Goal: Task Accomplishment & Management: Complete application form

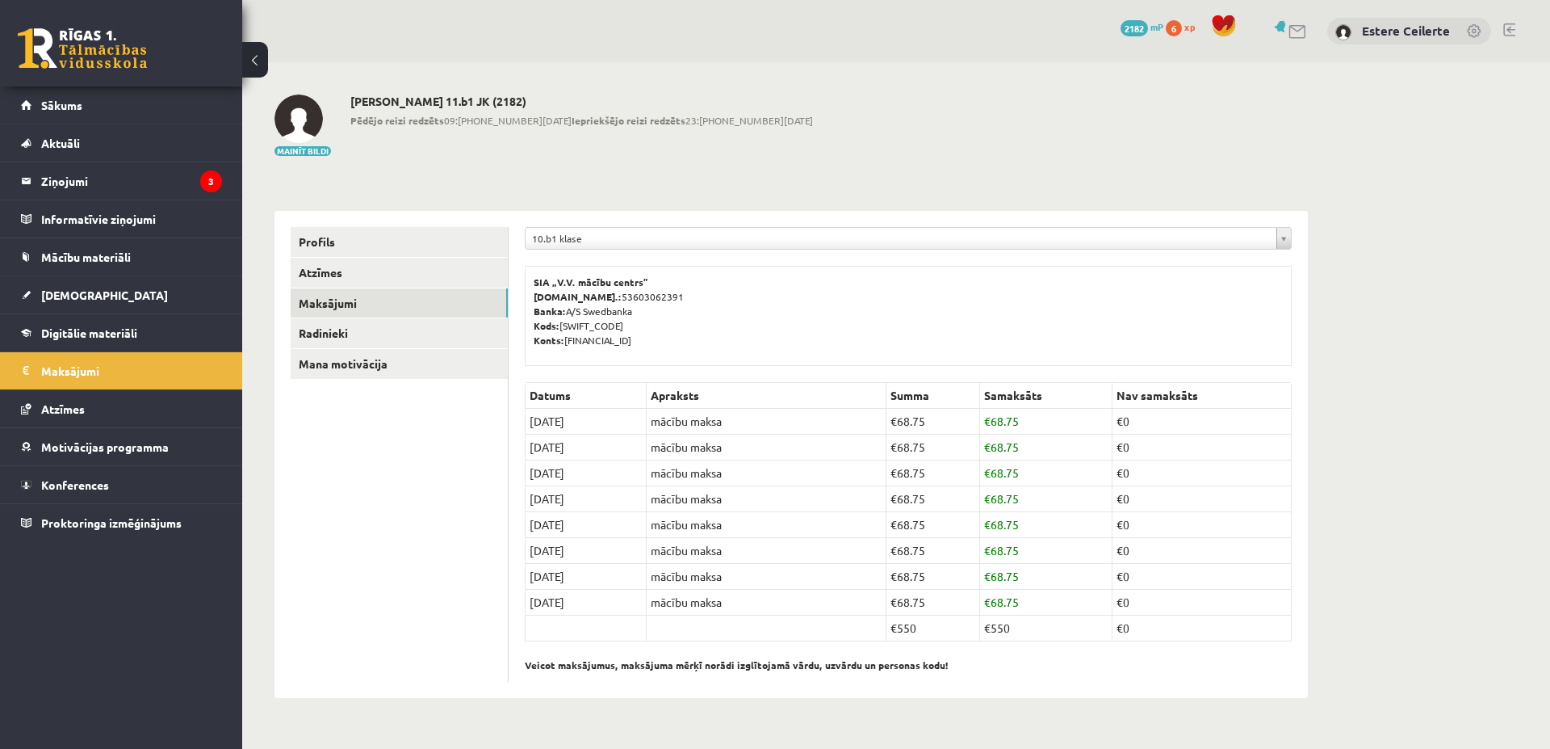
click at [726, 166] on div "**********" at bounding box center [791, 396] width 1098 height 668
click at [90, 175] on legend "Ziņojumi 3" at bounding box center [131, 180] width 181 height 37
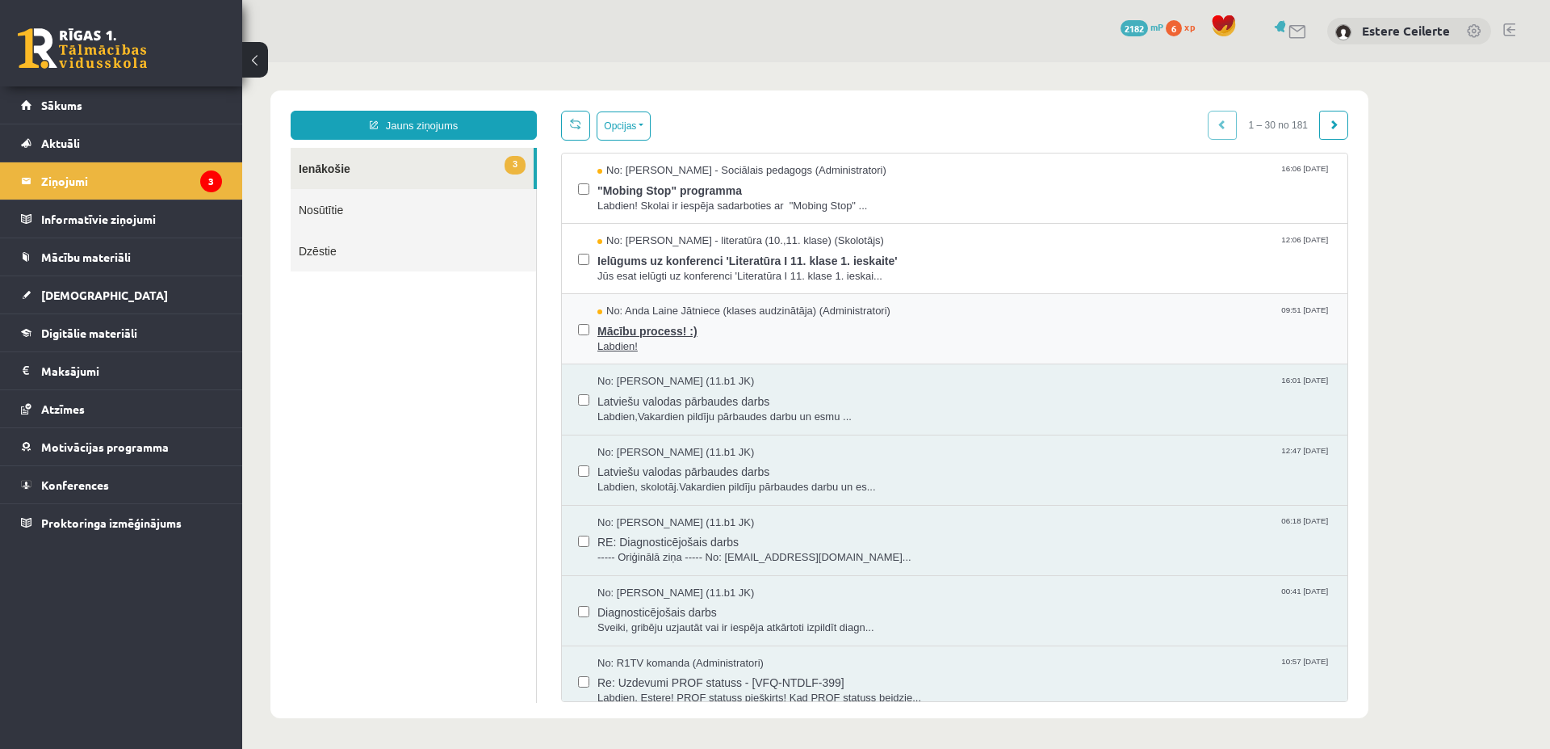
click at [676, 315] on span "No: Anda Laine Jātniece (klases audzinātāja) (Administratori)" at bounding box center [744, 311] width 293 height 15
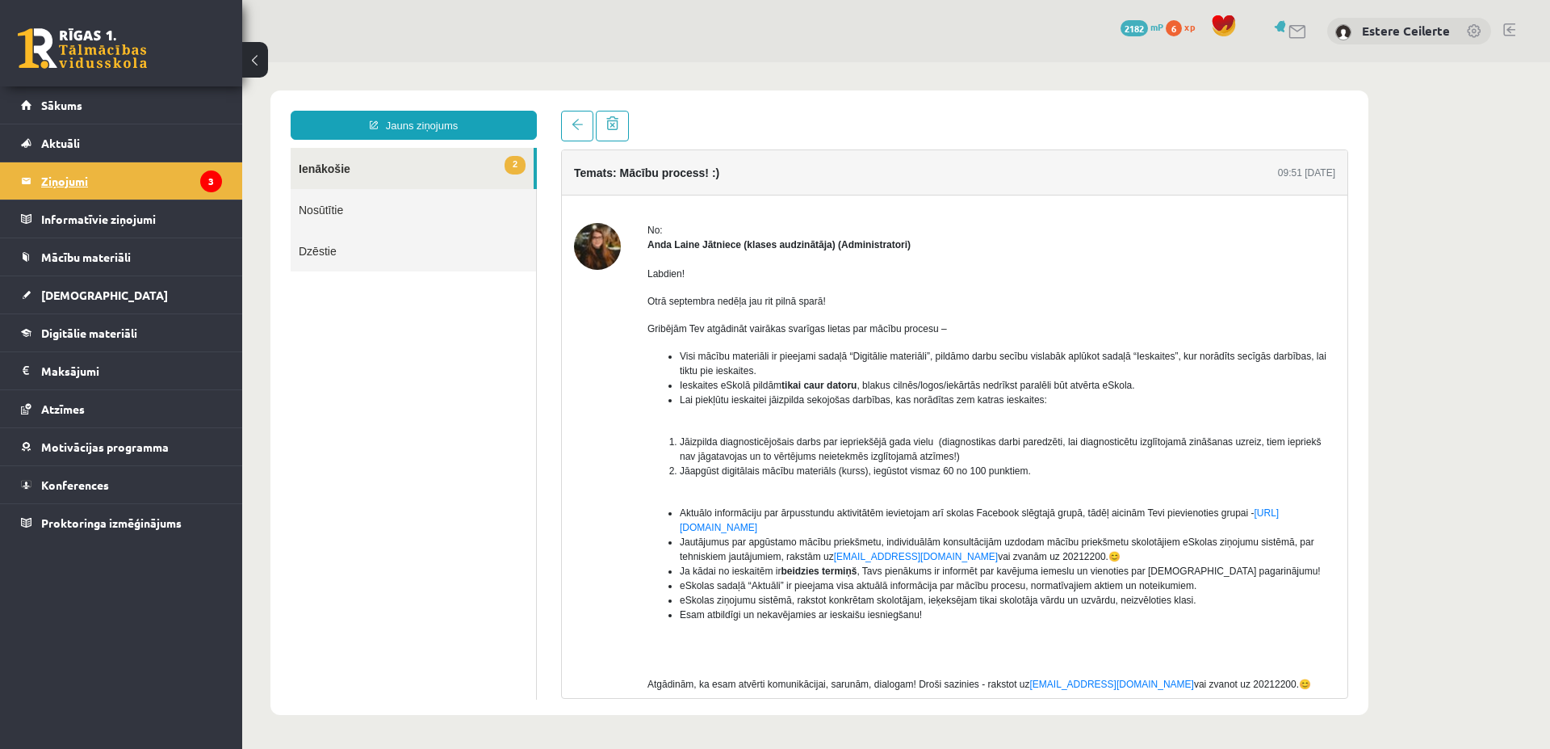
click at [86, 175] on legend "Ziņojumi 3" at bounding box center [131, 180] width 181 height 37
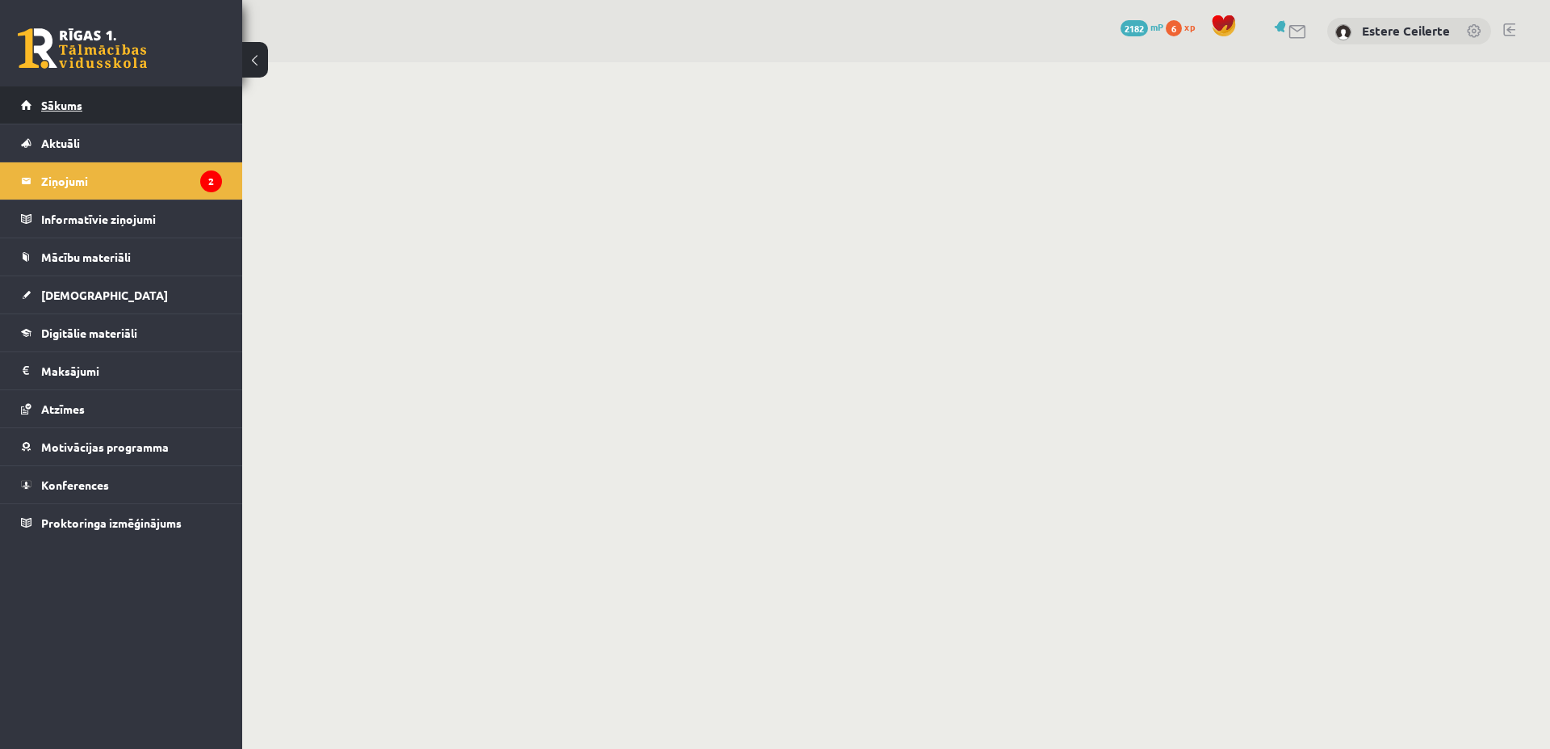
click at [90, 98] on link "Sākums" at bounding box center [121, 104] width 201 height 37
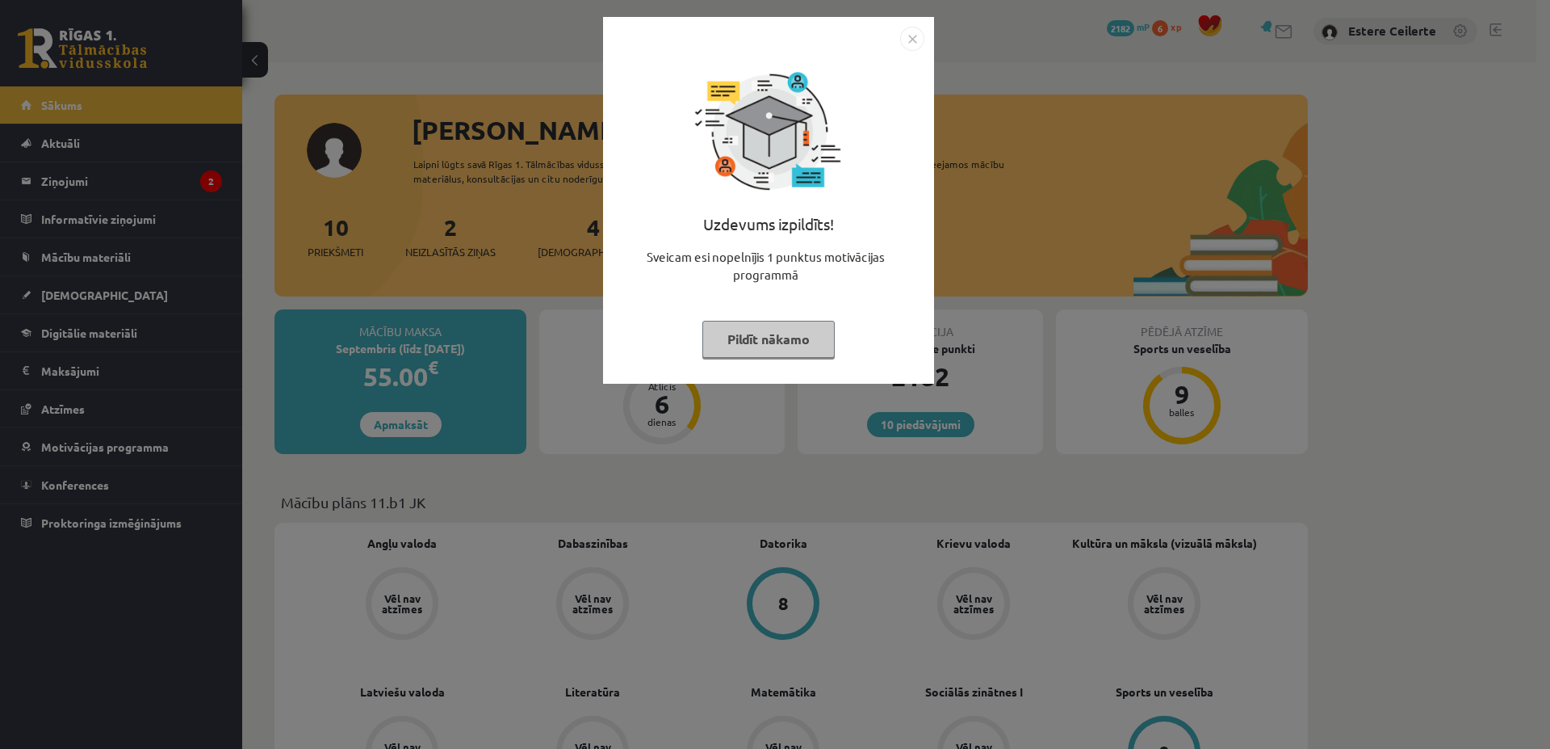
drag, startPoint x: 749, startPoint y: 326, endPoint x: 758, endPoint y: 349, distance: 24.6
click at [749, 329] on button "Pildīt nākamo" at bounding box center [769, 339] width 132 height 37
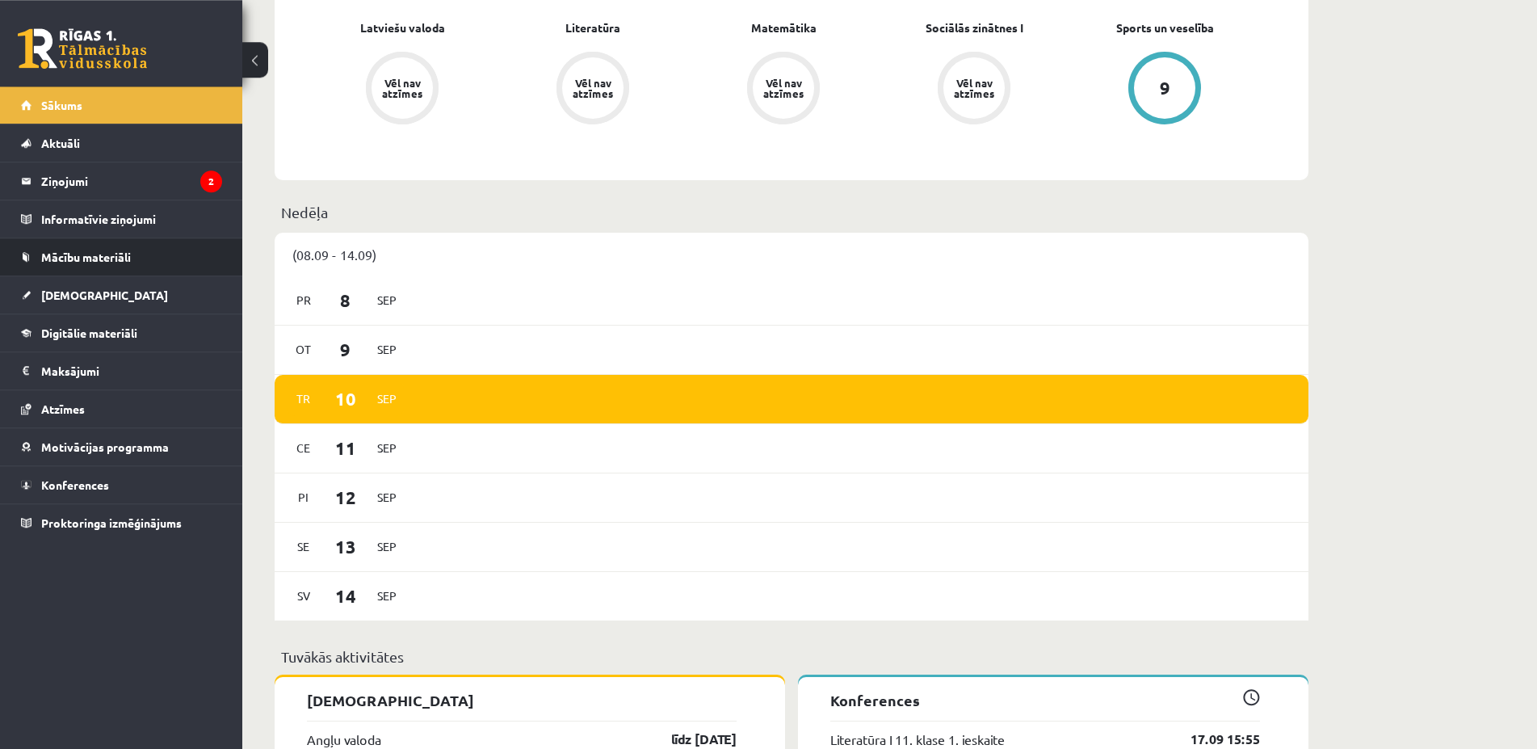
scroll to position [659, 0]
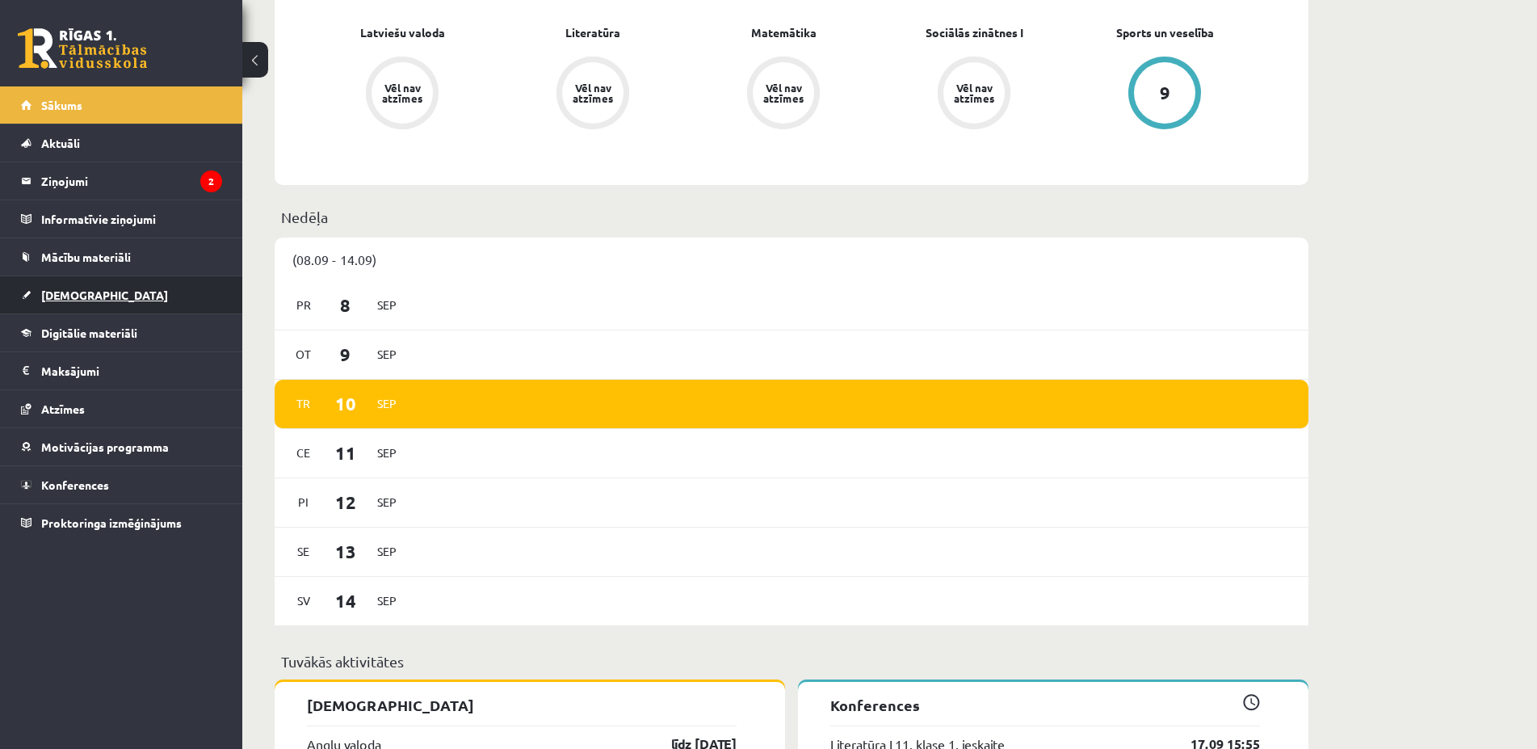
click at [57, 300] on span "[DEMOGRAPHIC_DATA]" at bounding box center [104, 294] width 127 height 15
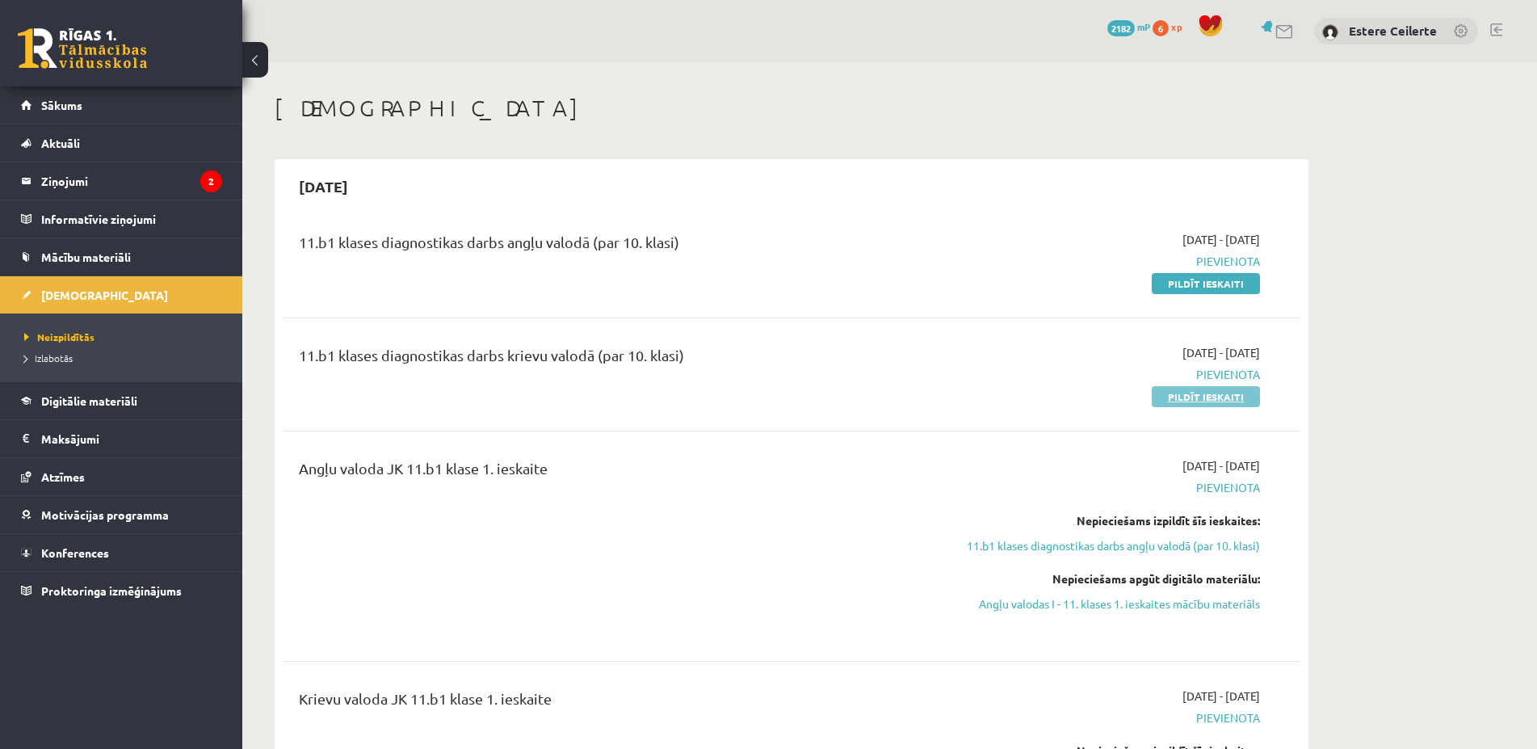
click at [1236, 398] on link "Pildīt ieskaiti" at bounding box center [1206, 396] width 108 height 21
click at [1222, 396] on link "Pildīt ieskaiti" at bounding box center [1206, 396] width 108 height 21
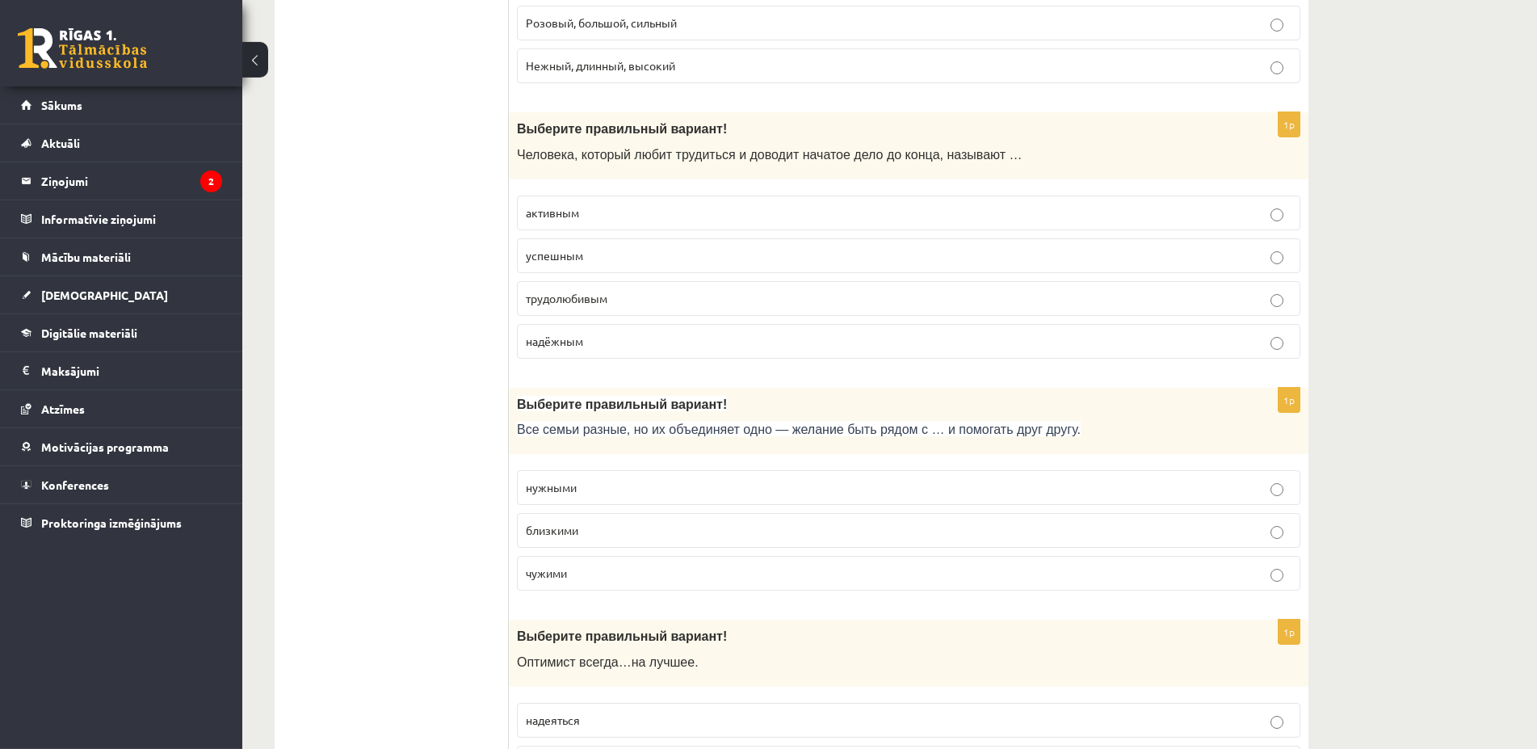
scroll to position [494, 0]
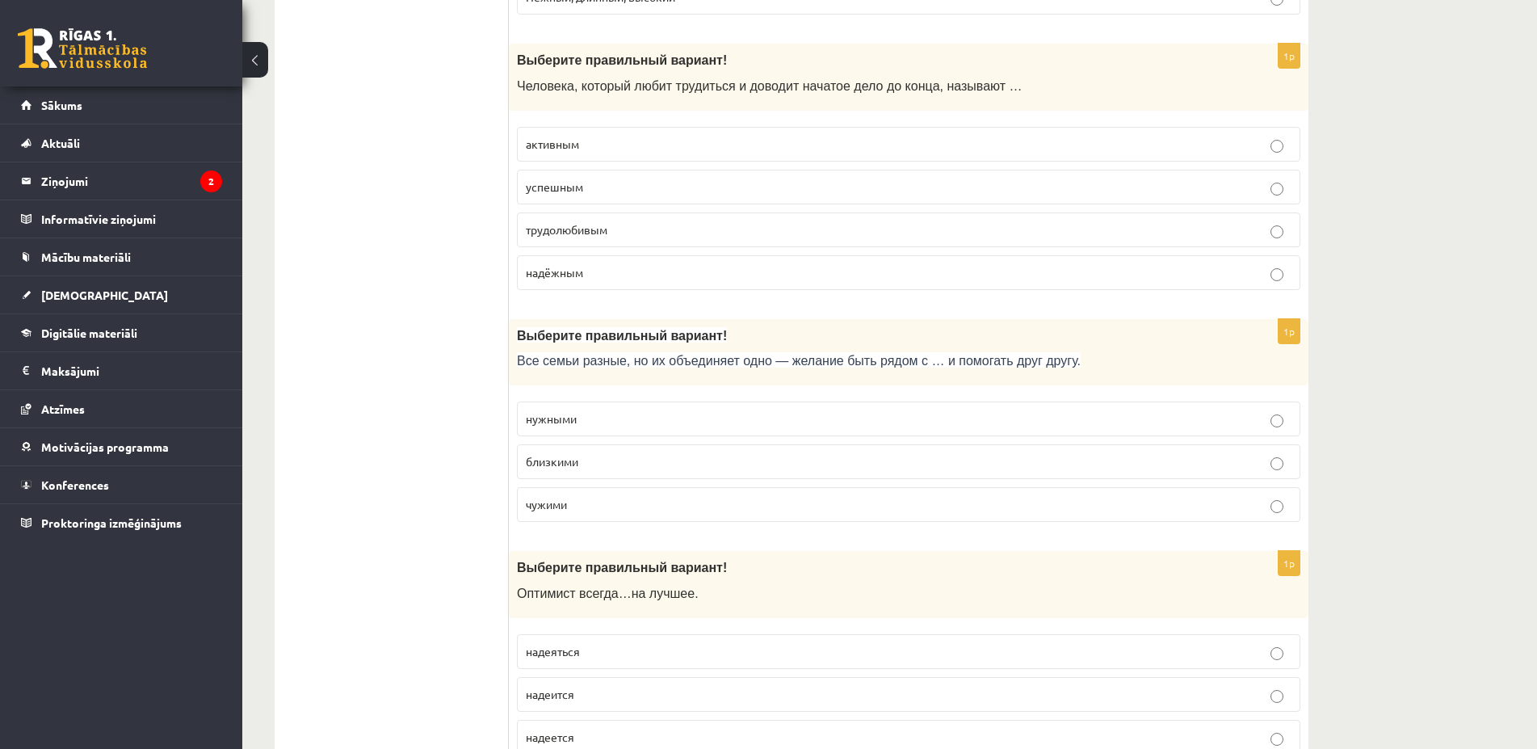
click at [598, 458] on p "близкими" at bounding box center [909, 461] width 766 height 17
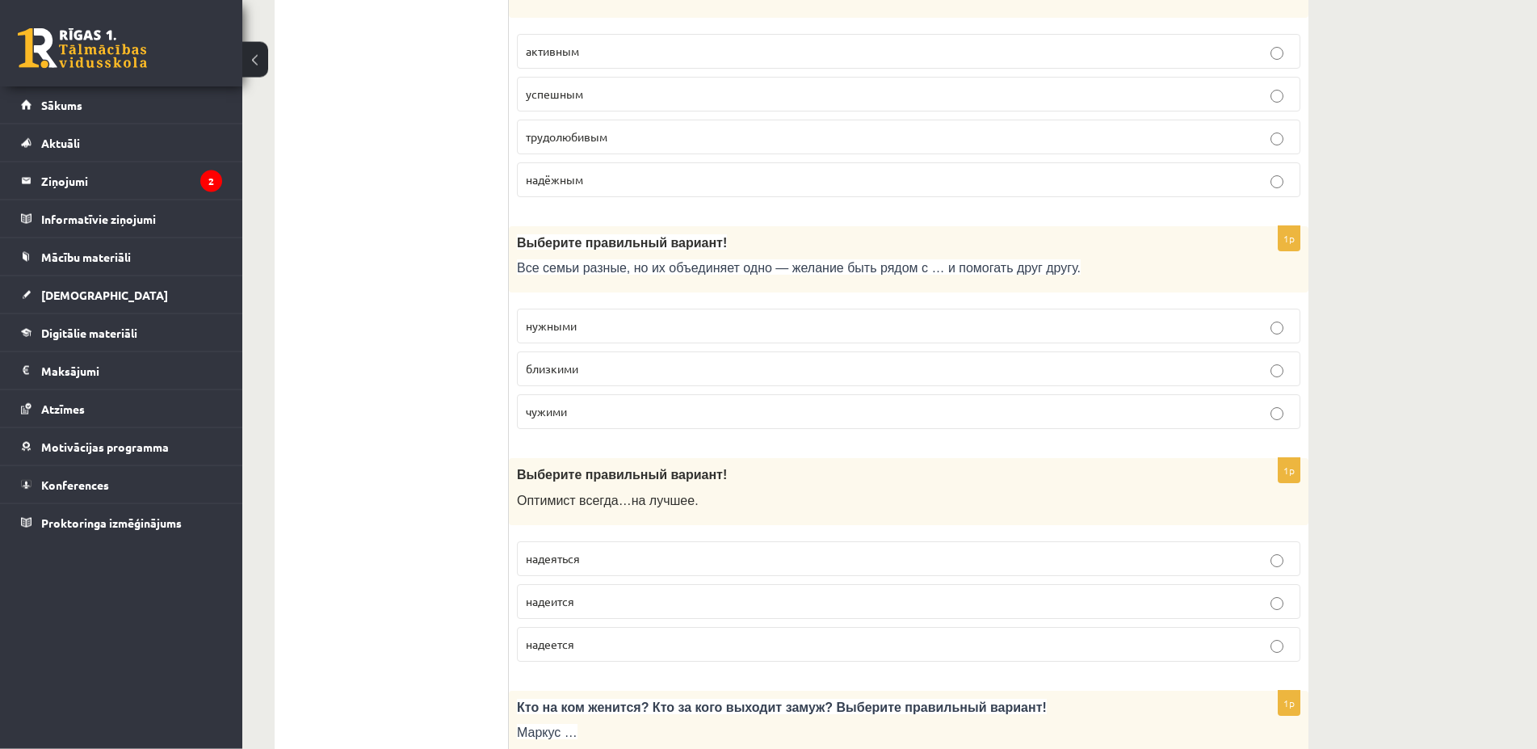
scroll to position [659, 0]
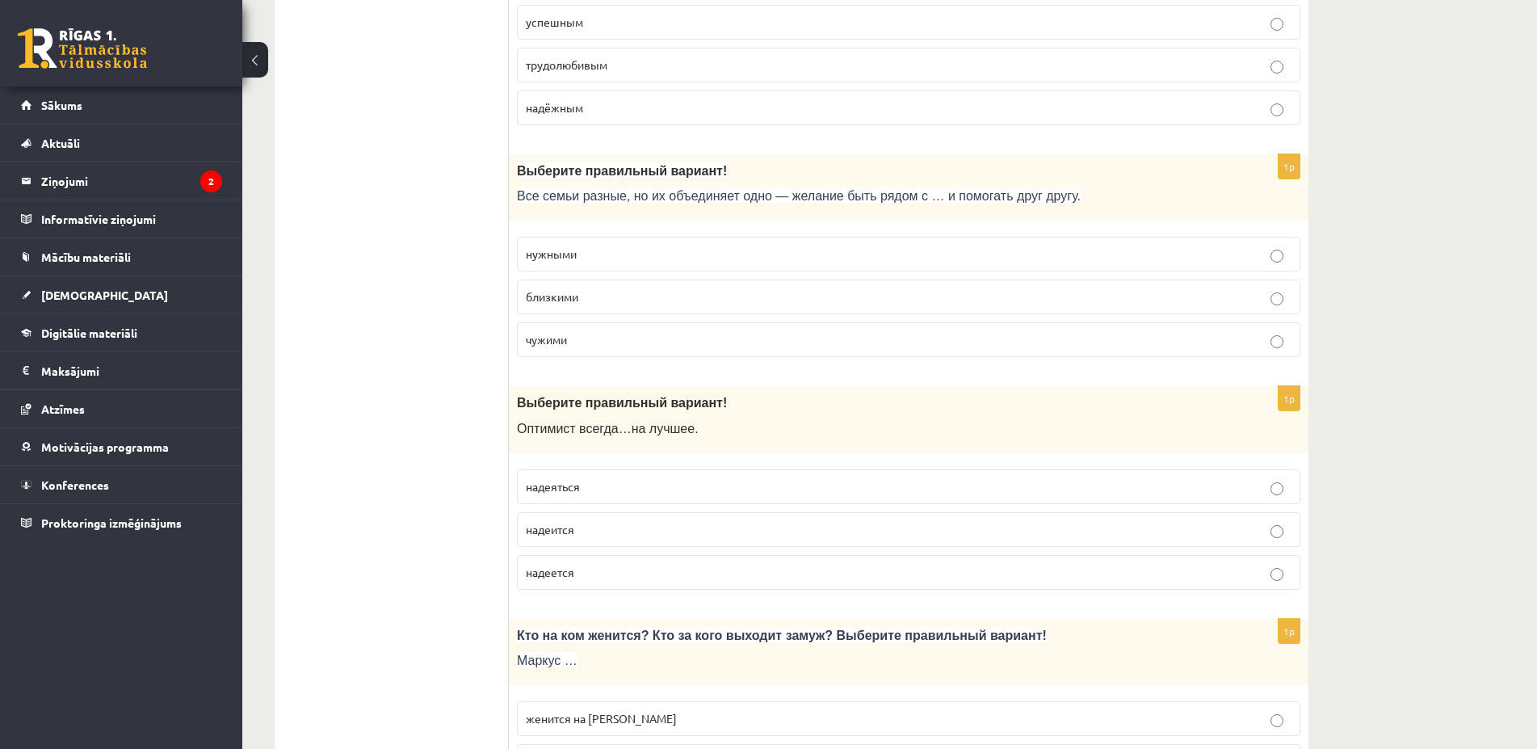
click at [560, 580] on p "надеется" at bounding box center [909, 572] width 766 height 17
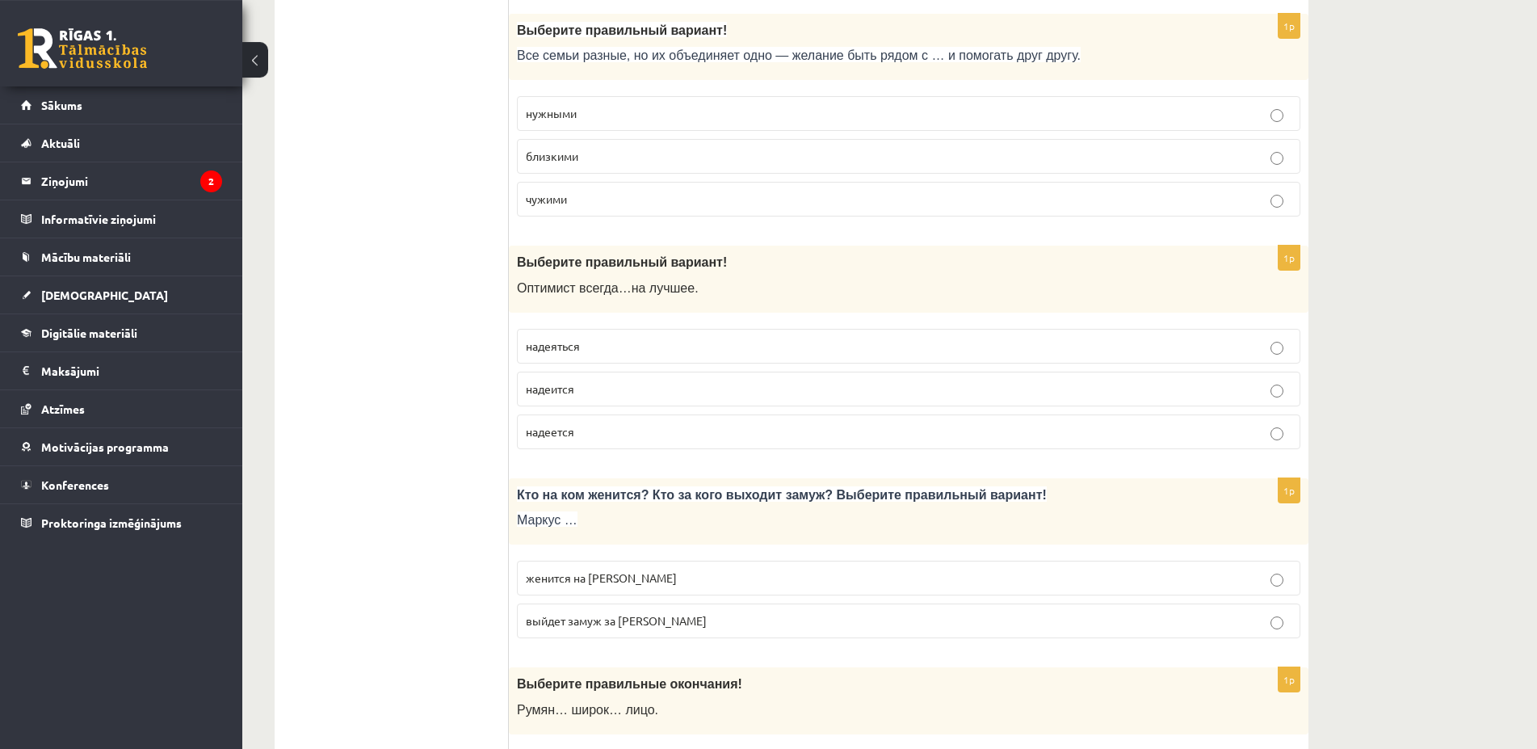
scroll to position [906, 0]
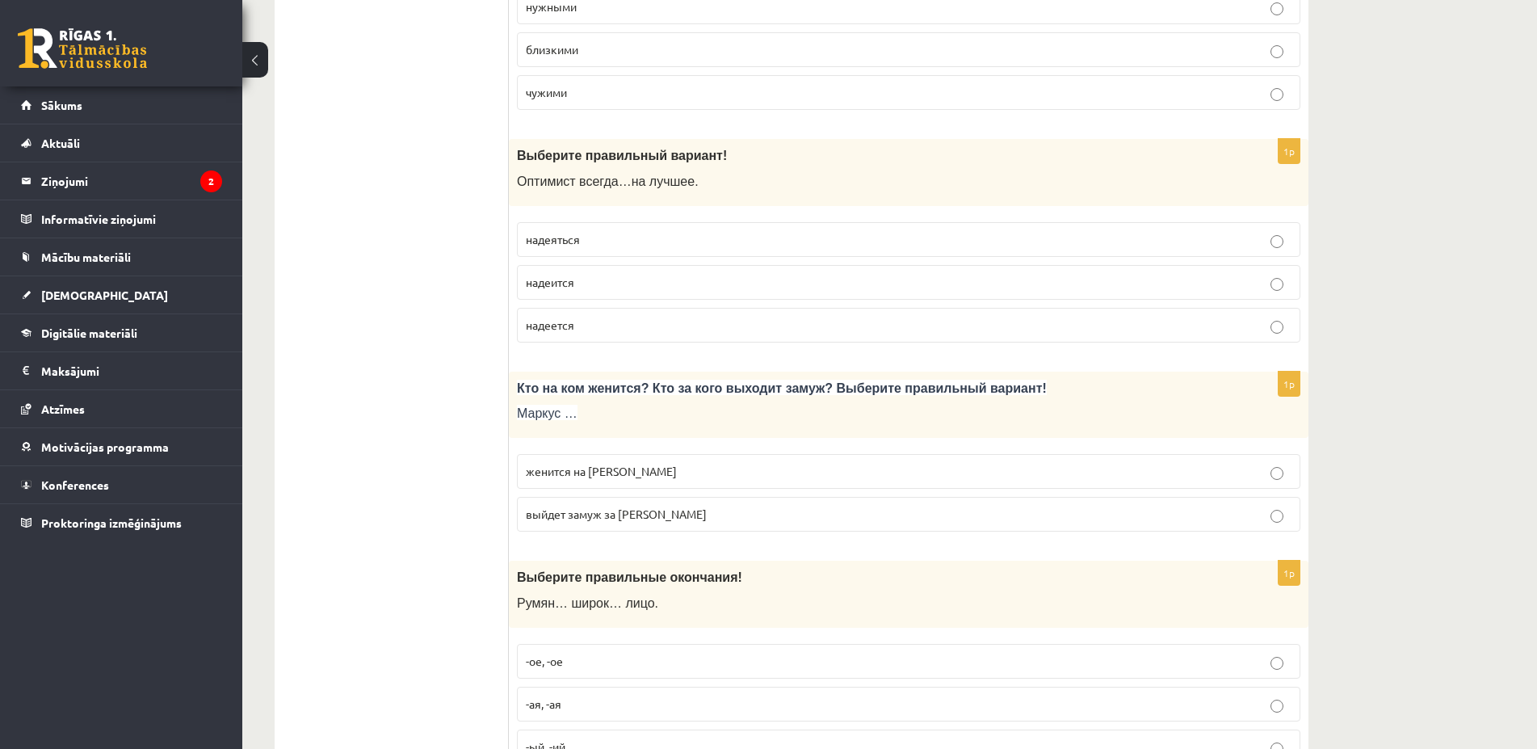
click at [669, 471] on p "женится на Агнии" at bounding box center [909, 471] width 766 height 17
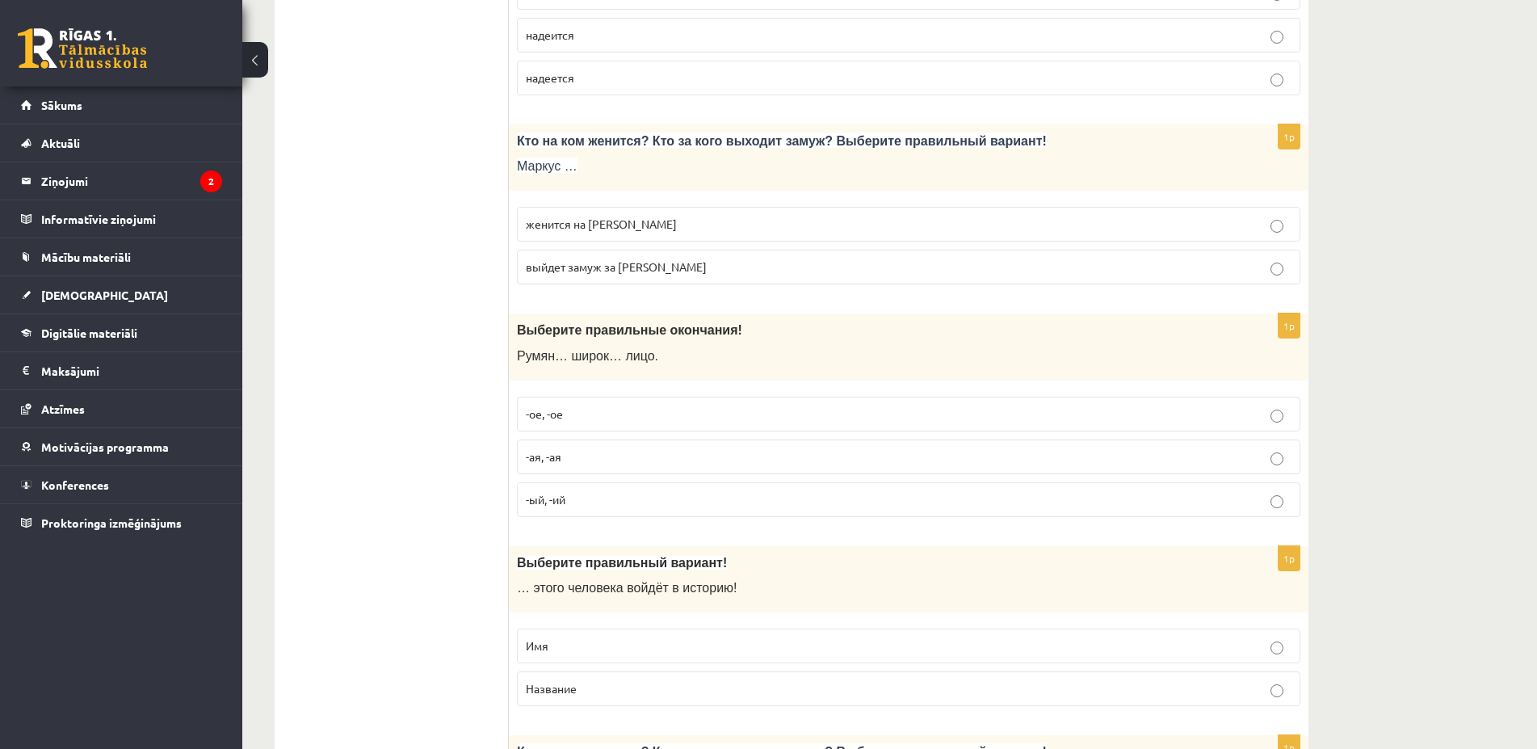
click at [615, 413] on p "-ое, -ое" at bounding box center [909, 413] width 766 height 17
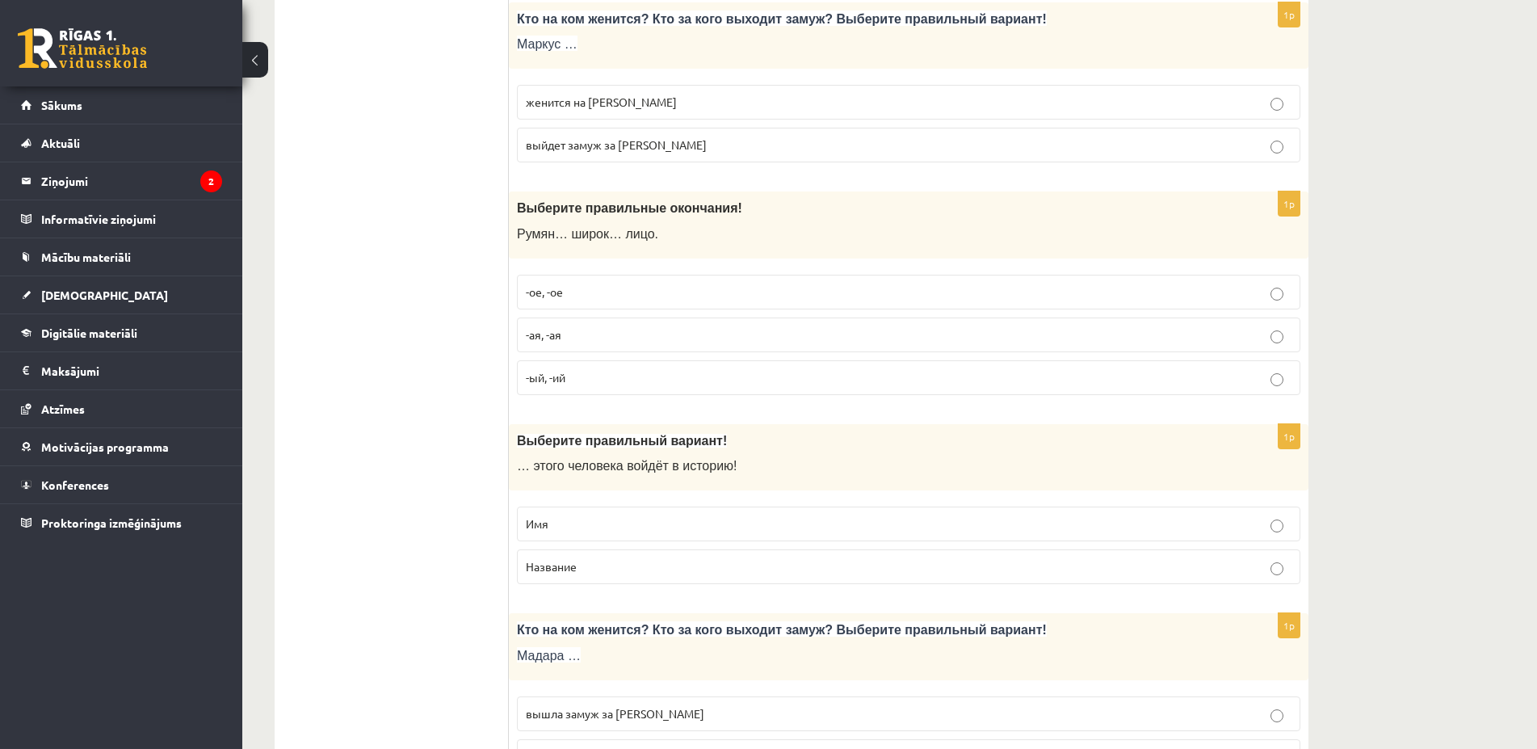
scroll to position [1400, 0]
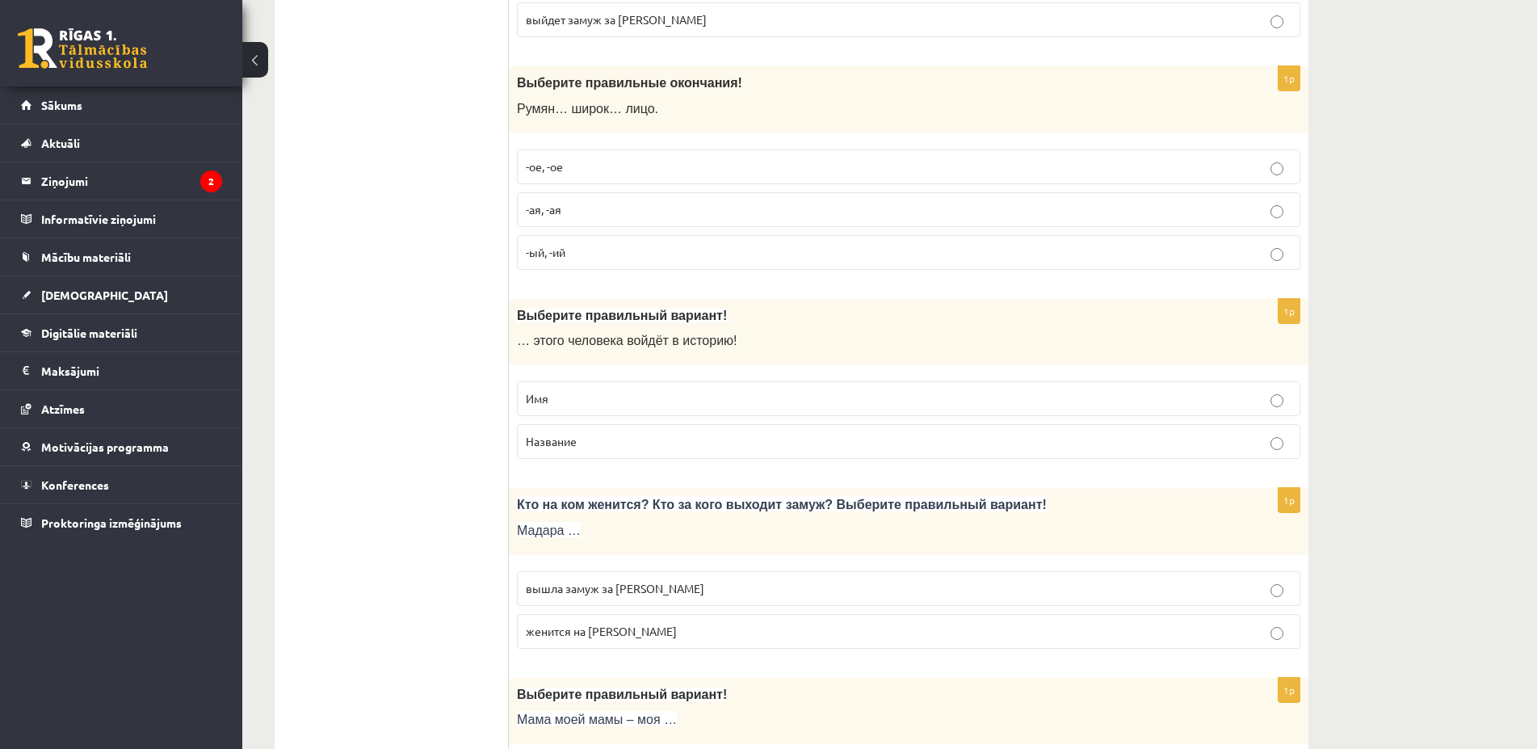
click at [547, 393] on span "Имя" at bounding box center [537, 398] width 23 height 15
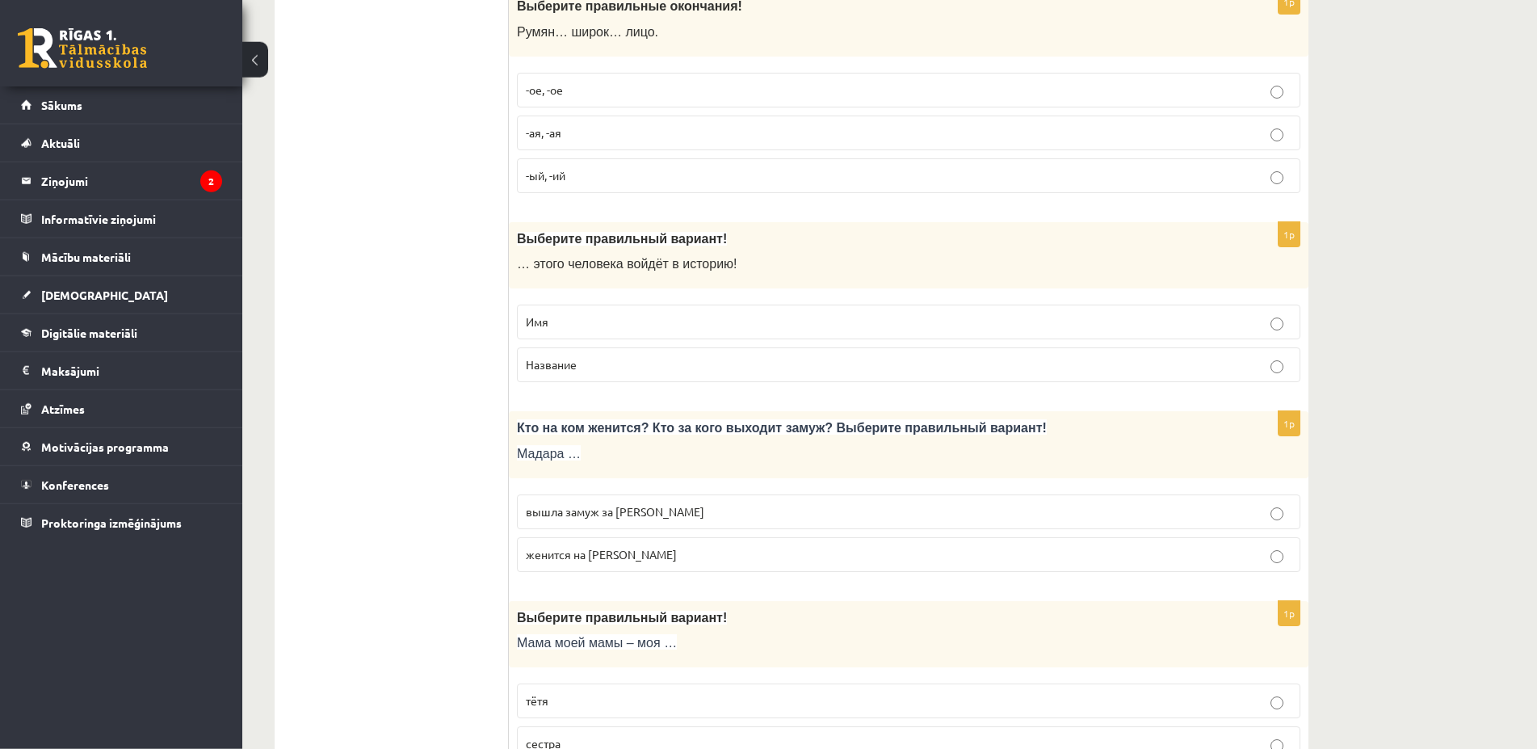
scroll to position [1565, 0]
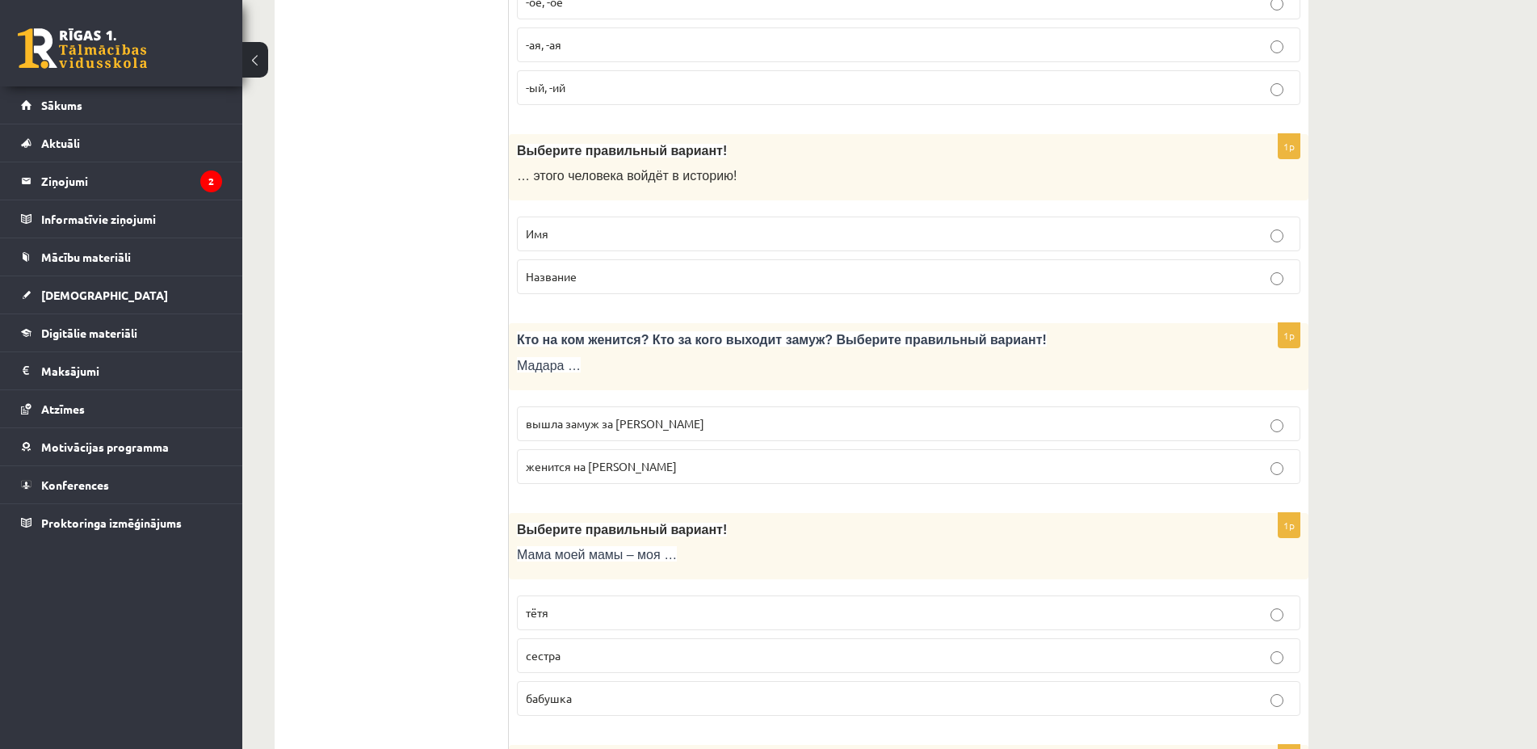
click at [574, 426] on span "вышла замуж за Марка" at bounding box center [615, 423] width 178 height 15
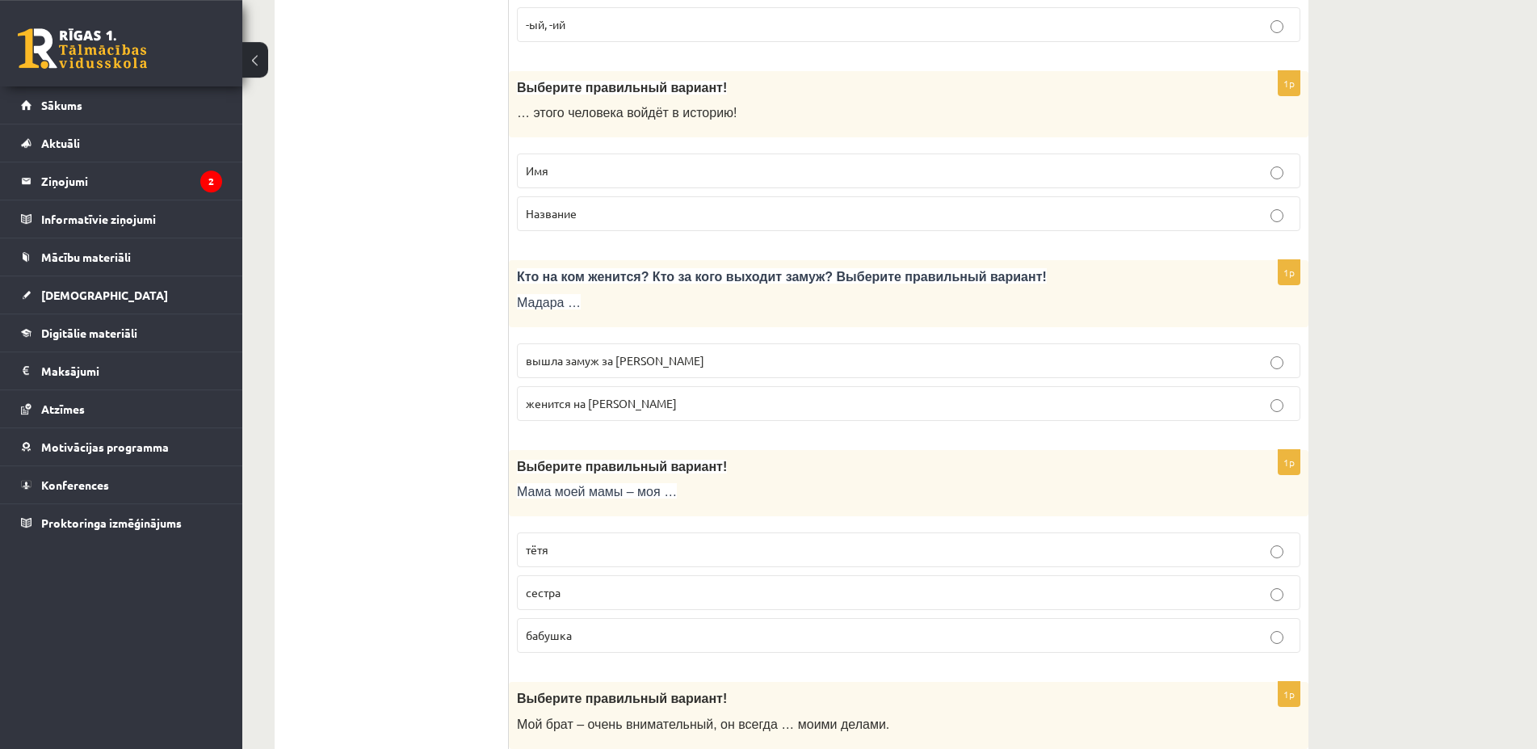
scroll to position [1730, 0]
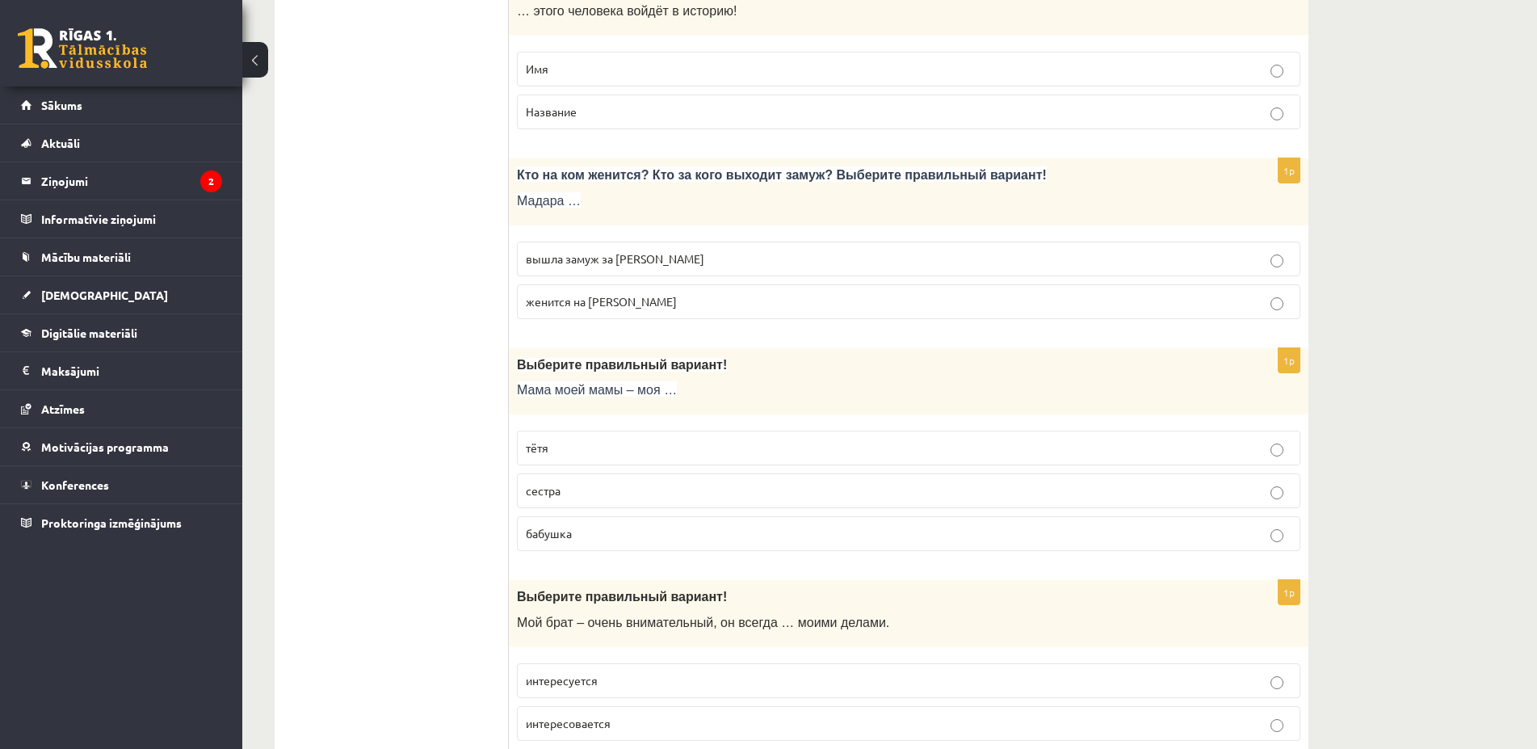
click at [601, 539] on p "бабушка" at bounding box center [909, 533] width 766 height 17
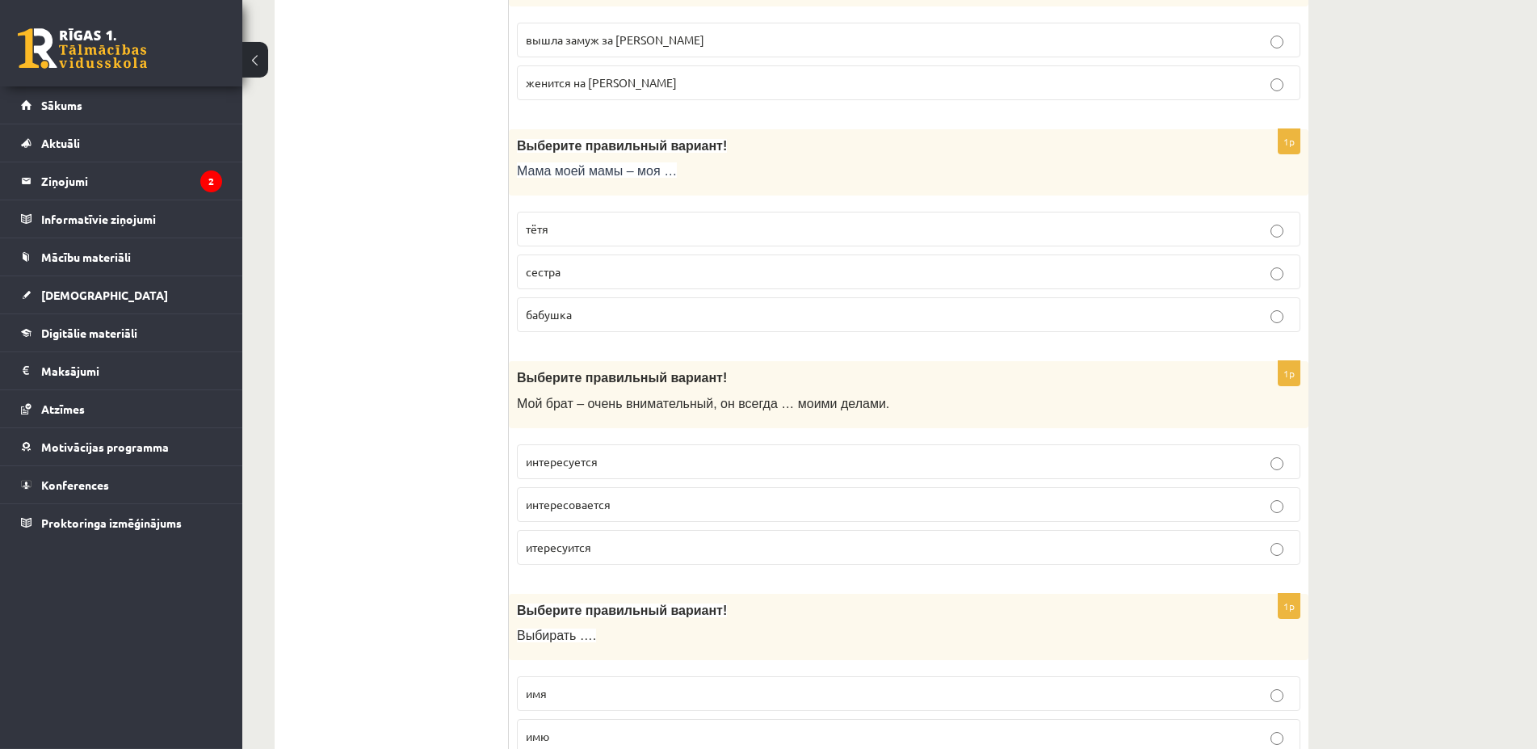
scroll to position [1977, 0]
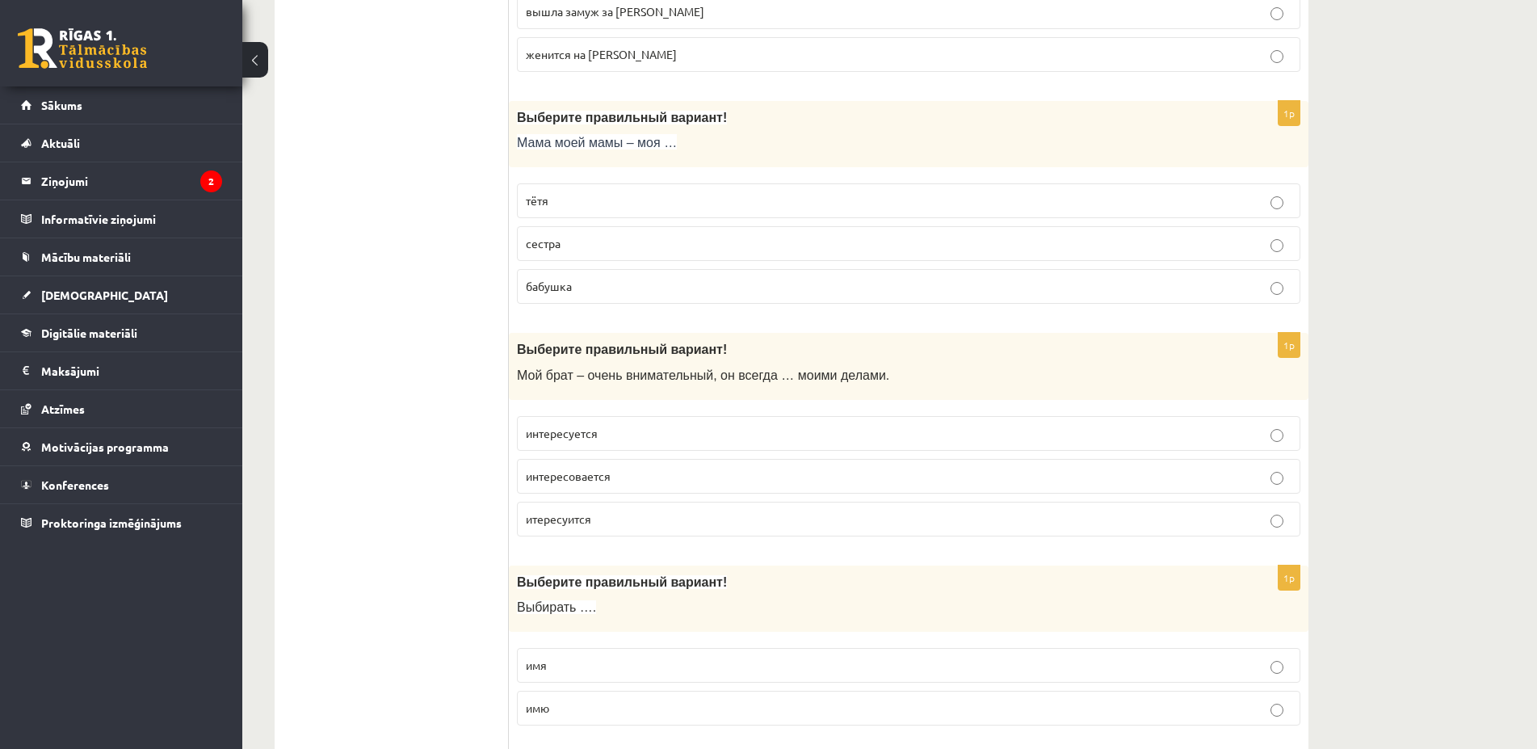
click at [611, 431] on p "интересуется" at bounding box center [909, 433] width 766 height 17
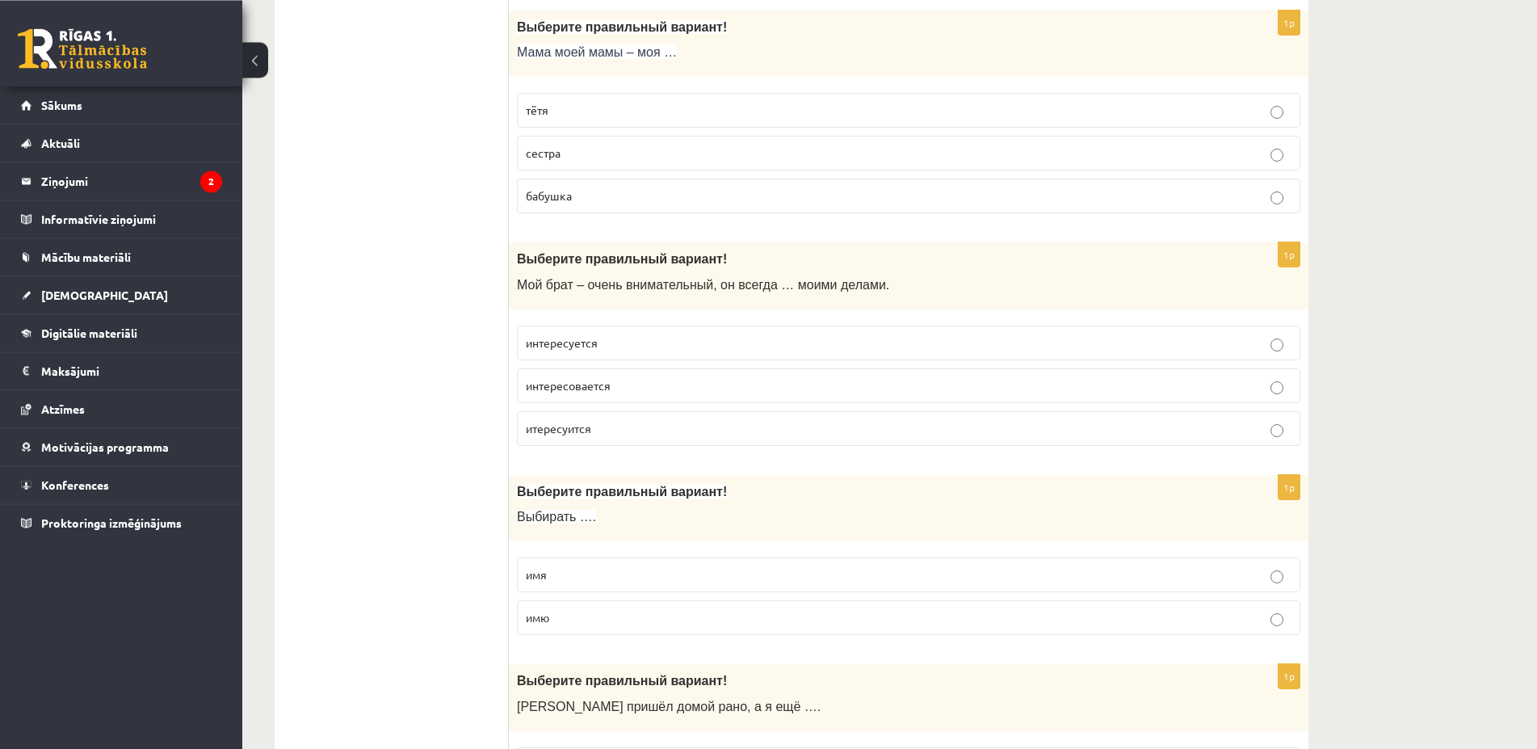
scroll to position [2142, 0]
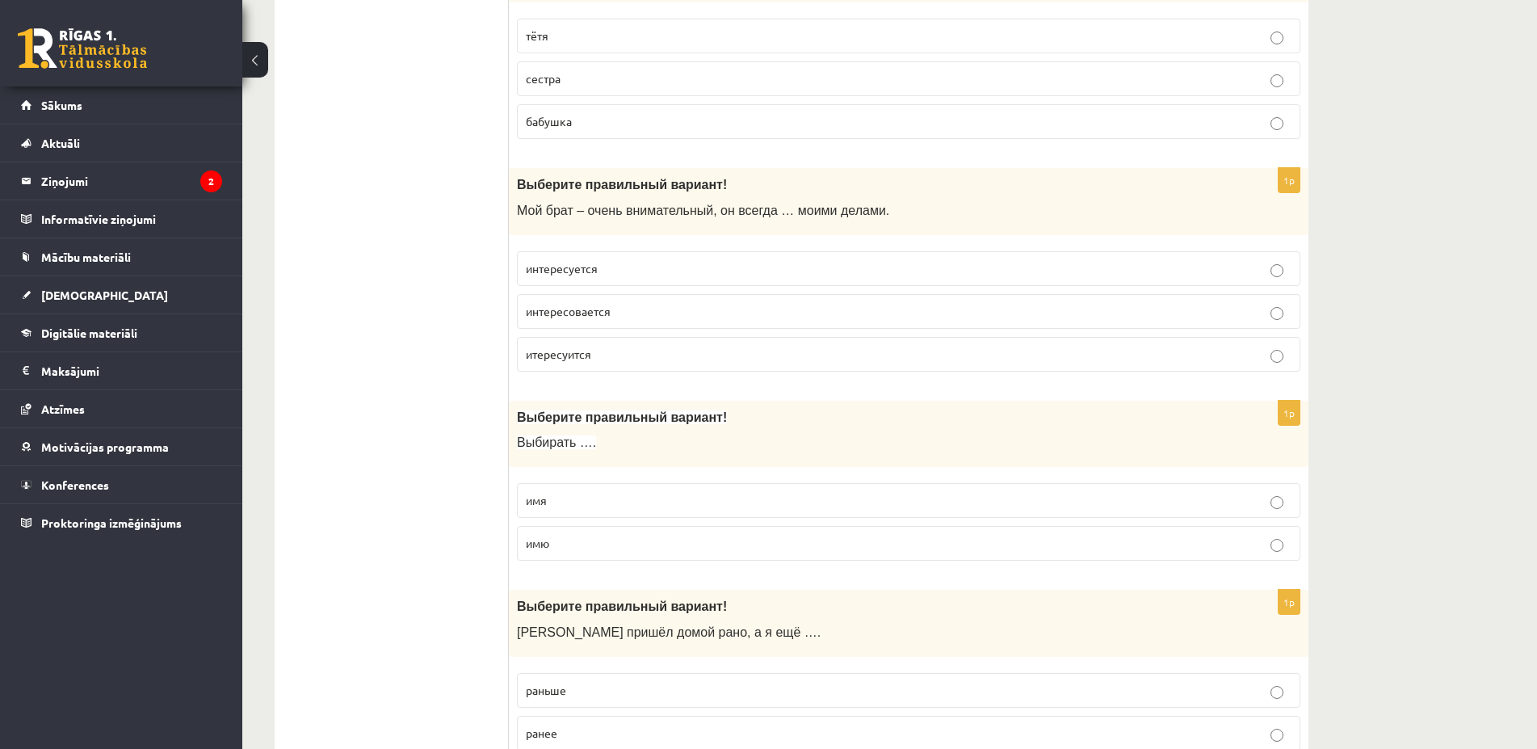
click at [586, 497] on p "имя" at bounding box center [909, 500] width 766 height 17
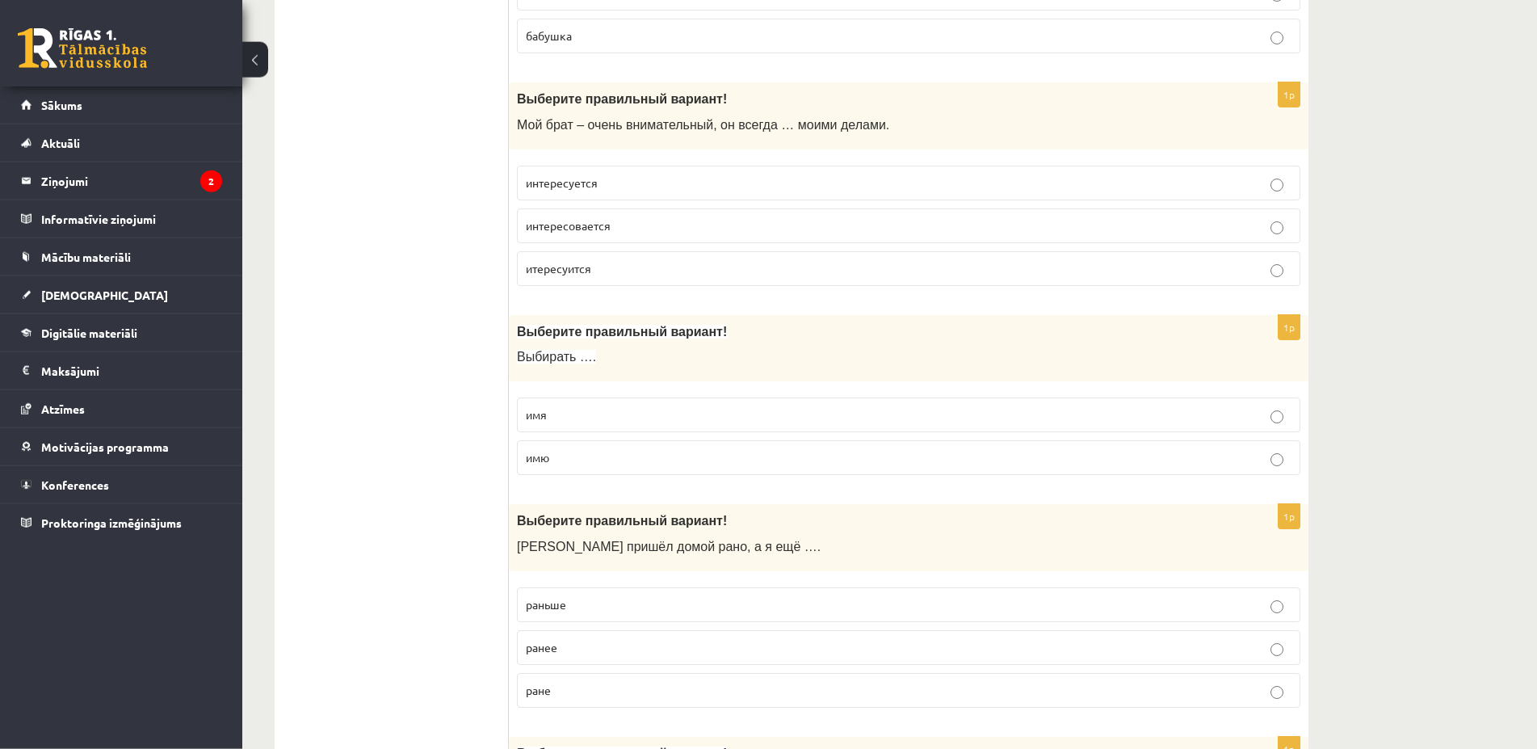
scroll to position [2389, 0]
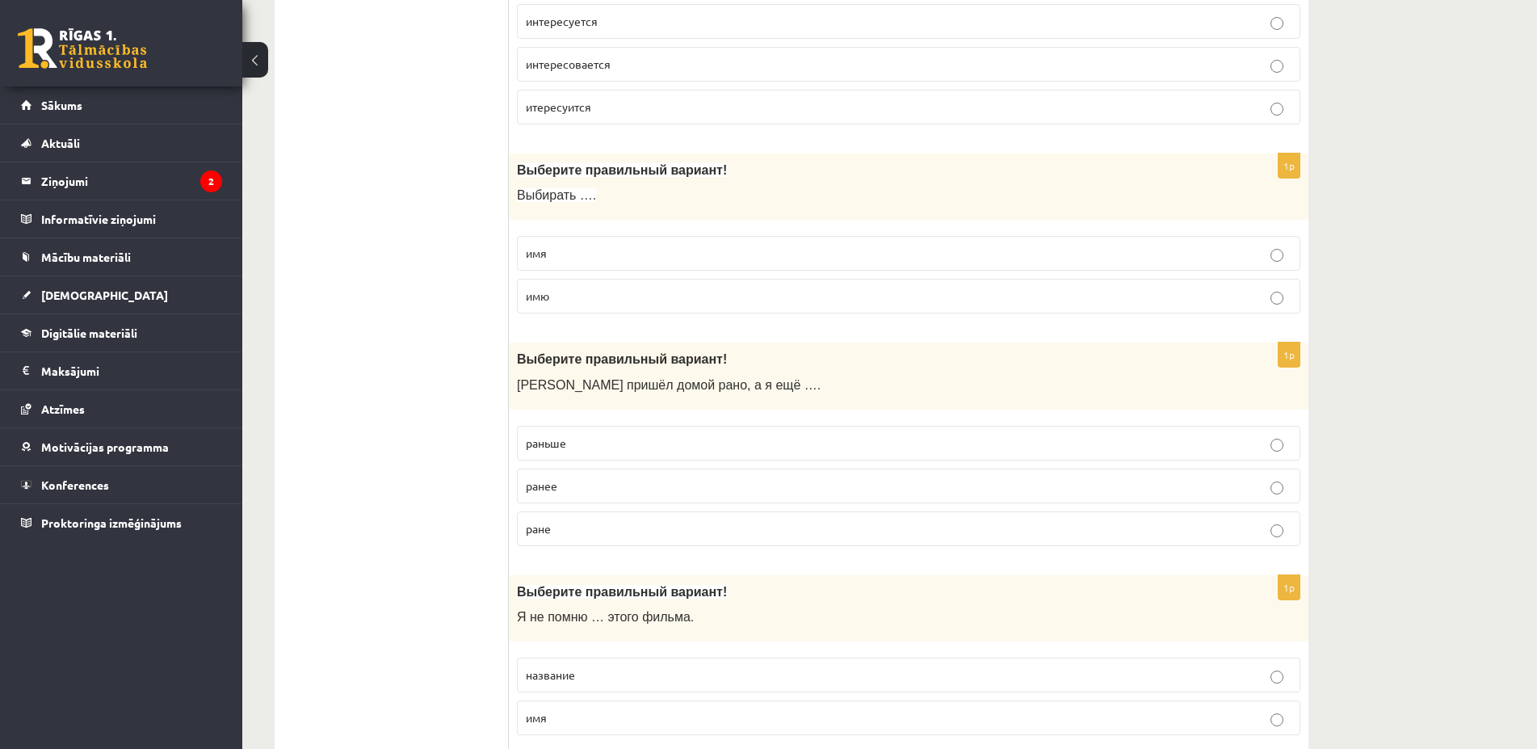
click at [584, 438] on p "раньше" at bounding box center [909, 442] width 766 height 17
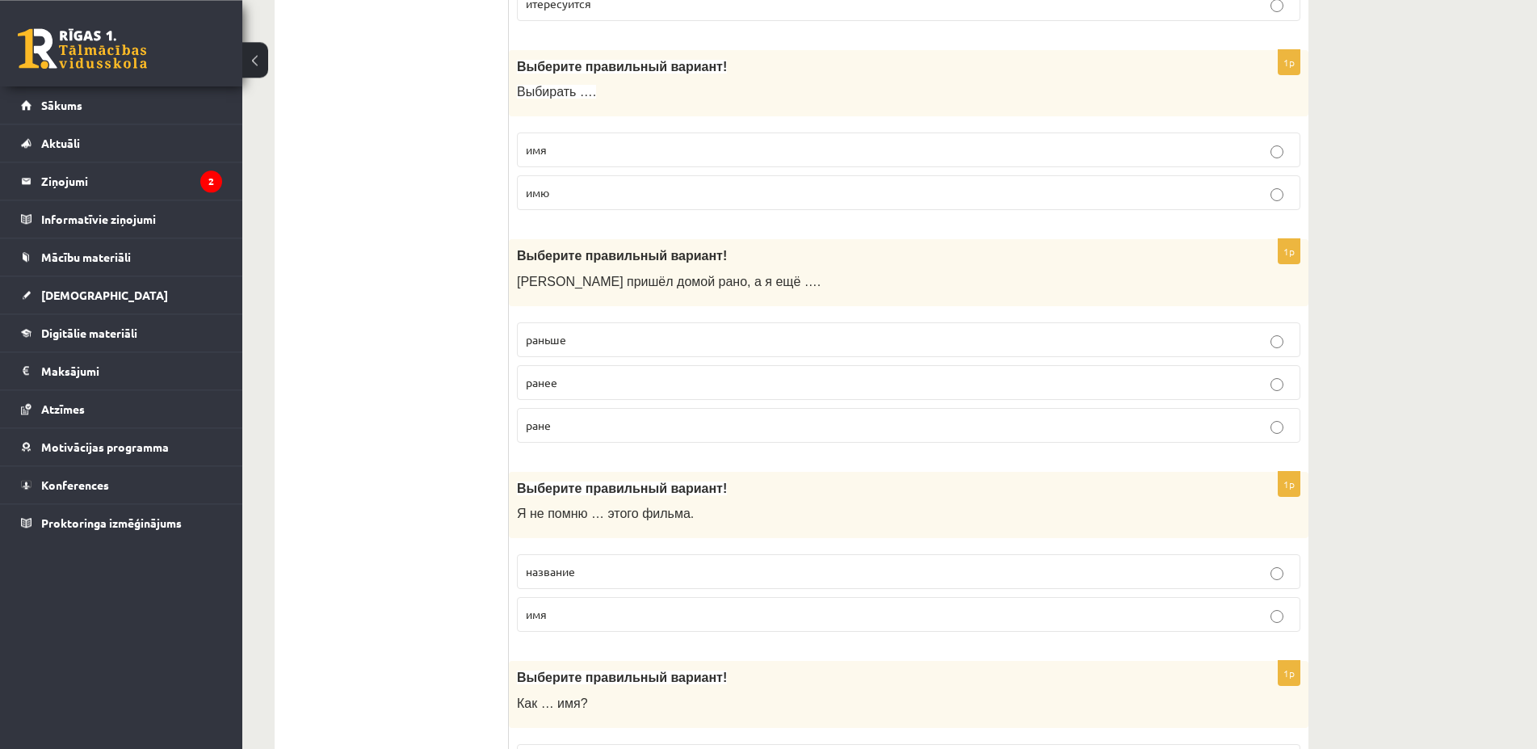
scroll to position [2636, 0]
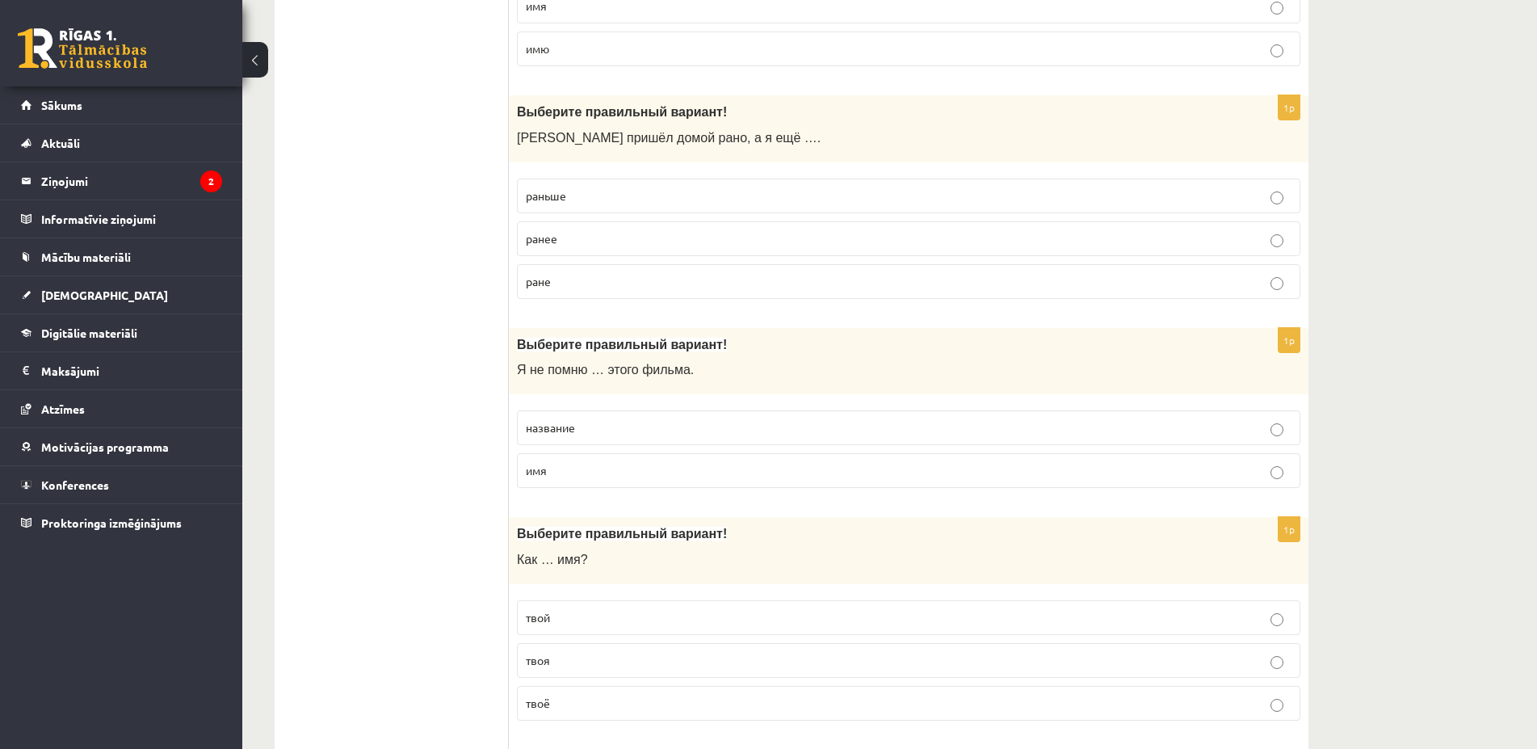
click at [604, 426] on p "название" at bounding box center [909, 427] width 766 height 17
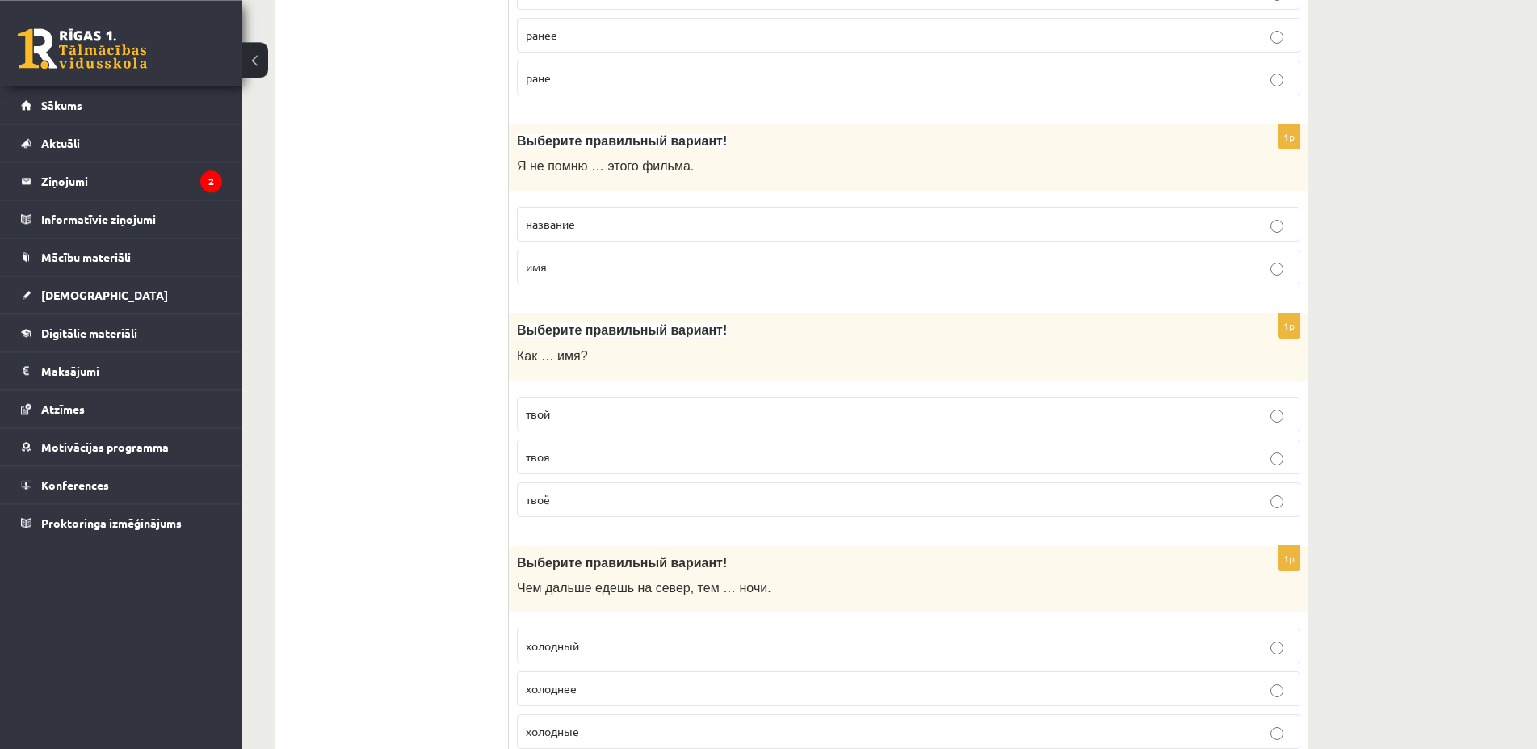
scroll to position [2883, 0]
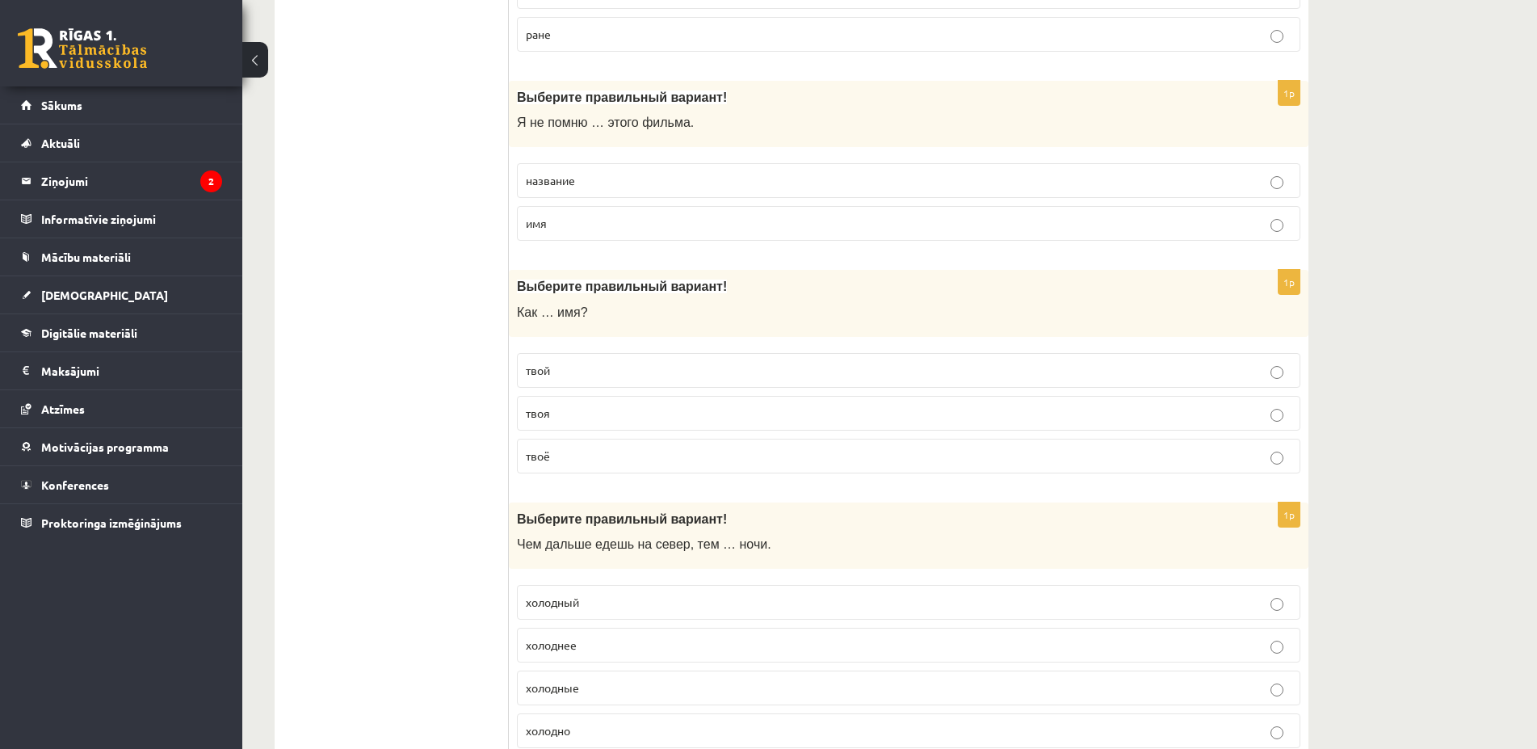
click at [576, 456] on p "твоё" at bounding box center [909, 455] width 766 height 17
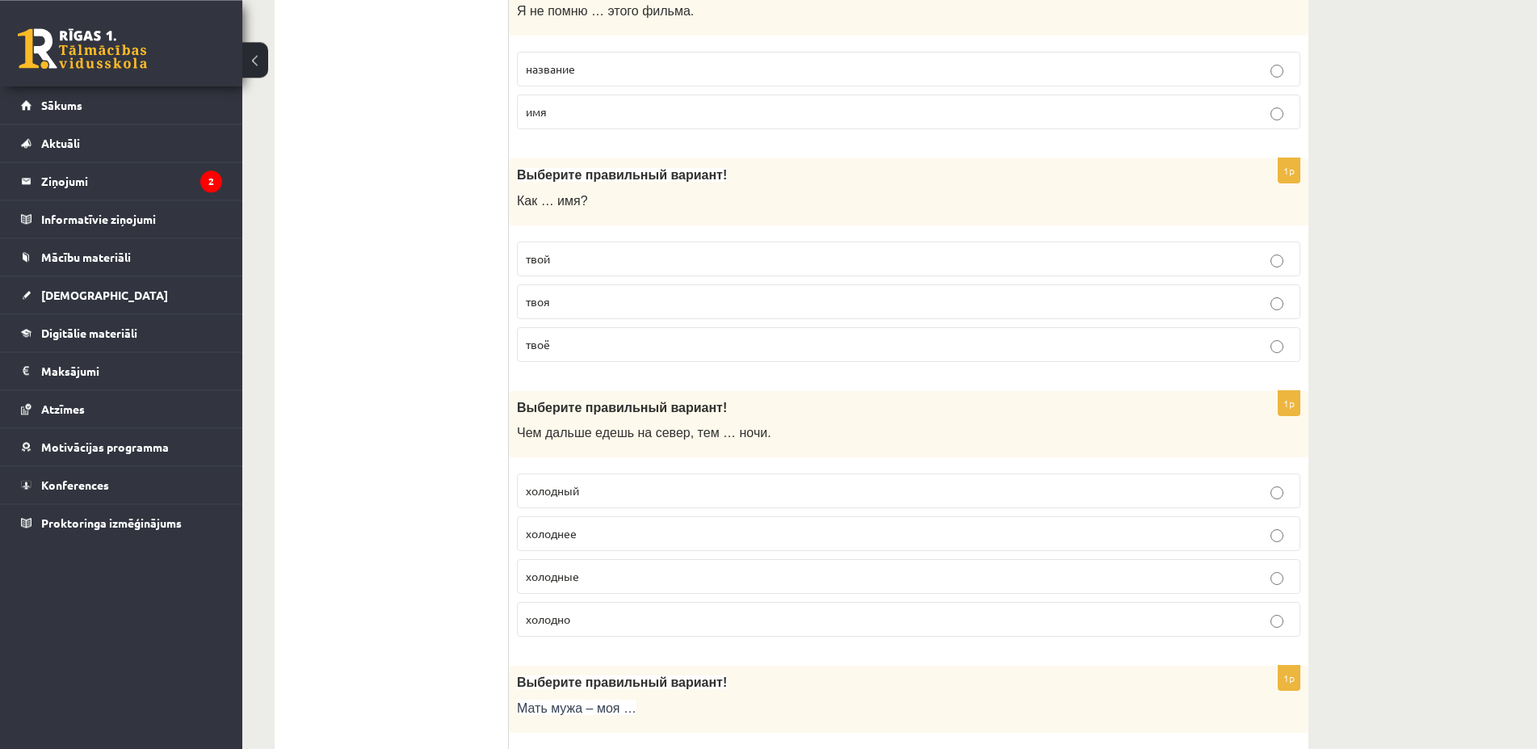
scroll to position [3130, 0]
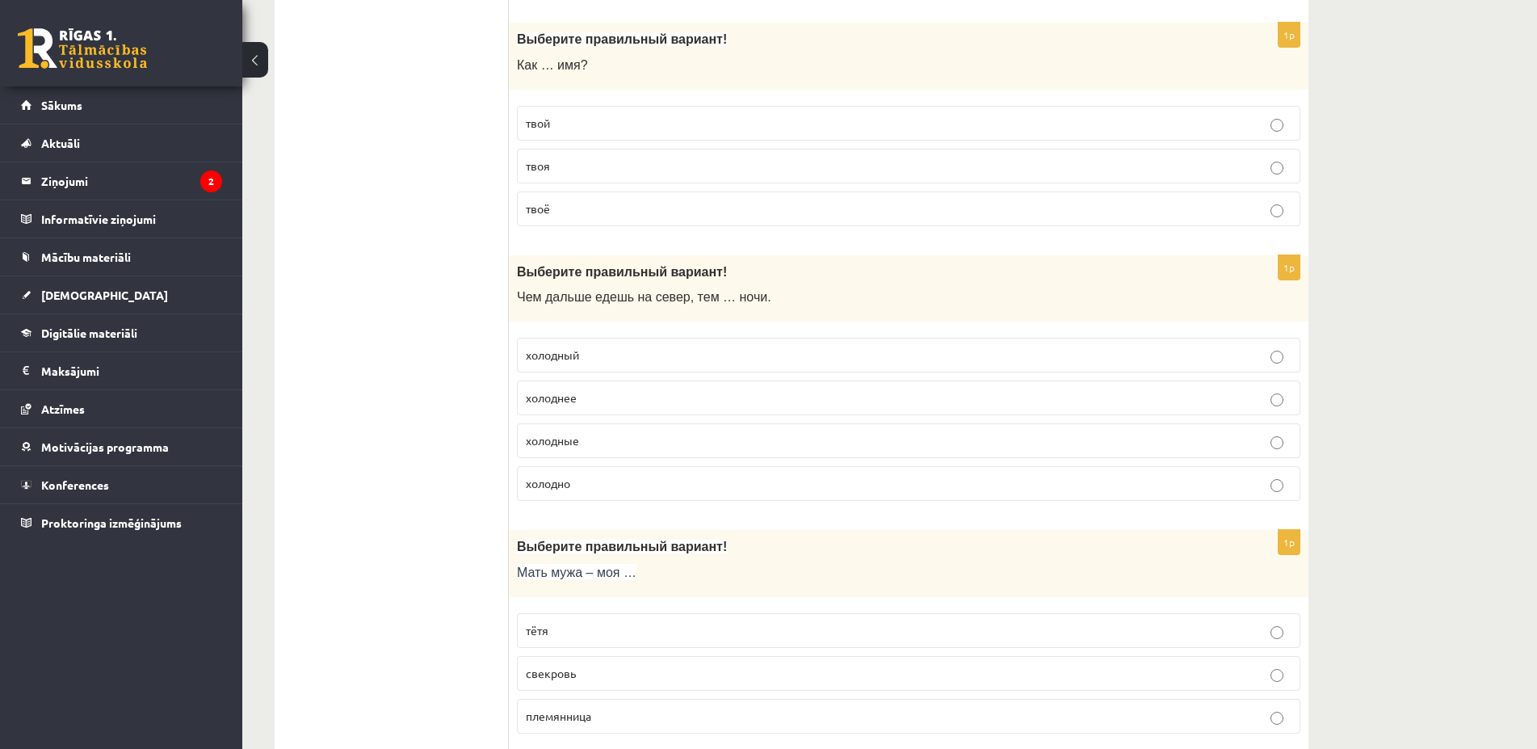
click at [572, 405] on p "холоднее" at bounding box center [909, 397] width 766 height 17
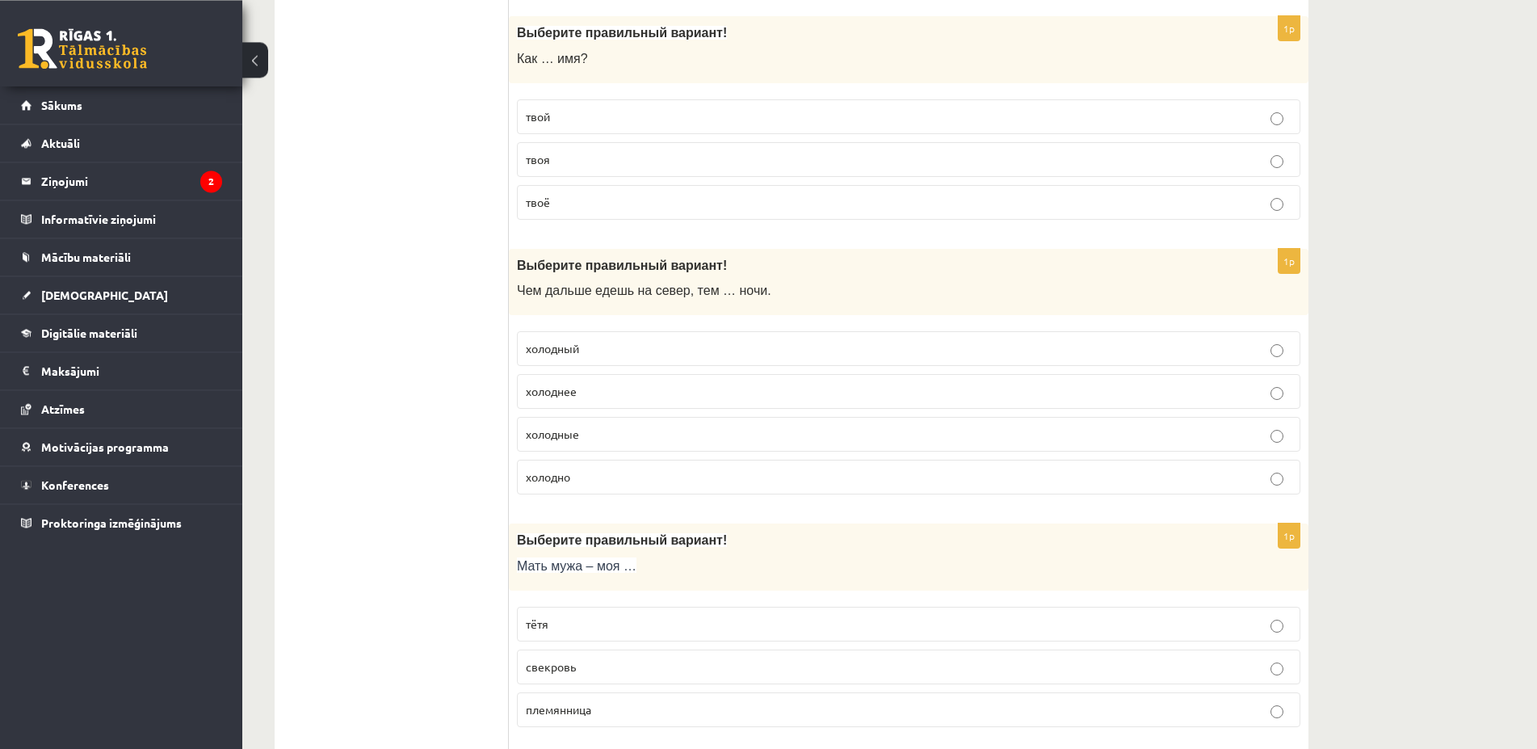
scroll to position [3295, 0]
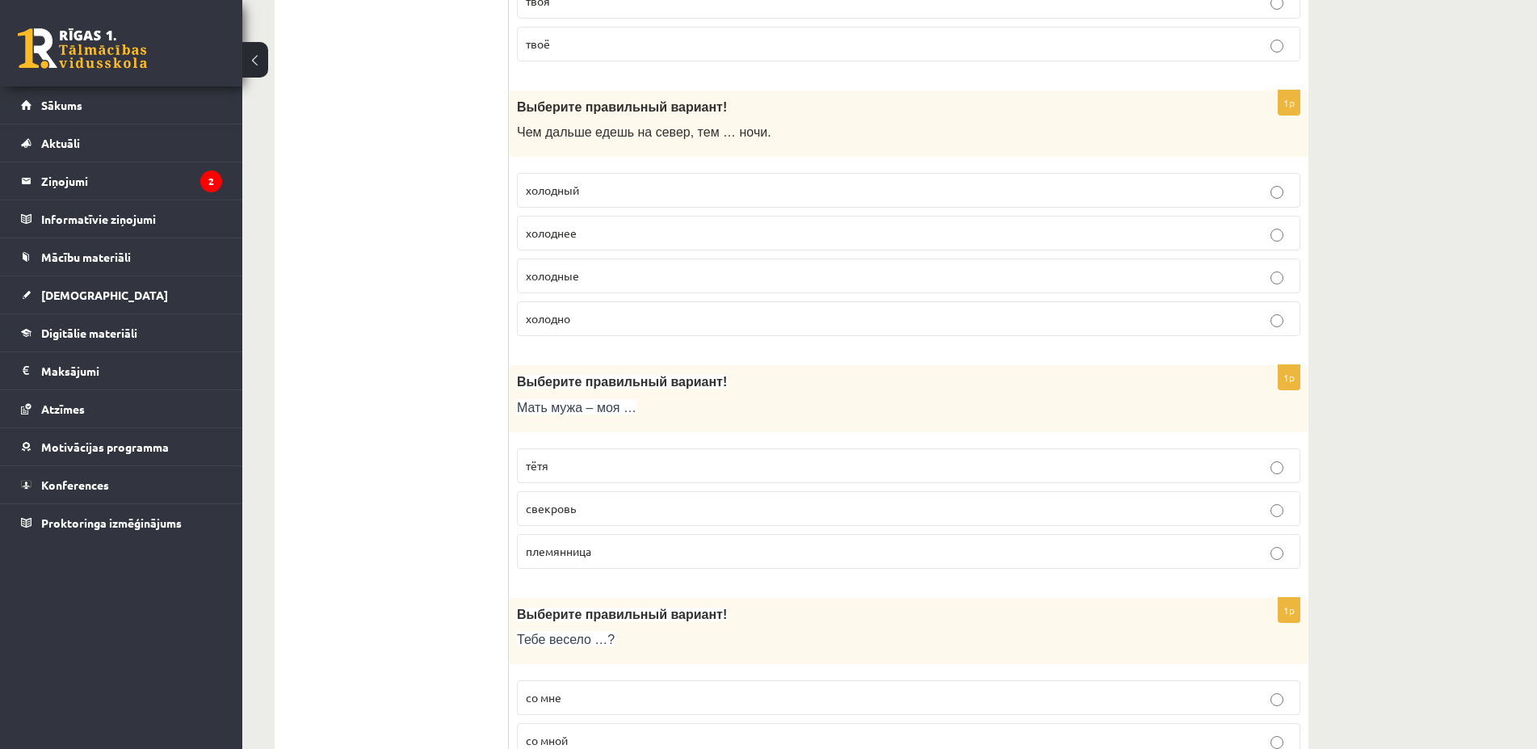
click at [563, 507] on span "свекровь" at bounding box center [551, 508] width 50 height 15
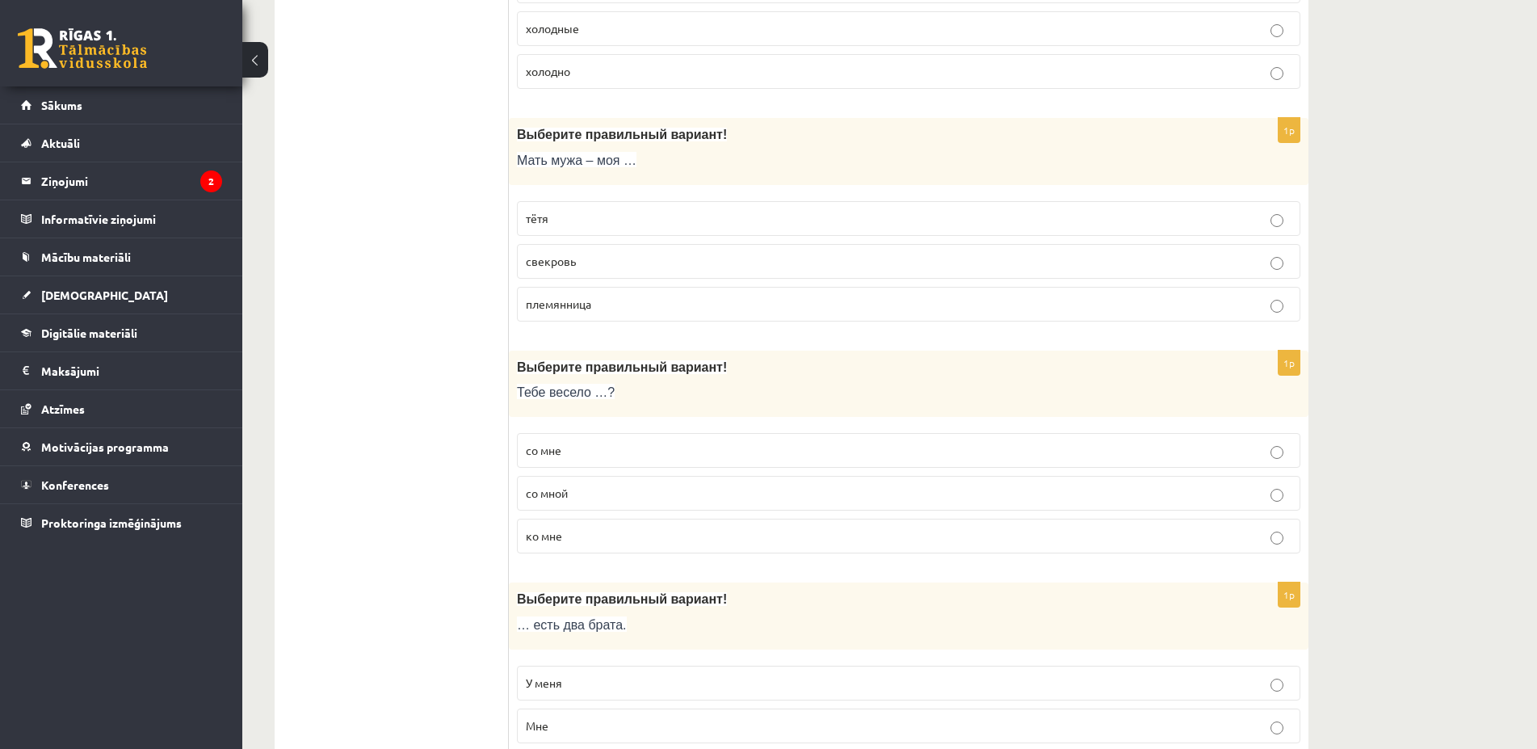
click at [581, 503] on label "со мной" at bounding box center [908, 493] width 783 height 35
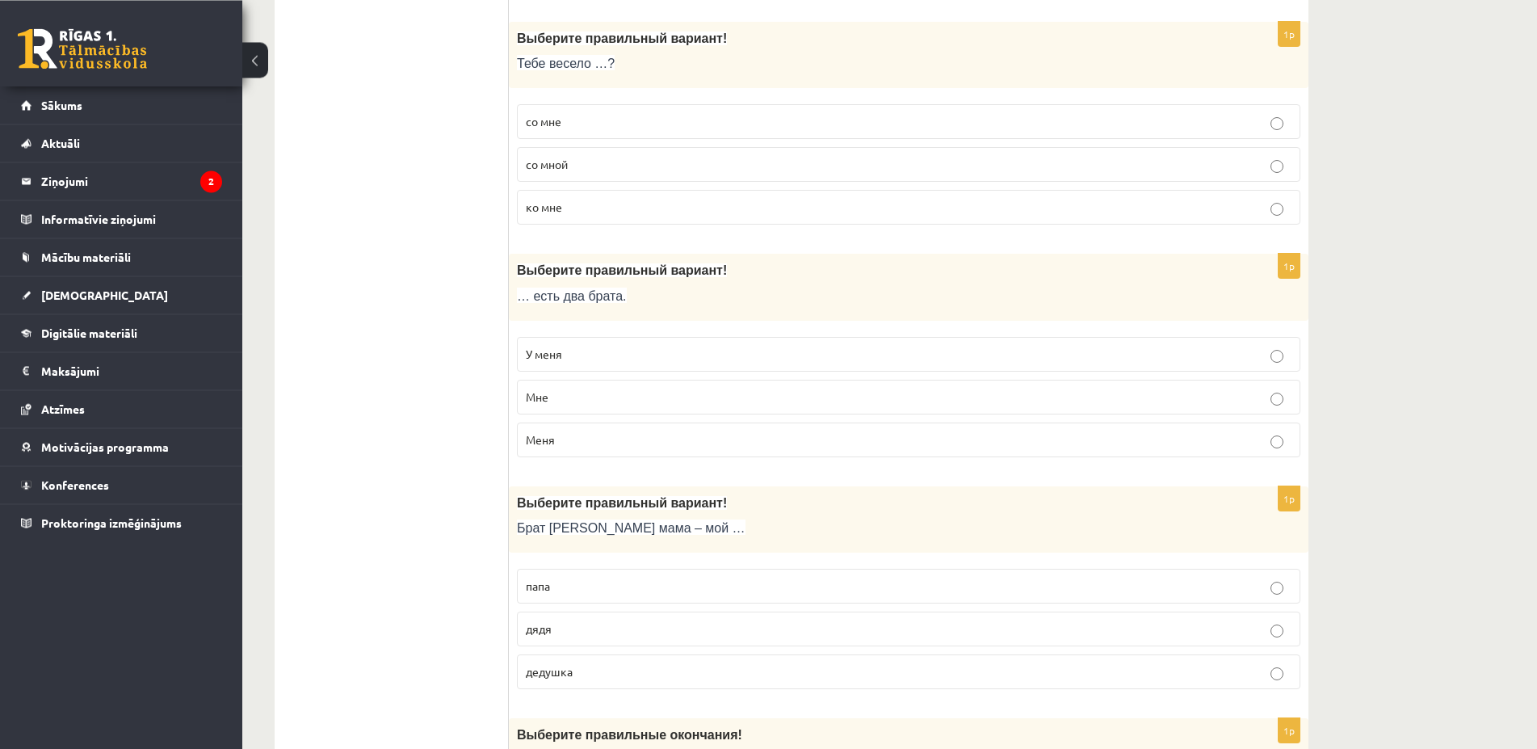
scroll to position [3871, 0]
click at [578, 346] on p "У меня" at bounding box center [909, 353] width 766 height 17
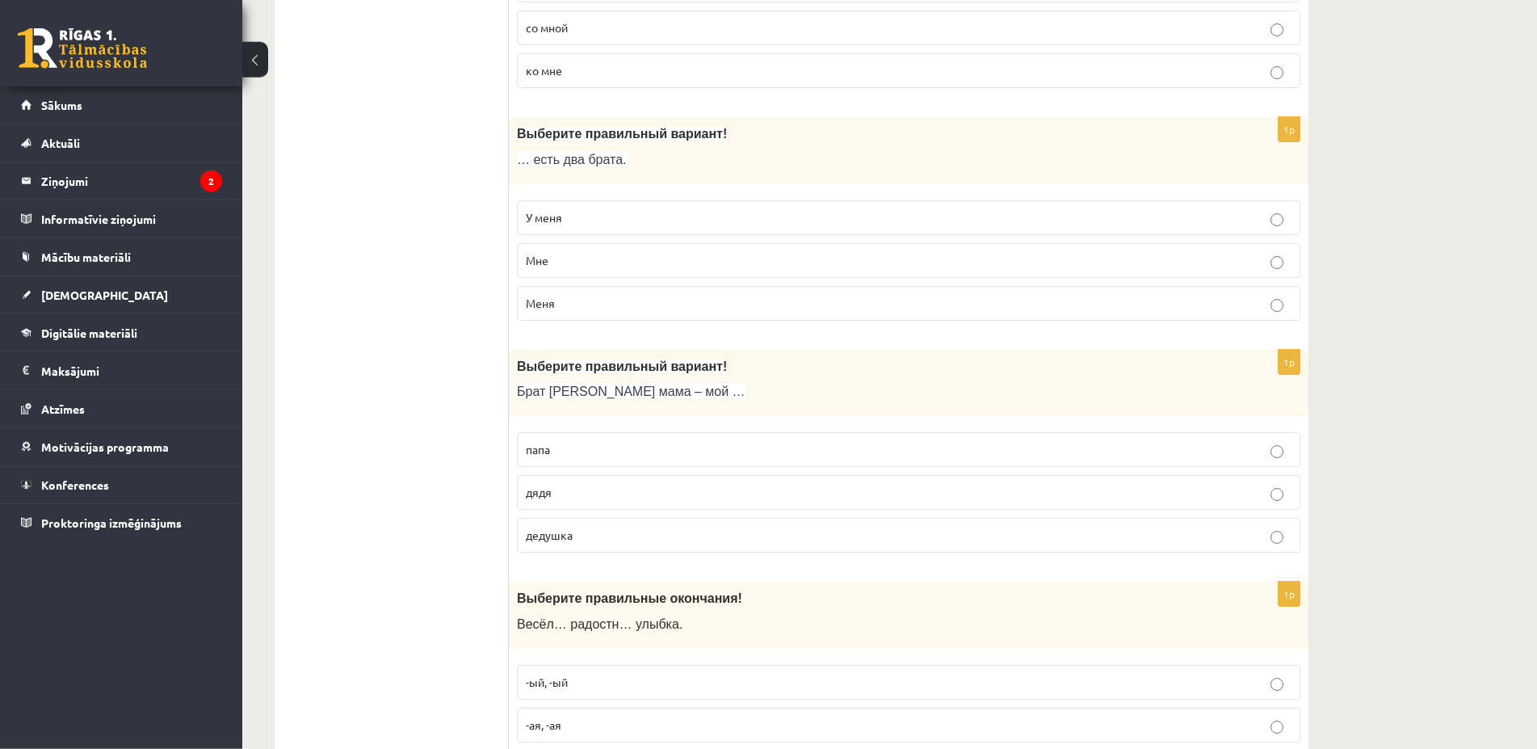
scroll to position [4036, 0]
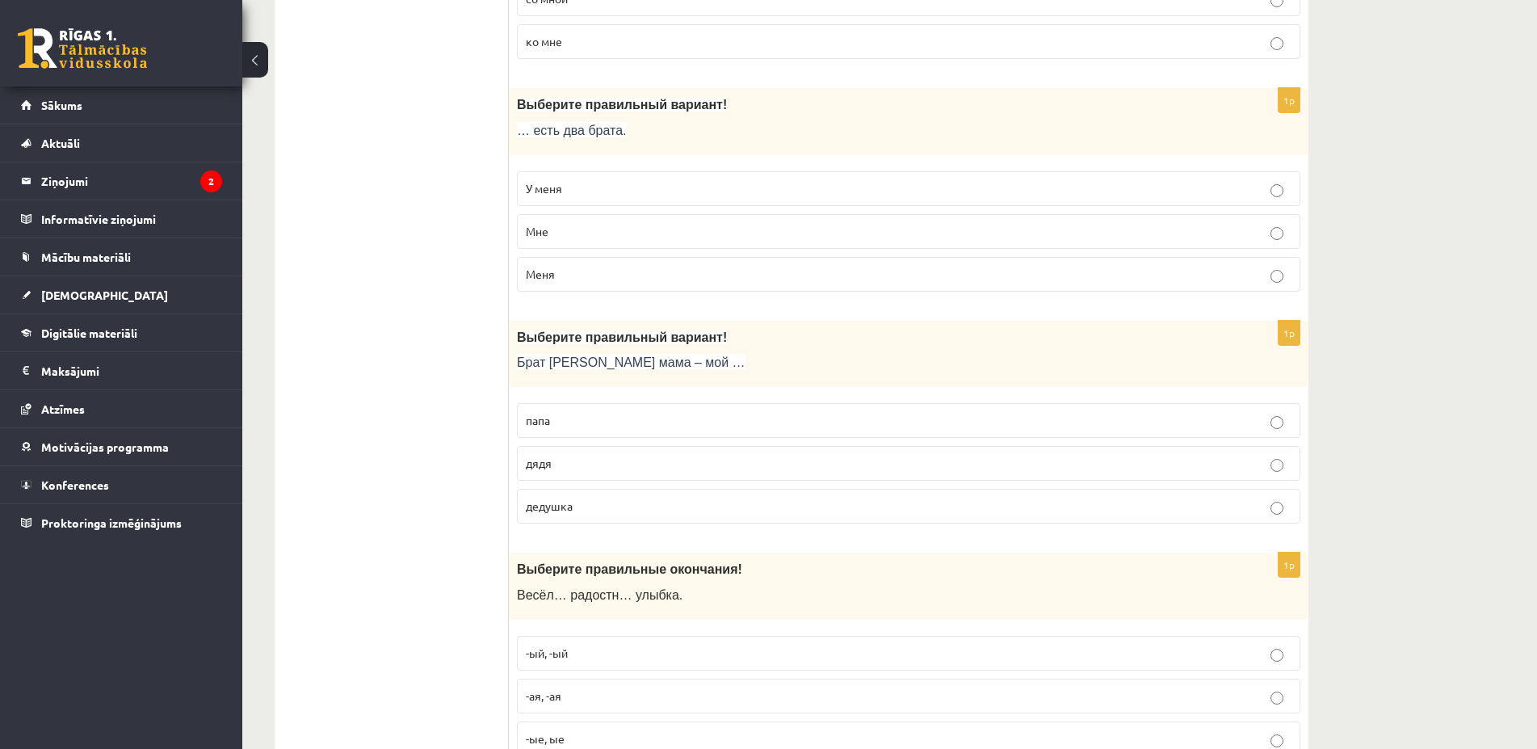
click at [571, 455] on label "дядя" at bounding box center [908, 463] width 783 height 35
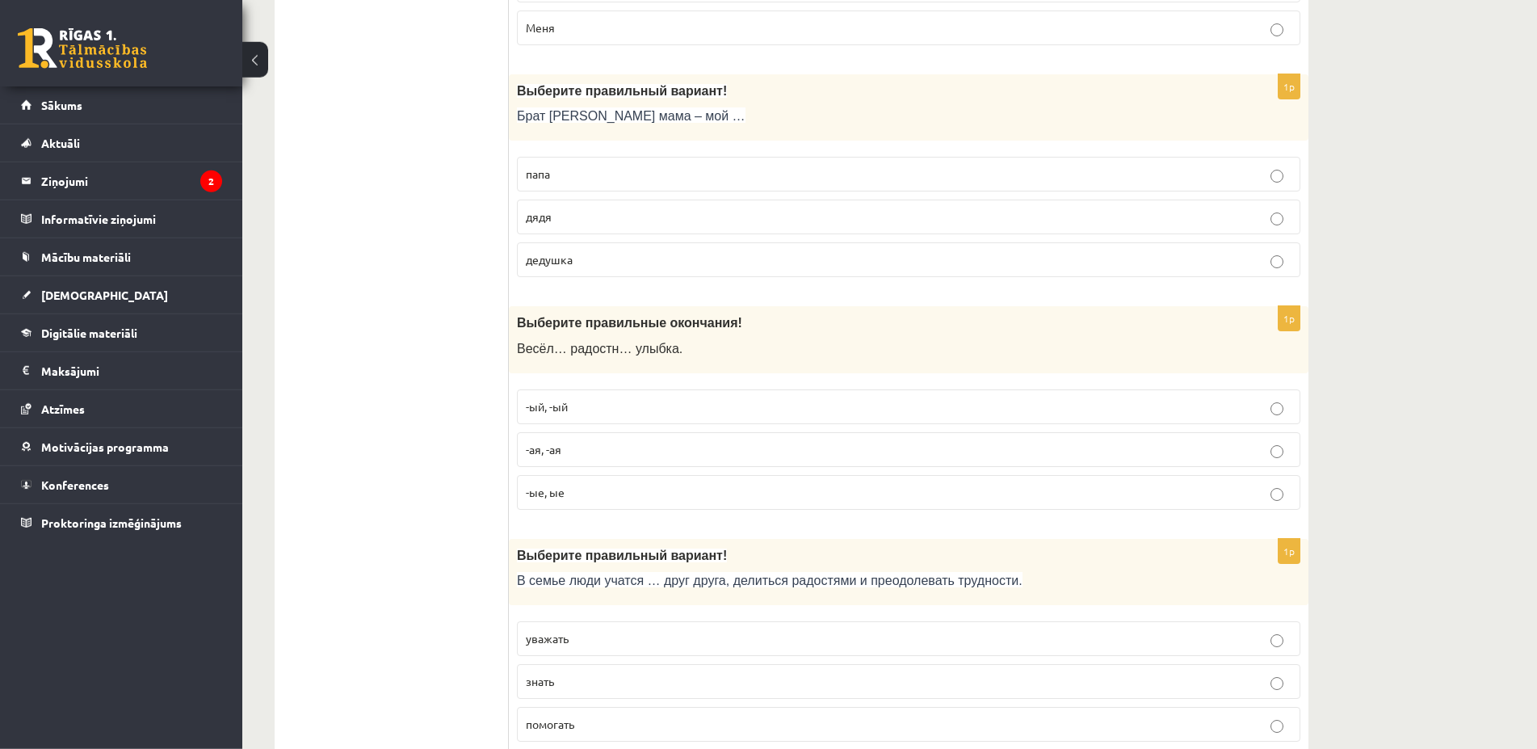
scroll to position [4283, 0]
click at [558, 451] on span "-ая, -ая" at bounding box center [544, 448] width 36 height 15
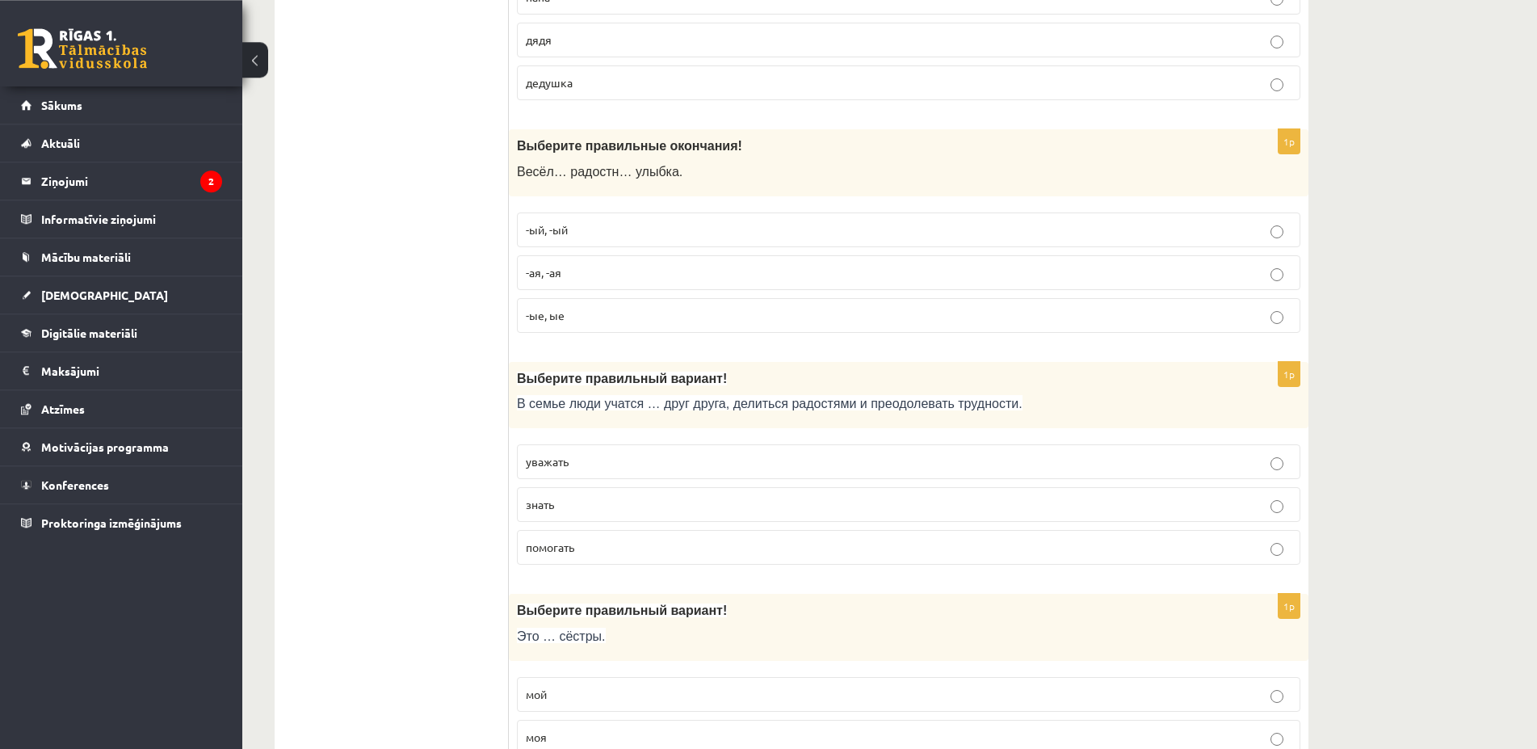
scroll to position [4530, 0]
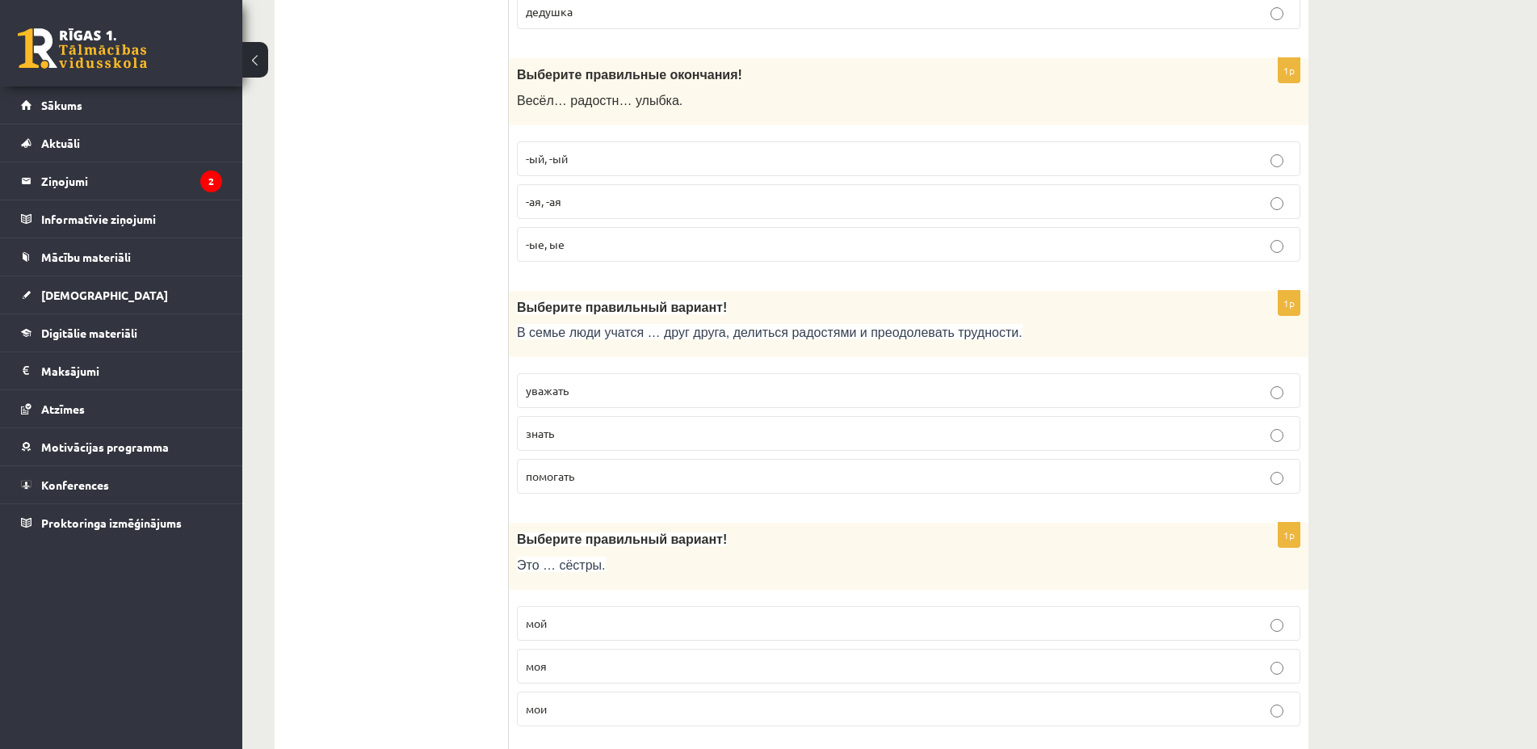
click at [590, 386] on p "уважать" at bounding box center [909, 390] width 766 height 17
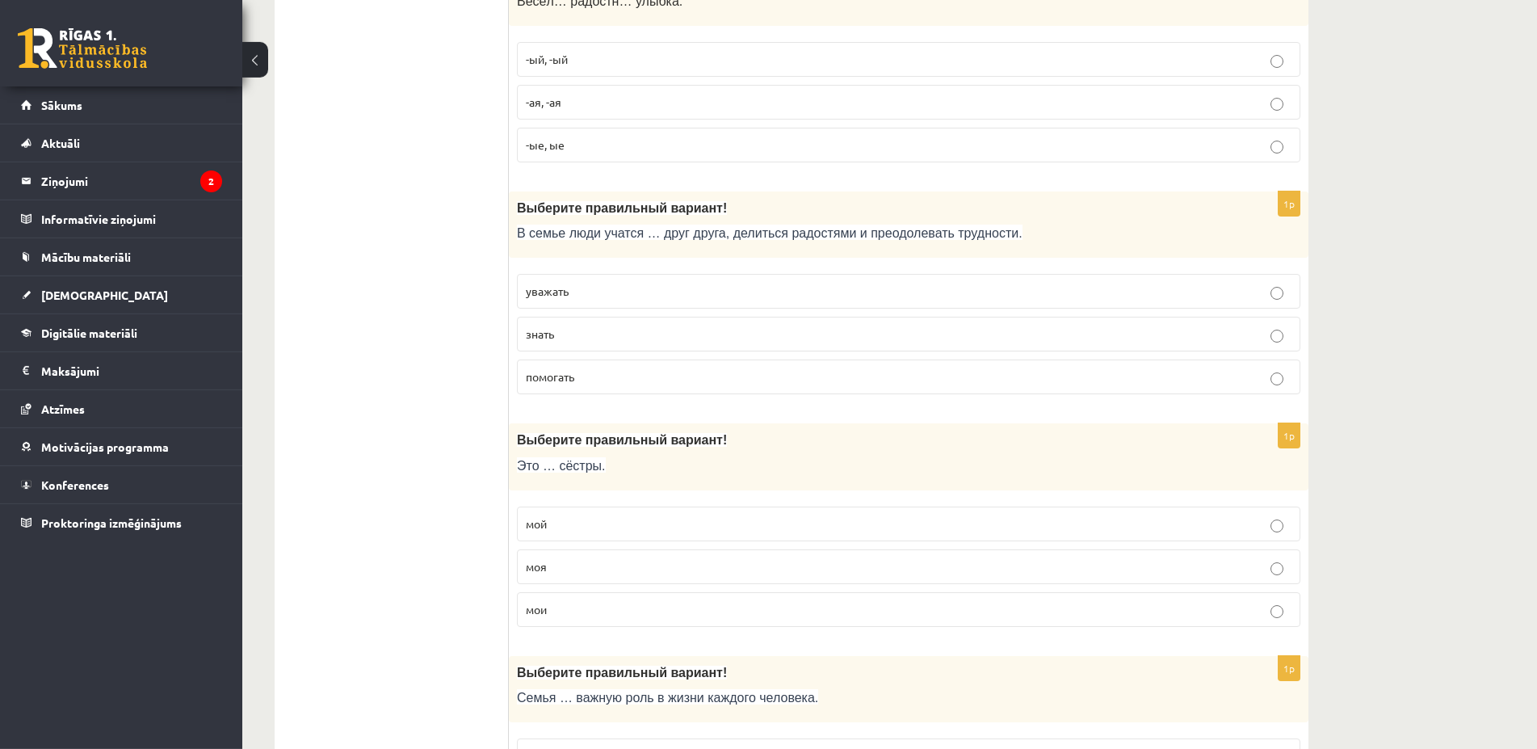
scroll to position [4777, 0]
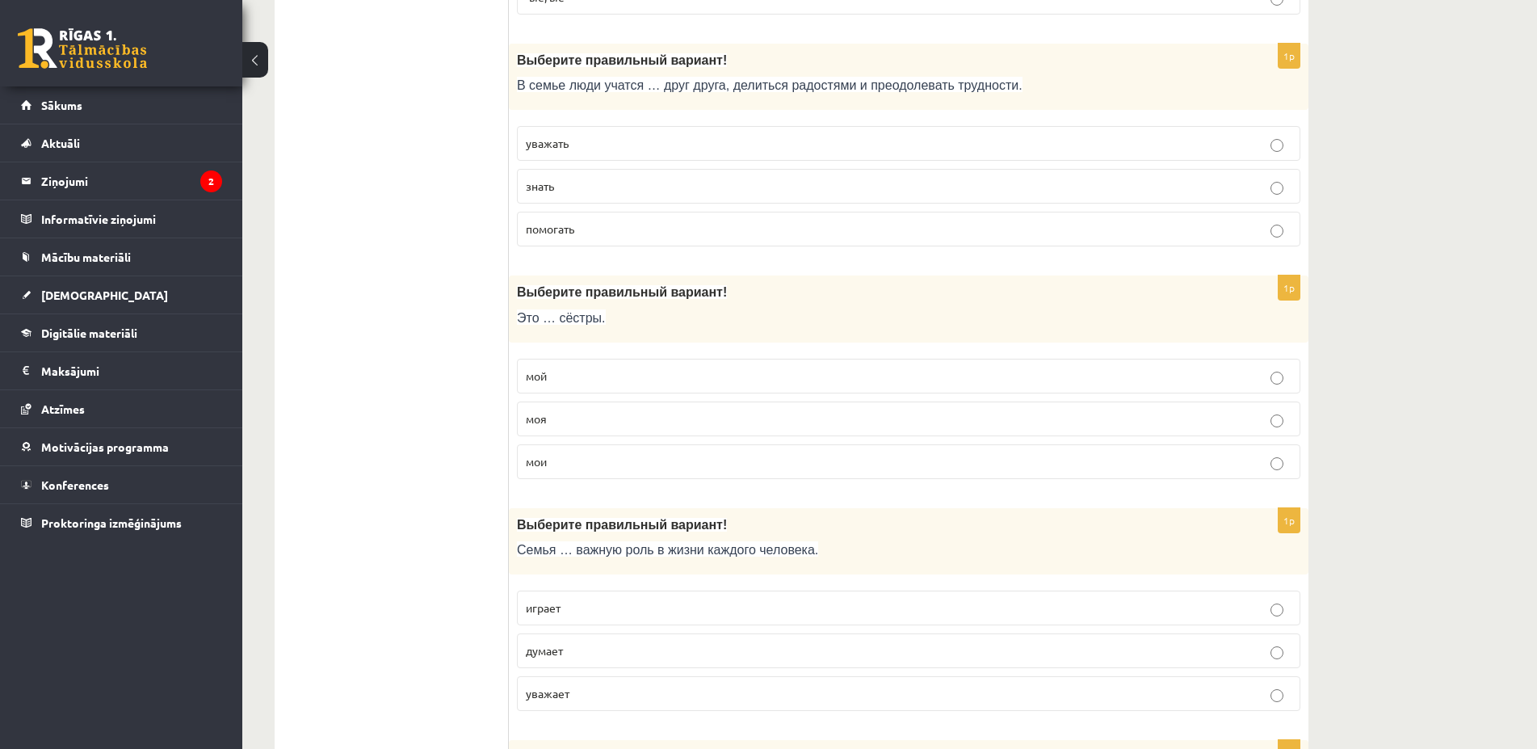
click at [587, 422] on p "моя" at bounding box center [909, 418] width 766 height 17
click at [569, 466] on p "мои" at bounding box center [909, 461] width 766 height 17
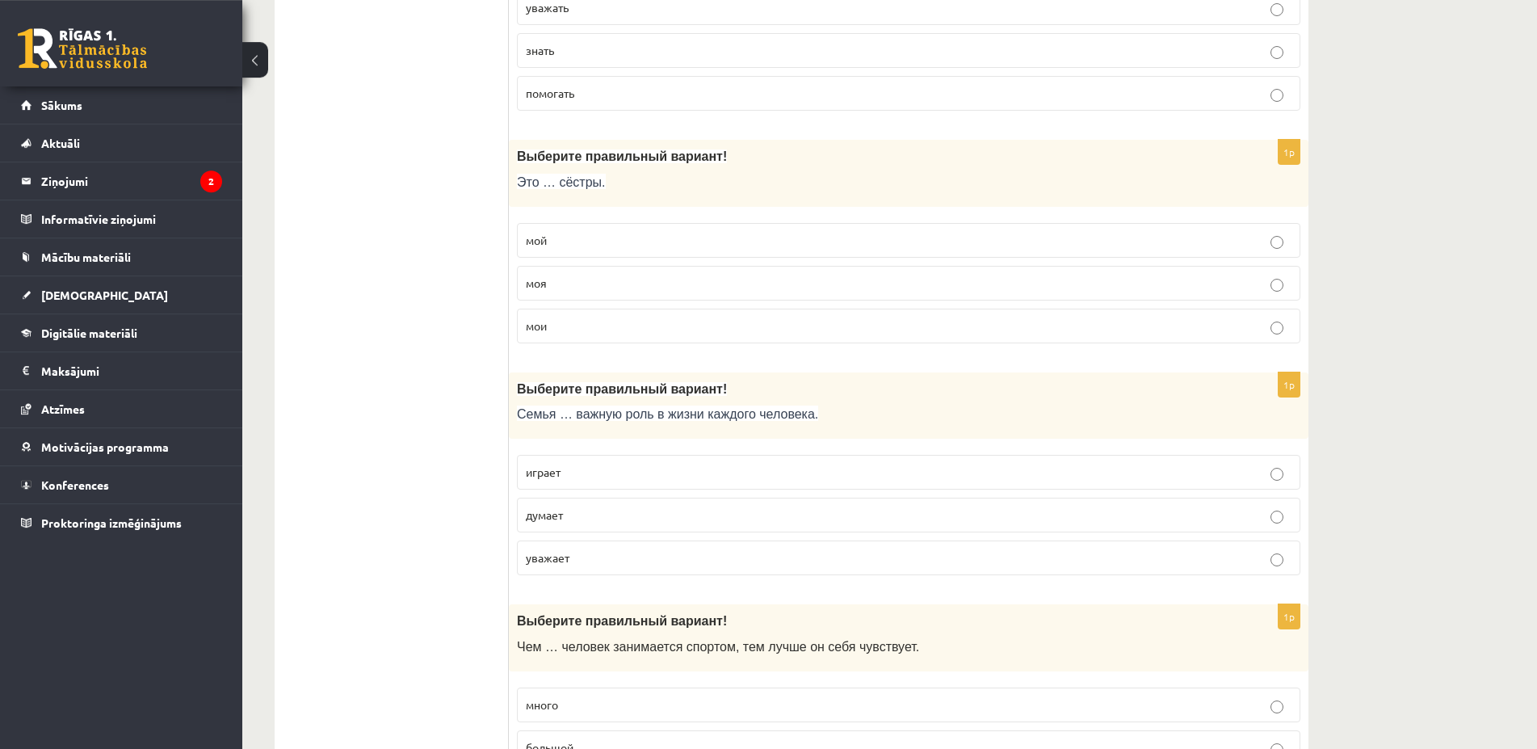
scroll to position [4942, 0]
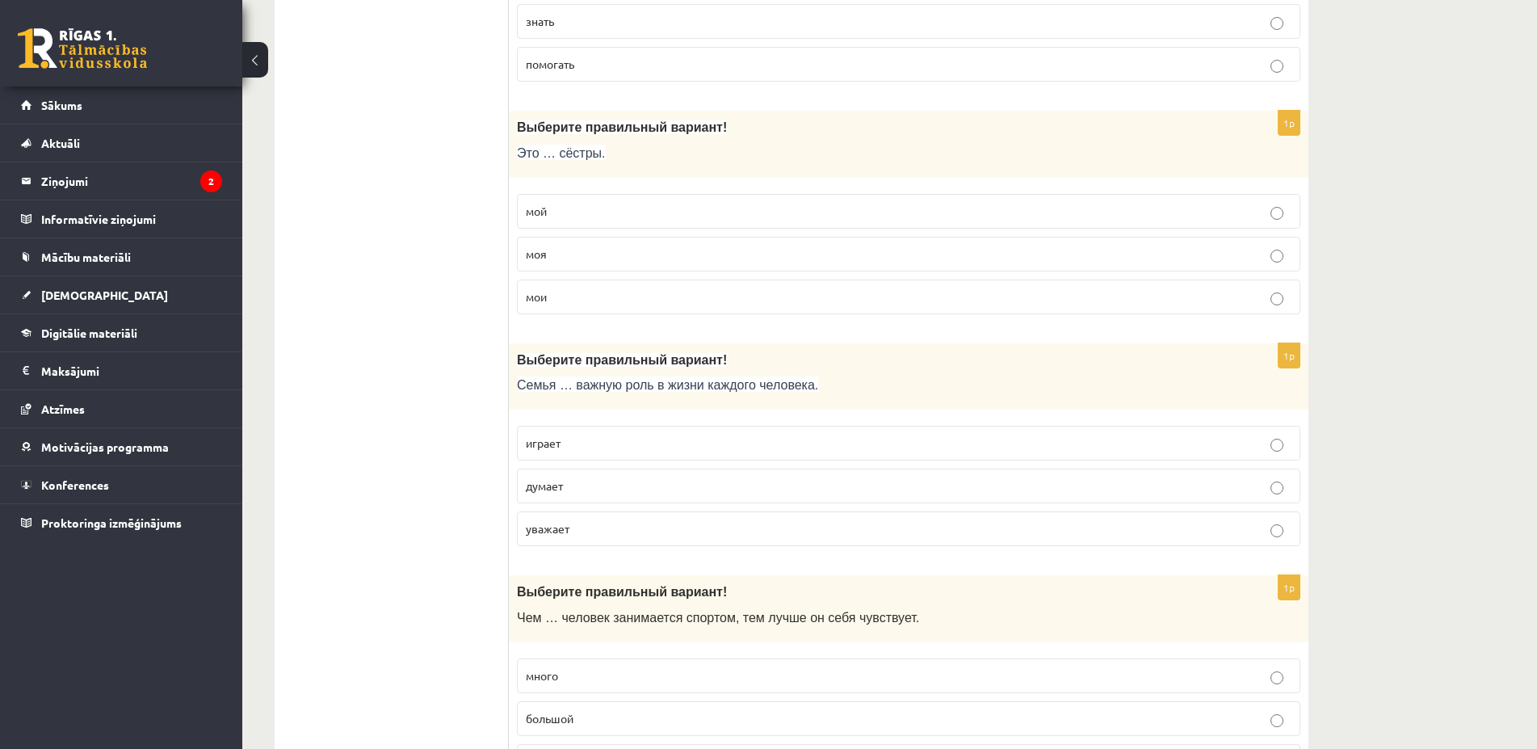
click at [594, 444] on p "играет" at bounding box center [909, 442] width 766 height 17
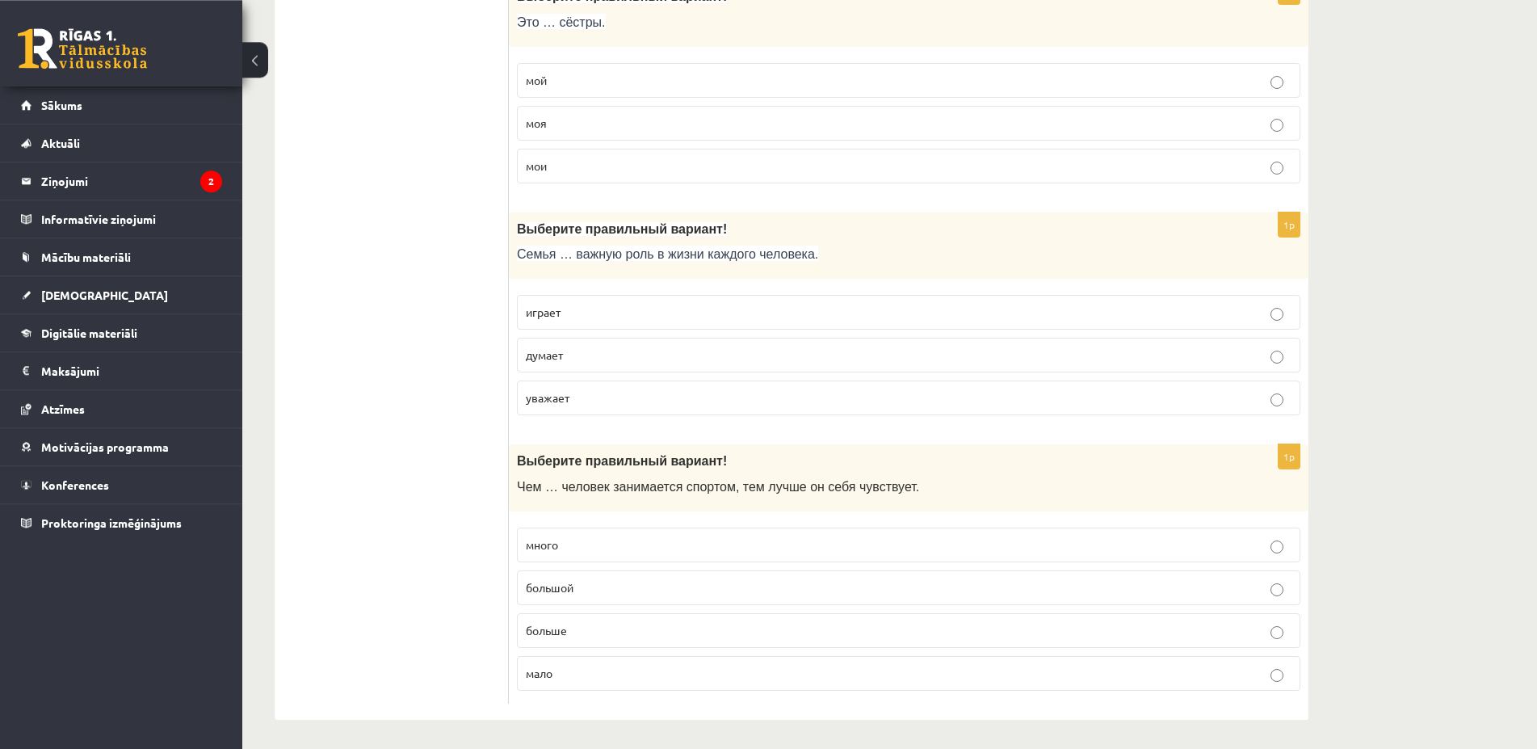
scroll to position [5076, 0]
click at [595, 623] on p "больше" at bounding box center [909, 627] width 766 height 17
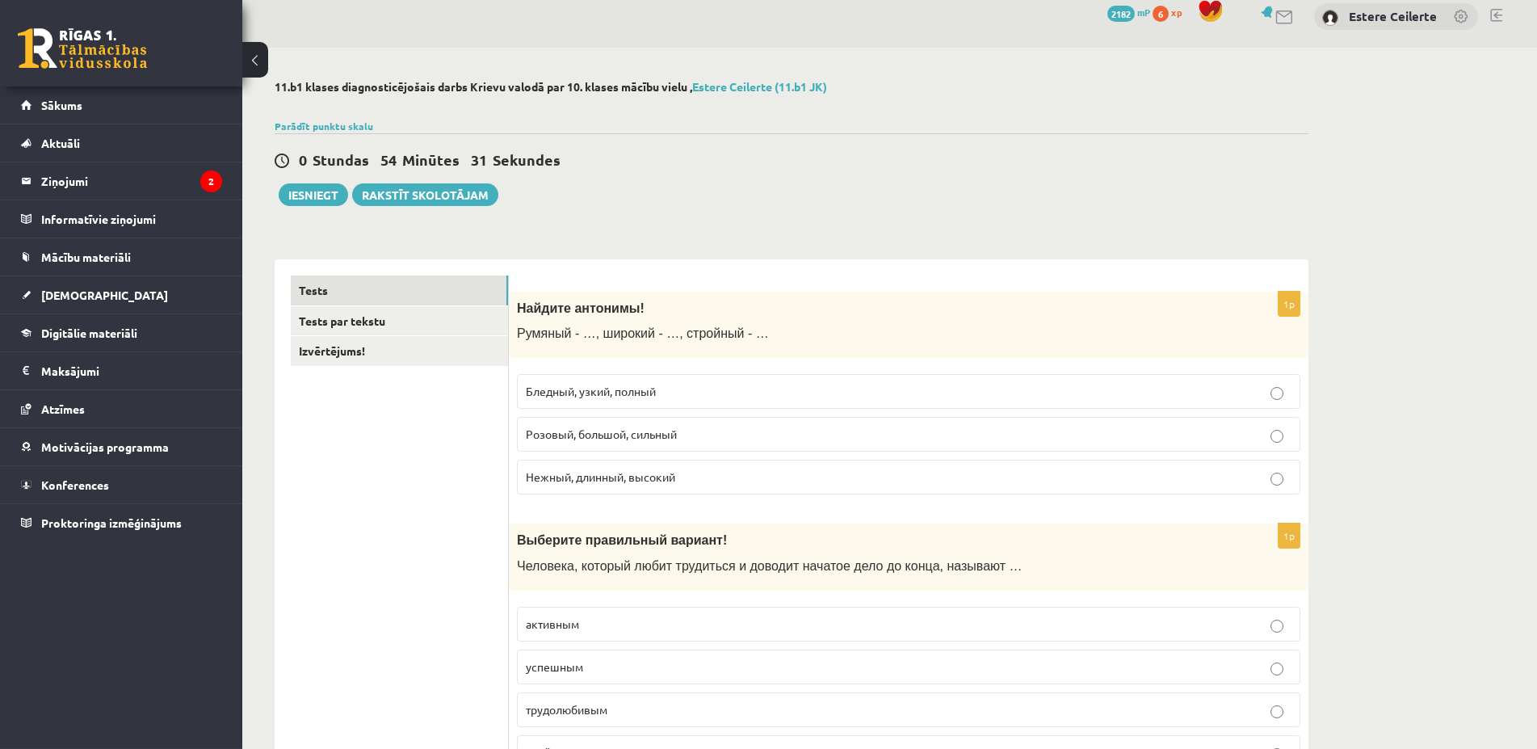
scroll to position [0, 0]
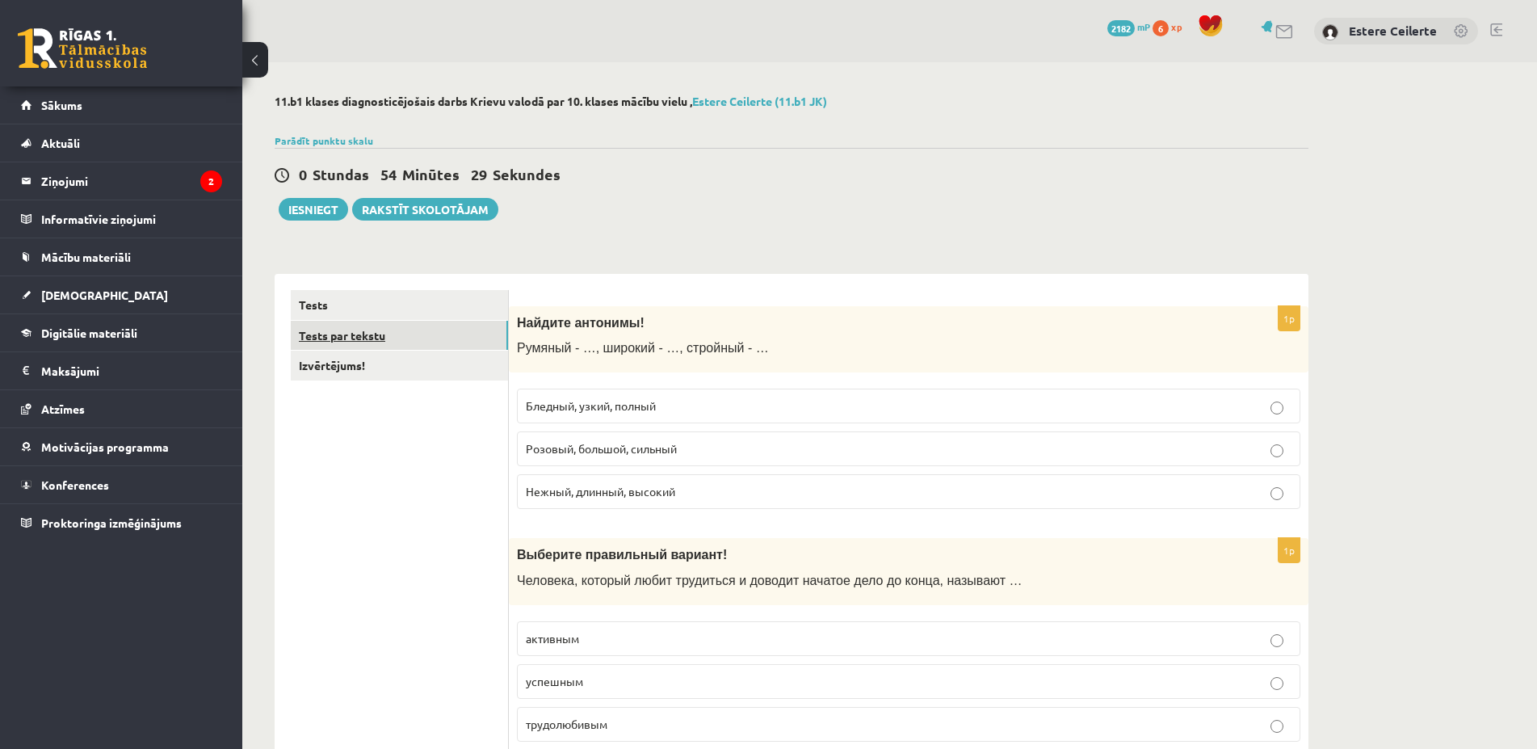
click at [360, 325] on link "Tests par tekstu" at bounding box center [399, 336] width 217 height 30
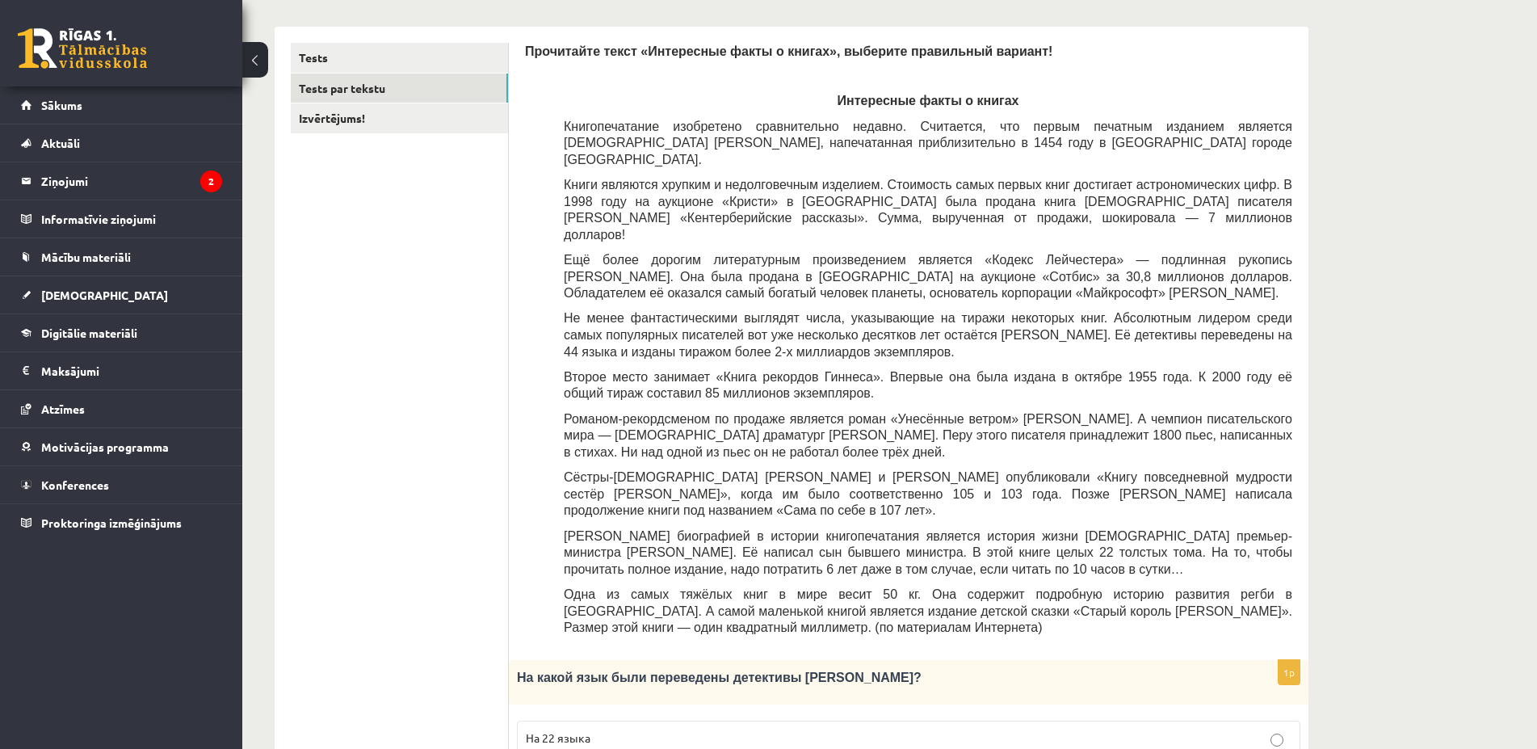
scroll to position [329, 0]
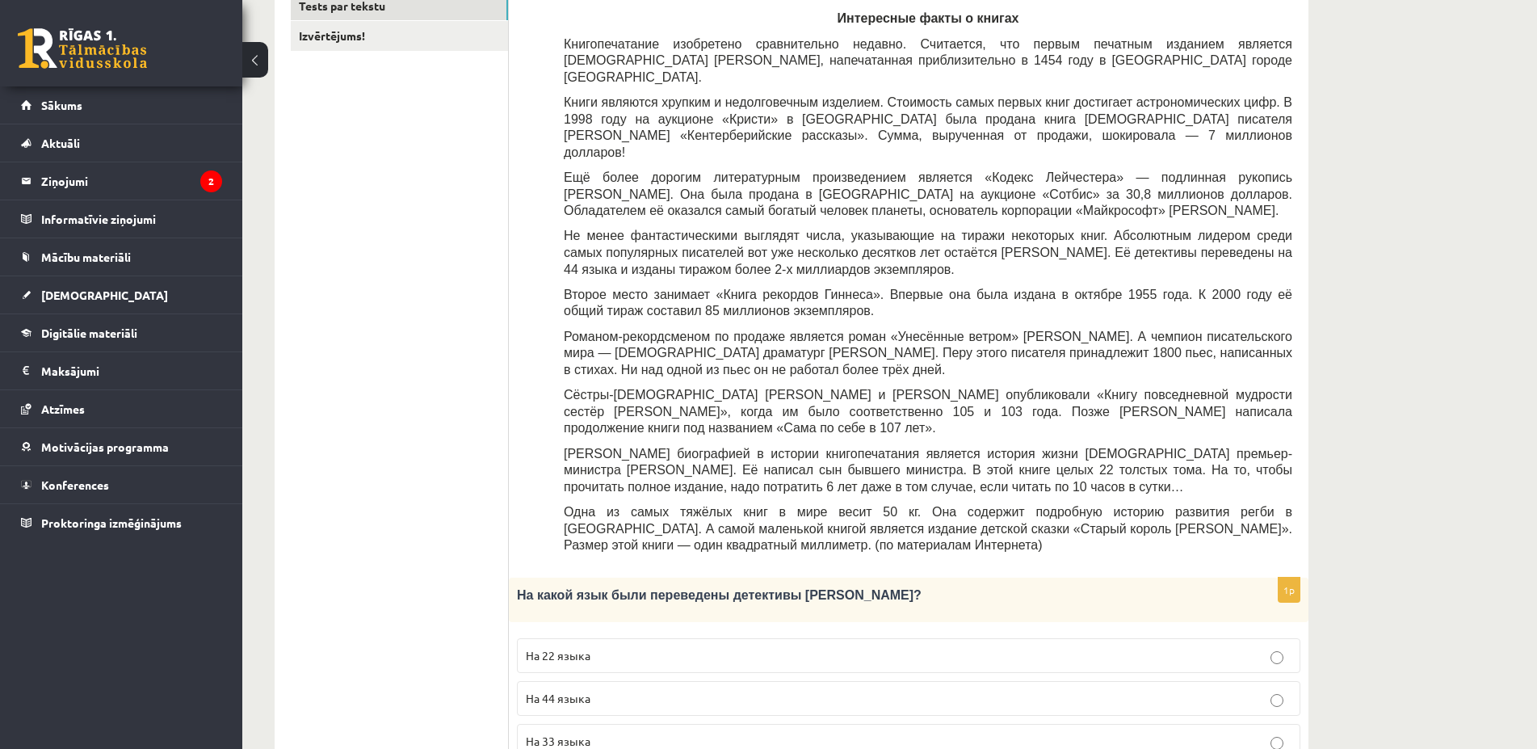
click at [560, 690] on span "На 44 языка" at bounding box center [558, 697] width 65 height 15
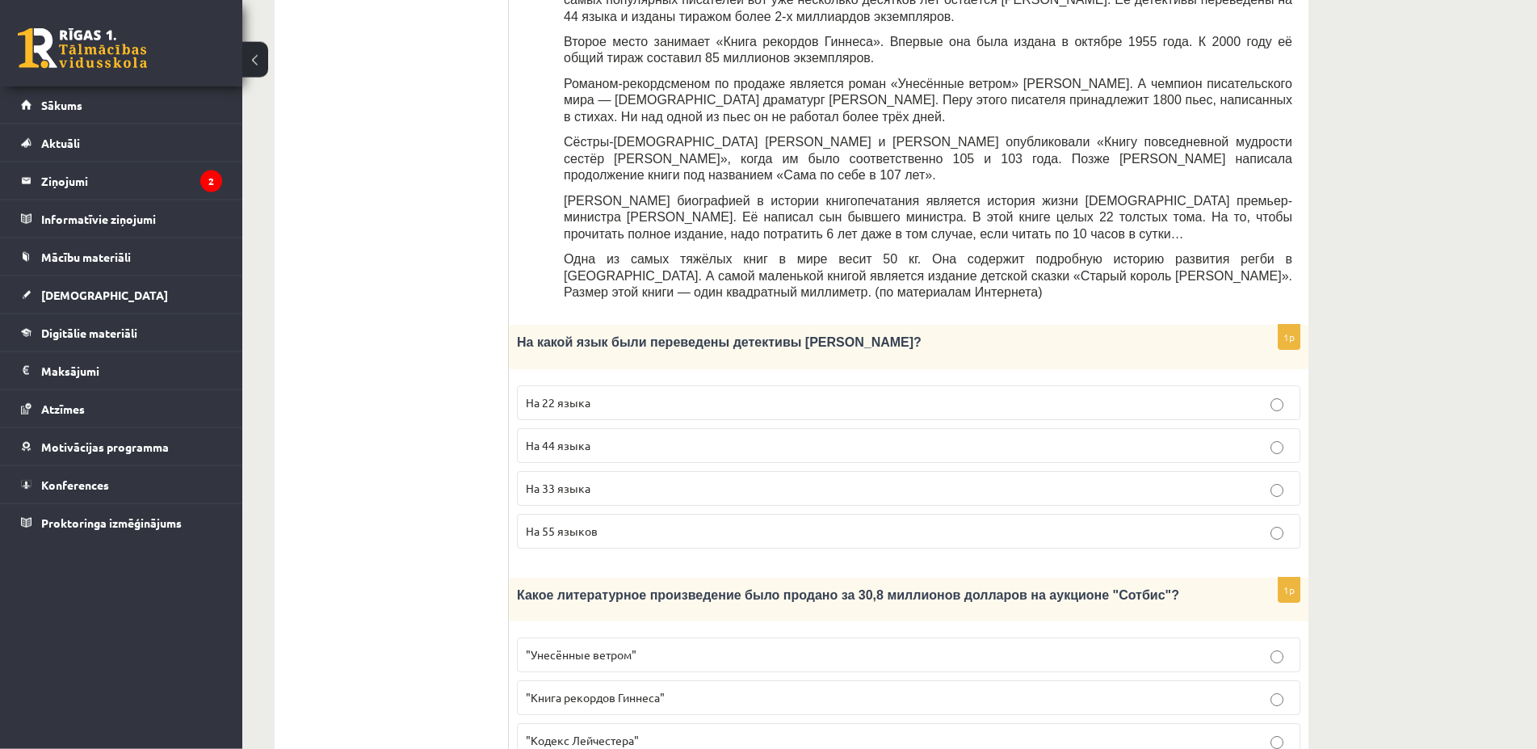
scroll to position [659, 0]
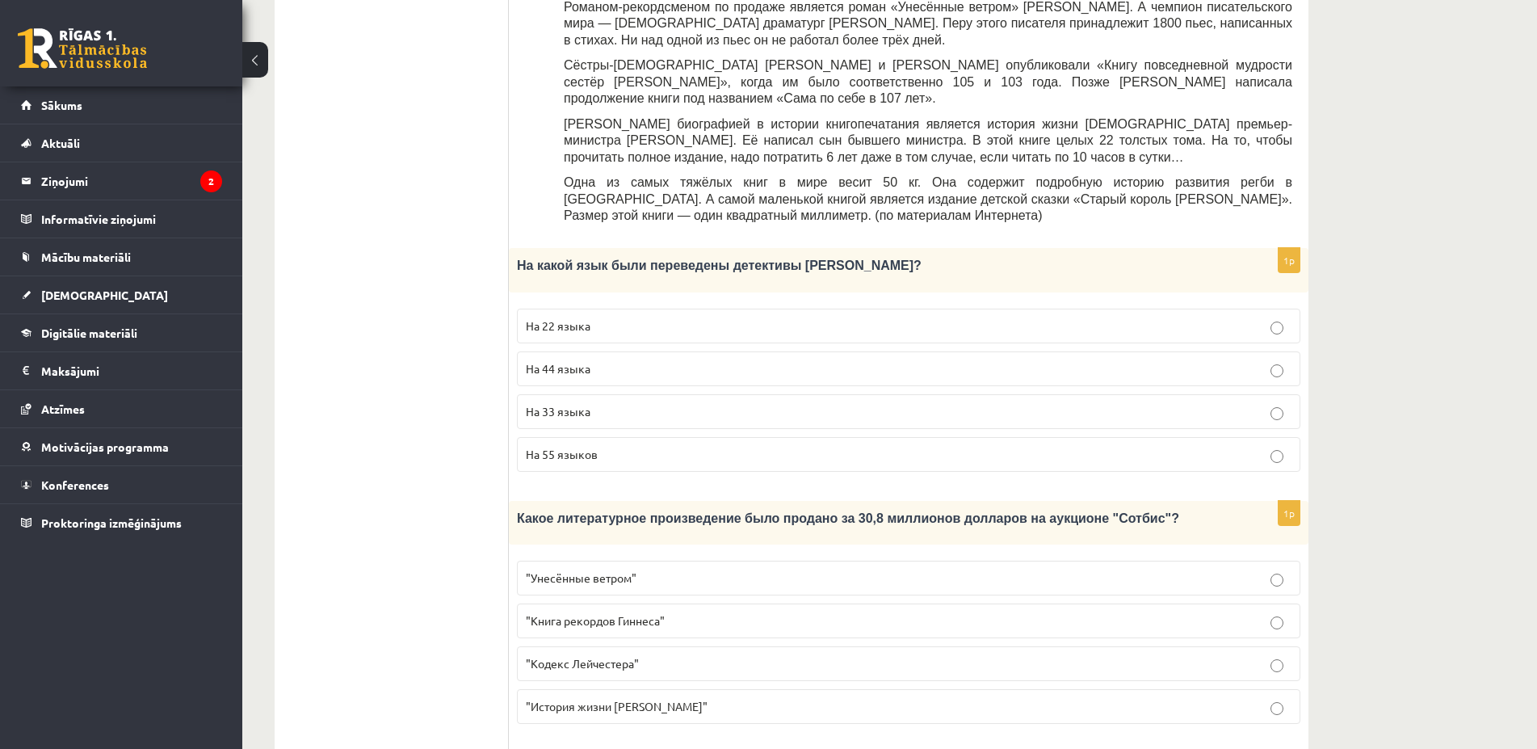
click at [617, 656] on span ""Кодекс Лейчестера"" at bounding box center [582, 663] width 113 height 15
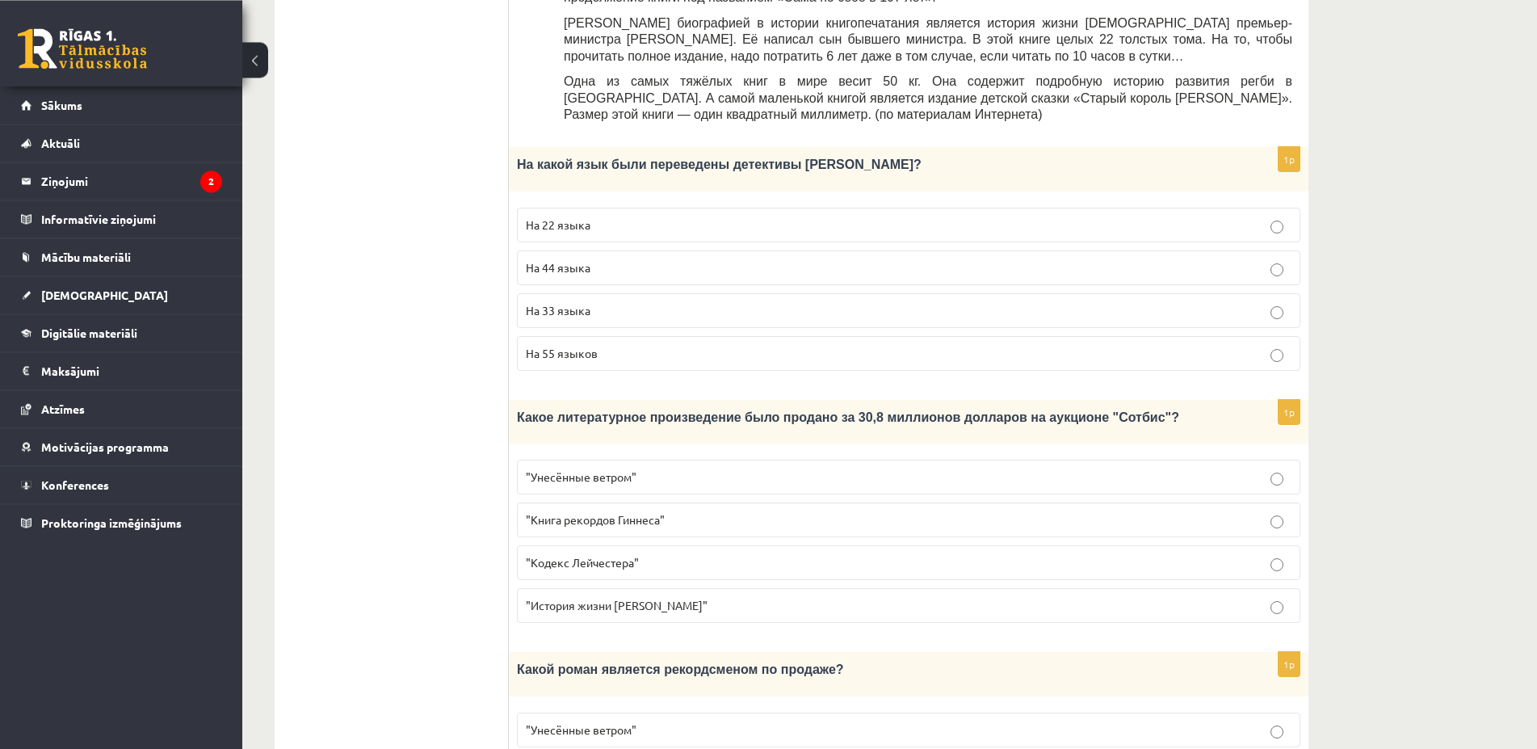
scroll to position [906, 0]
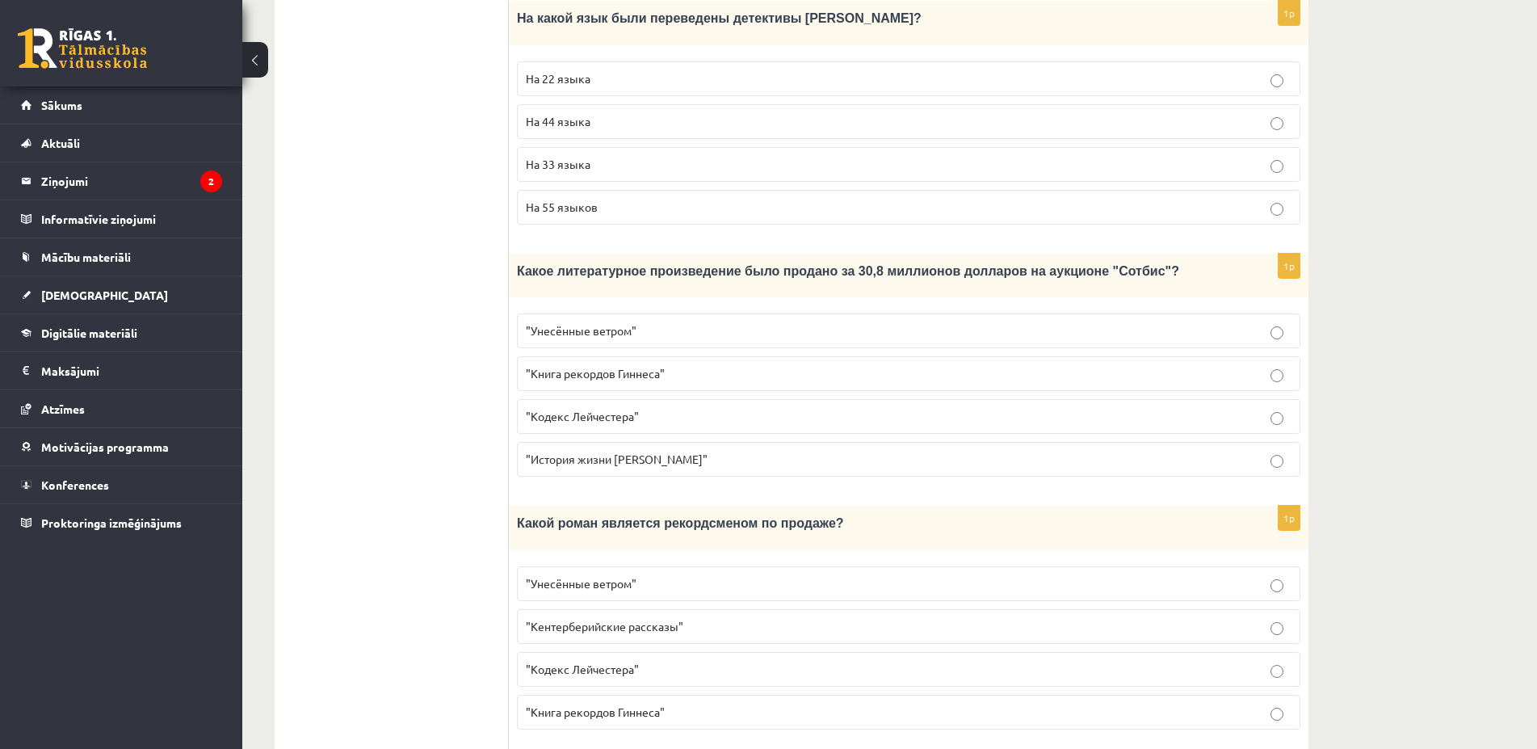
click at [673, 618] on p ""Кентерберийские рассказы"" at bounding box center [909, 626] width 766 height 17
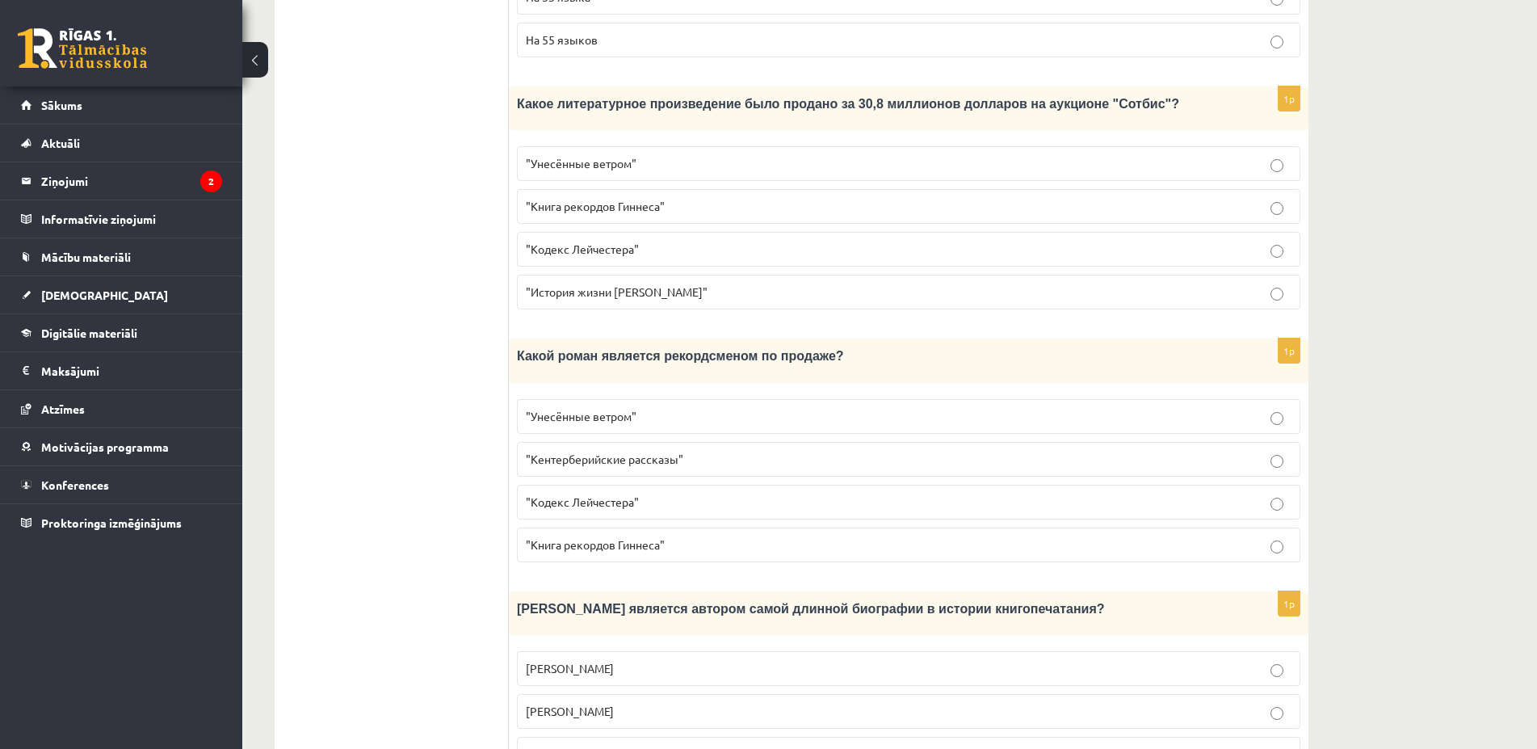
scroll to position [1238, 0]
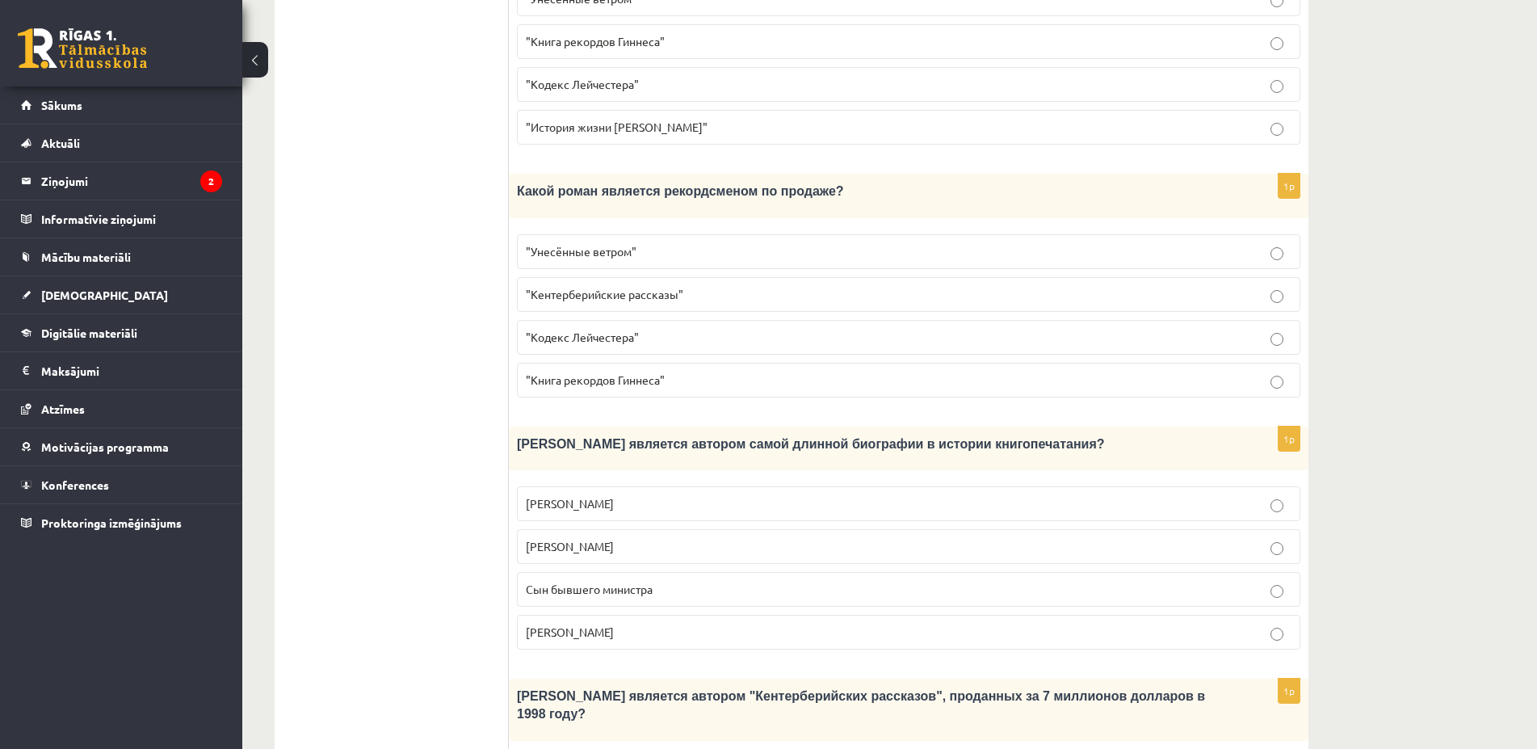
click at [609, 581] on span "Сын бывшего министра" at bounding box center [589, 588] width 127 height 15
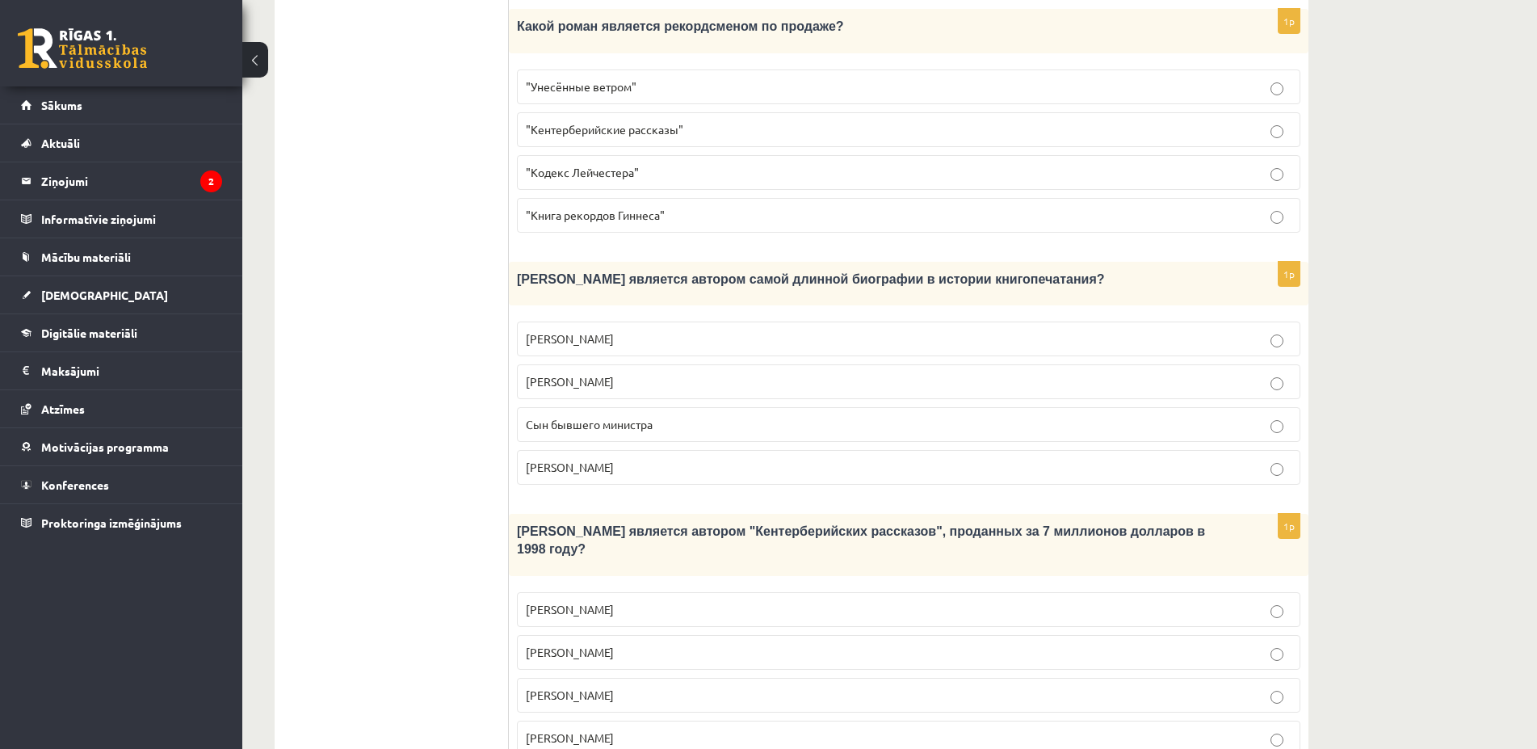
click at [684, 678] on label "Джефри Чосер" at bounding box center [908, 695] width 783 height 35
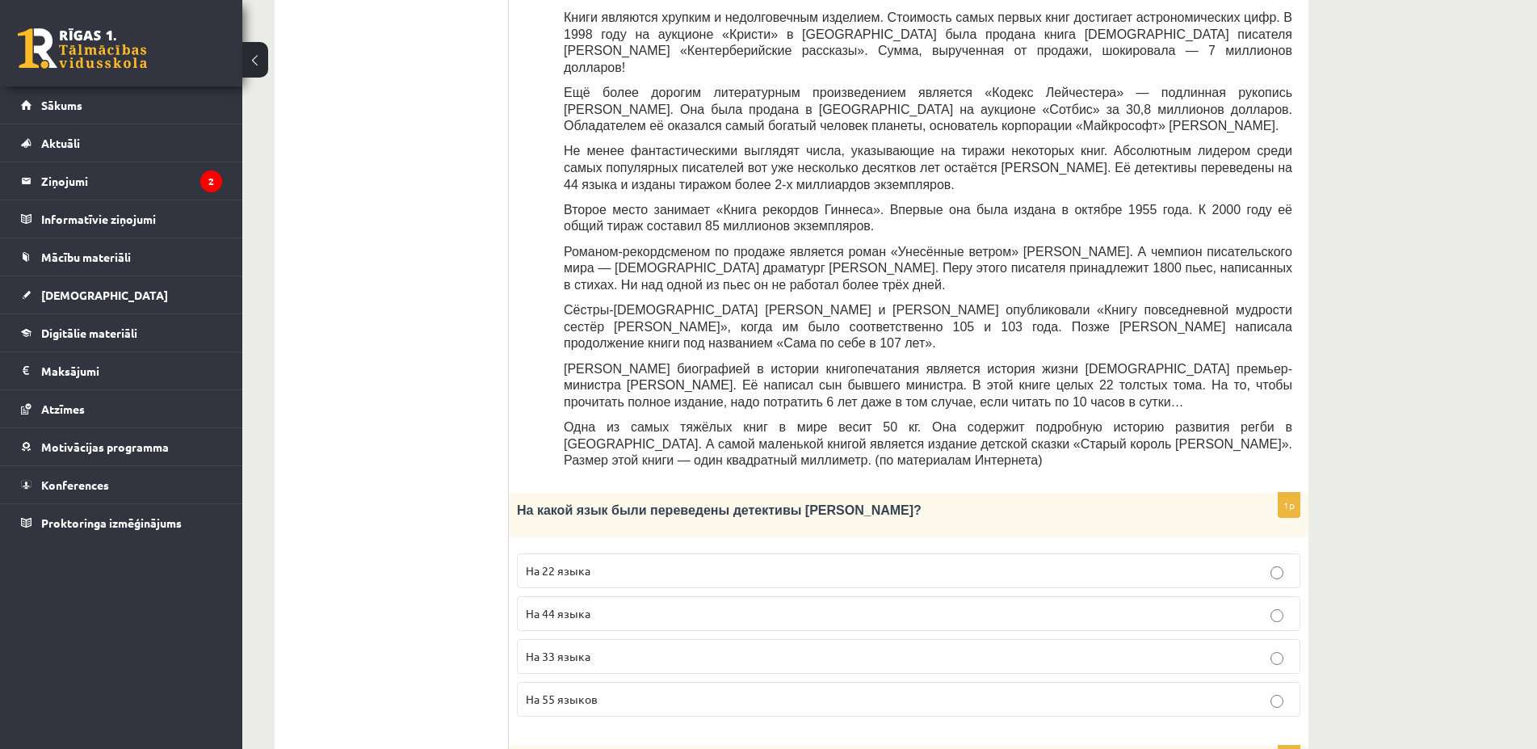
scroll to position [85, 0]
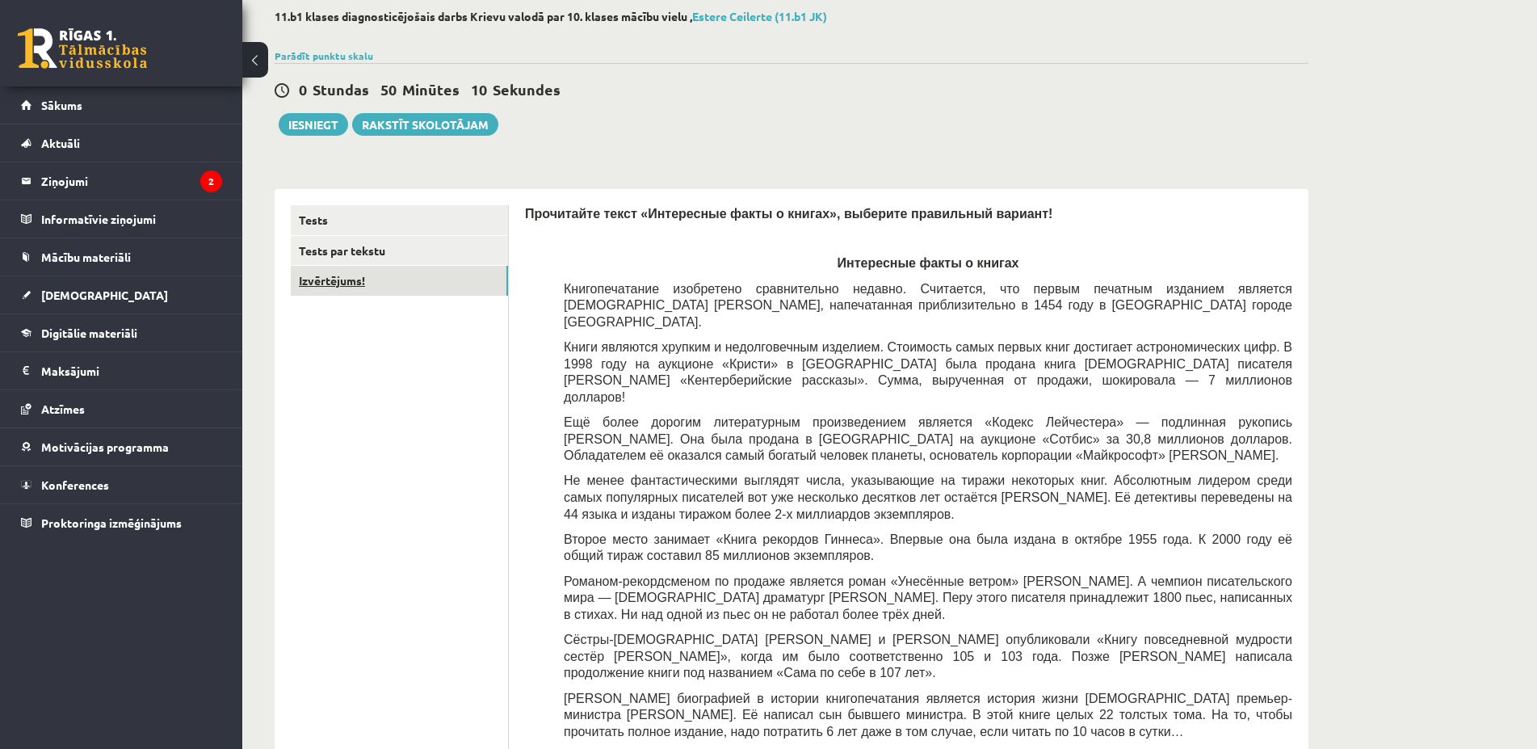
click at [335, 279] on link "Izvērtējums!" at bounding box center [399, 281] width 217 height 30
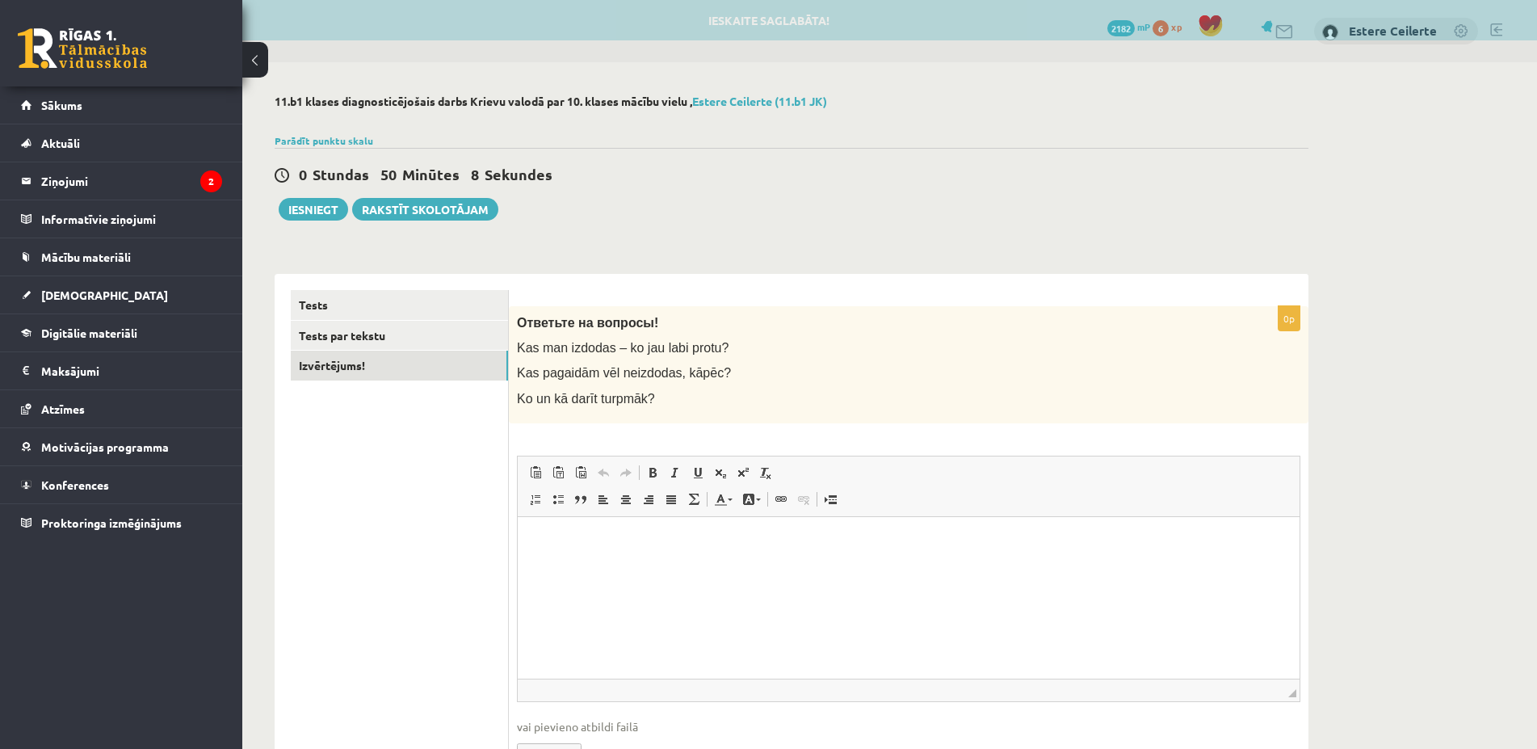
scroll to position [0, 0]
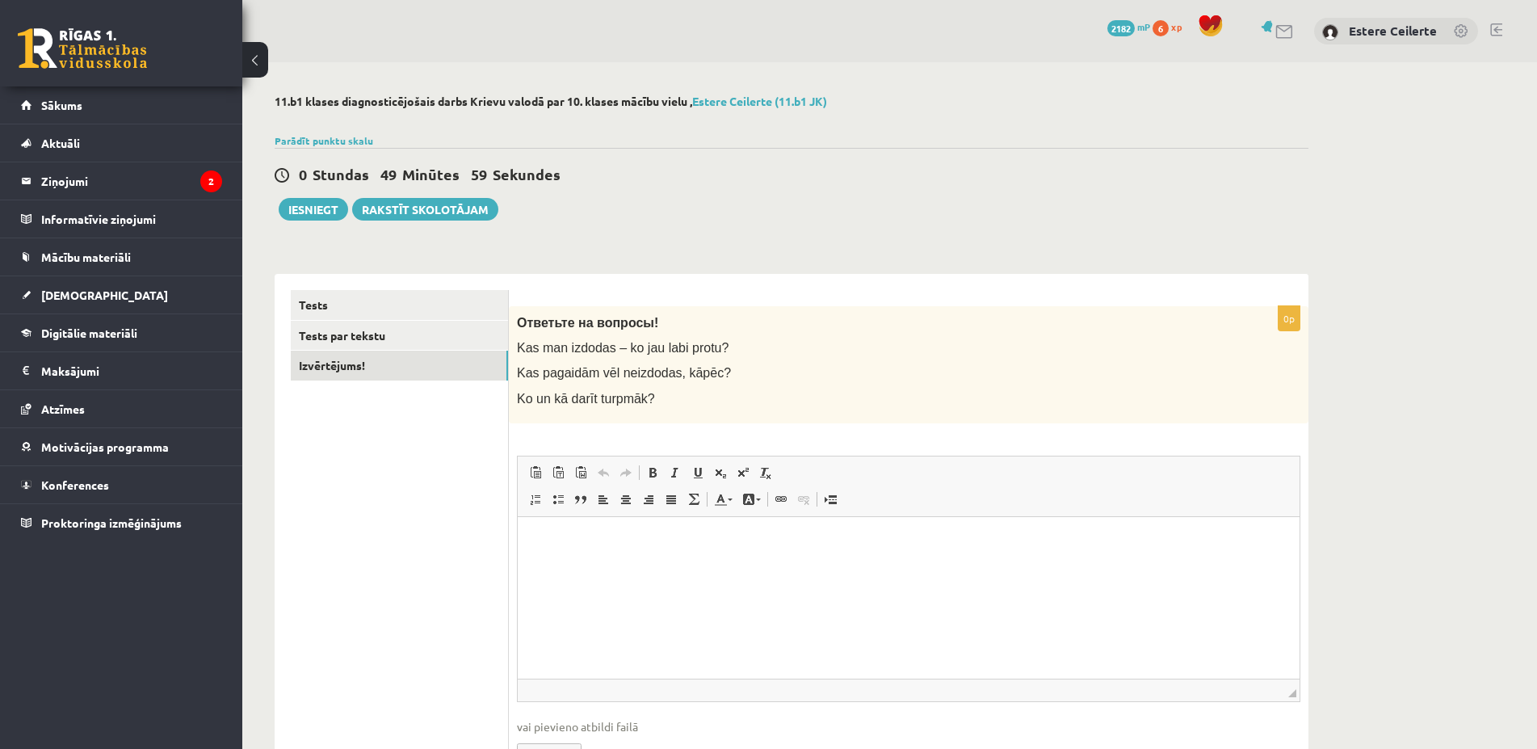
click at [583, 547] on p "Editor, wiswyg-editor-user-answer-47024879947140" at bounding box center [908, 540] width 749 height 17
click at [345, 296] on link "Tests" at bounding box center [399, 305] width 217 height 30
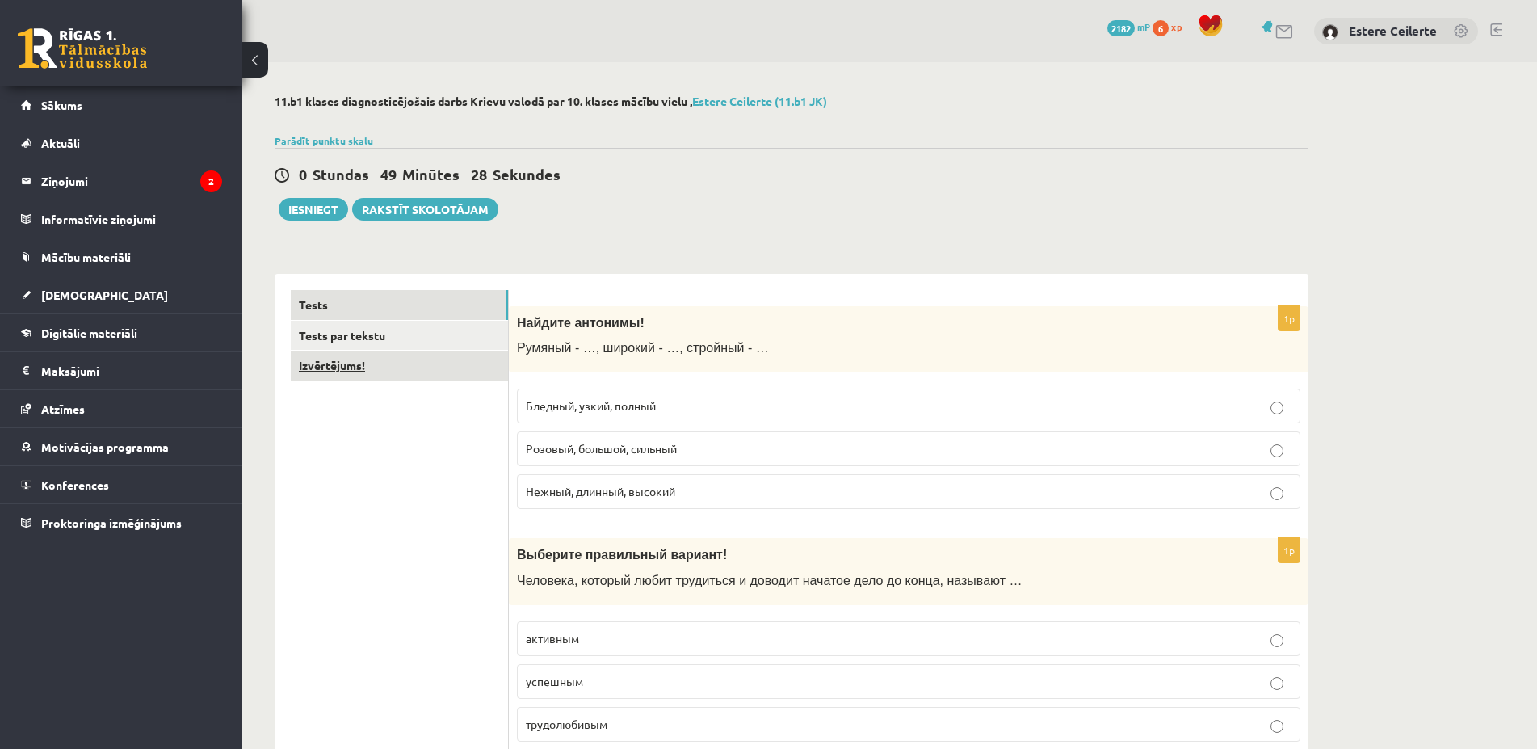
click at [367, 369] on link "Izvērtējums!" at bounding box center [399, 365] width 217 height 30
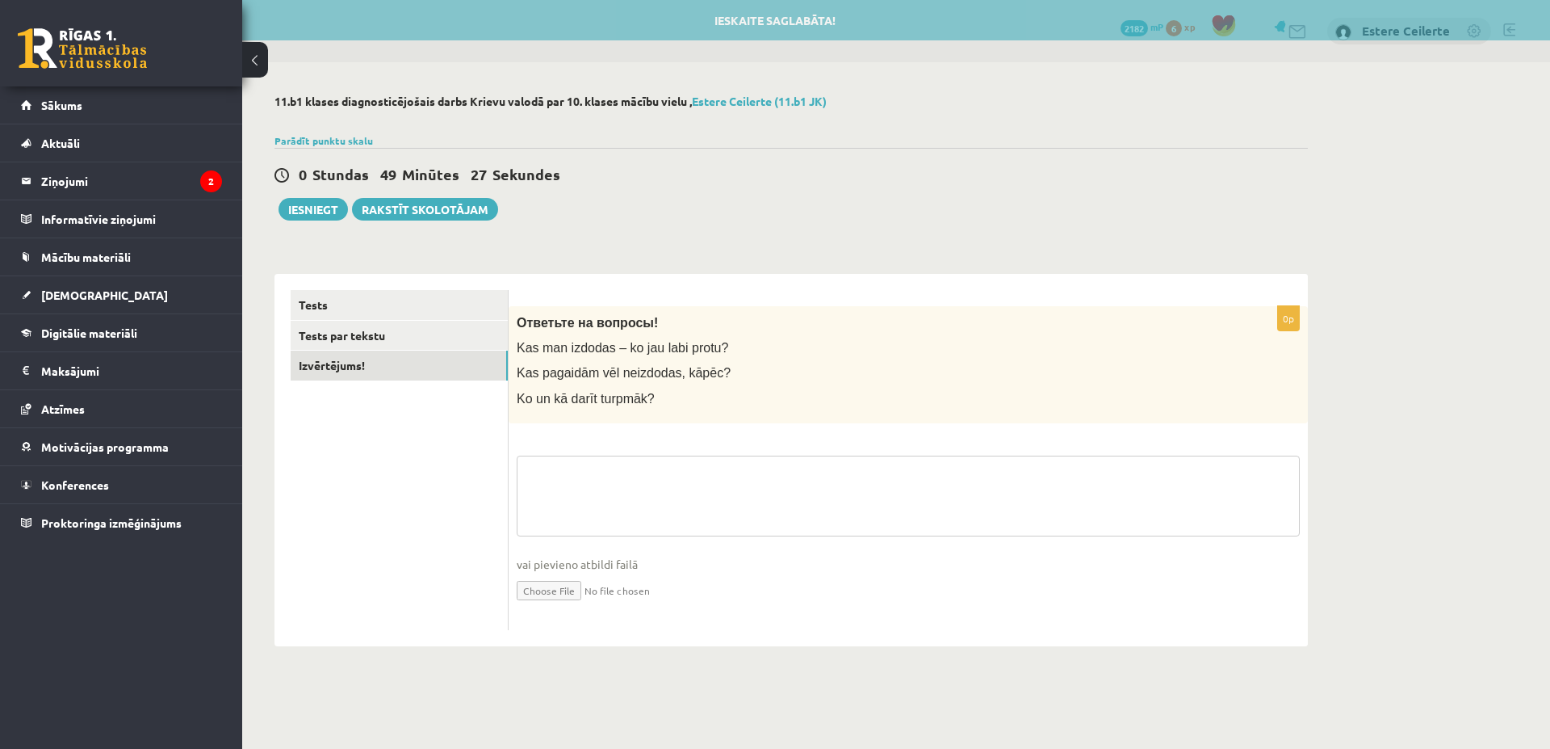
click at [568, 483] on textarea at bounding box center [908, 495] width 783 height 81
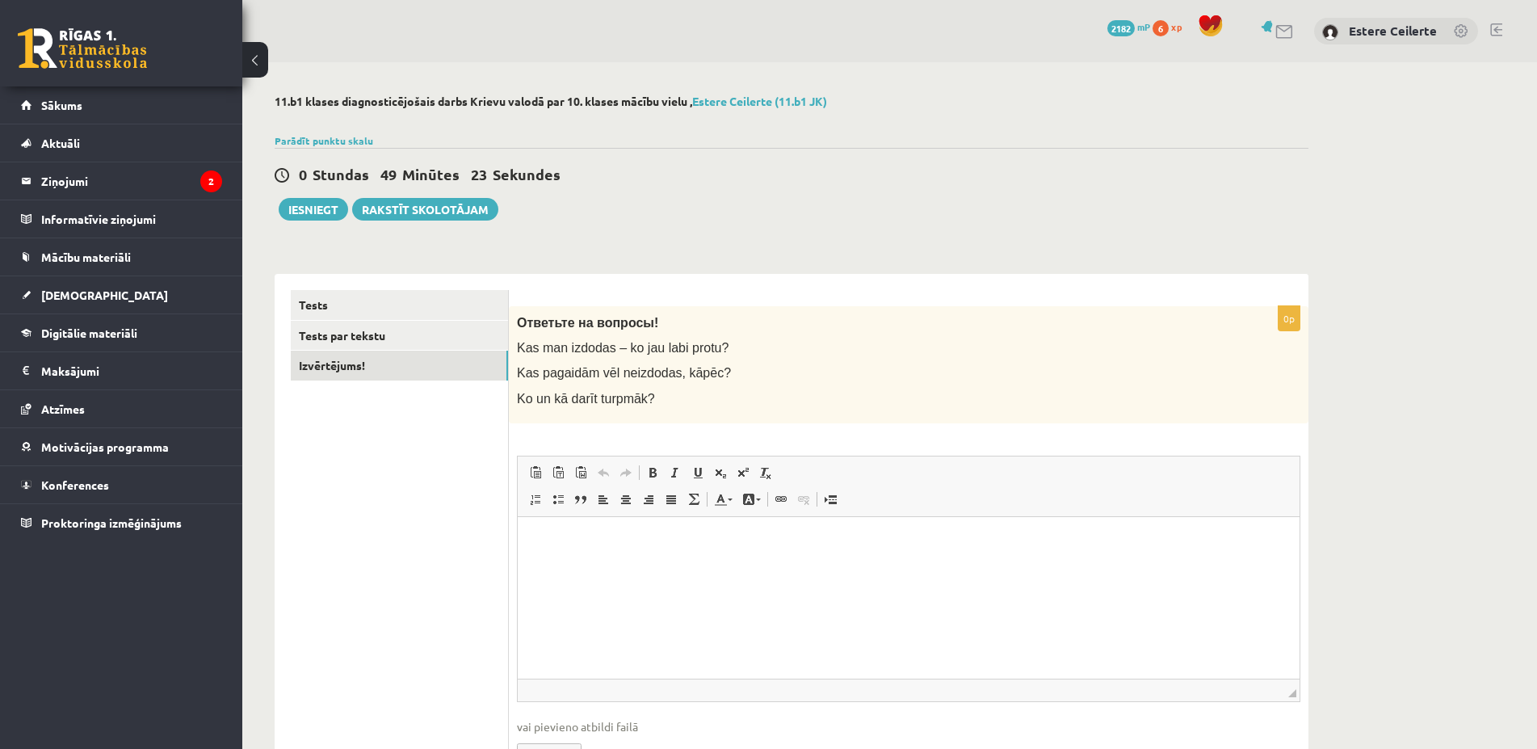
click at [580, 543] on p "Editor, wiswyg-editor-user-answer-47024880817080" at bounding box center [908, 540] width 749 height 17
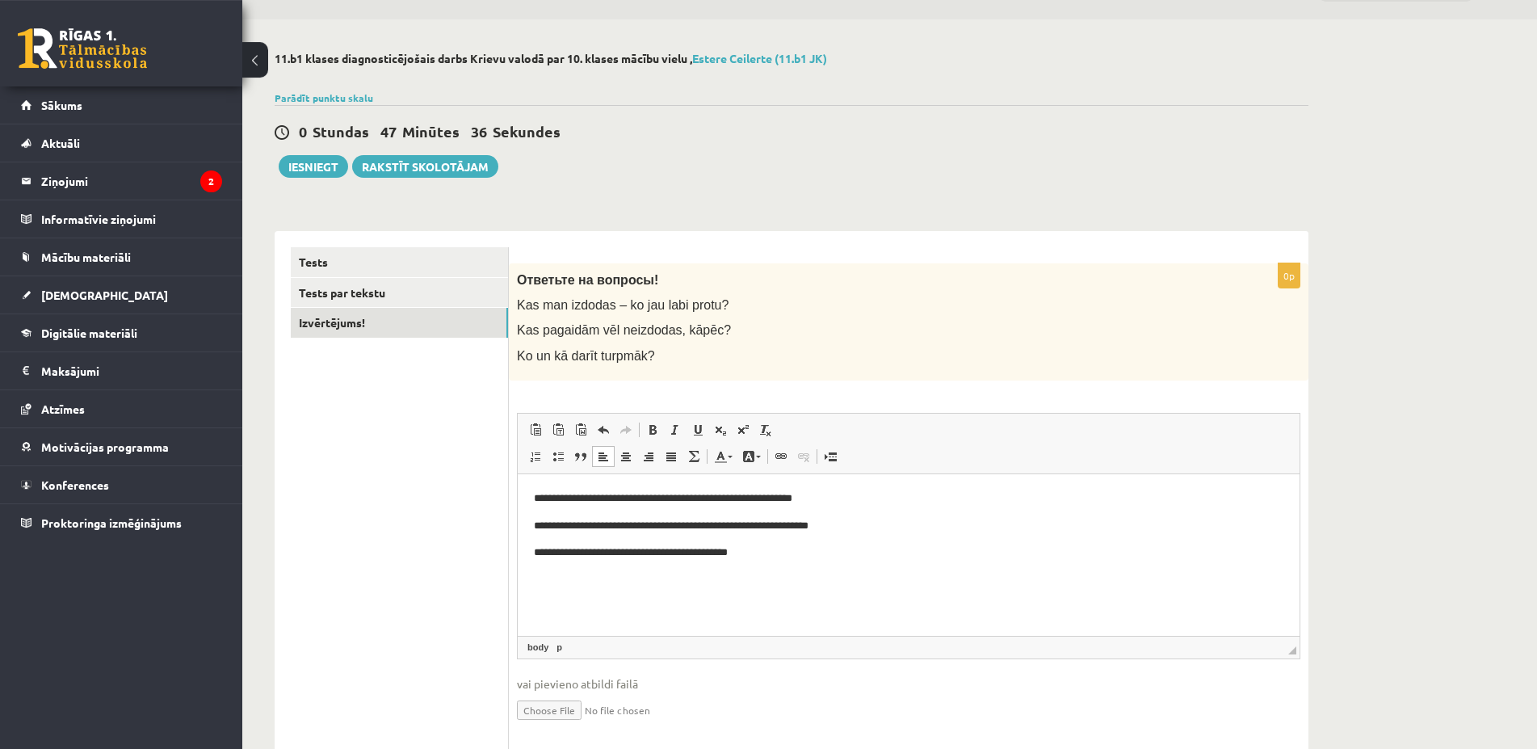
scroll to position [90, 0]
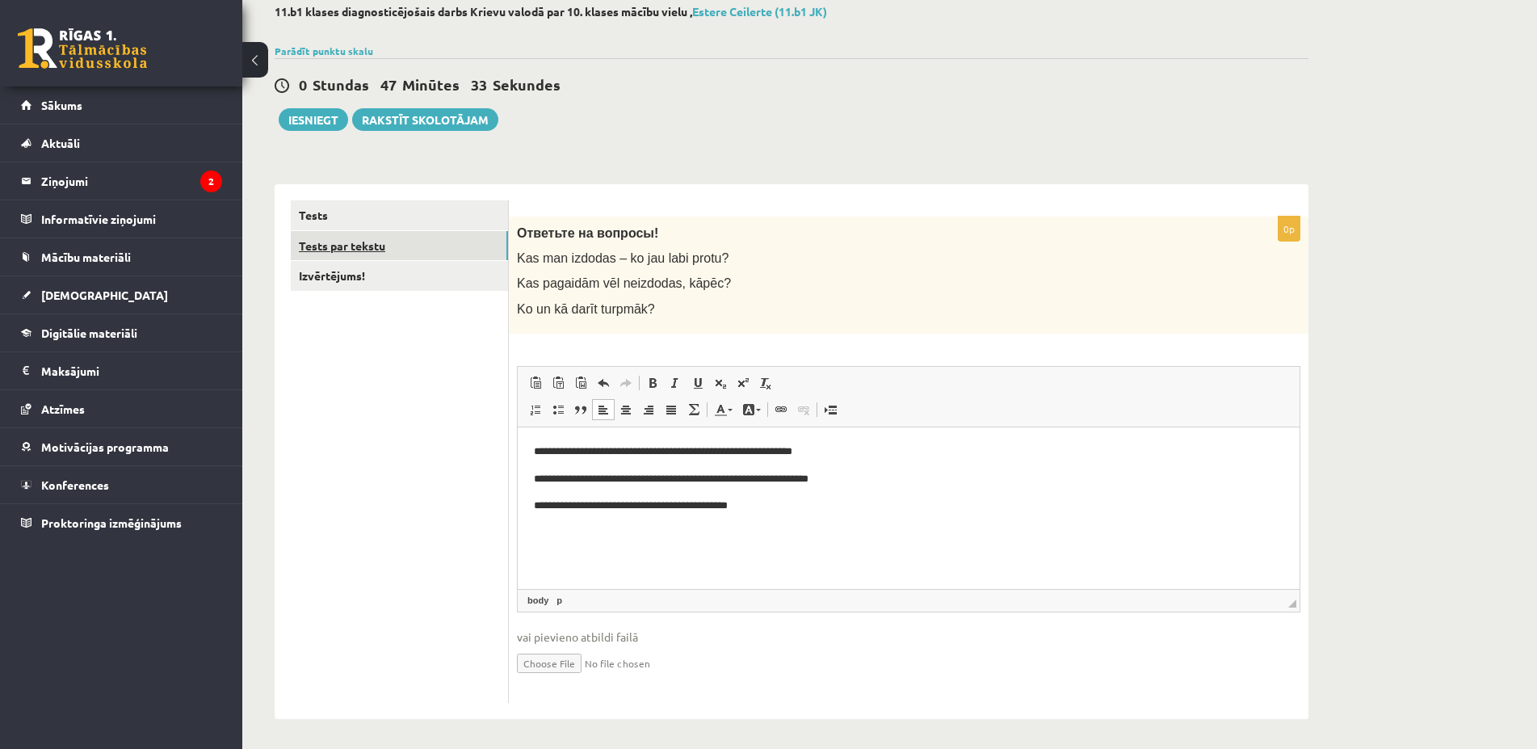
click at [350, 253] on link "Tests par tekstu" at bounding box center [399, 246] width 217 height 30
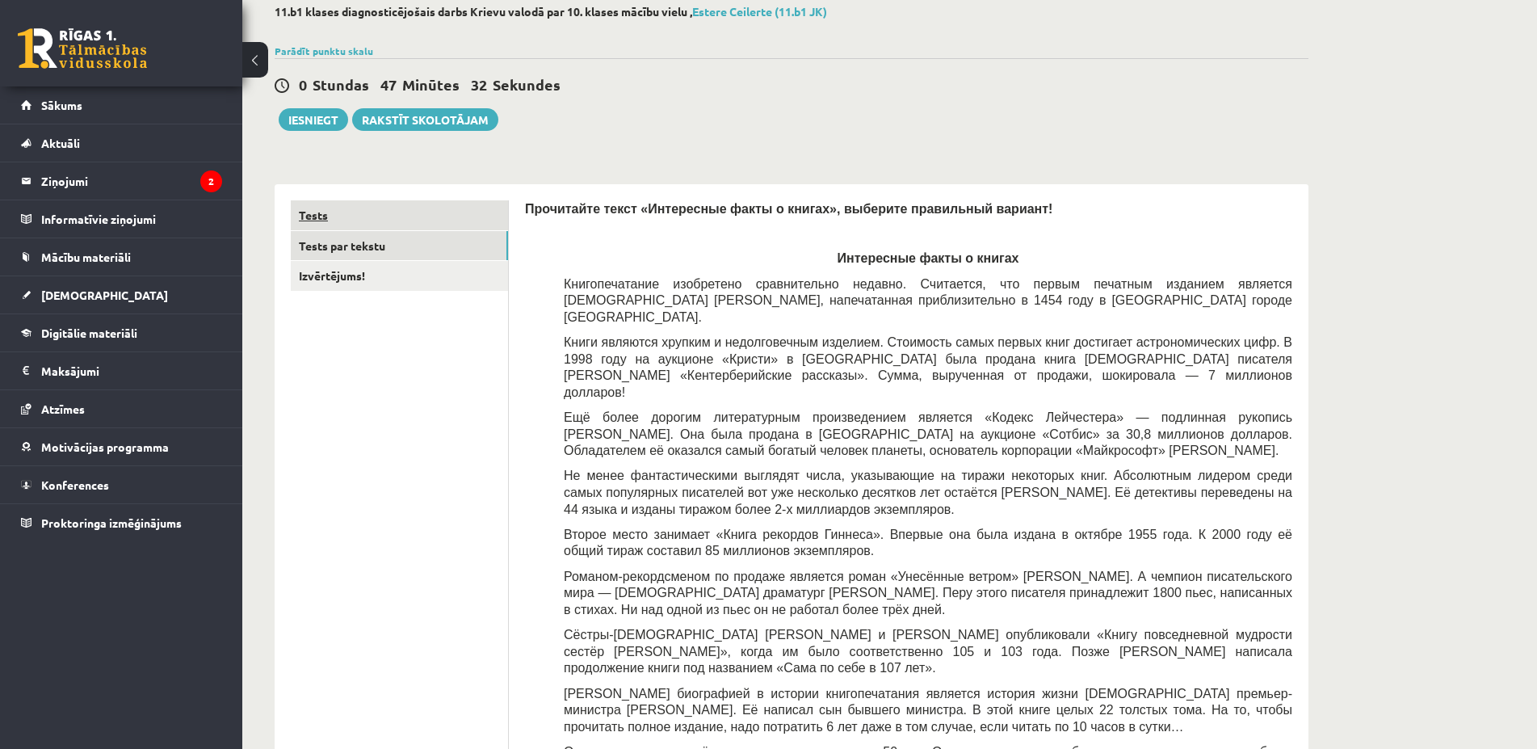
click at [356, 216] on link "Tests" at bounding box center [399, 215] width 217 height 30
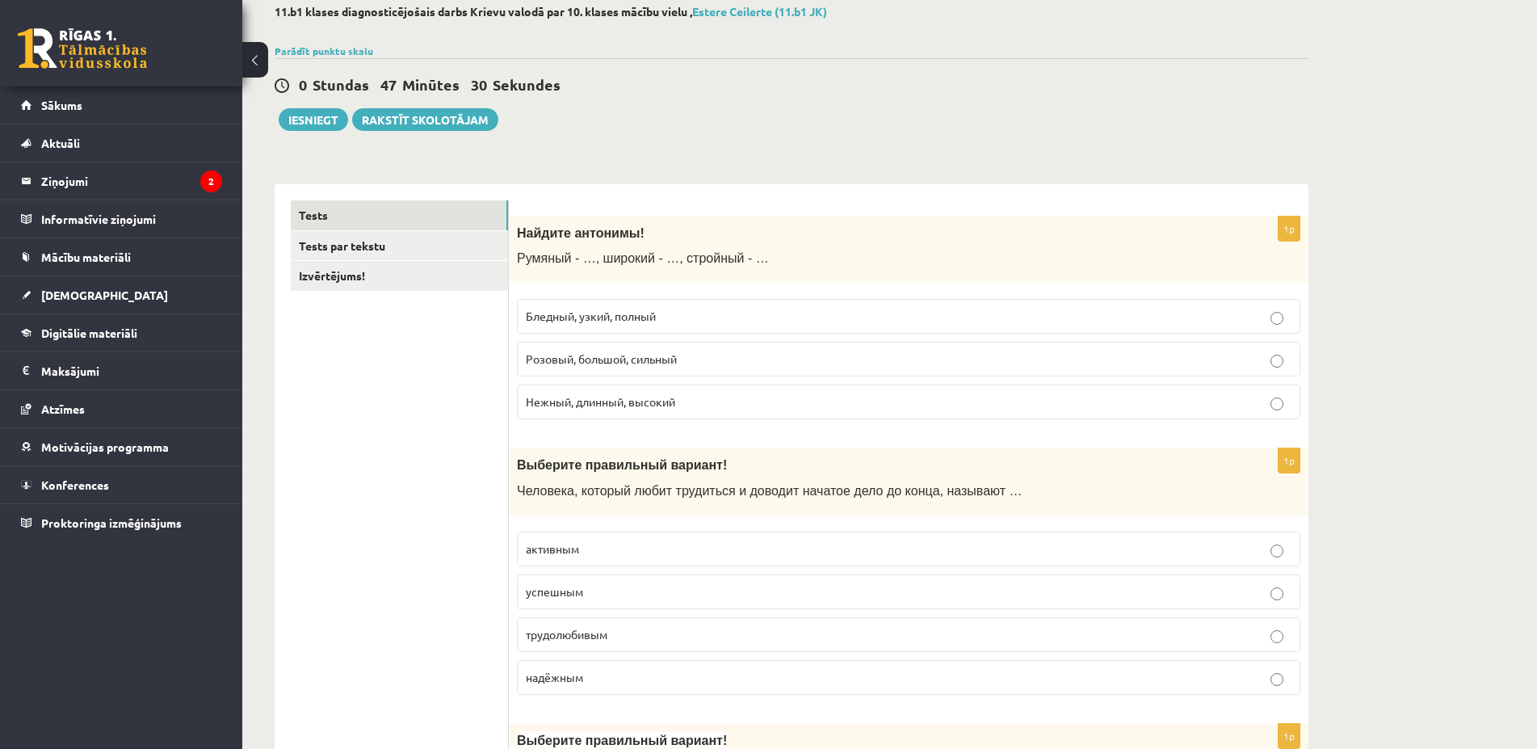
click at [344, 275] on link "Izvērtējums!" at bounding box center [399, 276] width 217 height 30
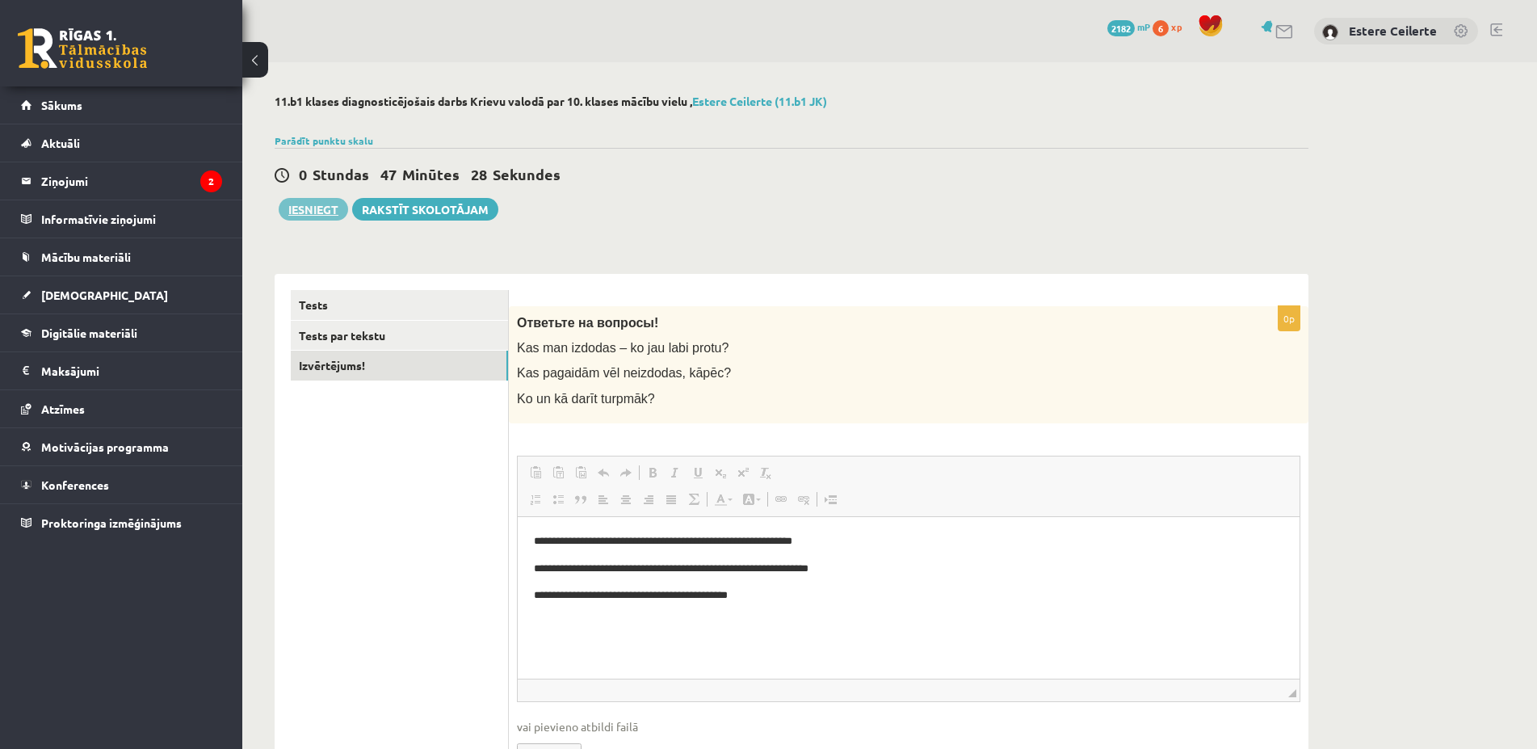
scroll to position [0, 0]
click at [307, 211] on button "Iesniegt" at bounding box center [313, 209] width 69 height 23
click at [325, 210] on button "Iesniegt" at bounding box center [313, 209] width 69 height 23
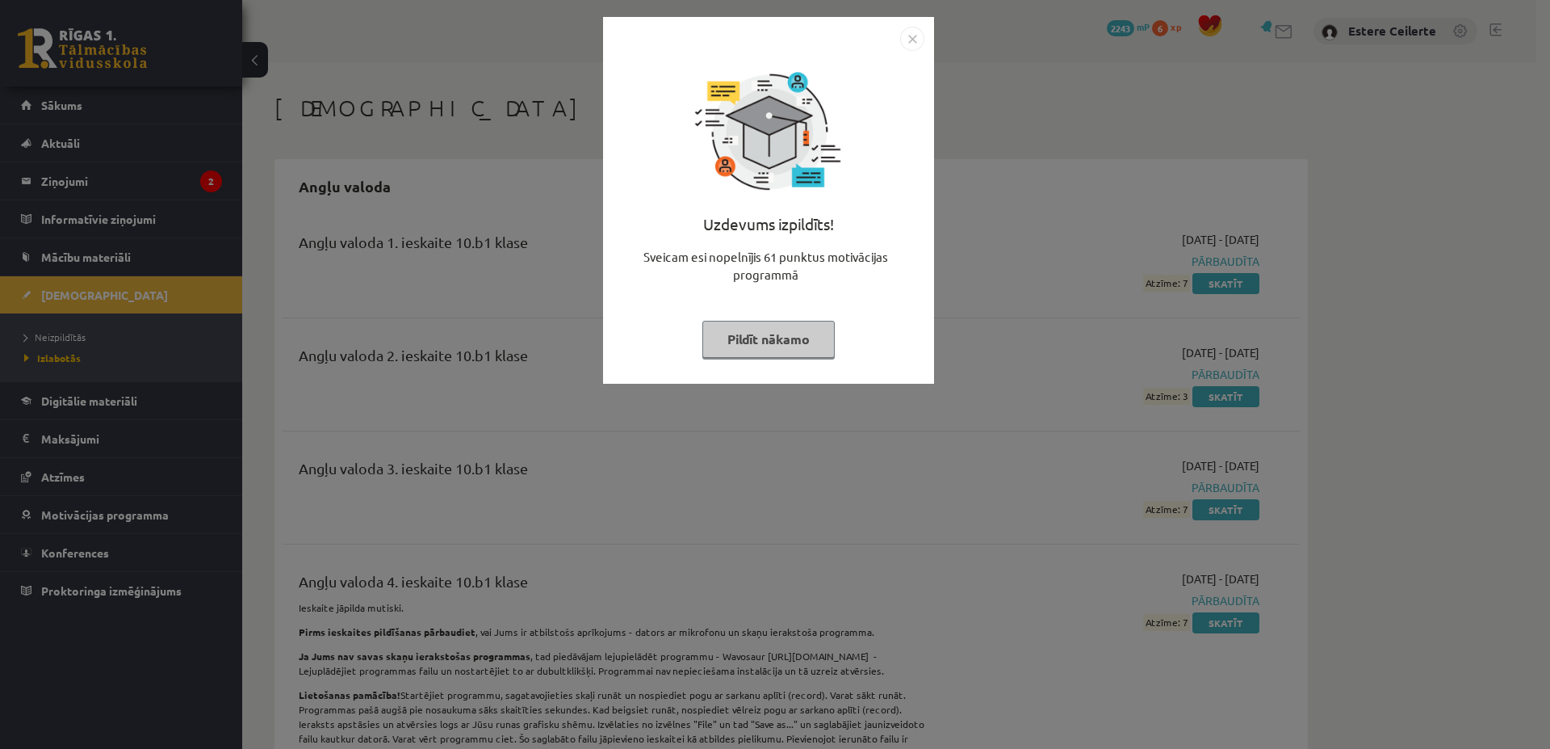
click at [787, 333] on button "Pildīt nākamo" at bounding box center [769, 339] width 132 height 37
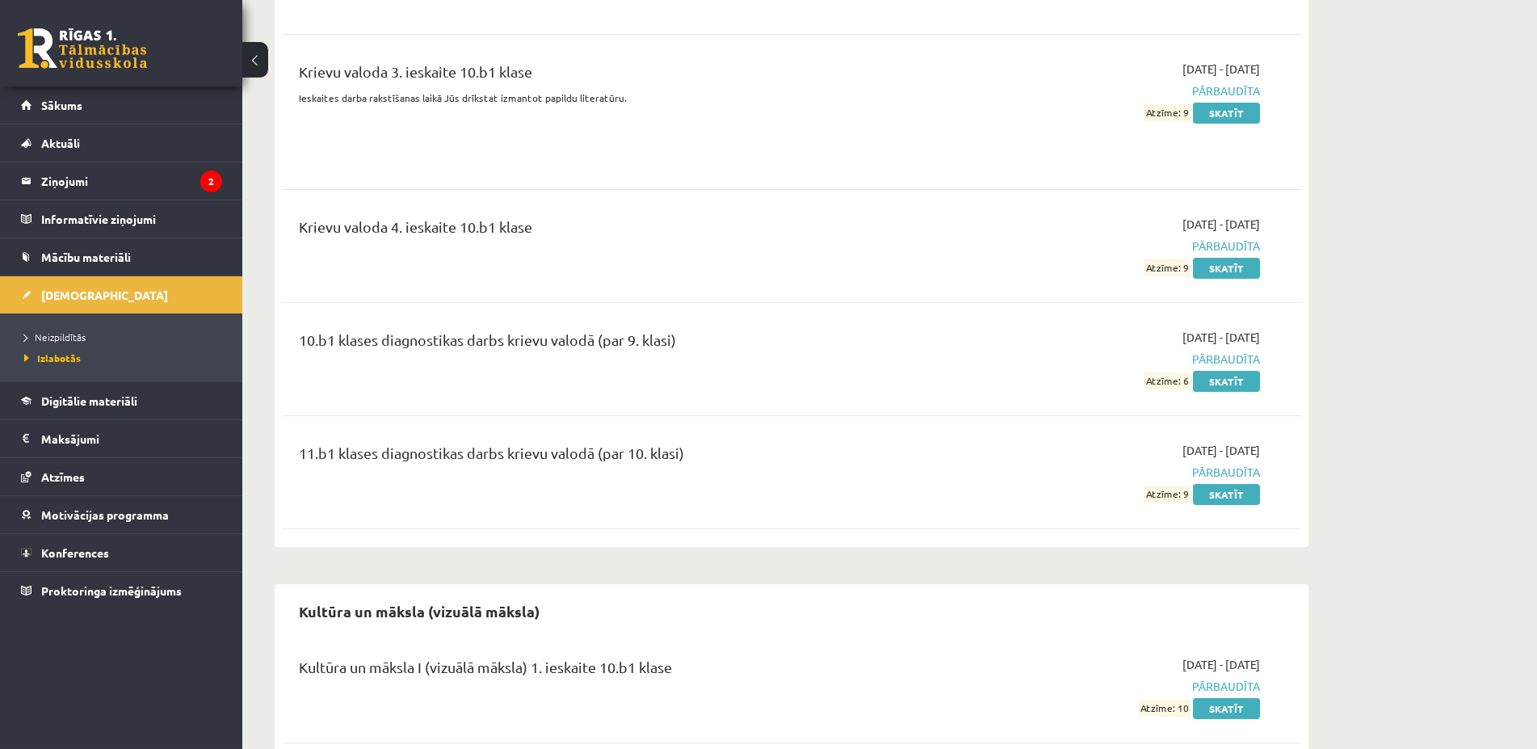
scroll to position [3295, 0]
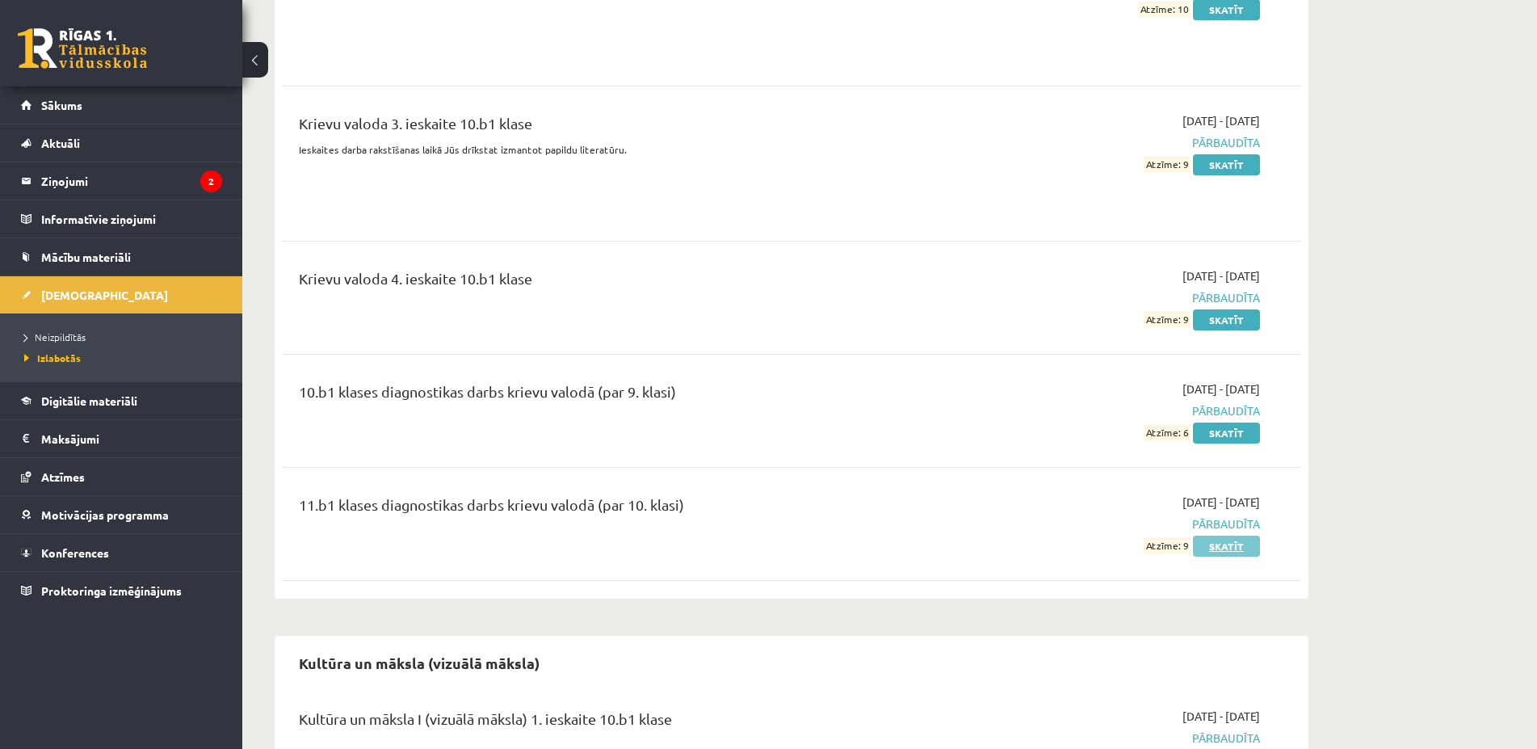
click at [1224, 535] on link "Skatīt" at bounding box center [1226, 545] width 67 height 21
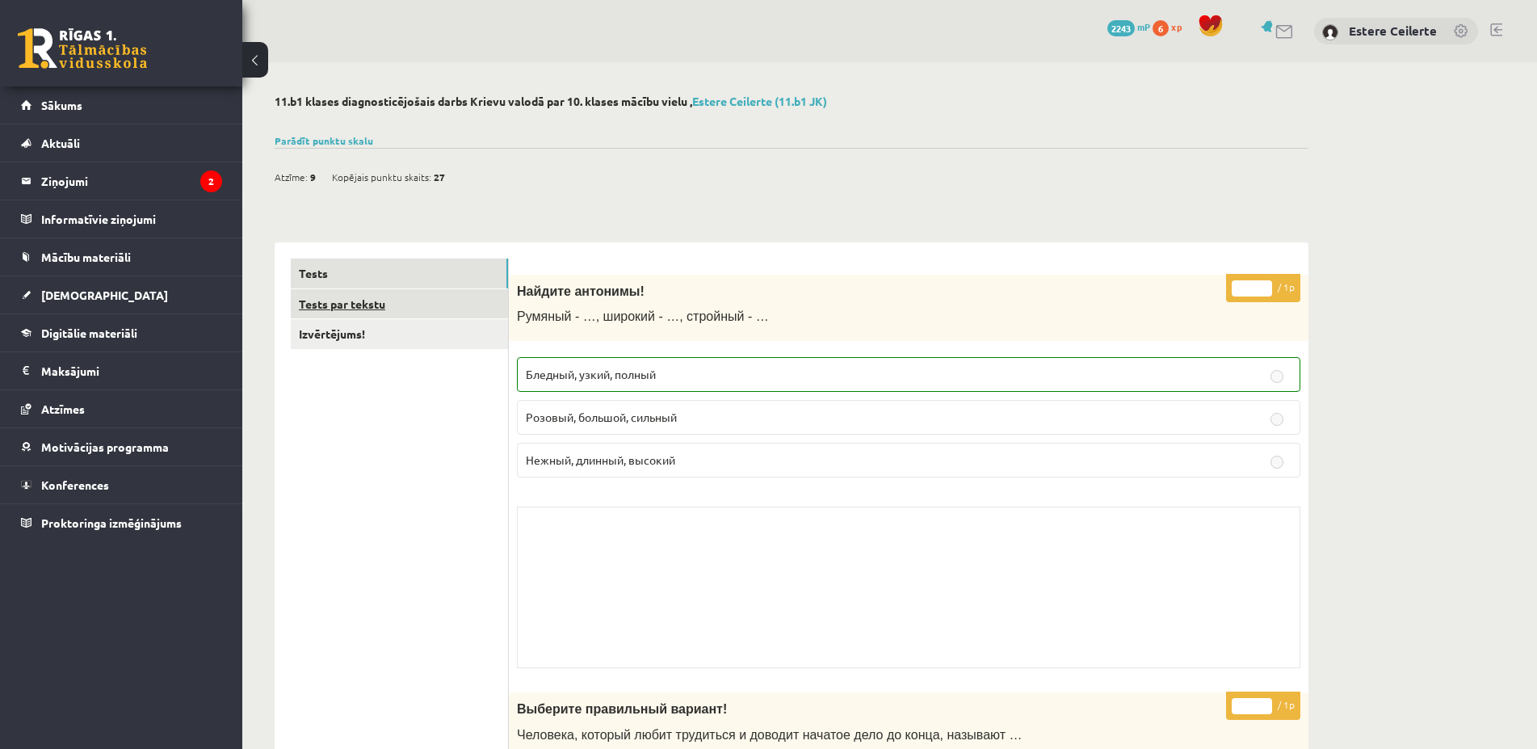
click at [334, 304] on link "Tests par tekstu" at bounding box center [399, 304] width 217 height 30
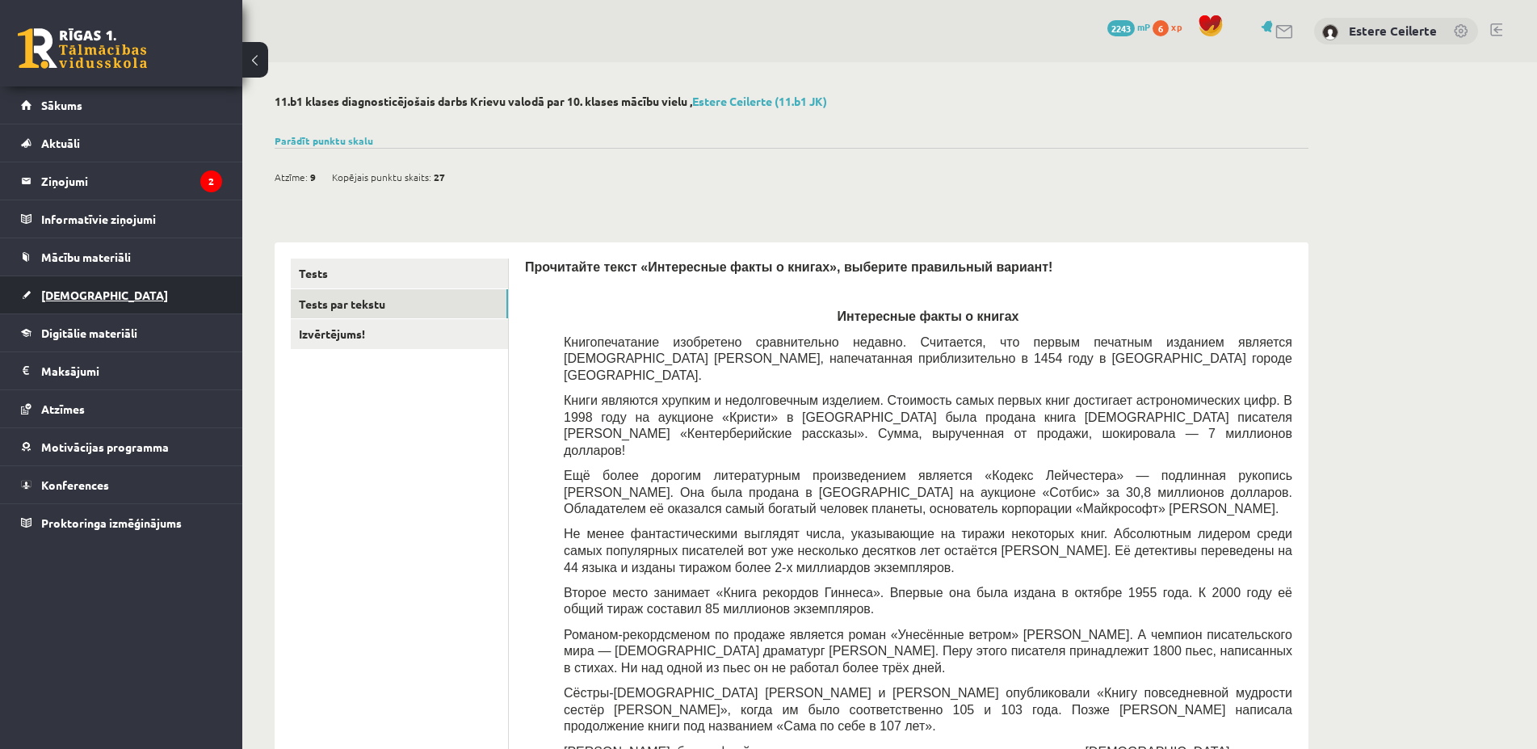
click at [69, 289] on span "[DEMOGRAPHIC_DATA]" at bounding box center [104, 294] width 127 height 15
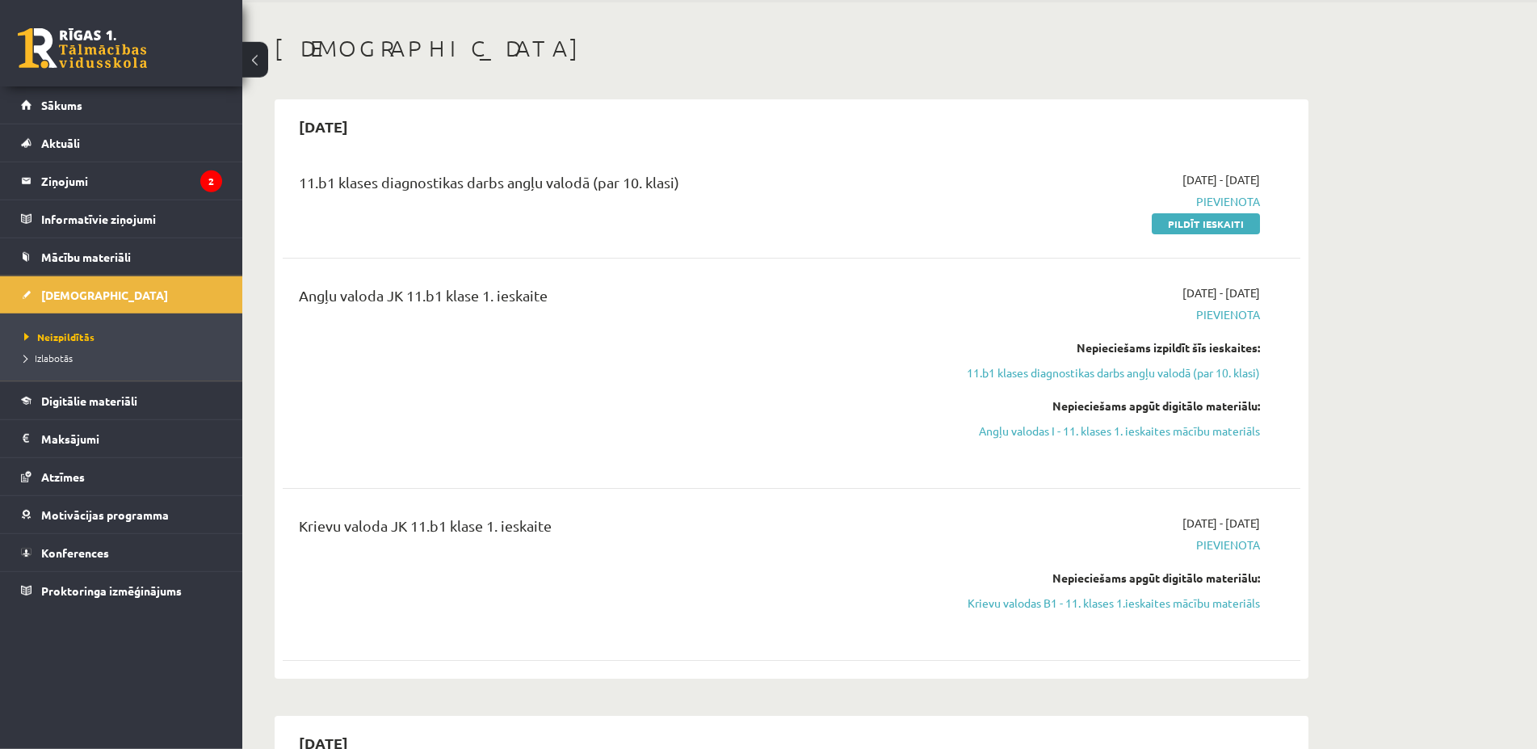
scroll to position [82, 0]
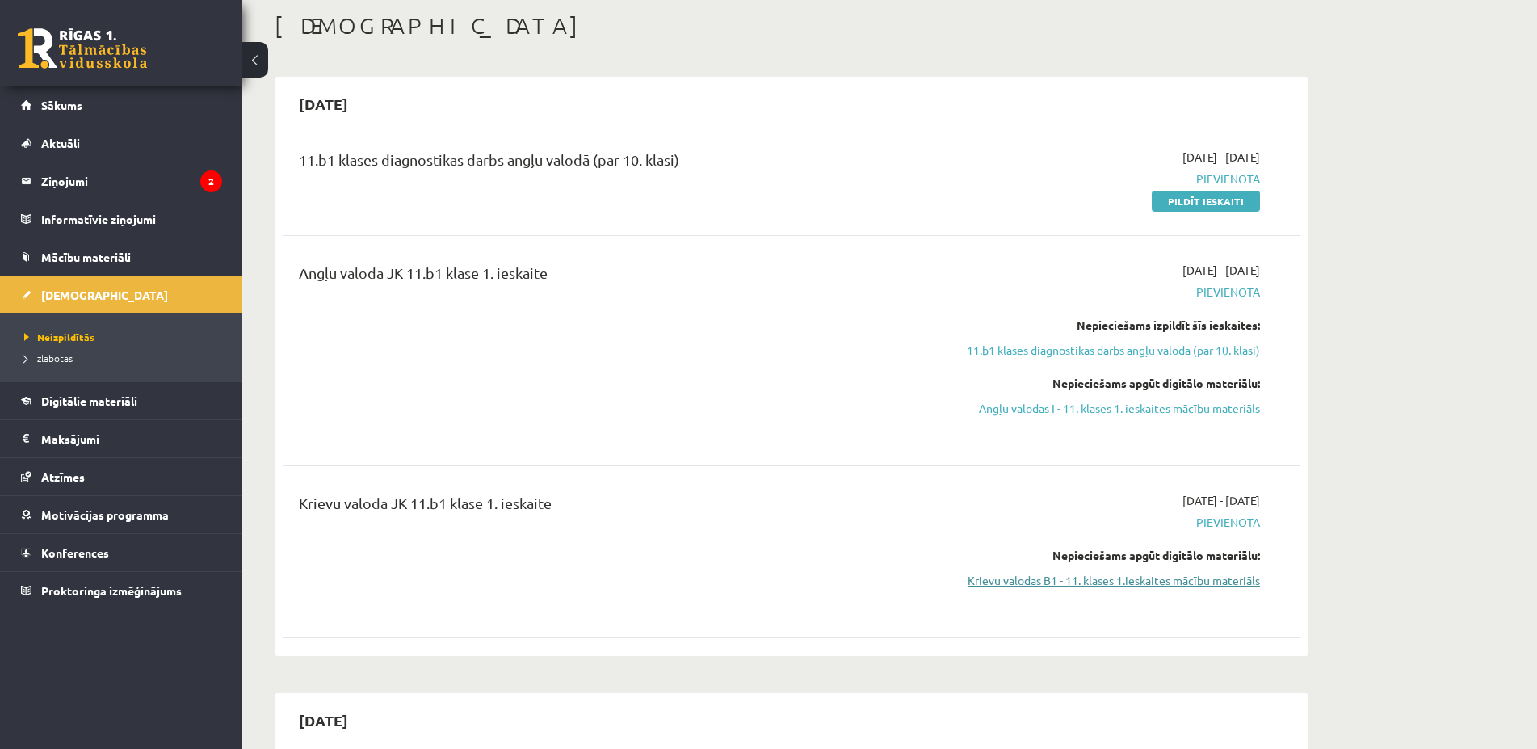
click at [1211, 577] on link "Krievu valodas B1 - 11. klases 1.ieskaites mācību materiāls" at bounding box center [1107, 580] width 304 height 17
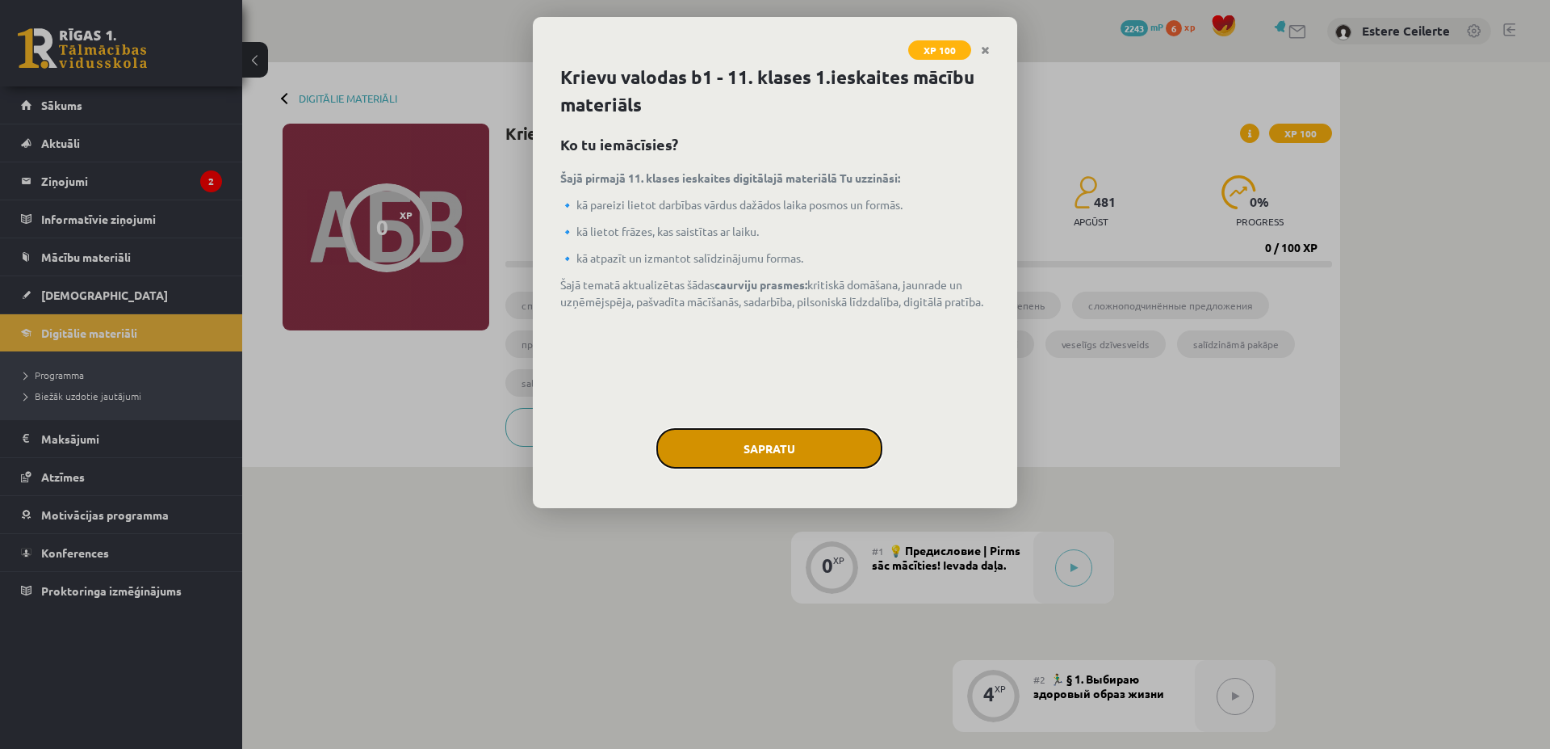
click at [783, 447] on button "Sapratu" at bounding box center [770, 448] width 226 height 40
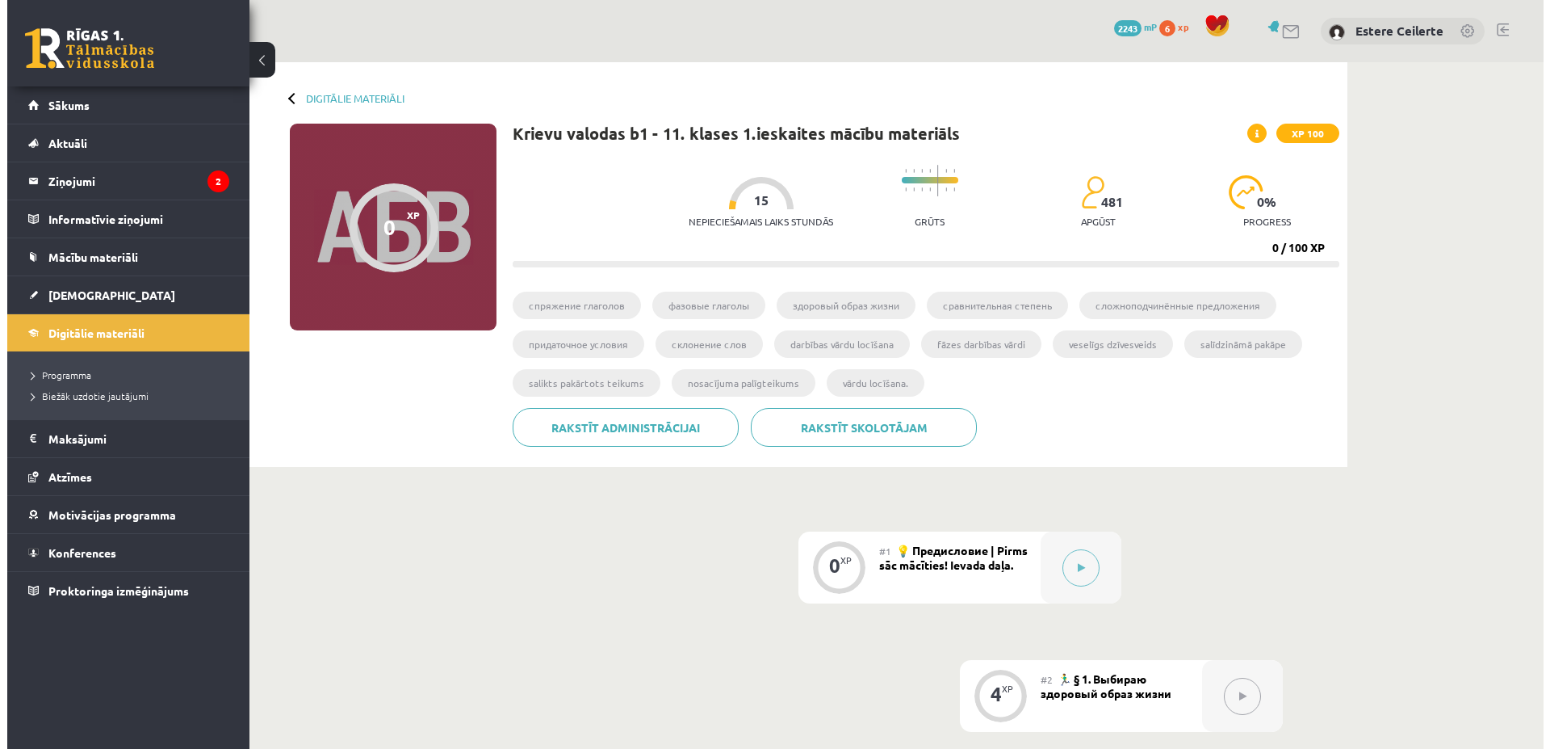
scroll to position [247, 0]
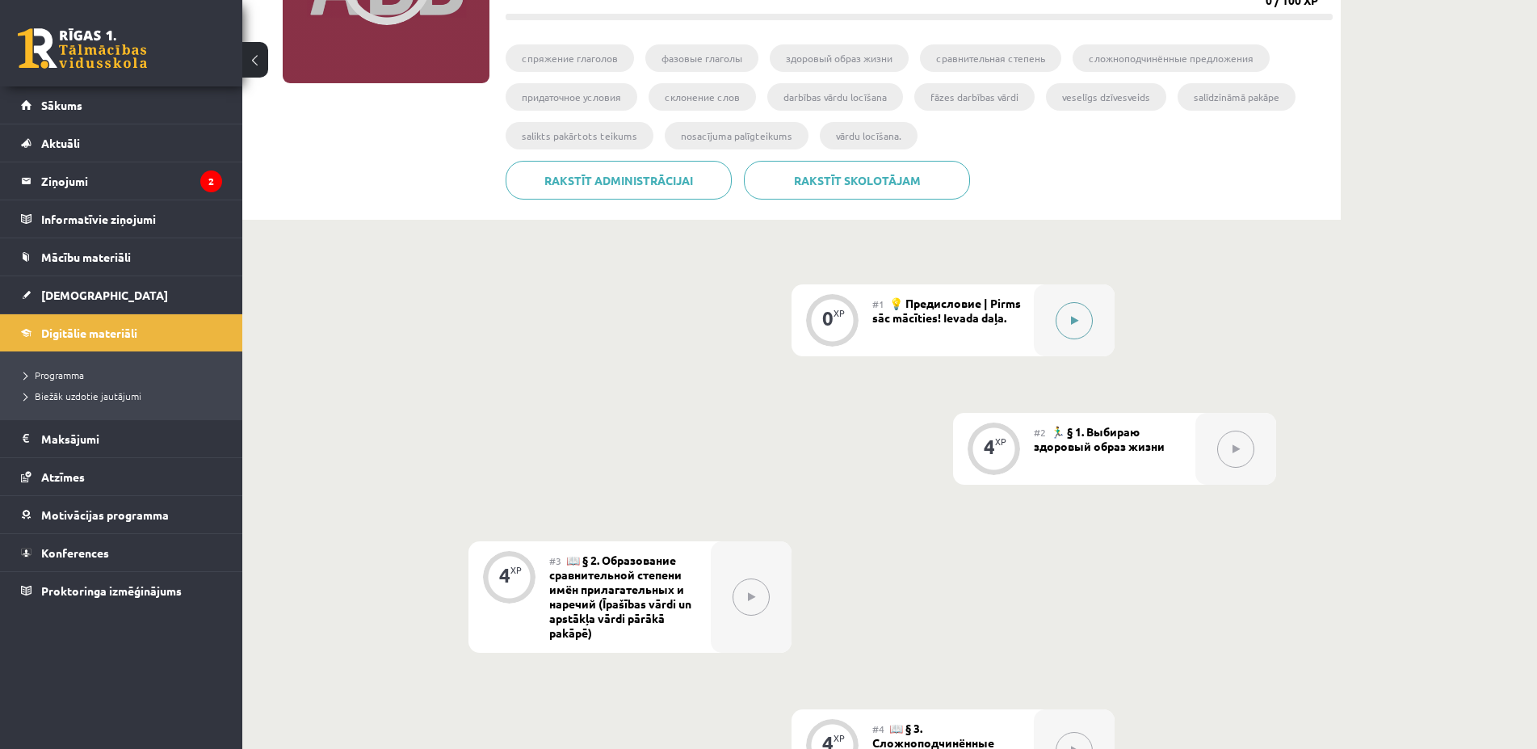
click at [1082, 317] on button at bounding box center [1073, 320] width 37 height 37
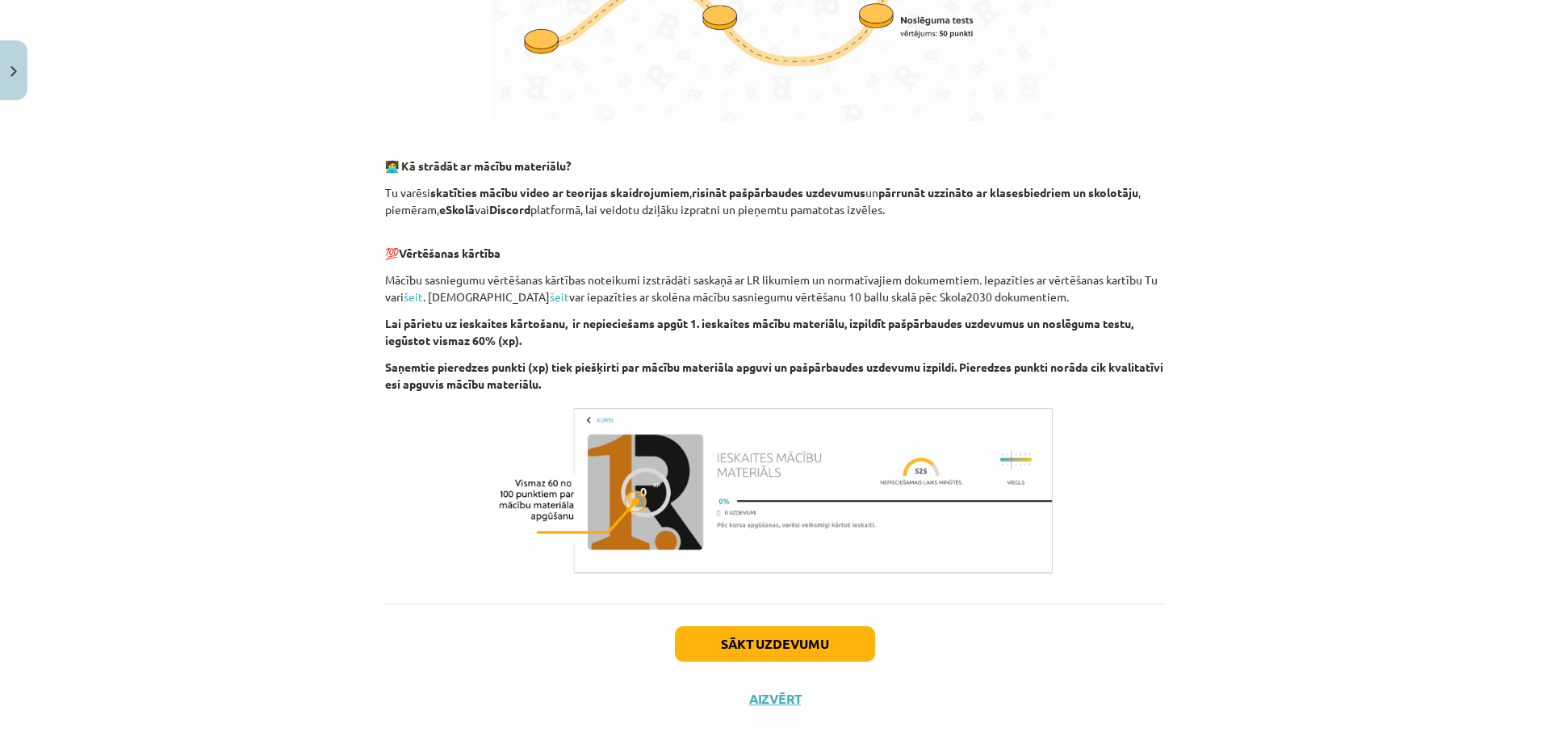
scroll to position [900, 0]
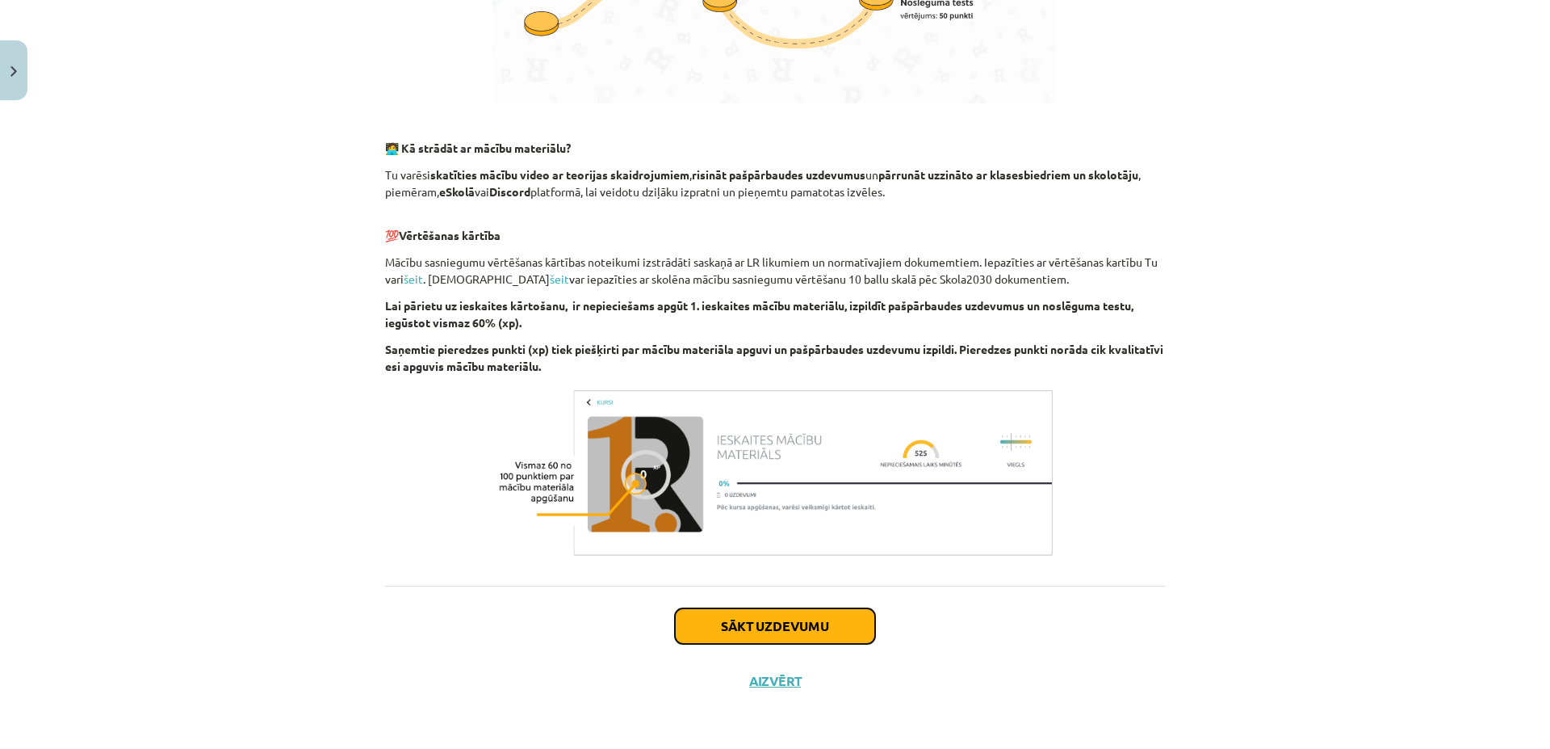
click at [797, 627] on button "Sākt uzdevumu" at bounding box center [775, 626] width 200 height 36
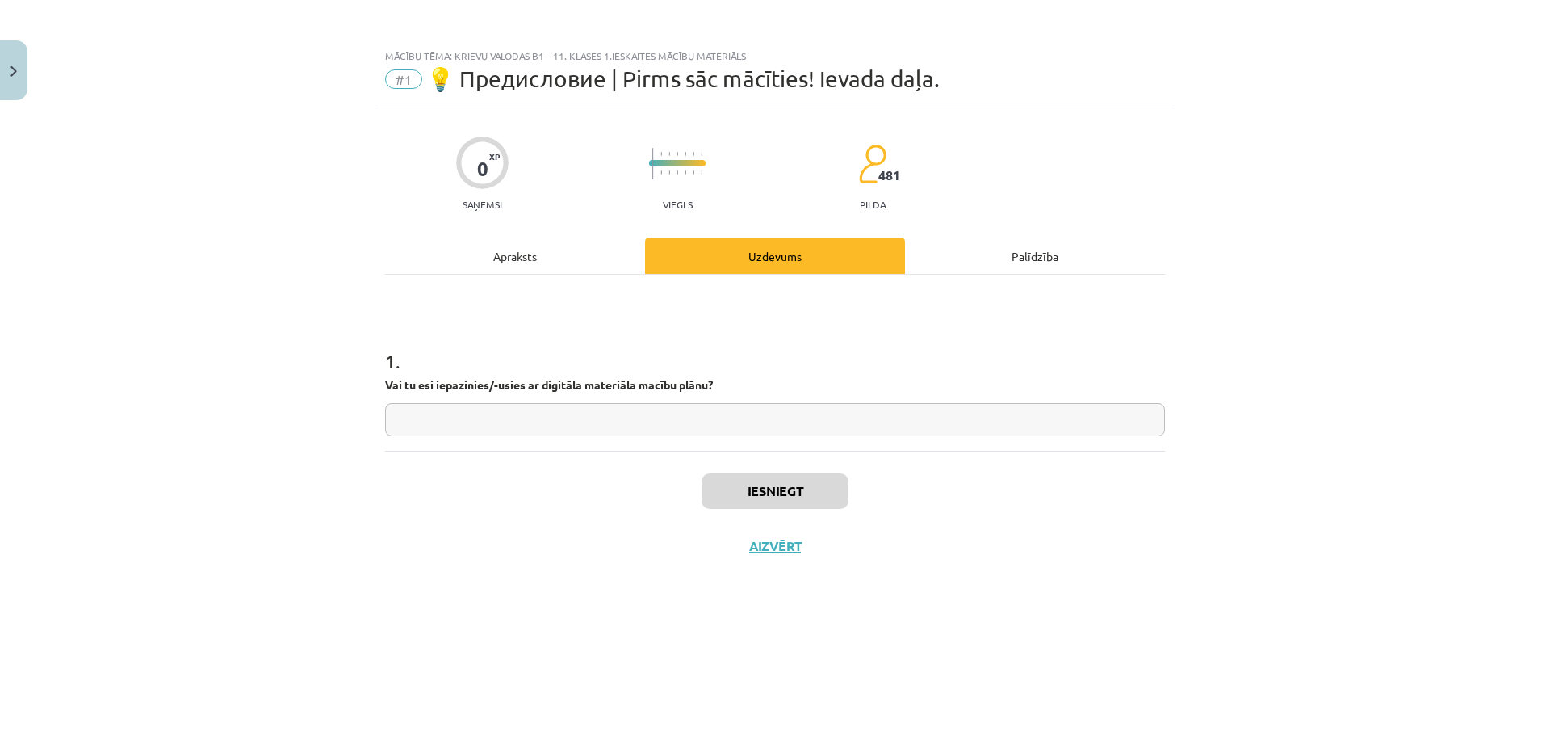
scroll to position [0, 0]
click at [502, 404] on input "text" at bounding box center [775, 419] width 780 height 33
type input "**"
click at [781, 490] on button "Iesniegt" at bounding box center [775, 491] width 147 height 36
click at [805, 564] on button "Nākamā nodarbība" at bounding box center [775, 556] width 158 height 37
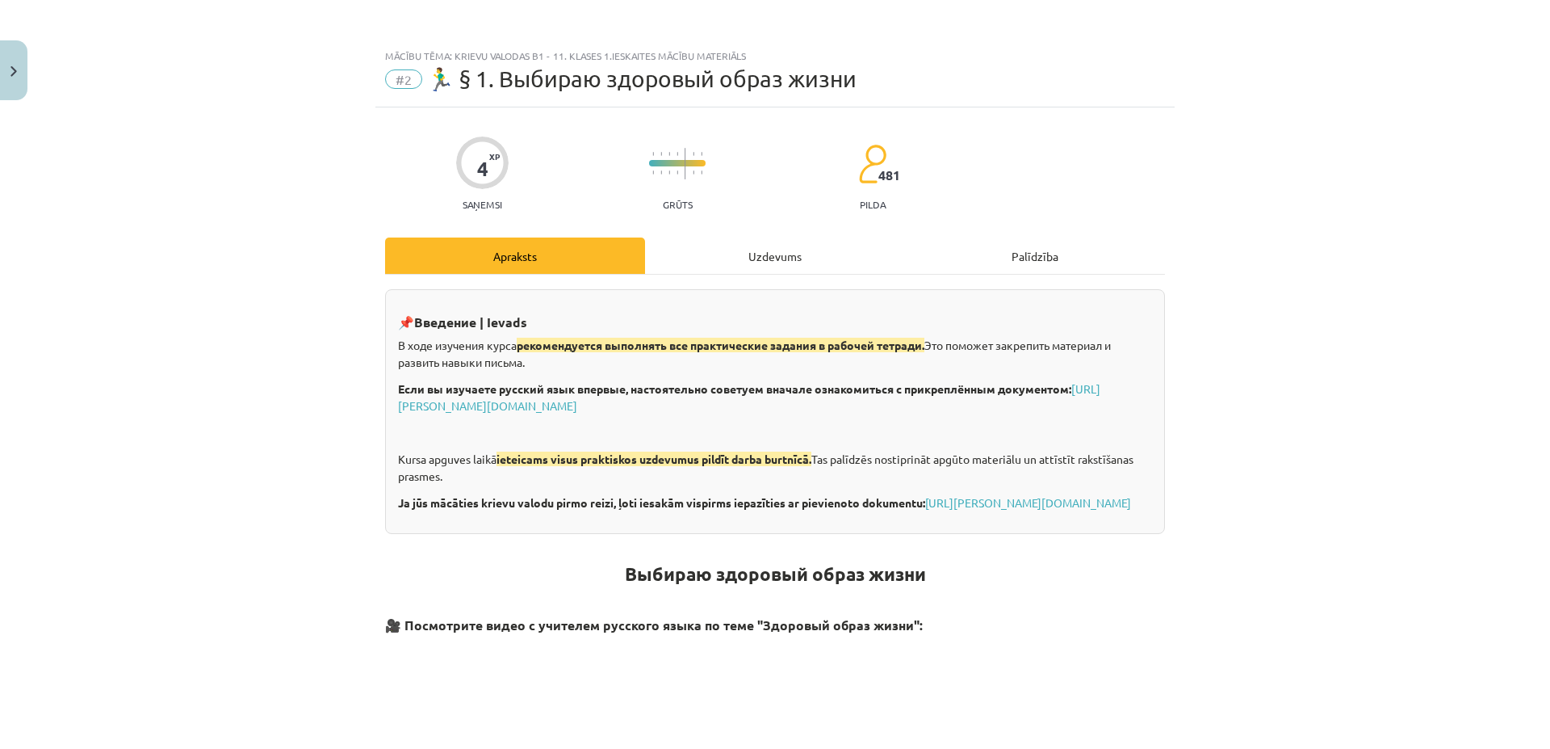
click at [751, 258] on div "Uzdevums" at bounding box center [775, 255] width 260 height 36
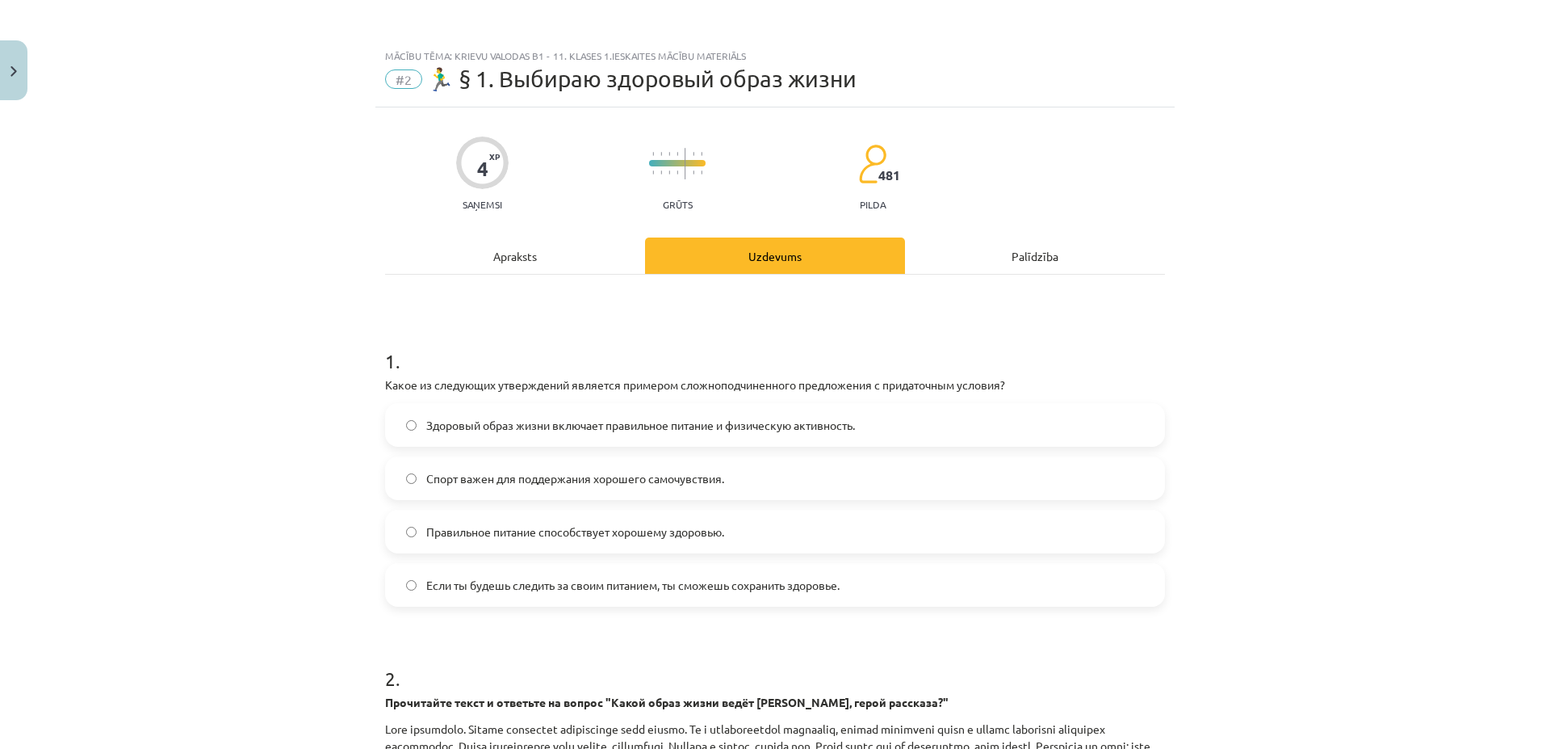
click at [543, 263] on div "Apraksts" at bounding box center [515, 255] width 260 height 36
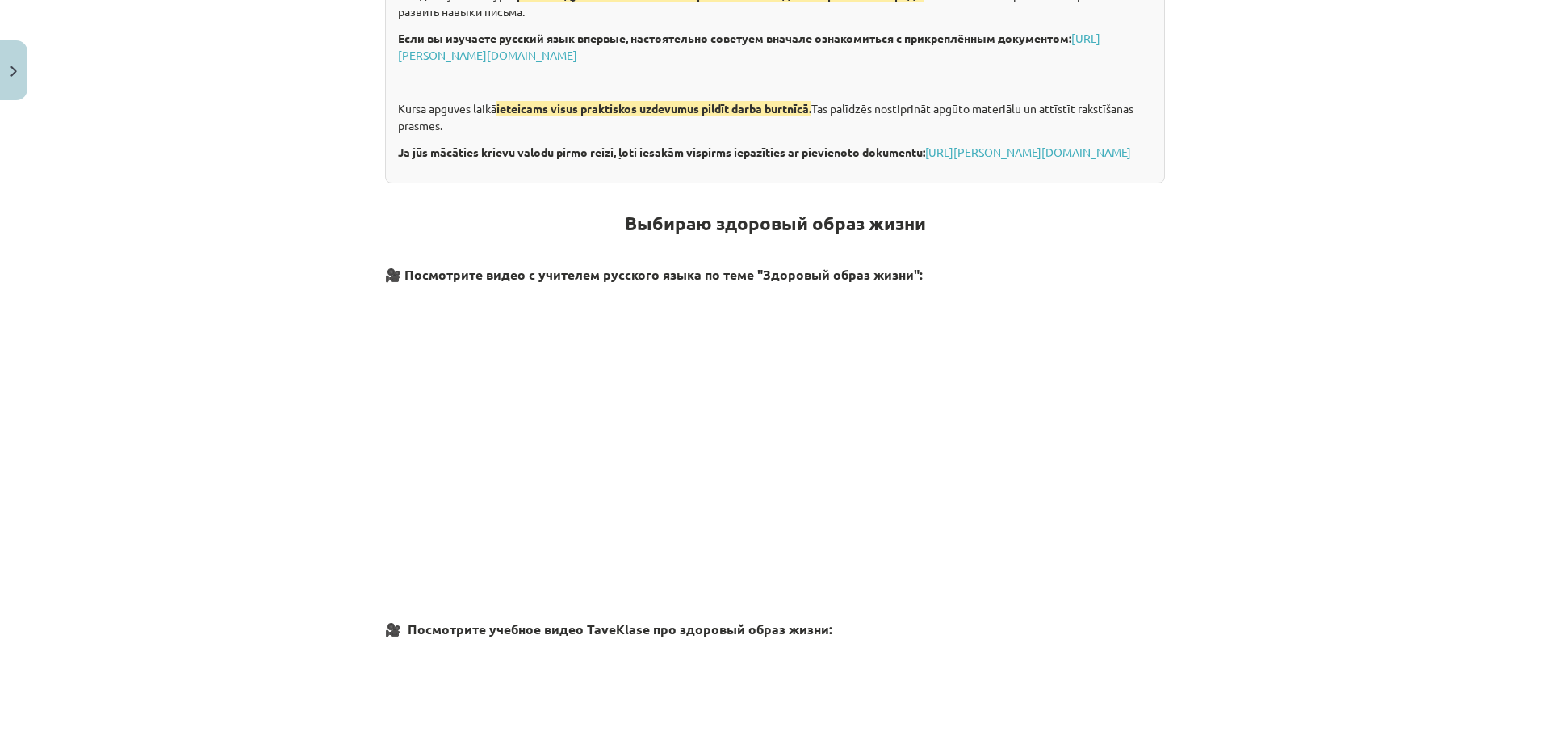
scroll to position [40, 0]
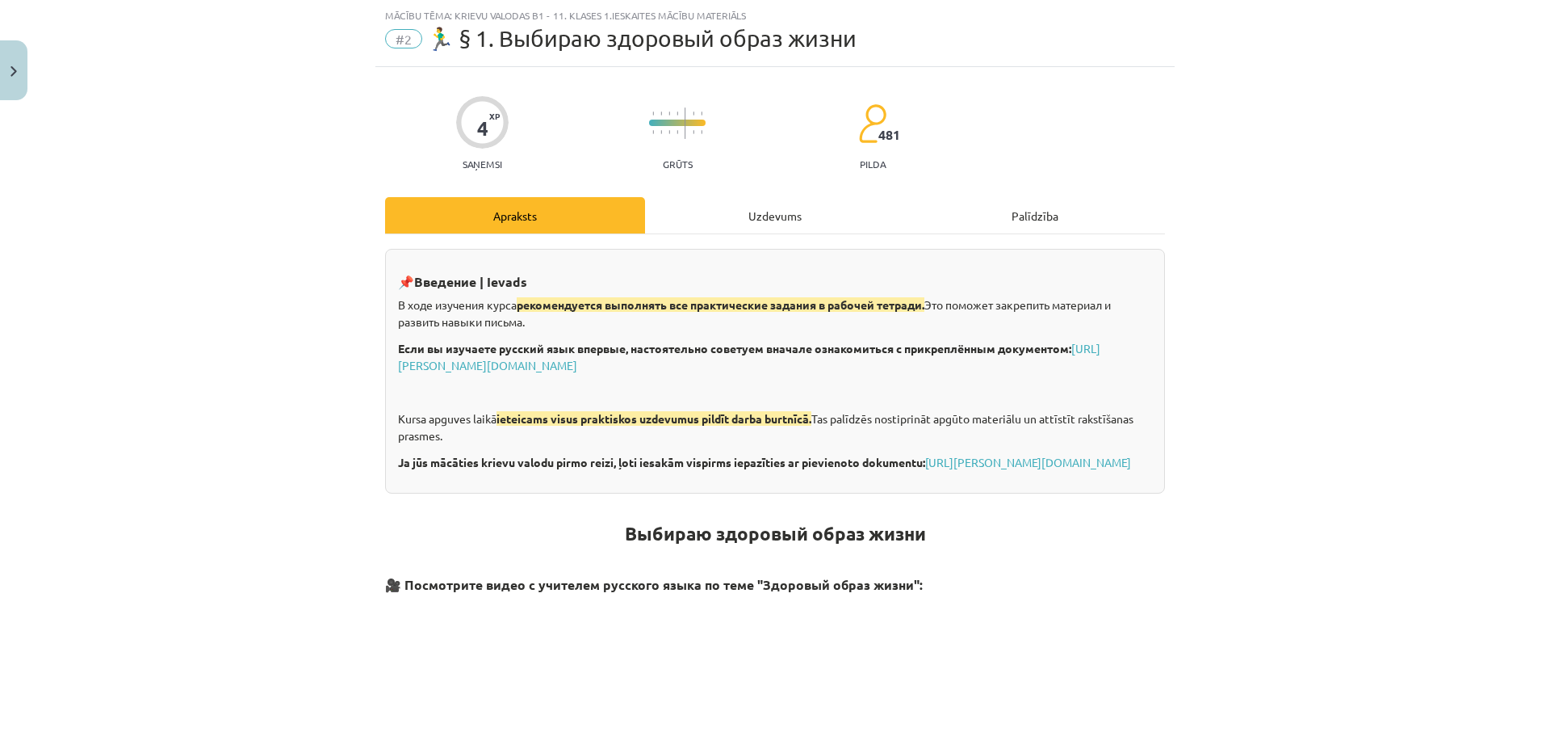
click at [793, 208] on div "Uzdevums" at bounding box center [775, 215] width 260 height 36
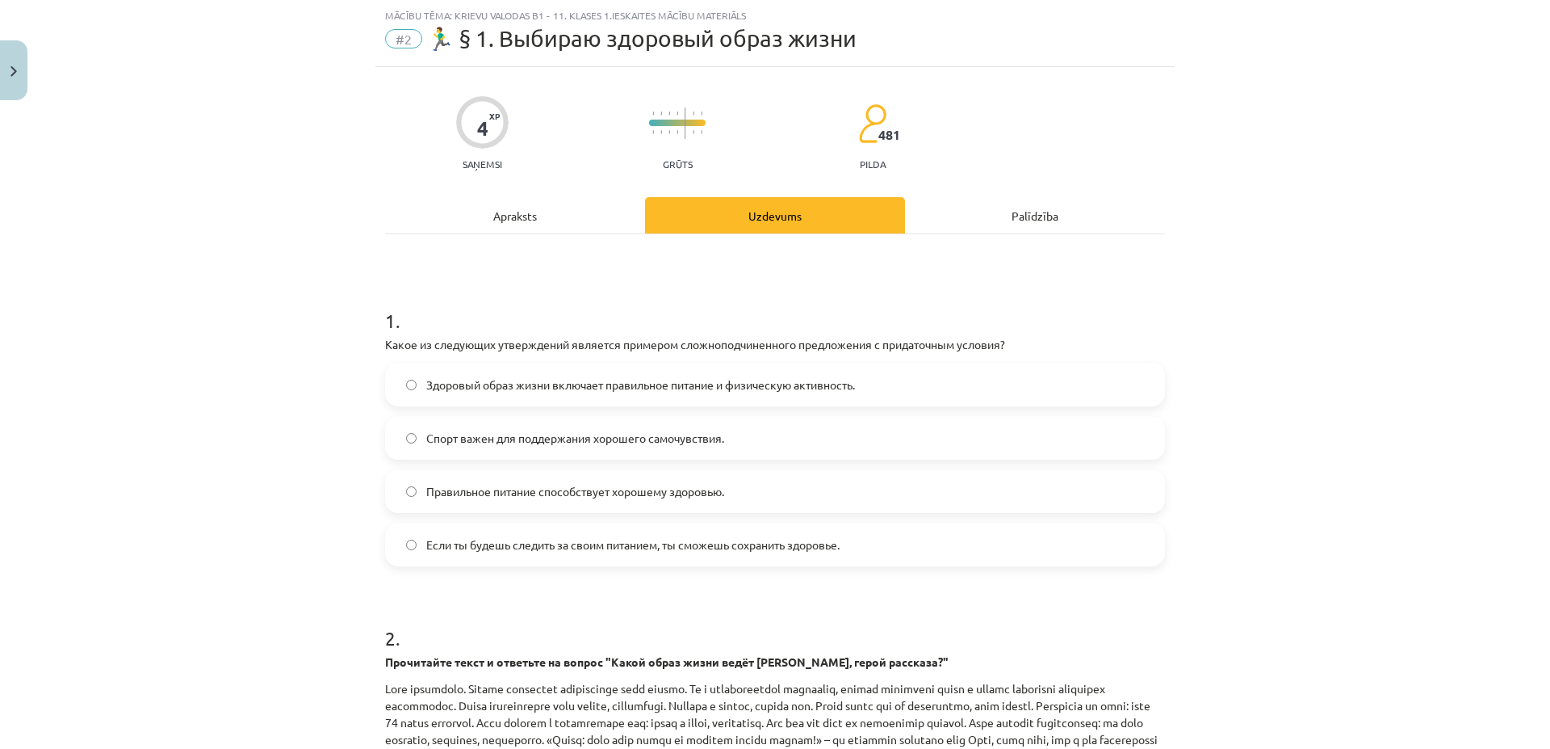
click at [535, 221] on div "Apraksts" at bounding box center [515, 215] width 260 height 36
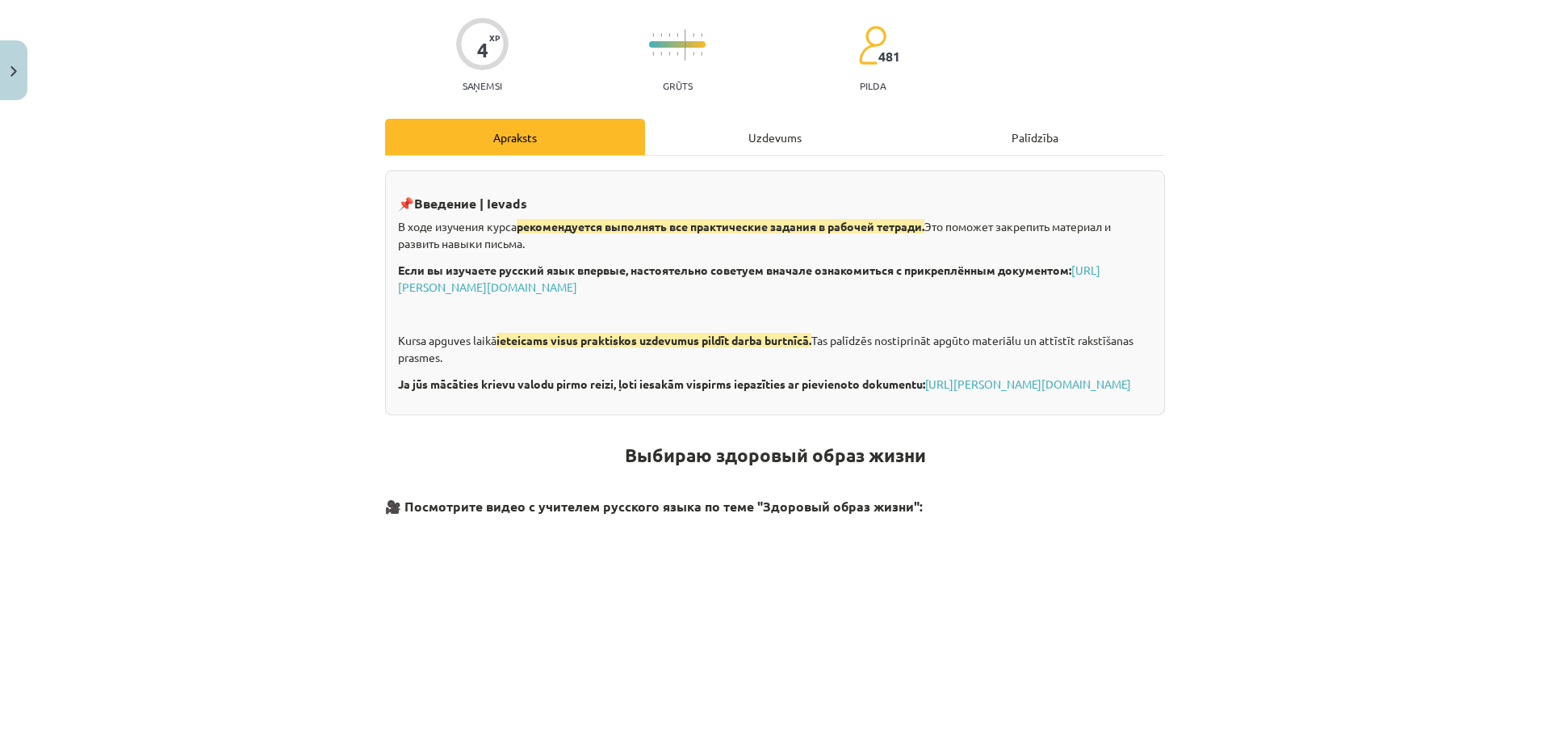
scroll to position [118, 0]
click at [763, 136] on div "Uzdevums" at bounding box center [775, 138] width 260 height 36
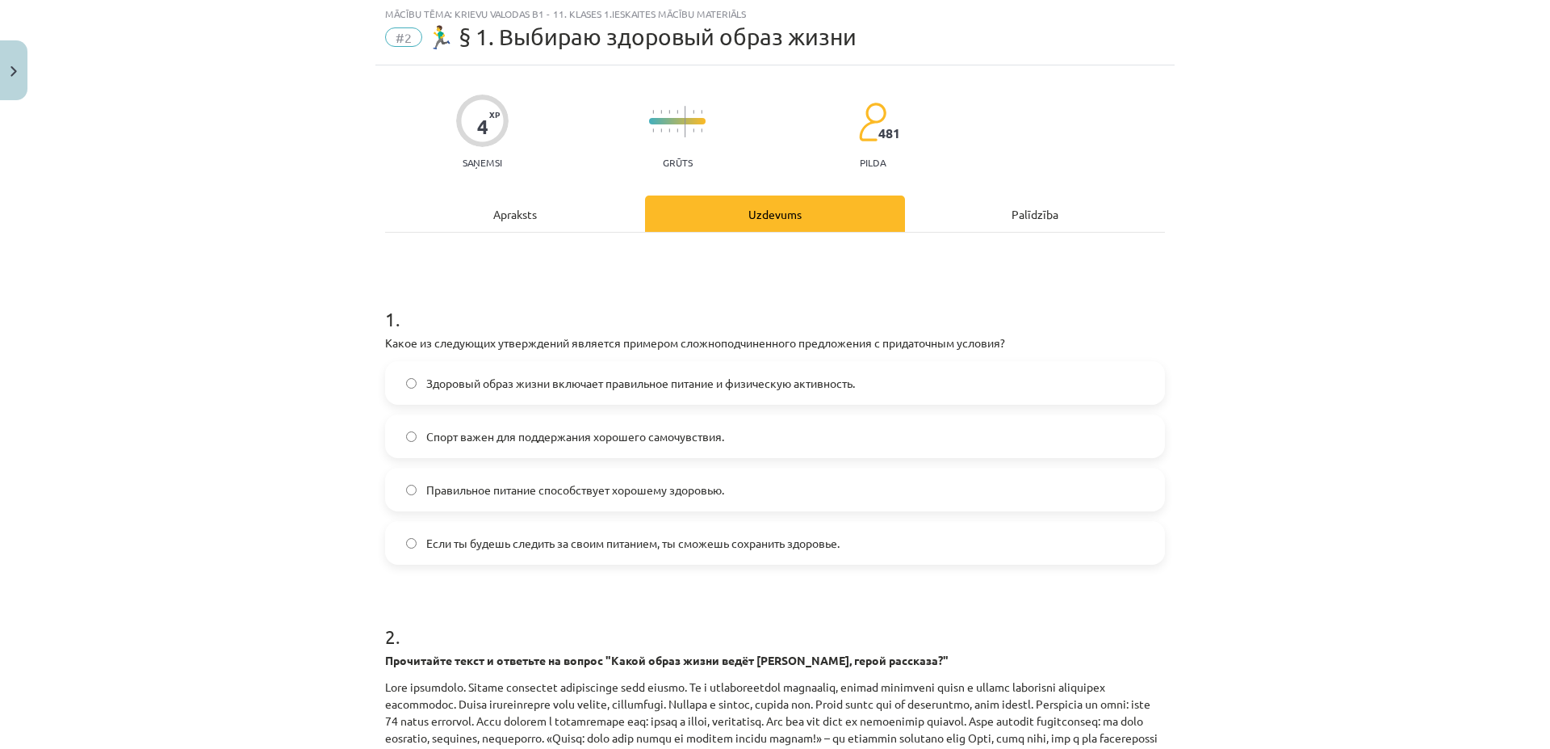
scroll to position [40, 0]
click at [585, 540] on span "Если ты будешь следить за своим питанием, ты сможешь сохранить здоровье." at bounding box center [632, 544] width 413 height 17
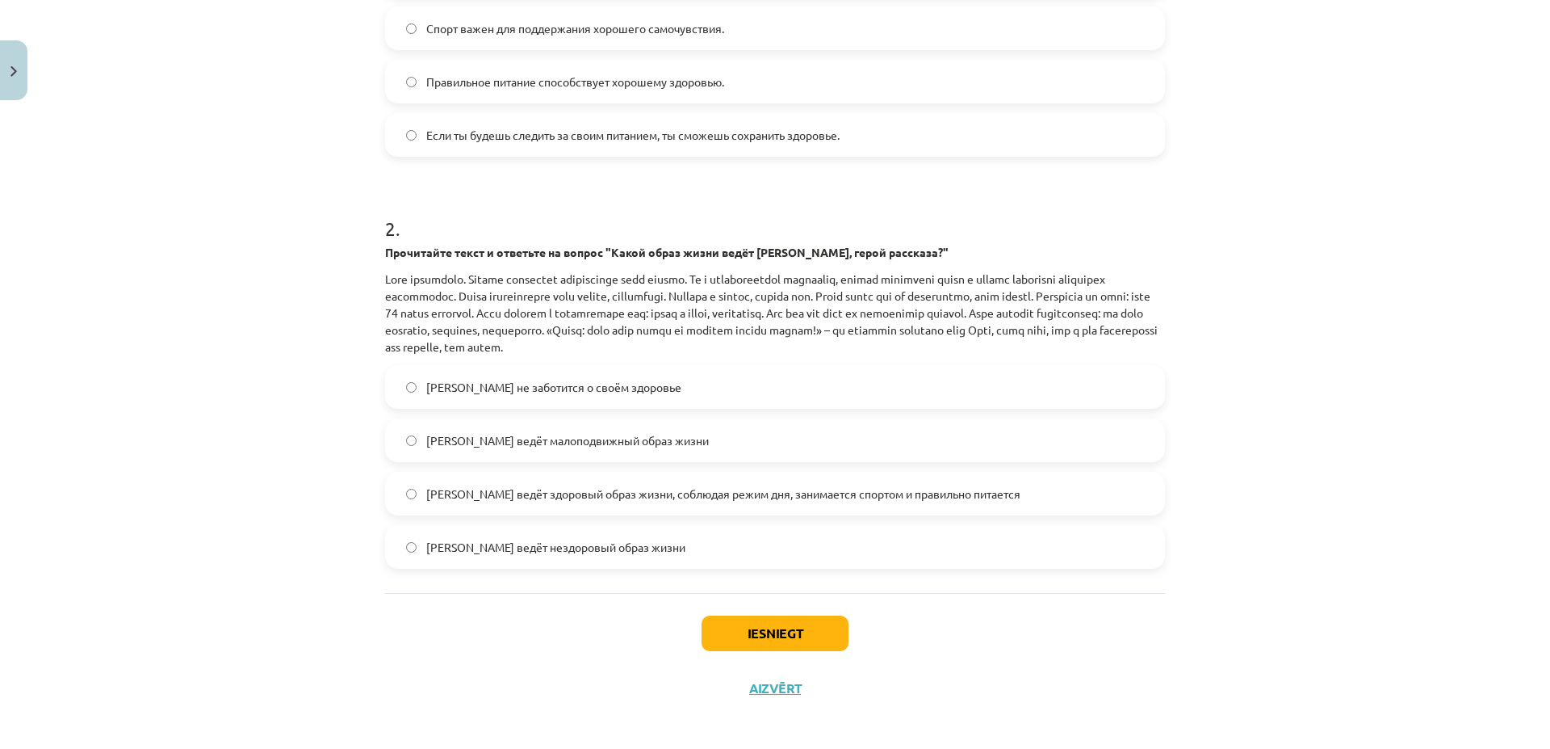
scroll to position [457, 0]
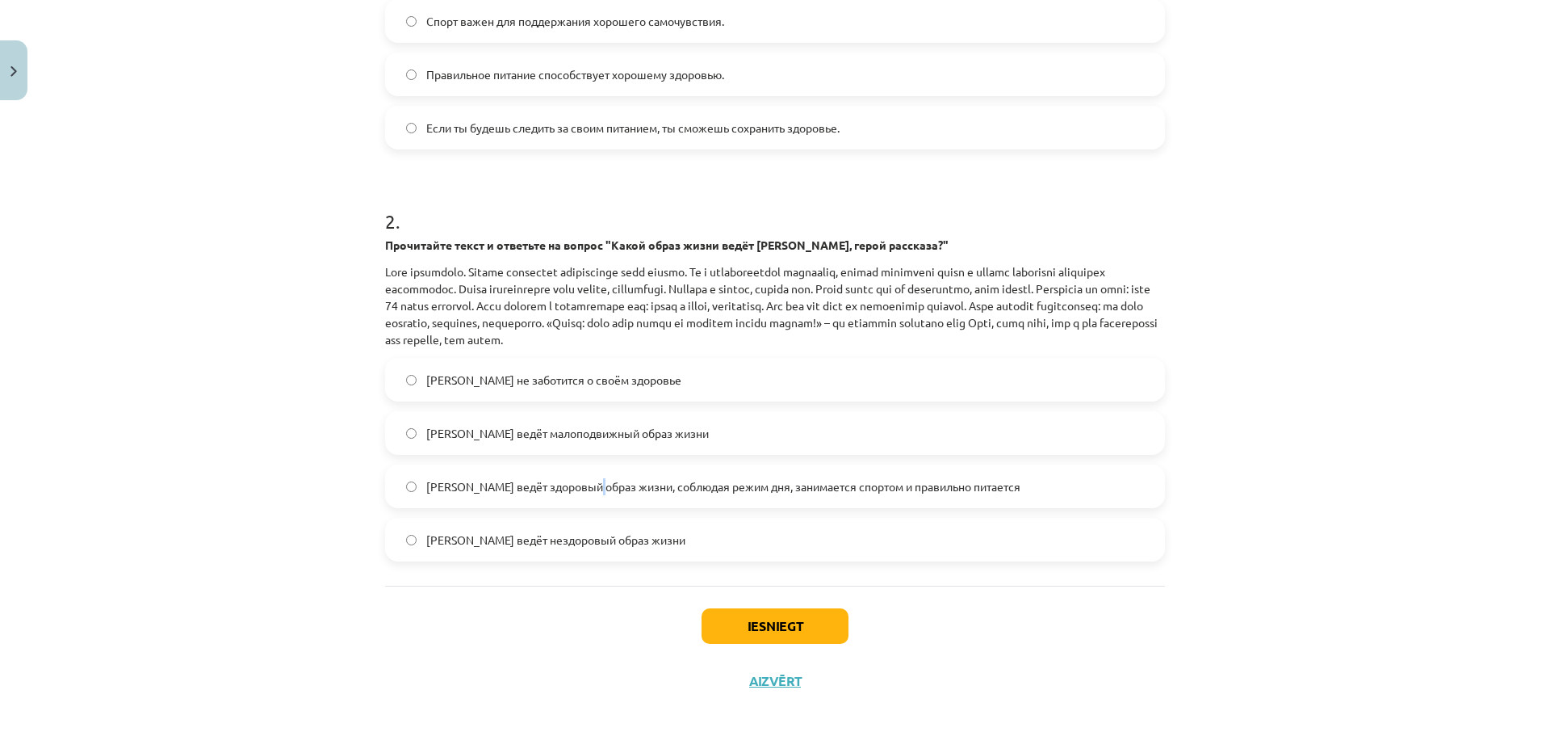
click at [592, 480] on span "[PERSON_NAME] ведёт здоровый образ жизни, соблюдая режим дня, занимается спорто…" at bounding box center [723, 486] width 594 height 17
click at [757, 620] on button "Iesniegt" at bounding box center [775, 626] width 147 height 36
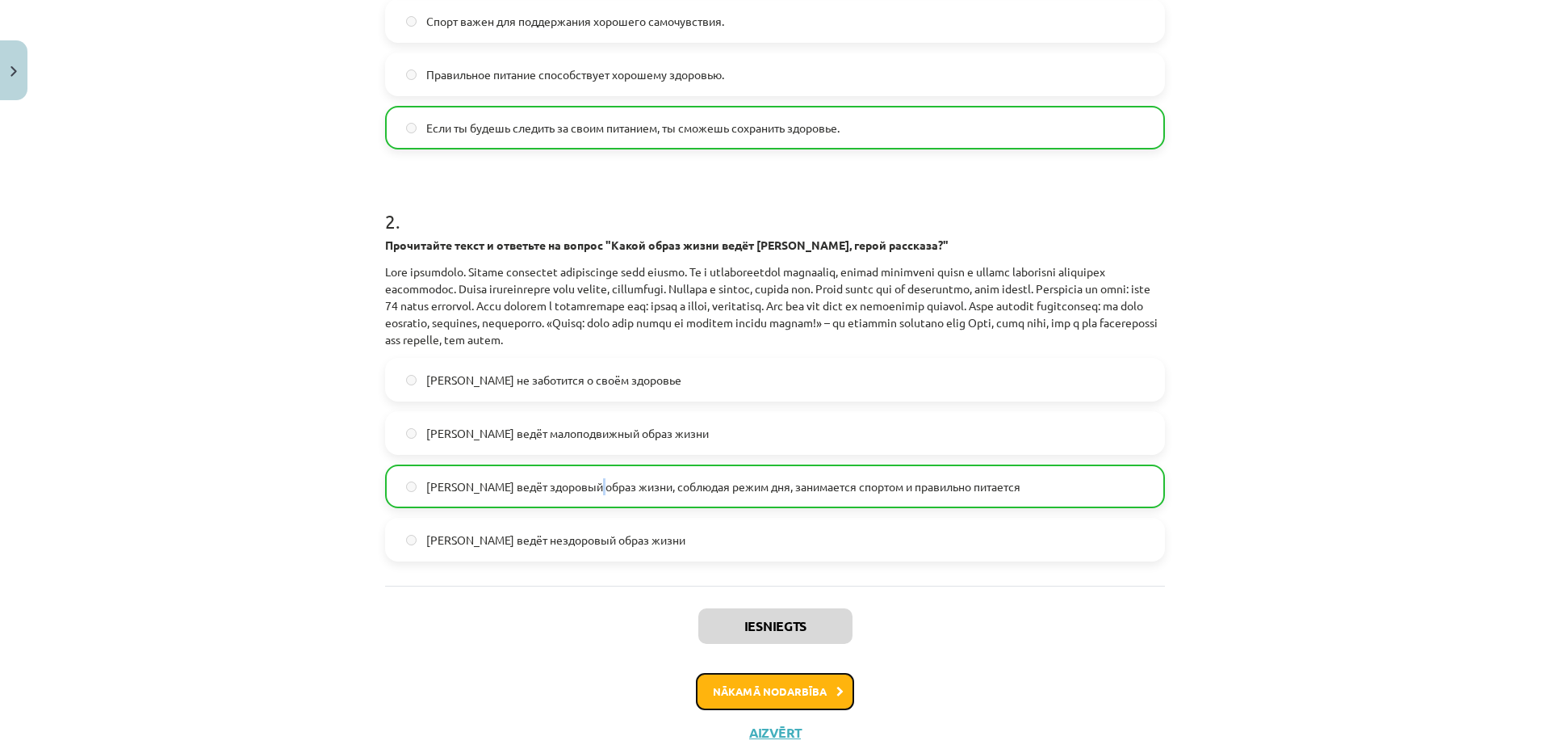
click at [788, 690] on button "Nākamā nodarbība" at bounding box center [775, 691] width 158 height 37
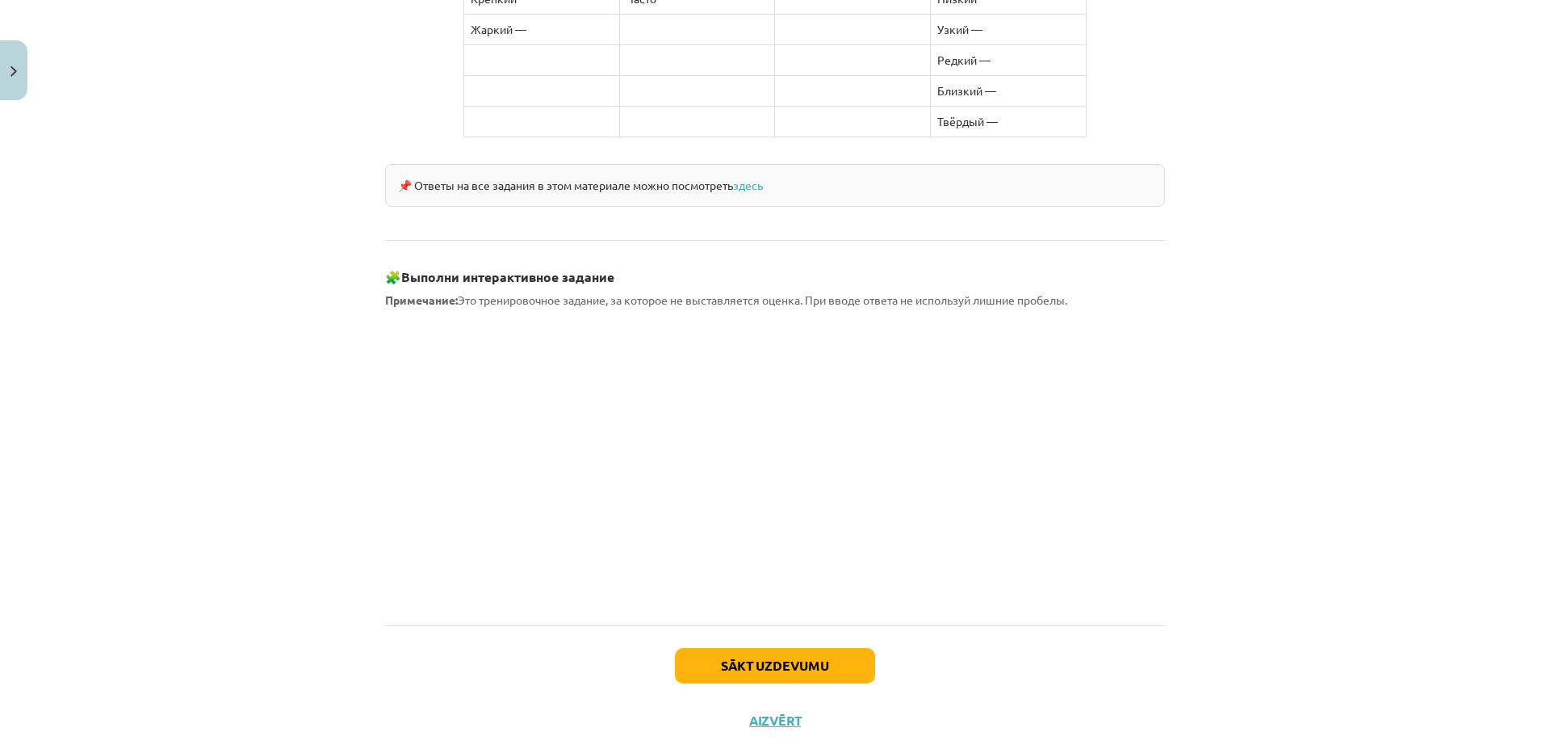
scroll to position [1300, 0]
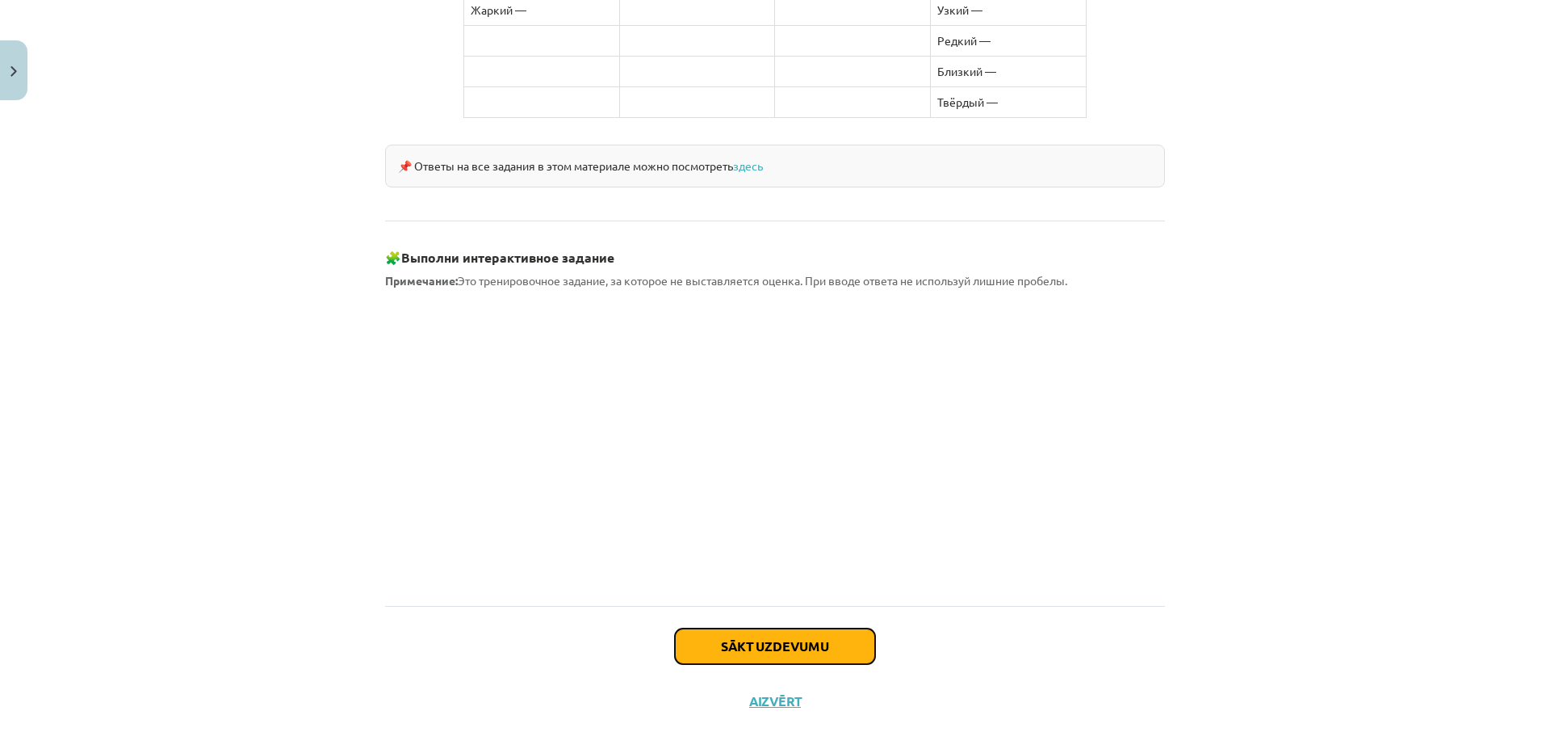
click at [750, 628] on button "Sākt uzdevumu" at bounding box center [775, 646] width 200 height 36
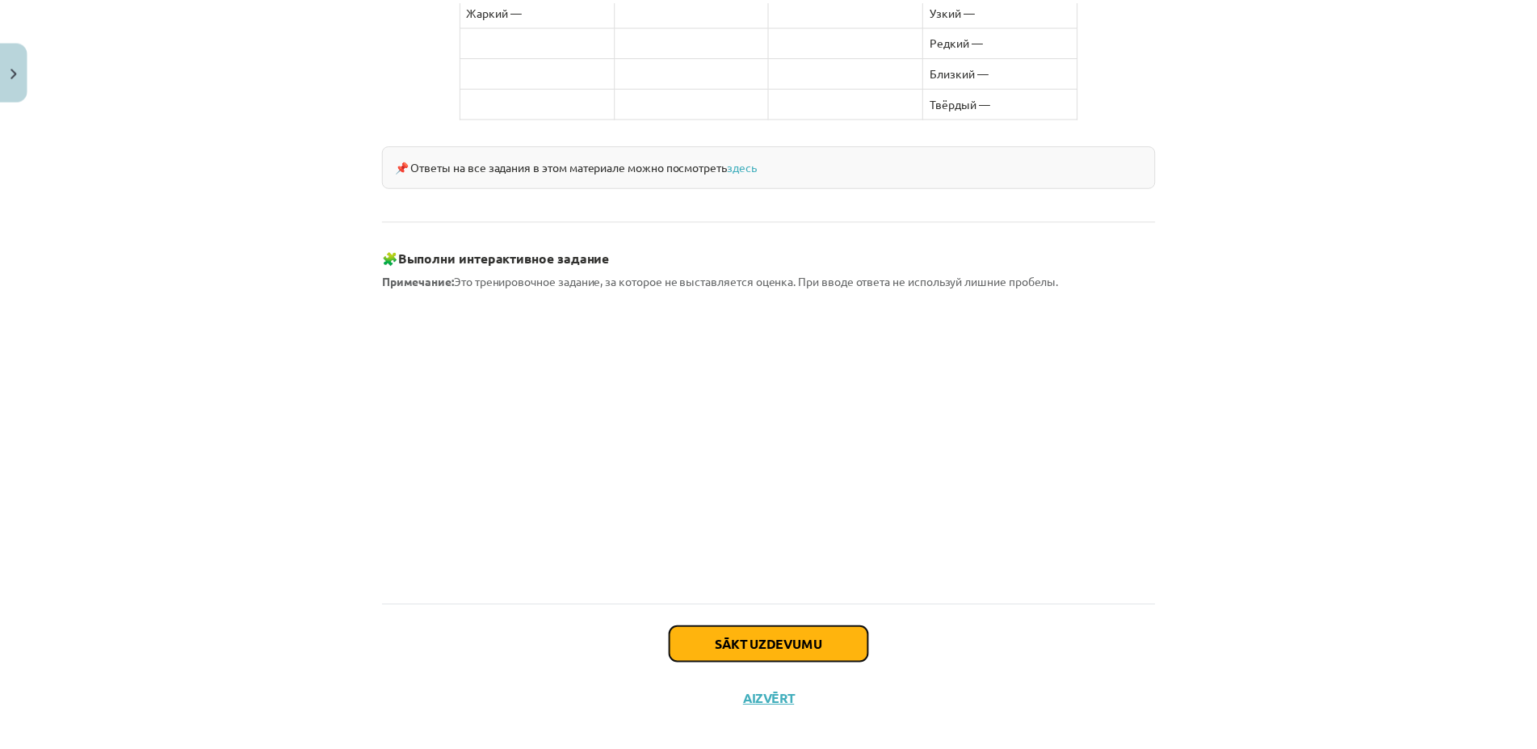
scroll to position [282, 0]
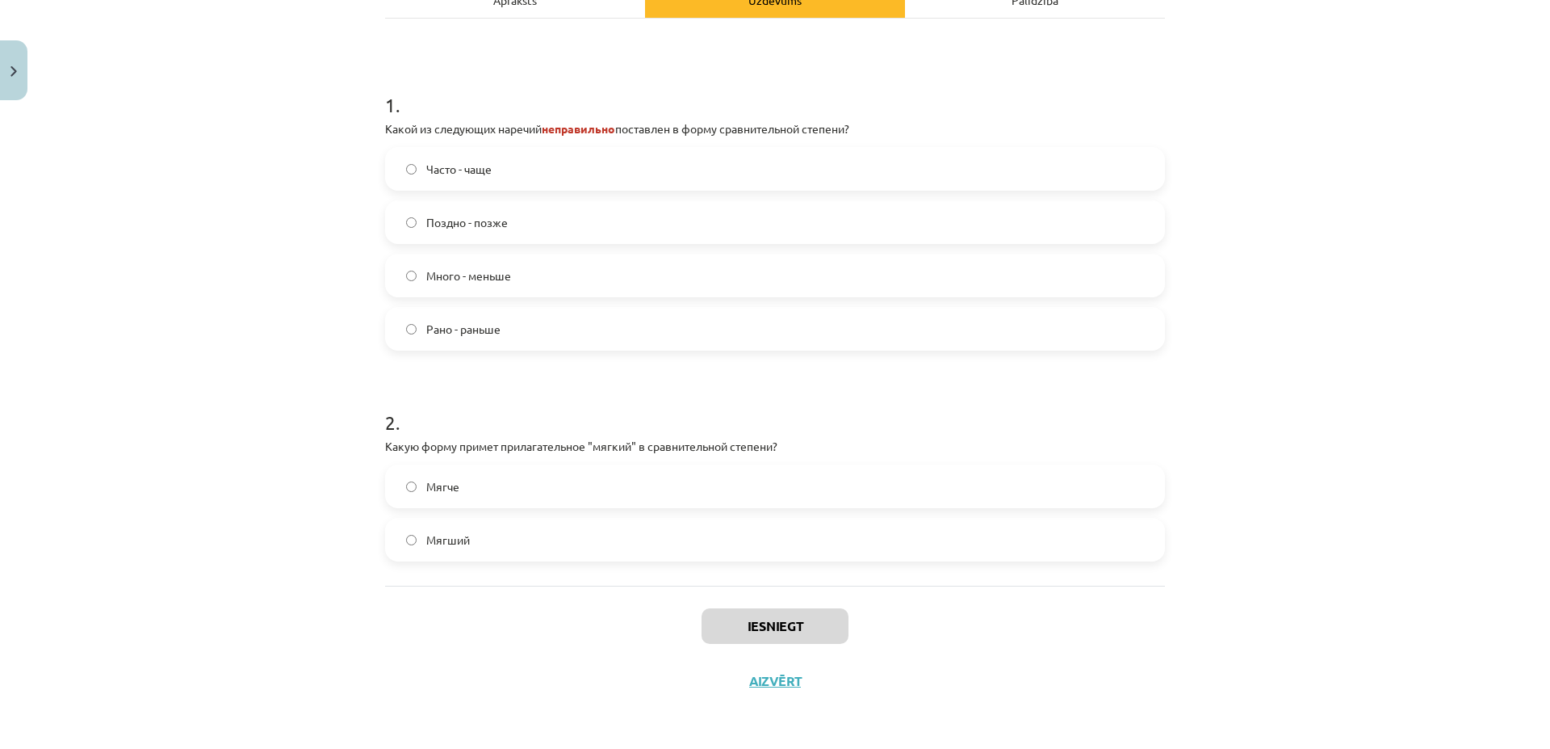
click at [413, 283] on label "Много - меньше" at bounding box center [775, 275] width 777 height 40
click at [756, 626] on button "Iesniegt" at bounding box center [775, 626] width 147 height 36
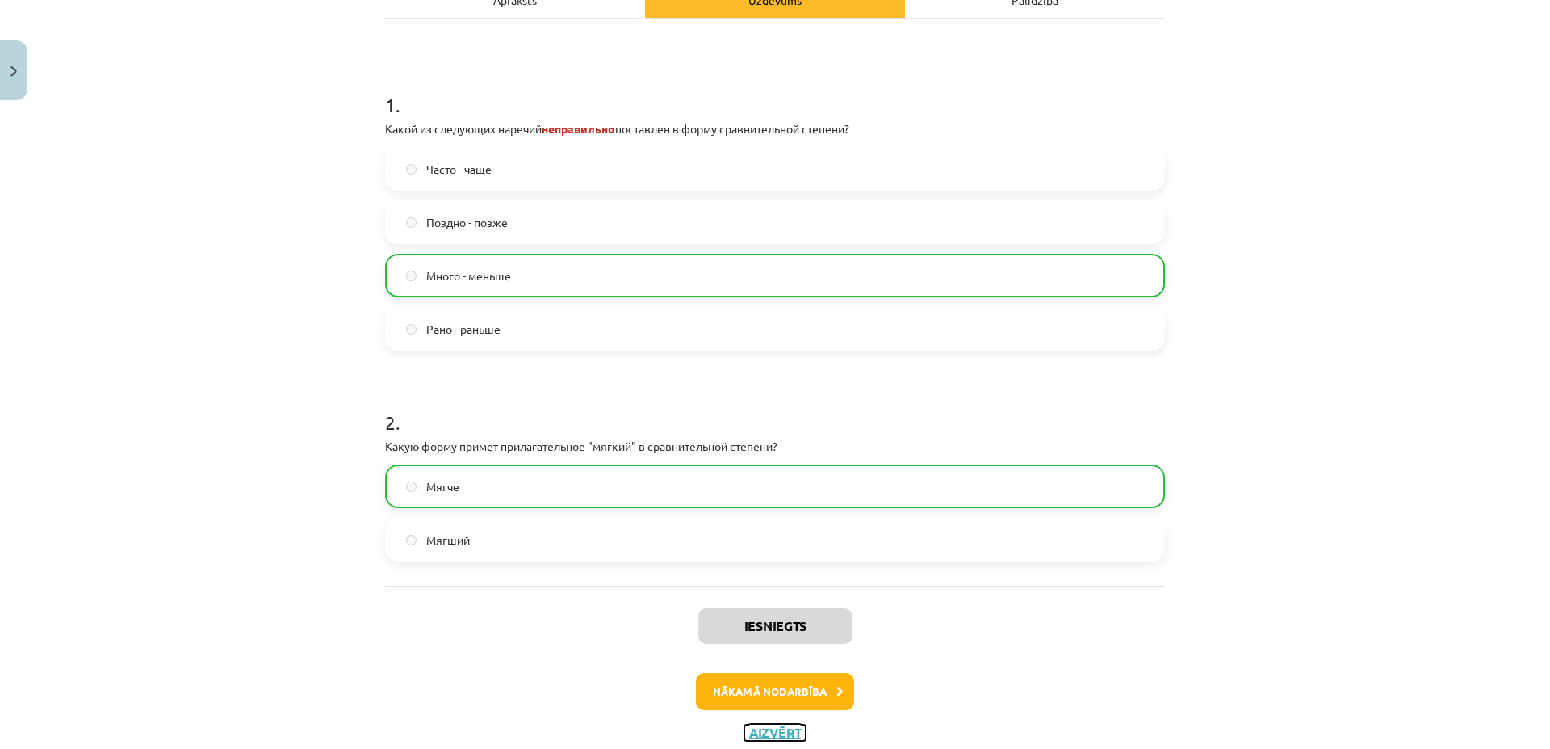
click at [767, 727] on button "Aizvērt" at bounding box center [775, 732] width 61 height 16
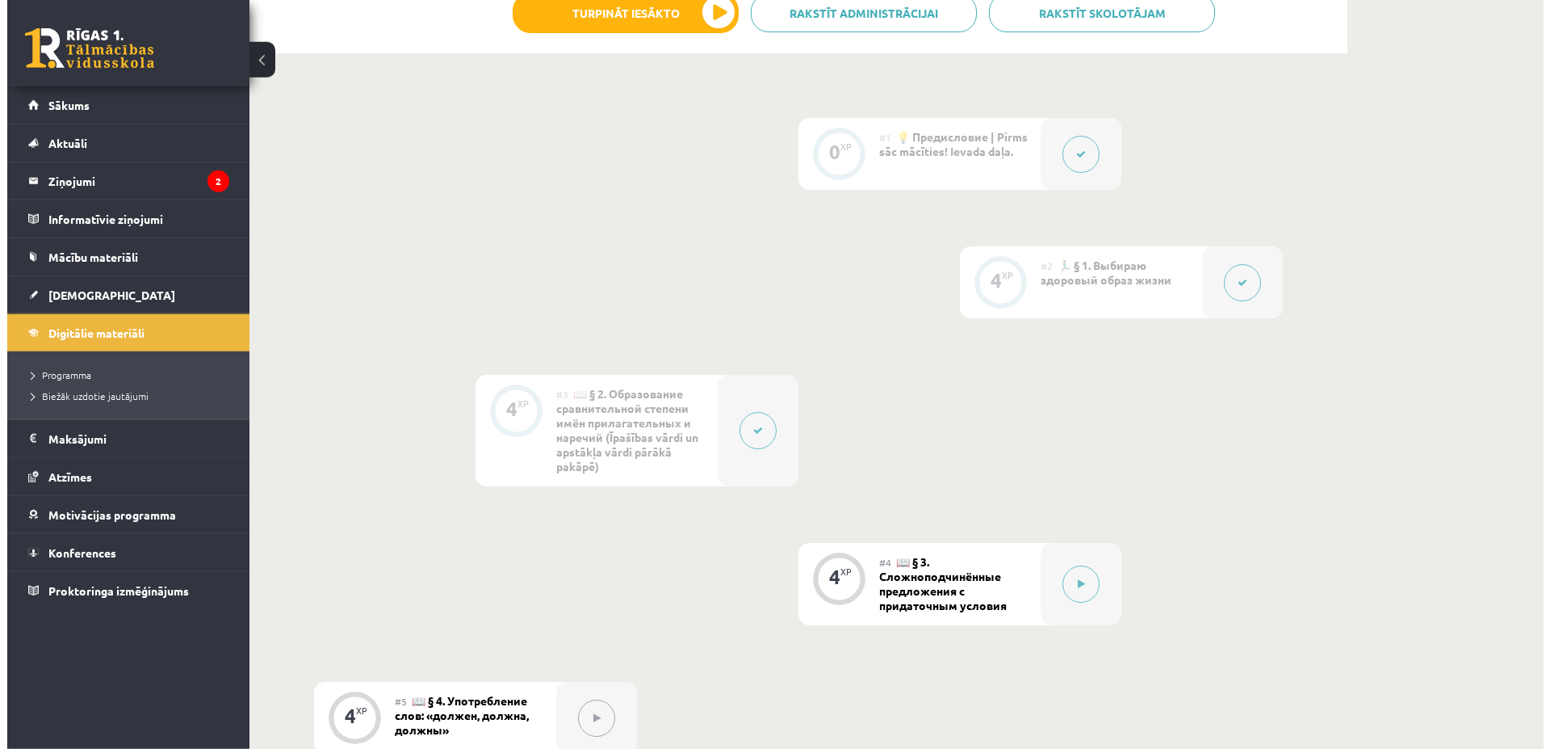
scroll to position [412, 0]
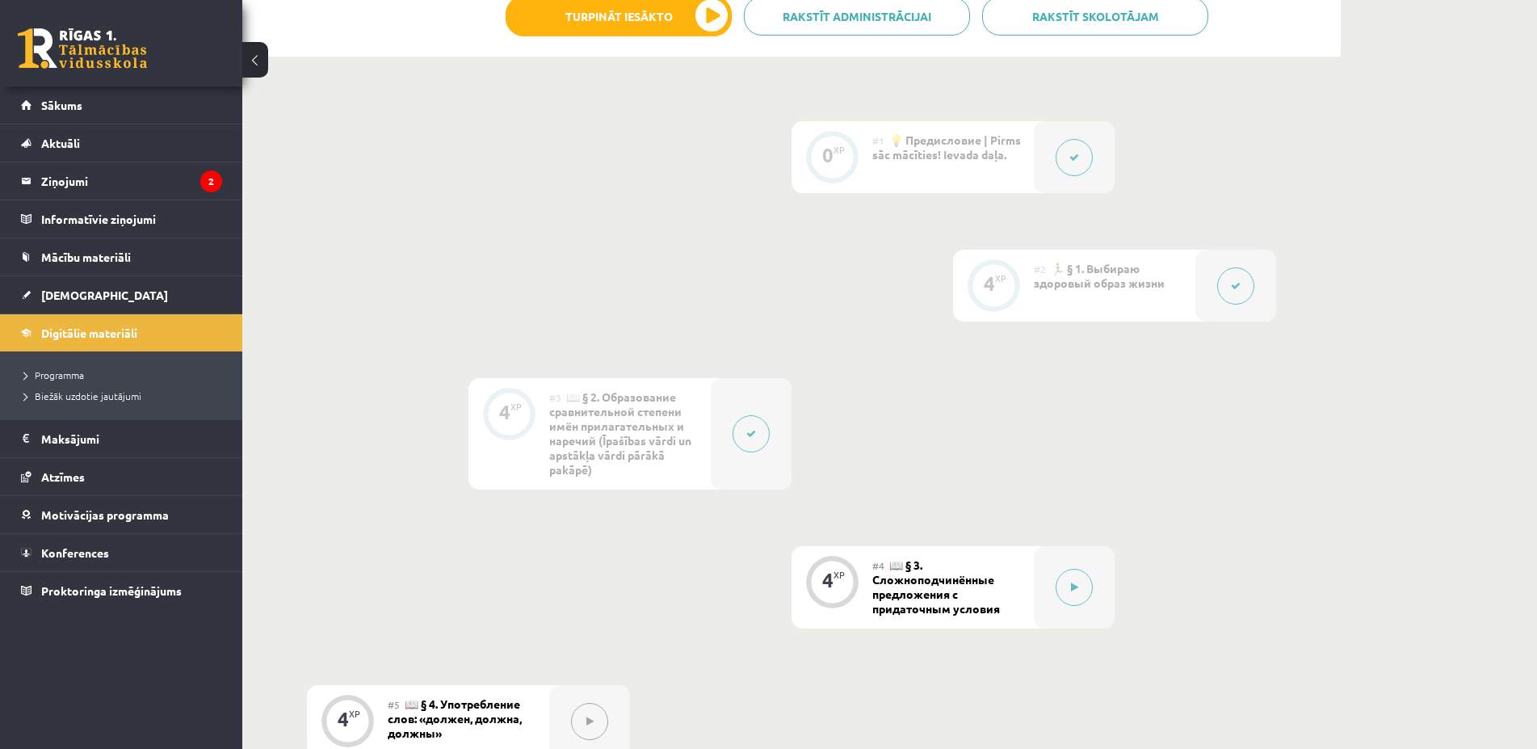
click at [946, 590] on span "📖 § 3. Сложноподчинённые предложения с придаточным условия" at bounding box center [936, 586] width 128 height 58
click at [1071, 597] on button at bounding box center [1073, 586] width 37 height 37
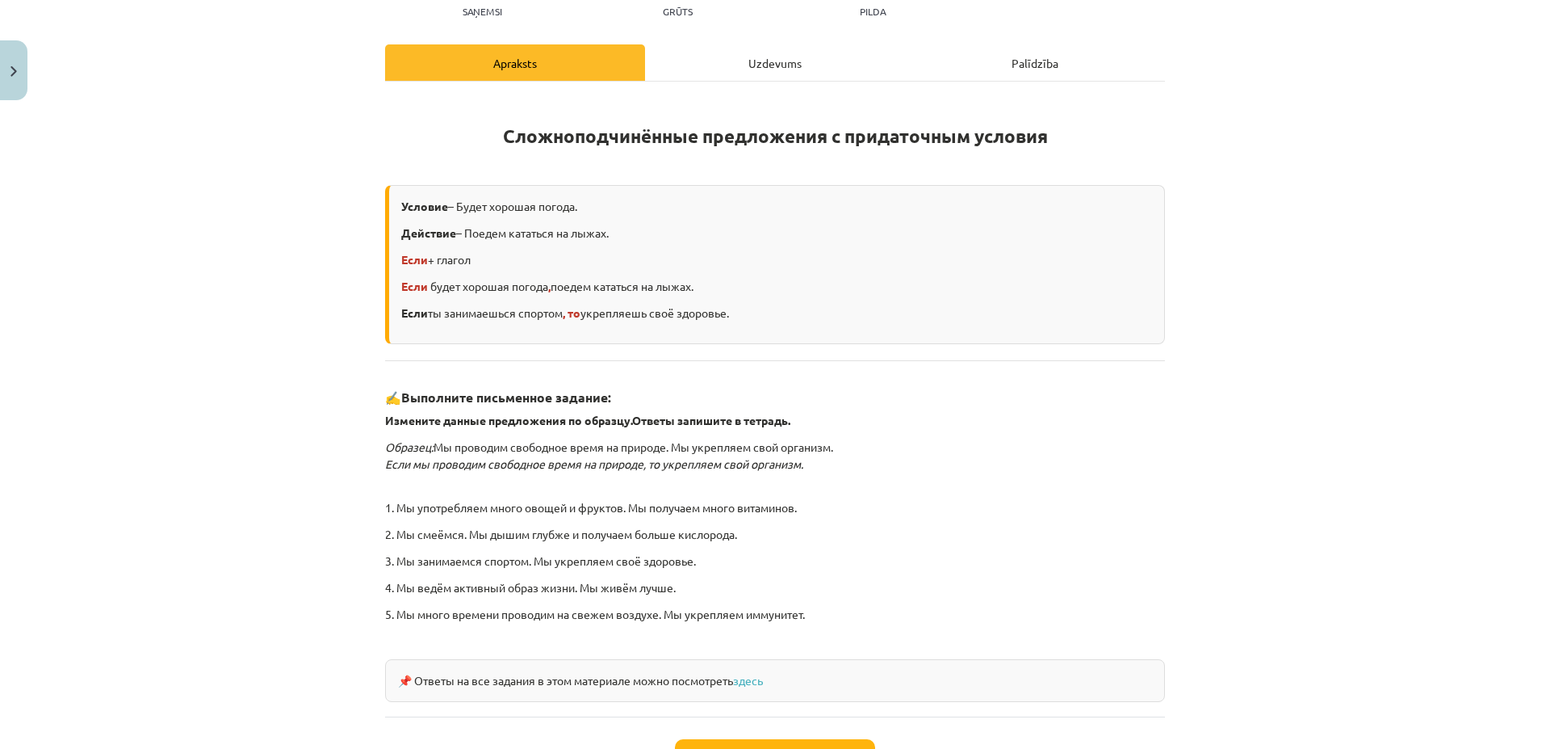
scroll to position [167, 0]
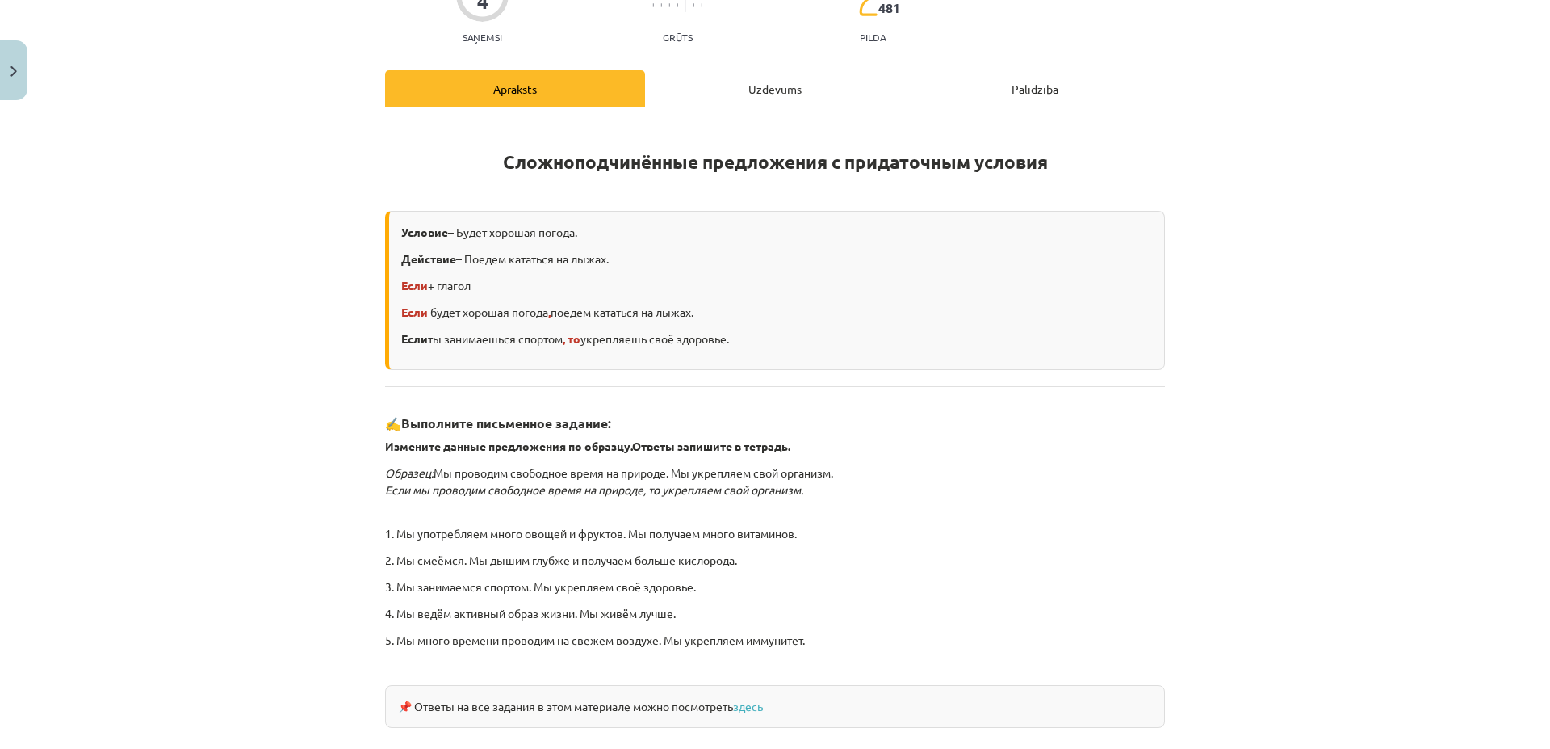
click at [753, 82] on div "Uzdevums" at bounding box center [775, 88] width 260 height 36
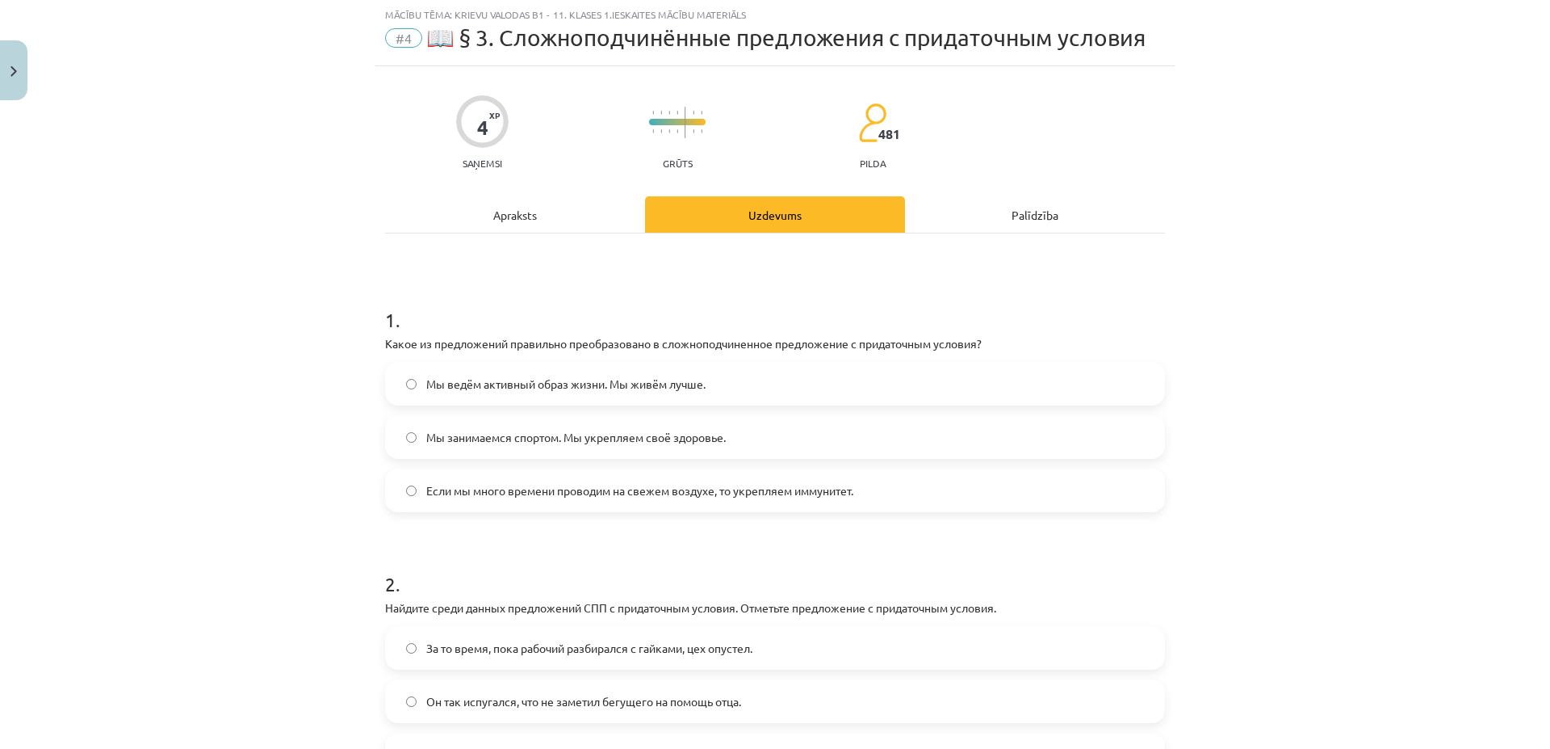
scroll to position [40, 0]
click at [485, 495] on span "Если мы много времени проводим на свежем воздухе, то укрепляем иммунитет." at bounding box center [639, 491] width 427 height 17
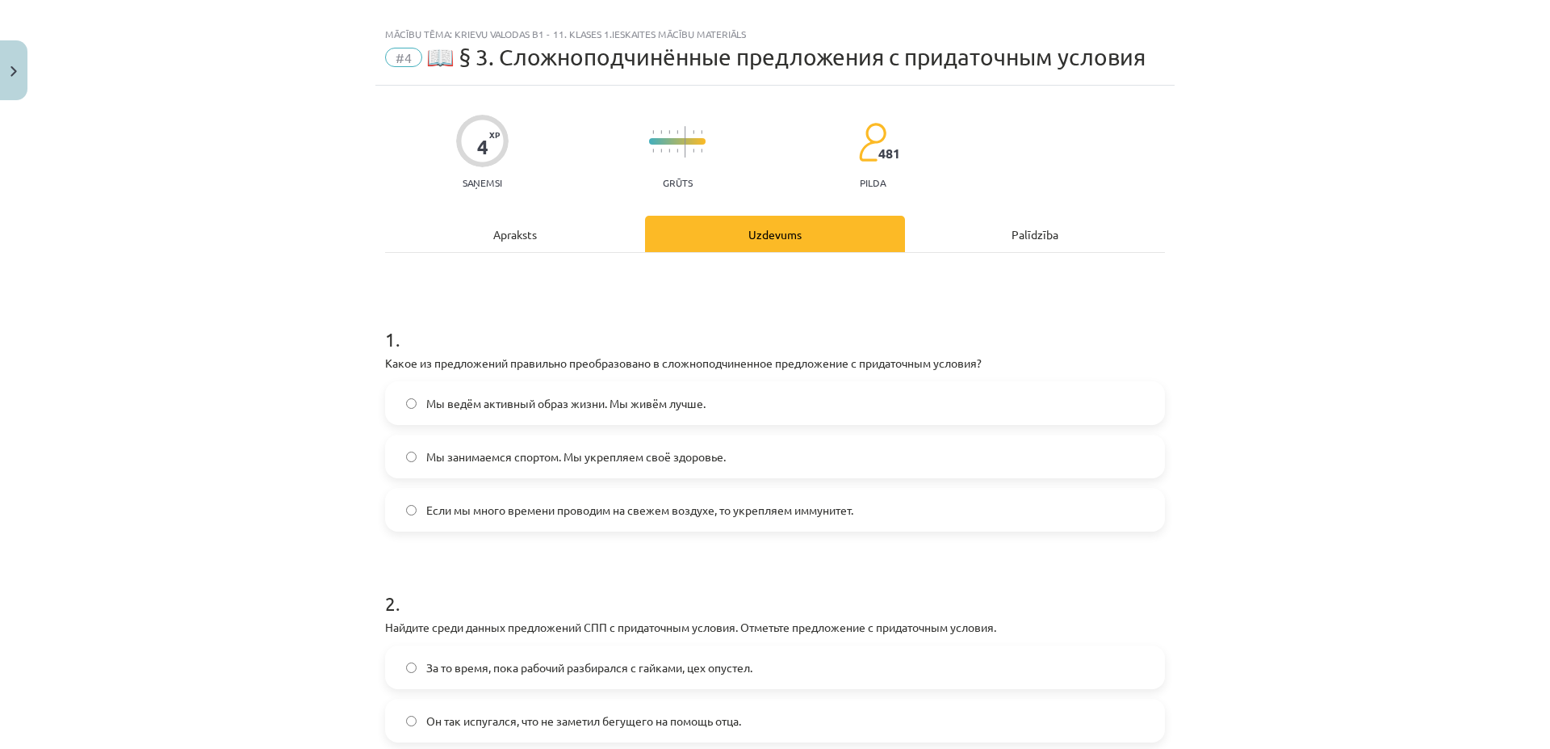
scroll to position [0, 0]
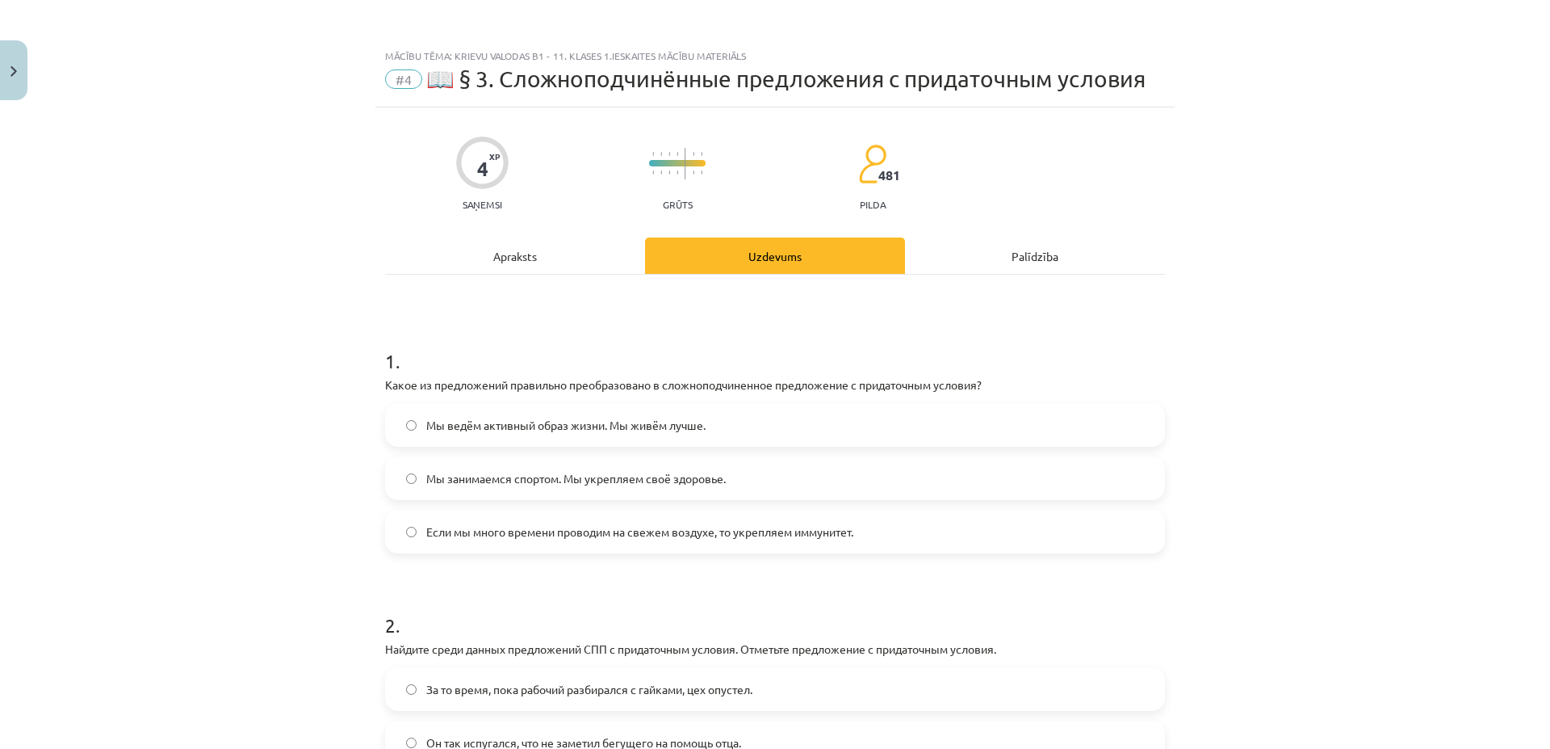
click at [509, 247] on div "Apraksts" at bounding box center [515, 255] width 260 height 36
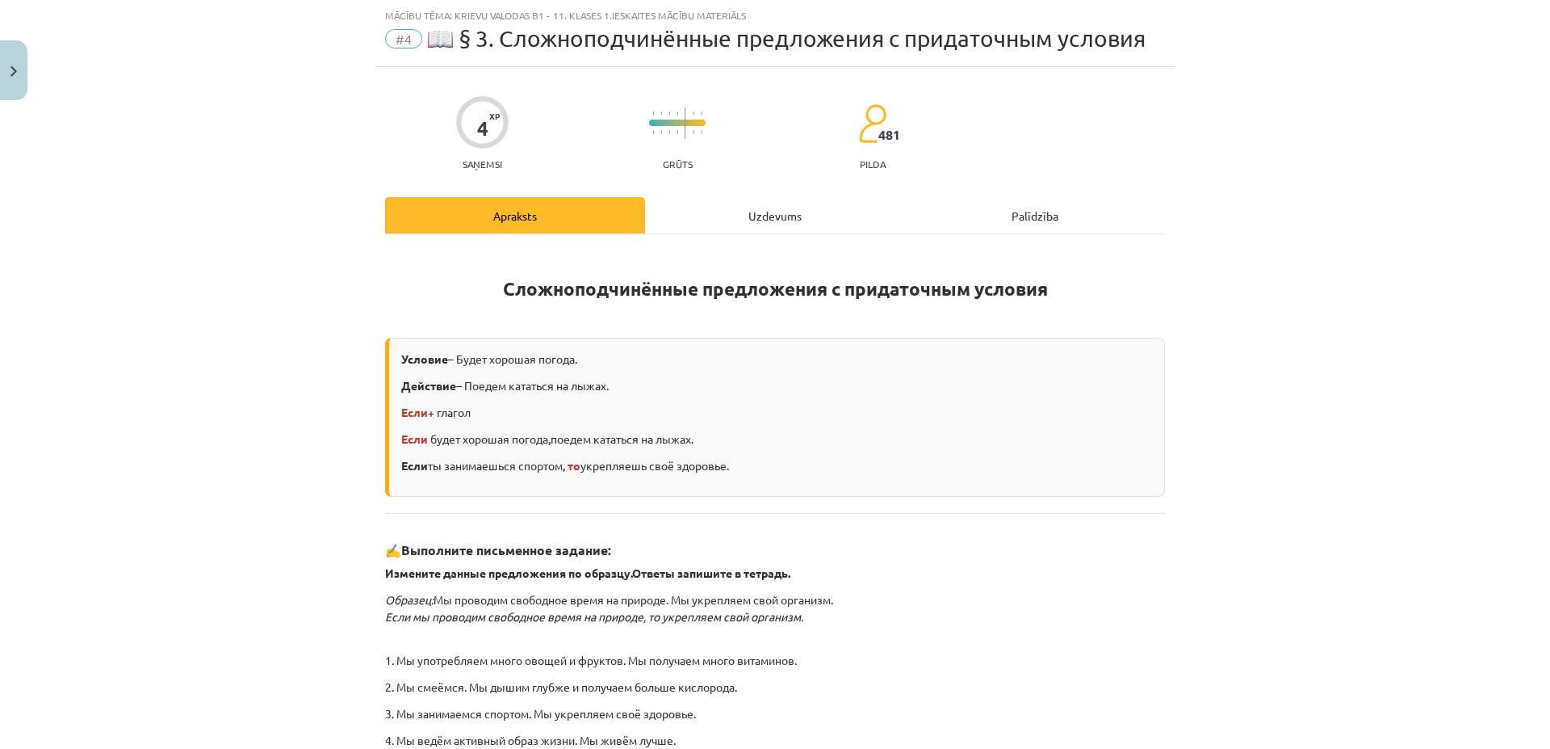
scroll to position [322, 0]
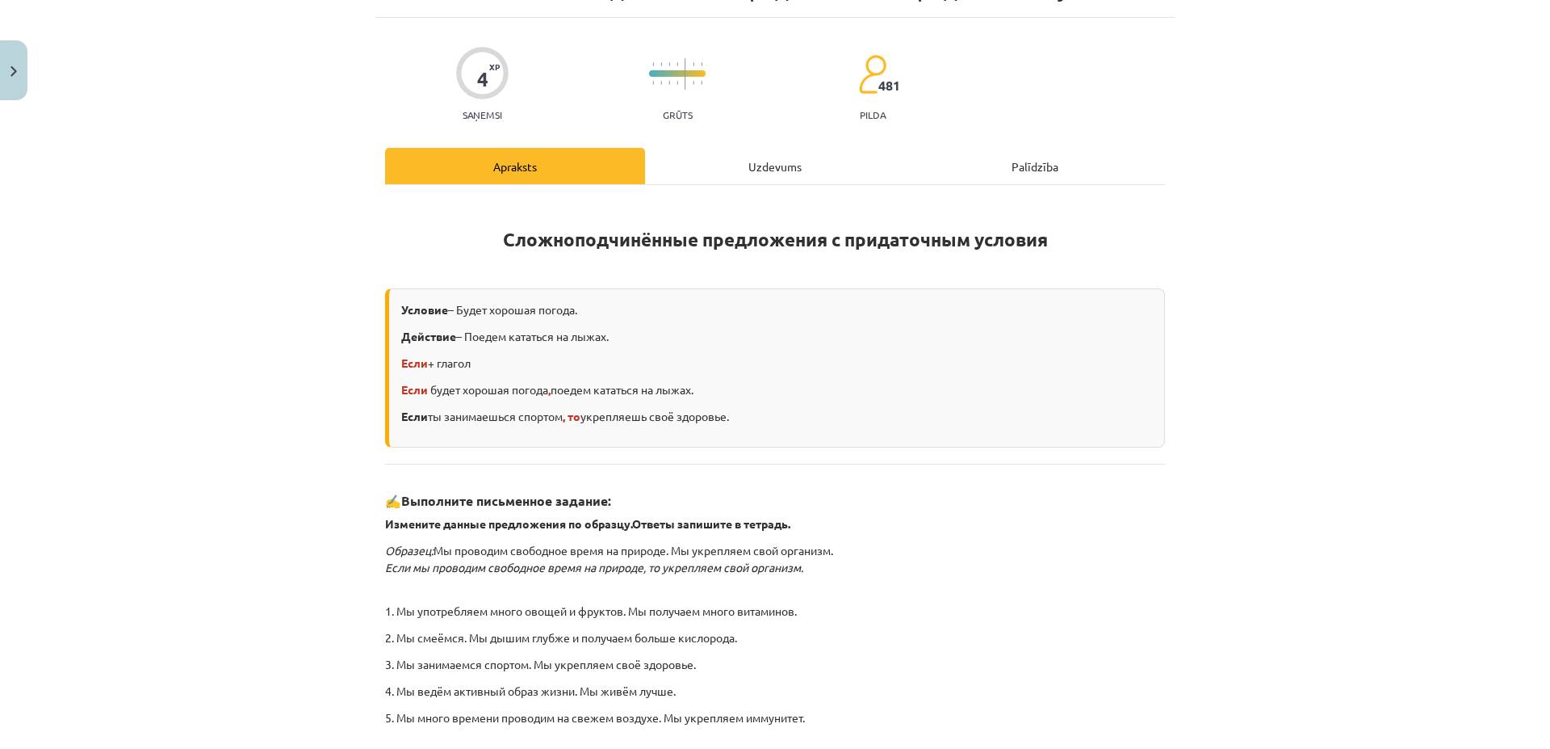
click at [746, 159] on div "Uzdevums" at bounding box center [775, 166] width 260 height 36
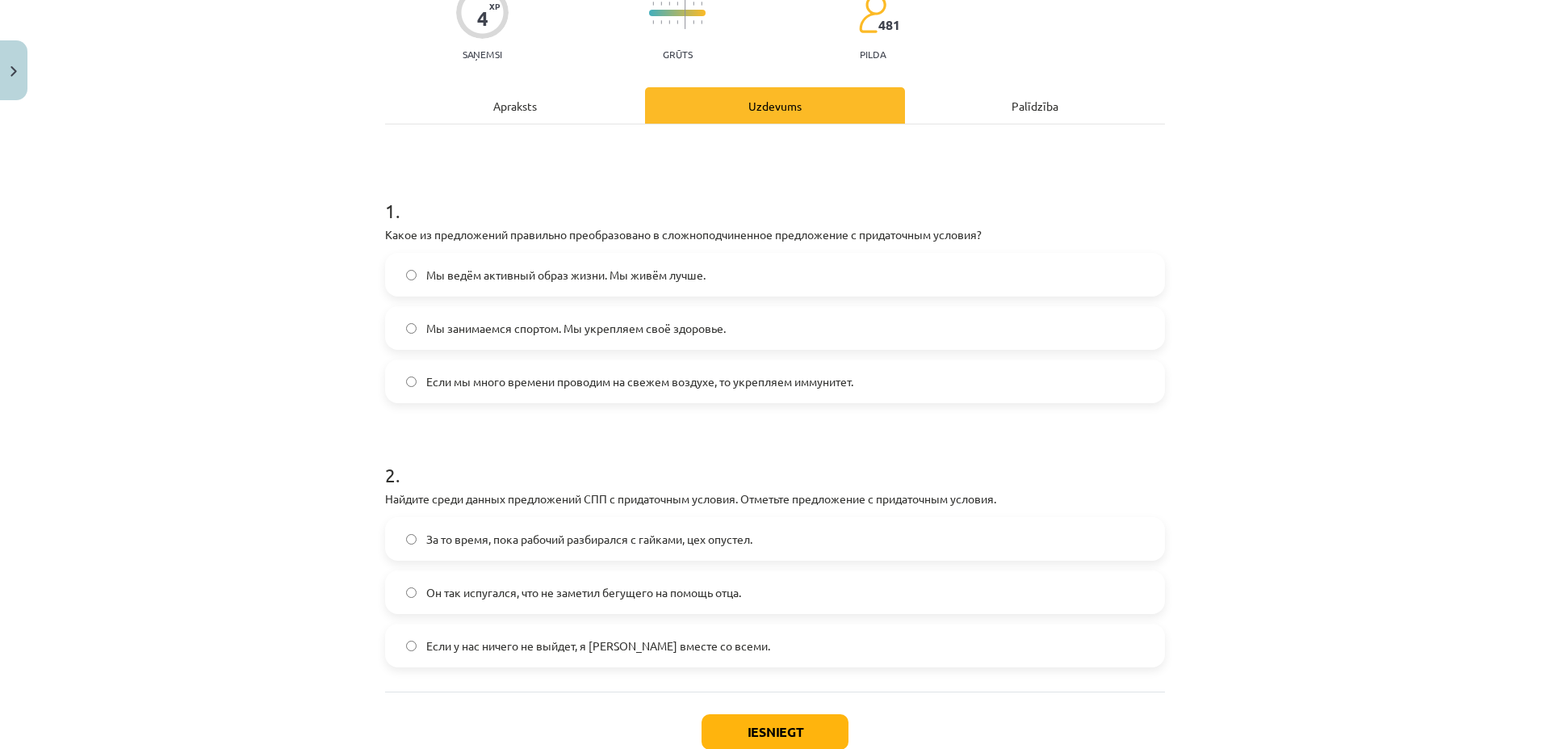
scroll to position [256, 0]
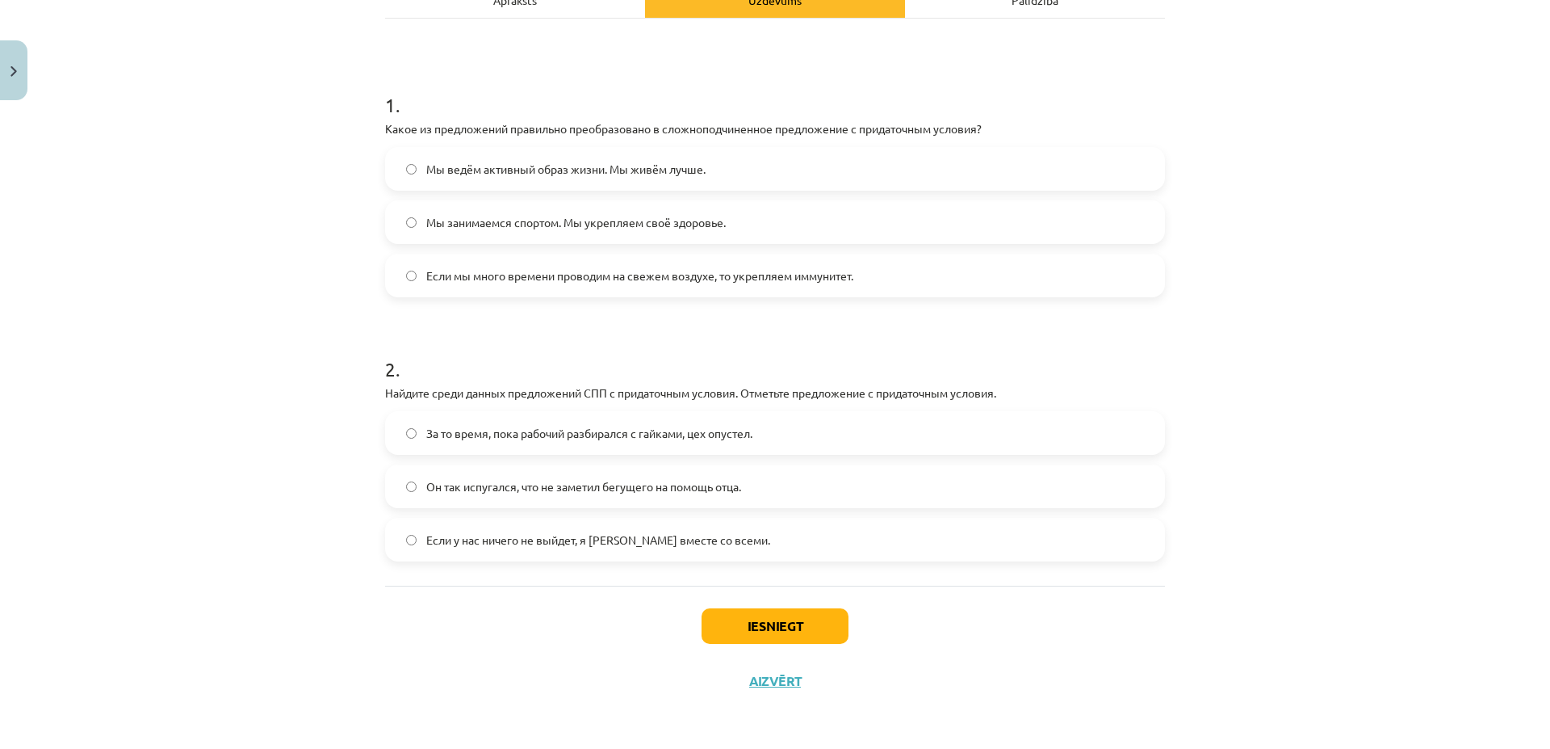
click at [438, 541] on span "Если у нас ничего не выйдет, я [PERSON_NAME] вместе со всеми." at bounding box center [598, 539] width 344 height 17
click at [797, 614] on button "Iesniegt" at bounding box center [775, 626] width 147 height 36
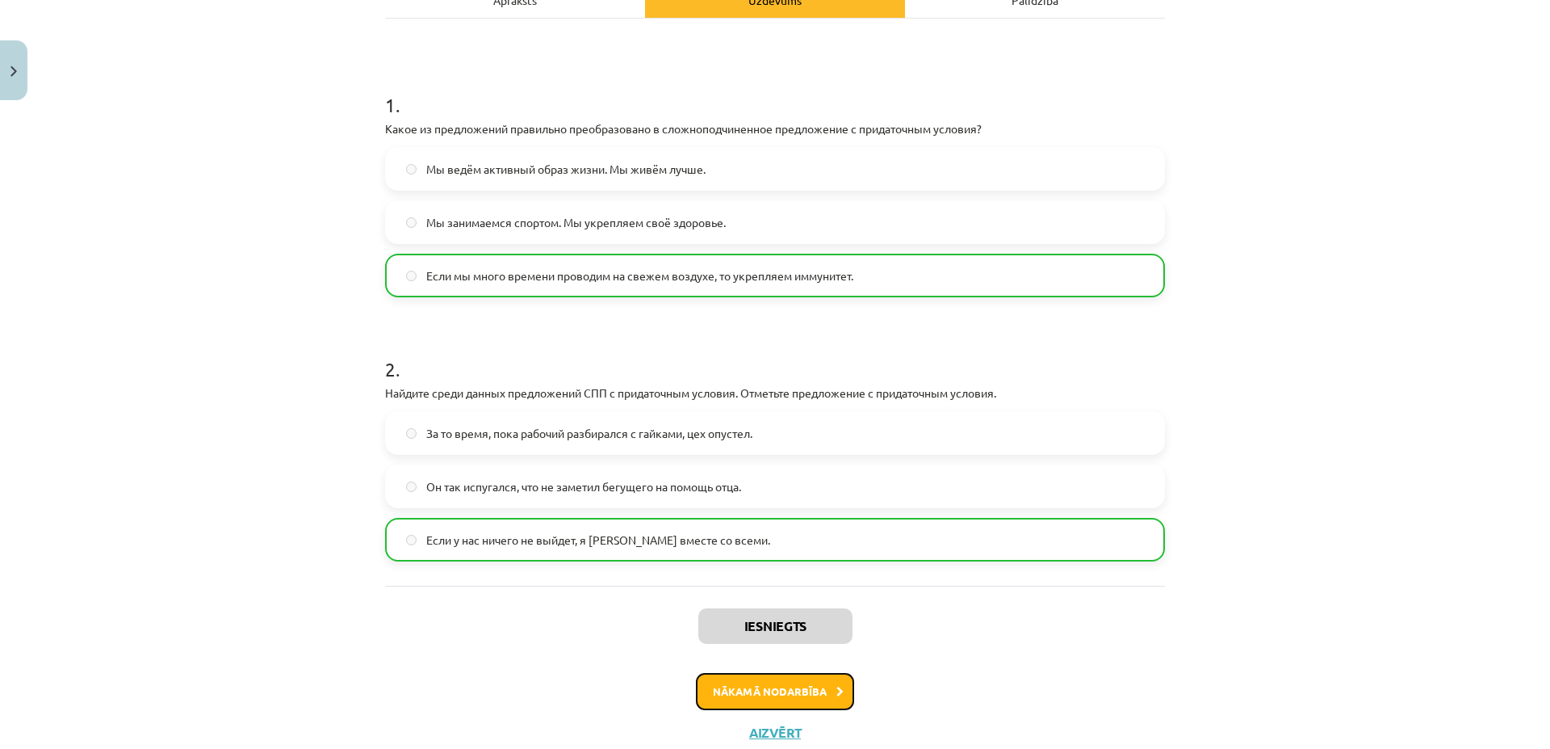
click at [789, 700] on button "Nākamā nodarbība" at bounding box center [775, 691] width 158 height 37
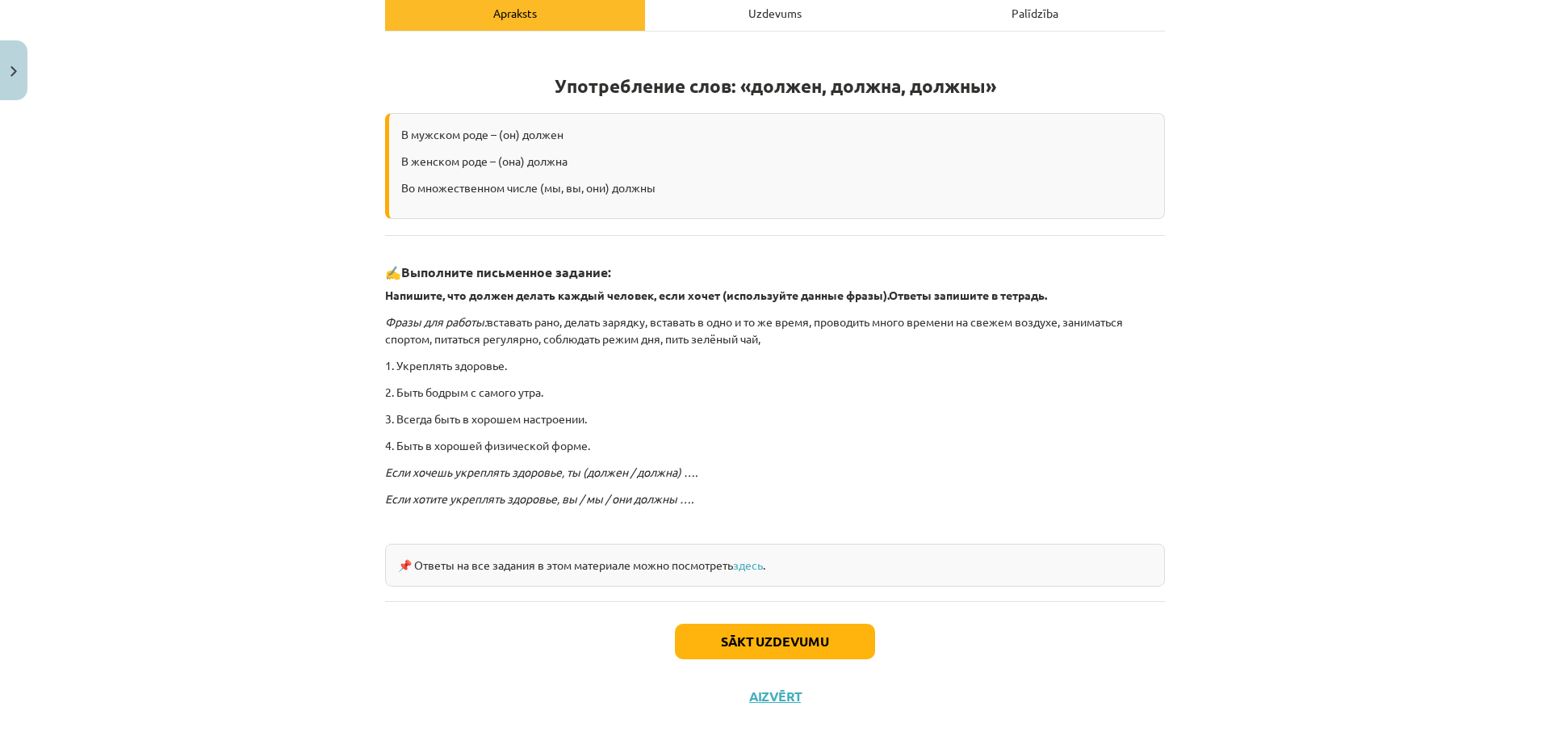
scroll to position [257, 0]
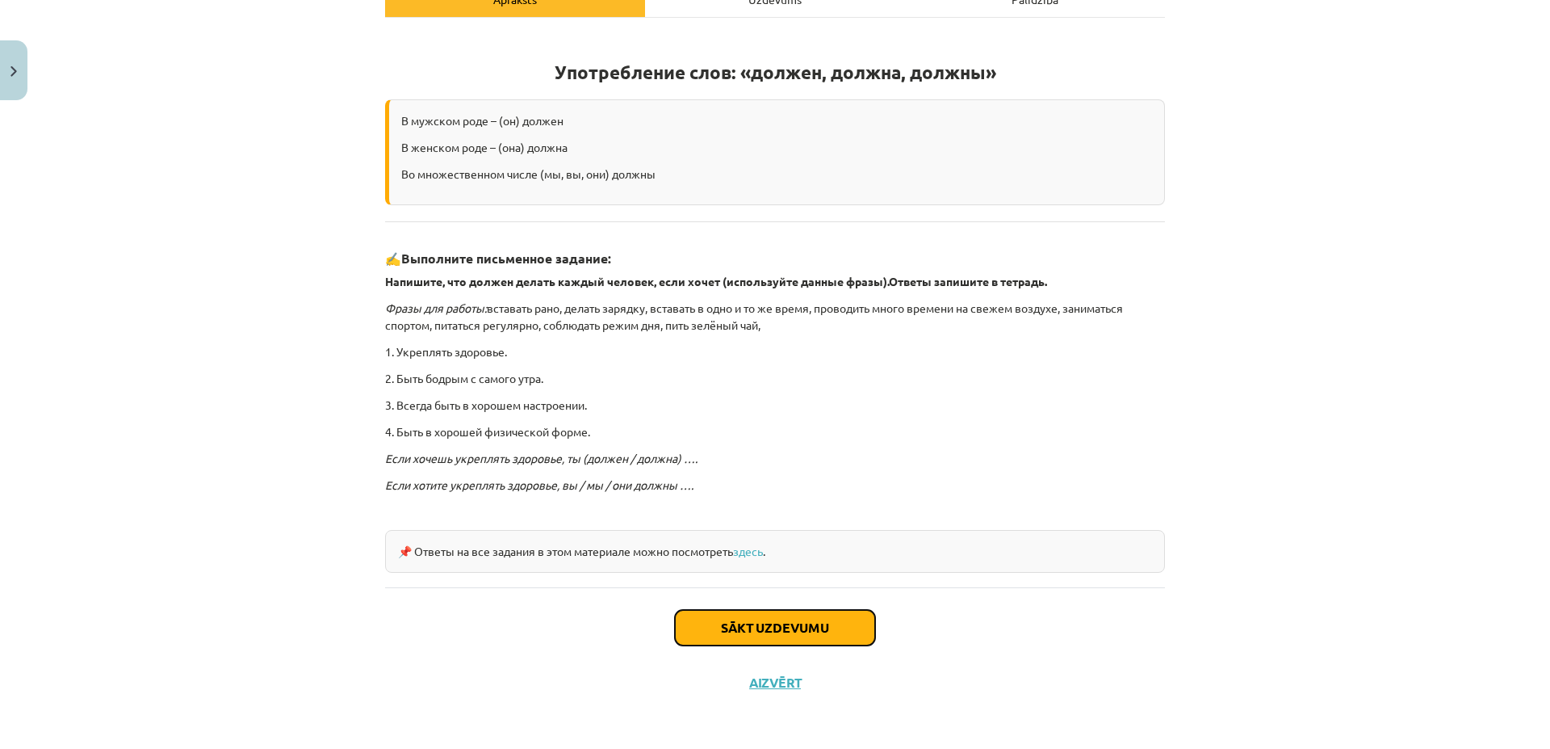
click at [717, 615] on button "Sākt uzdevumu" at bounding box center [775, 628] width 200 height 36
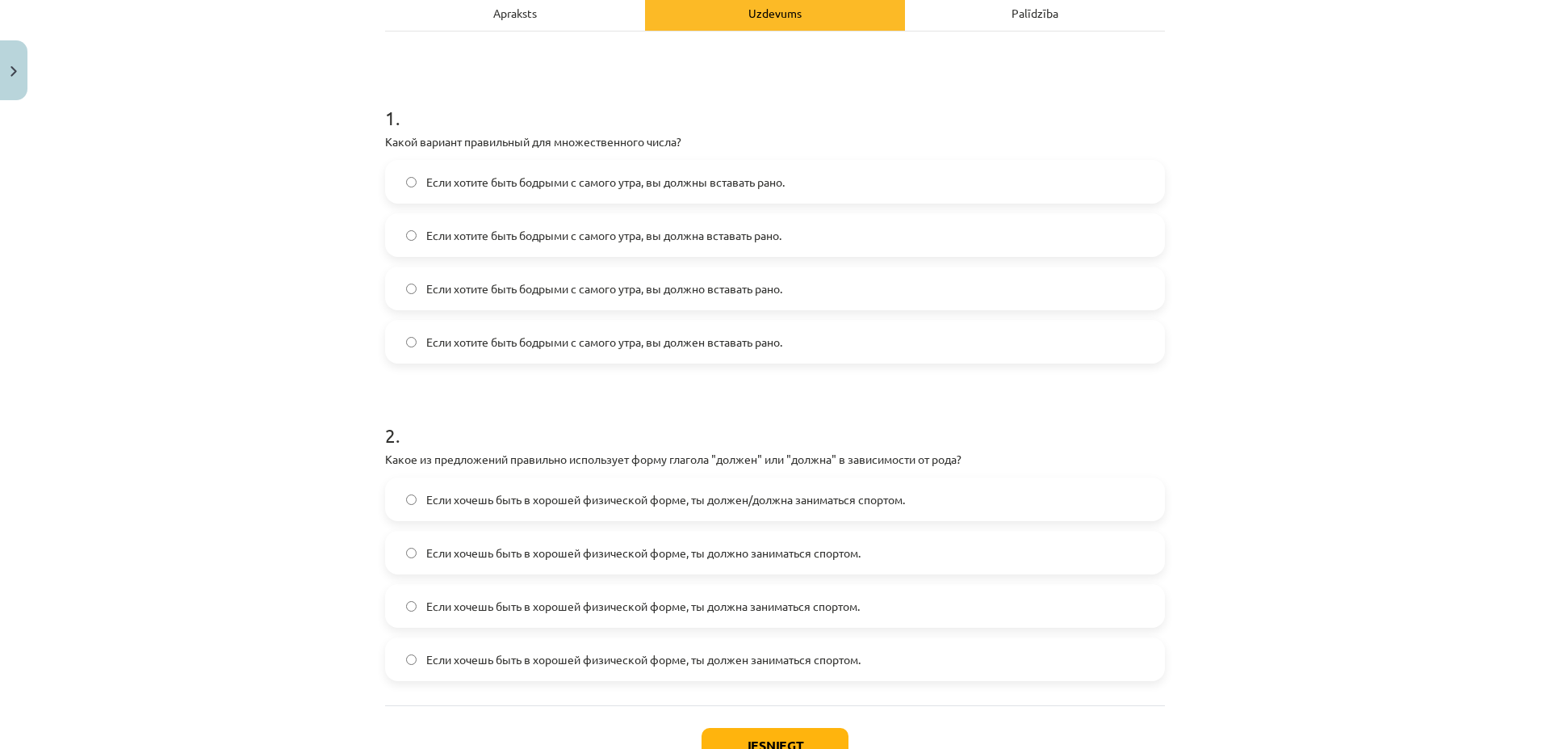
scroll to position [273, 0]
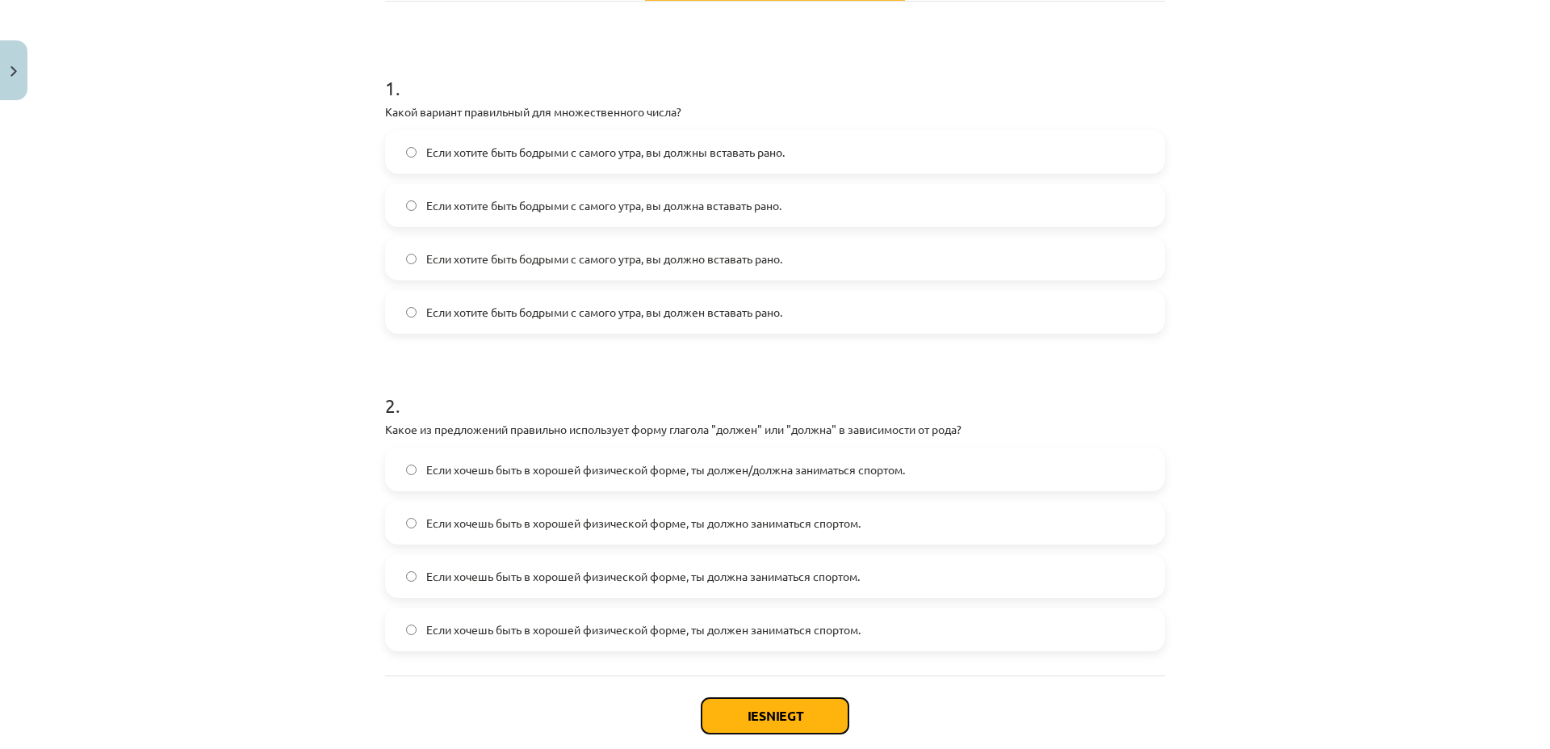
click at [801, 713] on button "Iesniegt" at bounding box center [775, 716] width 147 height 36
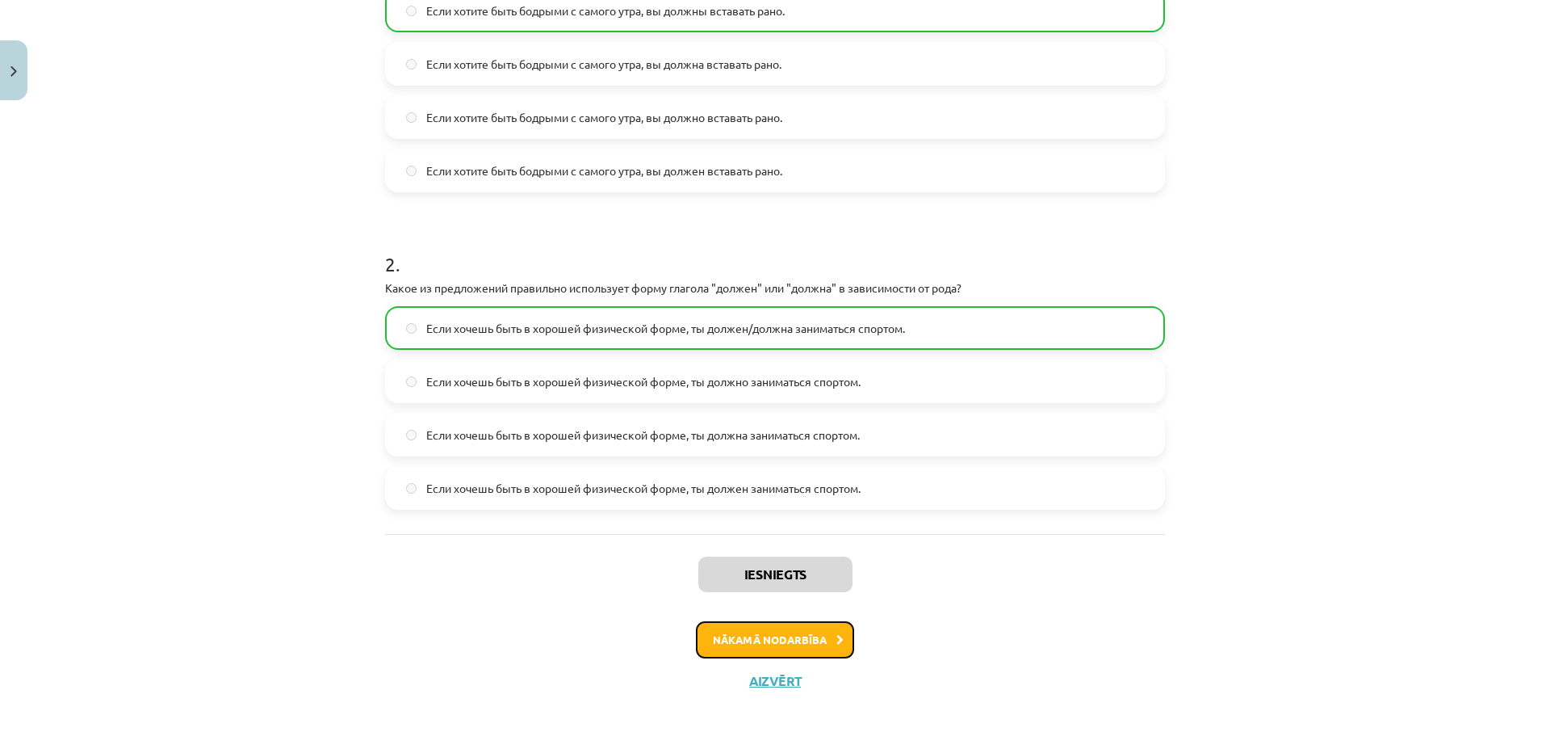
click at [798, 640] on button "Nākamā nodarbība" at bounding box center [775, 639] width 158 height 37
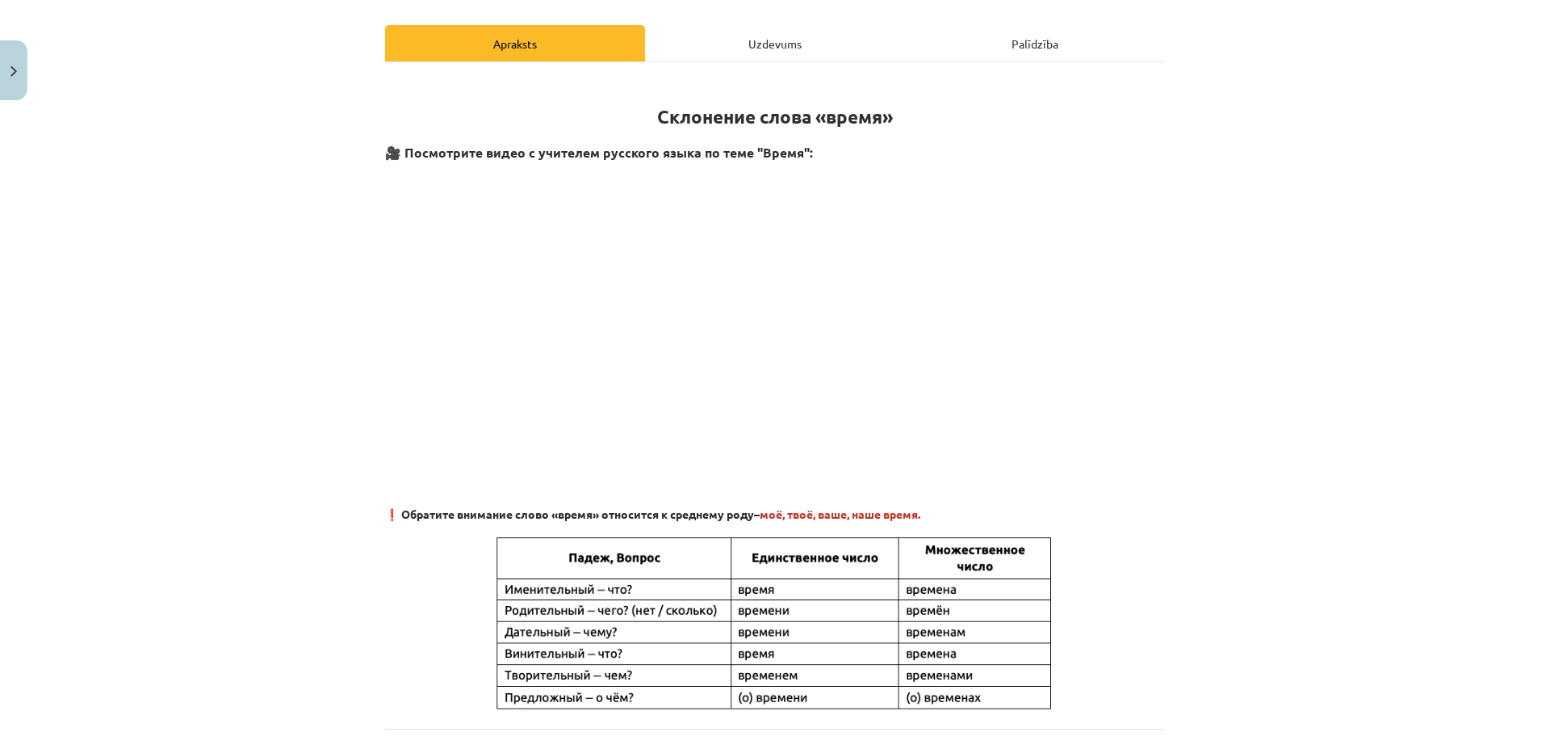
scroll to position [195, 0]
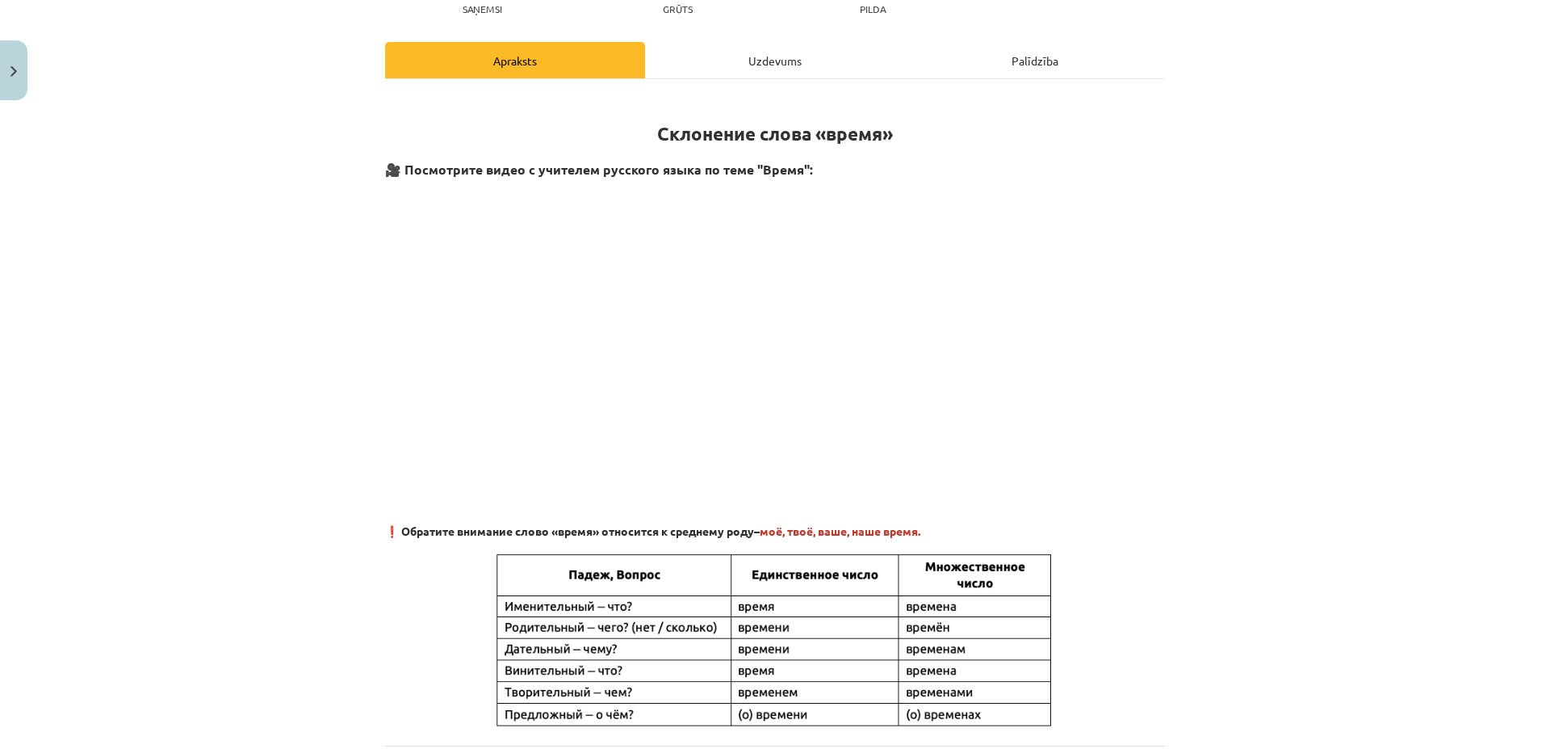
click at [773, 61] on div "Uzdevums" at bounding box center [775, 60] width 260 height 36
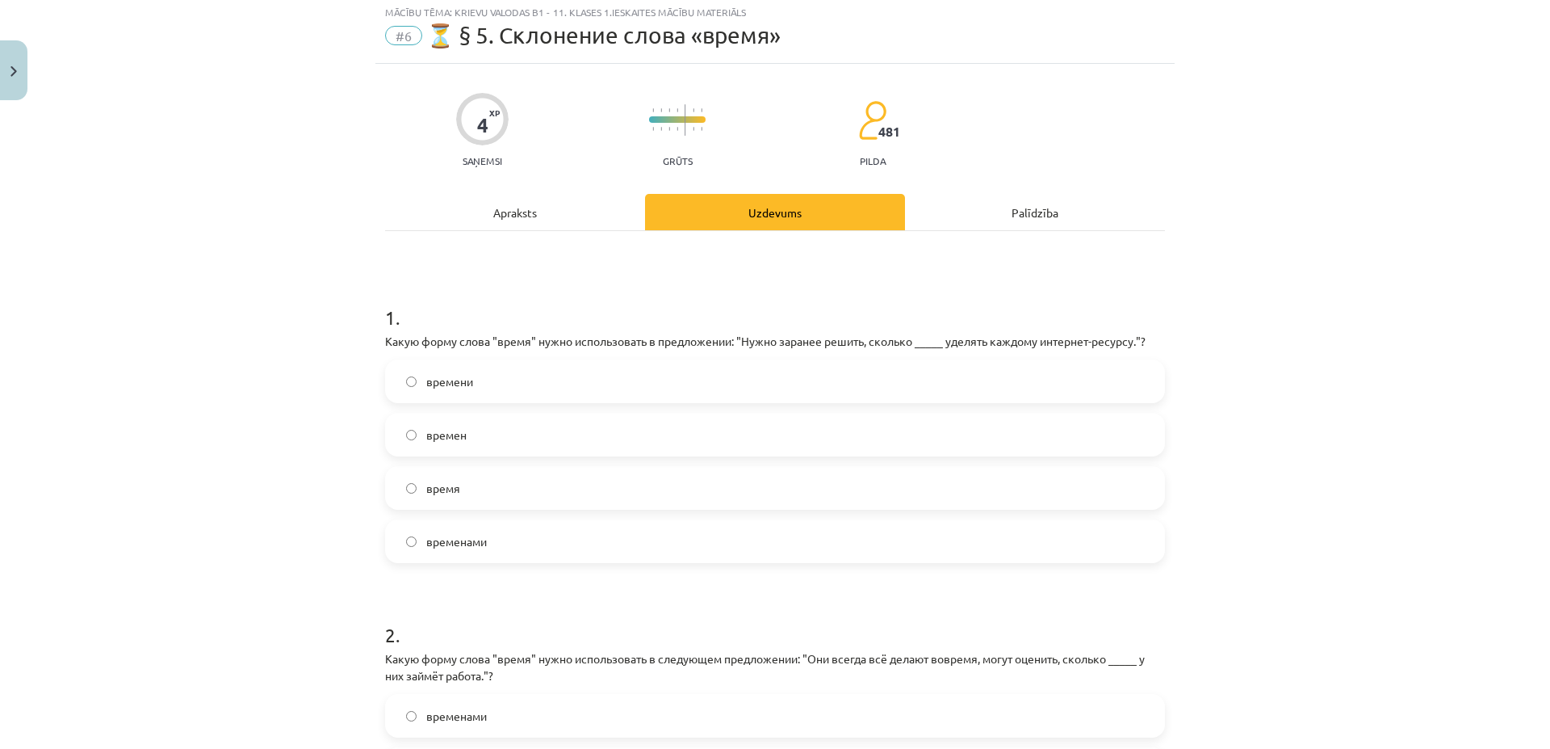
scroll to position [40, 0]
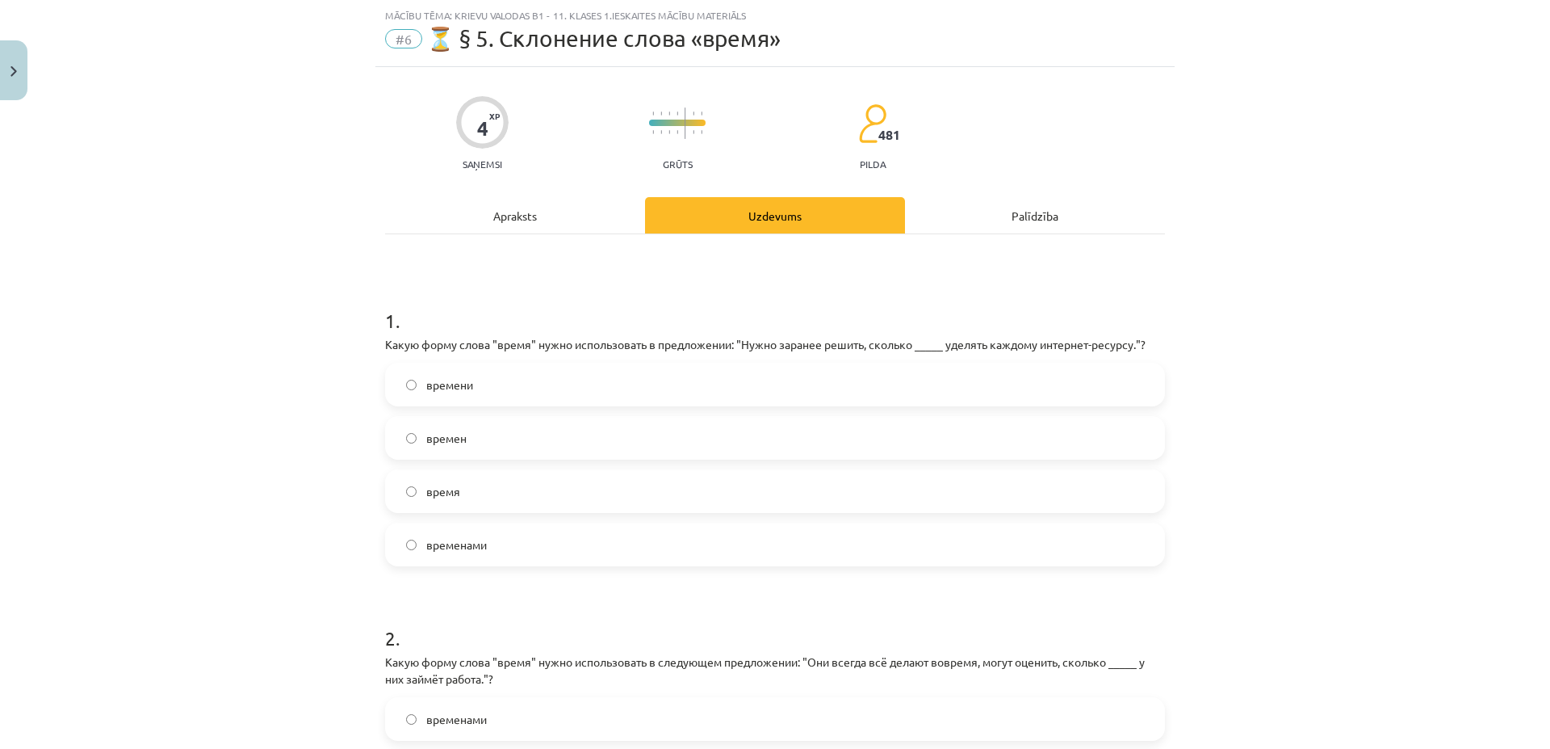
drag, startPoint x: 469, startPoint y: 496, endPoint x: 461, endPoint y: 499, distance: 8.7
click at [469, 495] on label "время" at bounding box center [775, 491] width 777 height 40
click at [506, 484] on label "время" at bounding box center [775, 491] width 777 height 40
click at [501, 219] on div "Apraksts" at bounding box center [515, 215] width 260 height 36
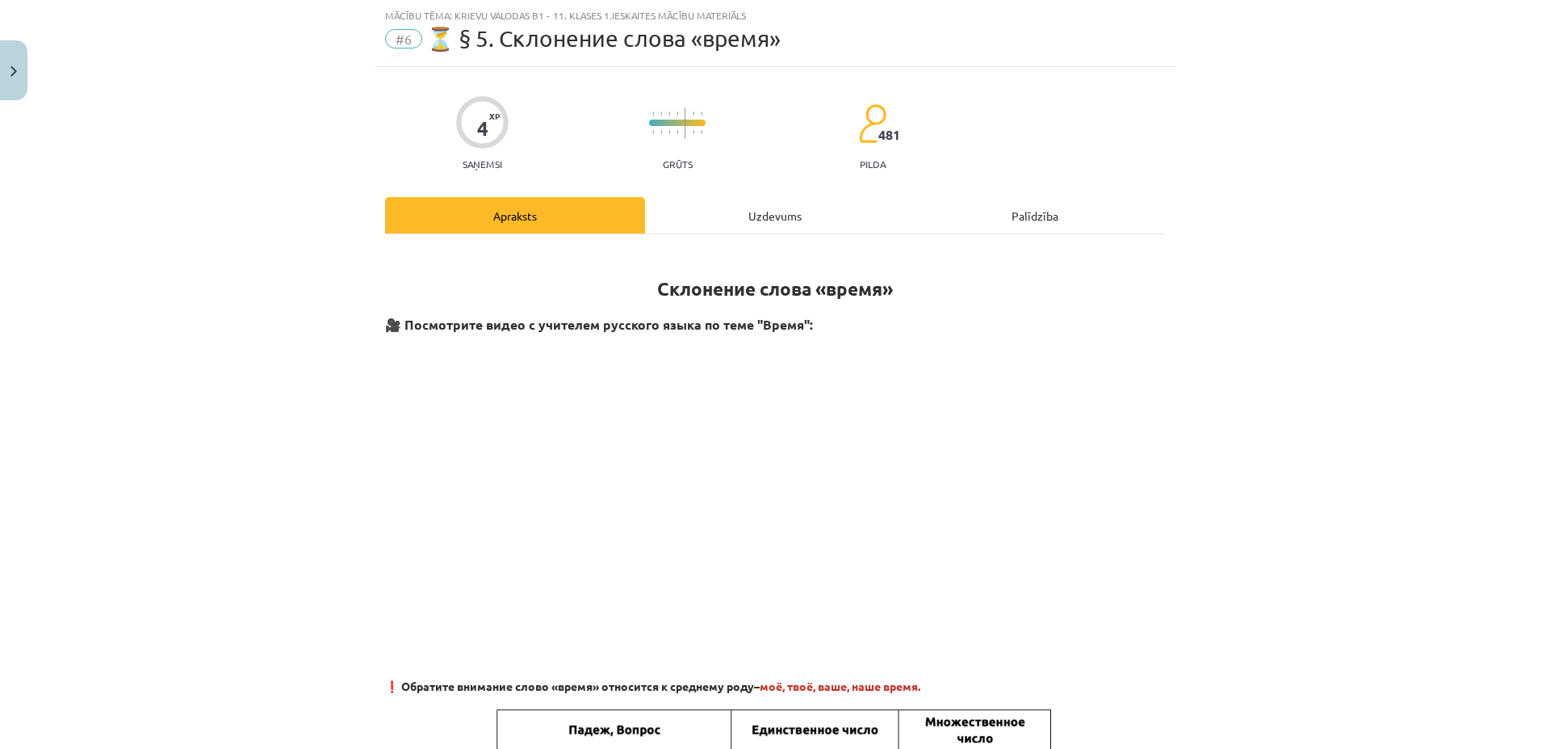
click at [766, 210] on div "Uzdevums" at bounding box center [775, 215] width 260 height 36
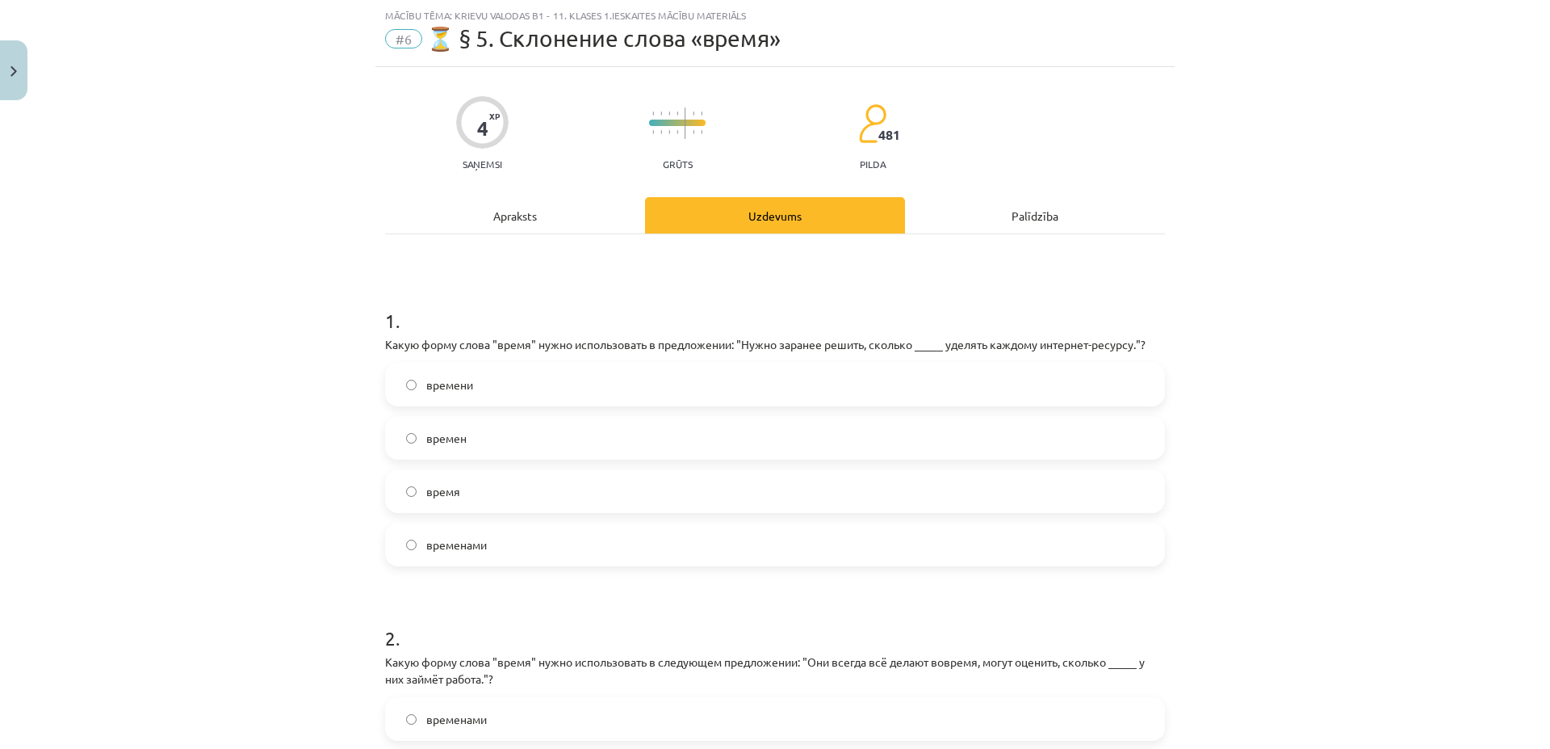
click at [491, 202] on div "Apraksts" at bounding box center [515, 215] width 260 height 36
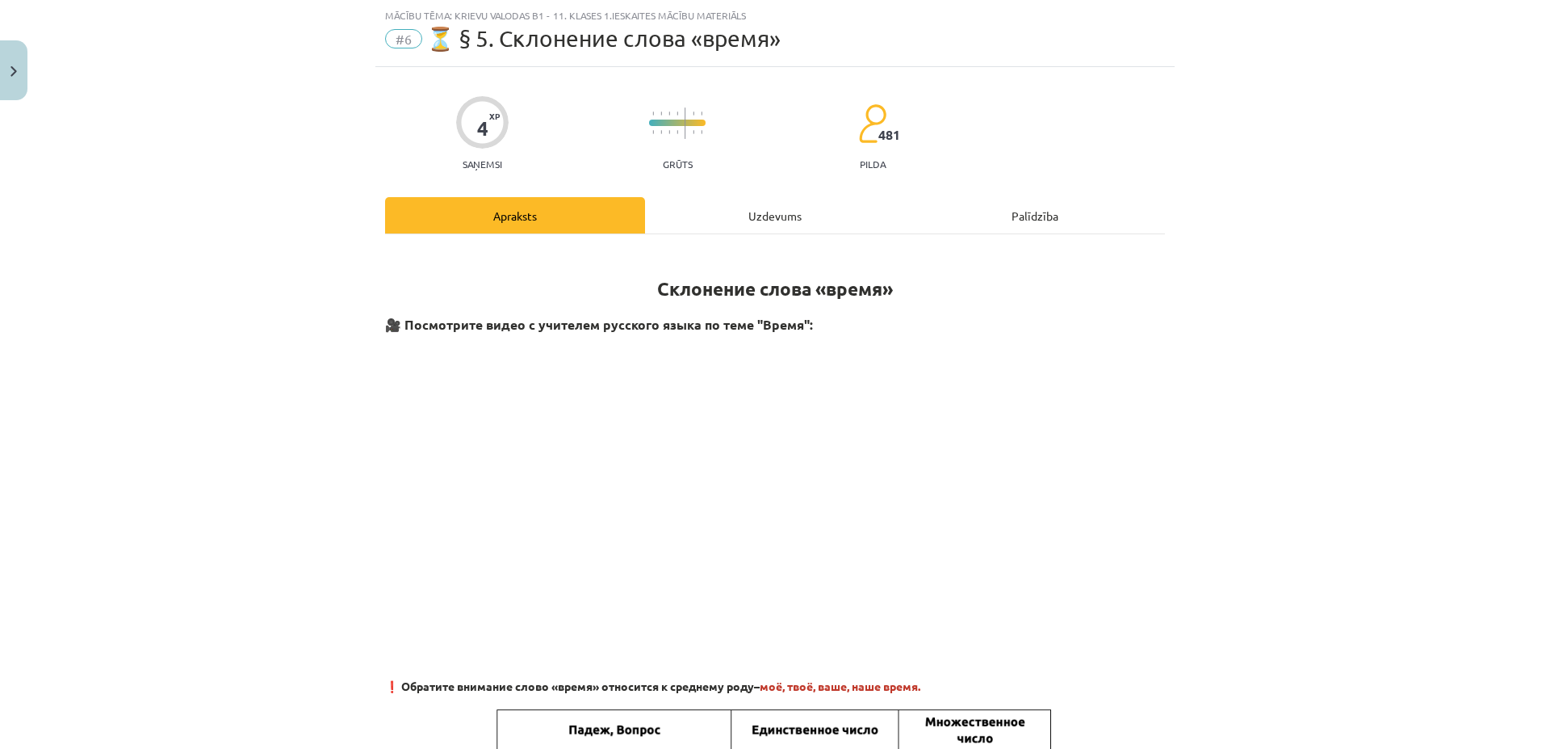
drag, startPoint x: 737, startPoint y: 208, endPoint x: 746, endPoint y: 216, distance: 11.5
click at [738, 208] on div "Uzdevums" at bounding box center [775, 215] width 260 height 36
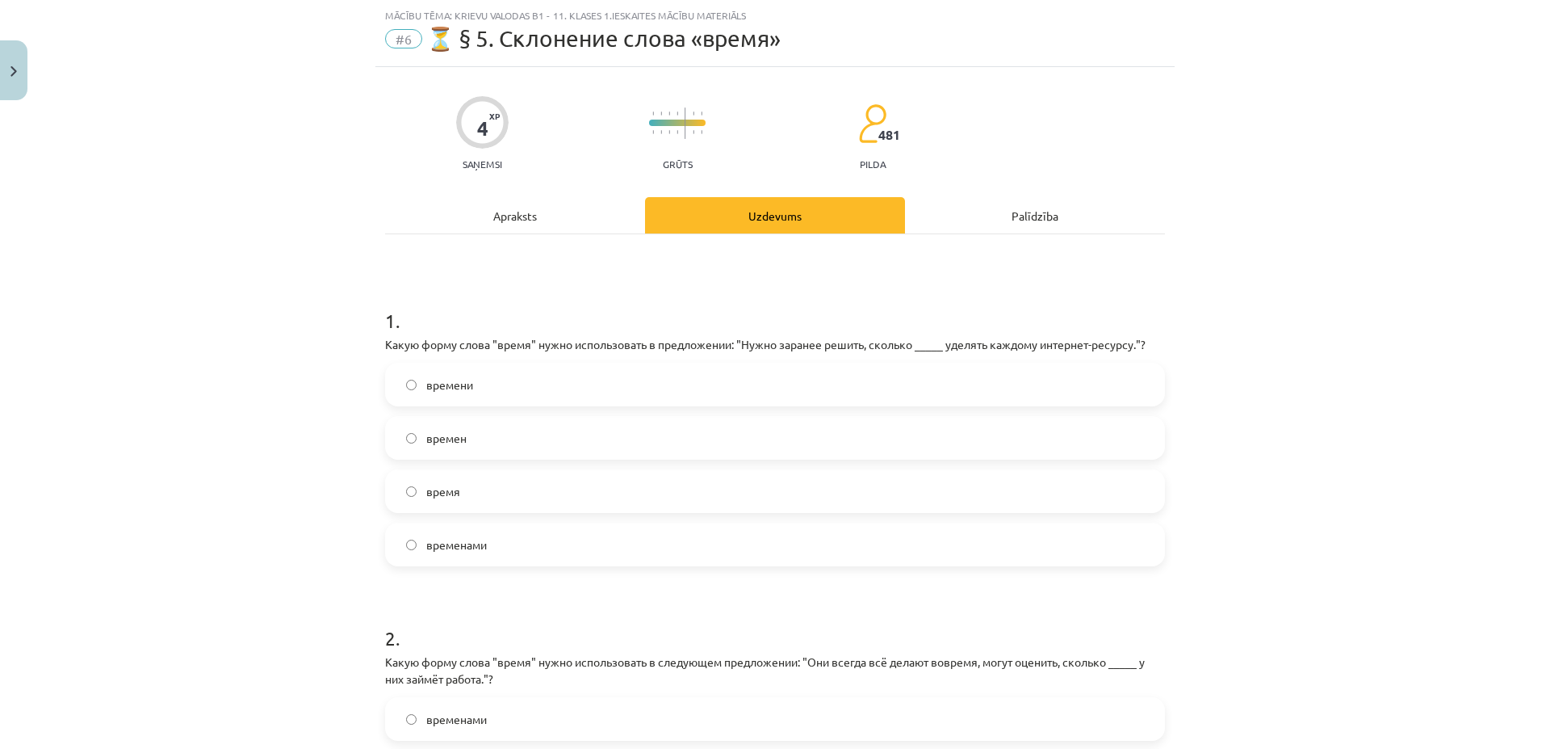
click at [409, 379] on label "времени" at bounding box center [775, 384] width 777 height 40
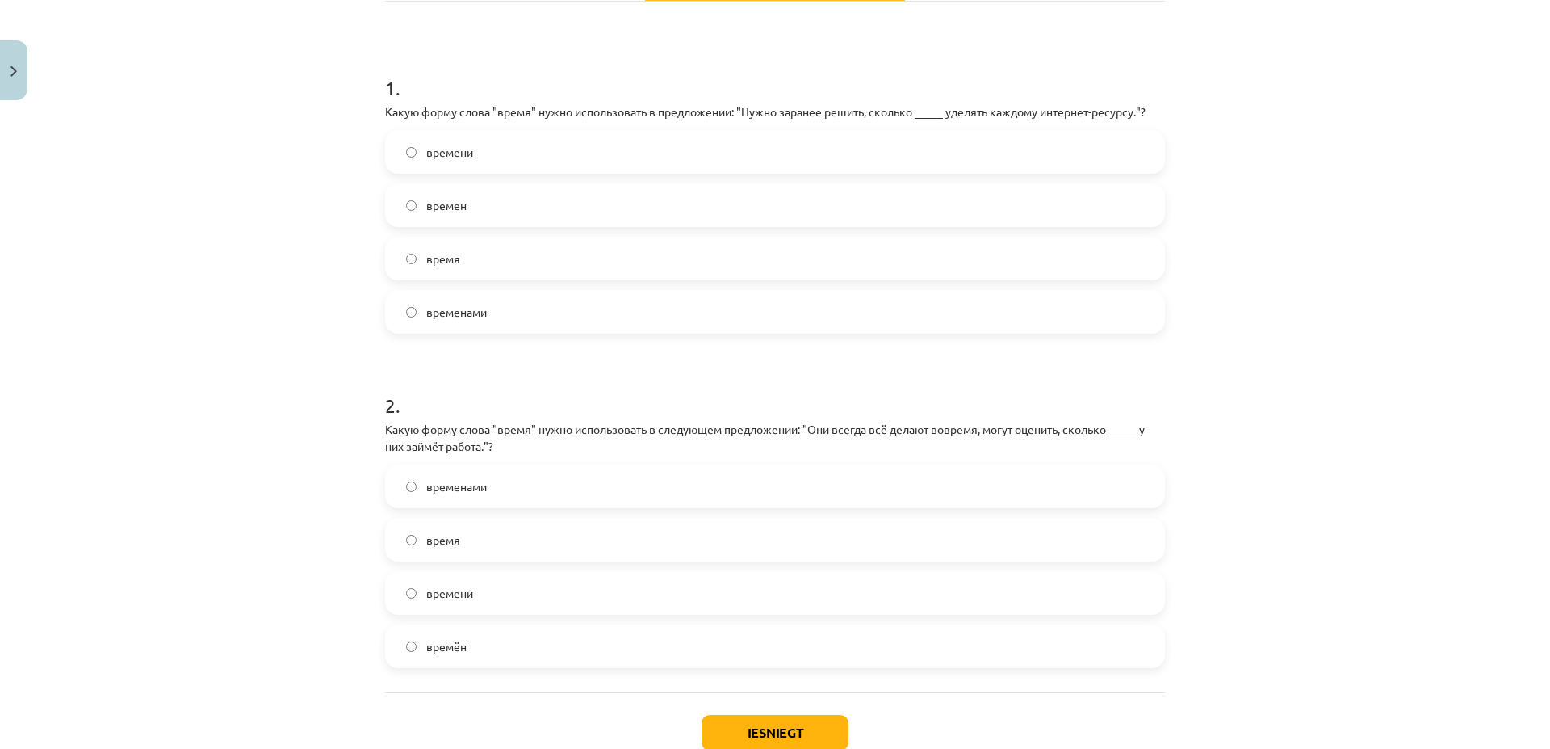
click at [465, 589] on span "времени" at bounding box center [449, 593] width 47 height 17
click at [763, 726] on button "Iesniegt" at bounding box center [775, 733] width 147 height 36
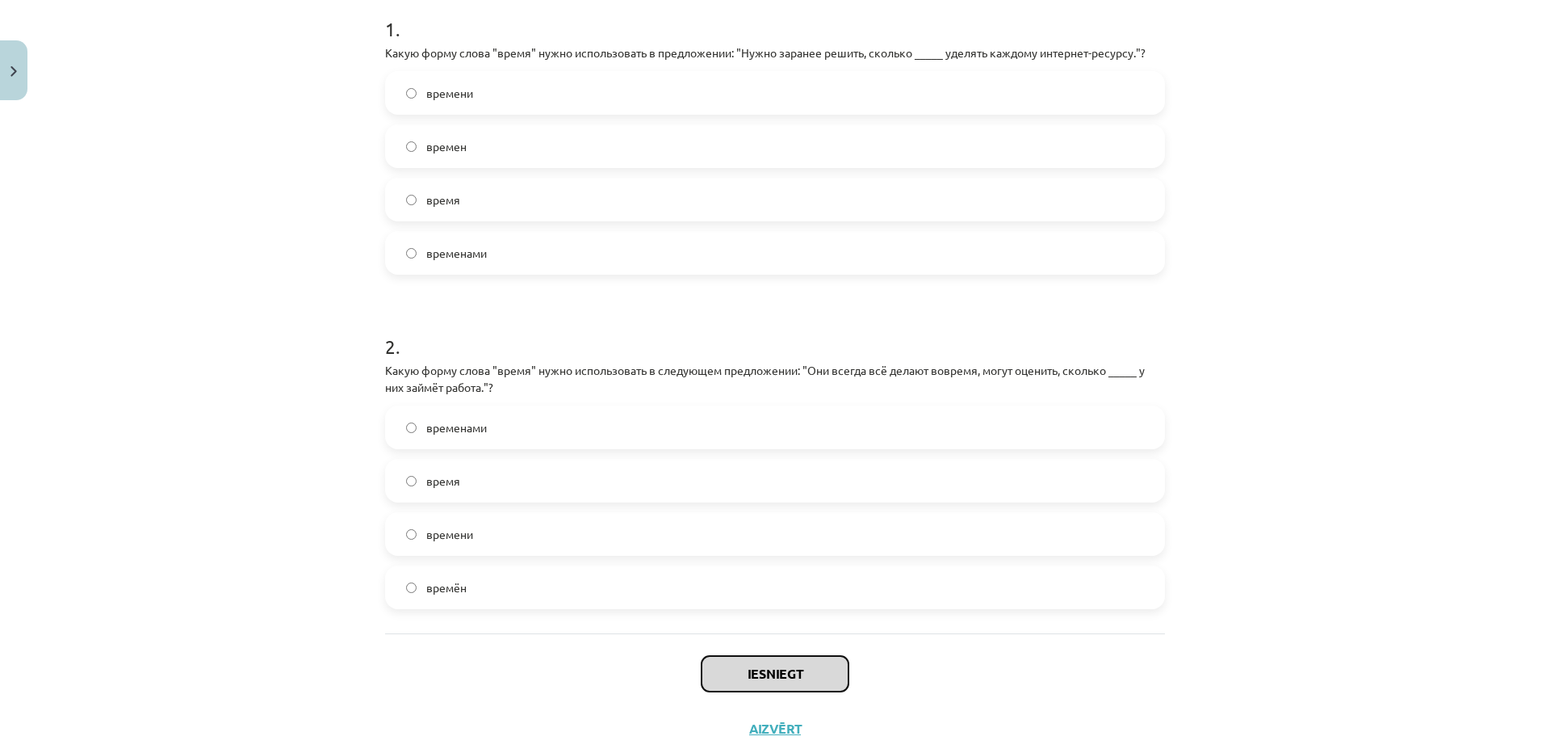
scroll to position [380, 0]
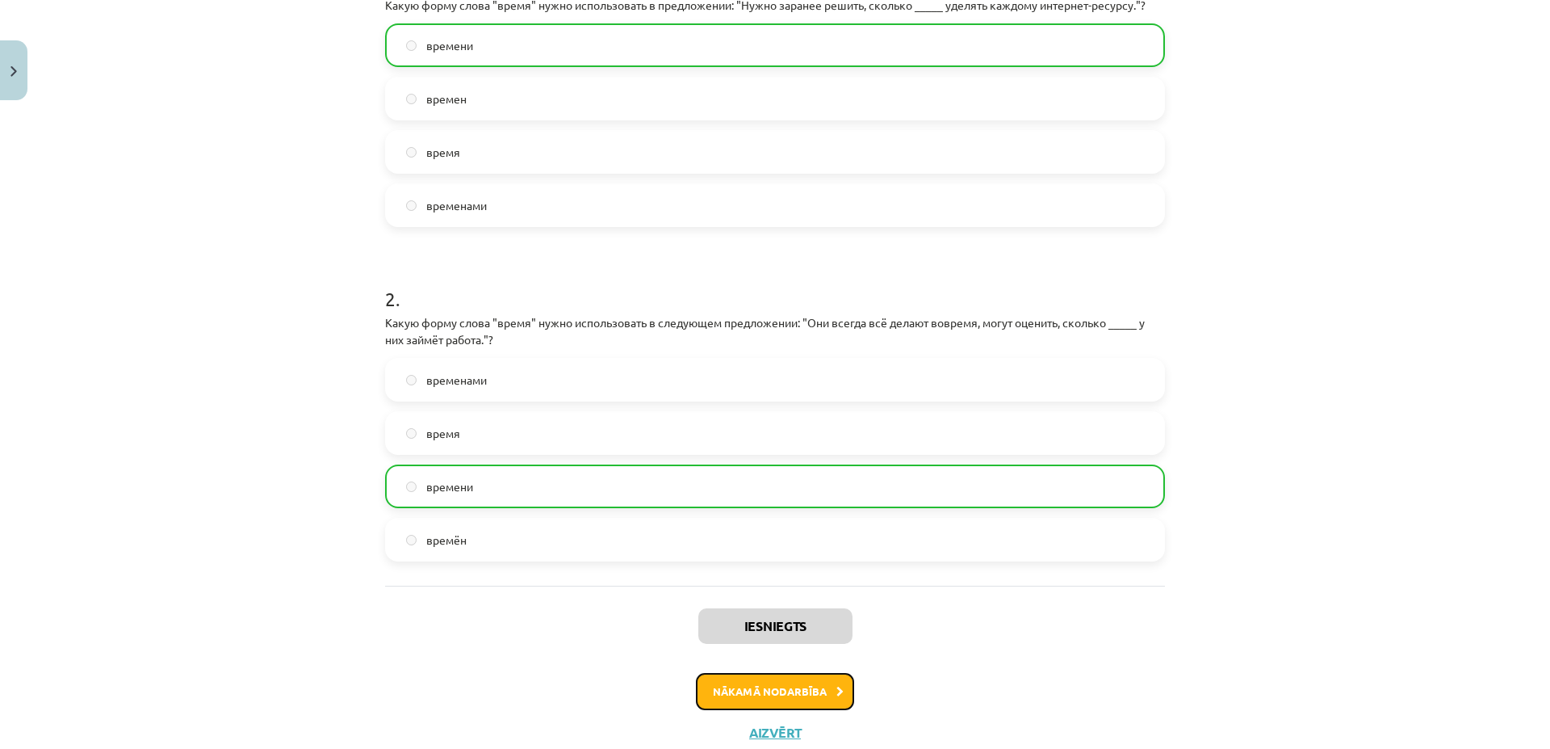
click at [829, 694] on button "Nākamā nodarbība" at bounding box center [775, 691] width 158 height 37
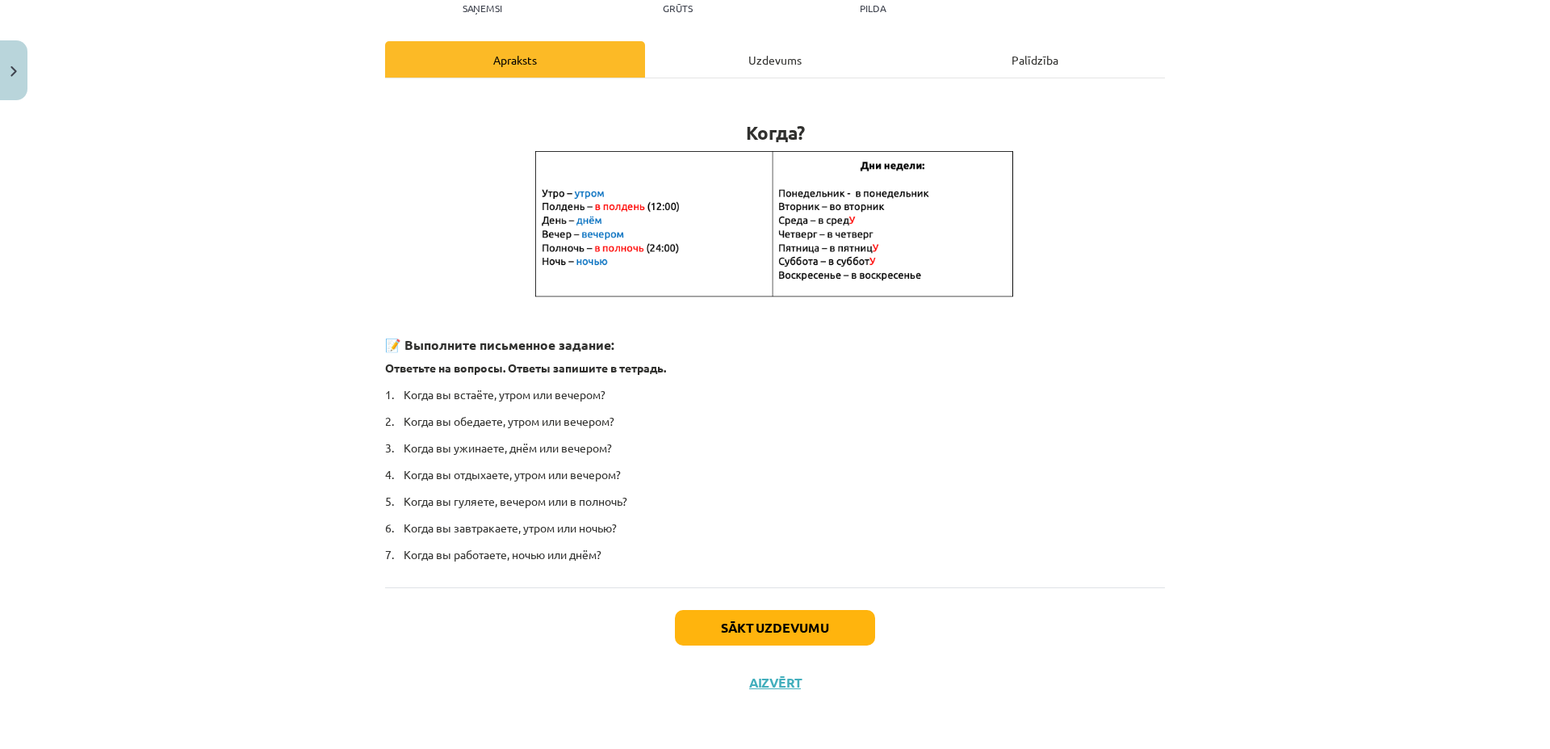
click at [796, 52] on div "Uzdevums" at bounding box center [775, 59] width 260 height 36
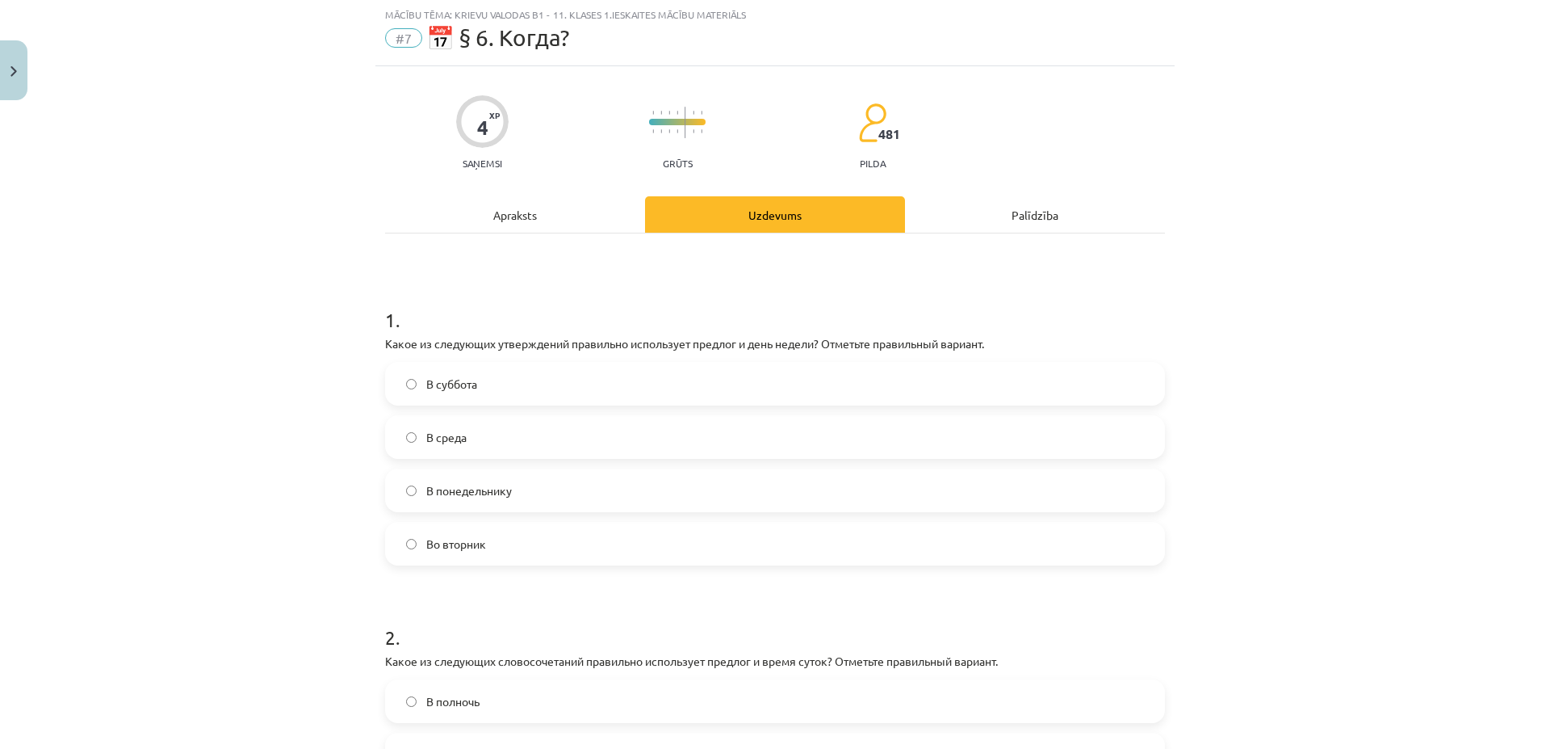
scroll to position [40, 0]
click at [527, 212] on div "Apraksts" at bounding box center [515, 215] width 260 height 36
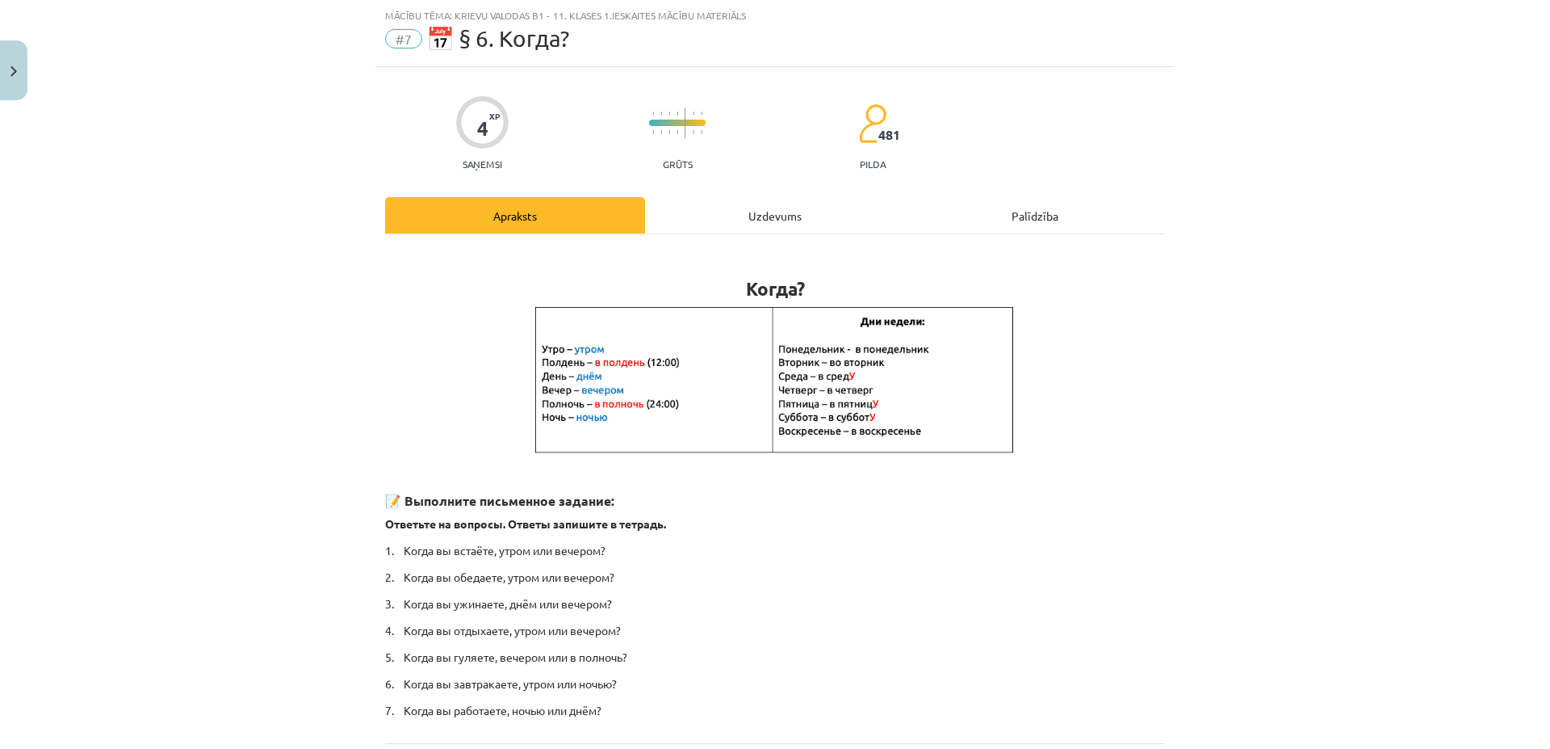
click at [771, 209] on div "Uzdevums" at bounding box center [775, 215] width 260 height 36
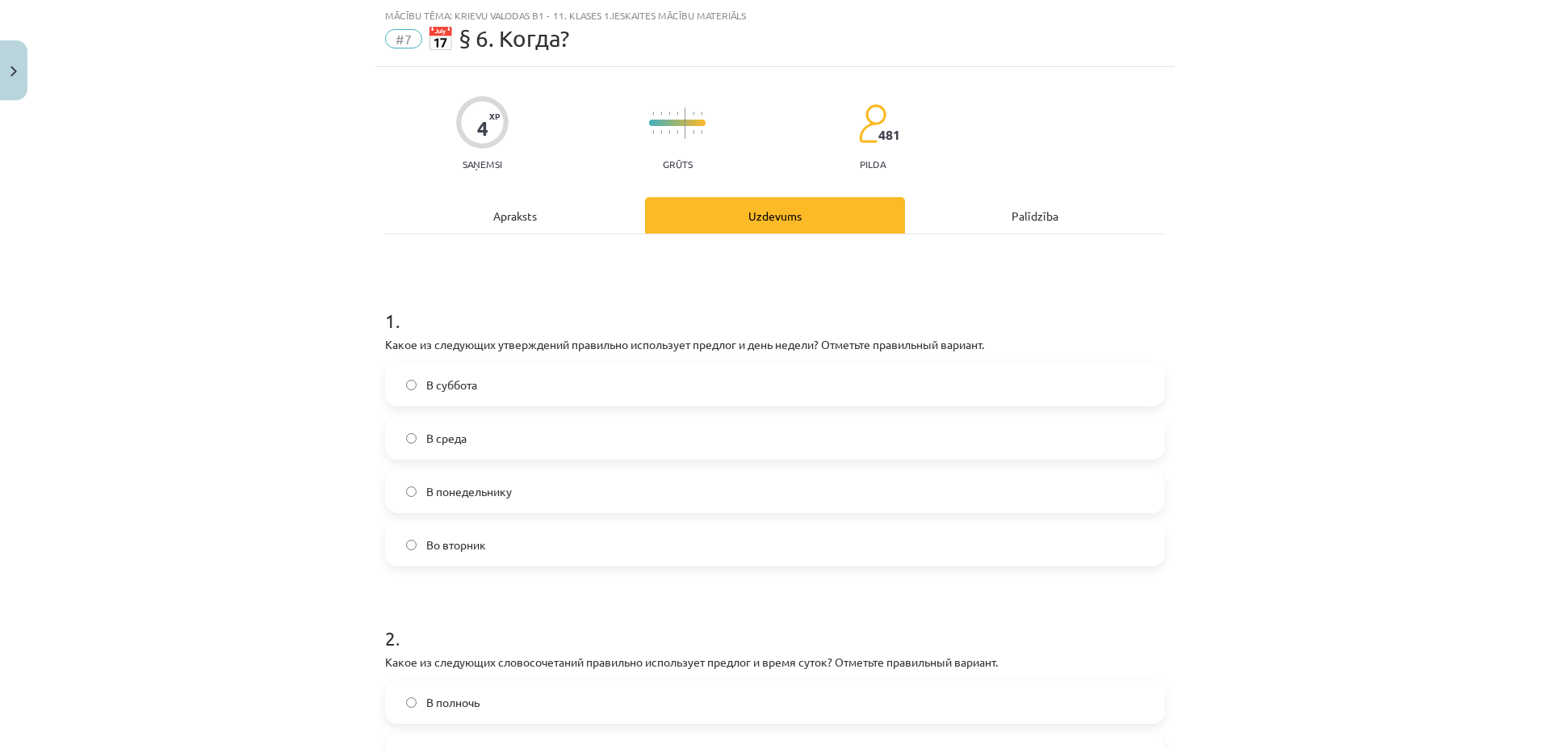
click at [470, 537] on span "Во вторник" at bounding box center [456, 544] width 60 height 17
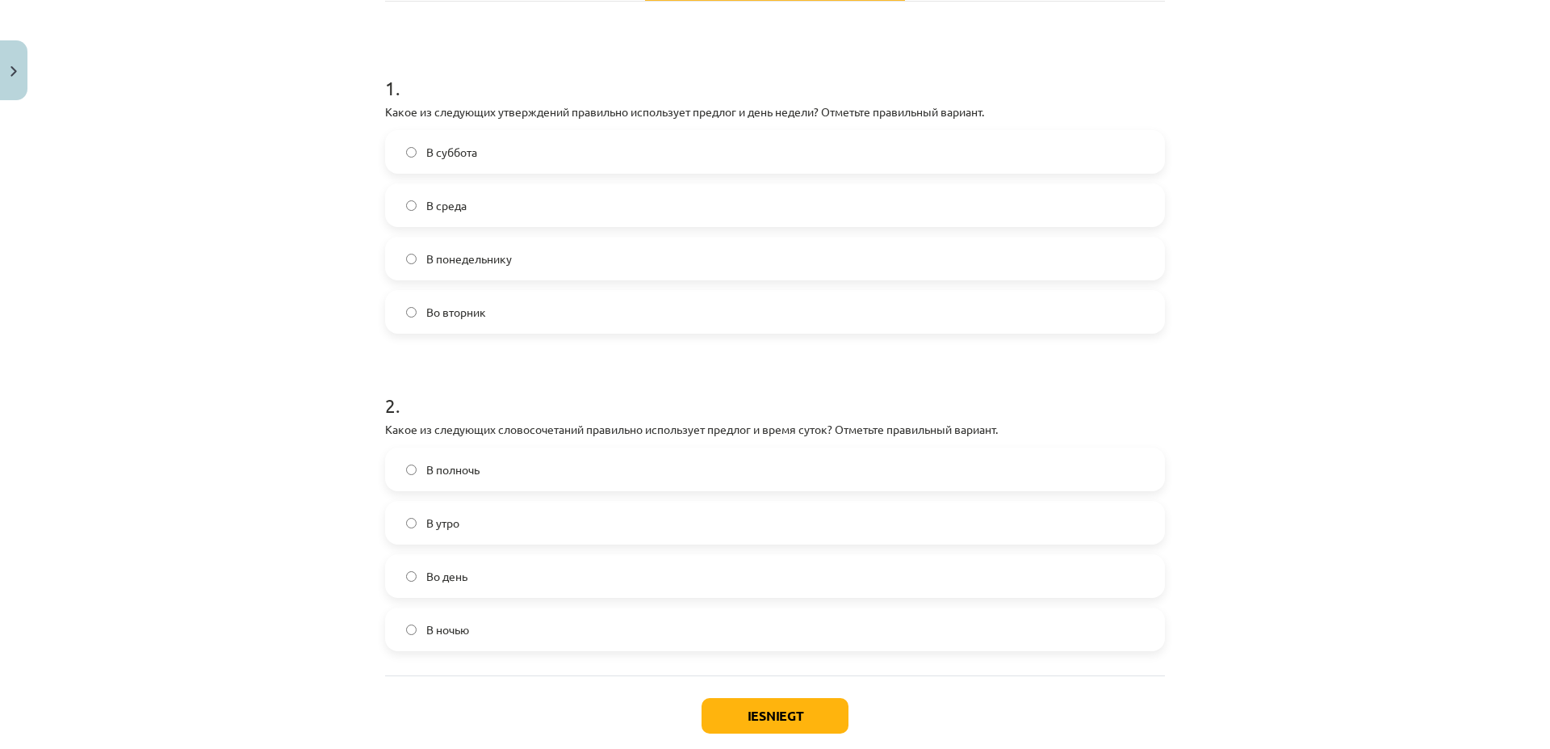
click at [428, 468] on span "В полночь" at bounding box center [452, 469] width 53 height 17
click at [785, 710] on button "Iesniegt" at bounding box center [775, 716] width 147 height 36
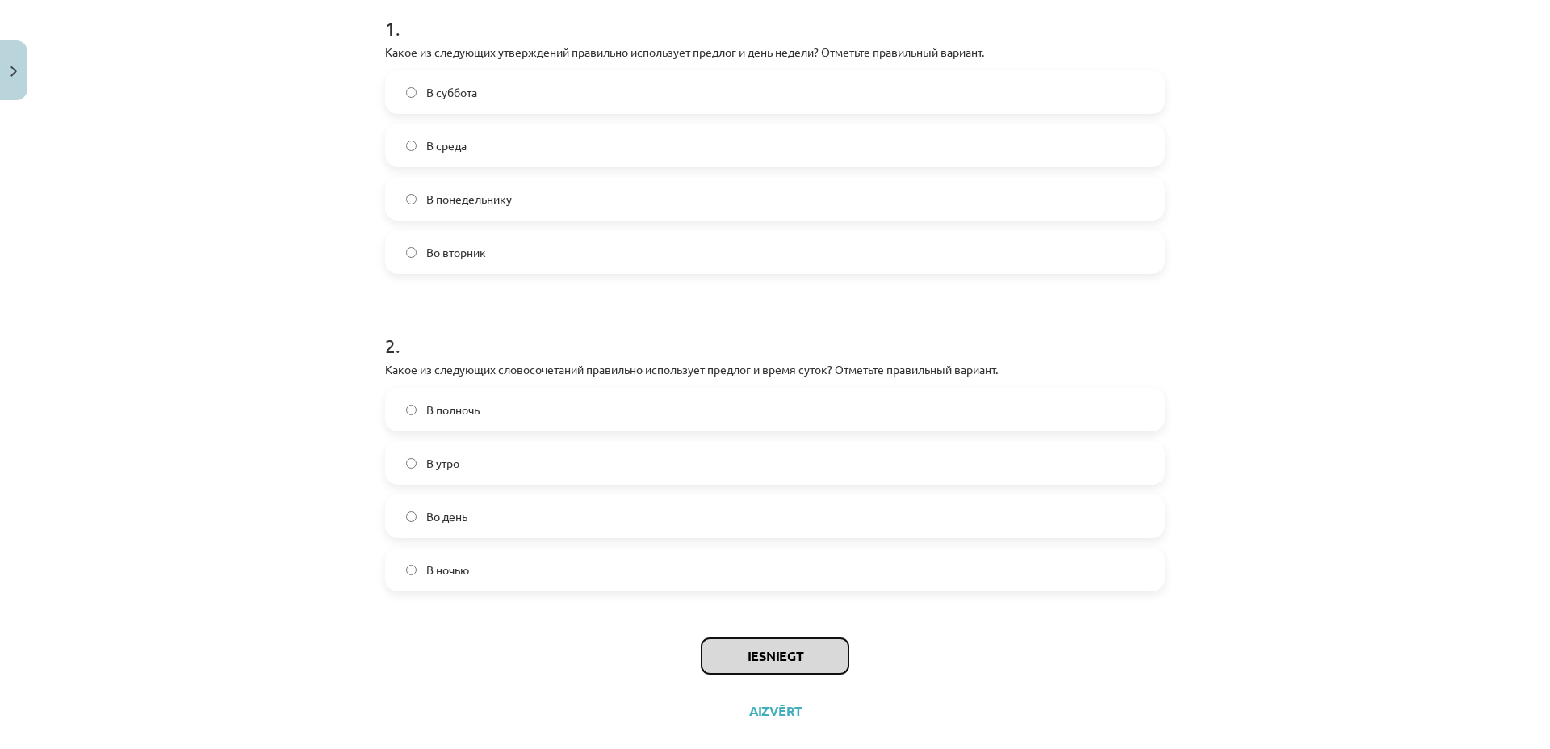
scroll to position [363, 0]
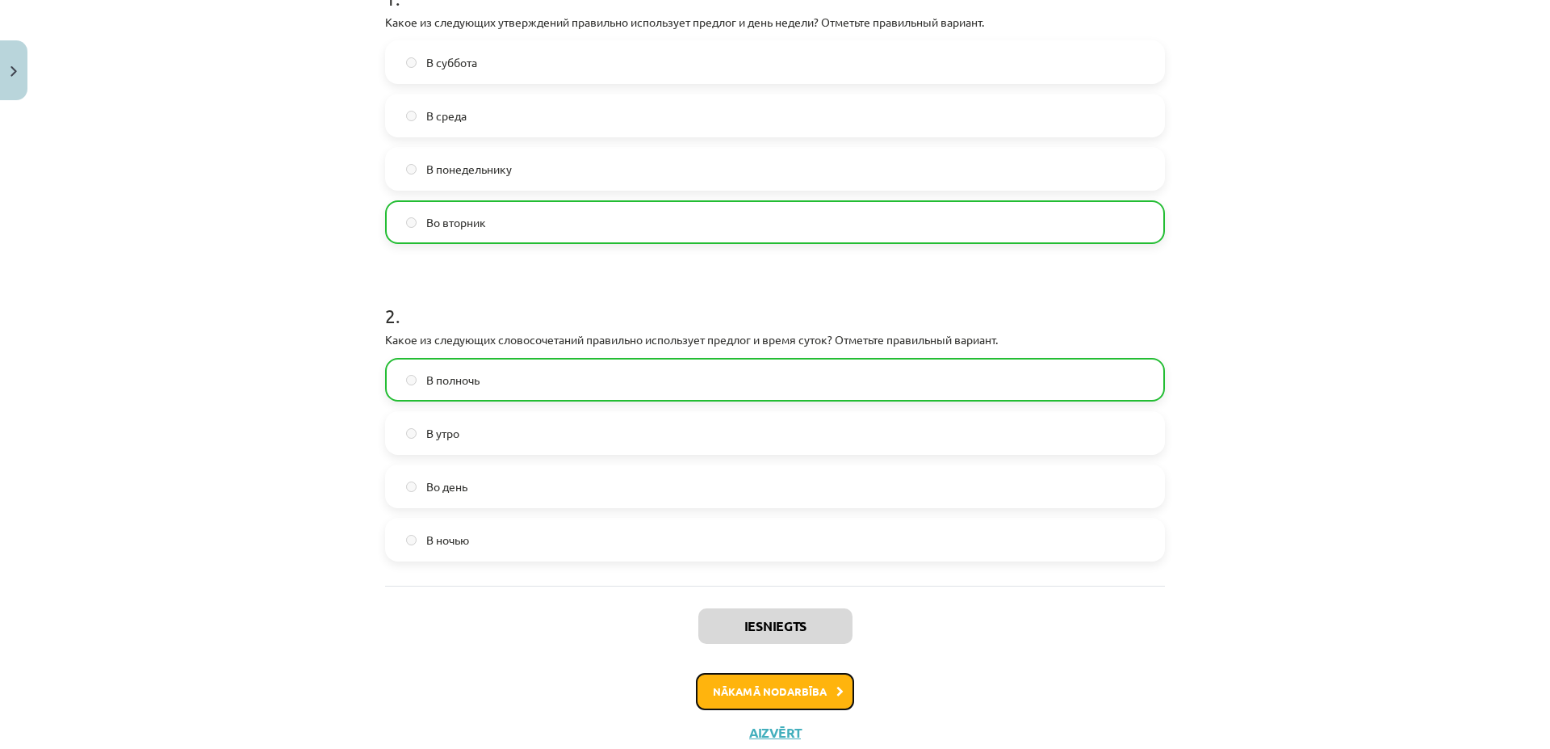
click at [767, 697] on button "Nākamā nodarbība" at bounding box center [775, 691] width 158 height 37
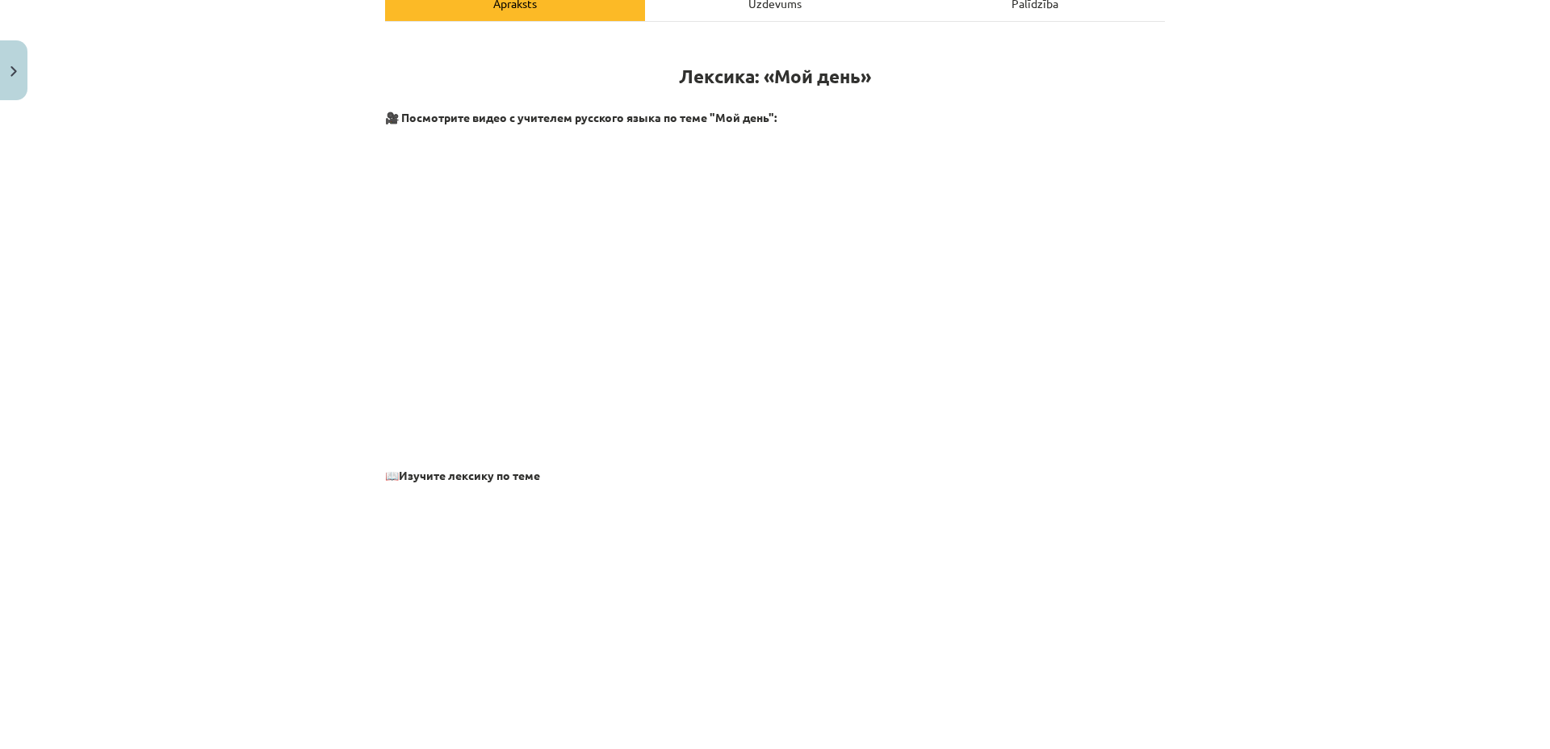
scroll to position [195, 0]
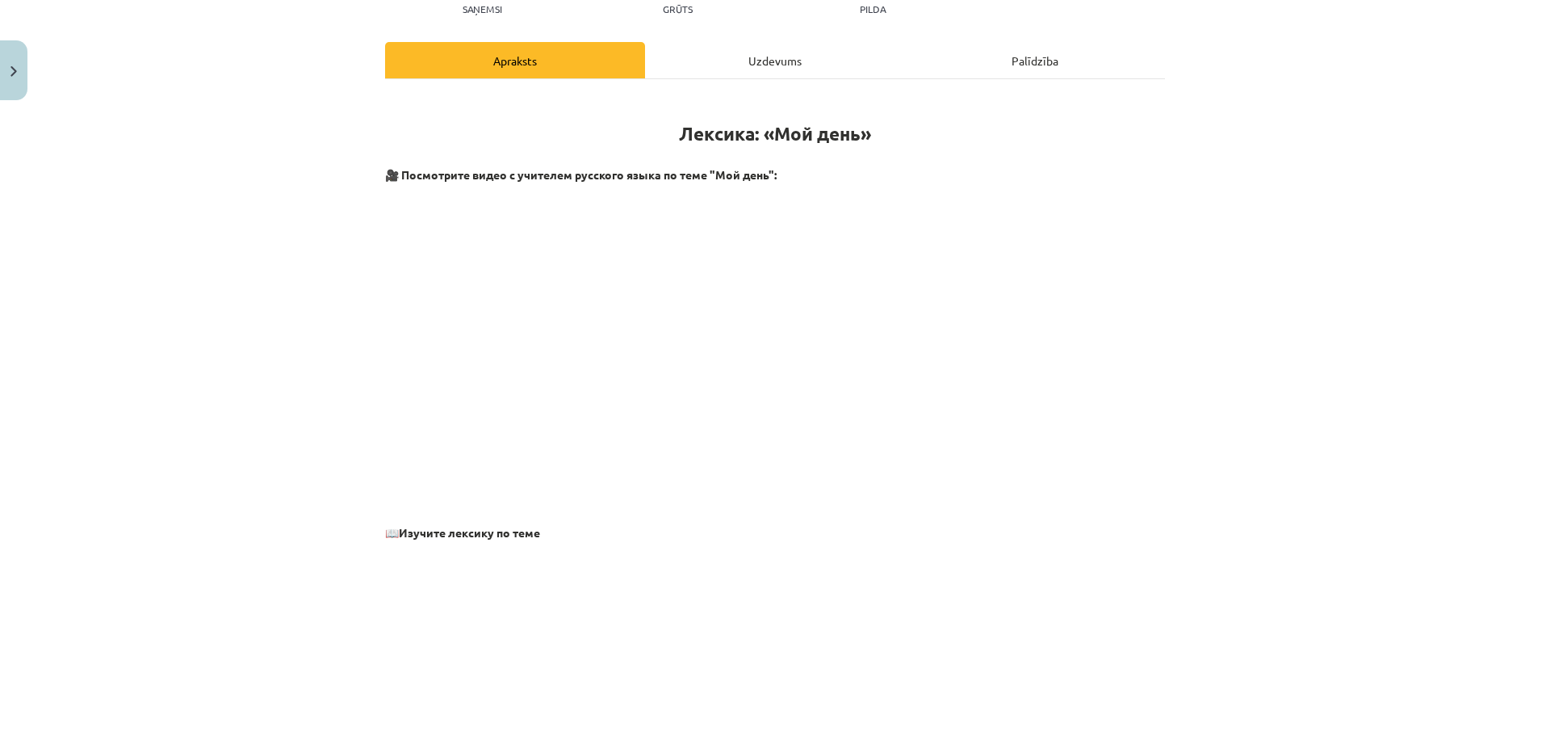
click at [743, 57] on div "Uzdevums" at bounding box center [775, 60] width 260 height 36
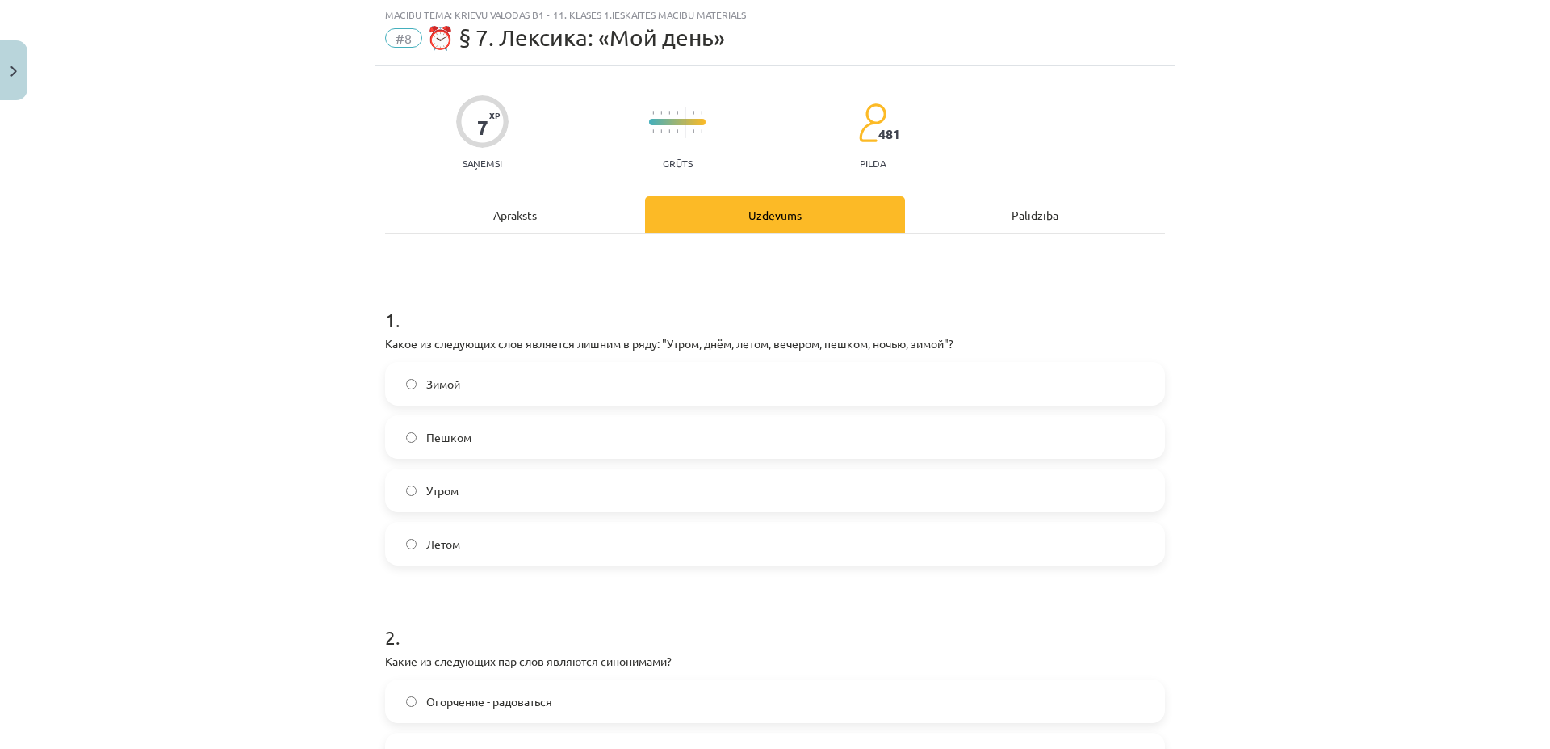
scroll to position [40, 0]
click at [444, 440] on span "Пешком" at bounding box center [448, 438] width 45 height 17
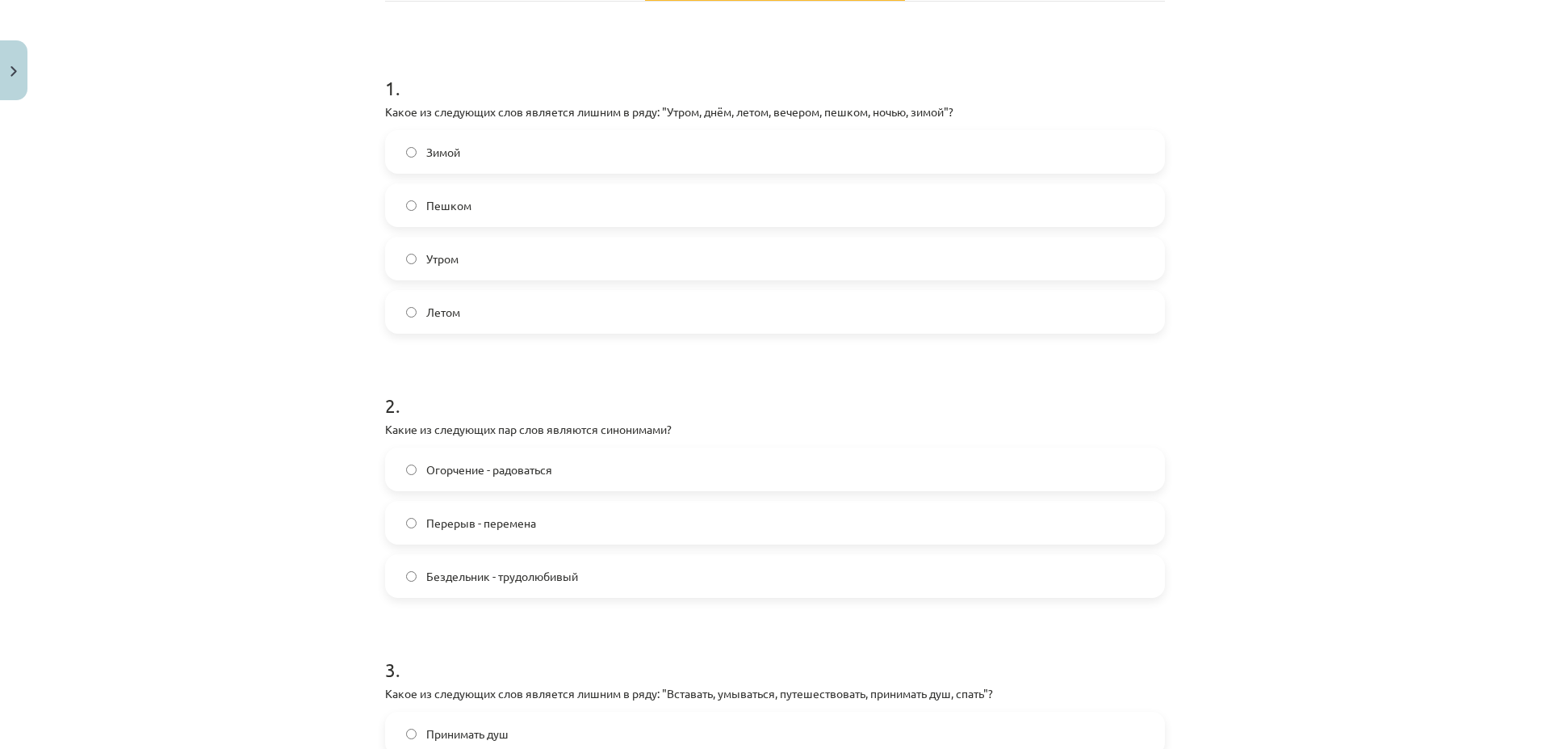
click at [563, 521] on label "Перерыв - перемена" at bounding box center [775, 522] width 777 height 40
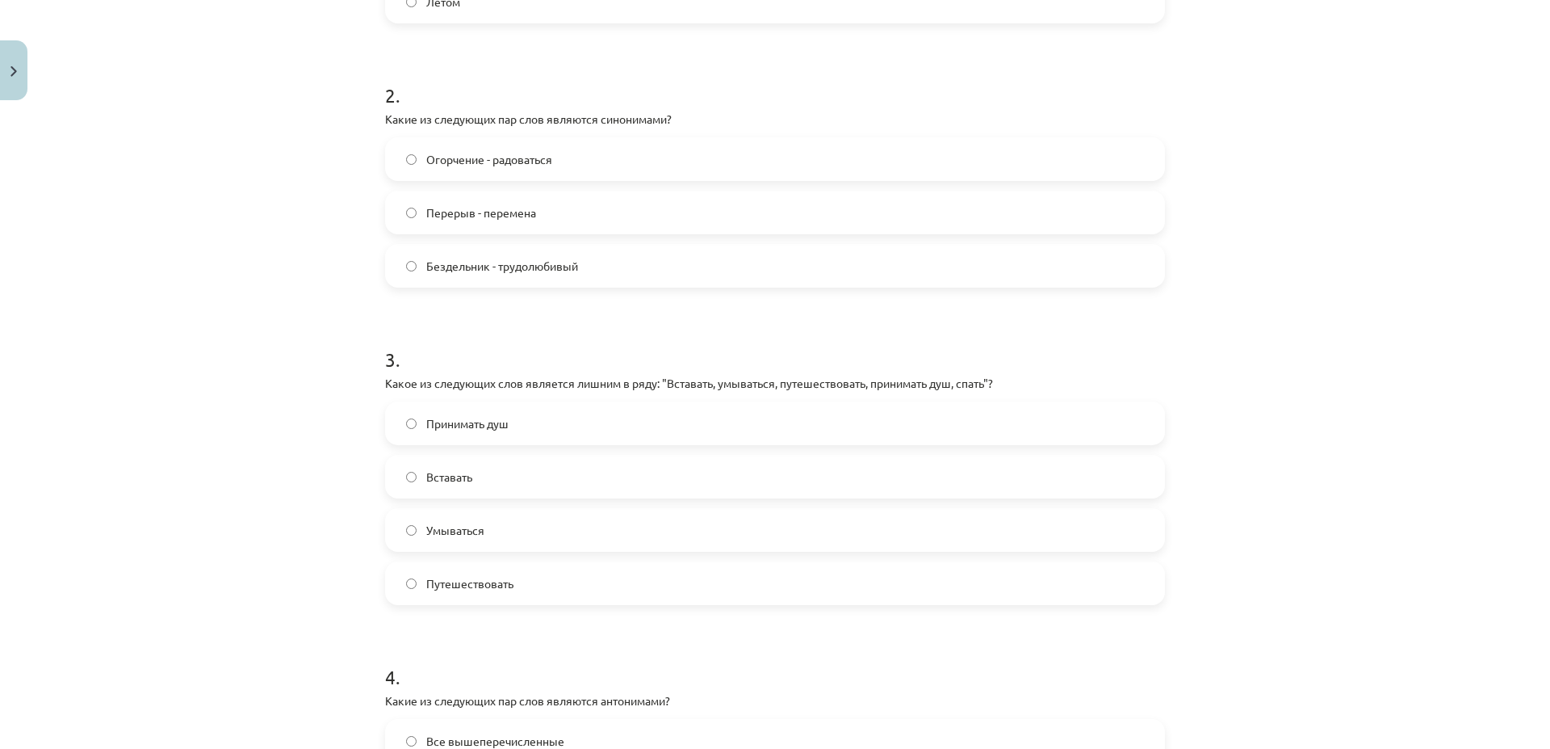
click at [447, 586] on span "Путешествовать" at bounding box center [469, 583] width 87 height 17
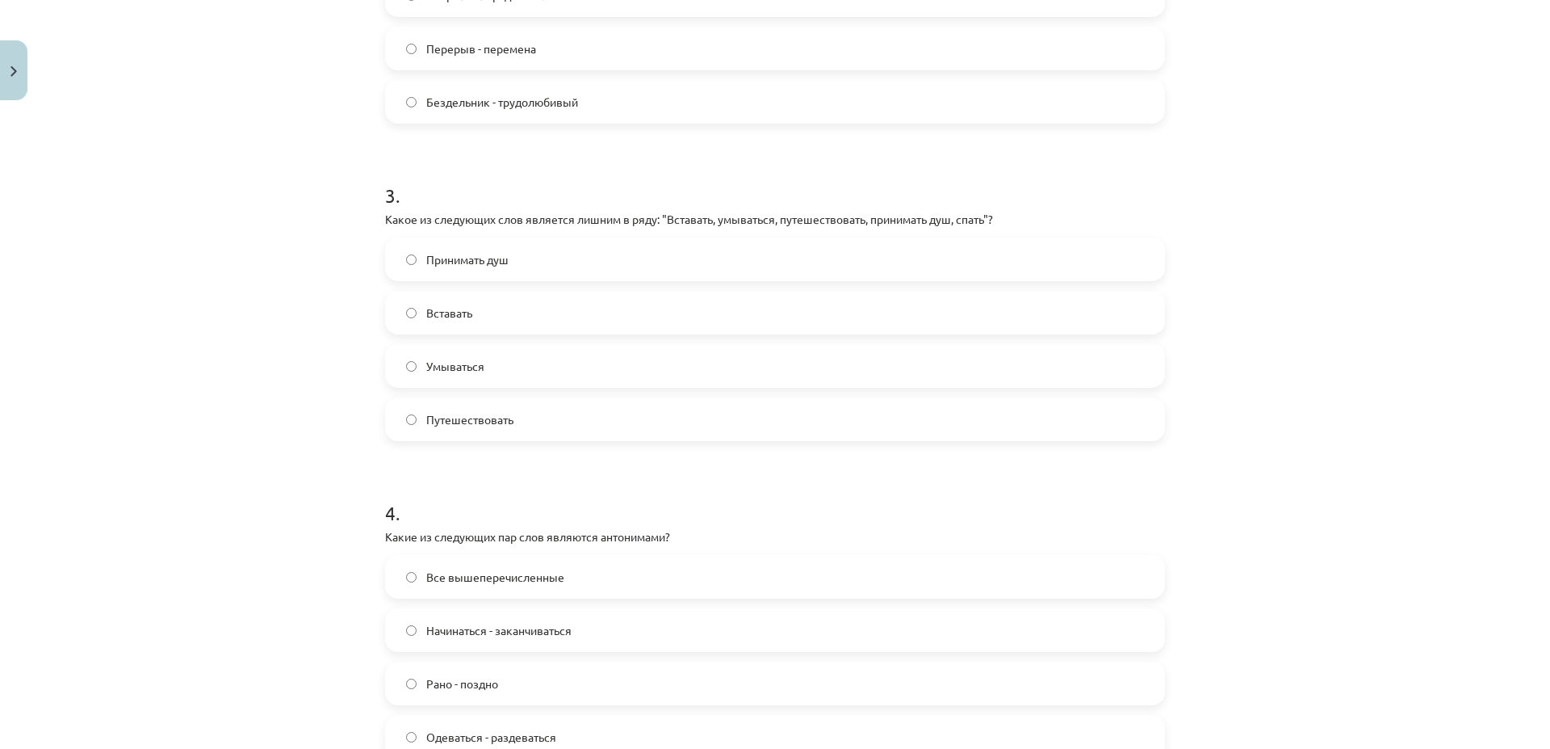
scroll to position [893, 0]
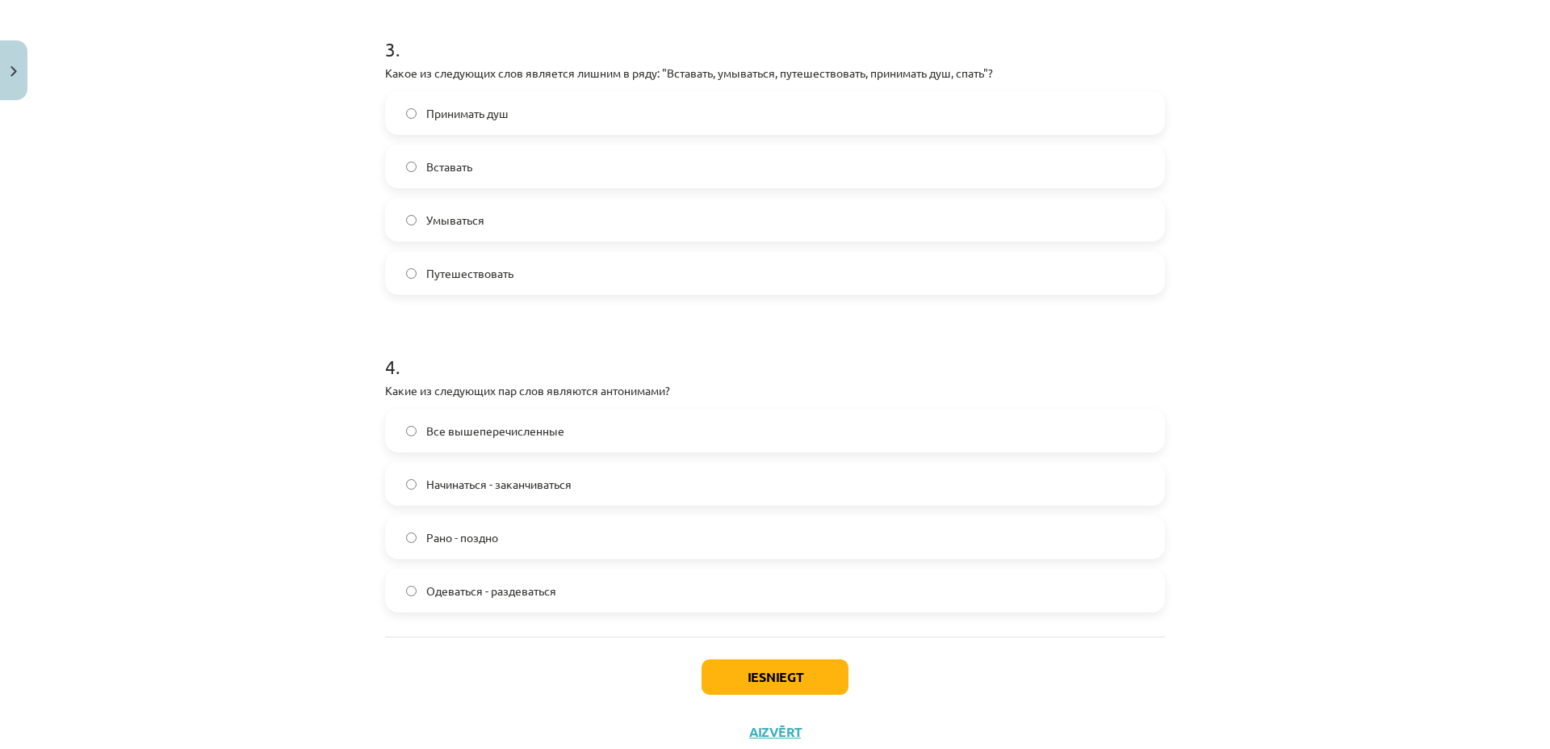
click at [502, 432] on span "Все вышеперечисленные" at bounding box center [495, 430] width 138 height 17
click at [822, 687] on button "Iesniegt" at bounding box center [775, 677] width 147 height 36
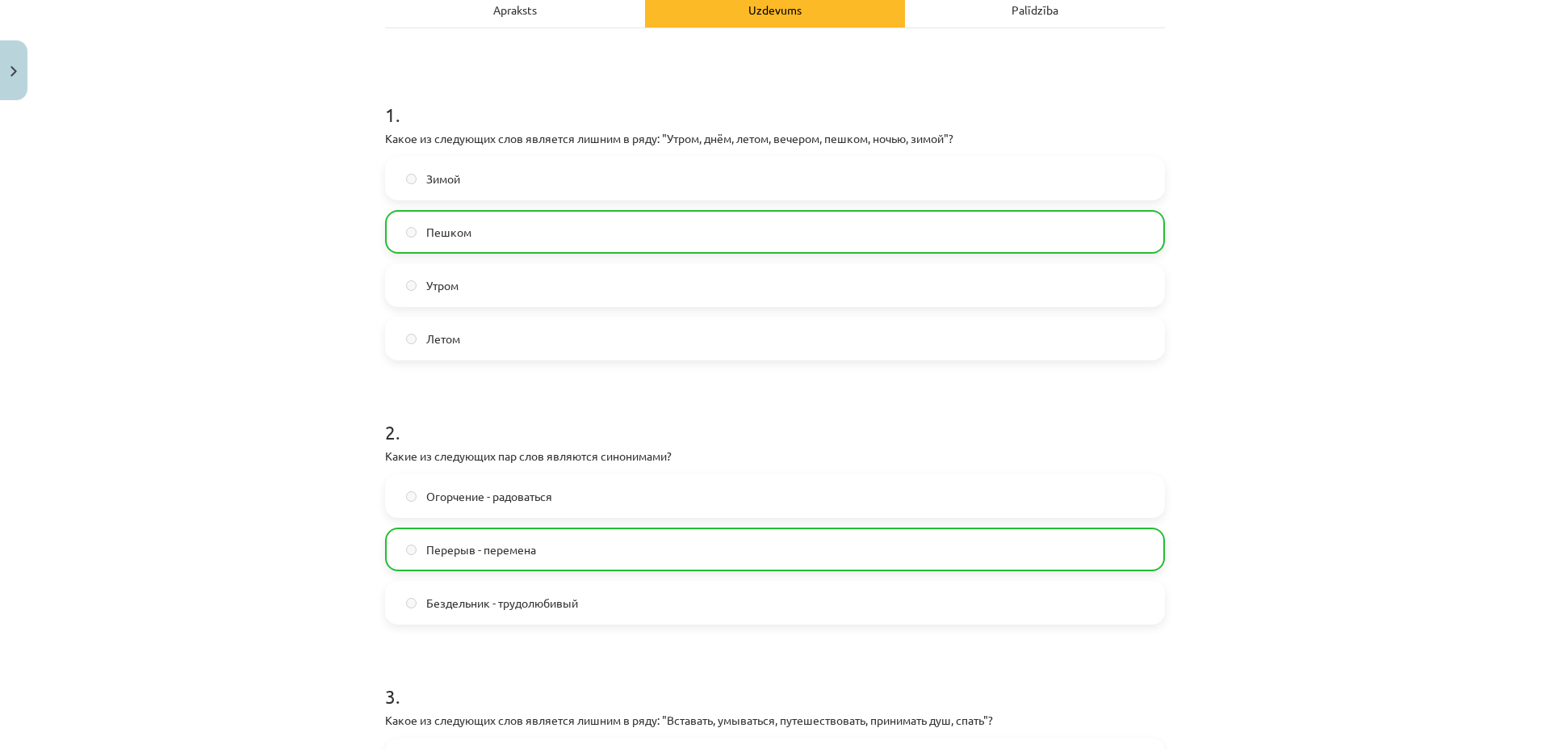
scroll to position [14, 0]
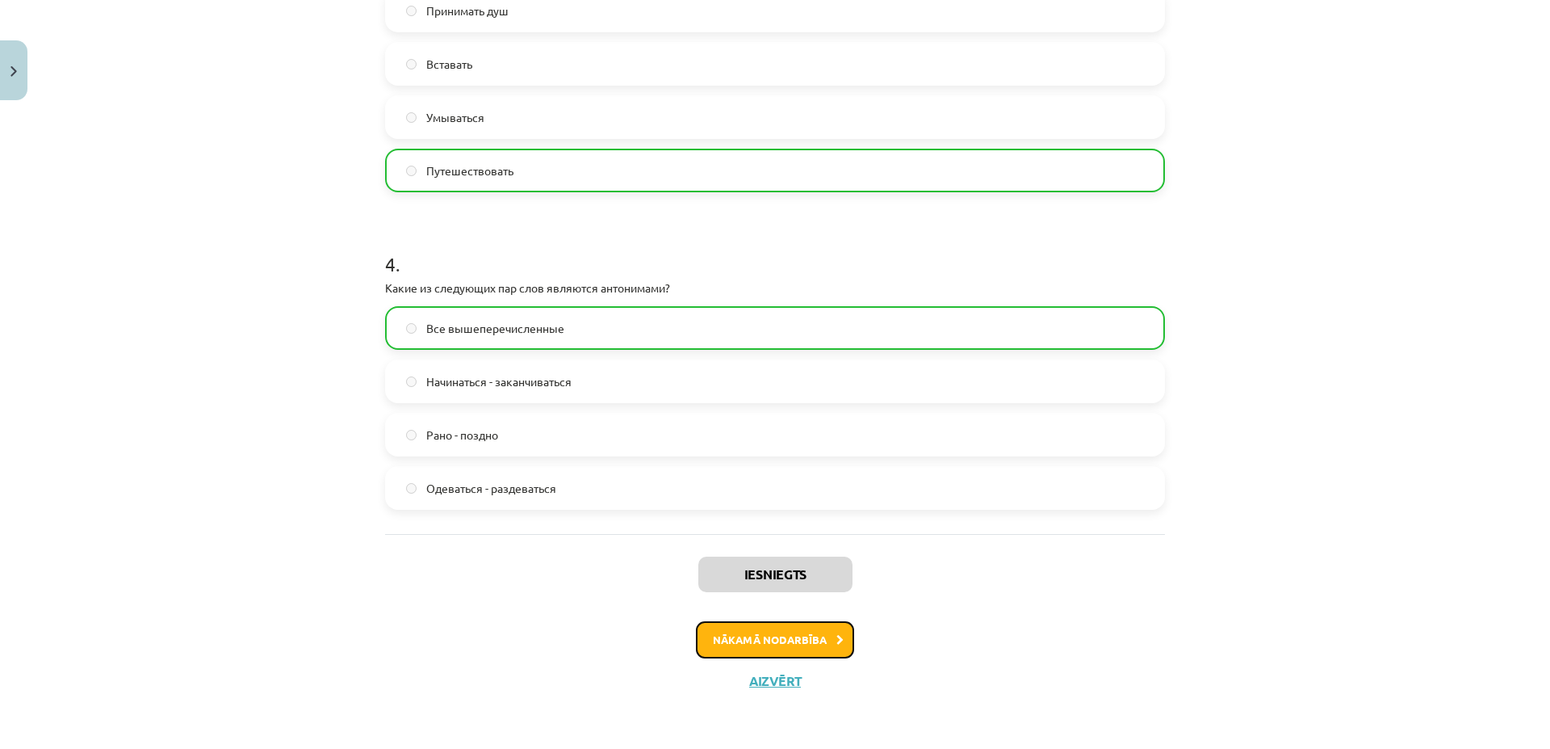
click at [753, 642] on button "Nākamā nodarbība" at bounding box center [775, 639] width 158 height 37
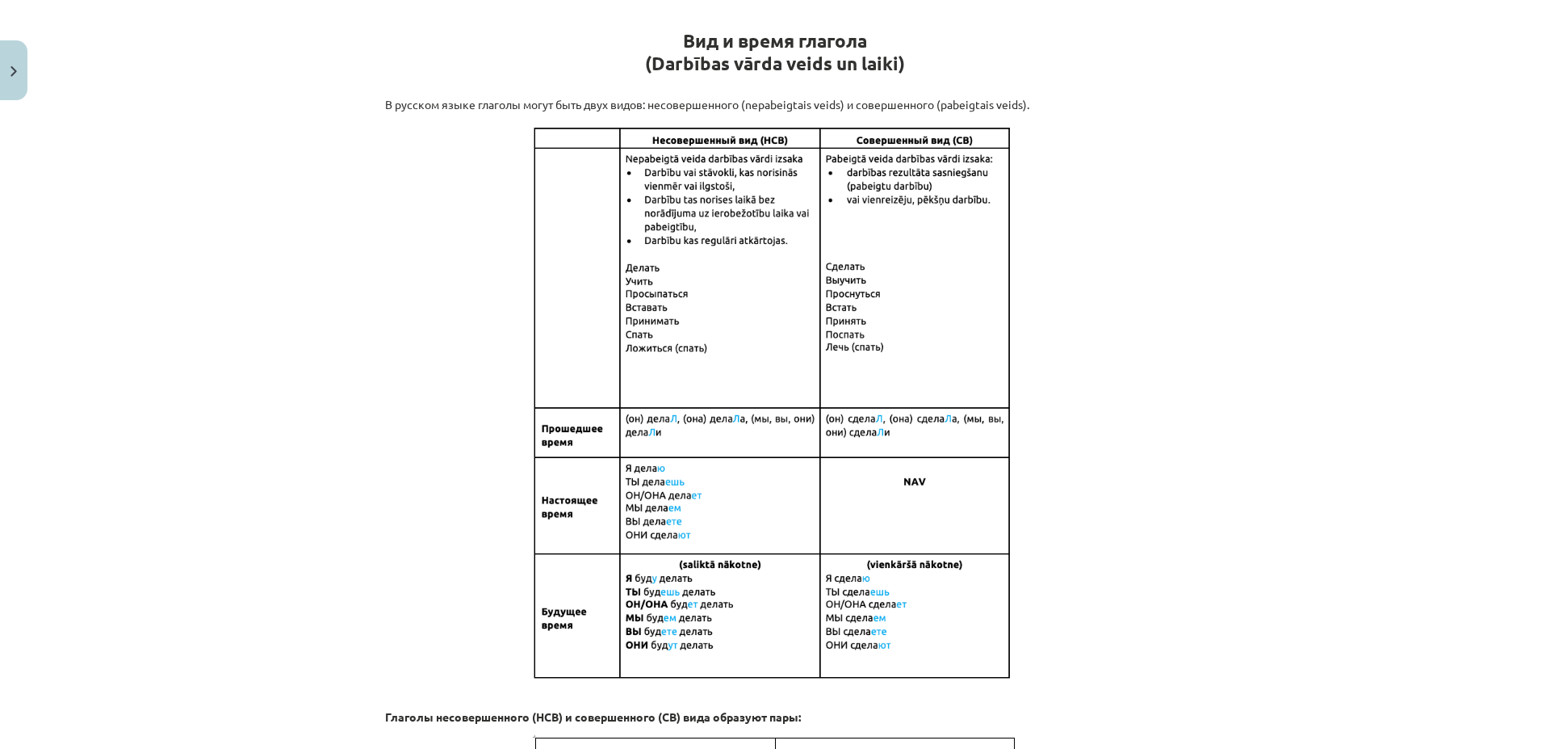
scroll to position [0, 0]
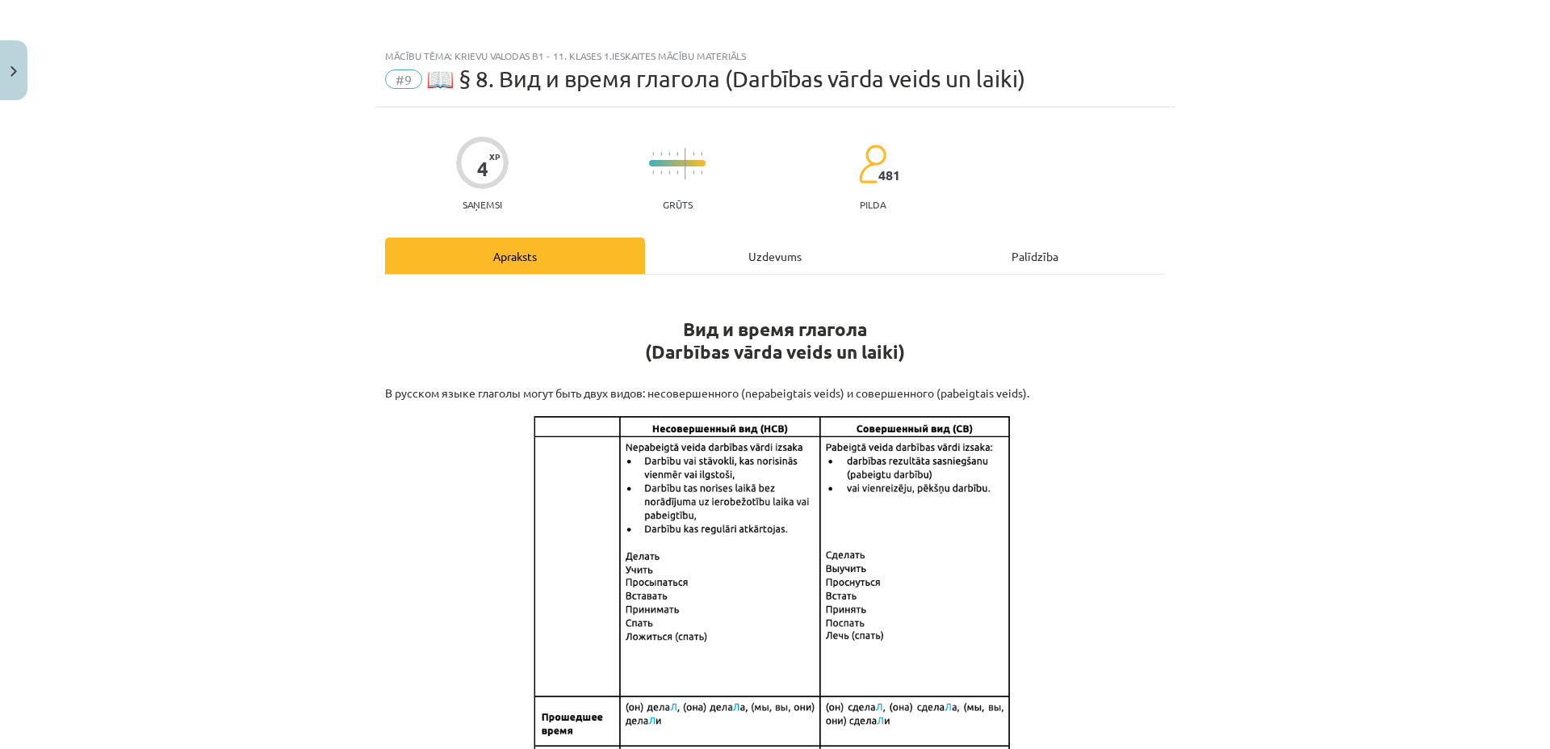
click at [788, 250] on div "Uzdevums" at bounding box center [775, 255] width 260 height 36
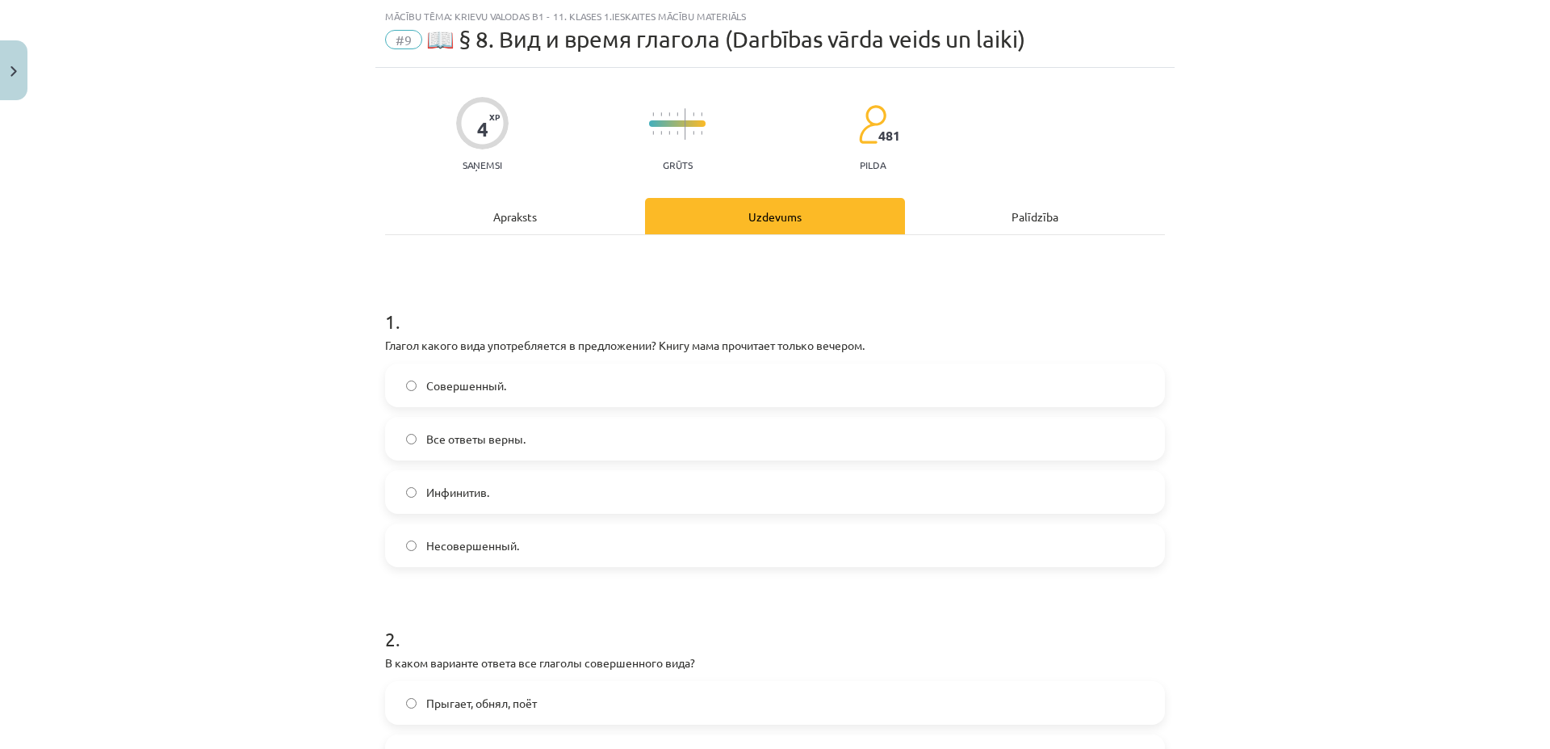
scroll to position [40, 0]
click at [548, 215] on div "Apraksts" at bounding box center [515, 215] width 260 height 36
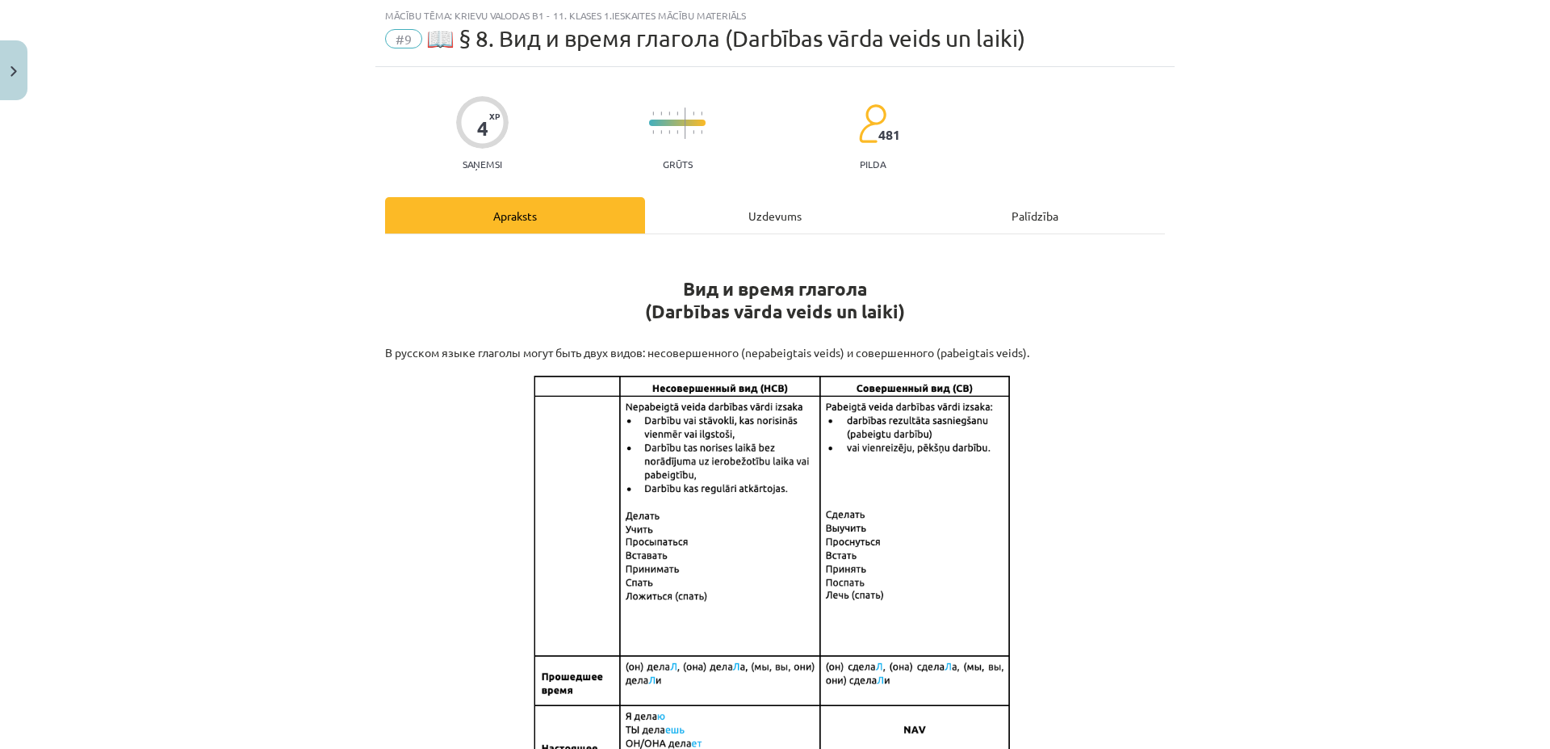
click at [767, 217] on div "Uzdevums" at bounding box center [775, 215] width 260 height 36
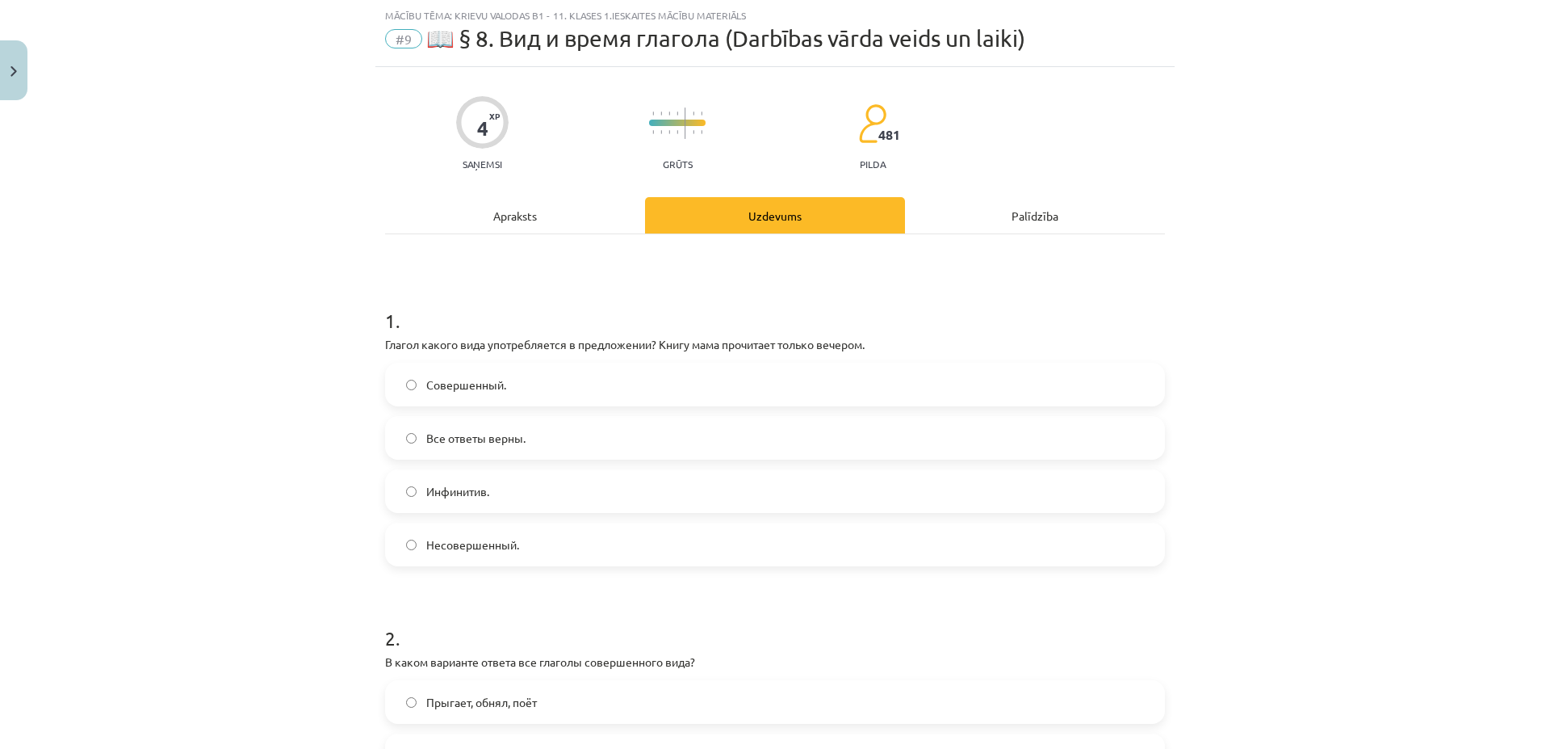
click at [531, 216] on div "Apraksts" at bounding box center [515, 215] width 260 height 36
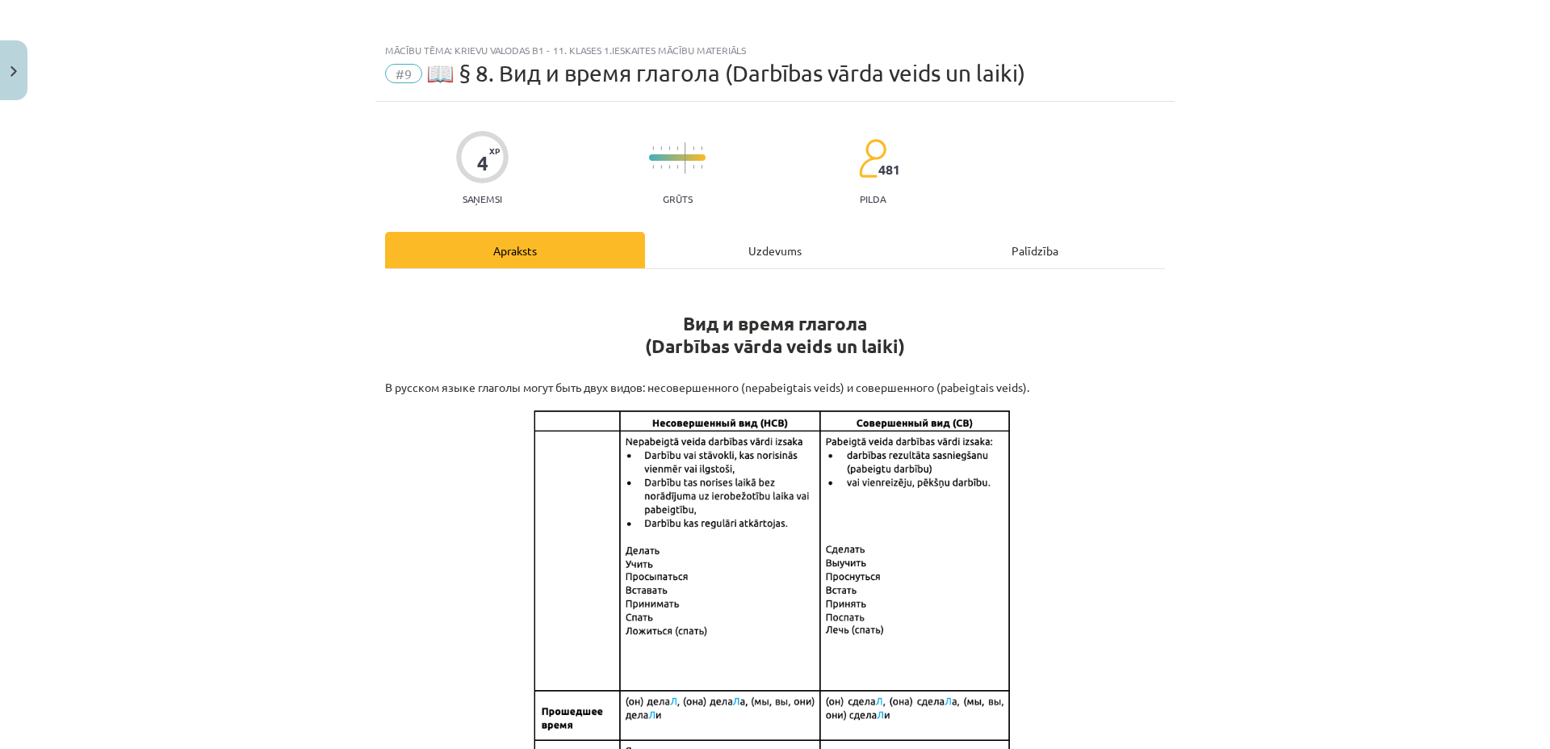
scroll to position [0, 0]
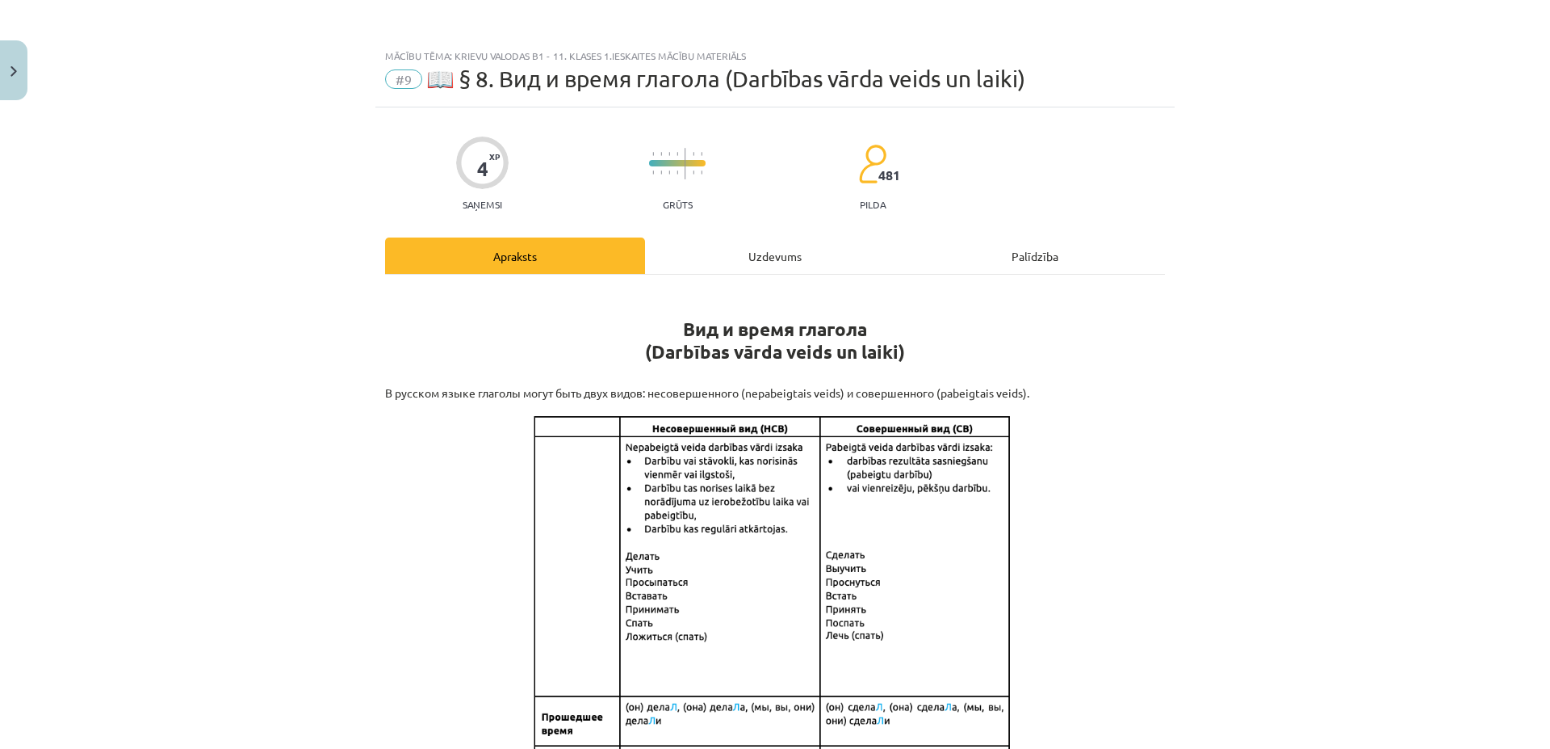
click at [815, 245] on div "Uzdevums" at bounding box center [775, 255] width 260 height 36
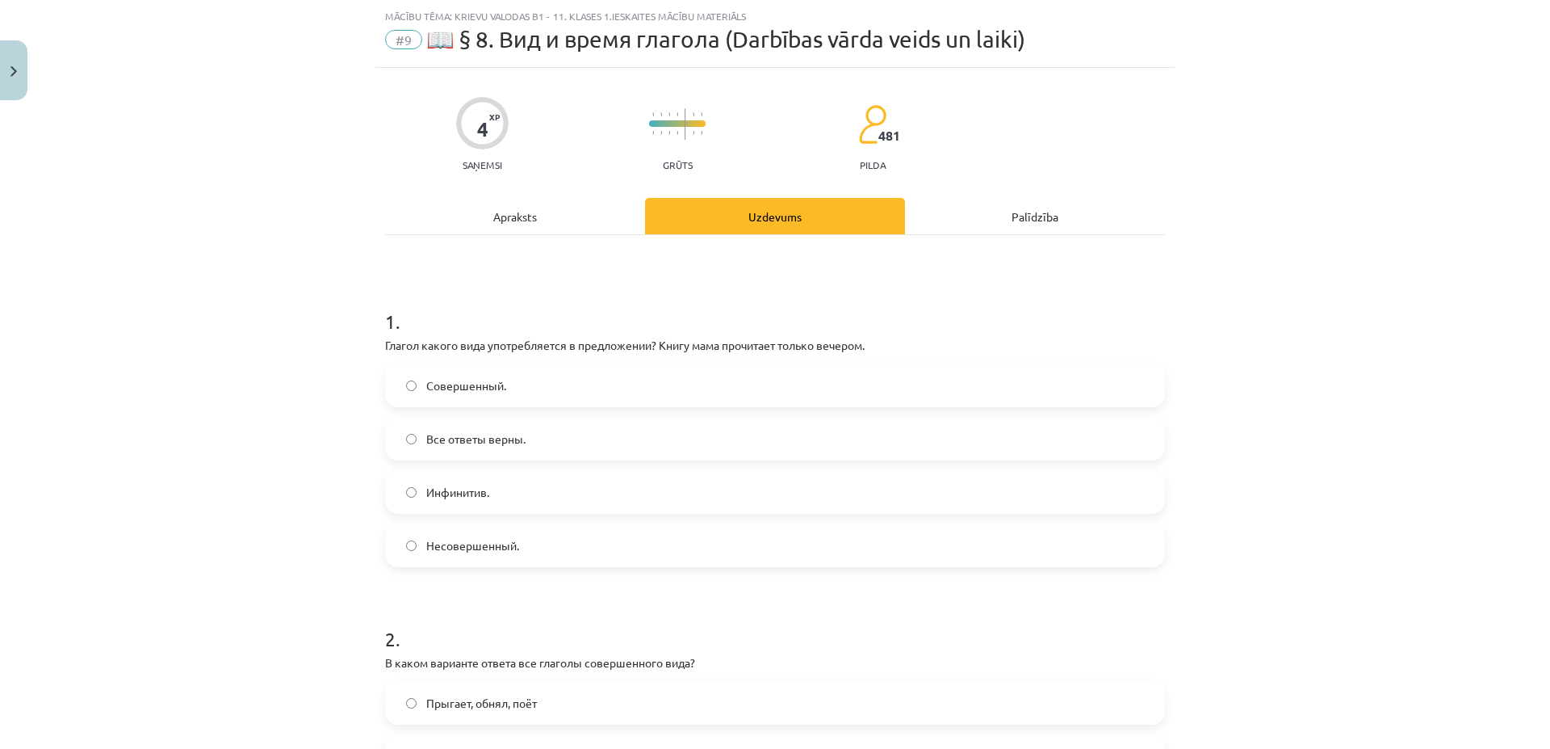
scroll to position [40, 0]
click at [510, 385] on label "Совершенный." at bounding box center [775, 384] width 777 height 40
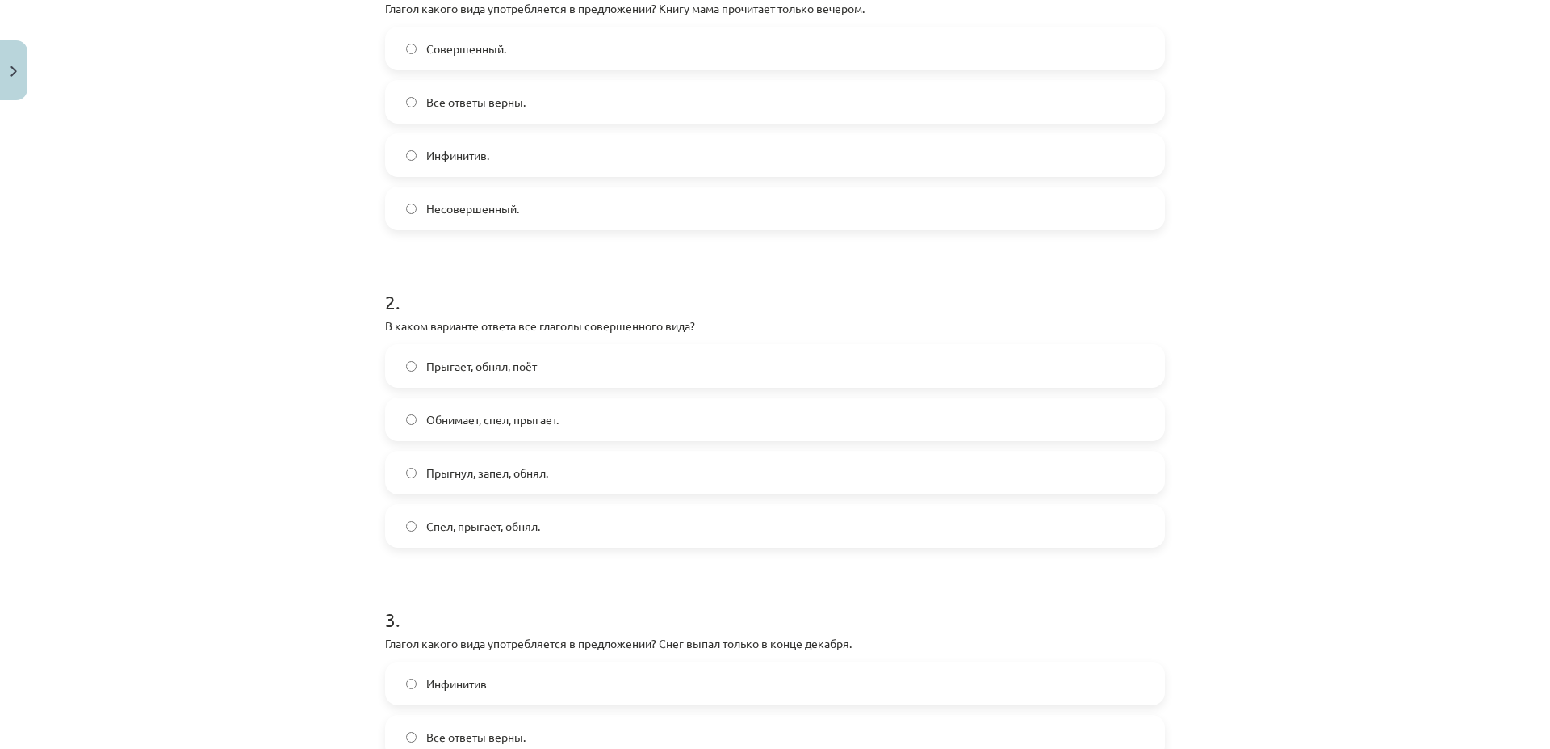
scroll to position [428, 0]
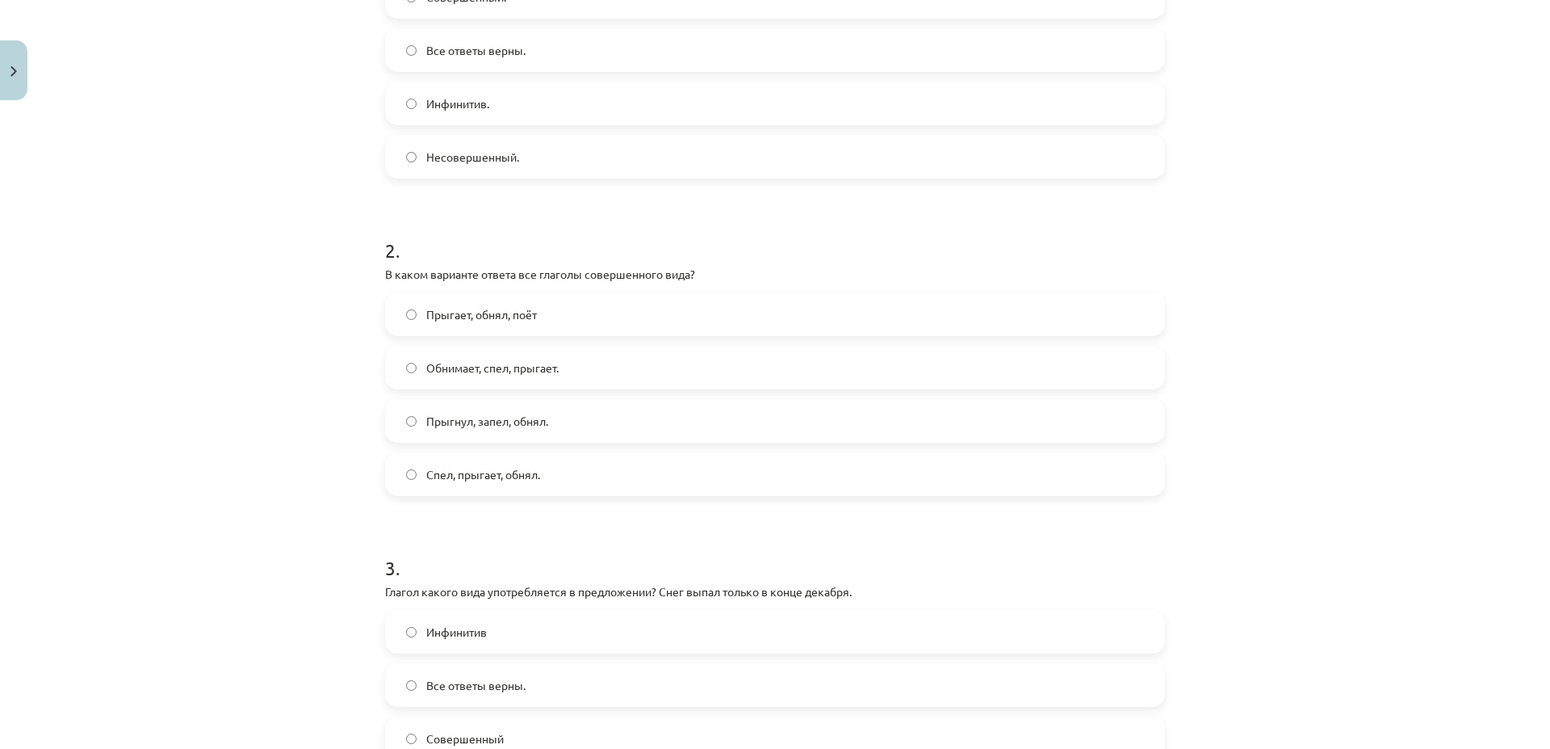
click at [539, 410] on label "Прыгнул, запел, обнял." at bounding box center [775, 421] width 777 height 40
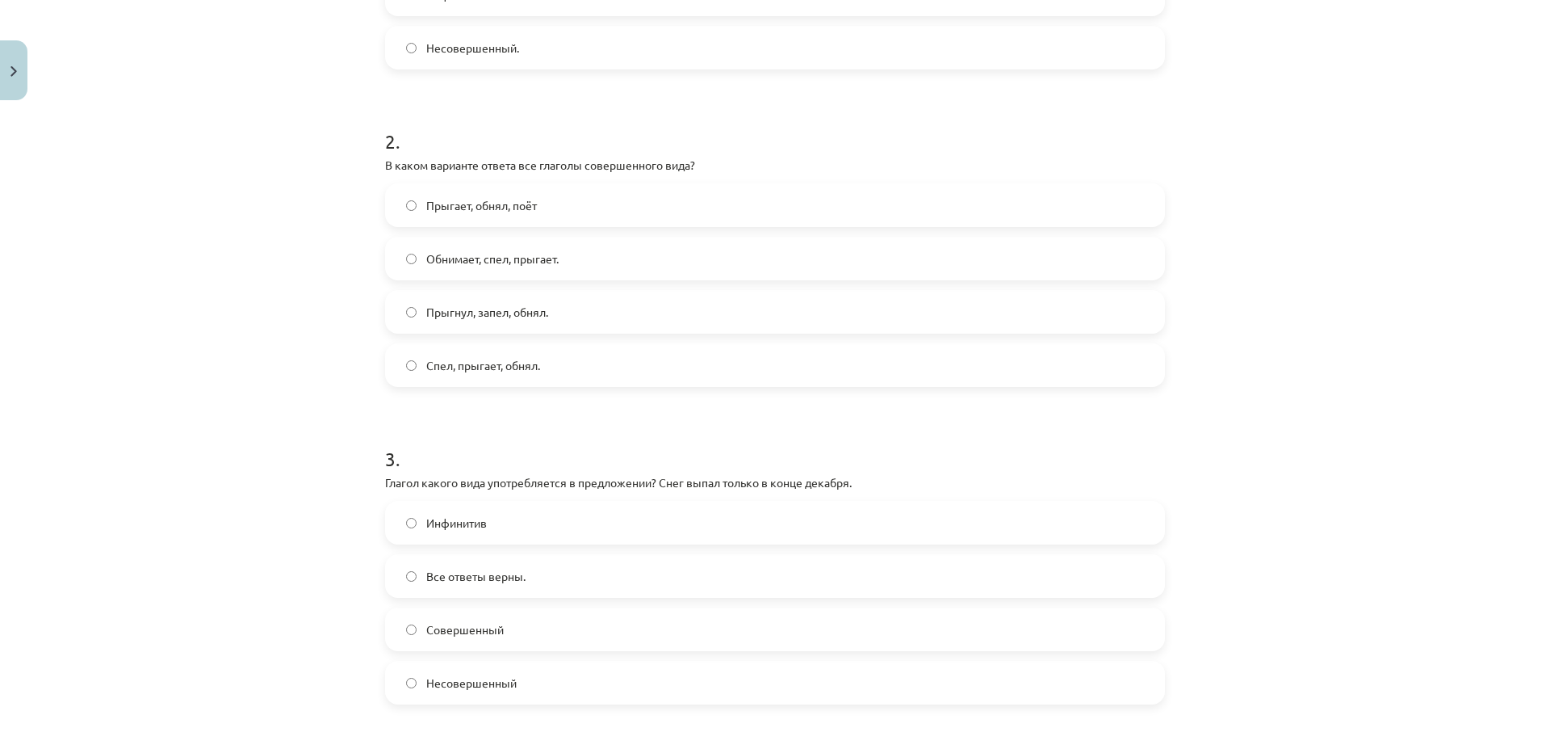
scroll to position [661, 0]
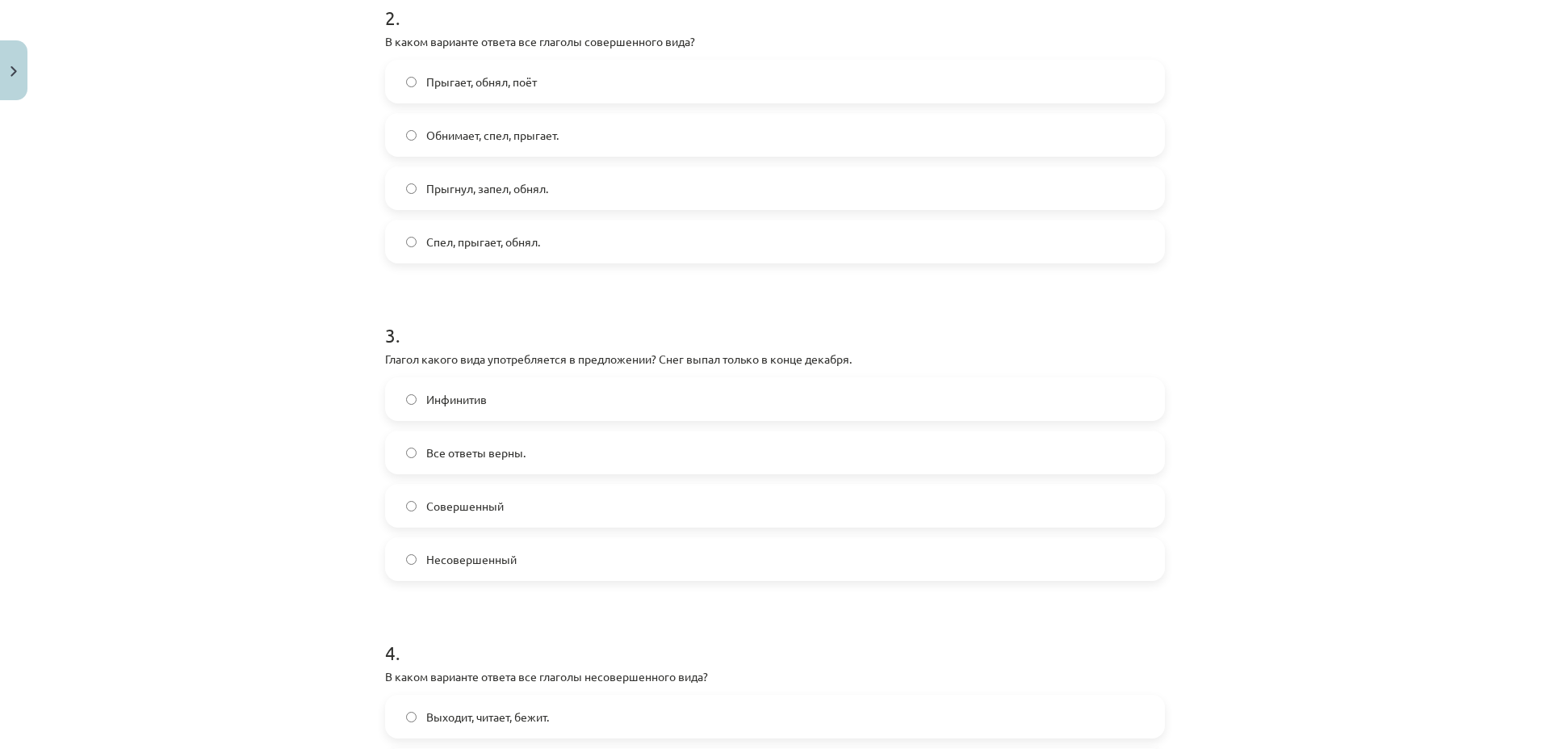
click at [513, 510] on label "Совершенный" at bounding box center [775, 505] width 777 height 40
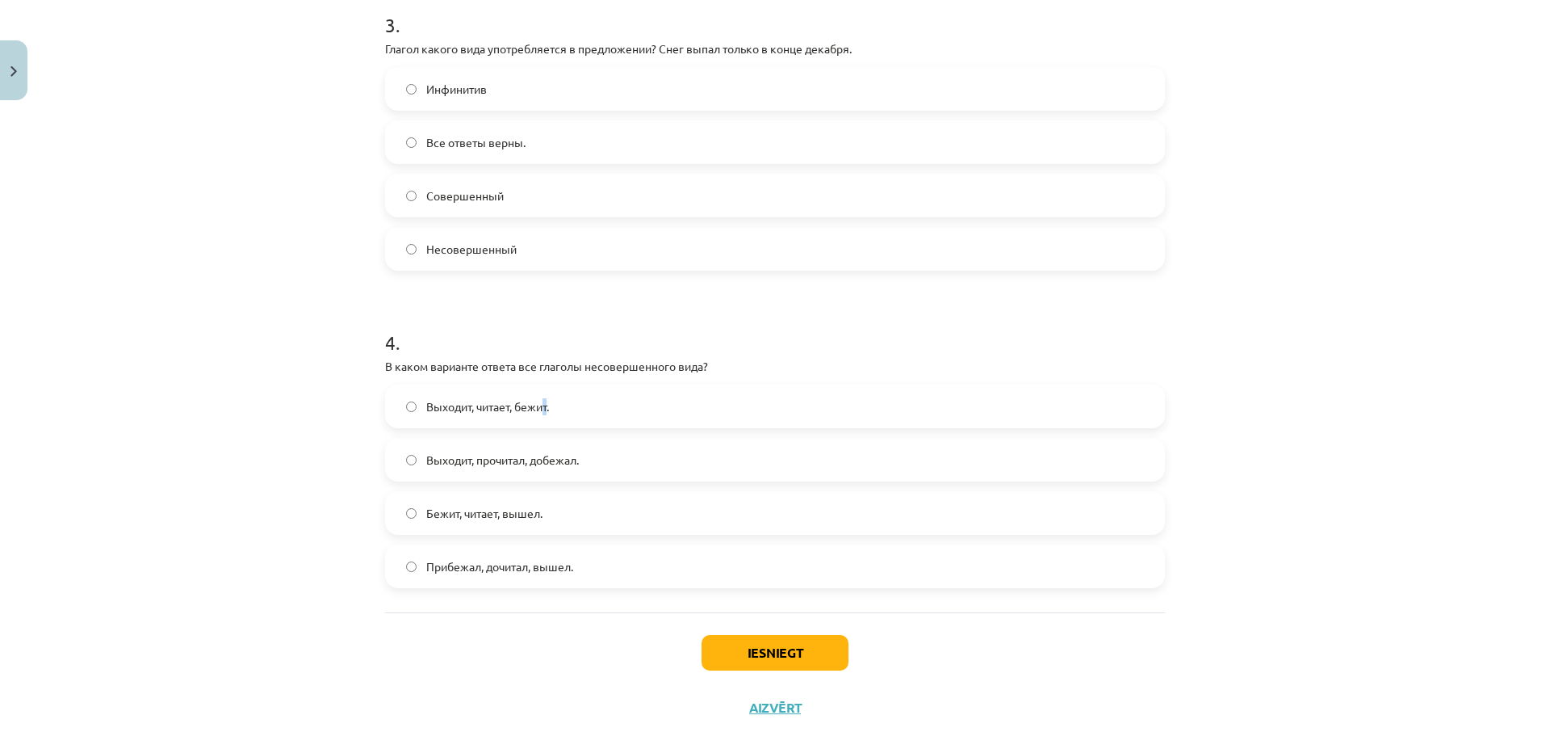
drag, startPoint x: 545, startPoint y: 406, endPoint x: 574, endPoint y: 468, distance: 67.9
click at [546, 406] on span "Выходит, читает, бежит." at bounding box center [487, 406] width 123 height 17
click at [742, 647] on button "Iesniegt" at bounding box center [775, 653] width 147 height 36
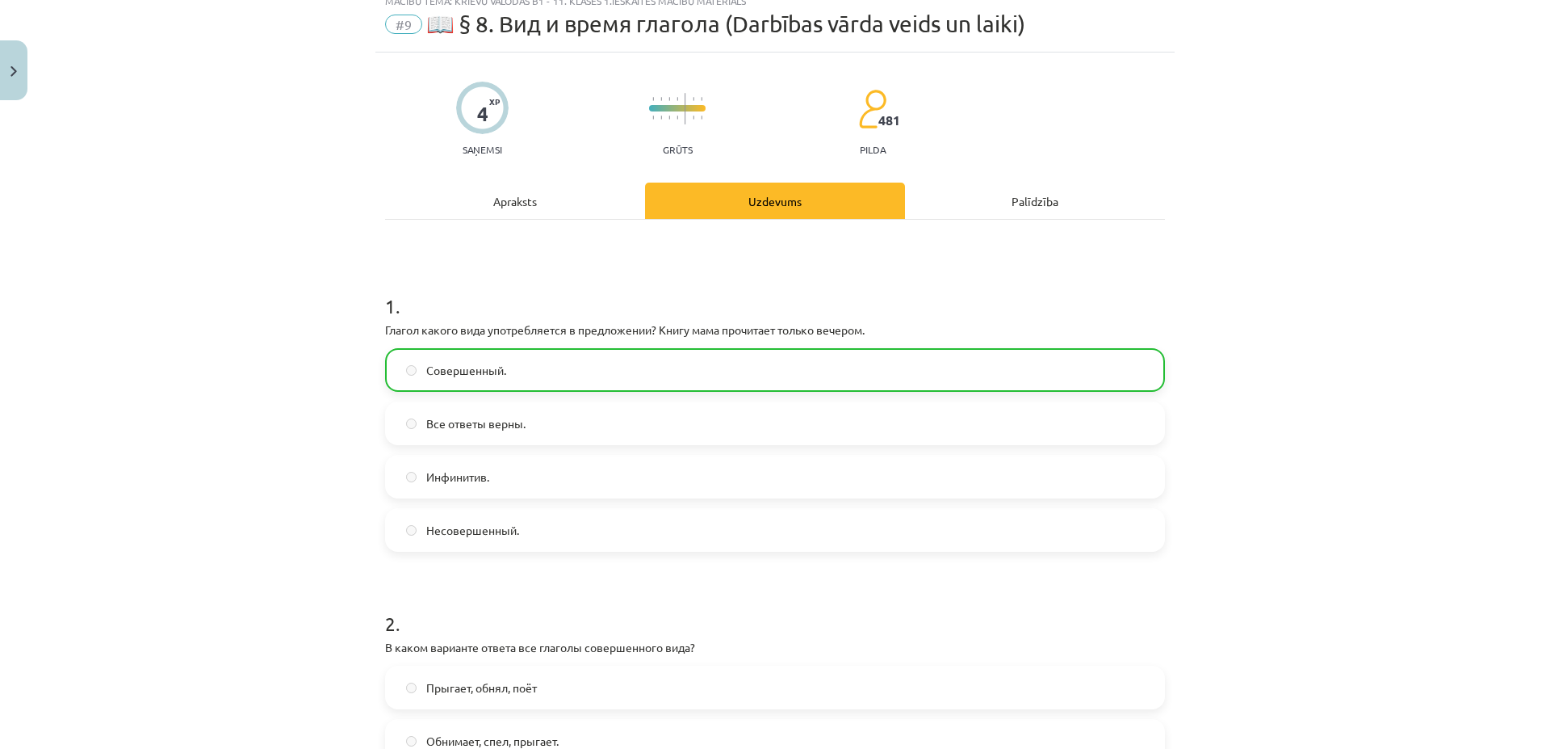
scroll to position [0, 0]
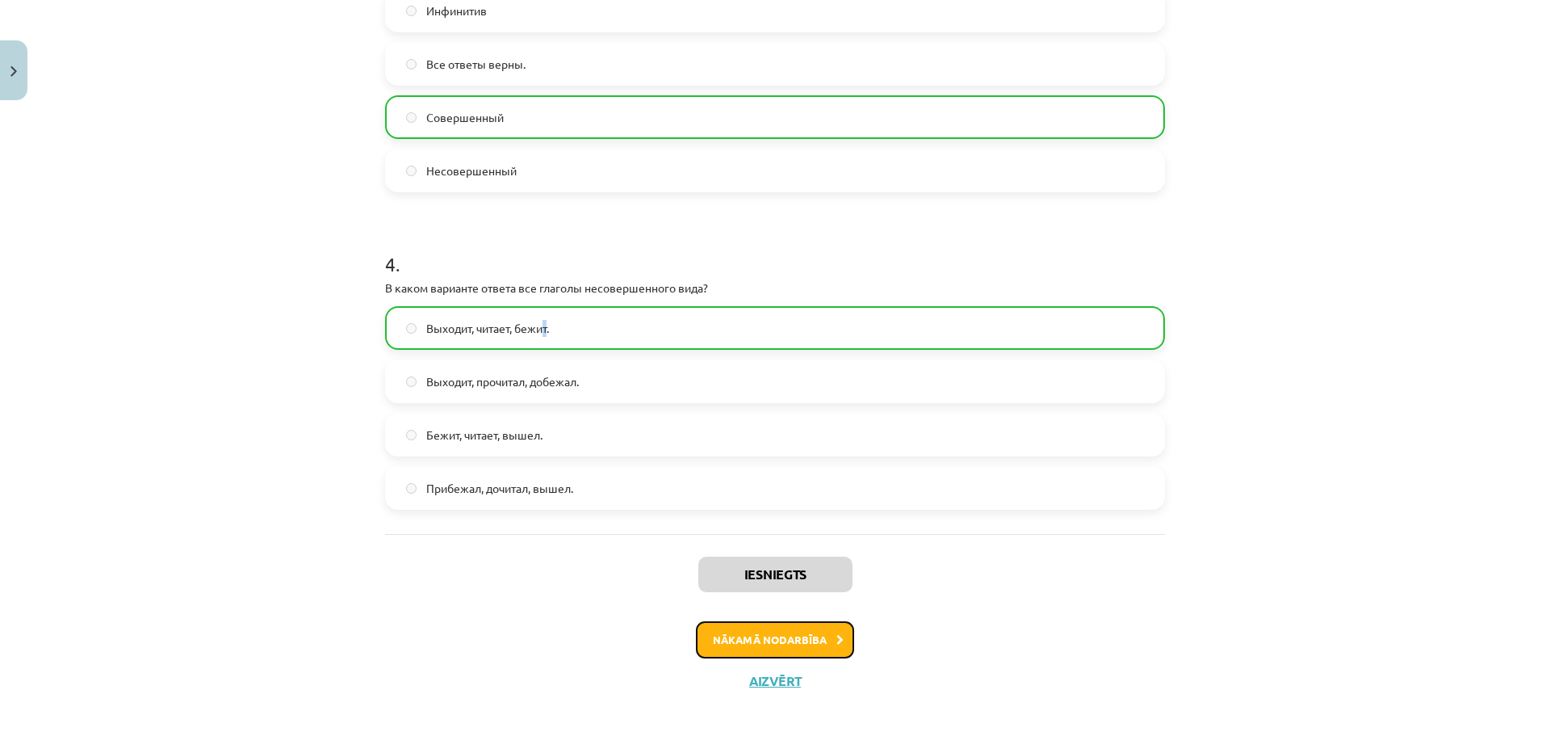
click at [780, 635] on button "Nākamā nodarbība" at bounding box center [775, 639] width 158 height 37
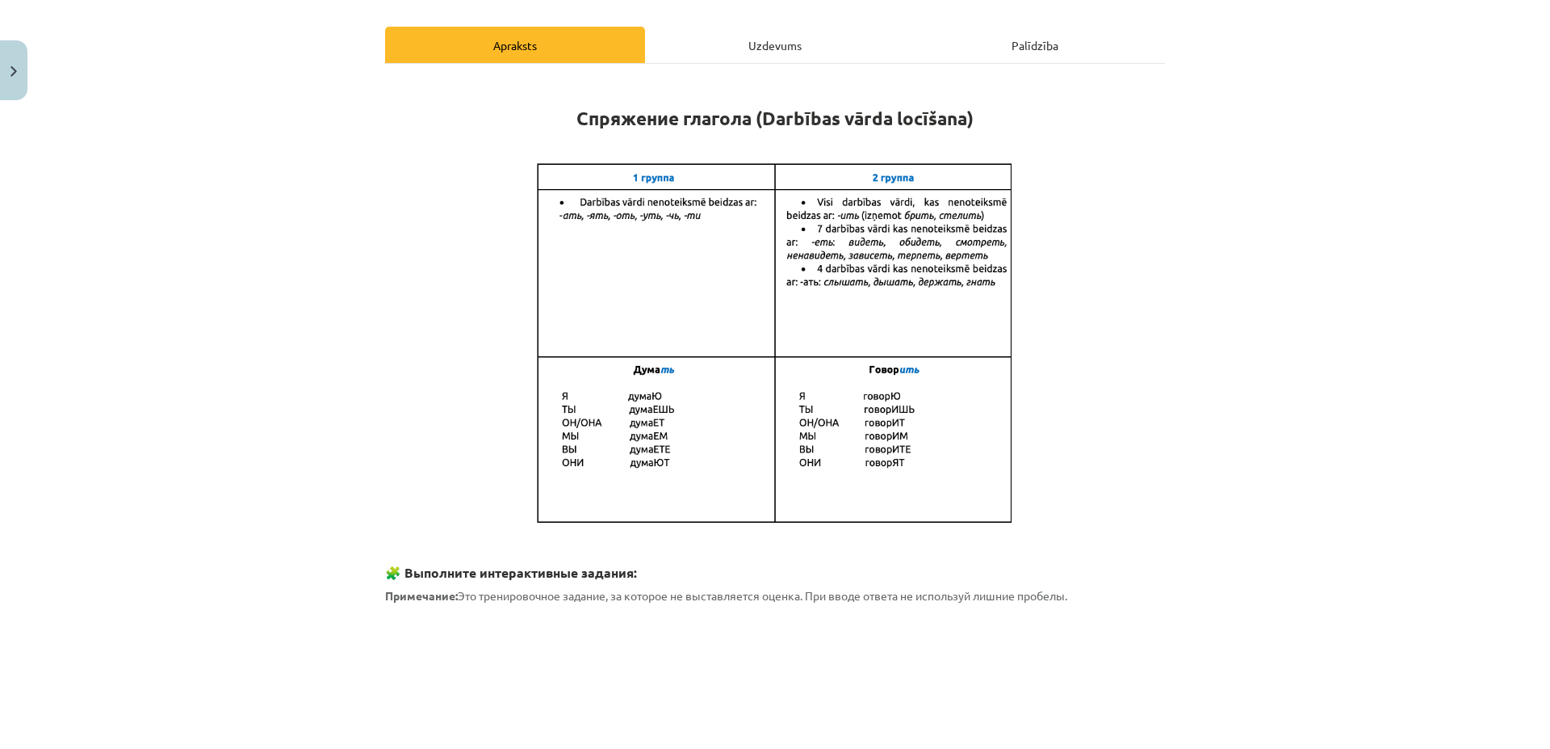
scroll to position [195, 0]
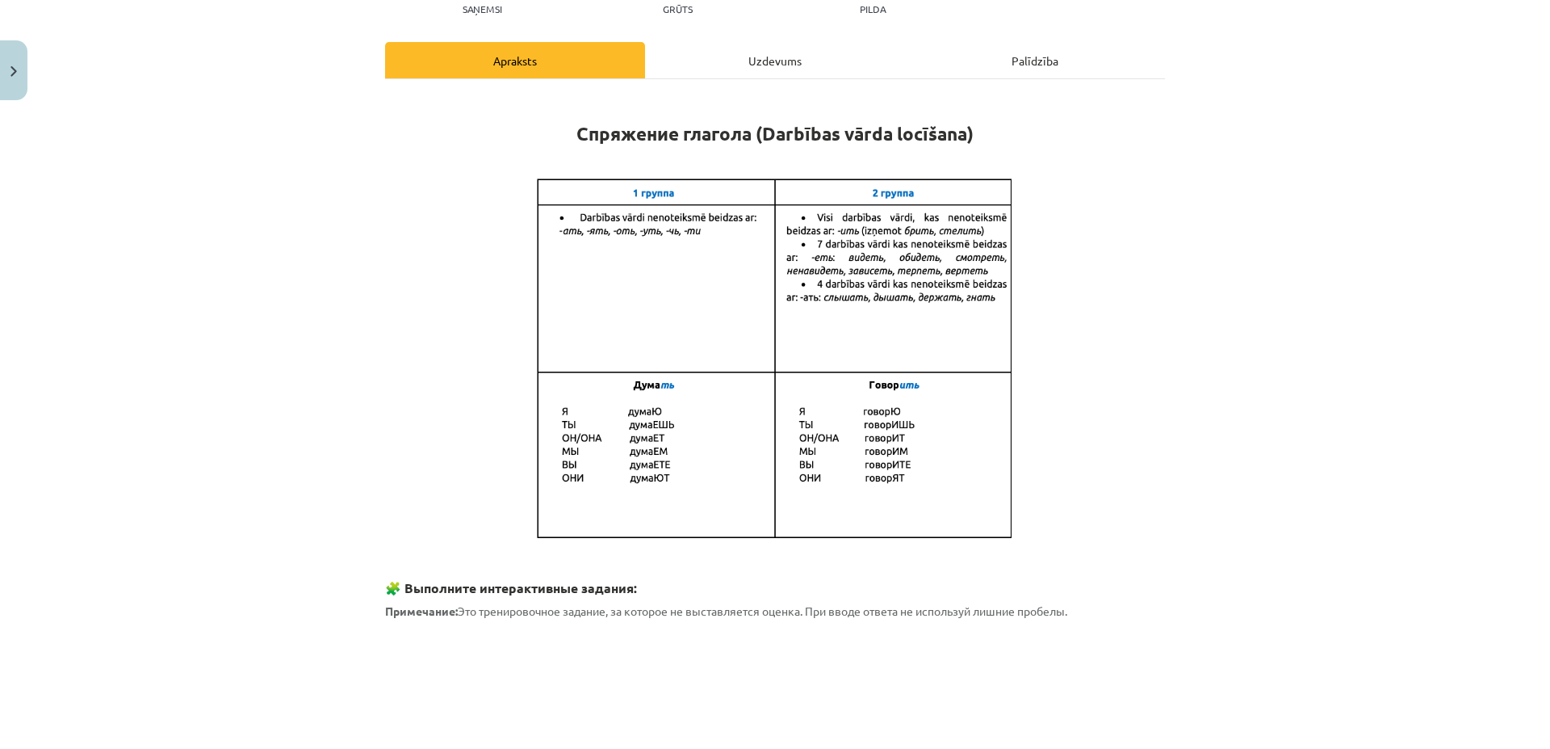
click at [768, 57] on div "Uzdevums" at bounding box center [775, 60] width 260 height 36
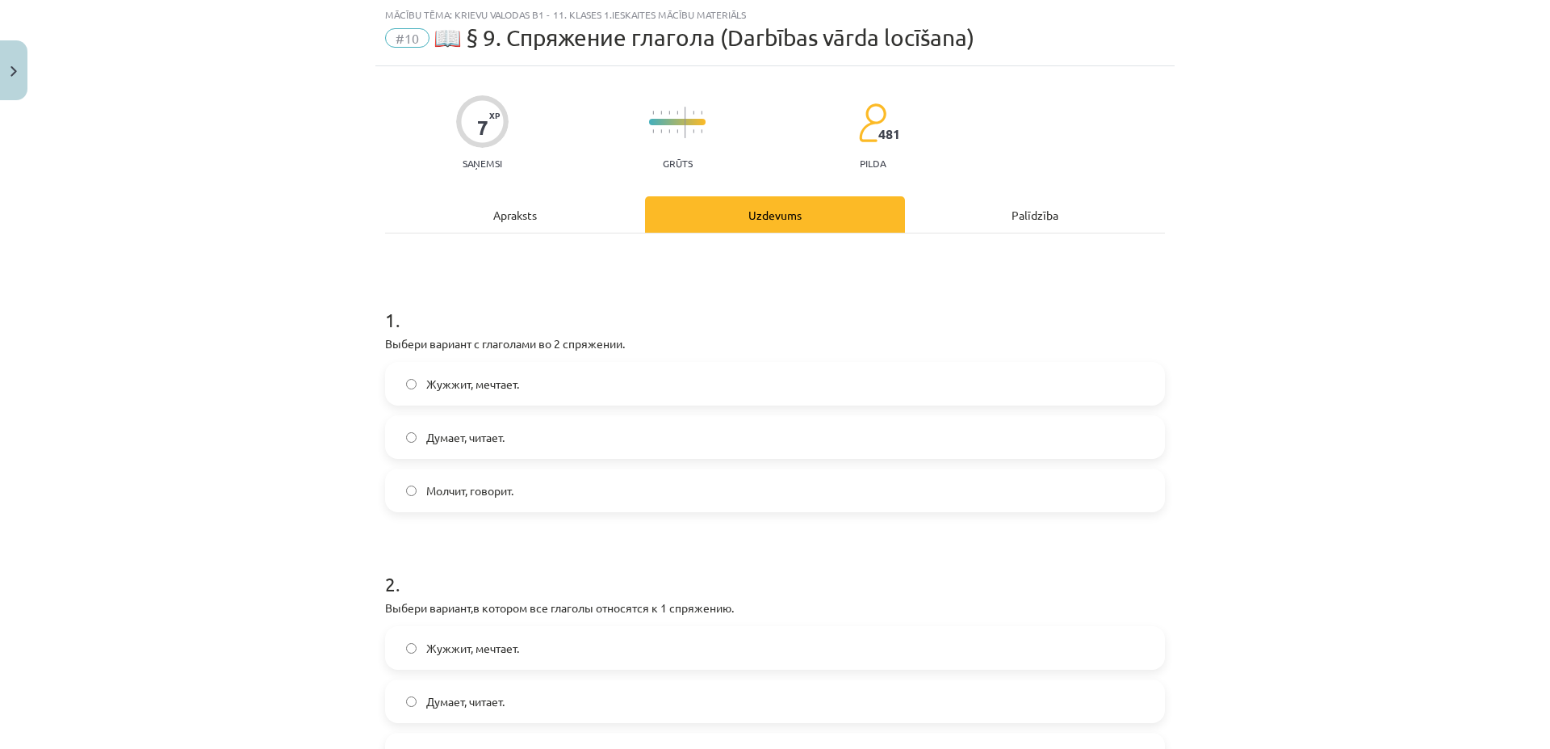
scroll to position [40, 0]
click at [546, 225] on div "Apraksts" at bounding box center [515, 215] width 260 height 36
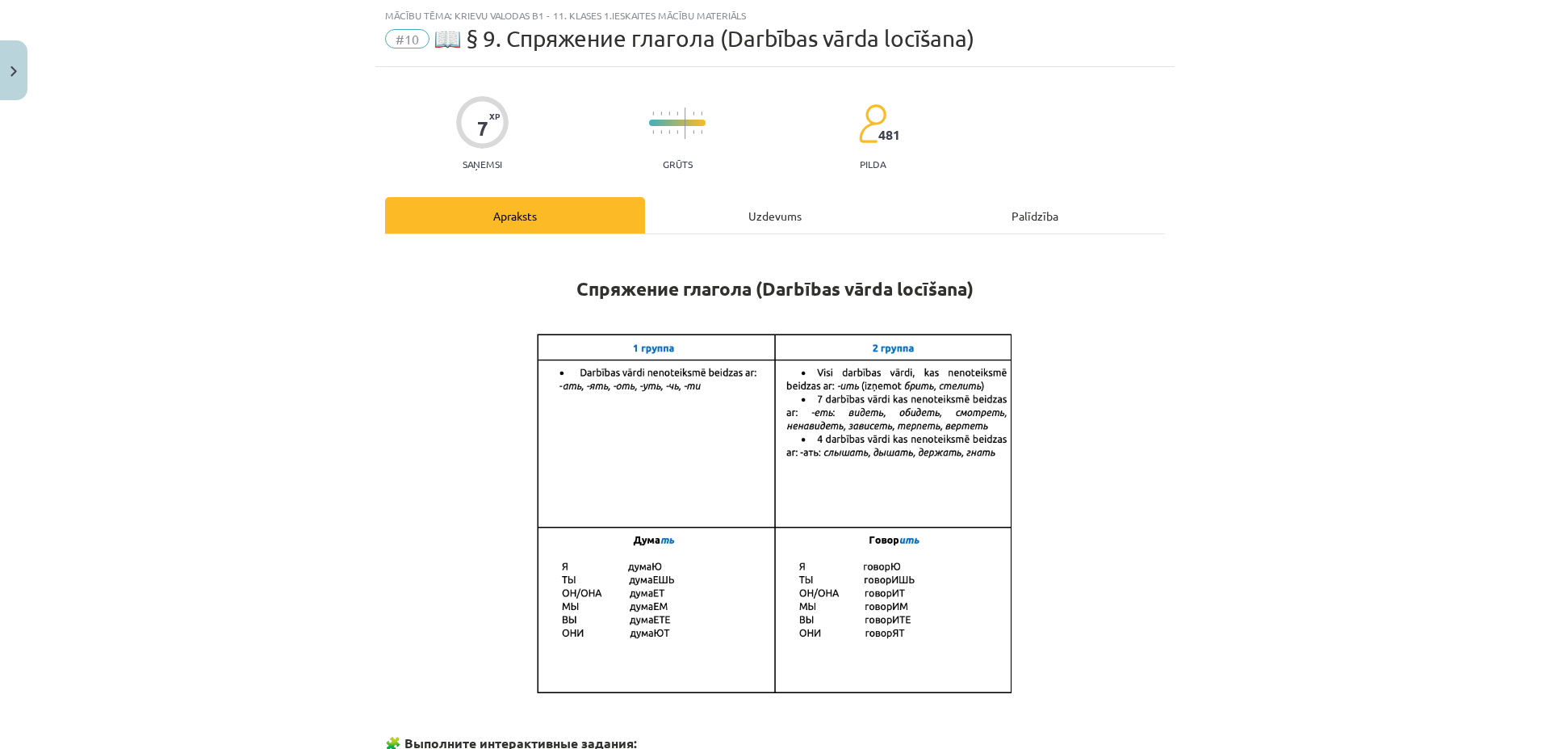
click at [790, 223] on div "Uzdevums" at bounding box center [775, 215] width 260 height 36
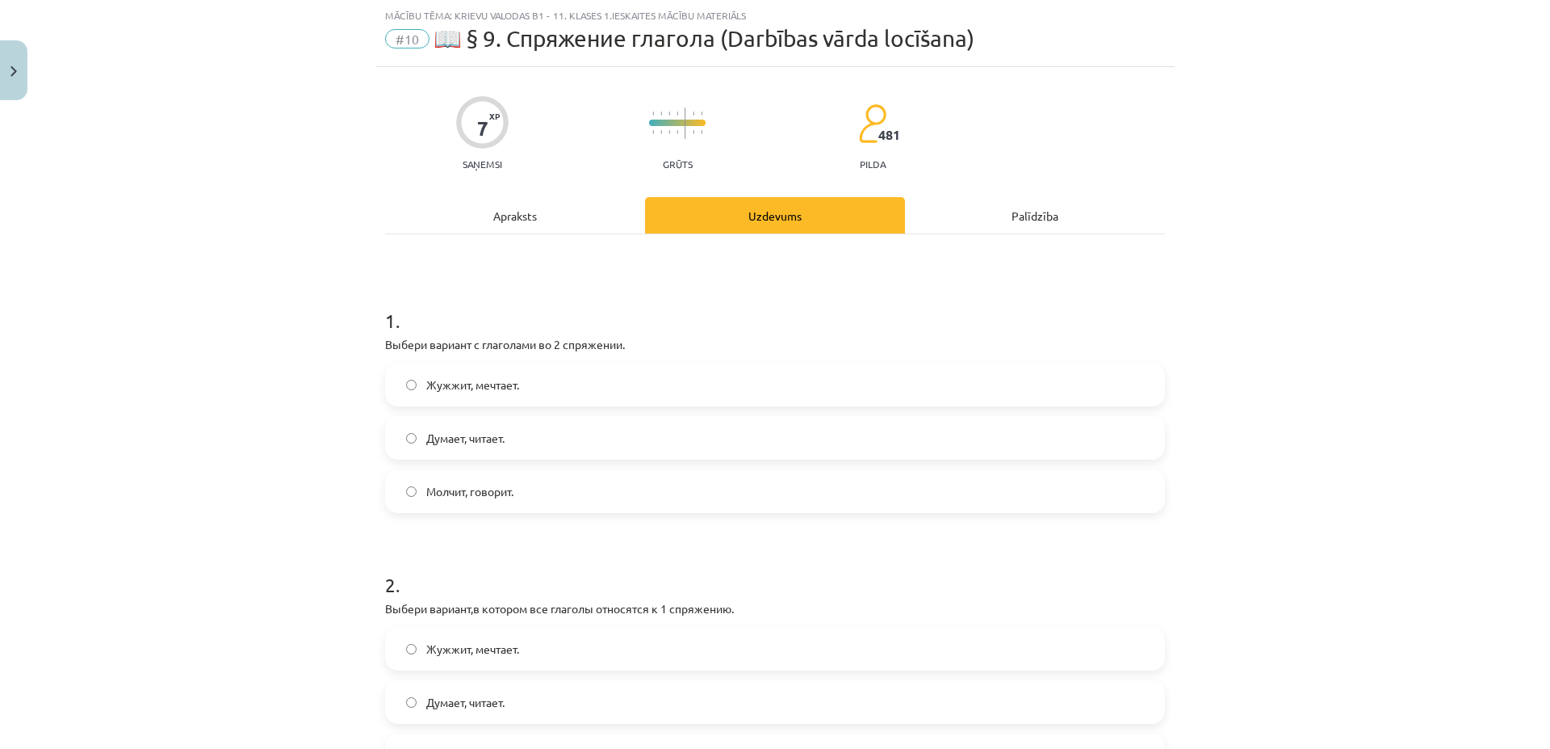
click at [592, 217] on div "Apraksts" at bounding box center [515, 215] width 260 height 36
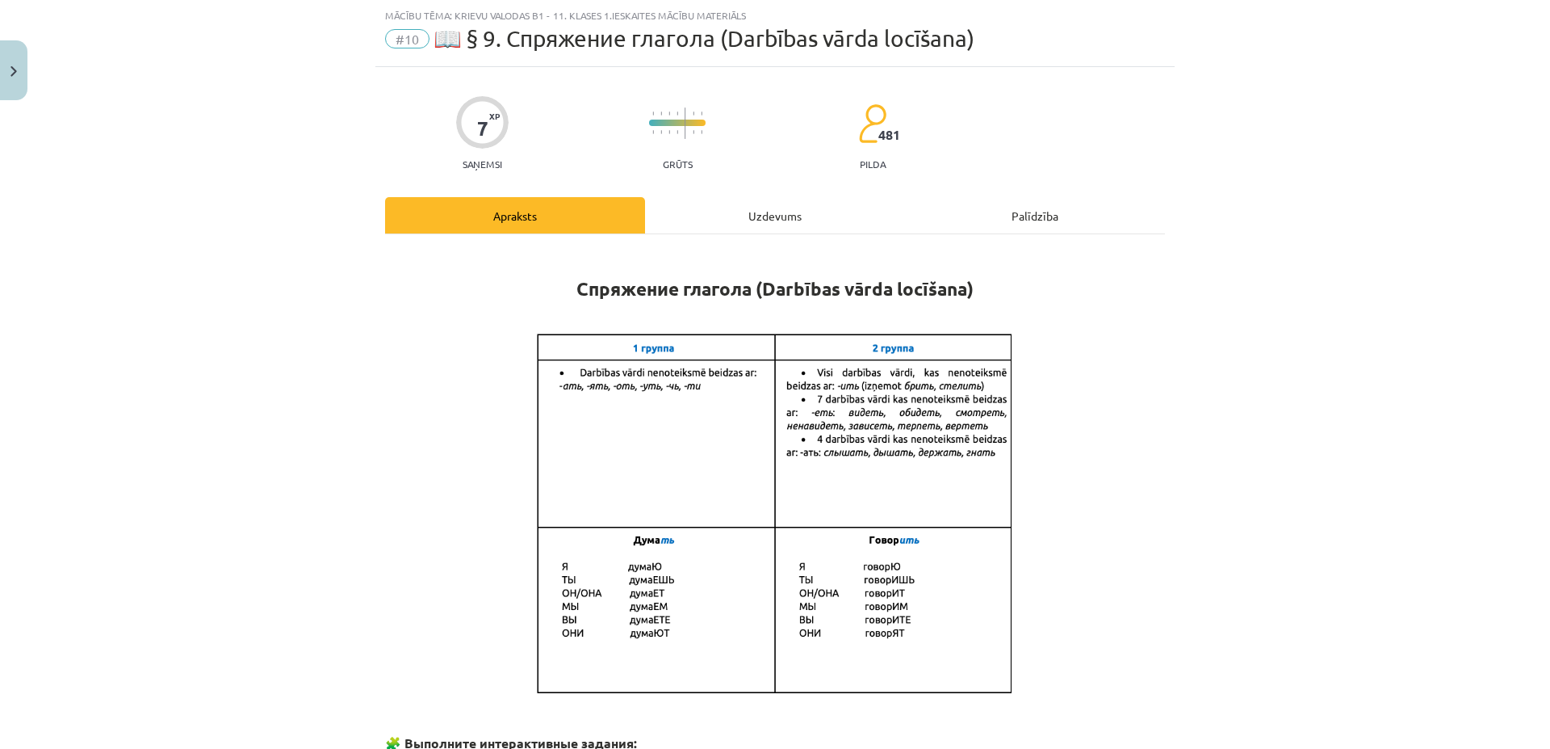
click at [741, 210] on div "Uzdevums" at bounding box center [775, 215] width 260 height 36
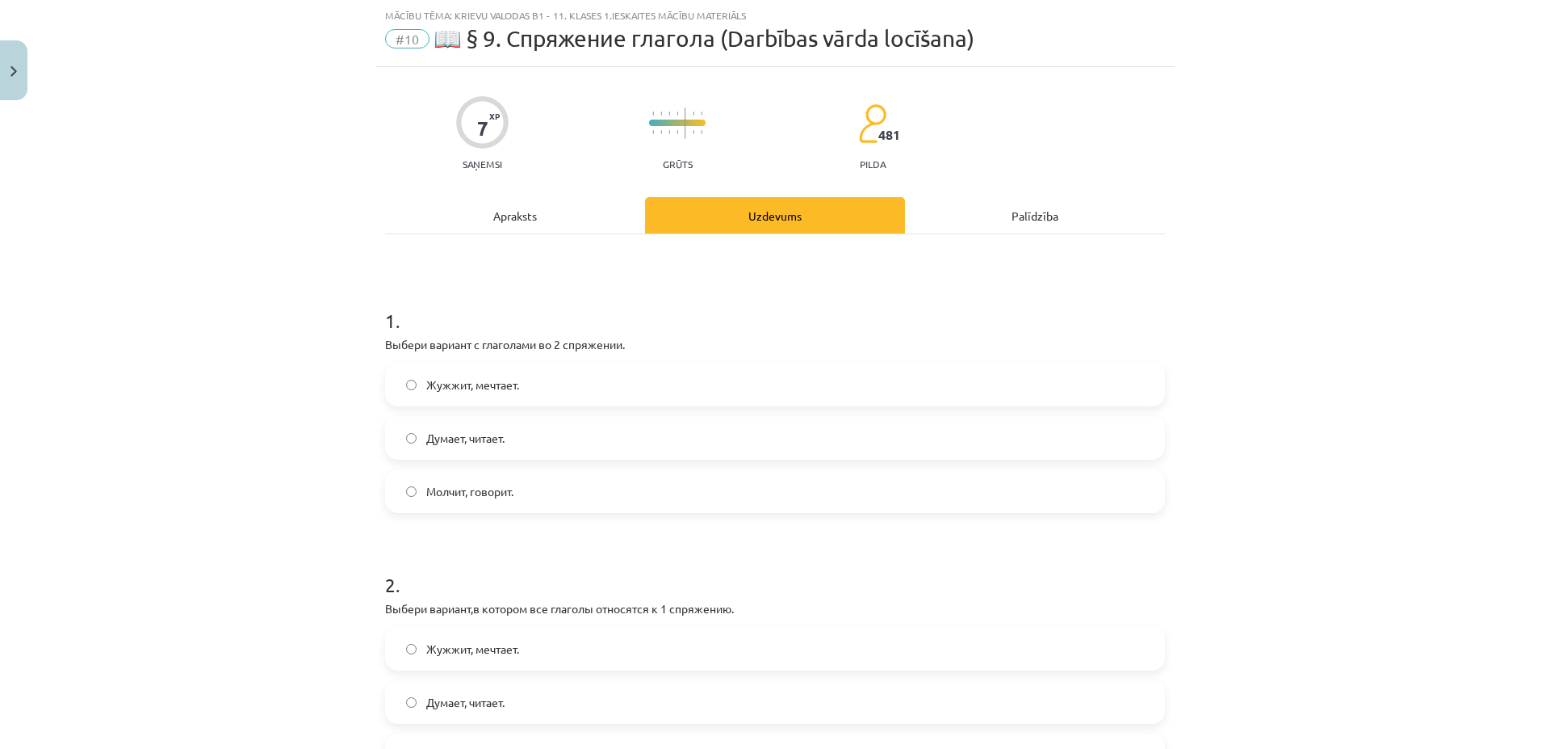
click at [537, 218] on div "Apraksts" at bounding box center [515, 215] width 260 height 36
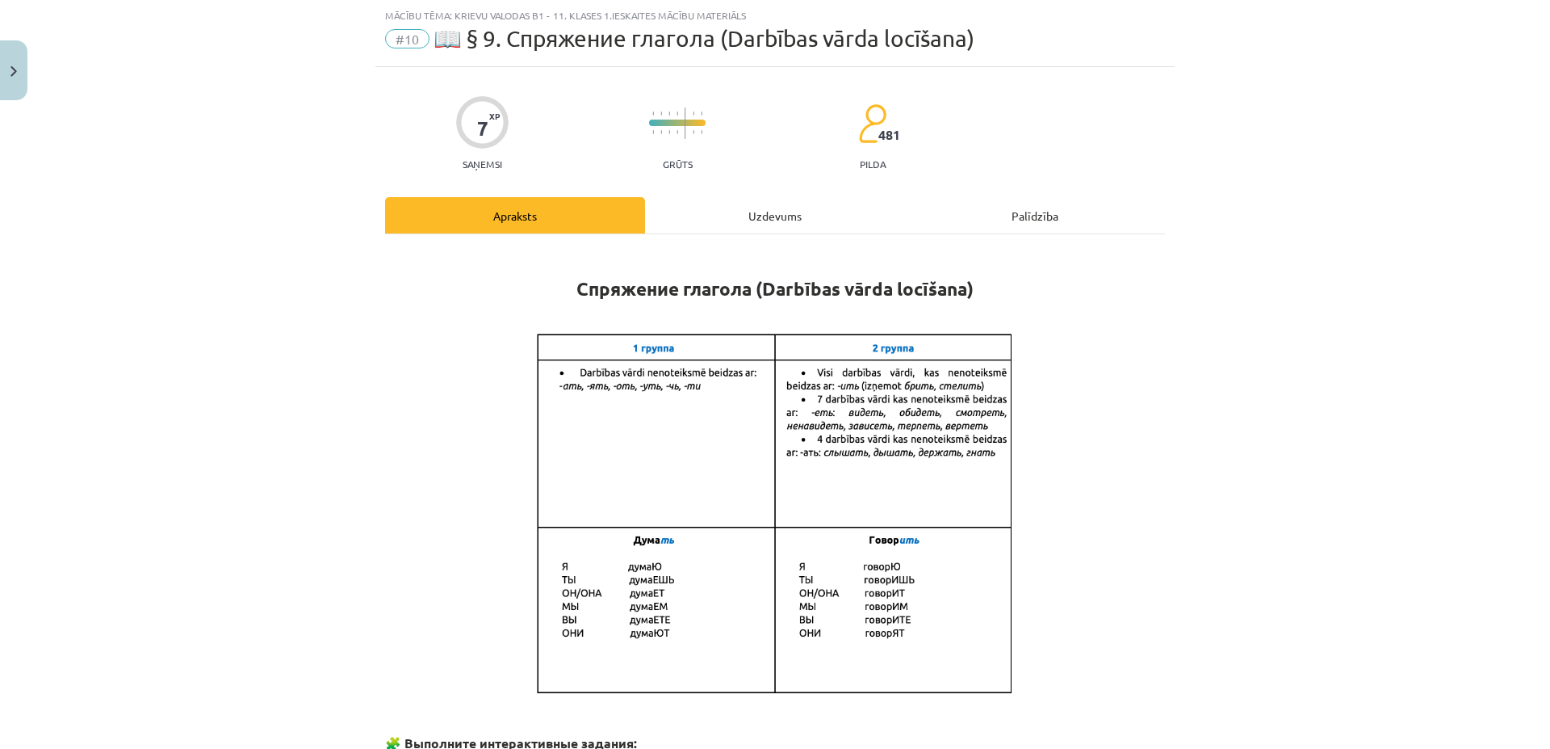
click at [729, 208] on div "Uzdevums" at bounding box center [775, 215] width 260 height 36
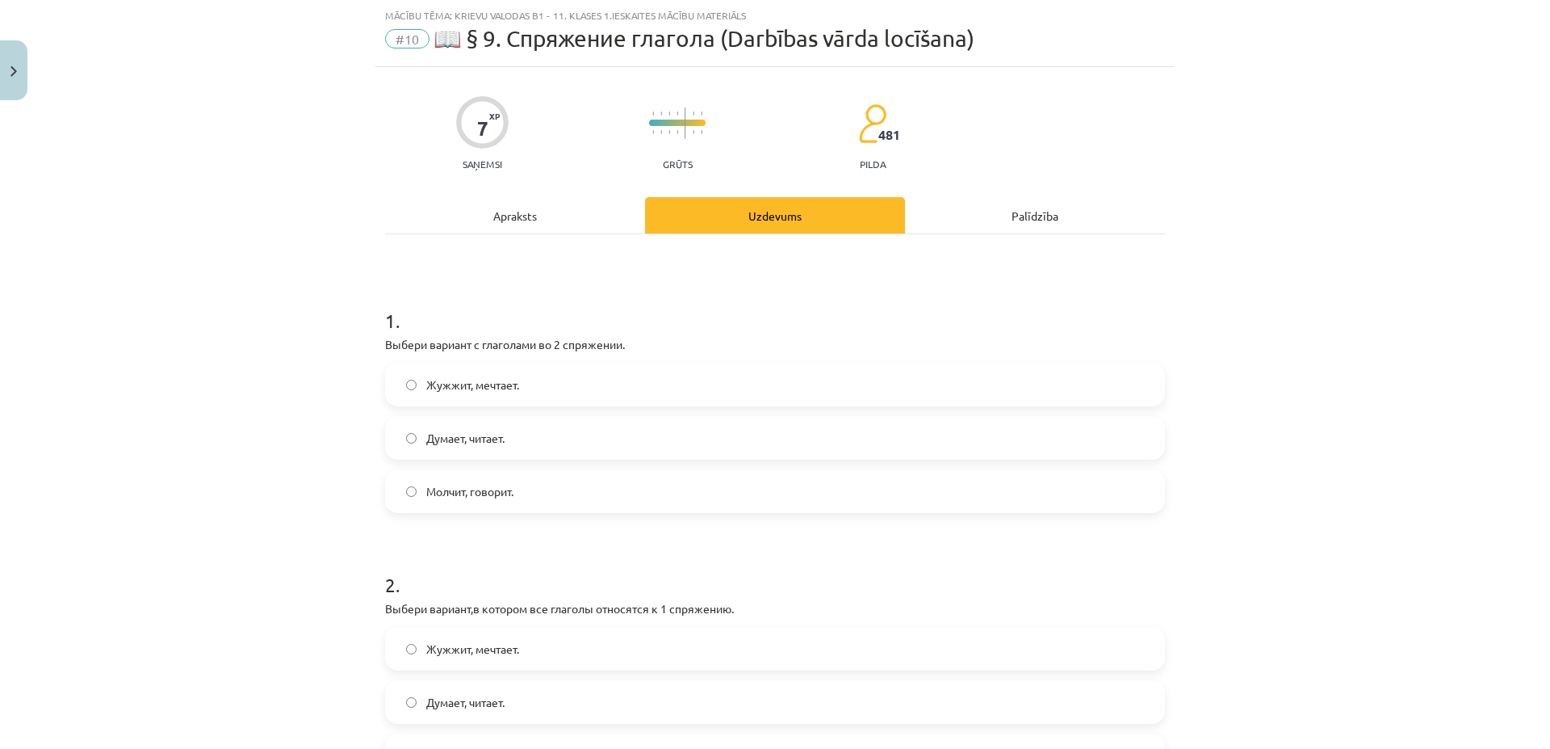
click at [556, 233] on hr at bounding box center [775, 233] width 780 height 1
click at [573, 212] on div "Apraksts" at bounding box center [515, 215] width 260 height 36
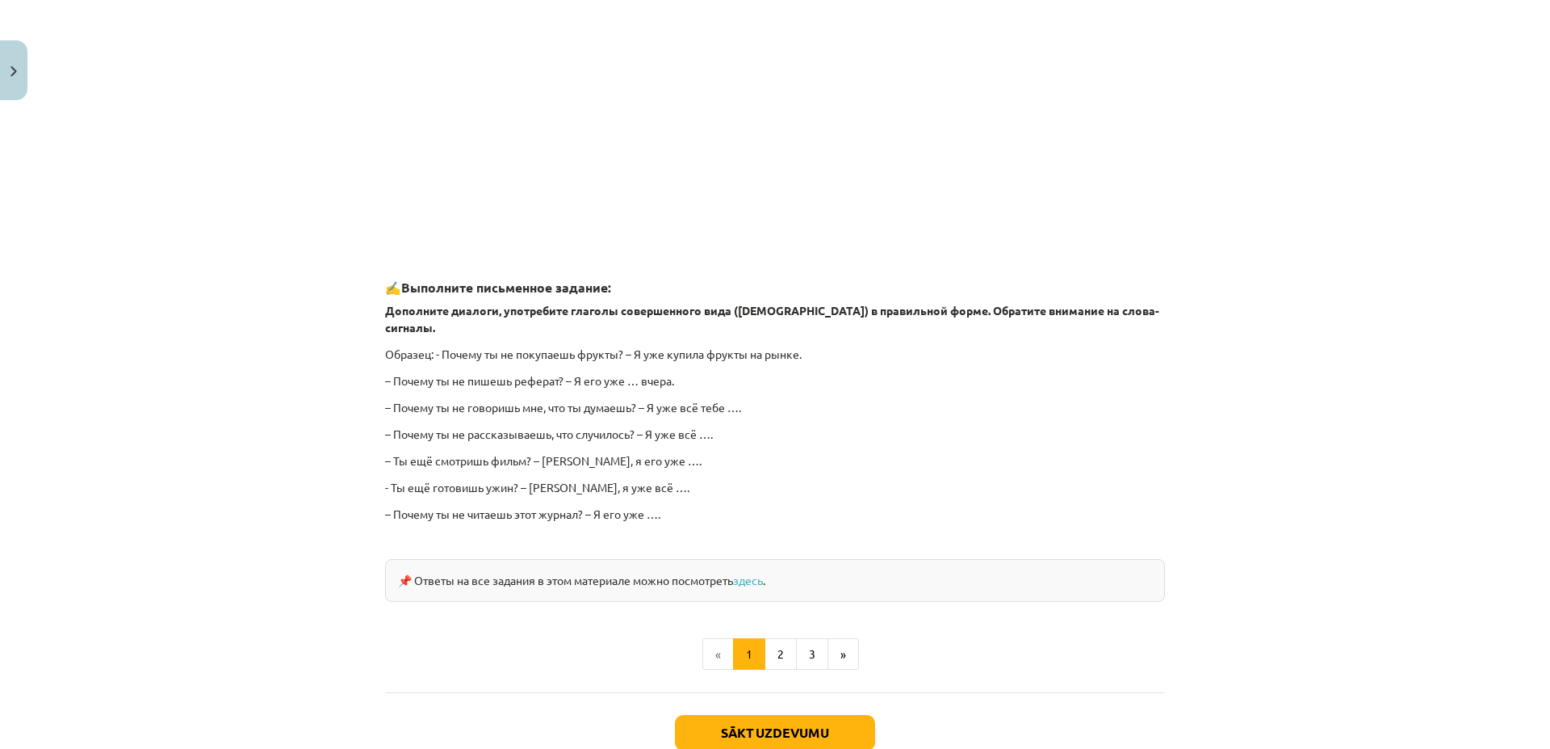
scroll to position [1291, 0]
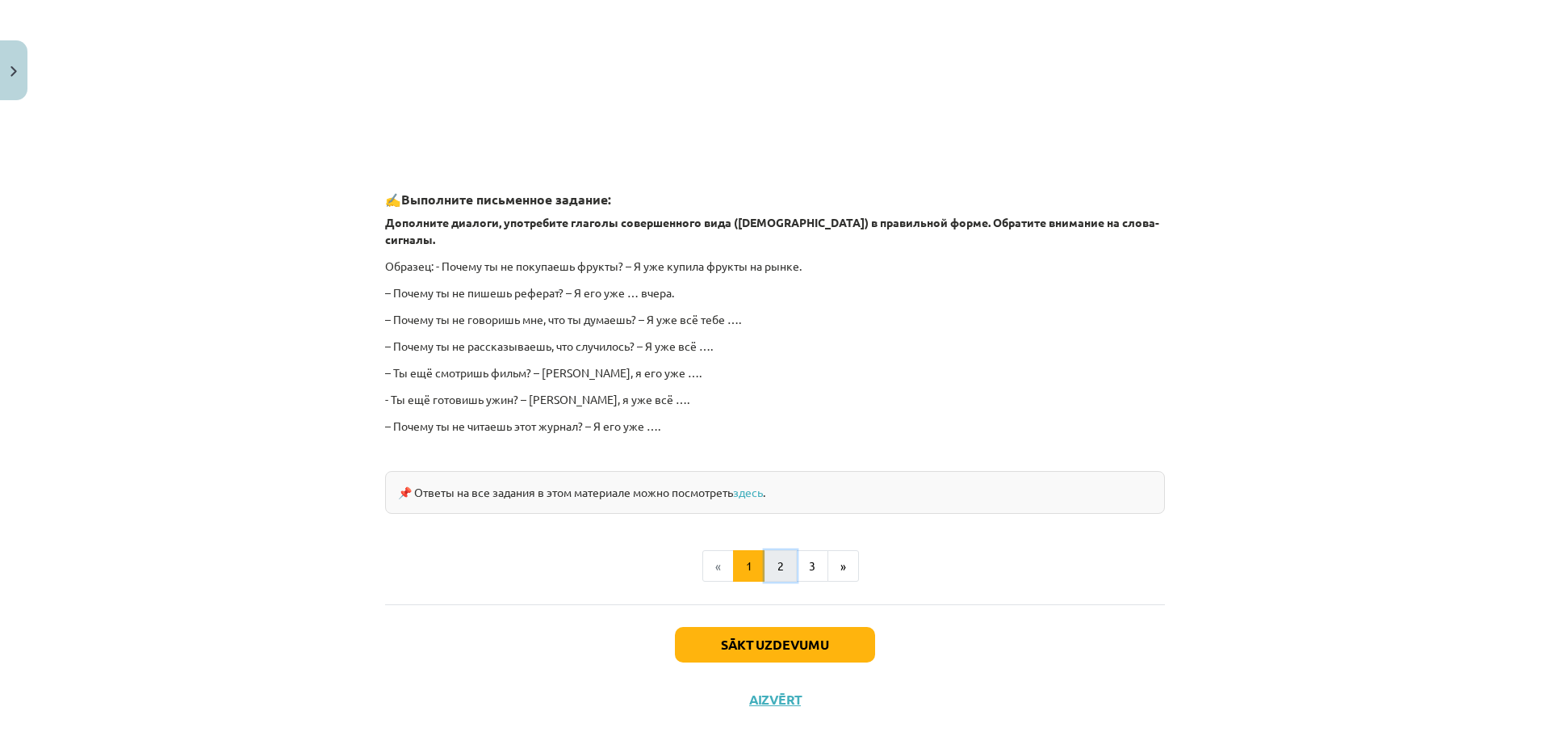
click at [771, 550] on button "2" at bounding box center [781, 566] width 32 height 32
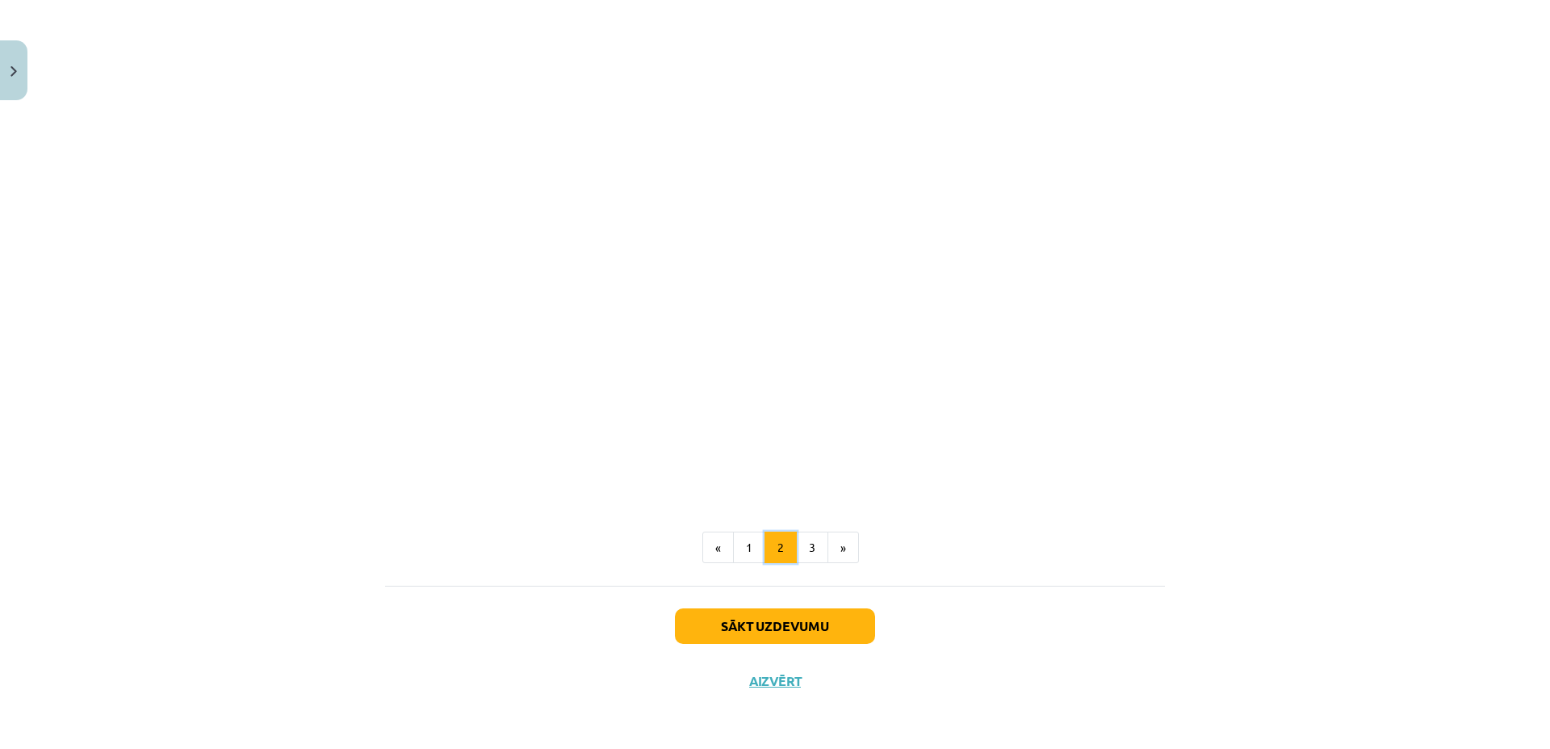
scroll to position [523, 0]
click at [799, 546] on button "3" at bounding box center [812, 547] width 32 height 32
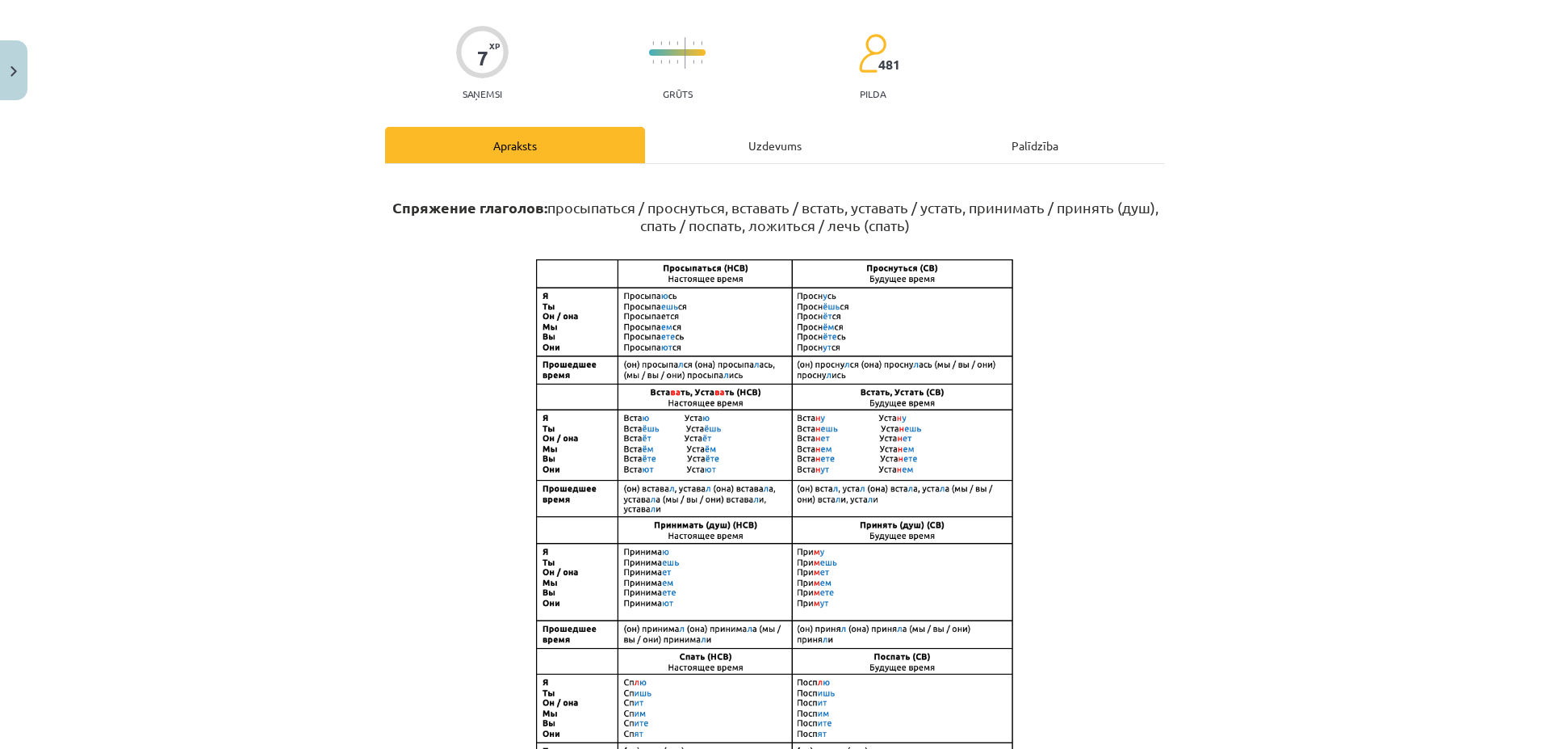
scroll to position [0, 0]
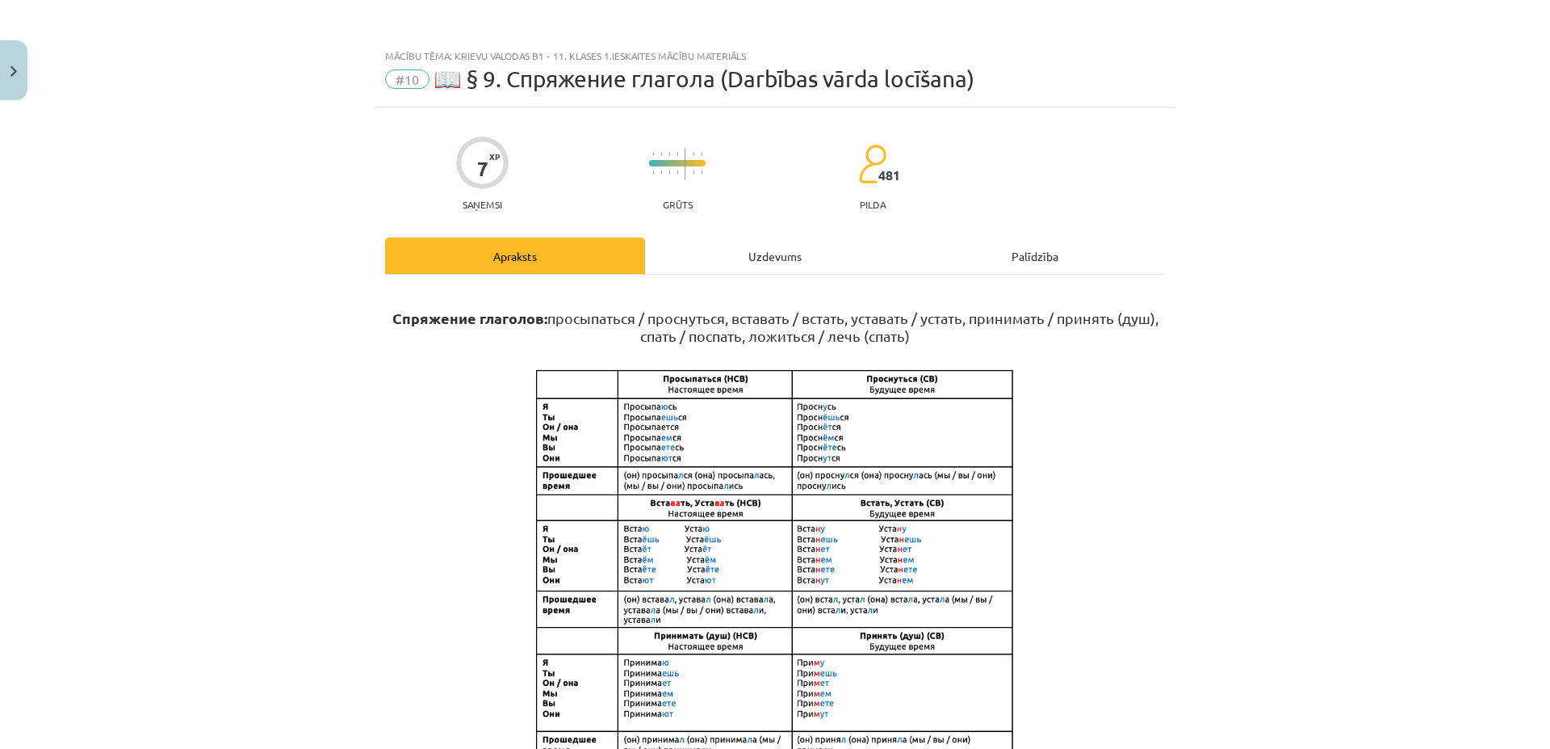
click at [755, 252] on div "Uzdevums" at bounding box center [775, 255] width 260 height 36
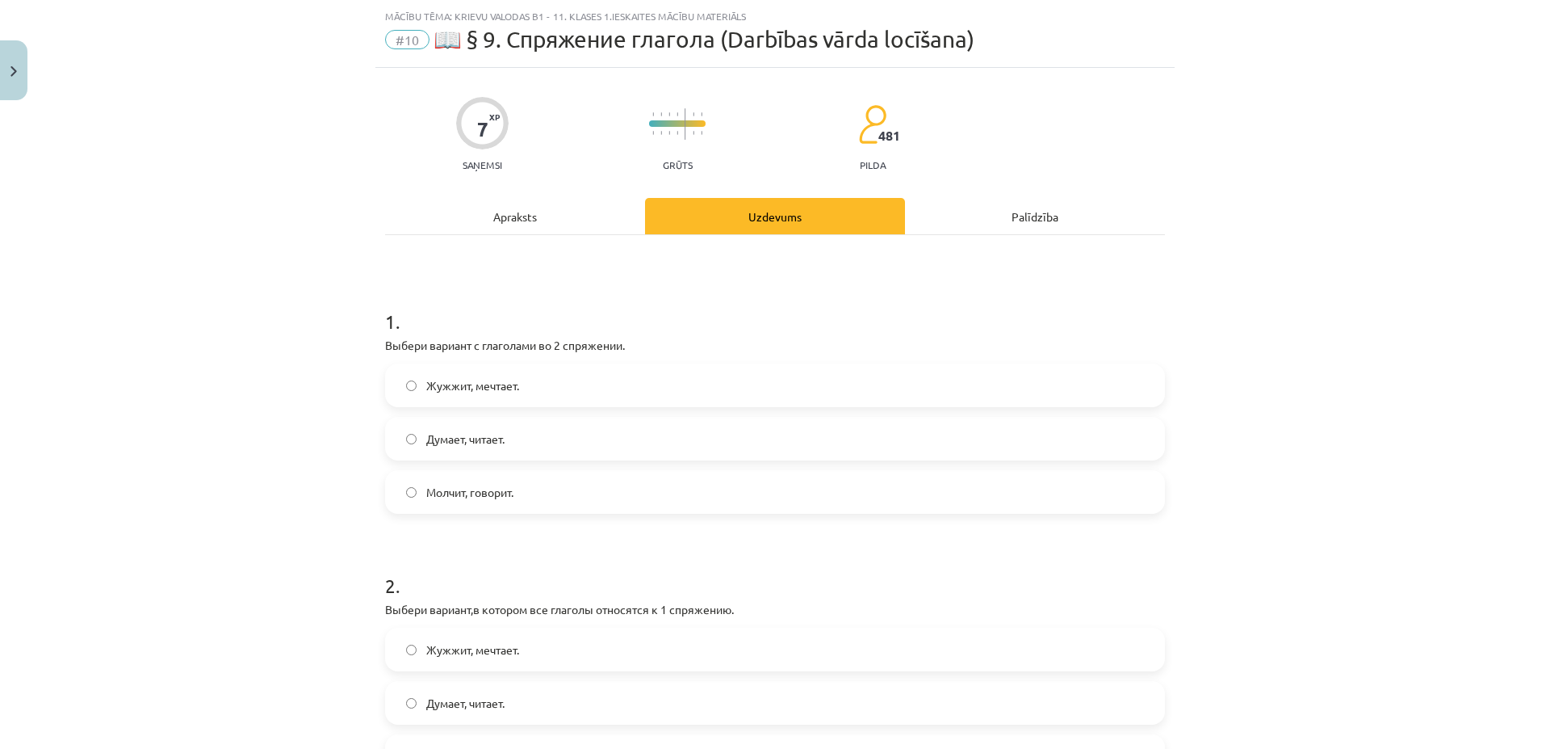
scroll to position [40, 0]
click at [545, 200] on div "Apraksts" at bounding box center [515, 215] width 260 height 36
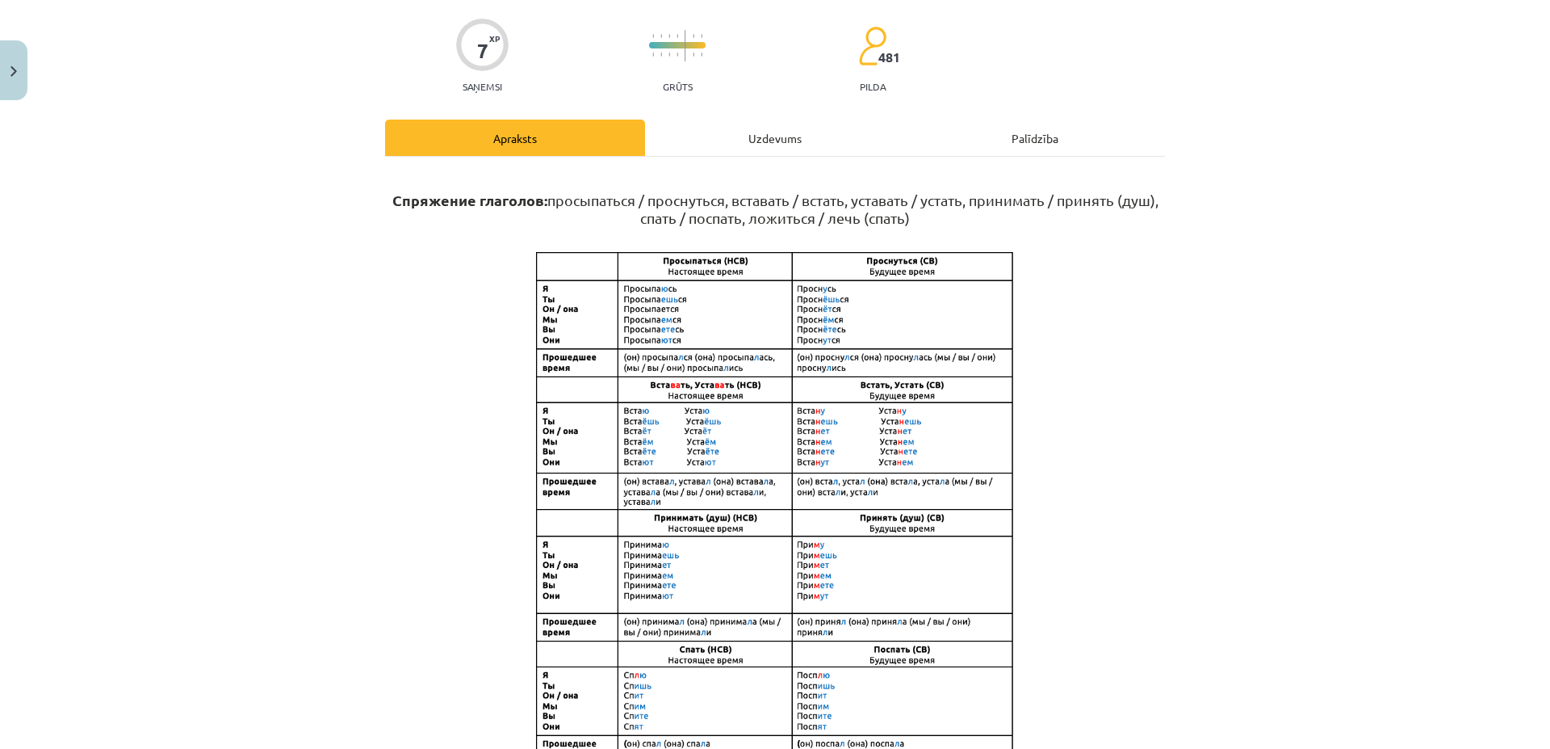
scroll to position [0, 0]
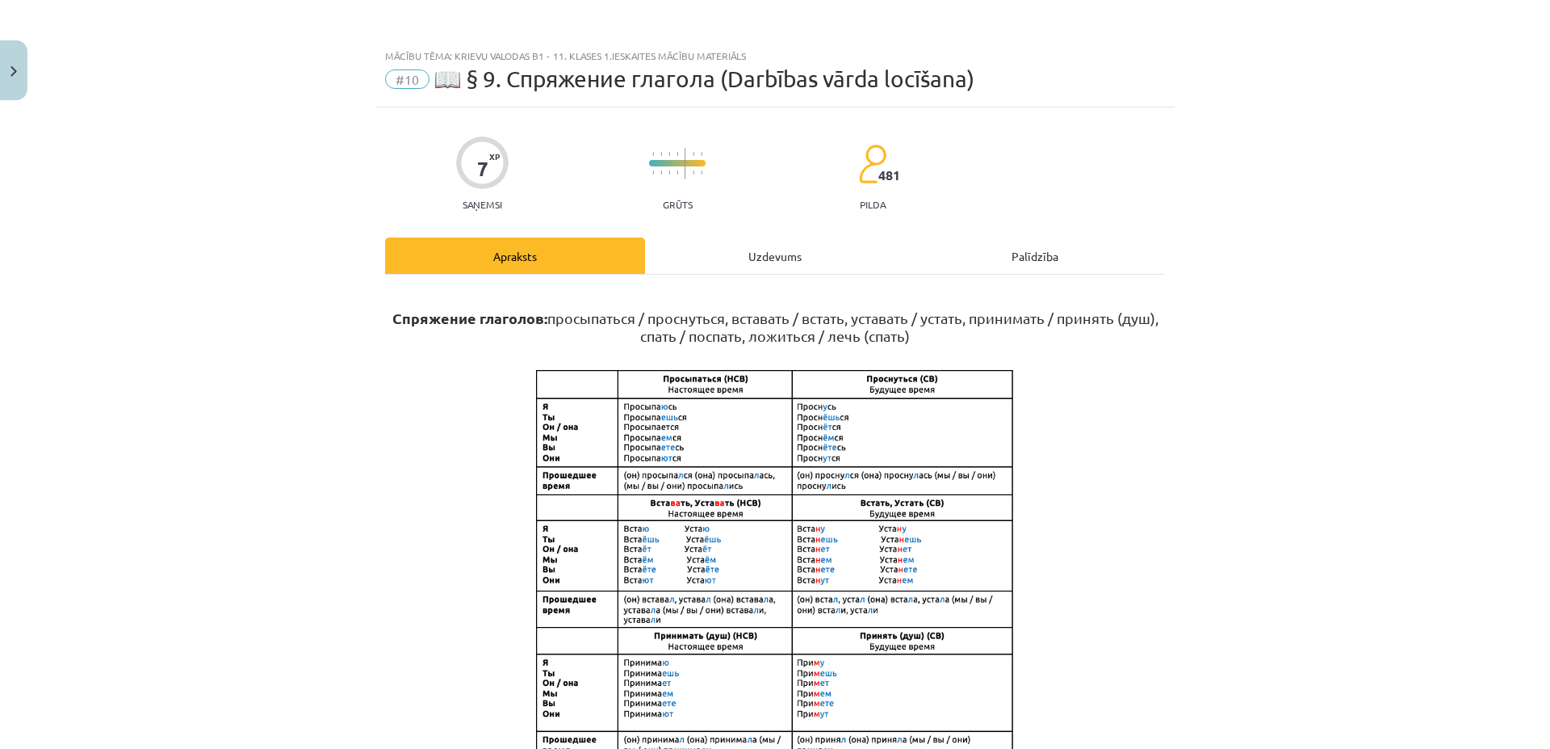
click at [752, 247] on div "Uzdevums" at bounding box center [775, 255] width 260 height 36
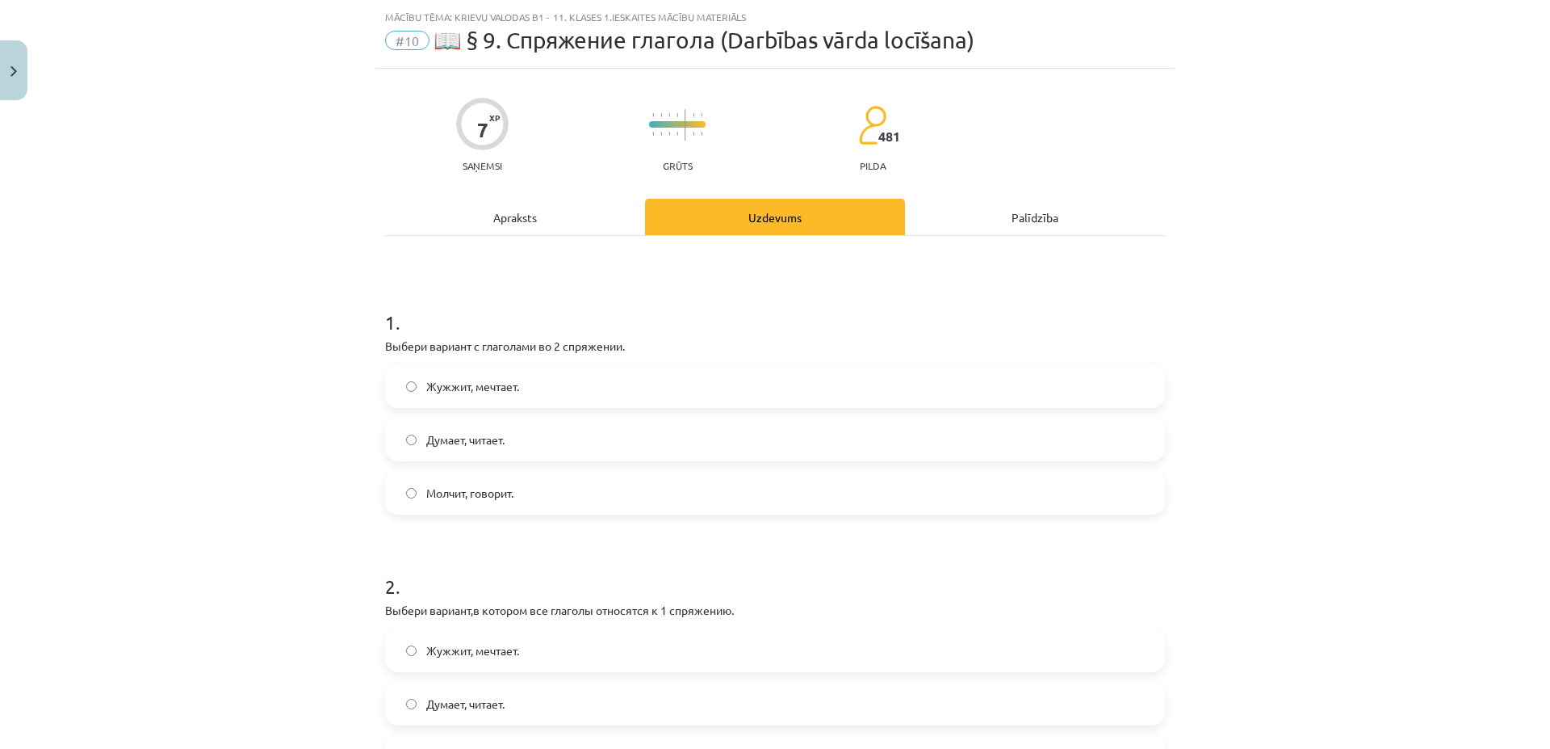
scroll to position [40, 0]
click at [552, 218] on div "Apraksts" at bounding box center [515, 215] width 260 height 36
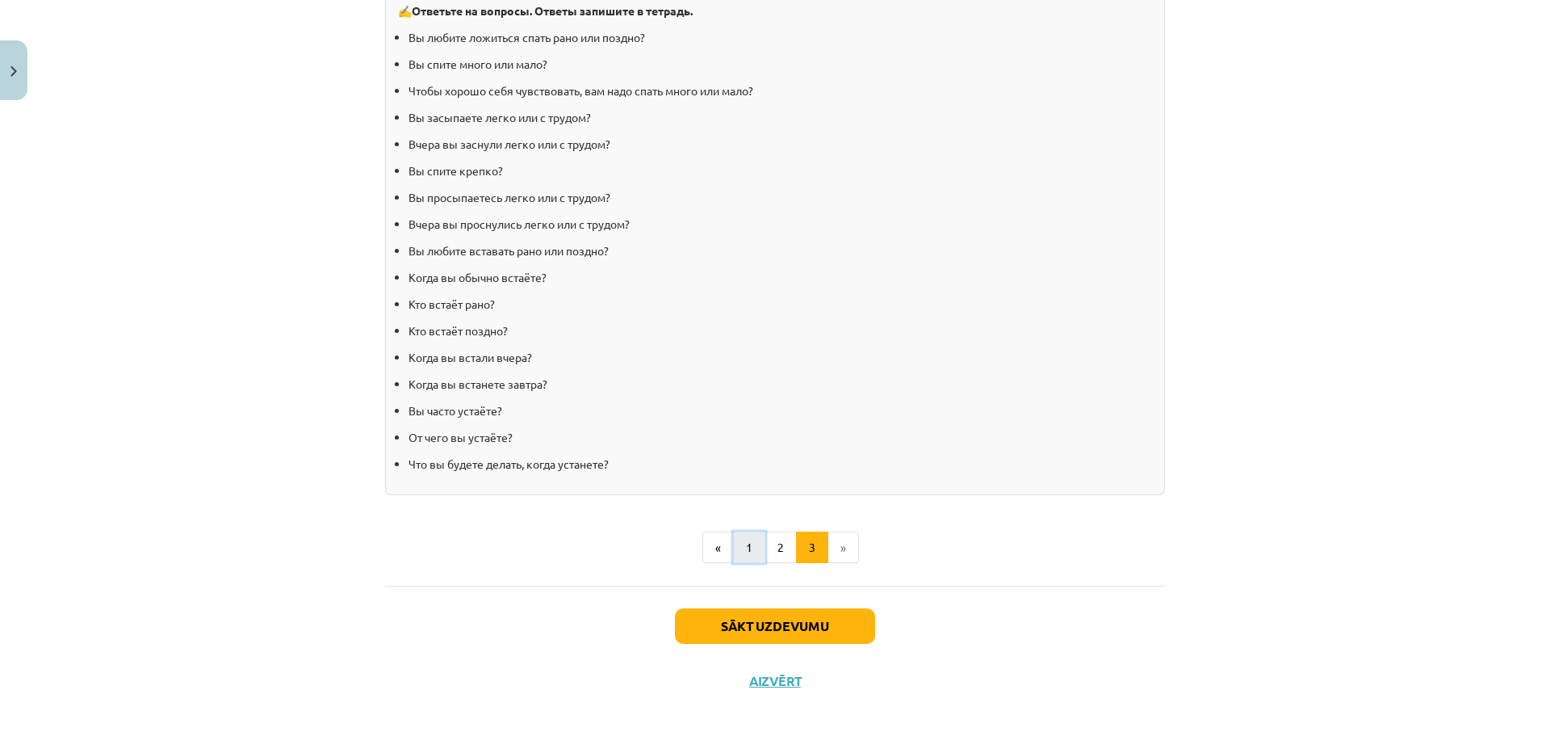
click at [738, 546] on button "1" at bounding box center [749, 547] width 32 height 32
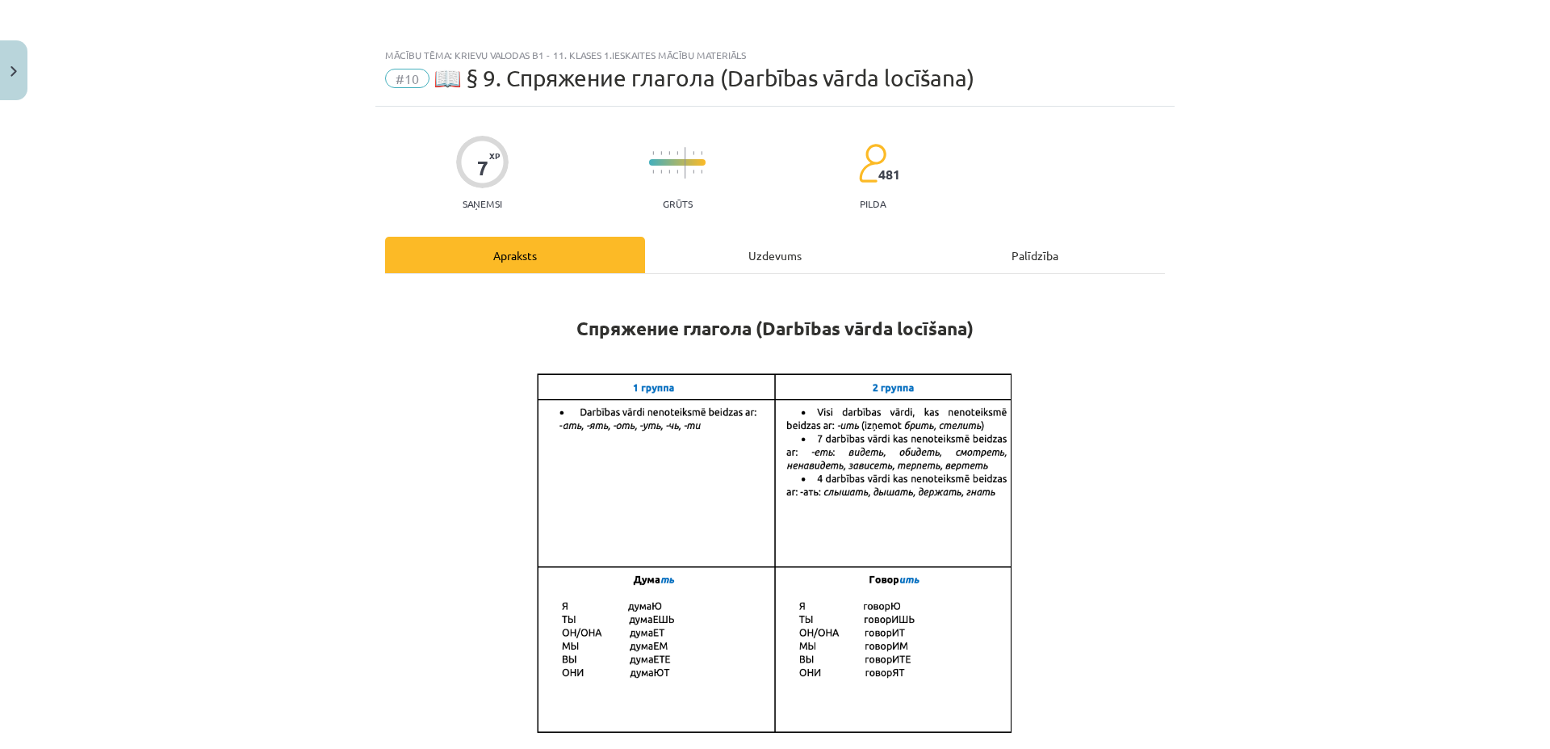
scroll to position [0, 0]
click at [759, 255] on div "Uzdevums" at bounding box center [775, 255] width 260 height 36
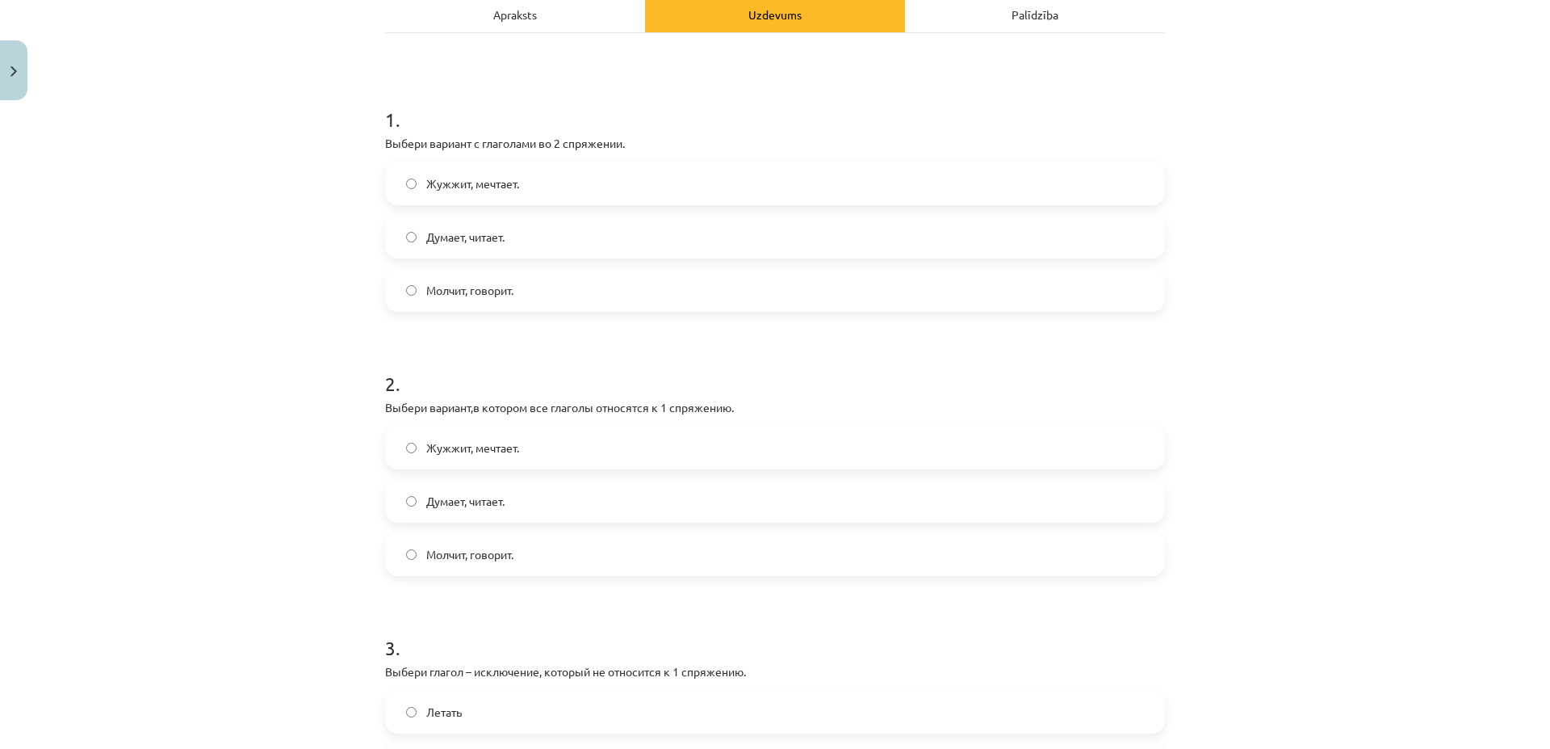
scroll to position [9, 0]
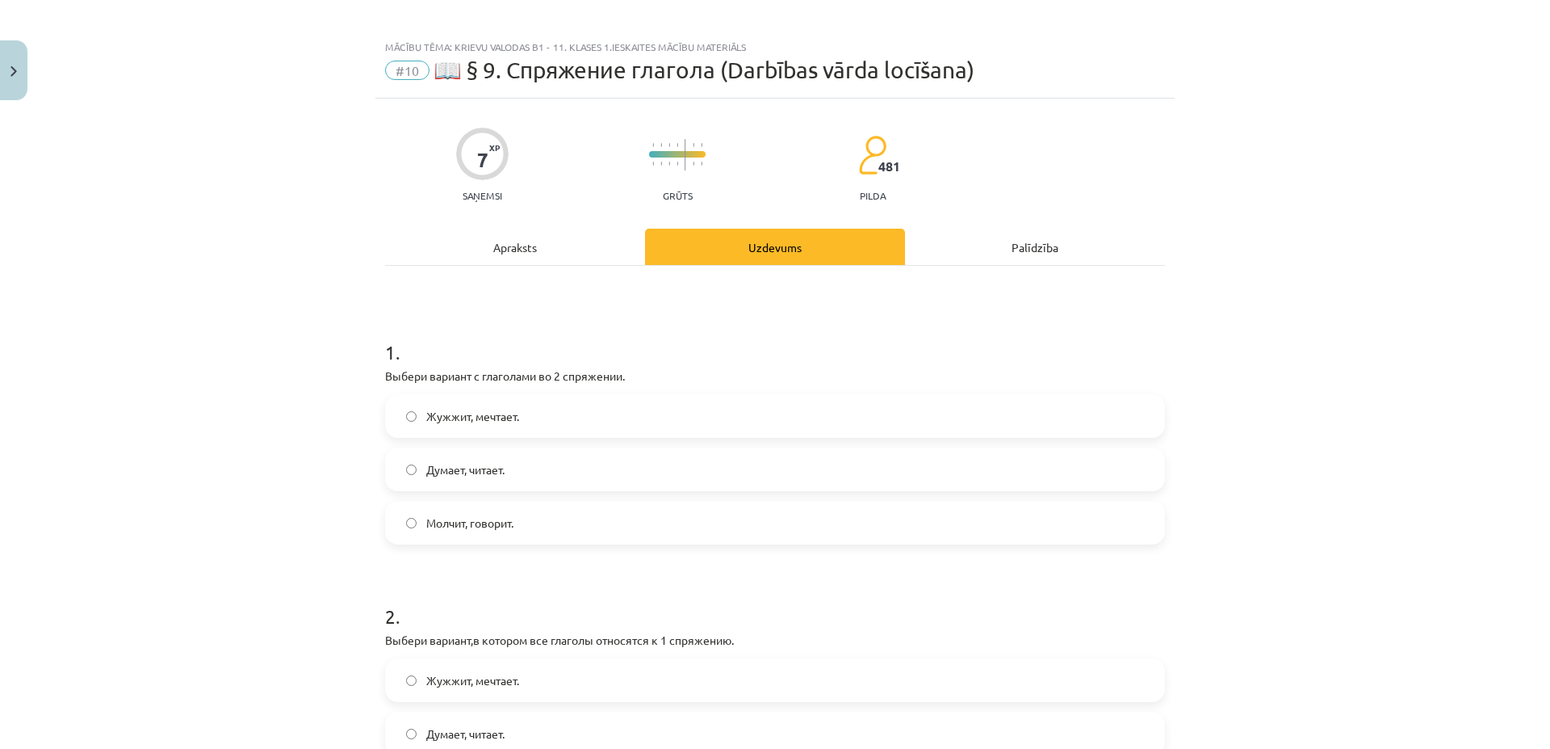
click at [534, 241] on div "Apraksts" at bounding box center [515, 247] width 260 height 36
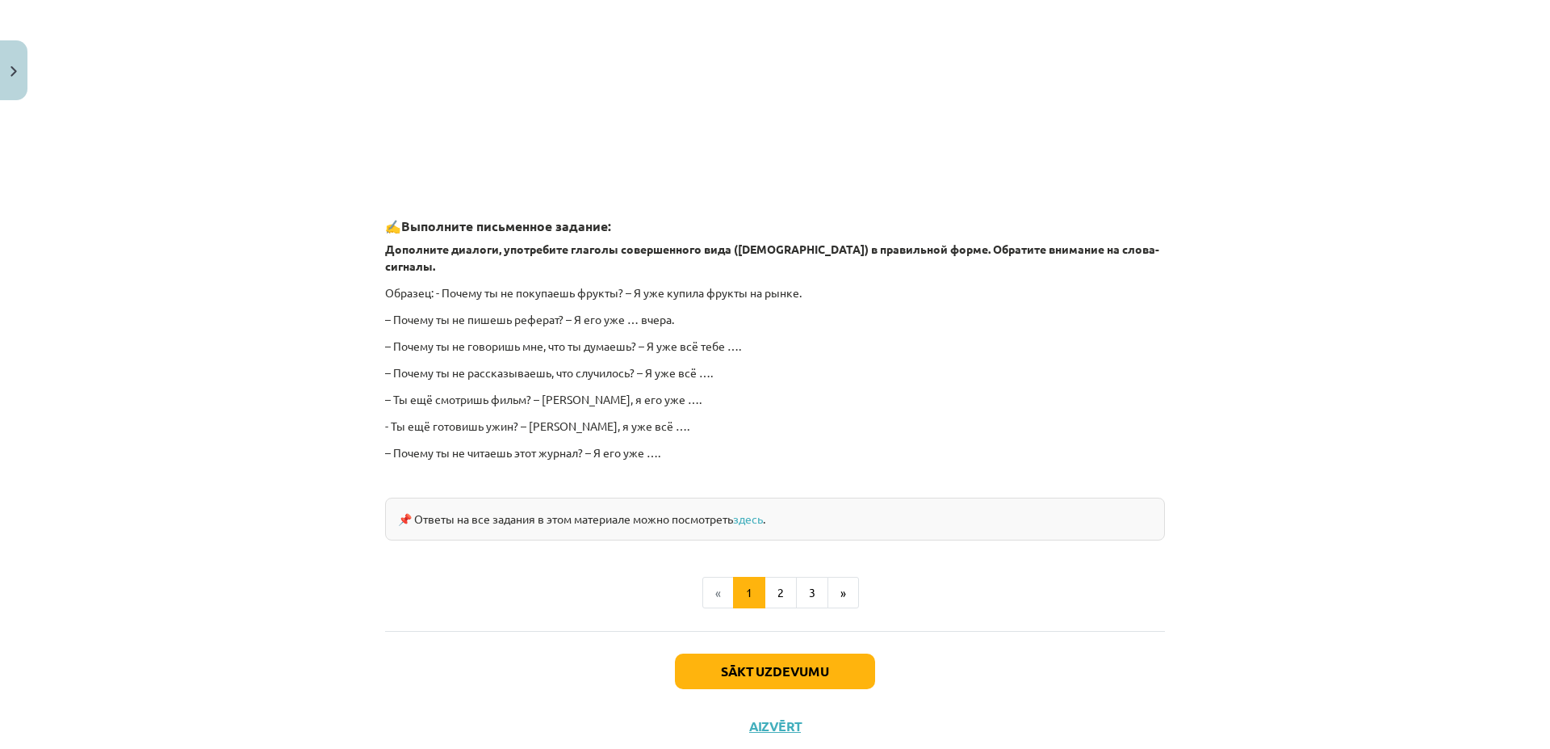
scroll to position [1291, 0]
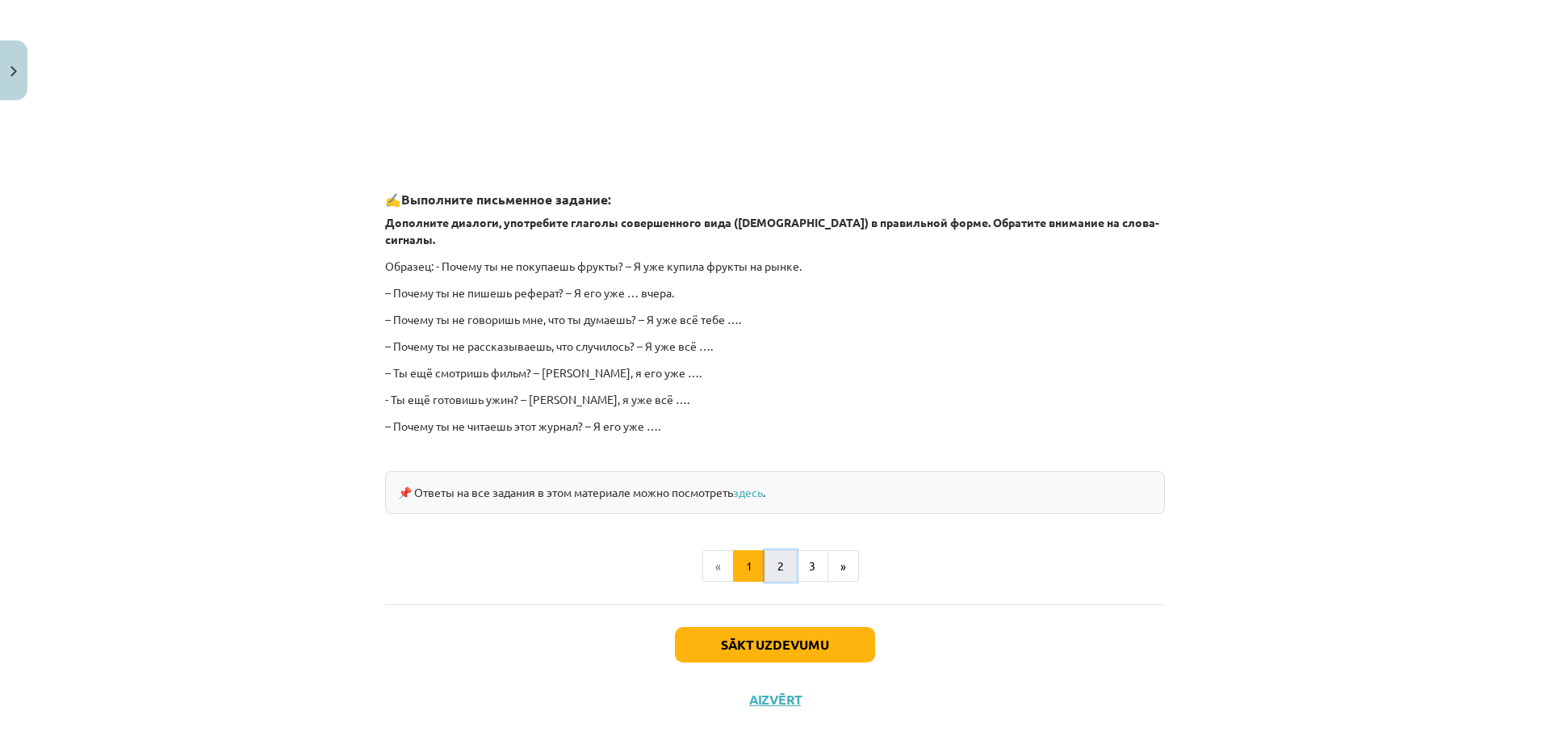
click at [772, 550] on button "2" at bounding box center [781, 566] width 32 height 32
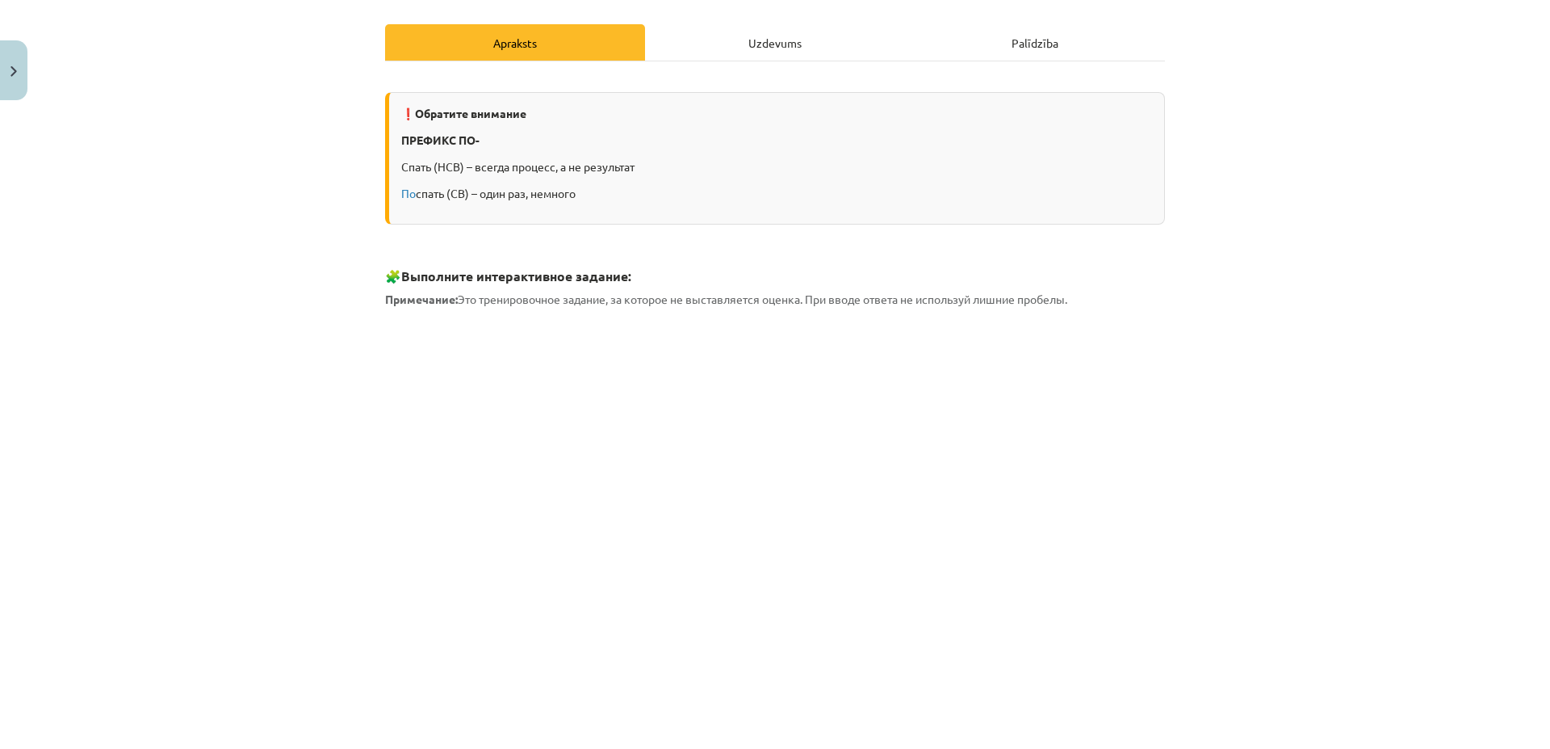
scroll to position [446, 0]
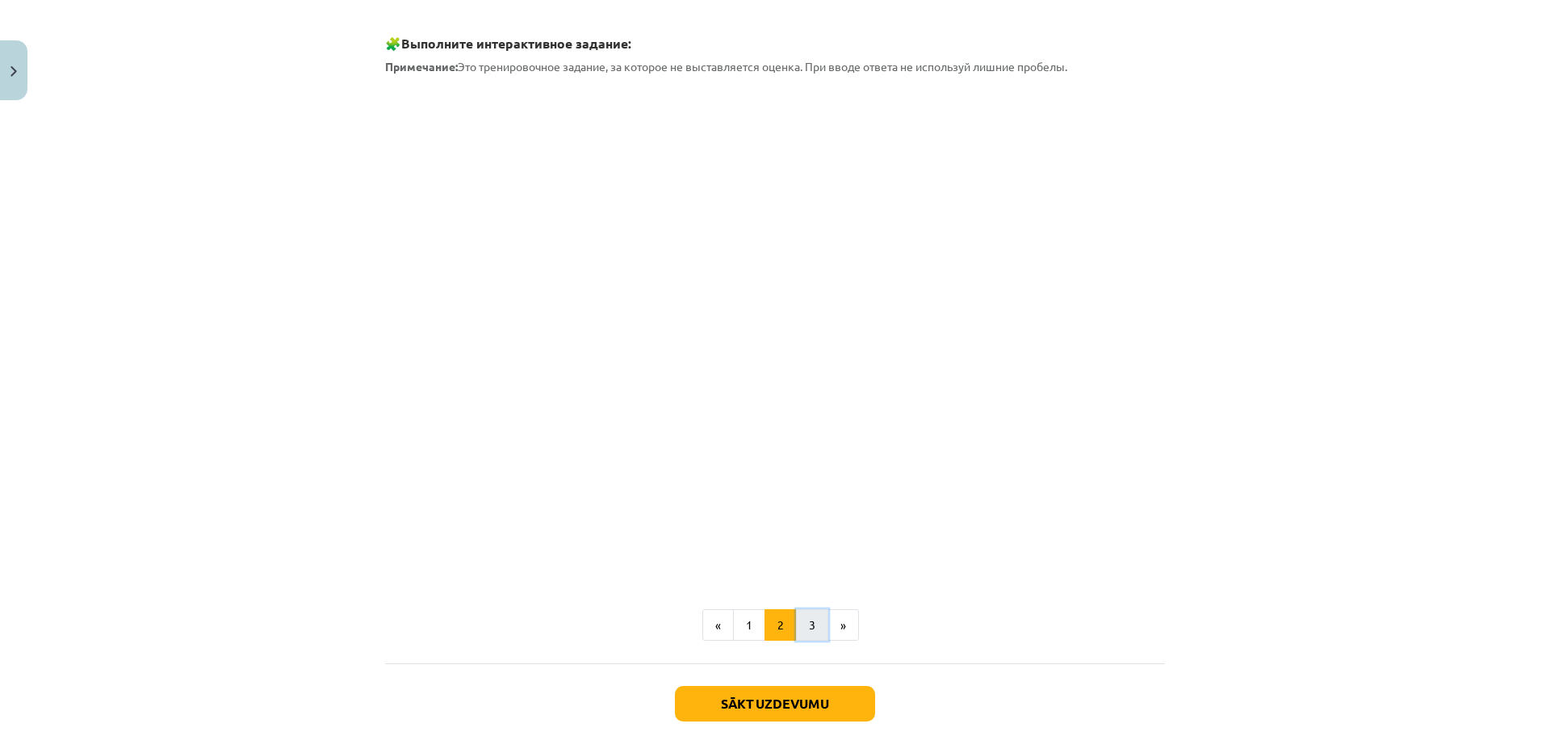
click at [803, 622] on button "3" at bounding box center [812, 625] width 32 height 32
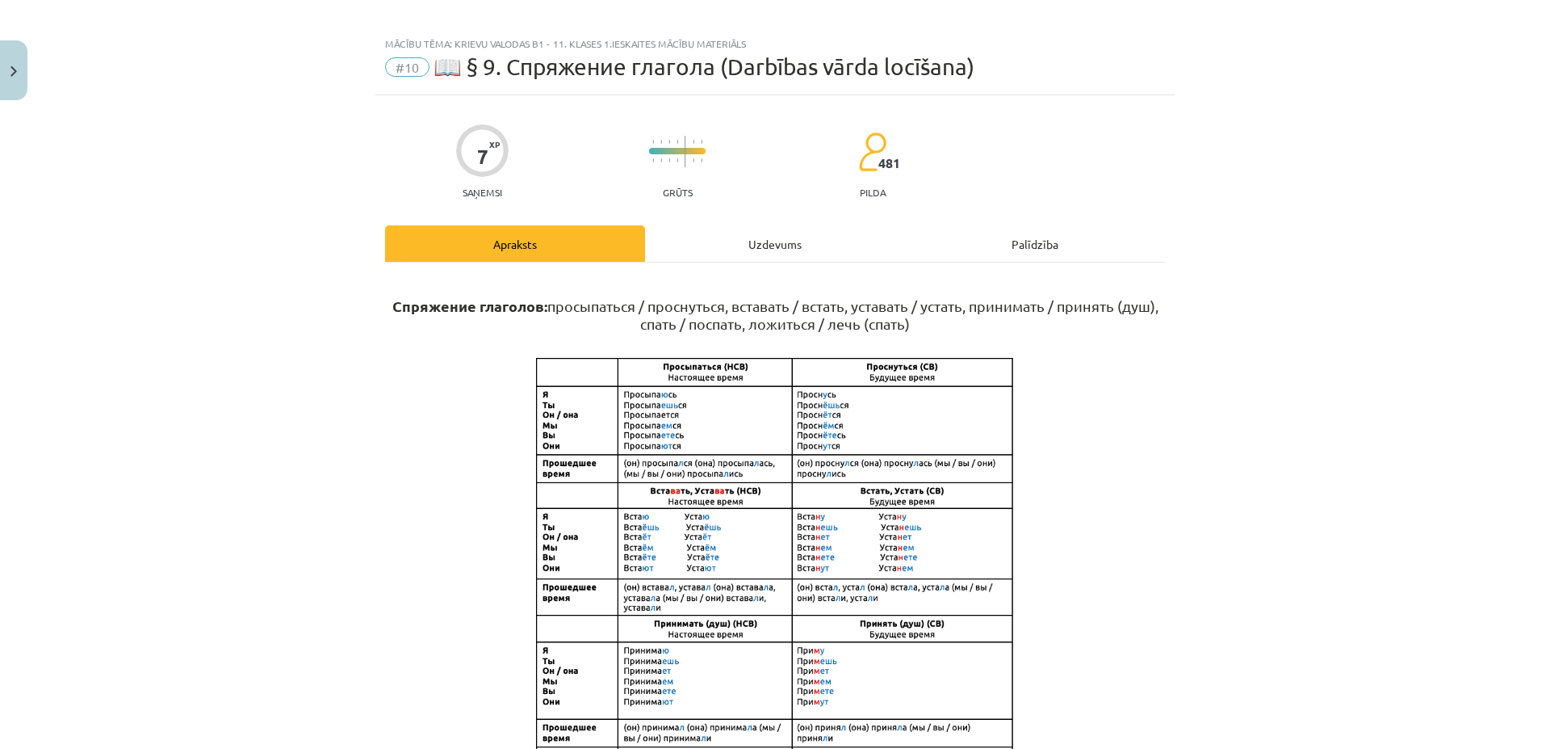
scroll to position [0, 0]
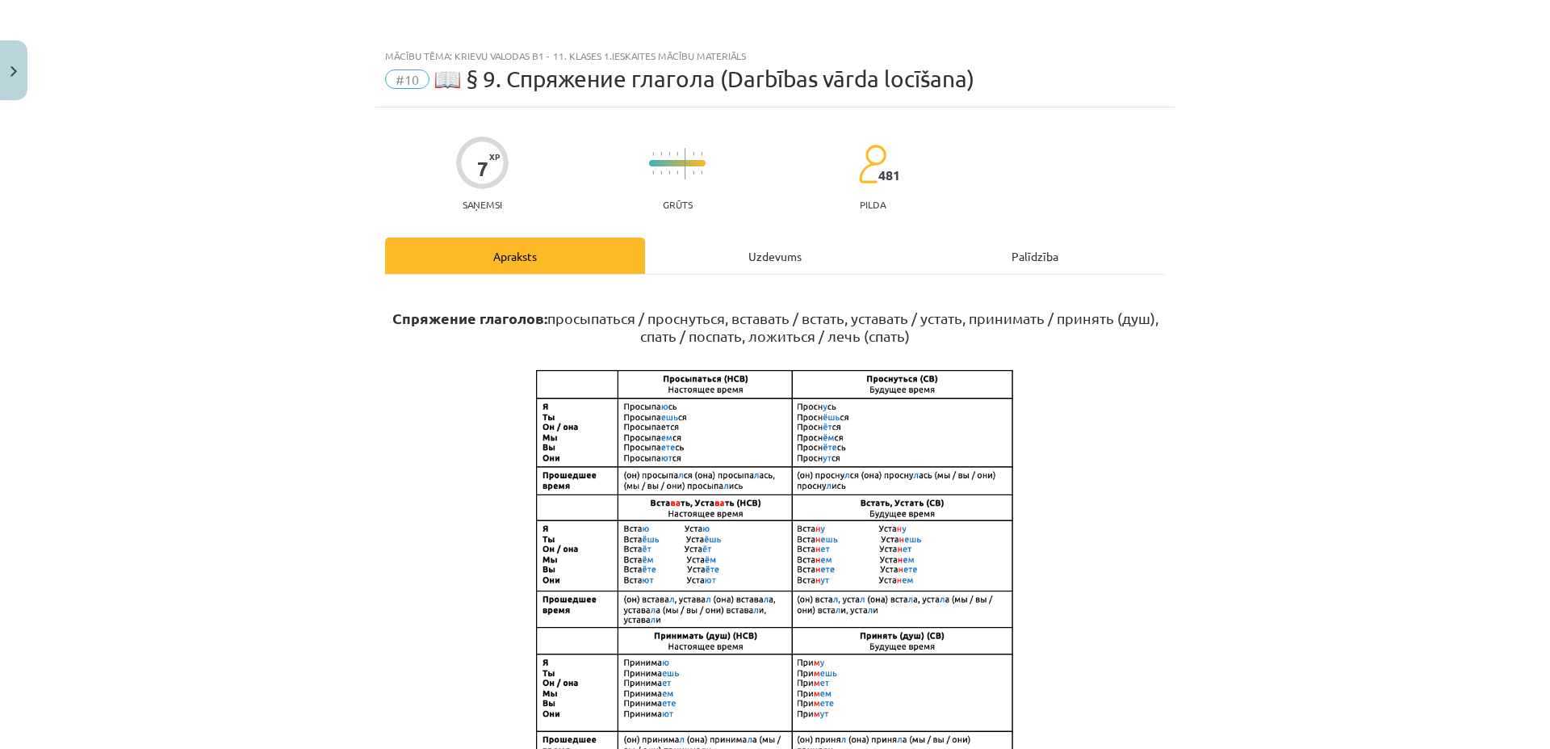
click at [792, 255] on div "Uzdevums" at bounding box center [775, 255] width 260 height 36
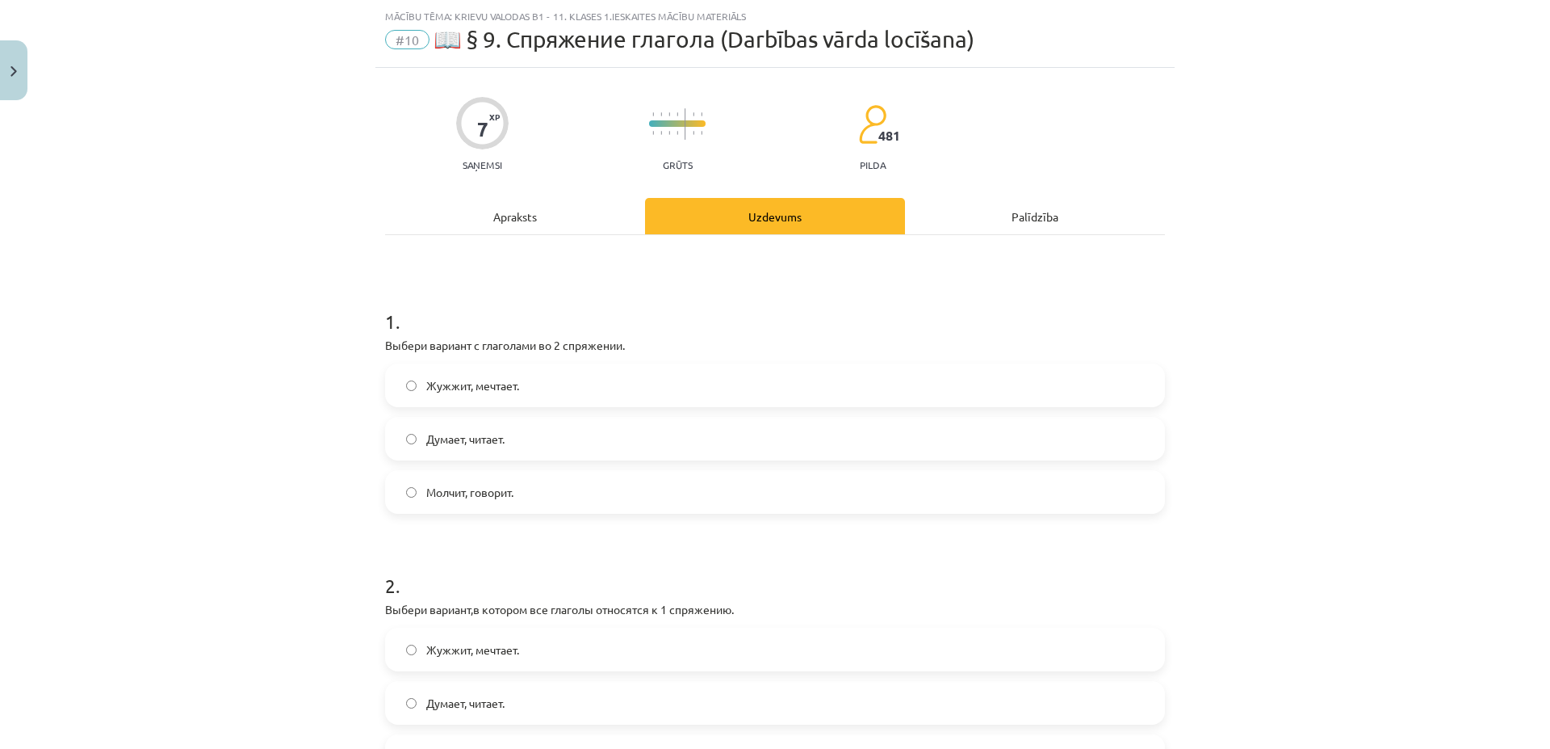
scroll to position [40, 0]
click at [557, 216] on div "Apraksts" at bounding box center [515, 215] width 260 height 36
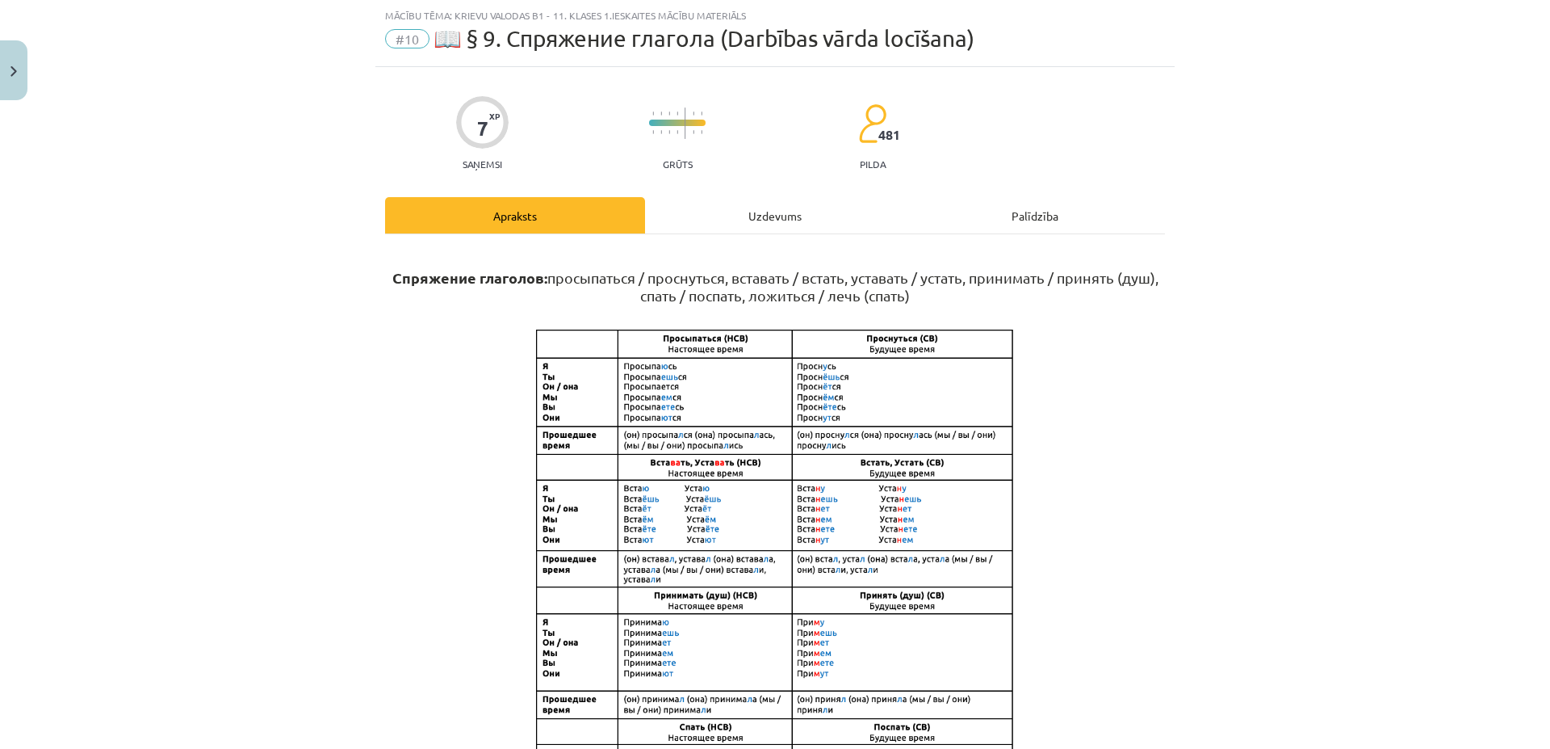
click at [787, 210] on div "Uzdevums" at bounding box center [775, 215] width 260 height 36
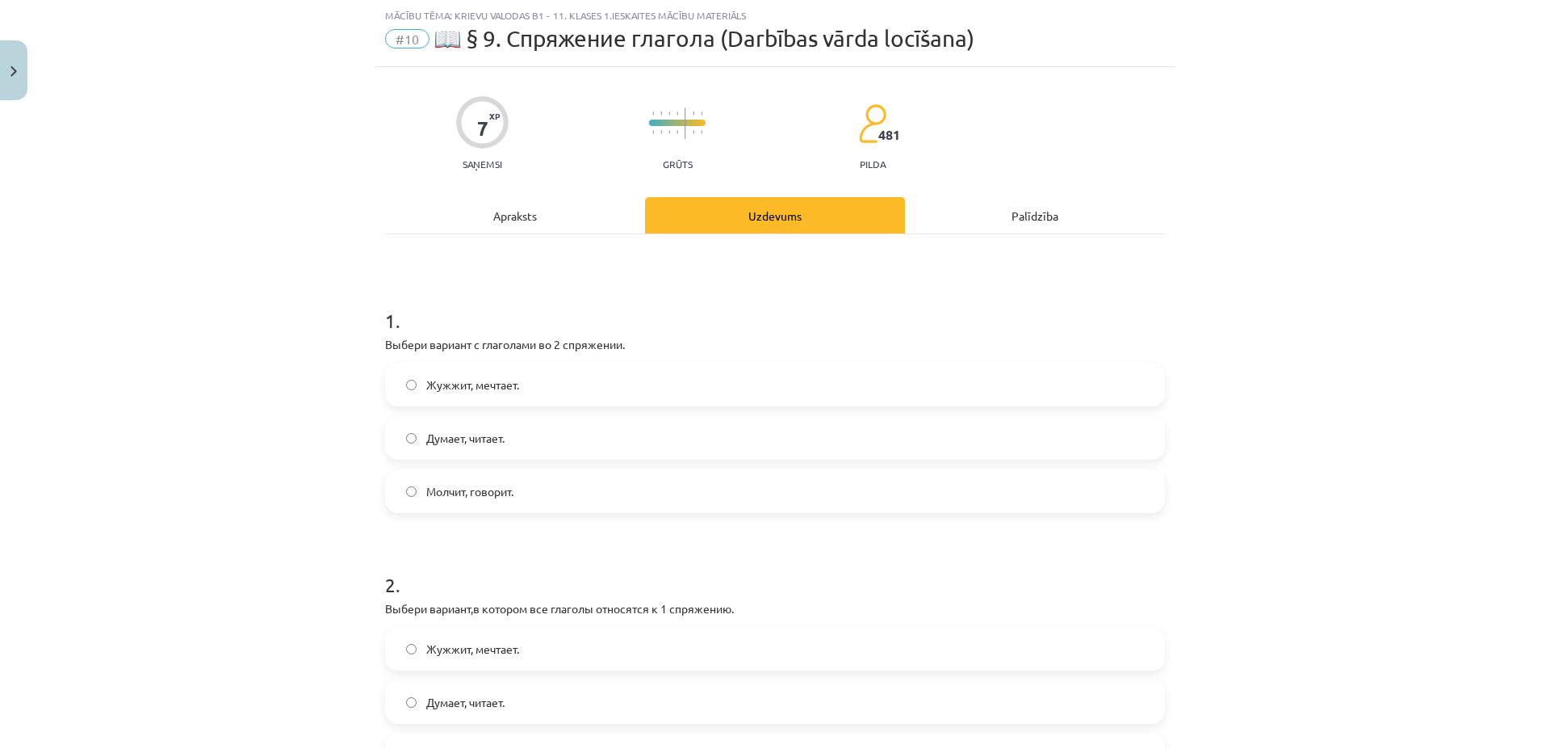
click at [516, 498] on label "Молчит, говорит." at bounding box center [775, 491] width 777 height 40
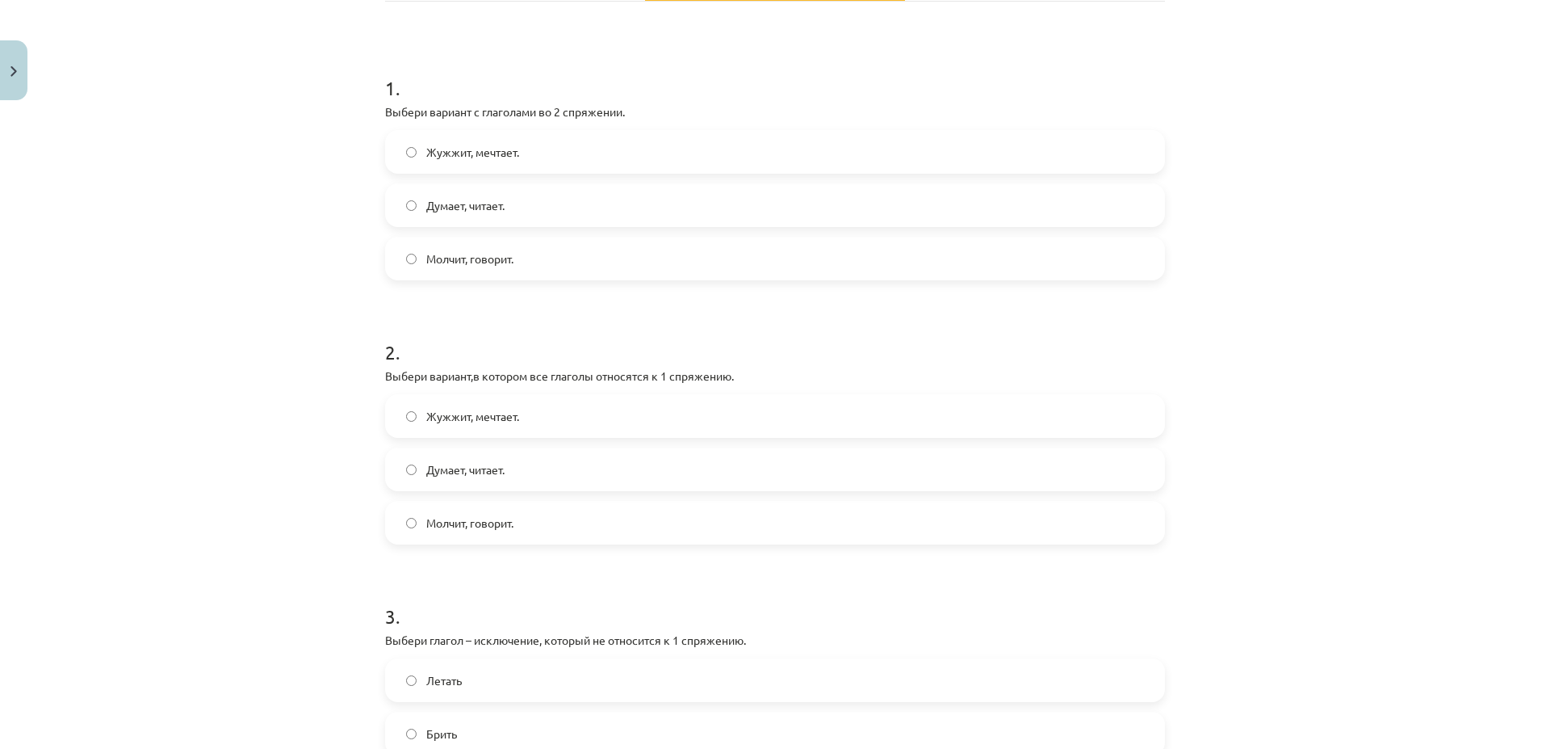
scroll to position [428, 0]
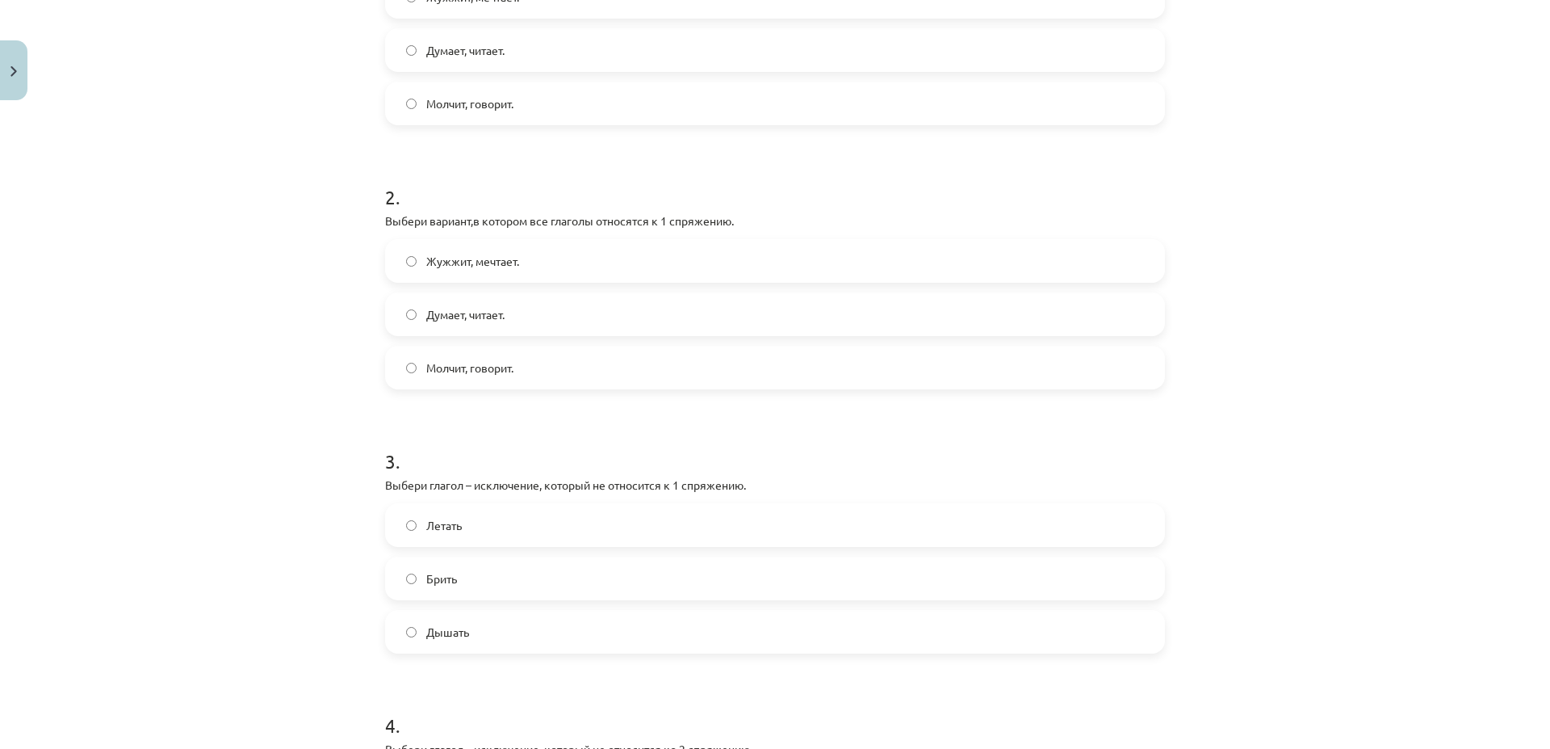
click at [512, 640] on label "Дышать" at bounding box center [775, 631] width 777 height 40
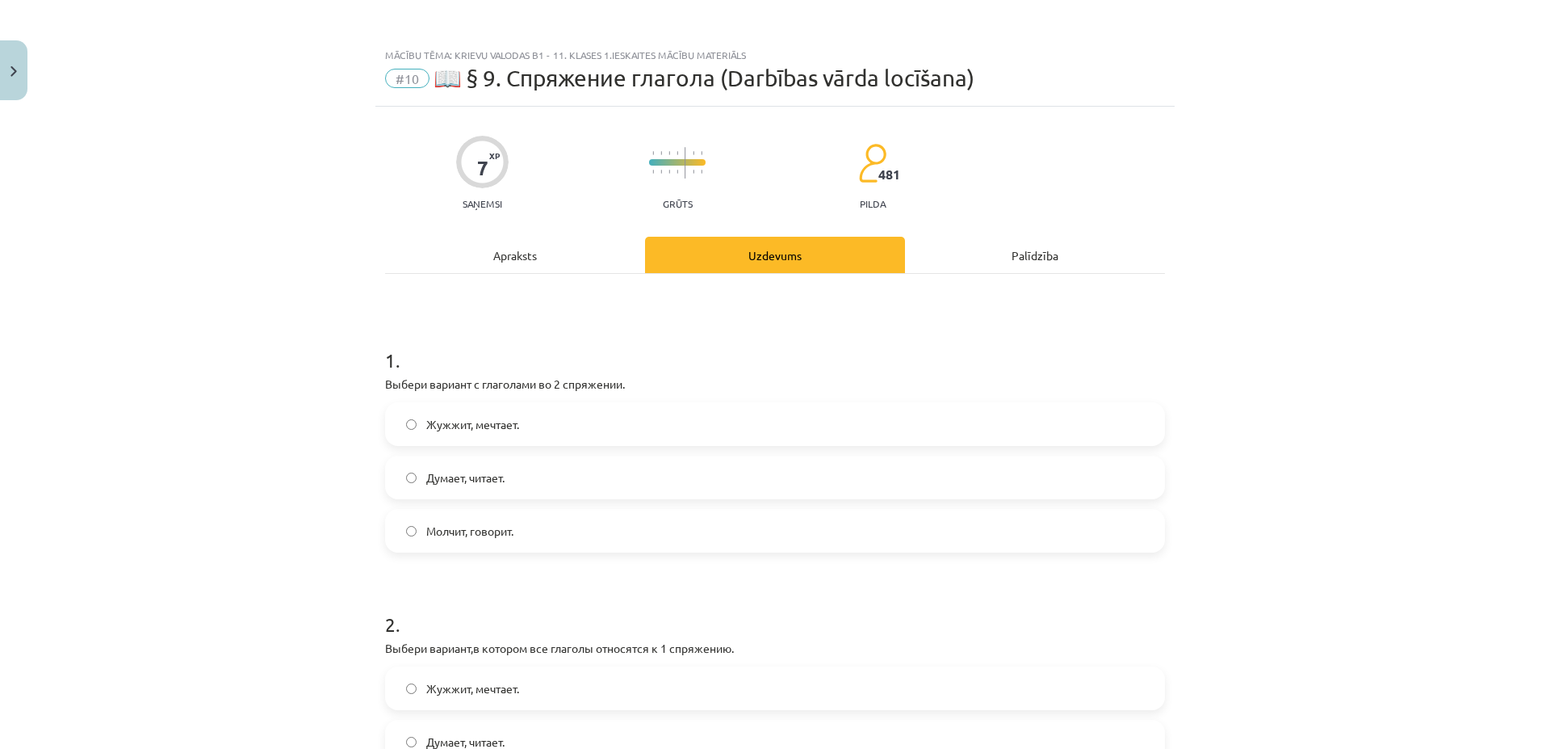
scroll to position [0, 0]
click at [580, 261] on div "Apraksts" at bounding box center [515, 255] width 260 height 36
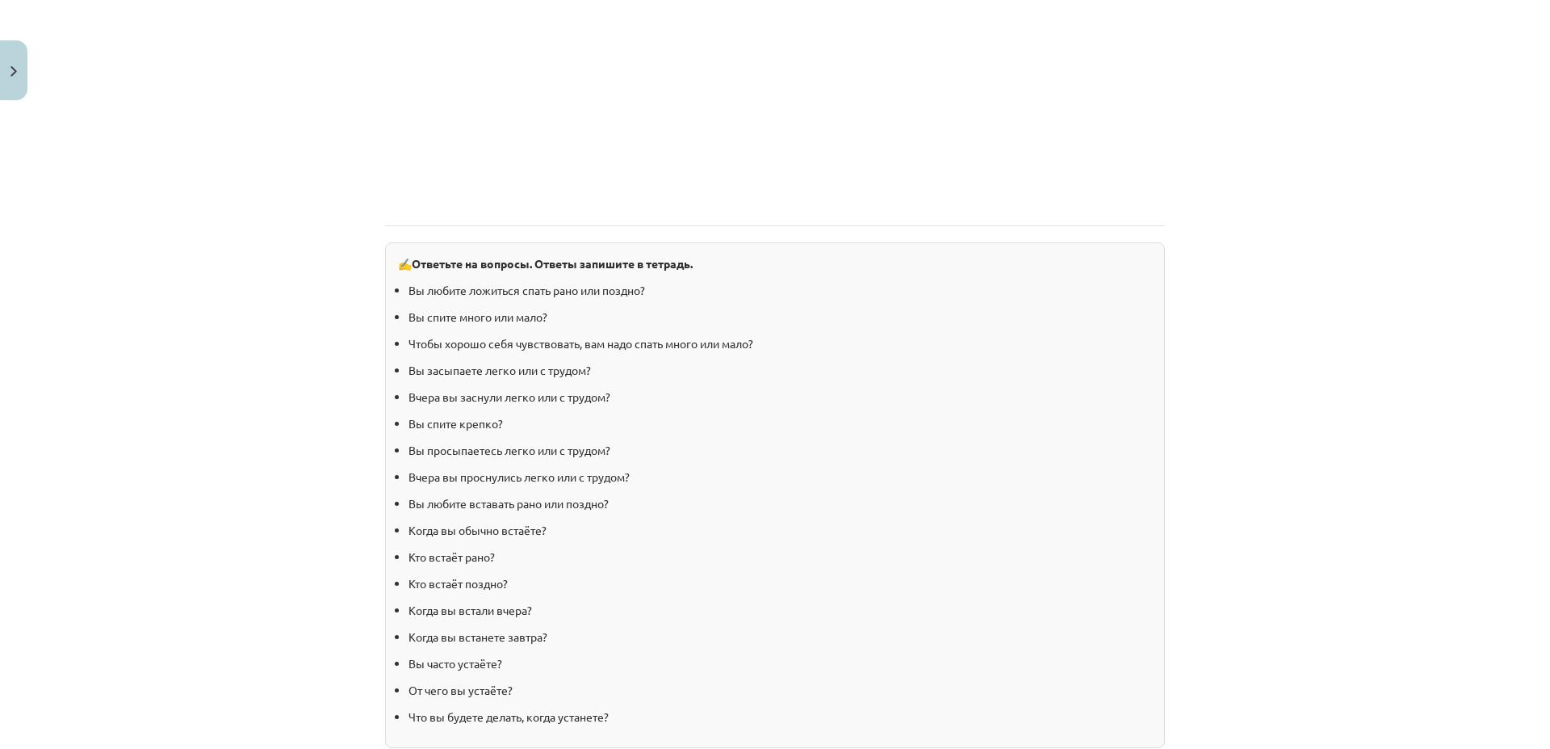
scroll to position [1493, 0]
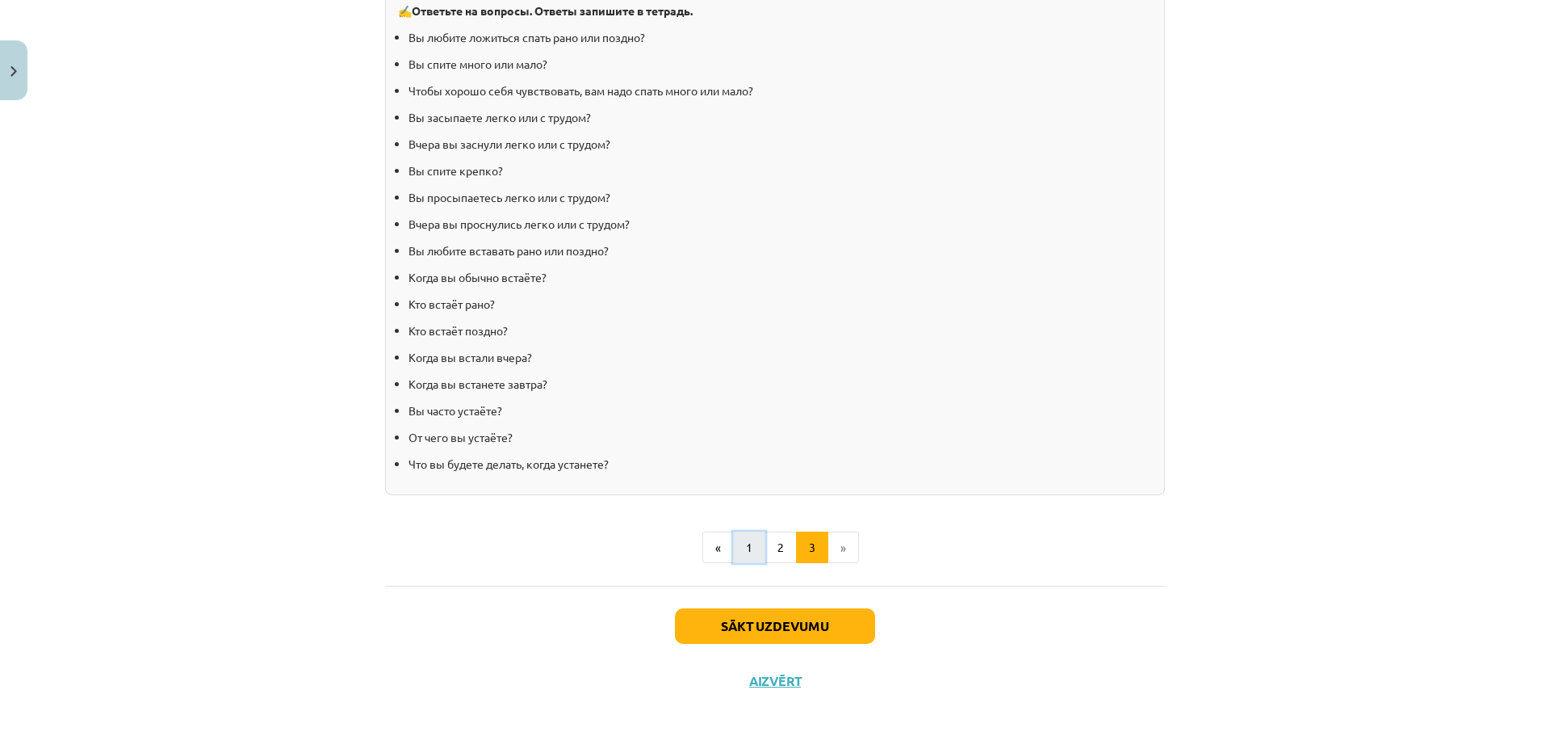
click at [741, 543] on button "1" at bounding box center [749, 547] width 32 height 32
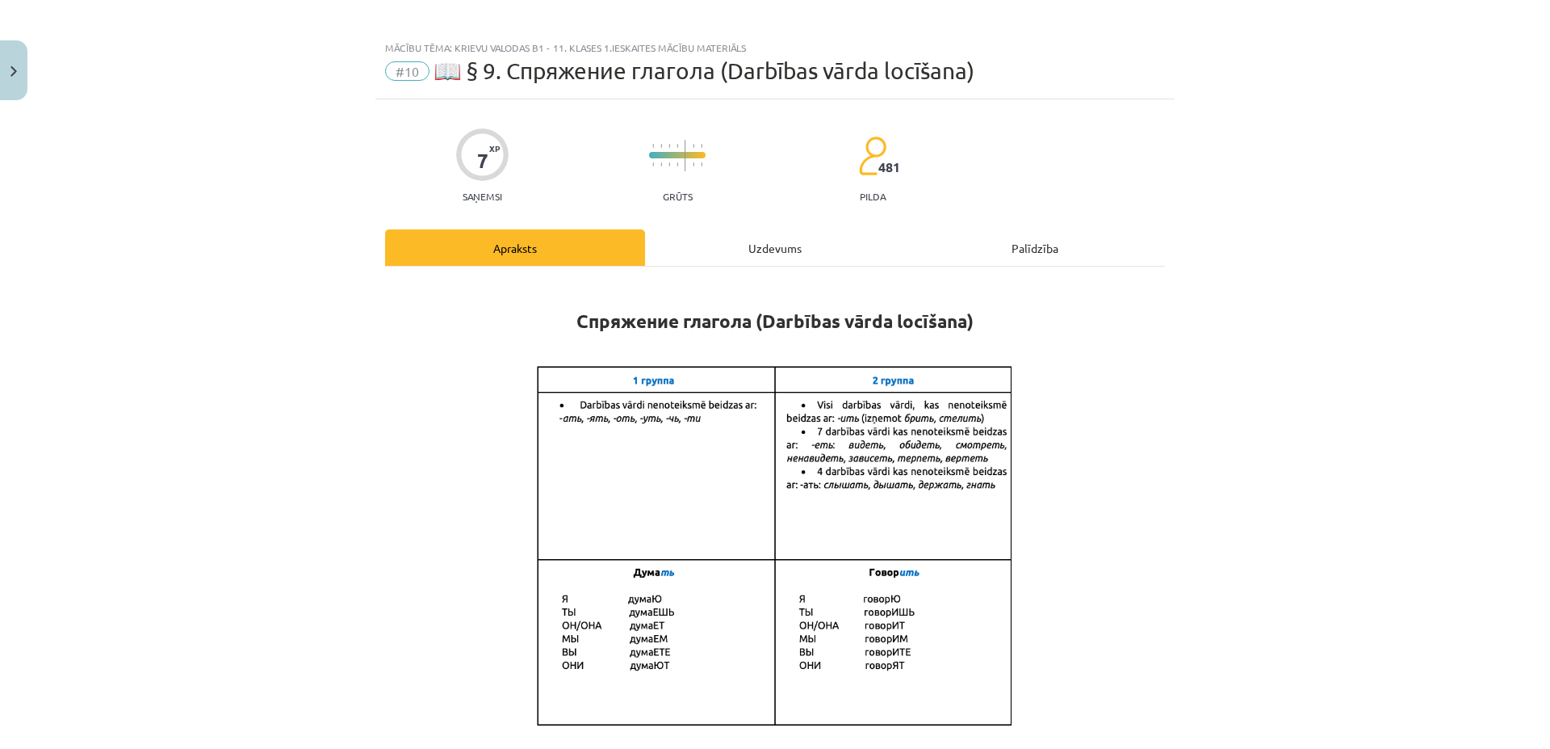
scroll to position [0, 0]
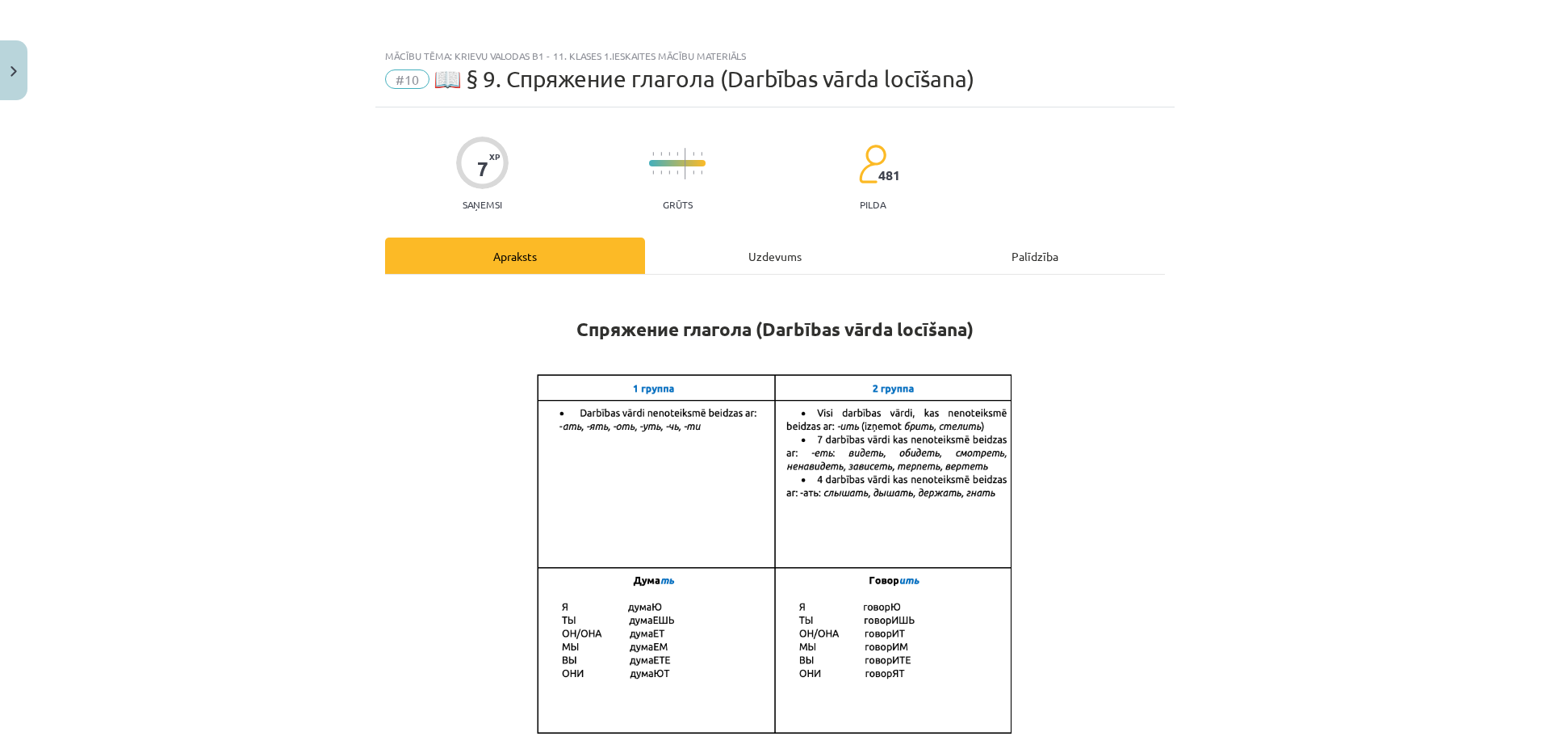
click at [820, 246] on div "Uzdevums" at bounding box center [775, 255] width 260 height 36
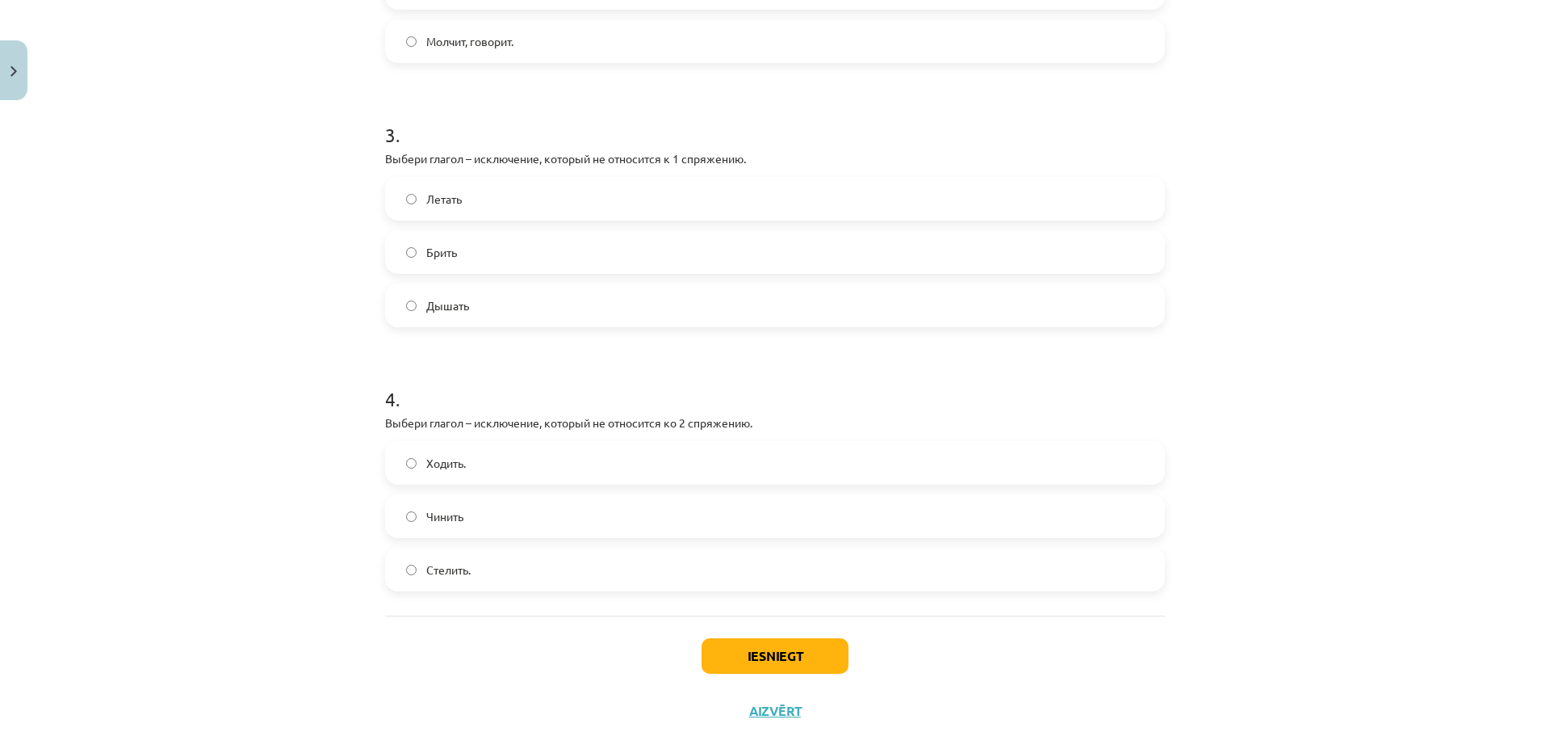
scroll to position [784, 0]
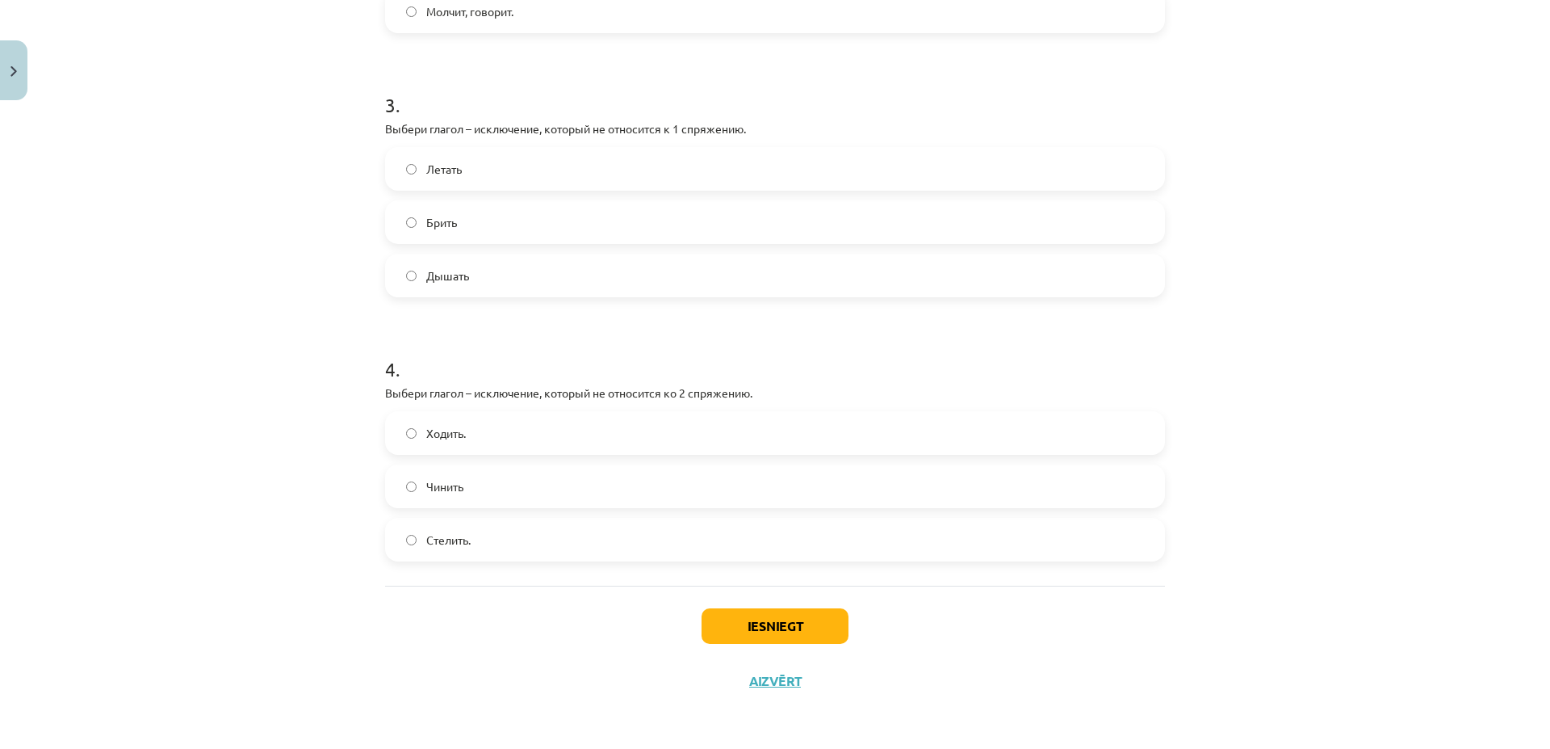
drag, startPoint x: 456, startPoint y: 539, endPoint x: 601, endPoint y: 535, distance: 144.6
click at [458, 538] on span "Стелить." at bounding box center [448, 539] width 44 height 17
drag, startPoint x: 804, startPoint y: 631, endPoint x: 792, endPoint y: 627, distance: 13.0
click at [803, 631] on button "Iesniegt" at bounding box center [775, 626] width 147 height 36
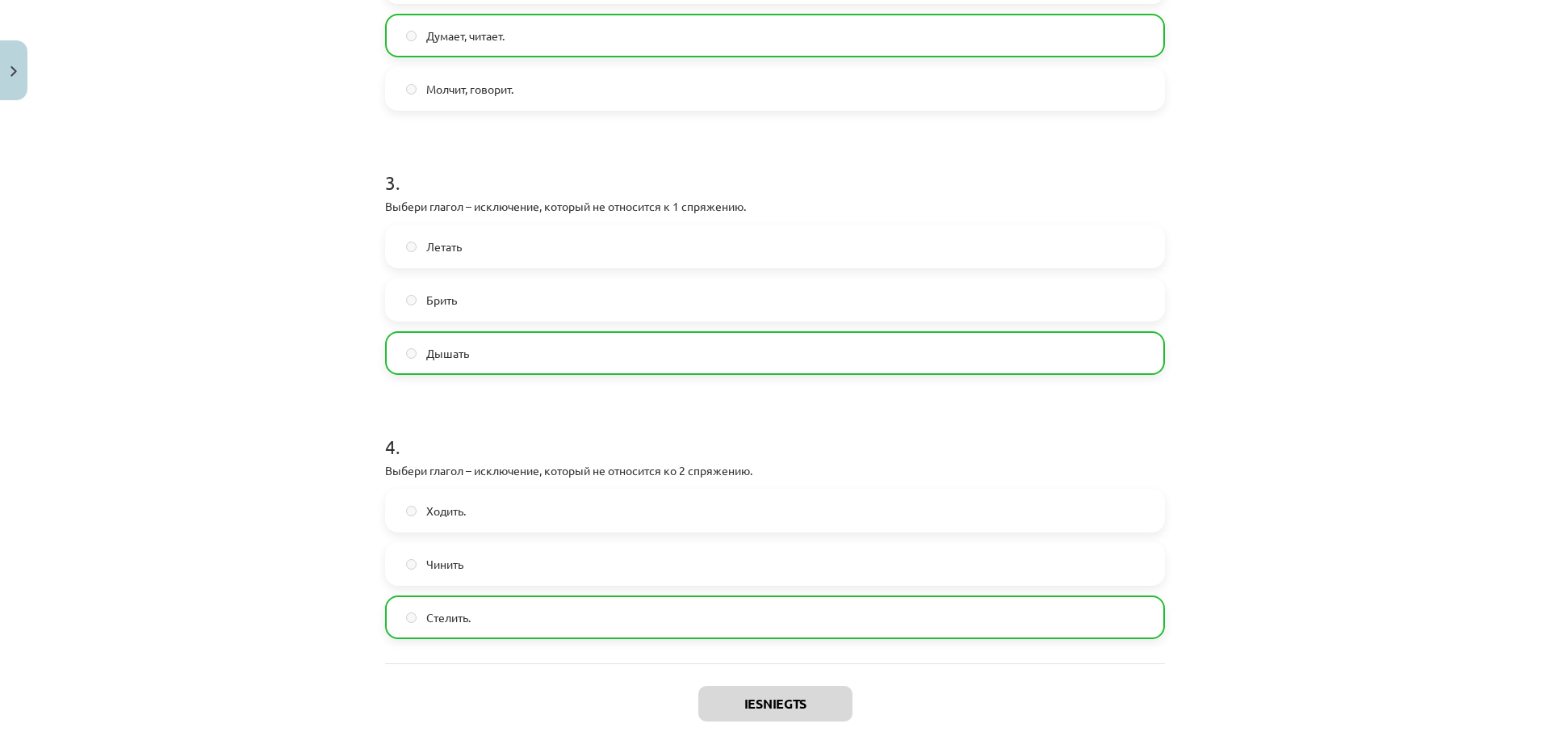
scroll to position [836, 0]
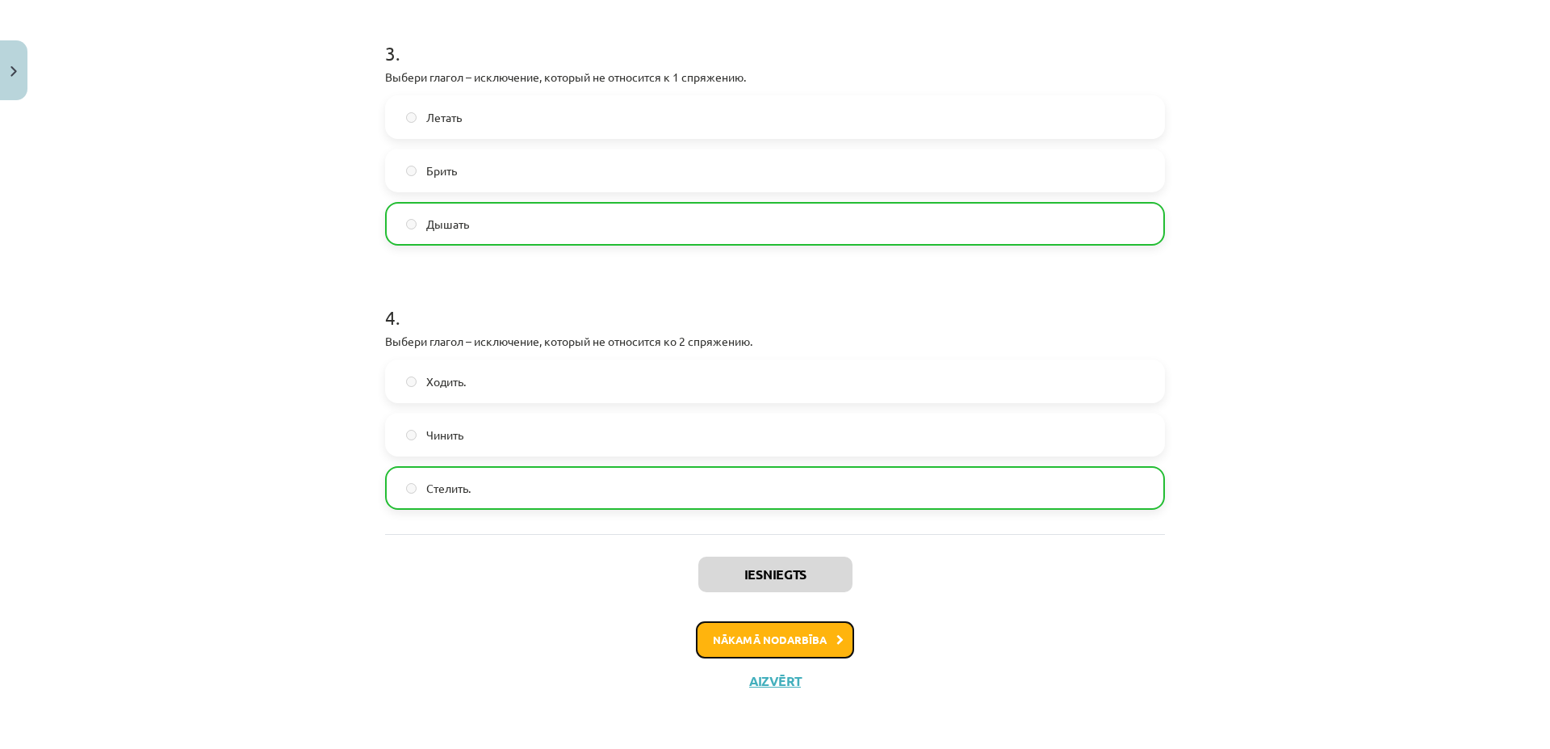
click at [776, 637] on button "Nākamā nodarbība" at bounding box center [775, 639] width 158 height 37
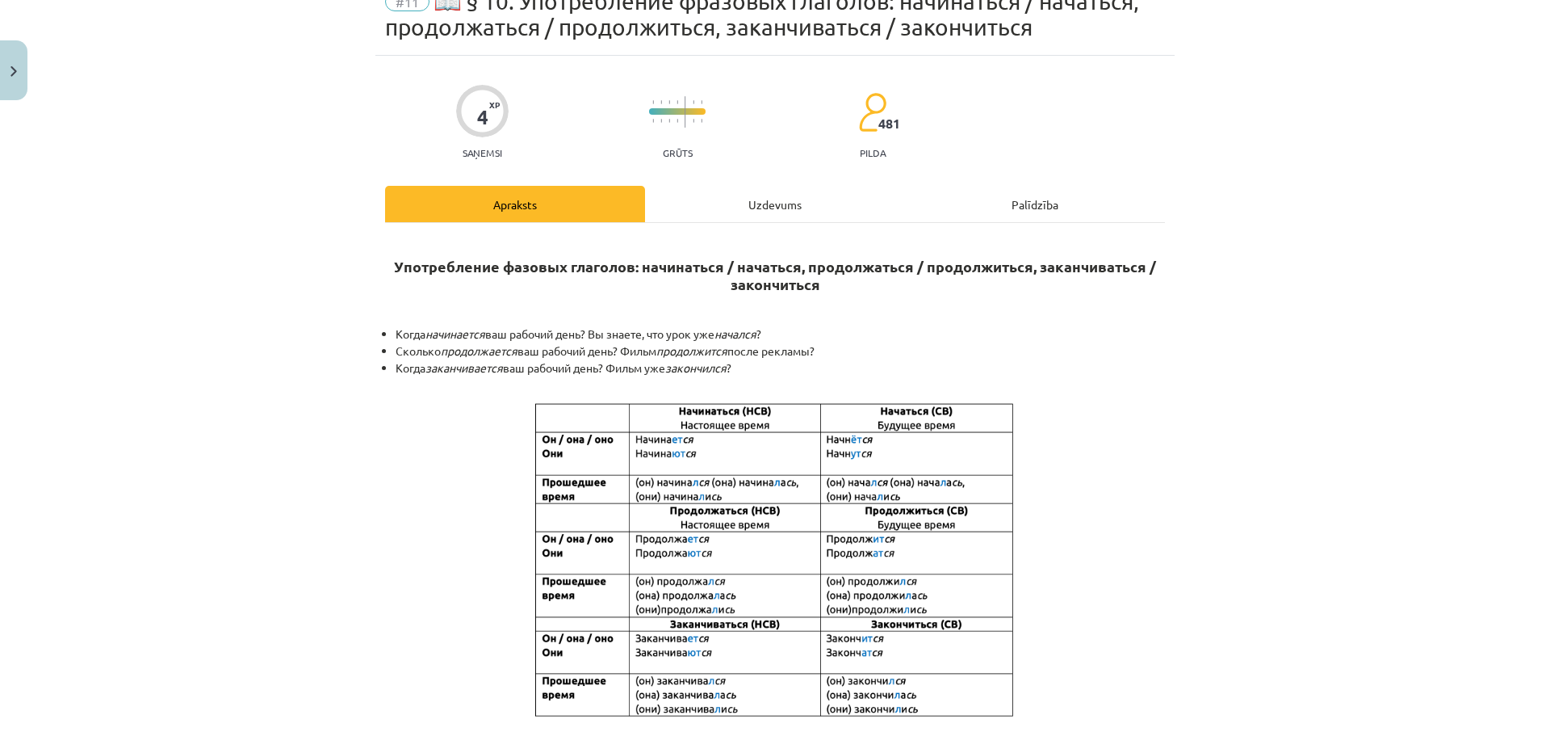
scroll to position [0, 0]
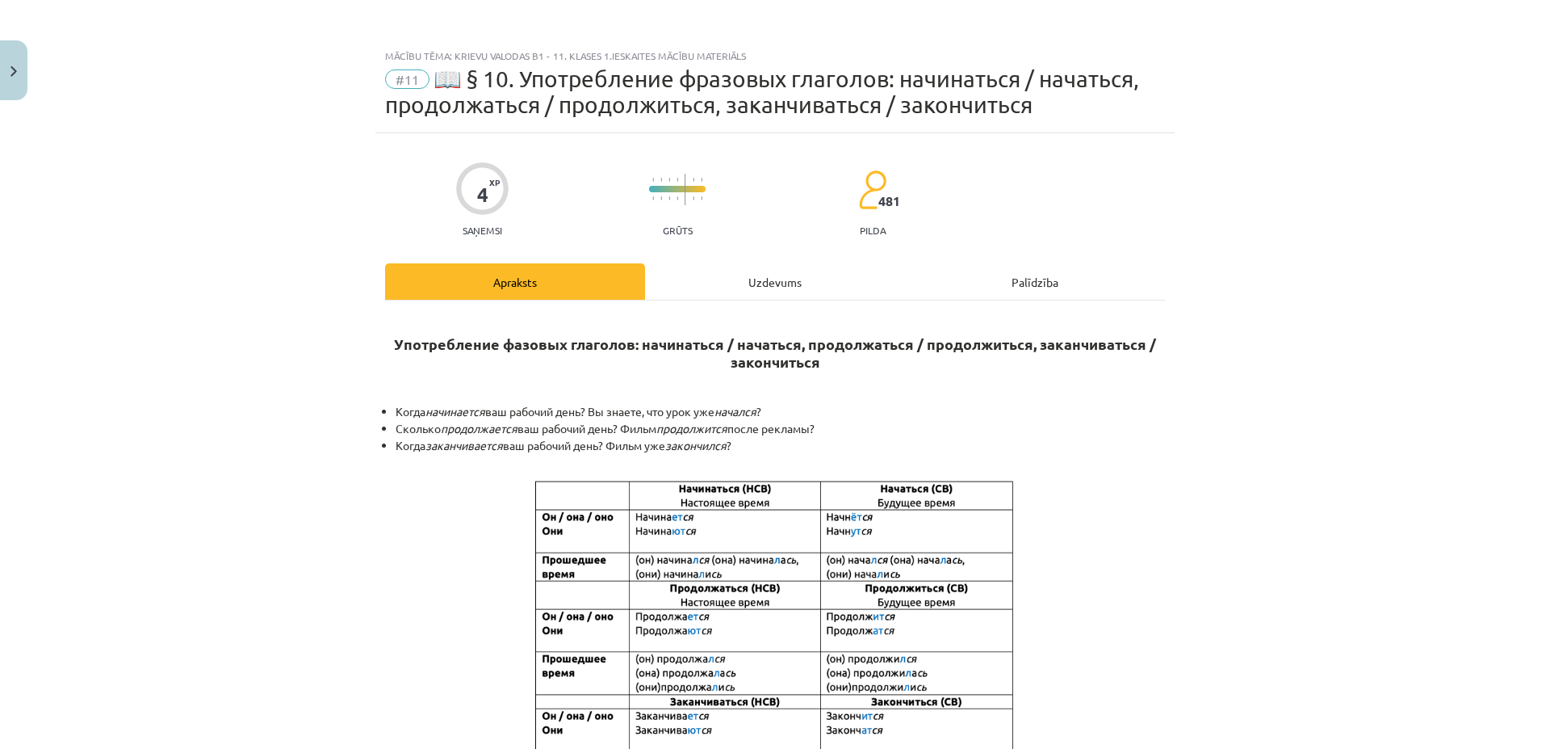
click at [794, 279] on div "Uzdevums" at bounding box center [775, 281] width 260 height 36
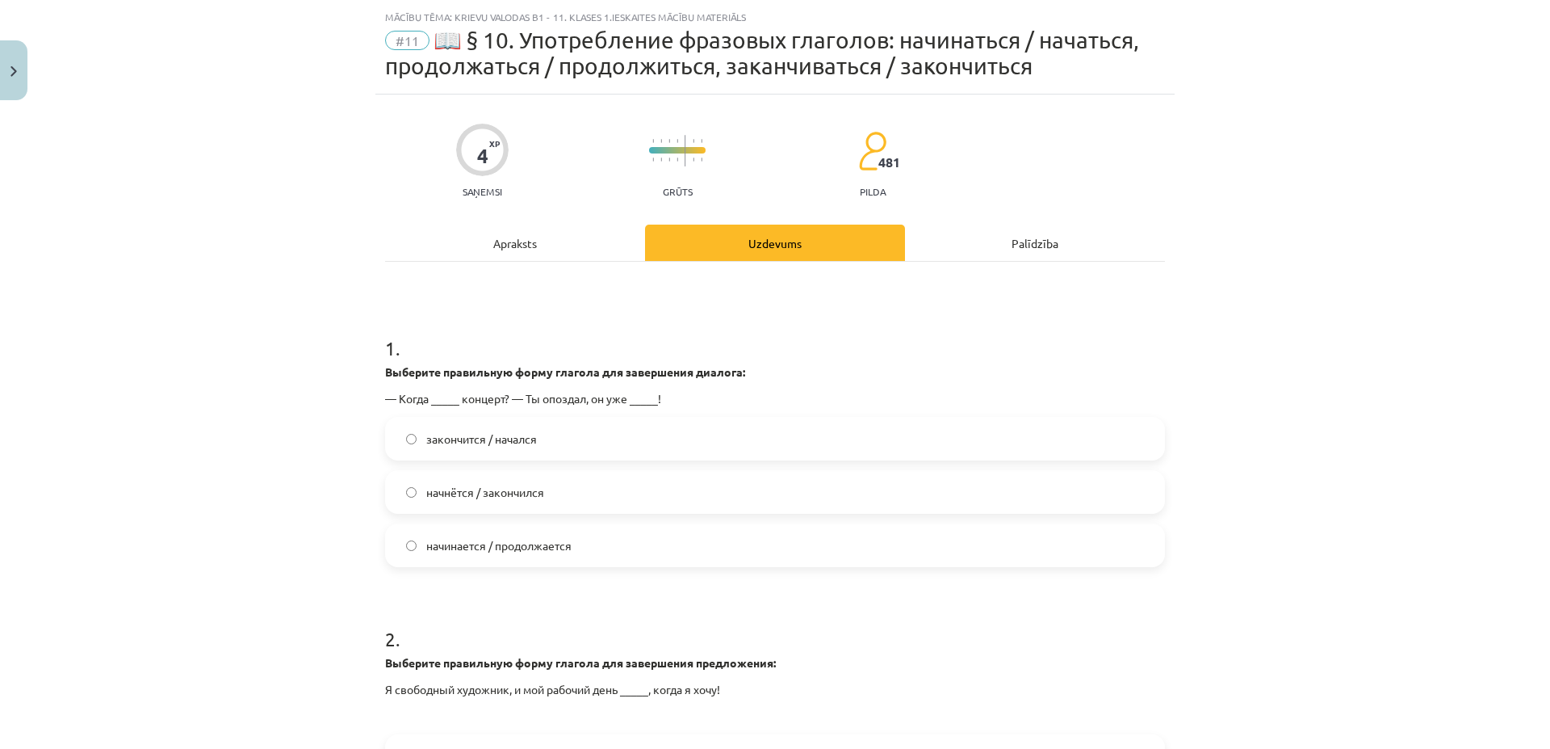
scroll to position [40, 0]
click at [408, 485] on label "начнётся / закончился" at bounding box center [775, 490] width 777 height 40
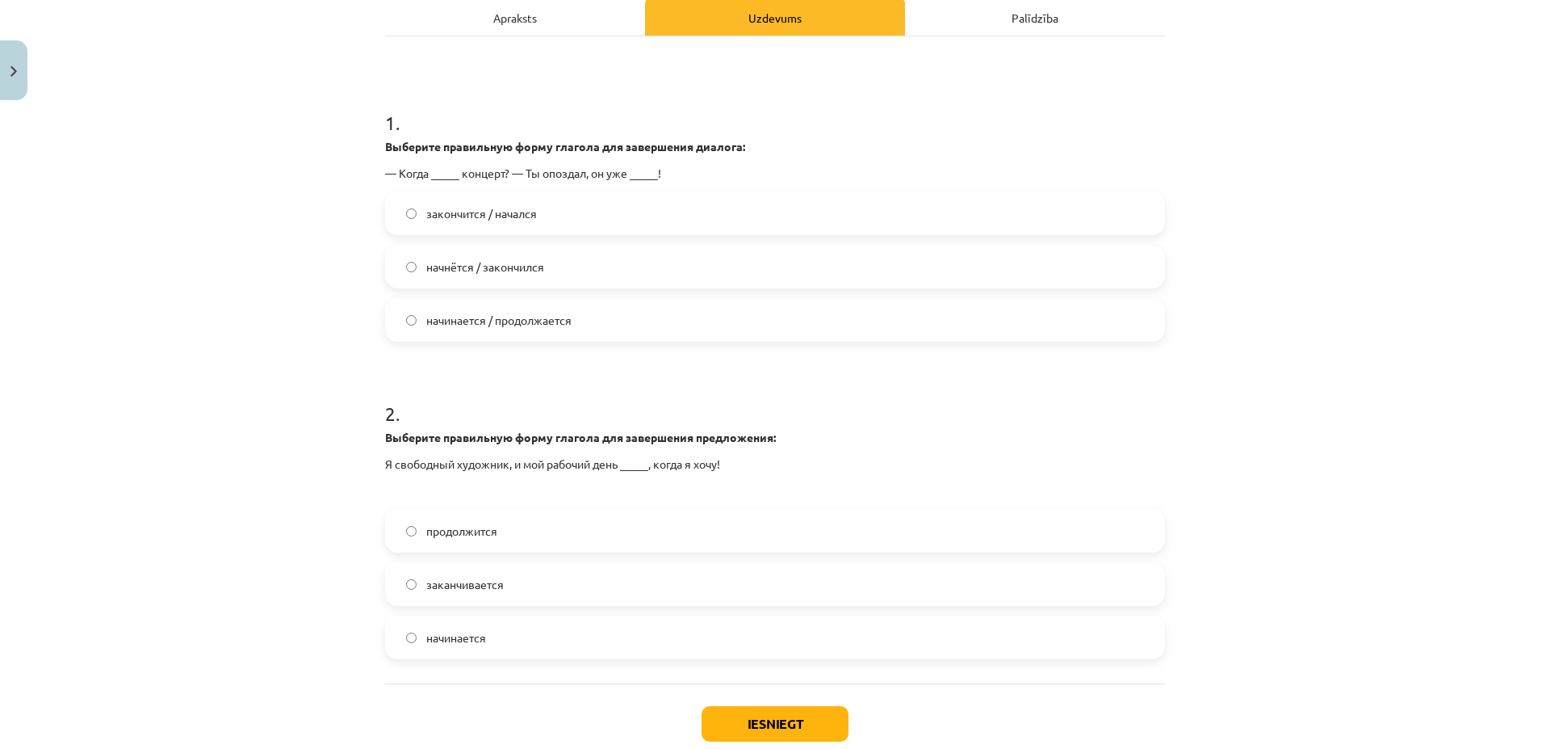
scroll to position [273, 0]
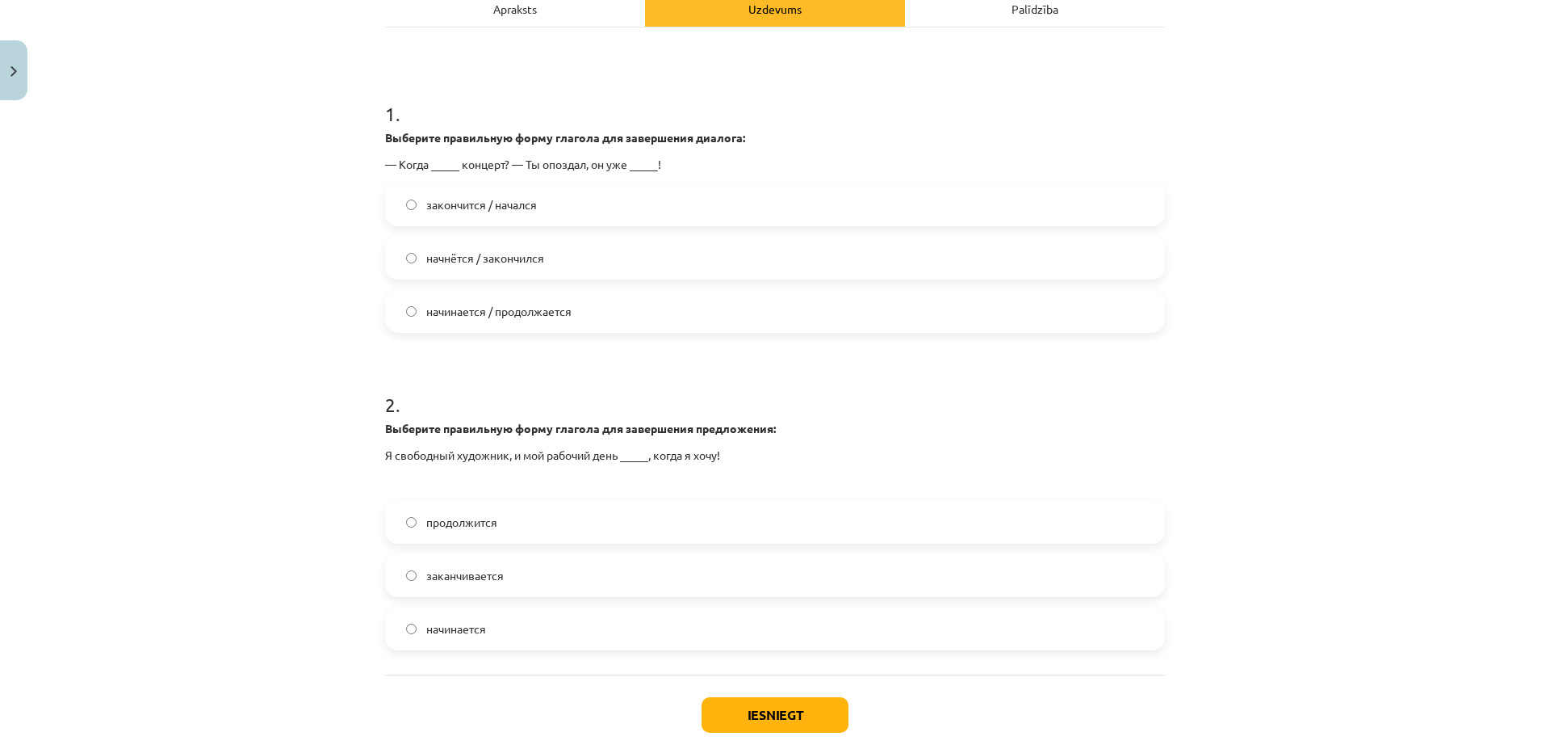
click at [476, 629] on span "начинается" at bounding box center [456, 628] width 60 height 17
click at [767, 716] on button "Iesniegt" at bounding box center [775, 715] width 147 height 36
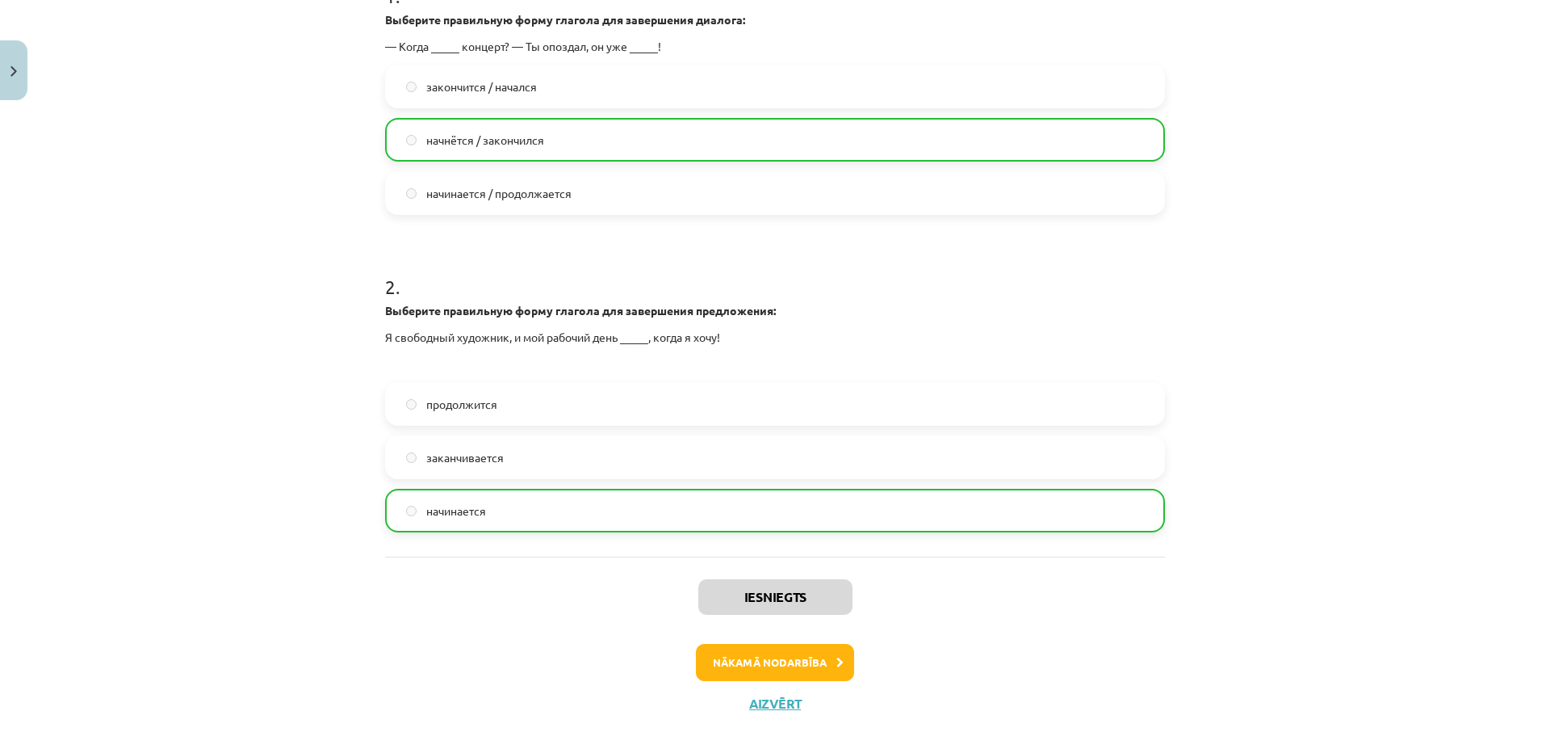
scroll to position [413, 0]
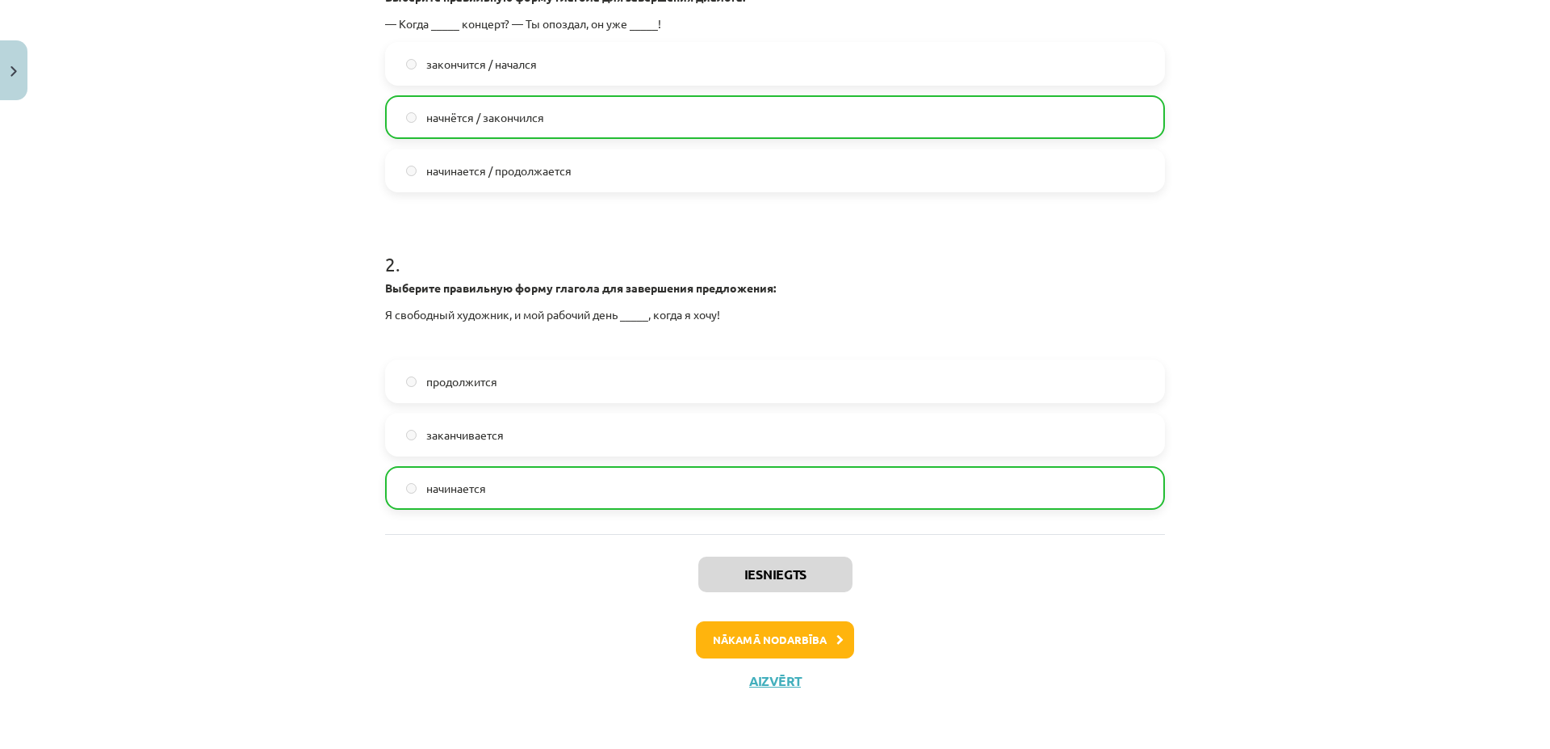
click at [711, 687] on div "Iesniegts Nākamā nodarbība Aizvērt" at bounding box center [775, 616] width 780 height 165
click at [742, 638] on button "Nākamā nodarbība" at bounding box center [775, 639] width 158 height 37
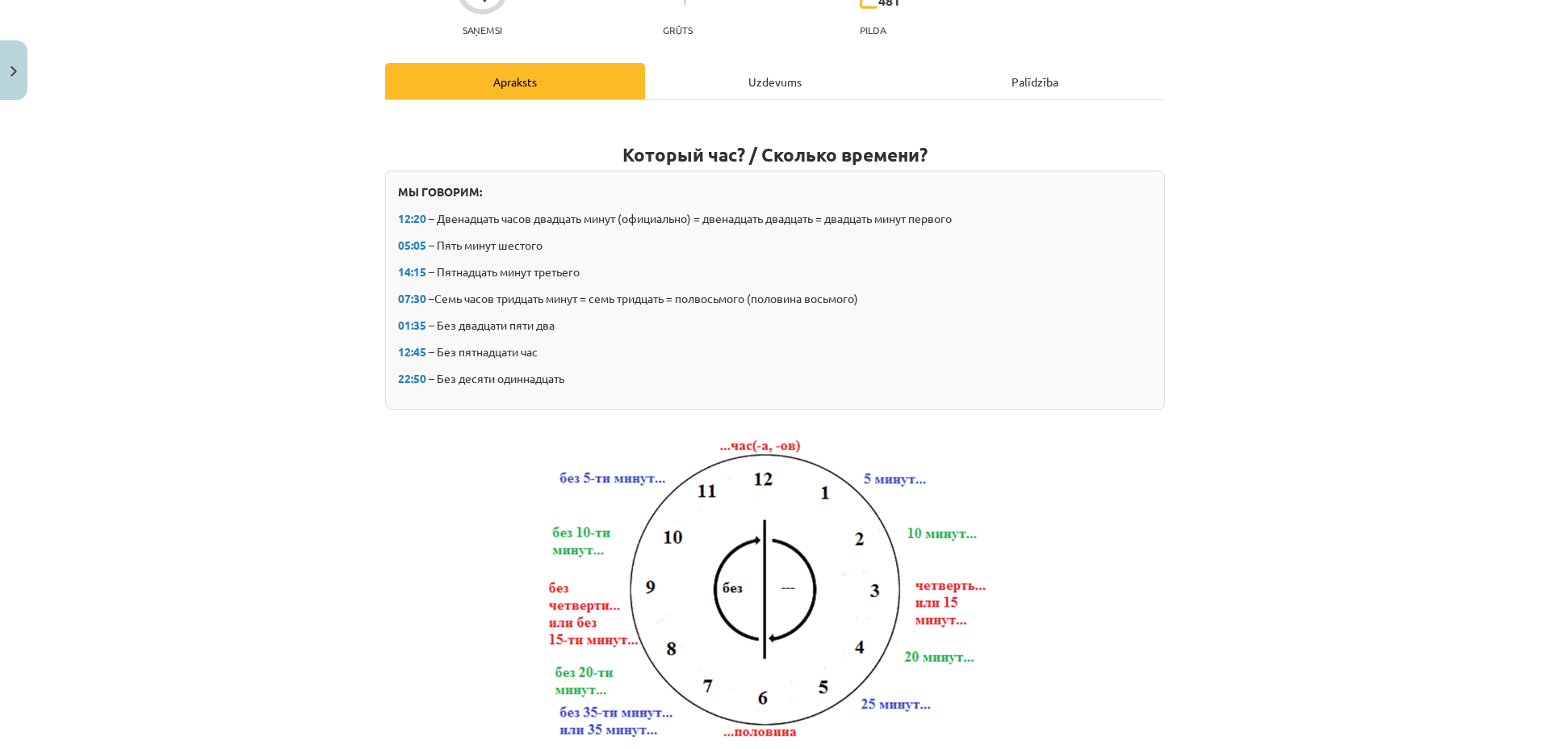
scroll to position [40, 0]
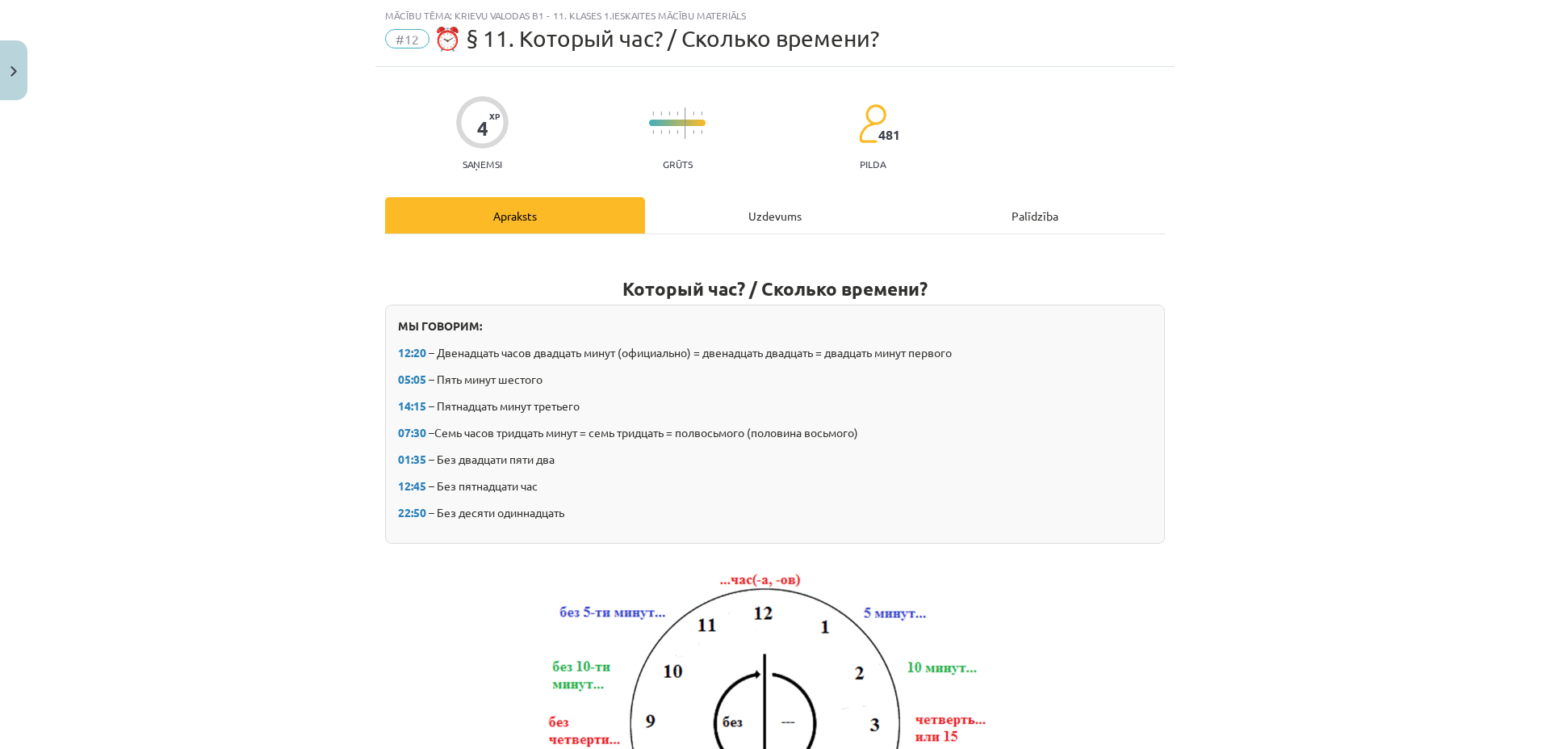
click at [753, 212] on div "Uzdevums" at bounding box center [775, 215] width 260 height 36
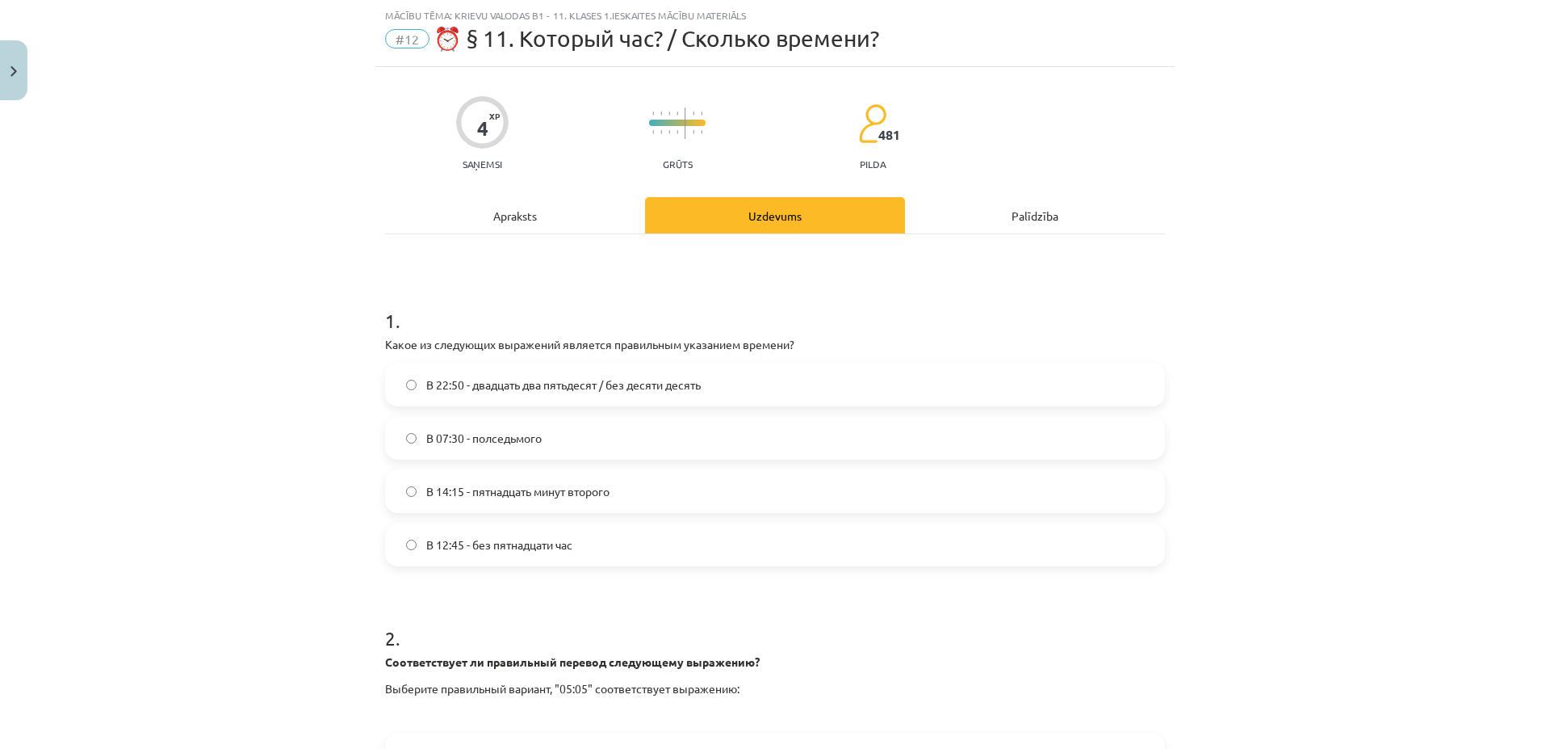
click at [532, 211] on div "Apraksts" at bounding box center [515, 215] width 260 height 36
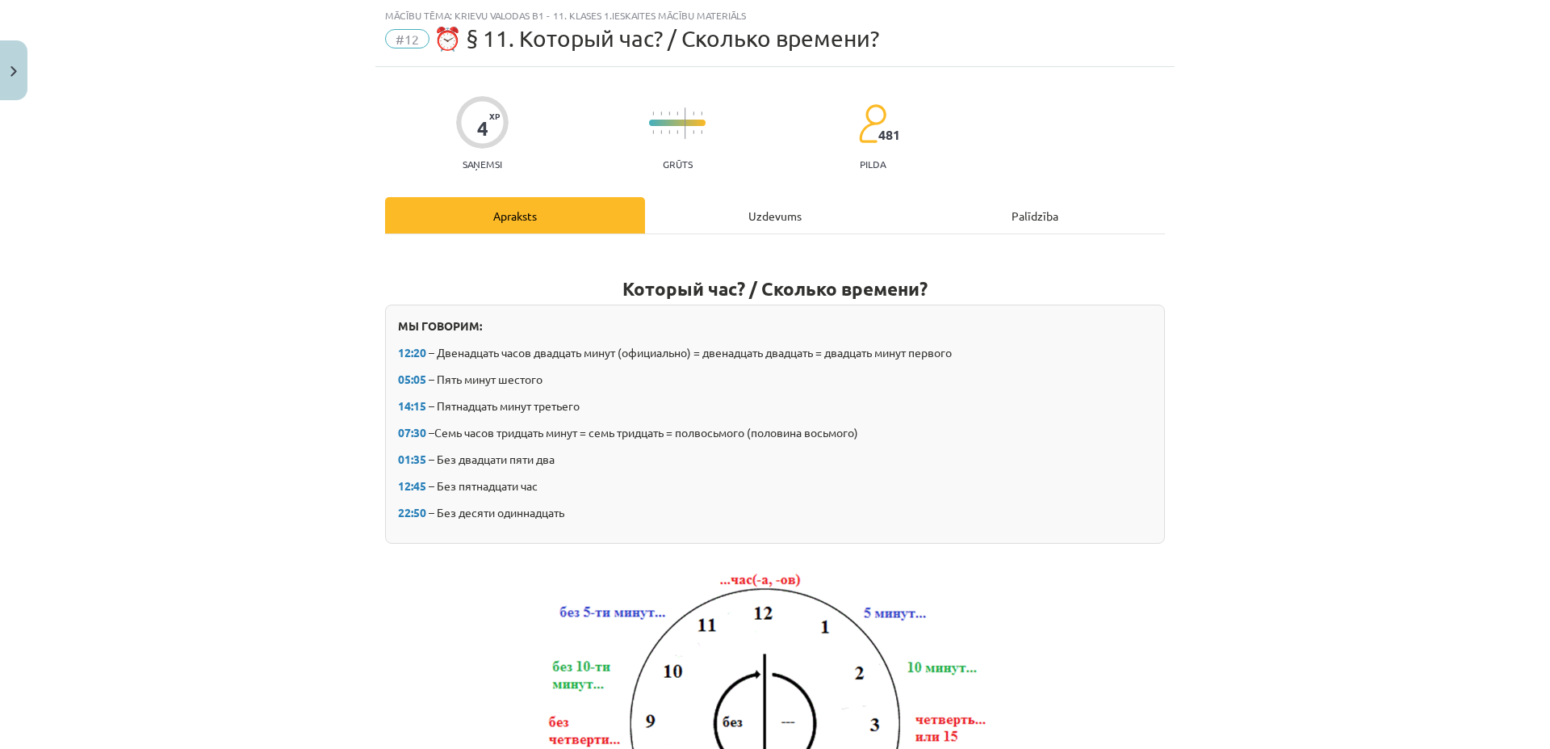
click at [769, 220] on div "Uzdevums" at bounding box center [775, 215] width 260 height 36
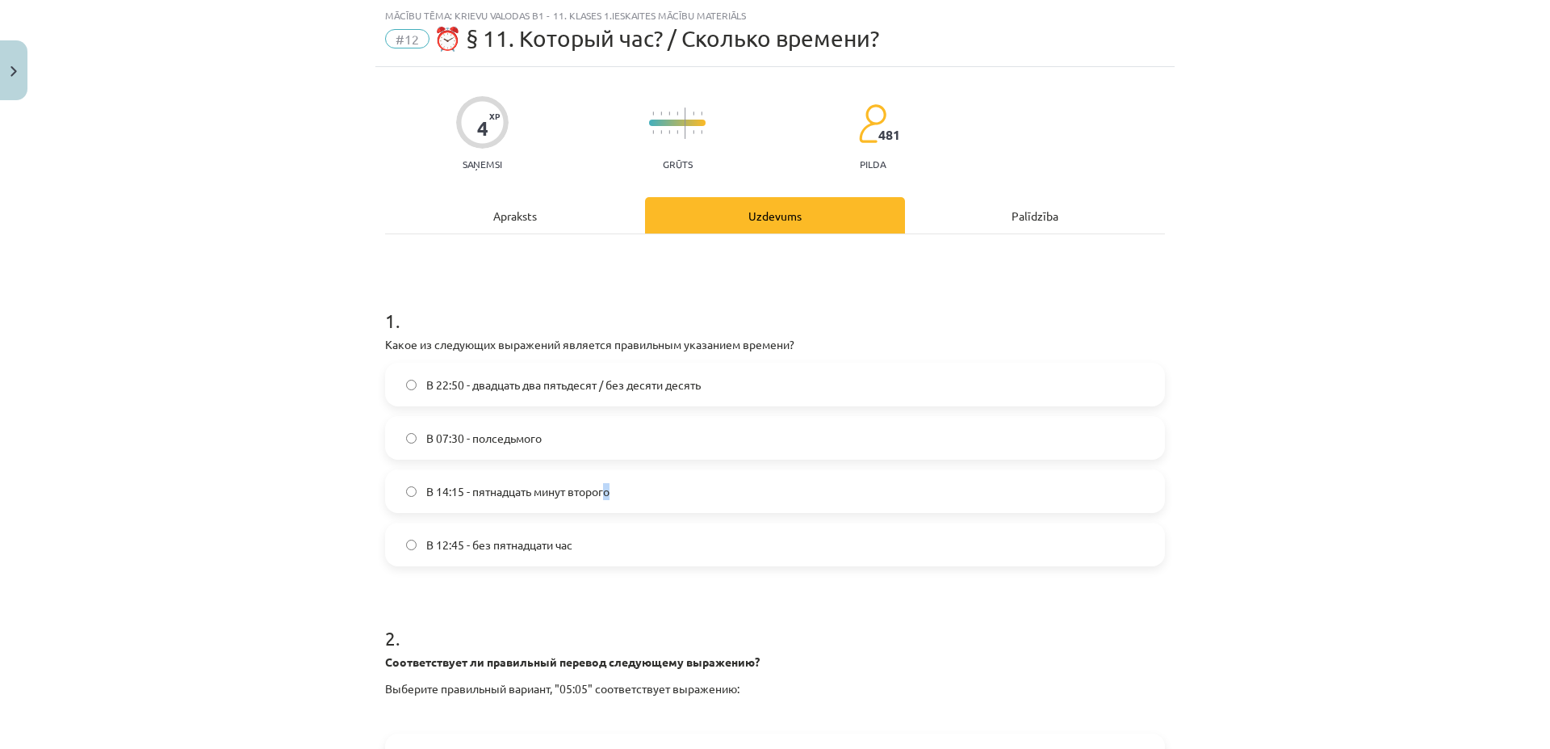
click at [605, 489] on span "В 14:15 - пятнадцать минут второго" at bounding box center [517, 491] width 183 height 17
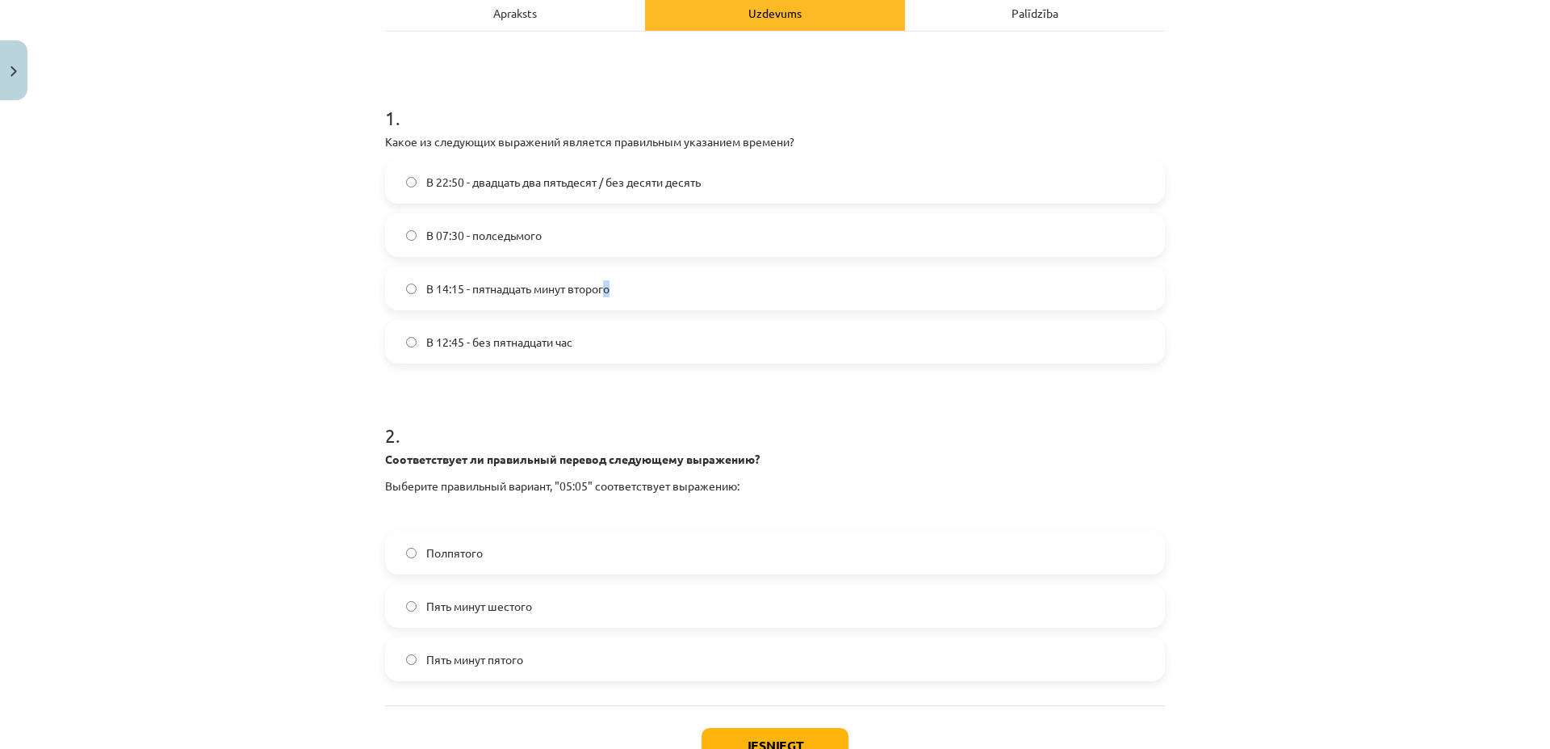
scroll to position [350, 0]
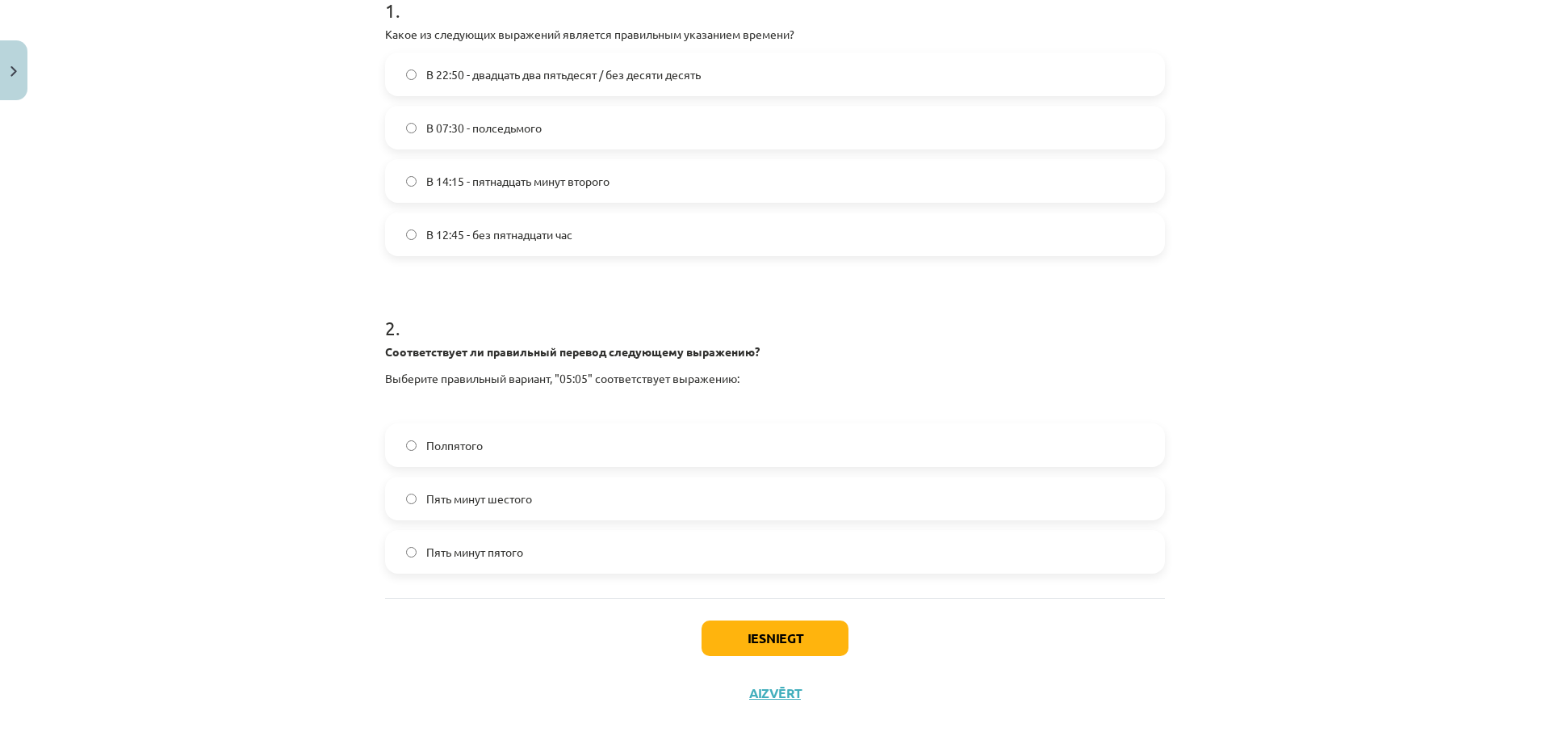
click at [522, 497] on span "Пять минут шестого" at bounding box center [479, 498] width 106 height 17
click at [722, 631] on button "Iesniegt" at bounding box center [775, 638] width 147 height 36
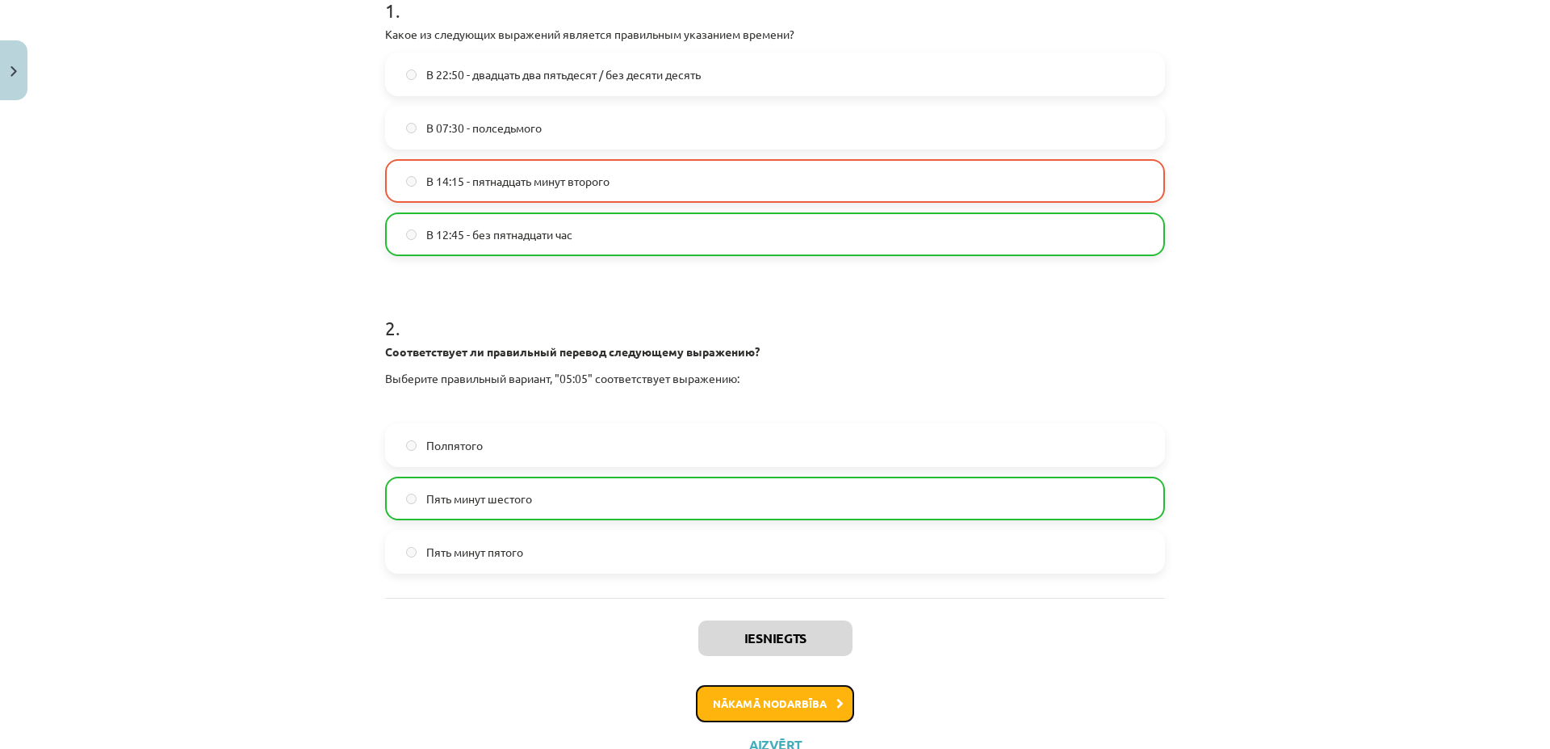
click at [736, 688] on button "Nākamā nodarbība" at bounding box center [775, 703] width 158 height 37
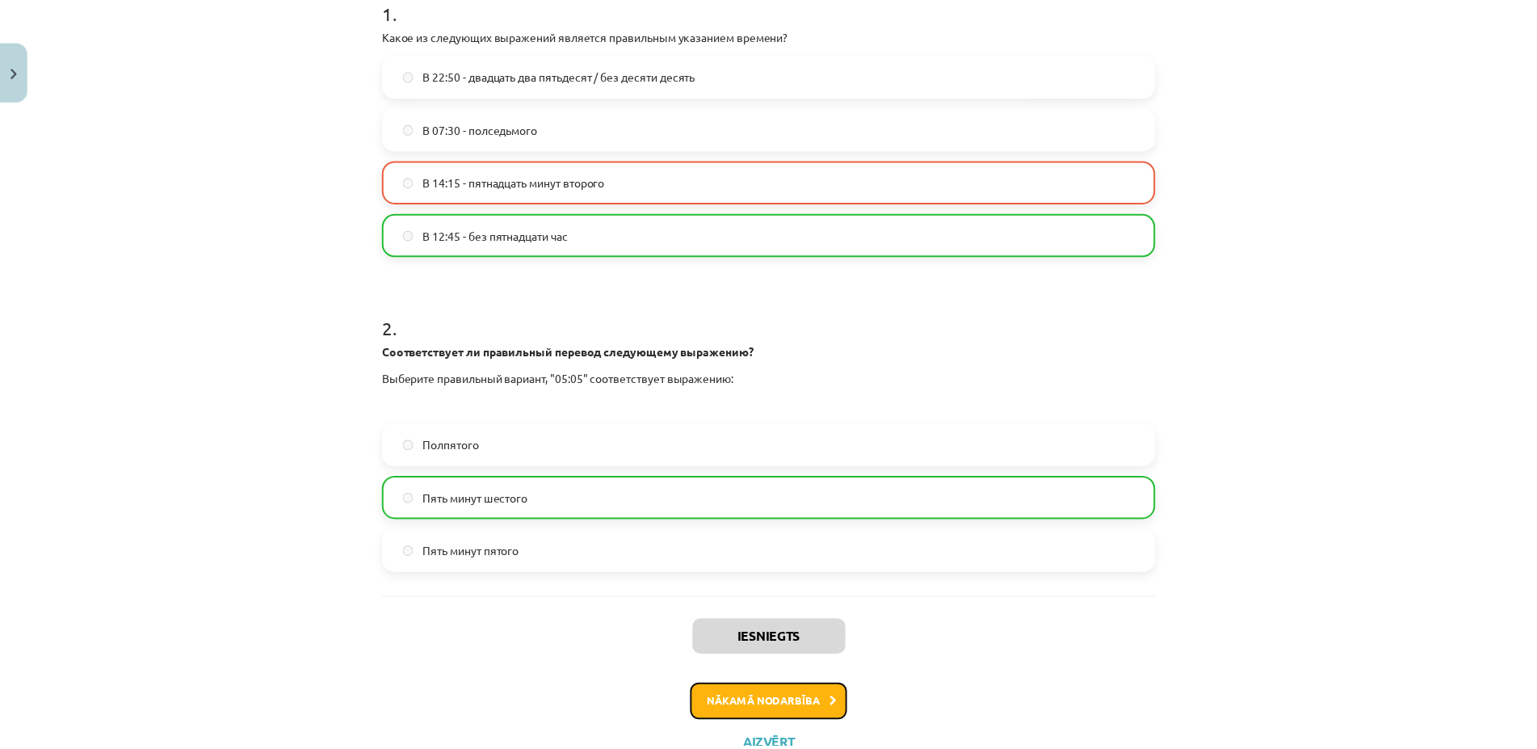
scroll to position [0, 0]
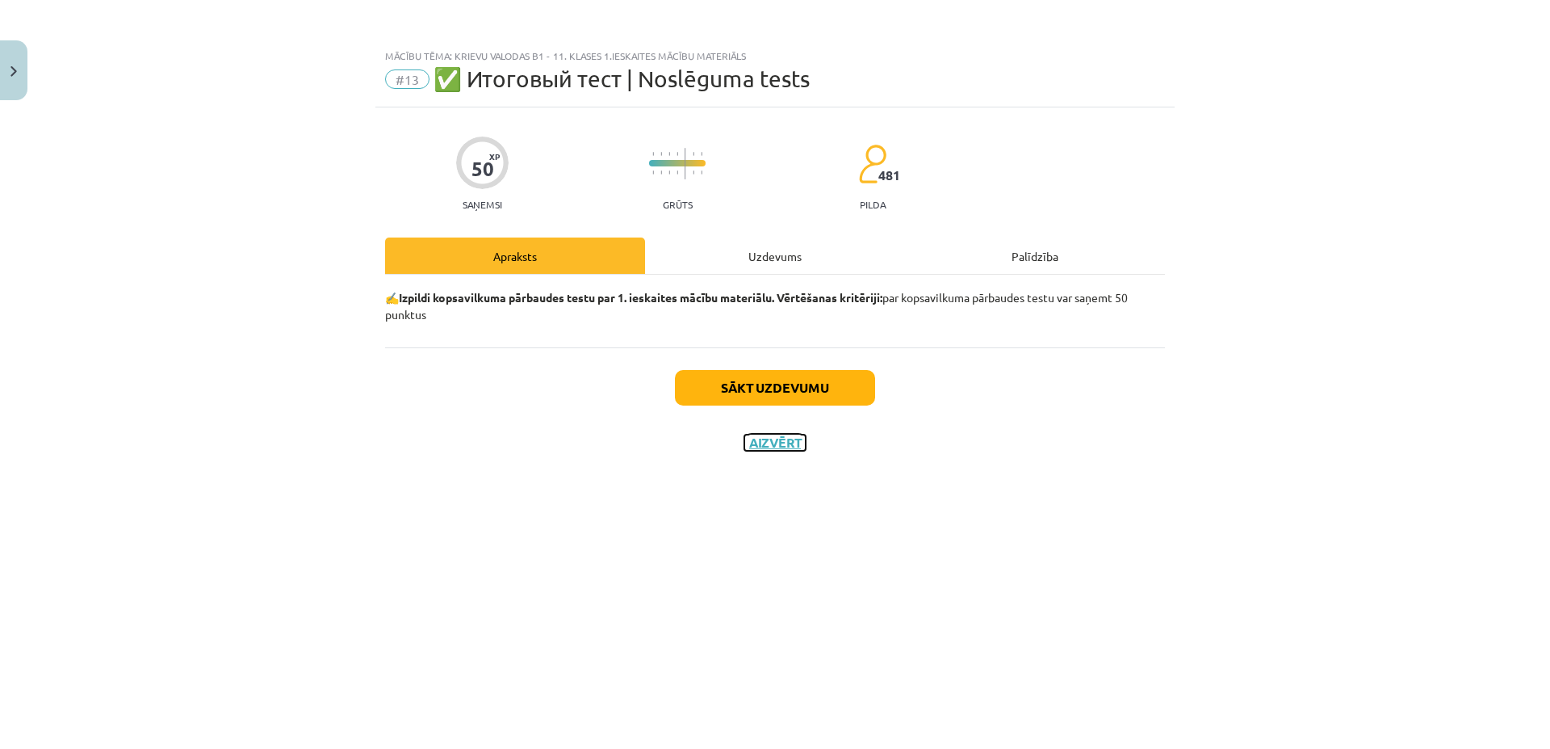
click at [781, 450] on button "Aizvērt" at bounding box center [775, 442] width 61 height 16
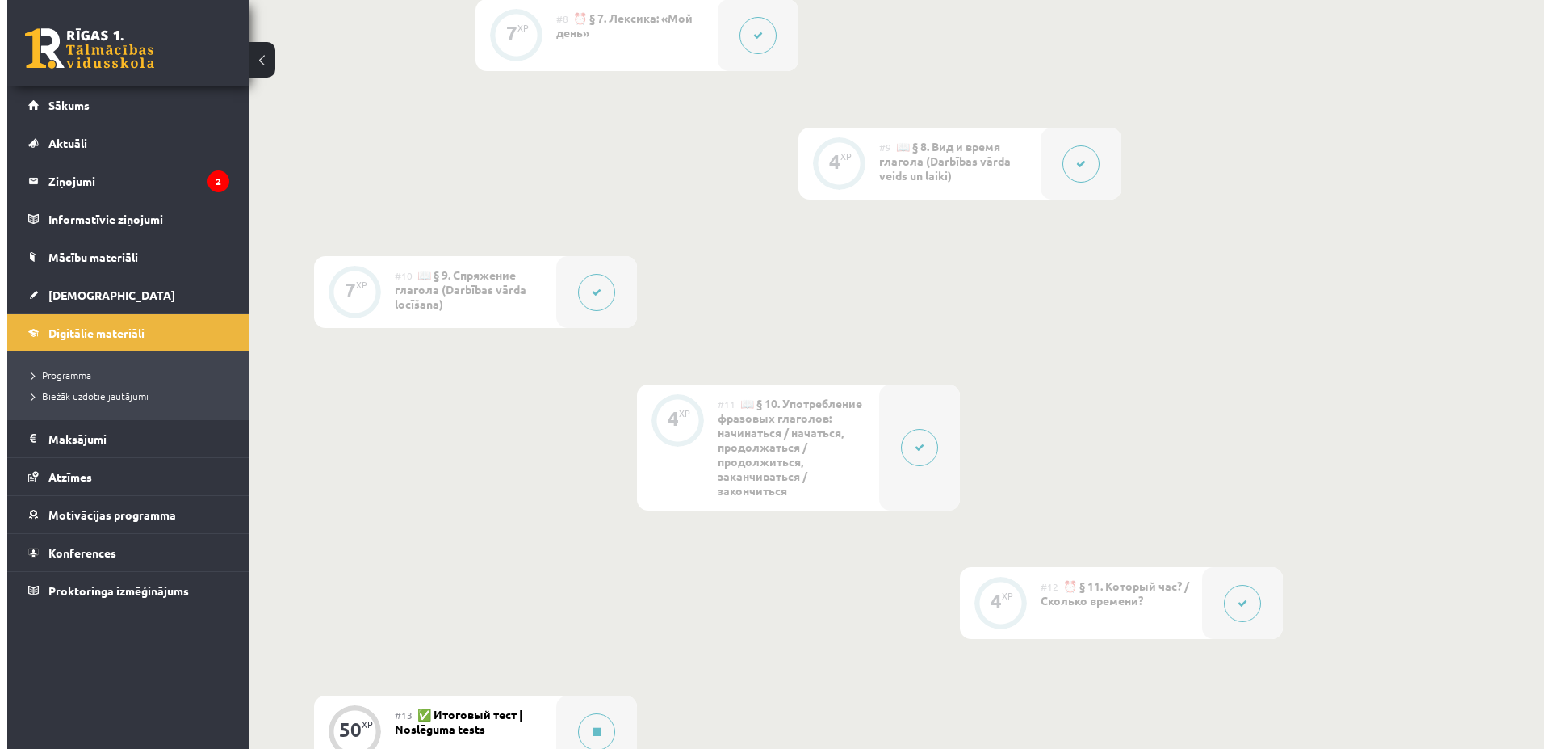
scroll to position [1894, 0]
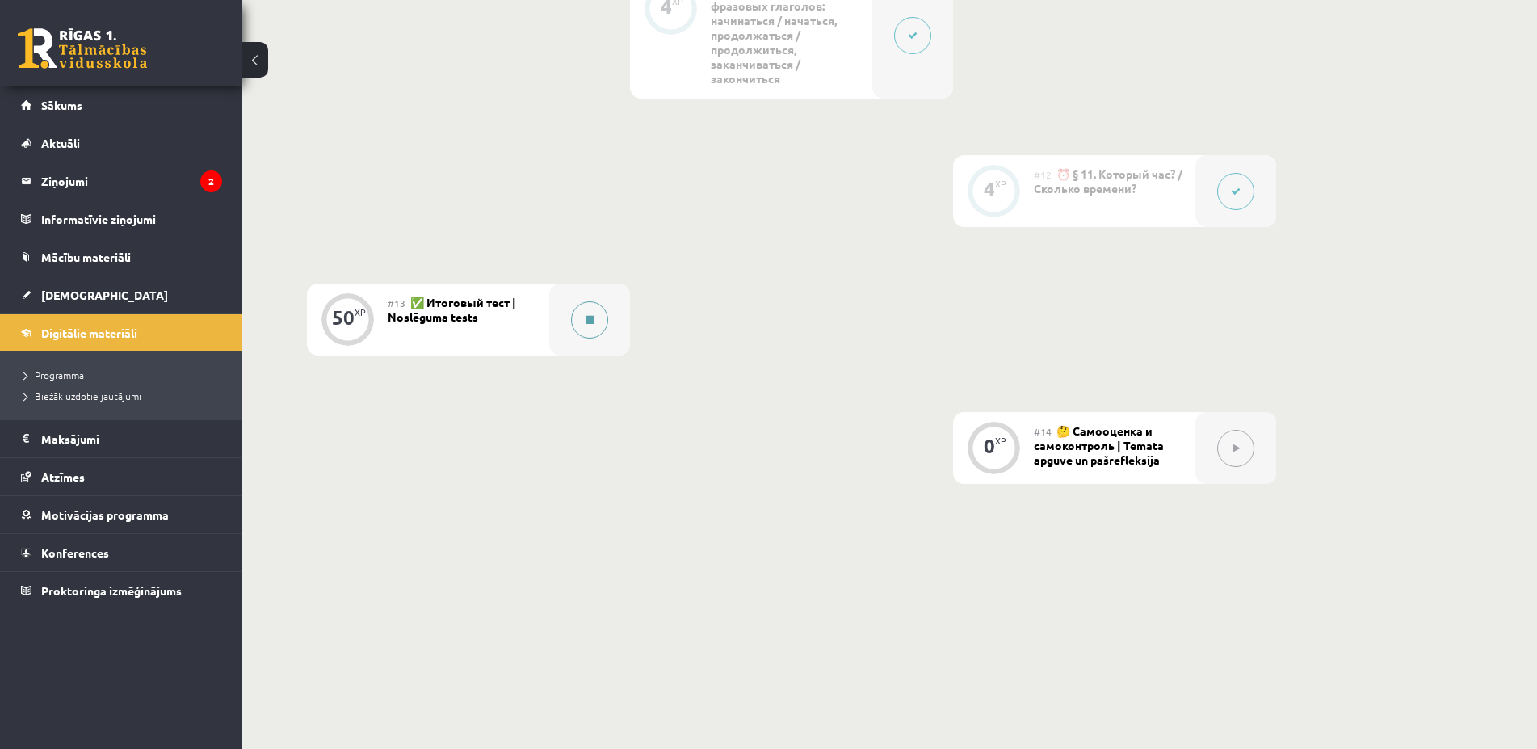
click at [592, 315] on icon at bounding box center [589, 320] width 8 height 10
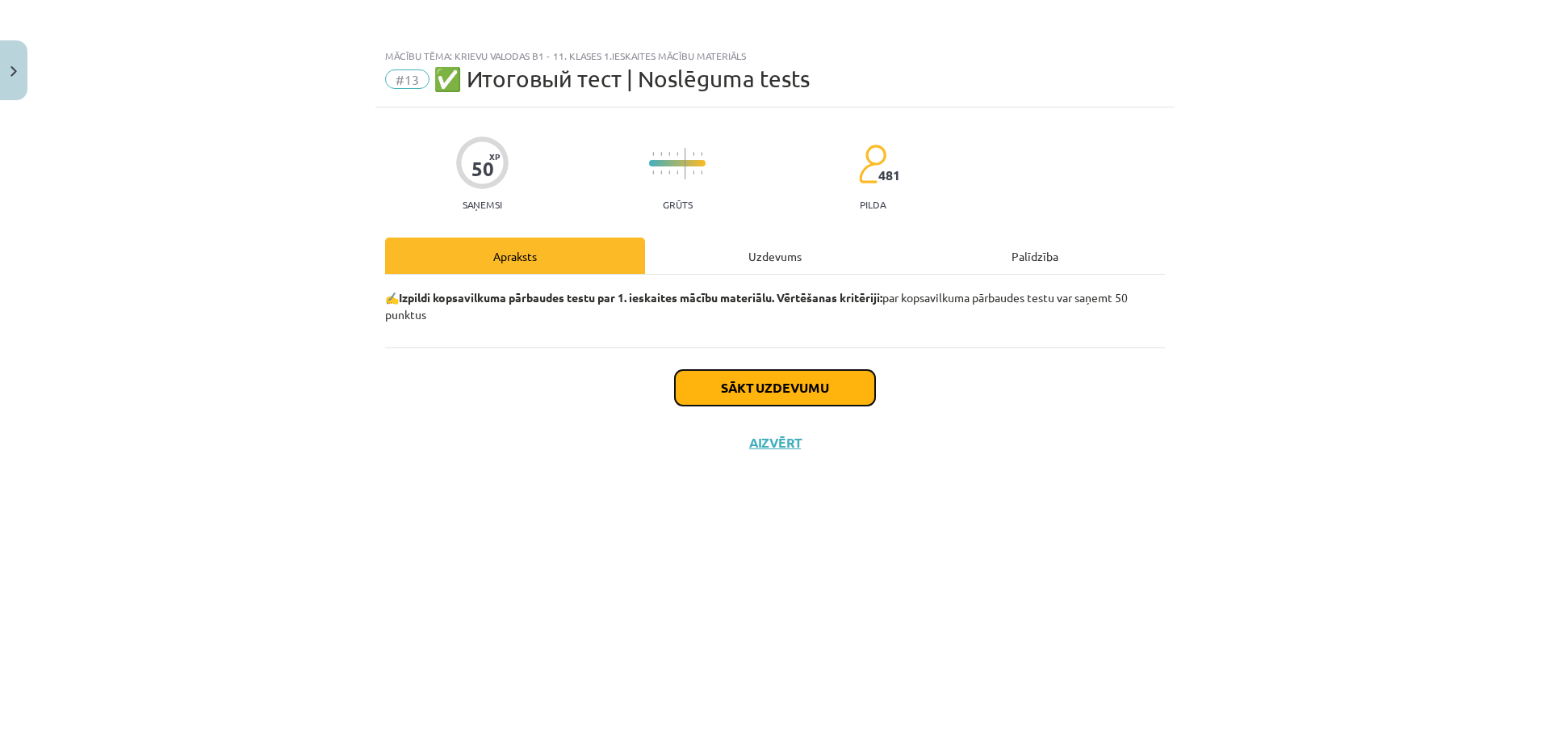
click at [842, 380] on button "Sākt uzdevumu" at bounding box center [775, 388] width 200 height 36
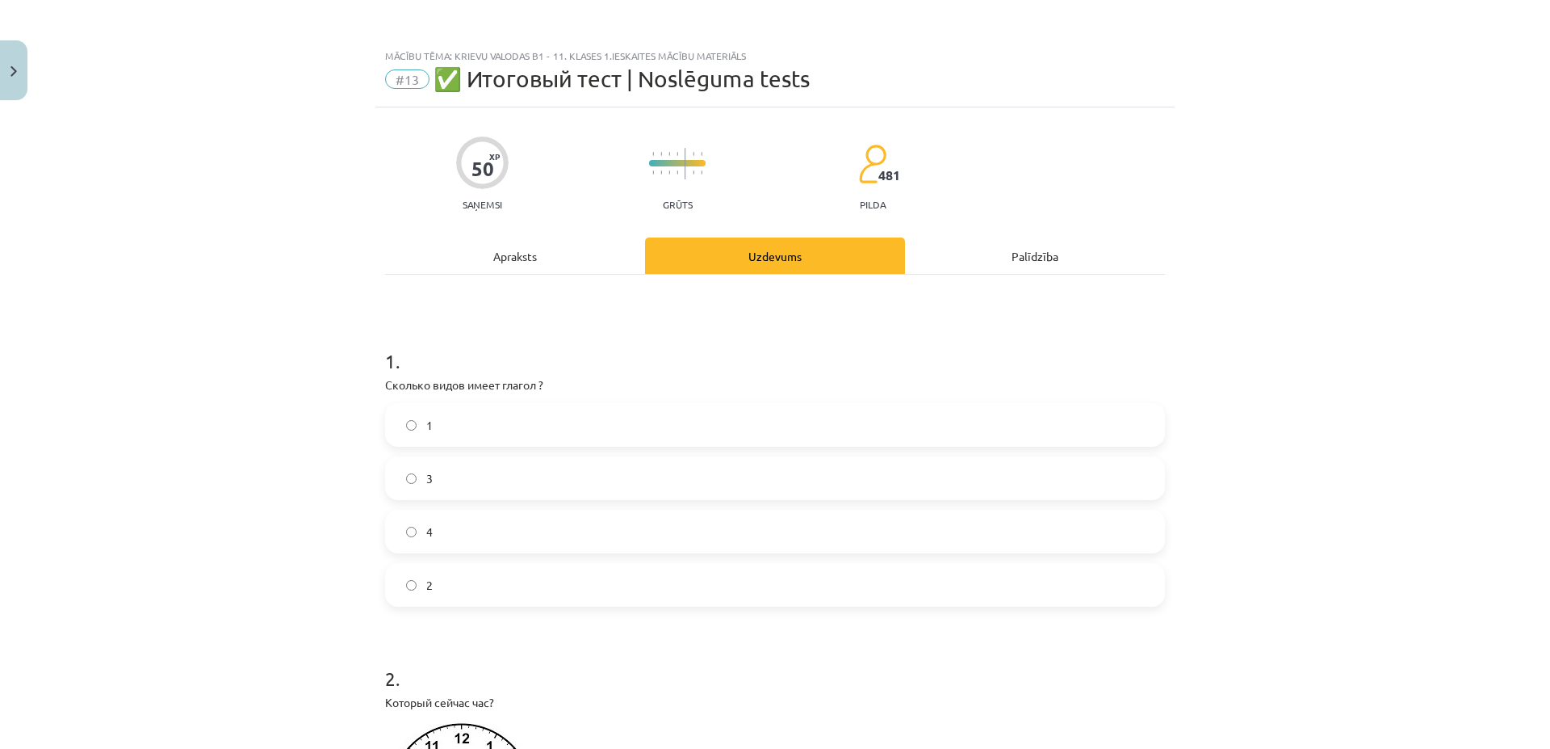
click at [480, 582] on label "2" at bounding box center [775, 584] width 777 height 40
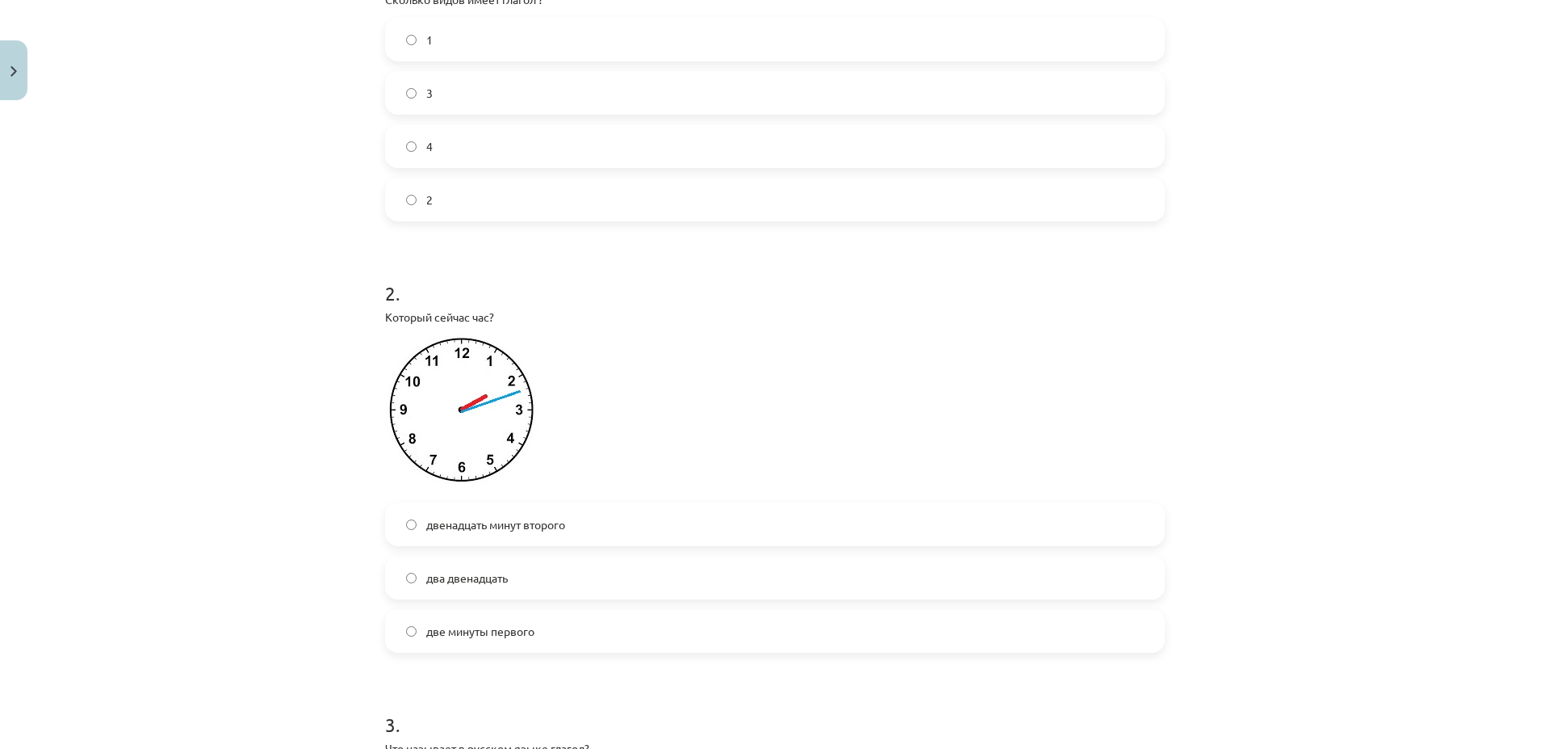
scroll to position [388, 0]
click at [517, 529] on span "двенадцать минут второго" at bounding box center [495, 522] width 139 height 17
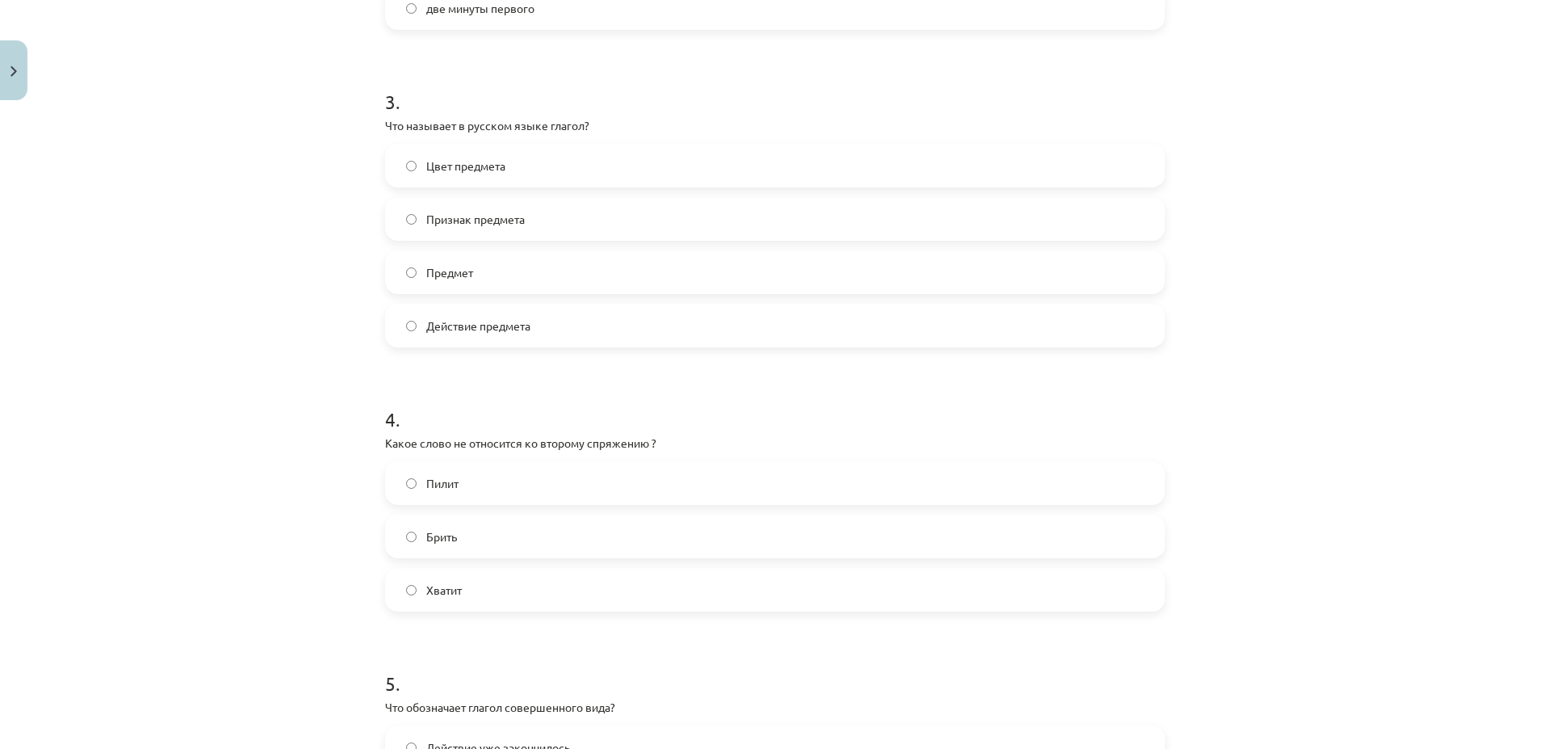
scroll to position [1085, 0]
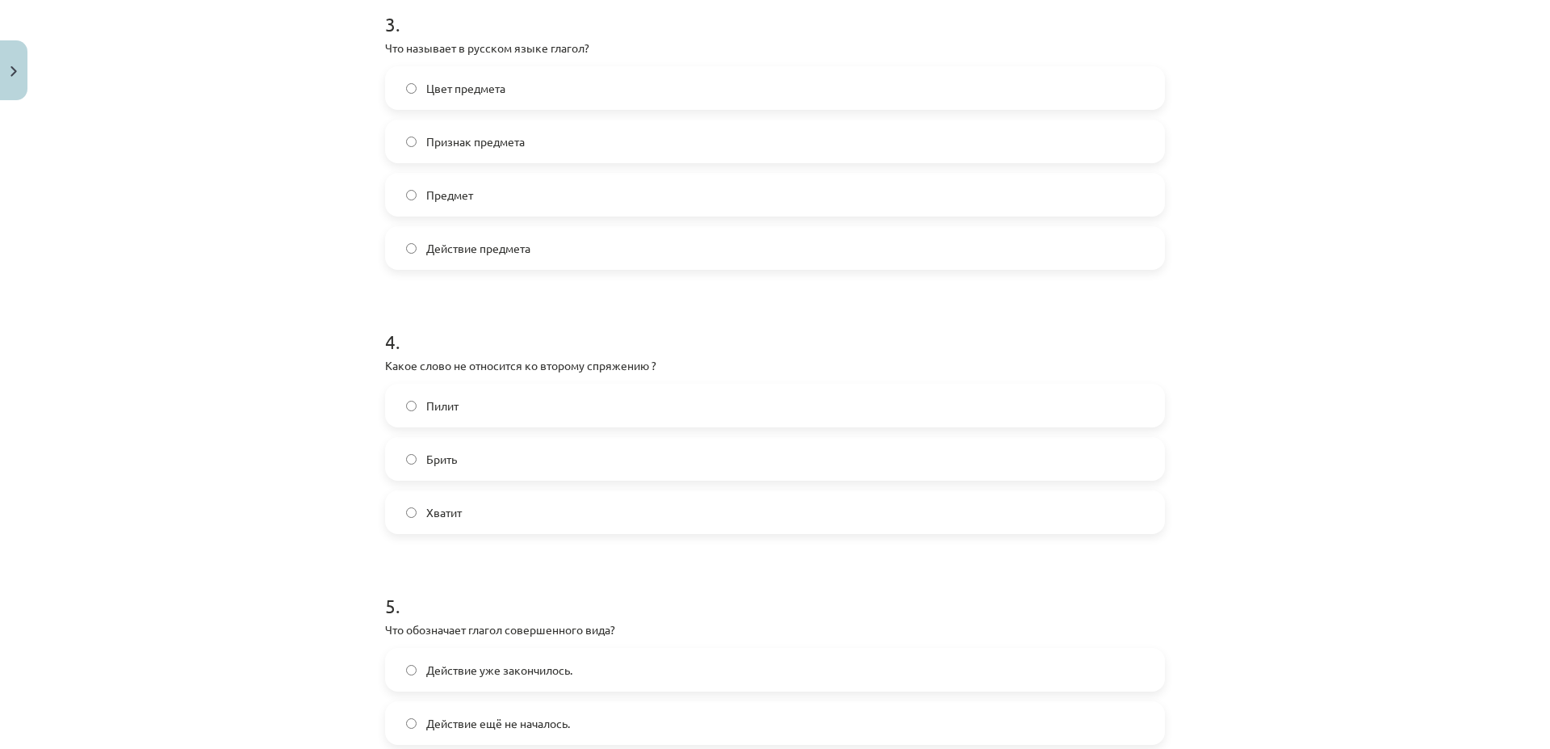
click at [457, 521] on label "Хватит" at bounding box center [775, 512] width 777 height 40
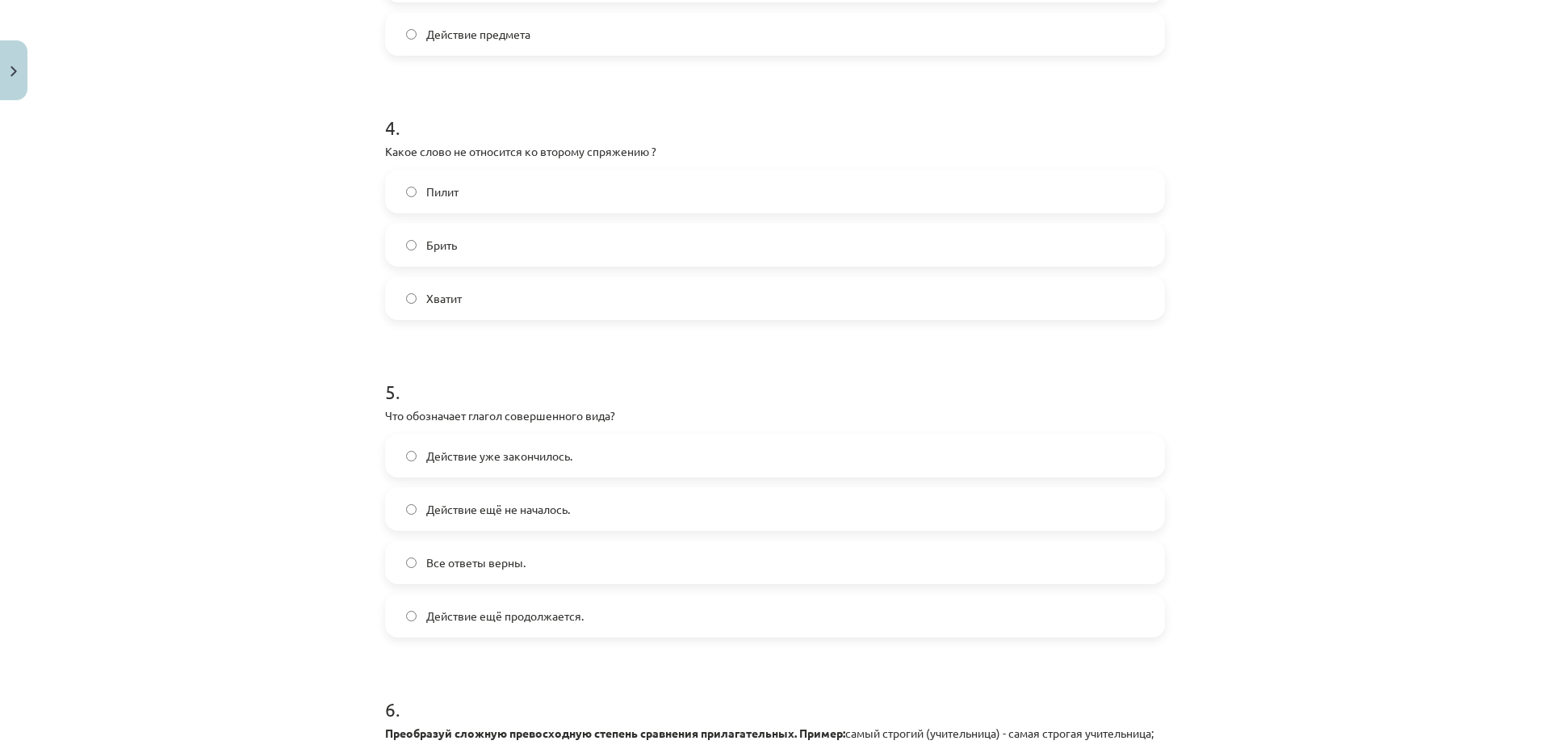
scroll to position [1318, 0]
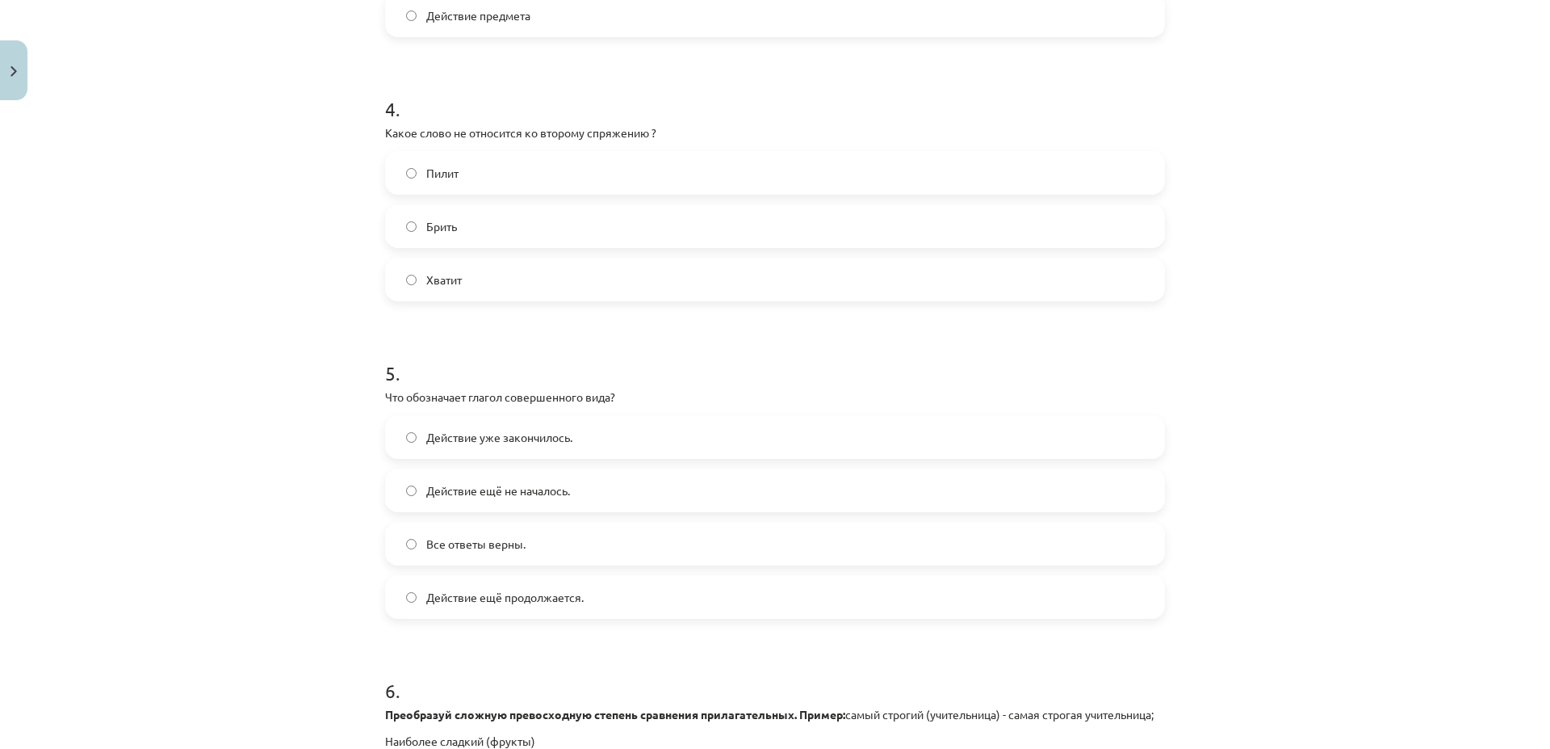
click at [452, 221] on label "Брить" at bounding box center [775, 226] width 777 height 40
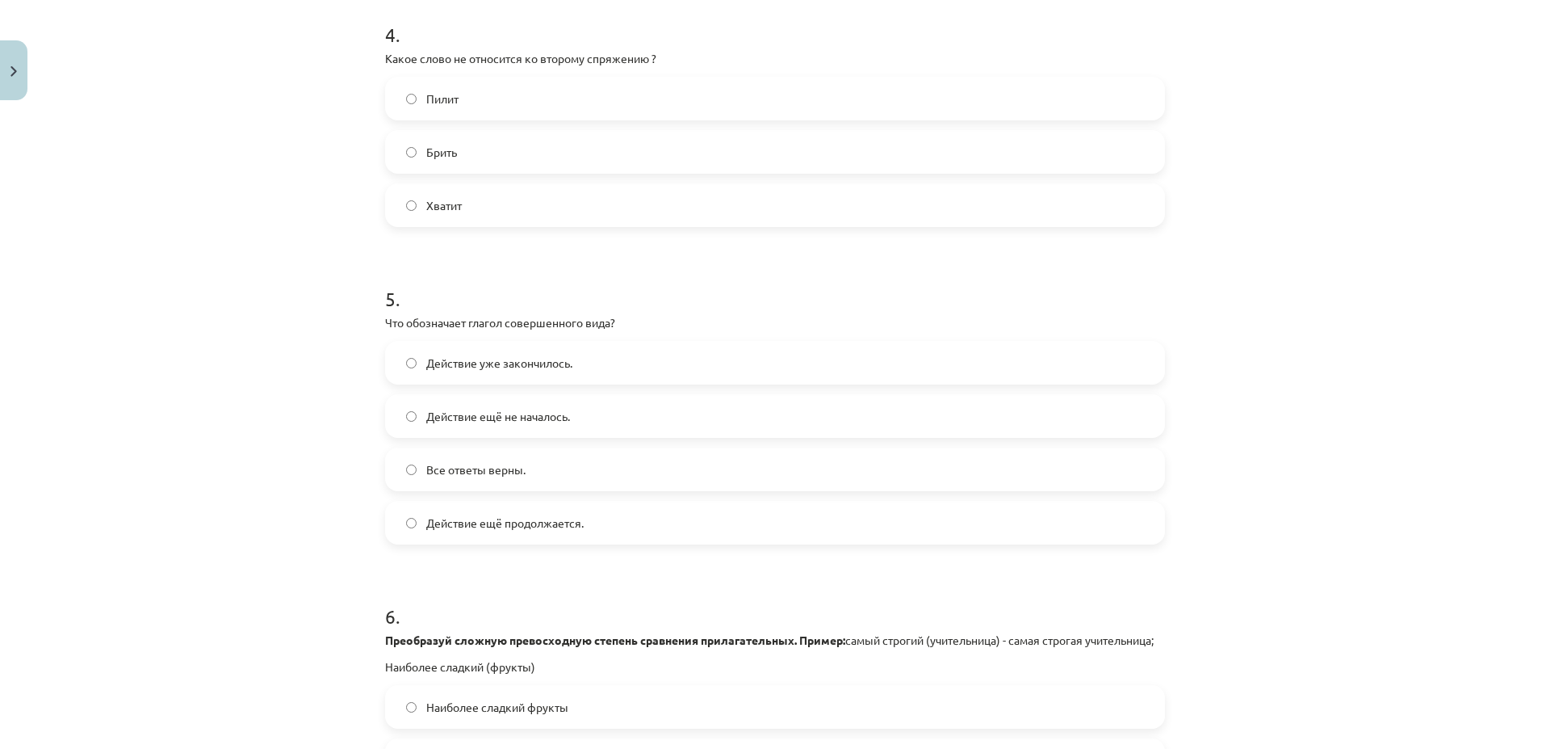
scroll to position [1473, 0]
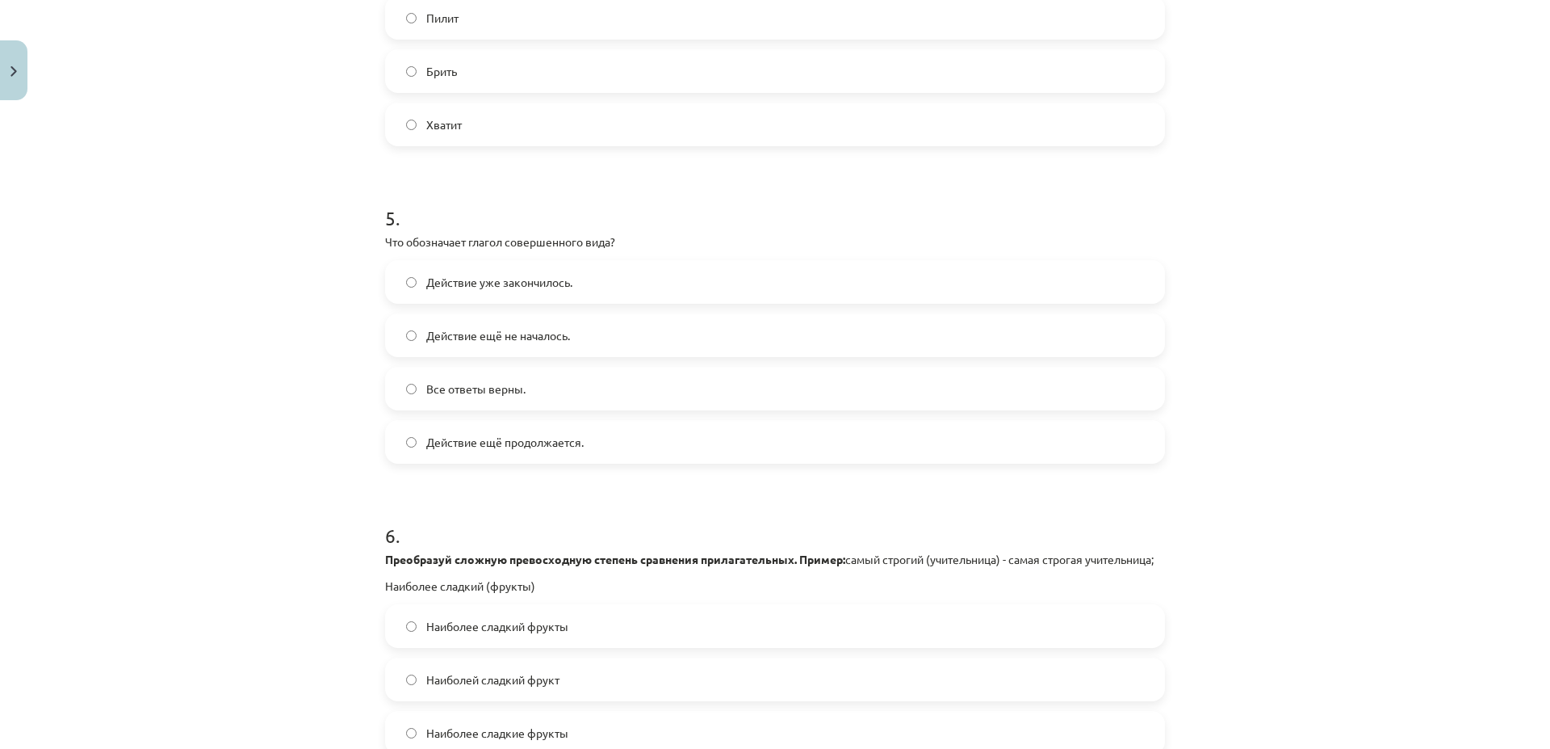
click at [561, 279] on span "Действие уже закончилось." at bounding box center [499, 282] width 146 height 17
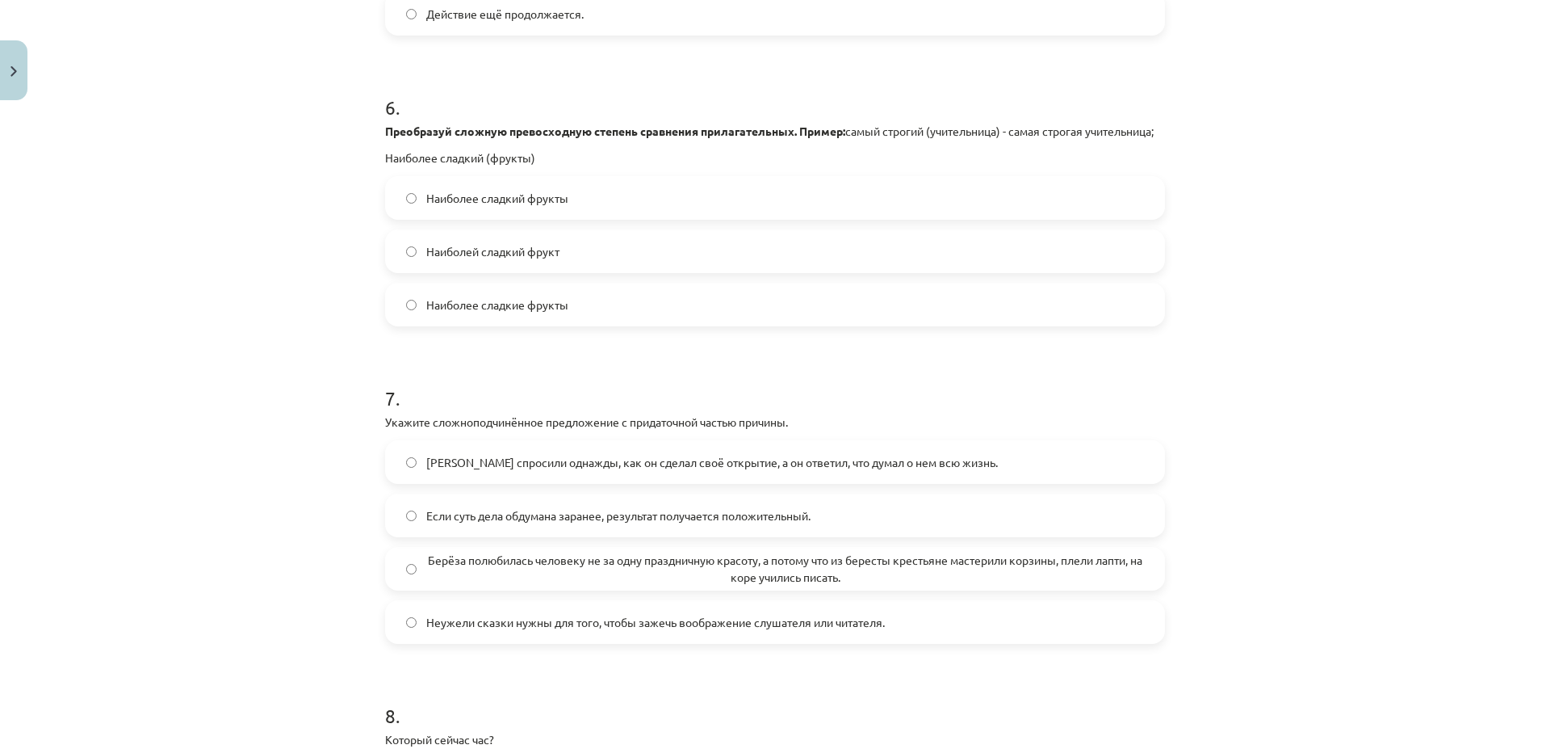
scroll to position [1591, 0]
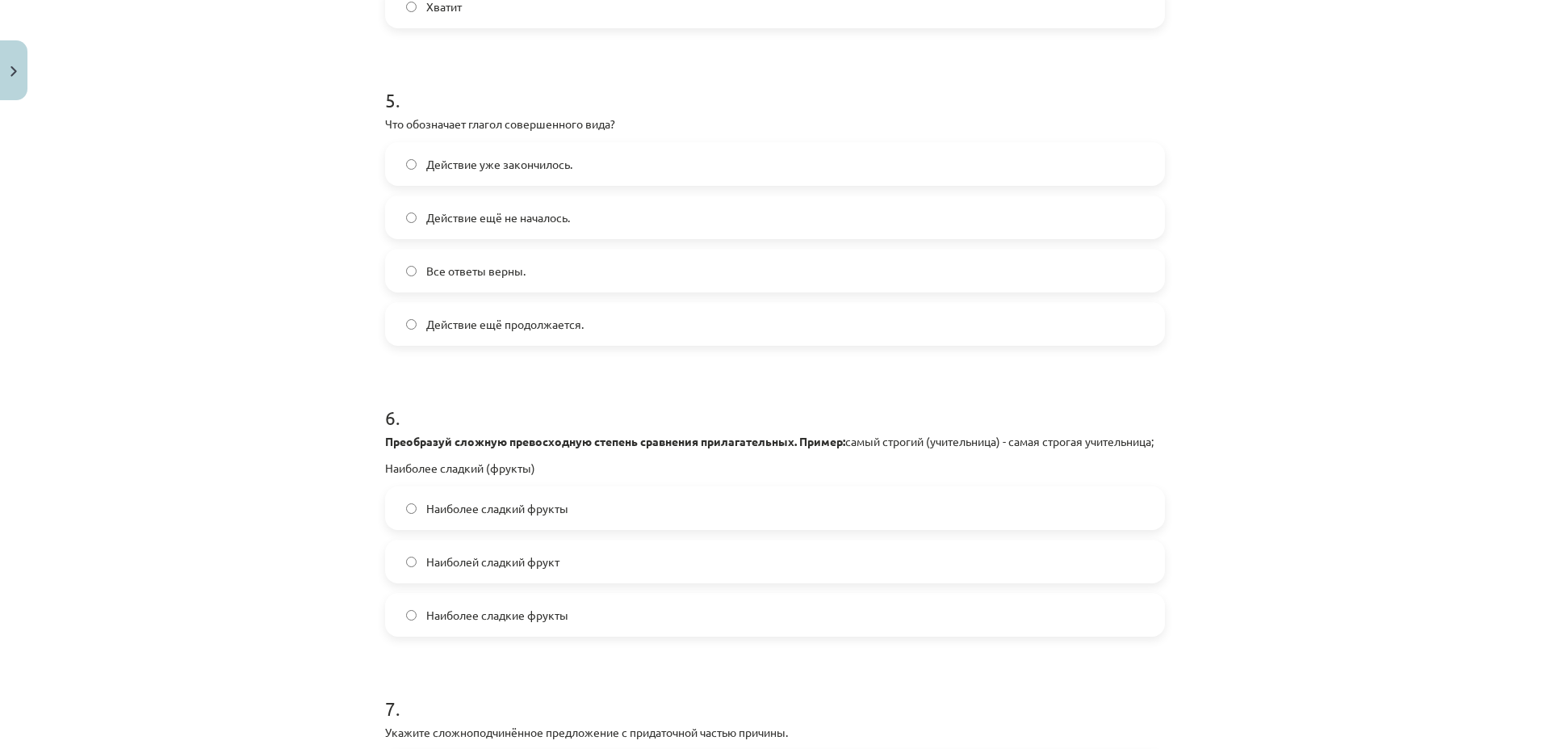
click at [547, 623] on span "Наиболее сладкие фрукты" at bounding box center [497, 614] width 142 height 17
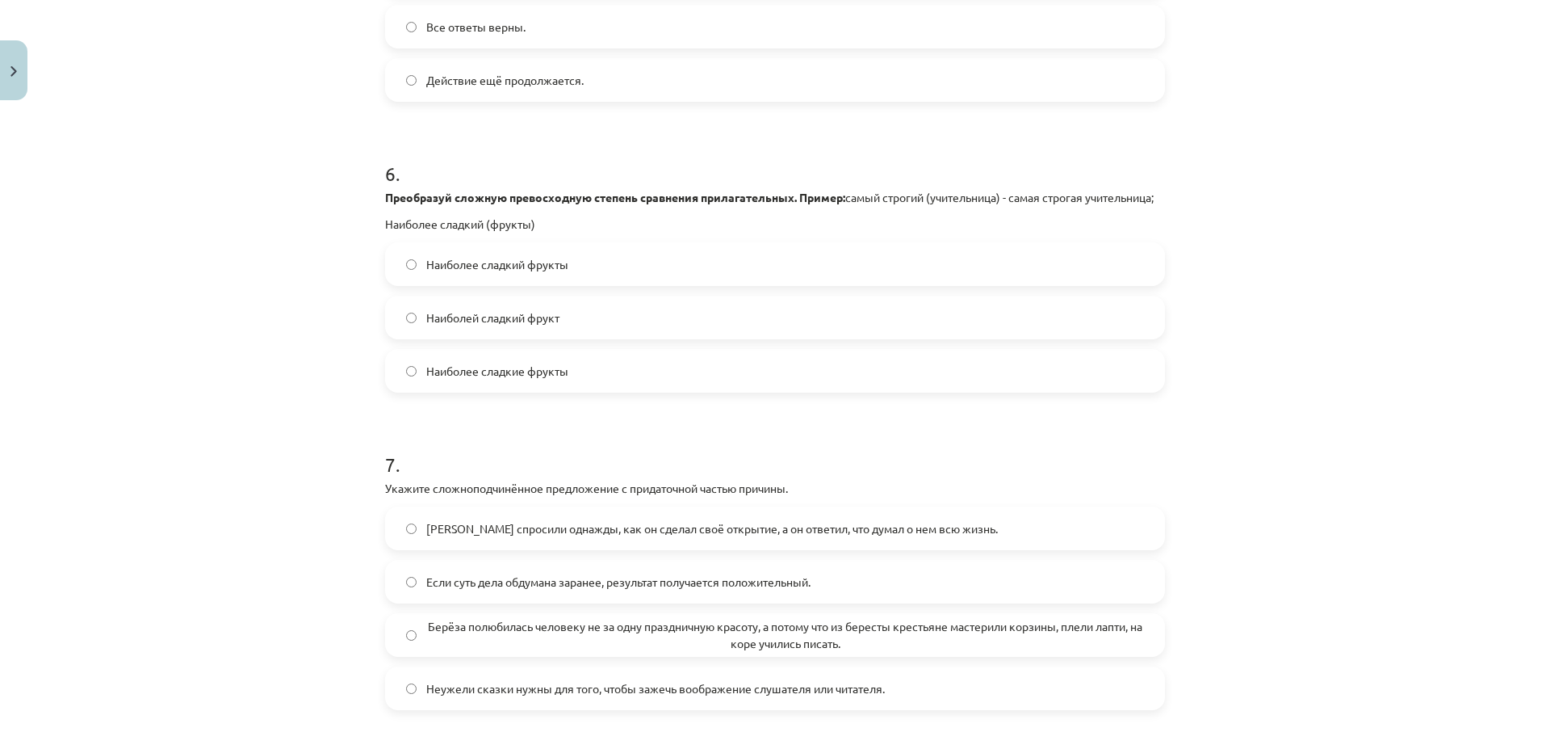
scroll to position [1978, 0]
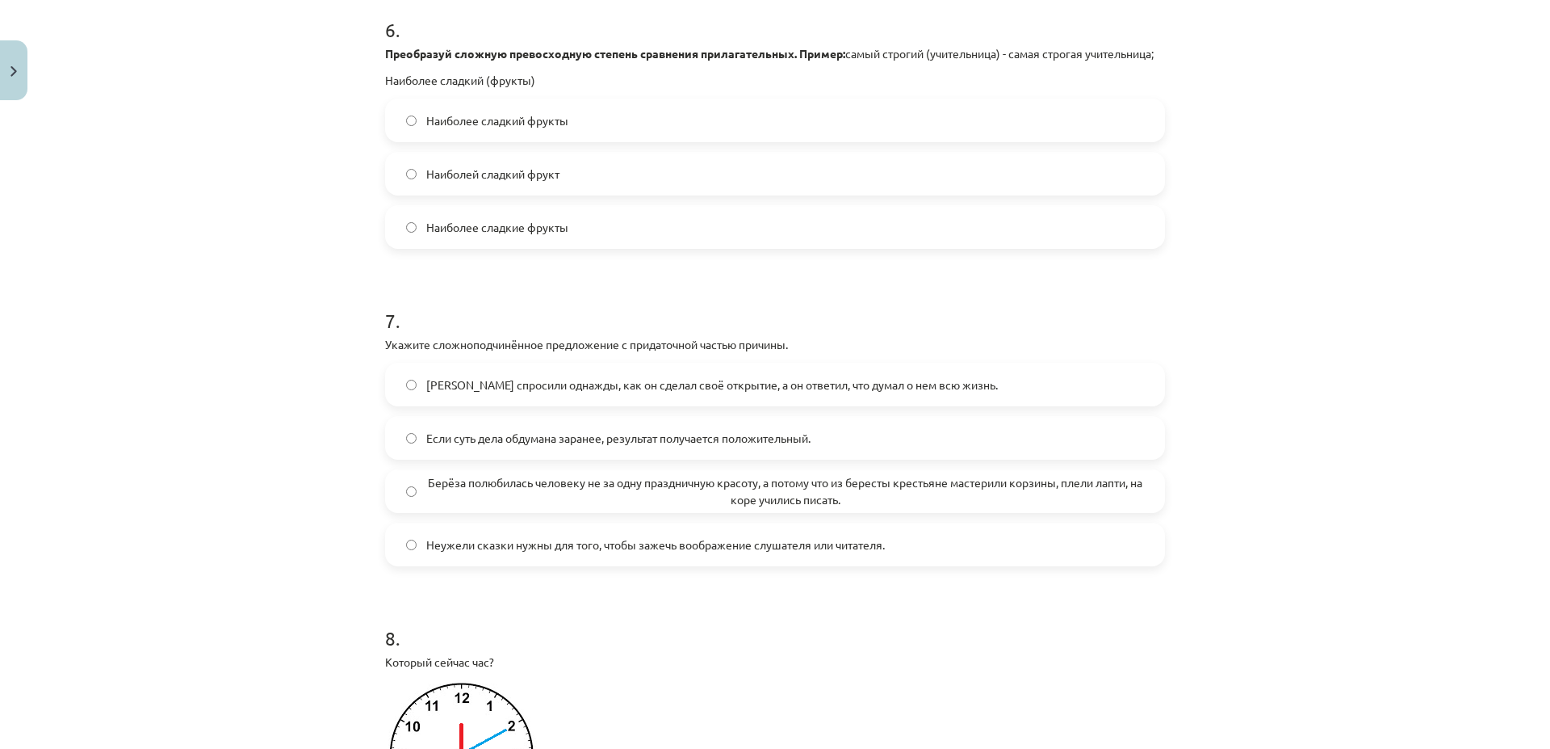
click at [501, 447] on span "Если суть дела обдумана заранее, результат получается положительный." at bounding box center [618, 438] width 384 height 17
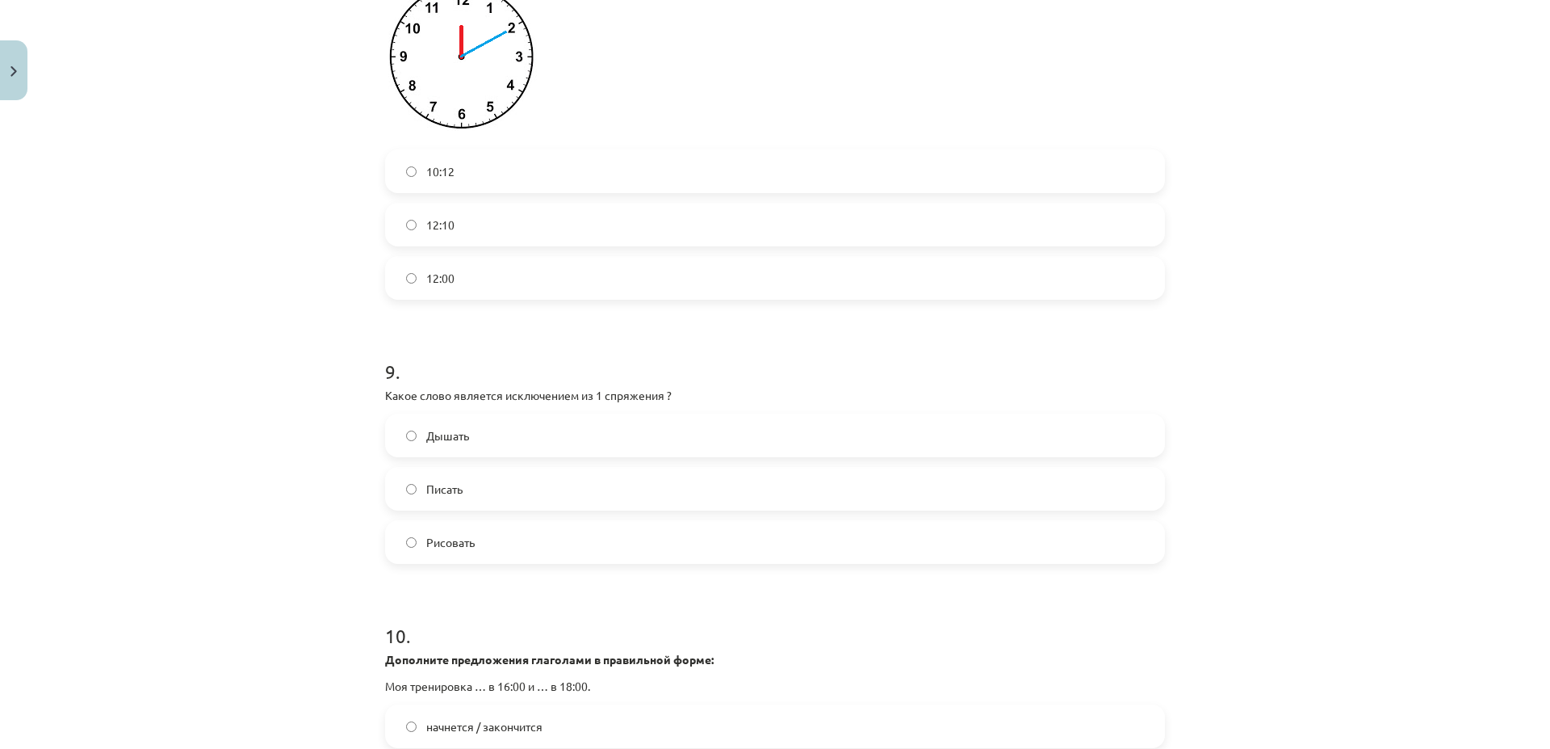
scroll to position [2754, 0]
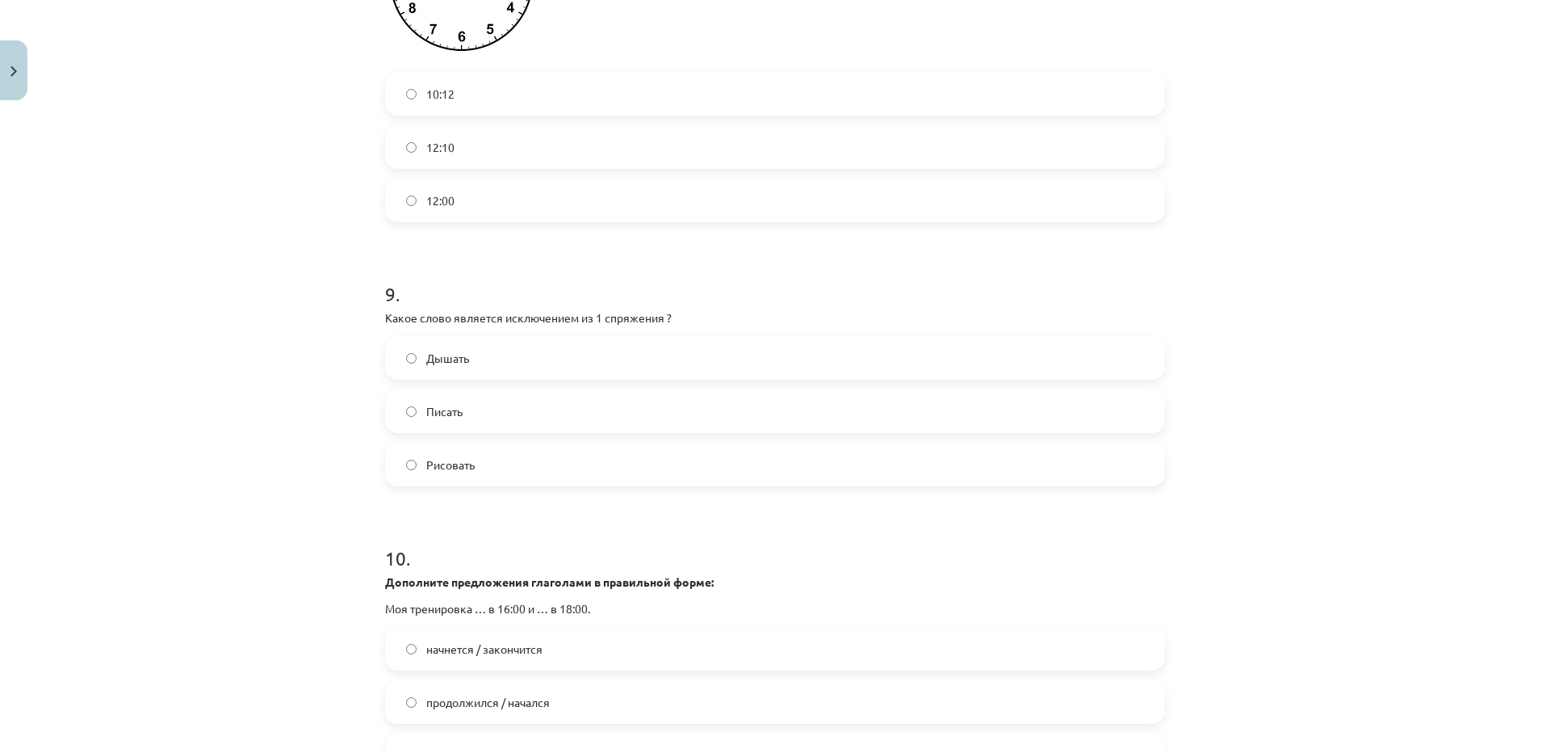
click at [669, 361] on label "Дышать" at bounding box center [775, 358] width 777 height 40
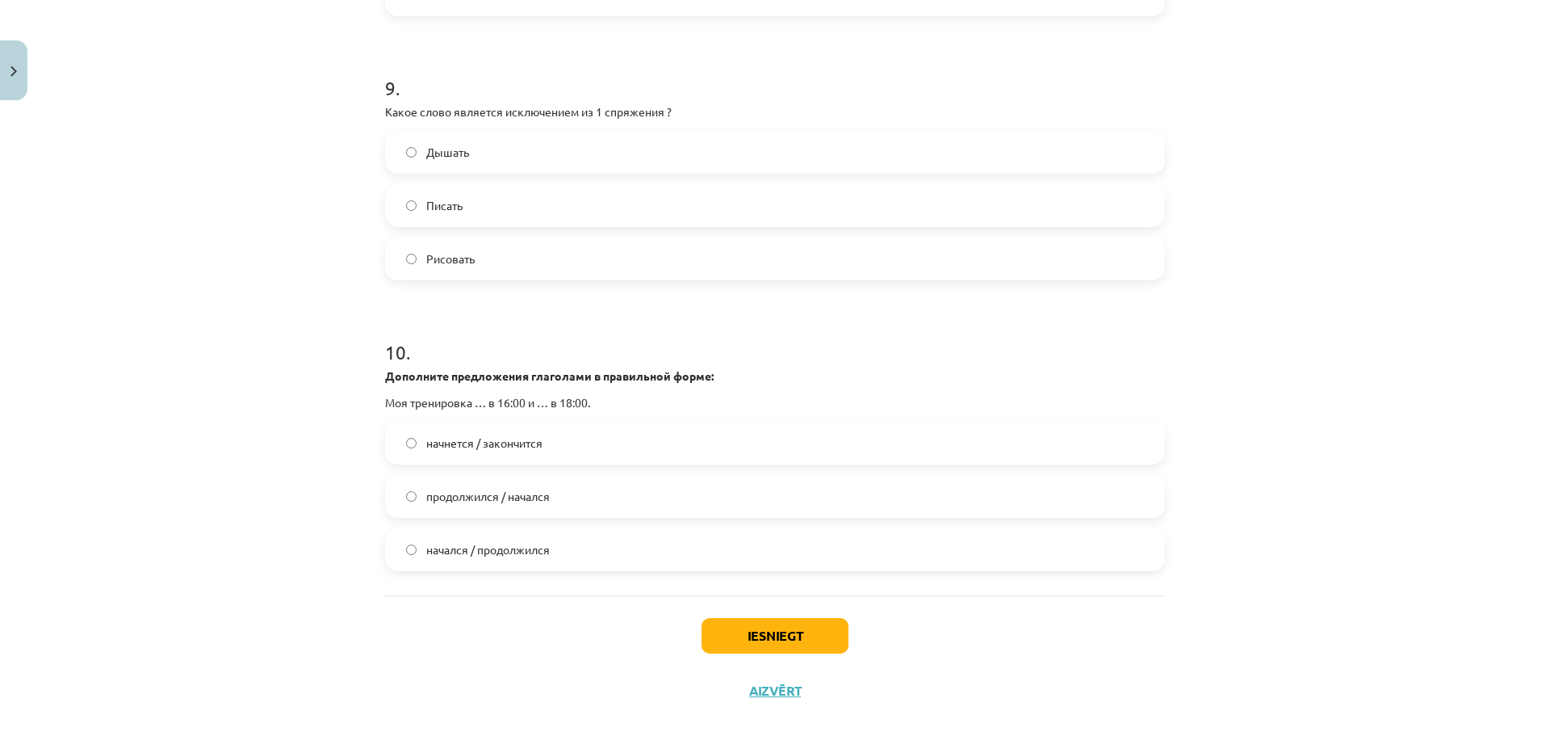
scroll to position [2986, 0]
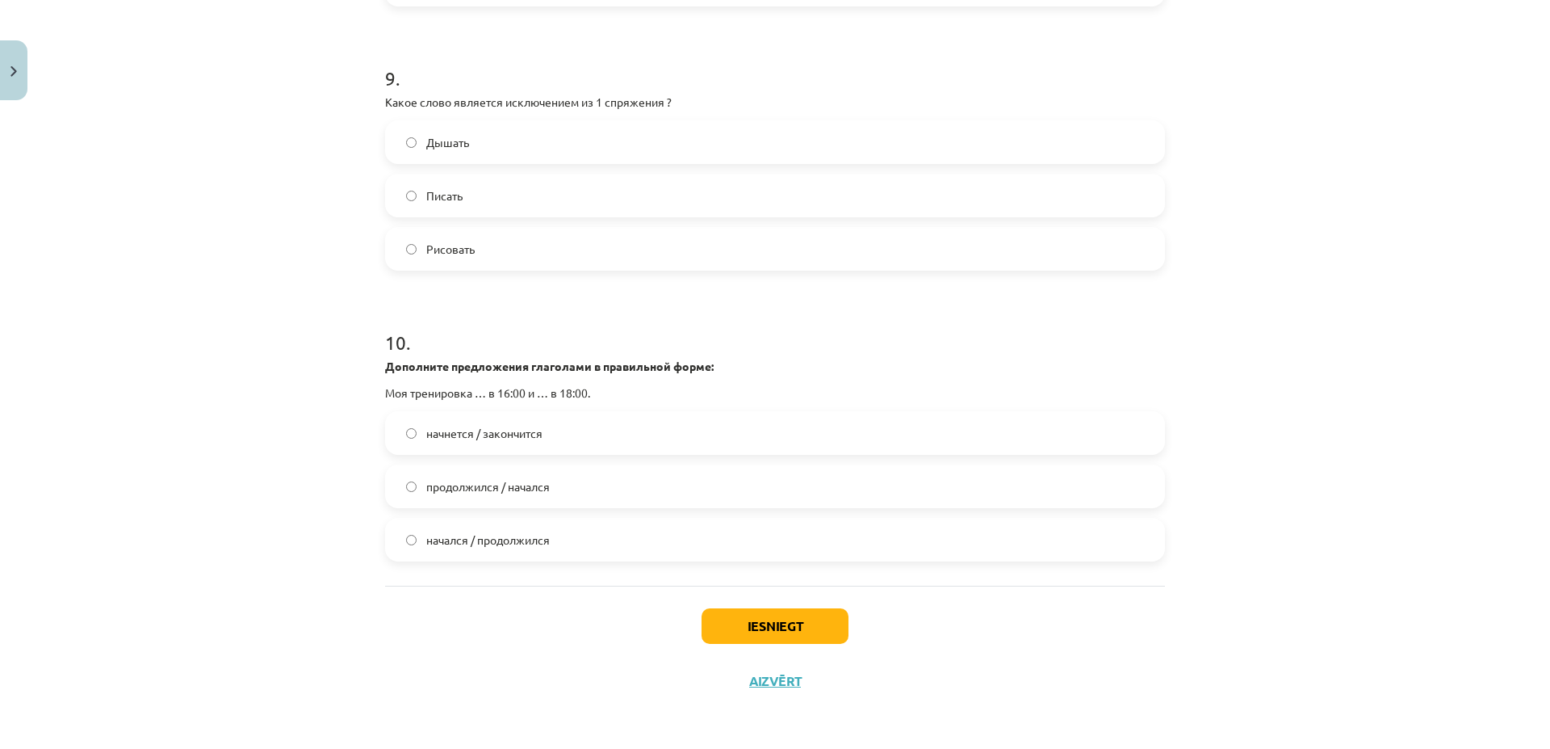
click at [501, 429] on span "начнется / закончится" at bounding box center [484, 433] width 116 height 17
click at [752, 627] on button "Iesniegt" at bounding box center [775, 626] width 147 height 36
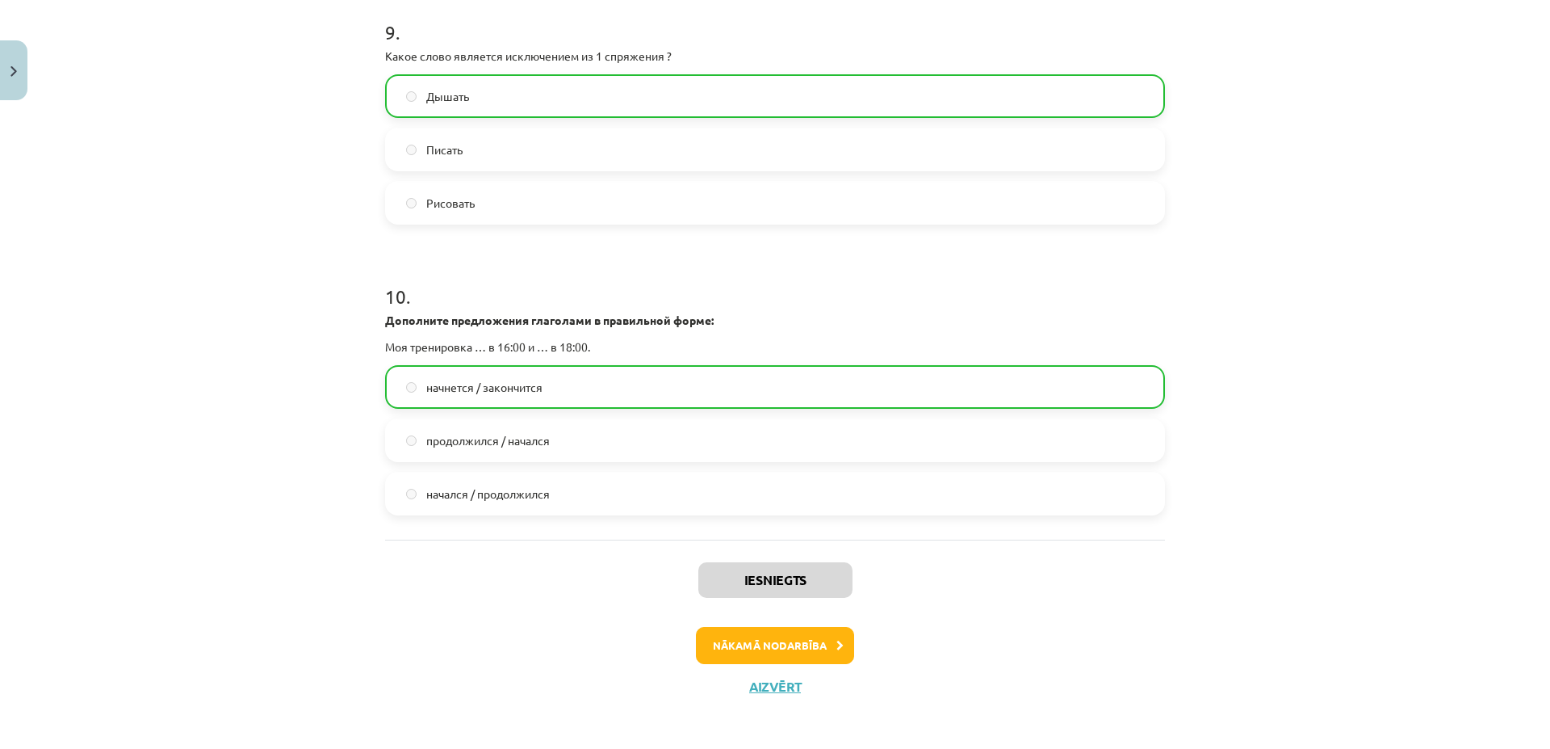
scroll to position [3023, 0]
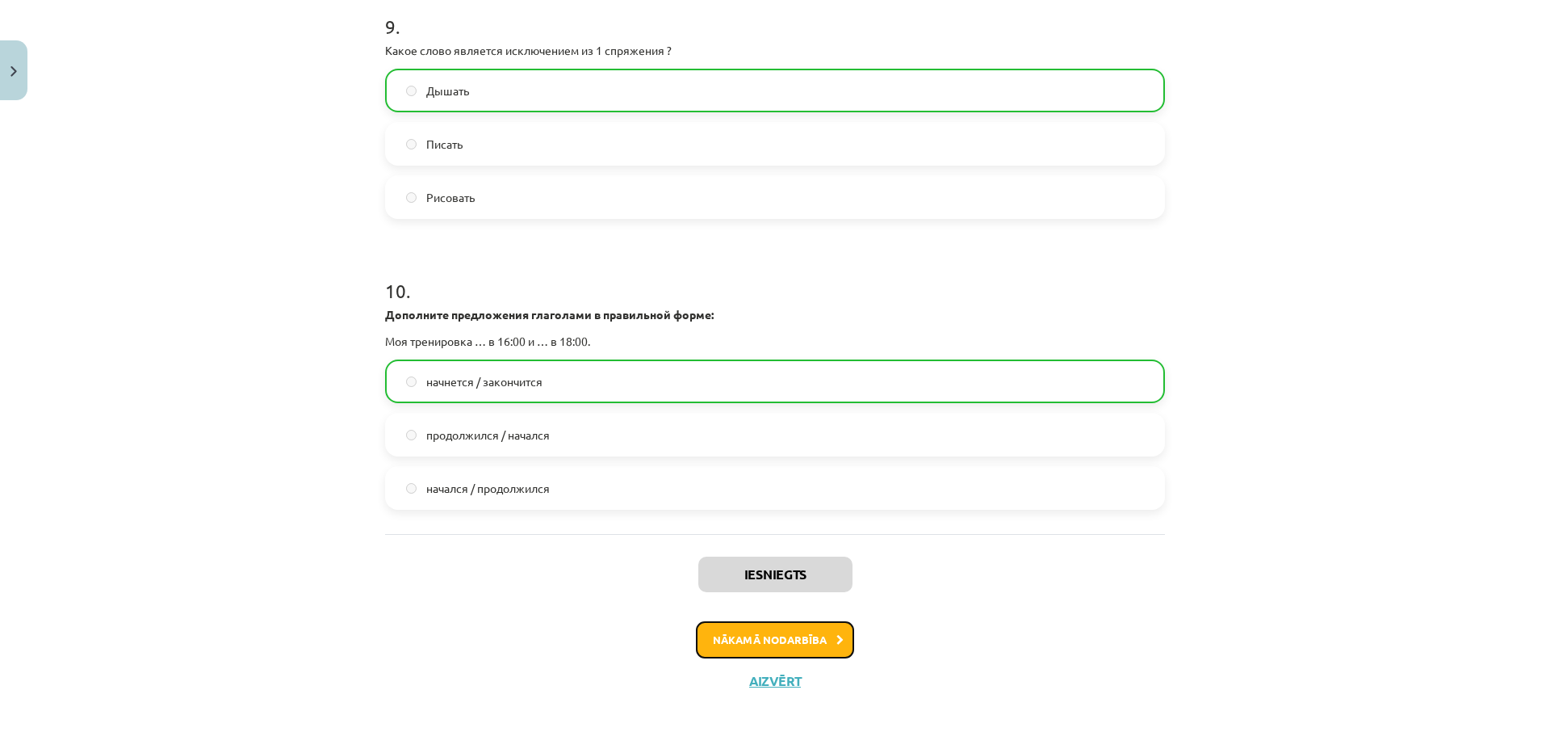
click at [807, 641] on button "Nākamā nodarbība" at bounding box center [775, 639] width 158 height 37
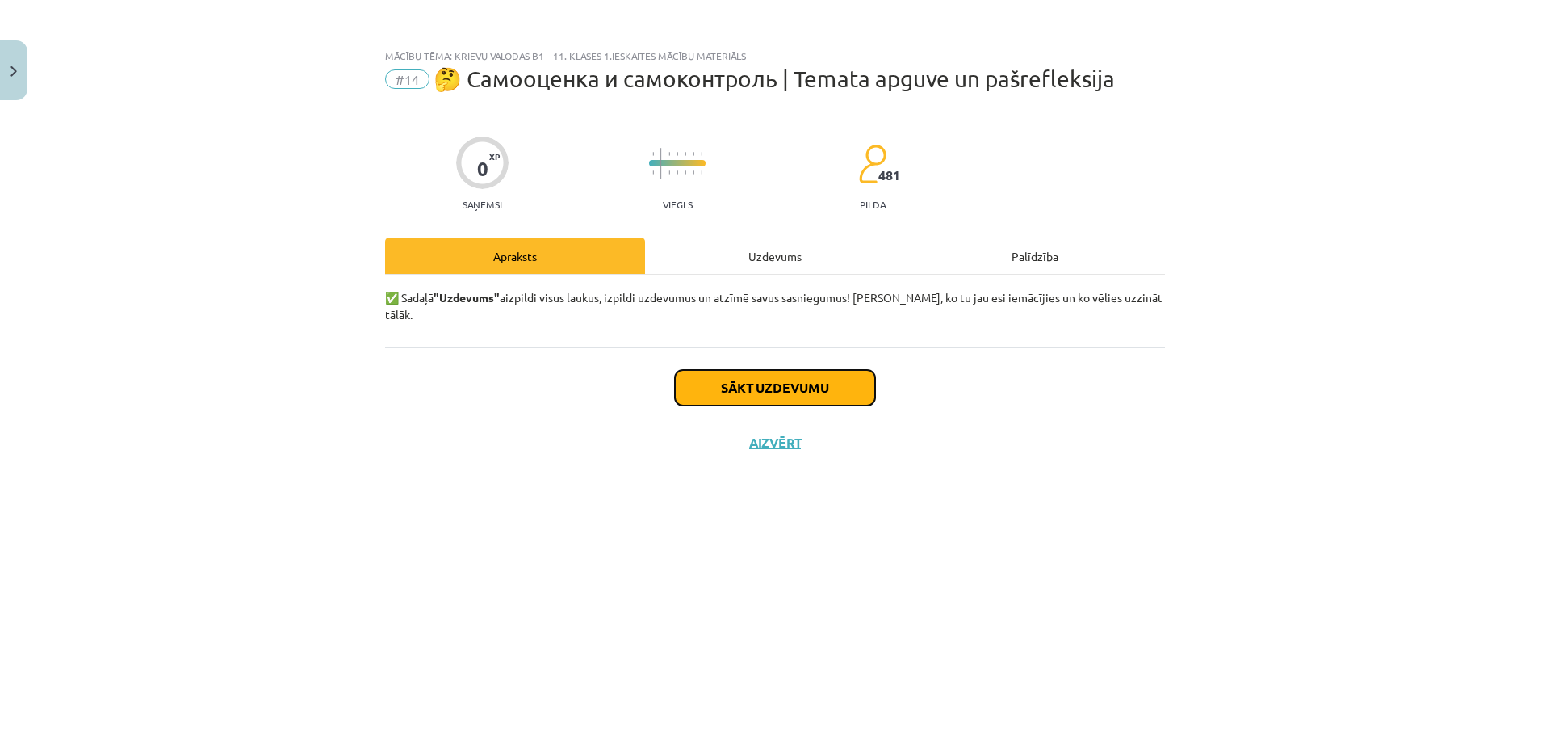
click at [780, 384] on button "Sākt uzdevumu" at bounding box center [775, 388] width 200 height 36
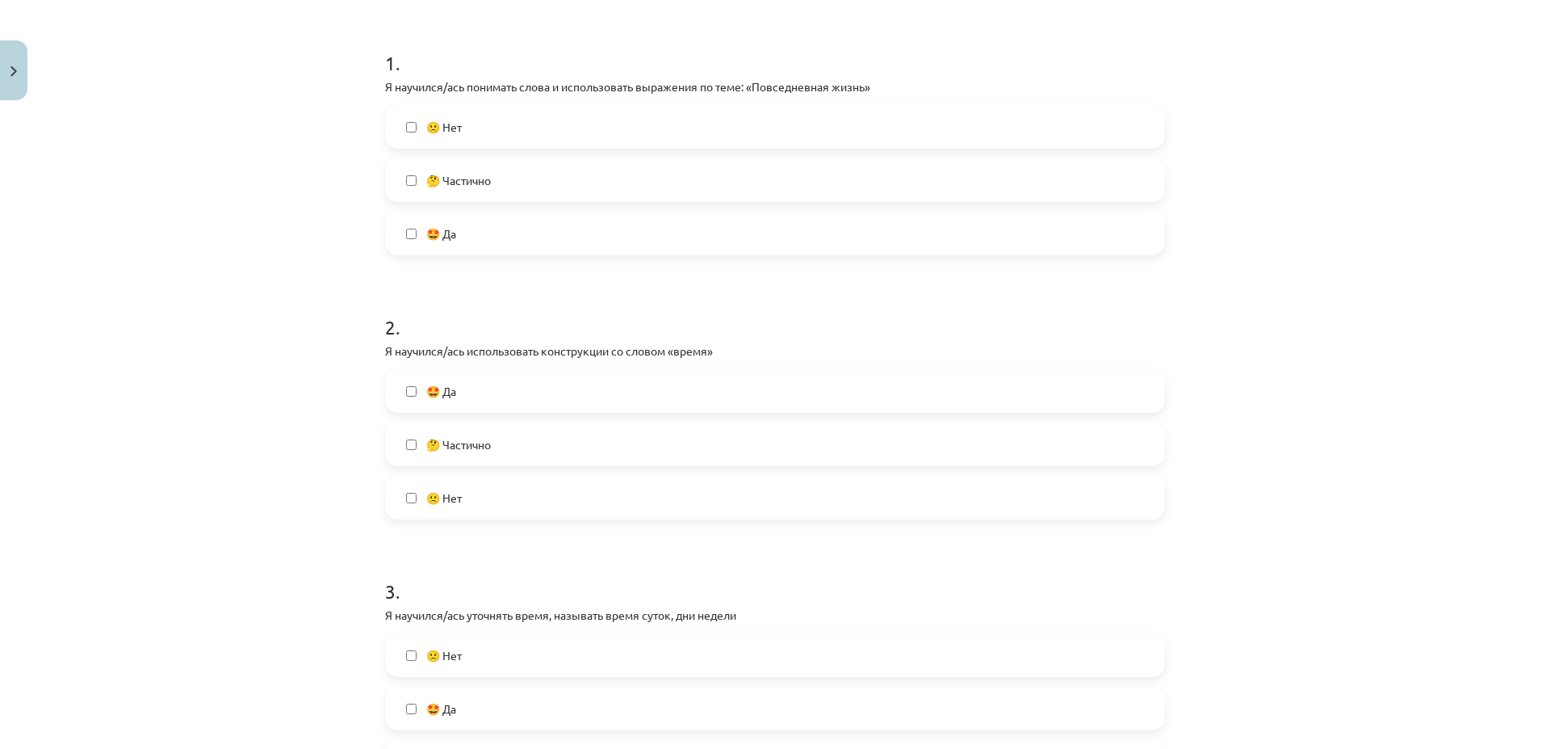
scroll to position [310, 0]
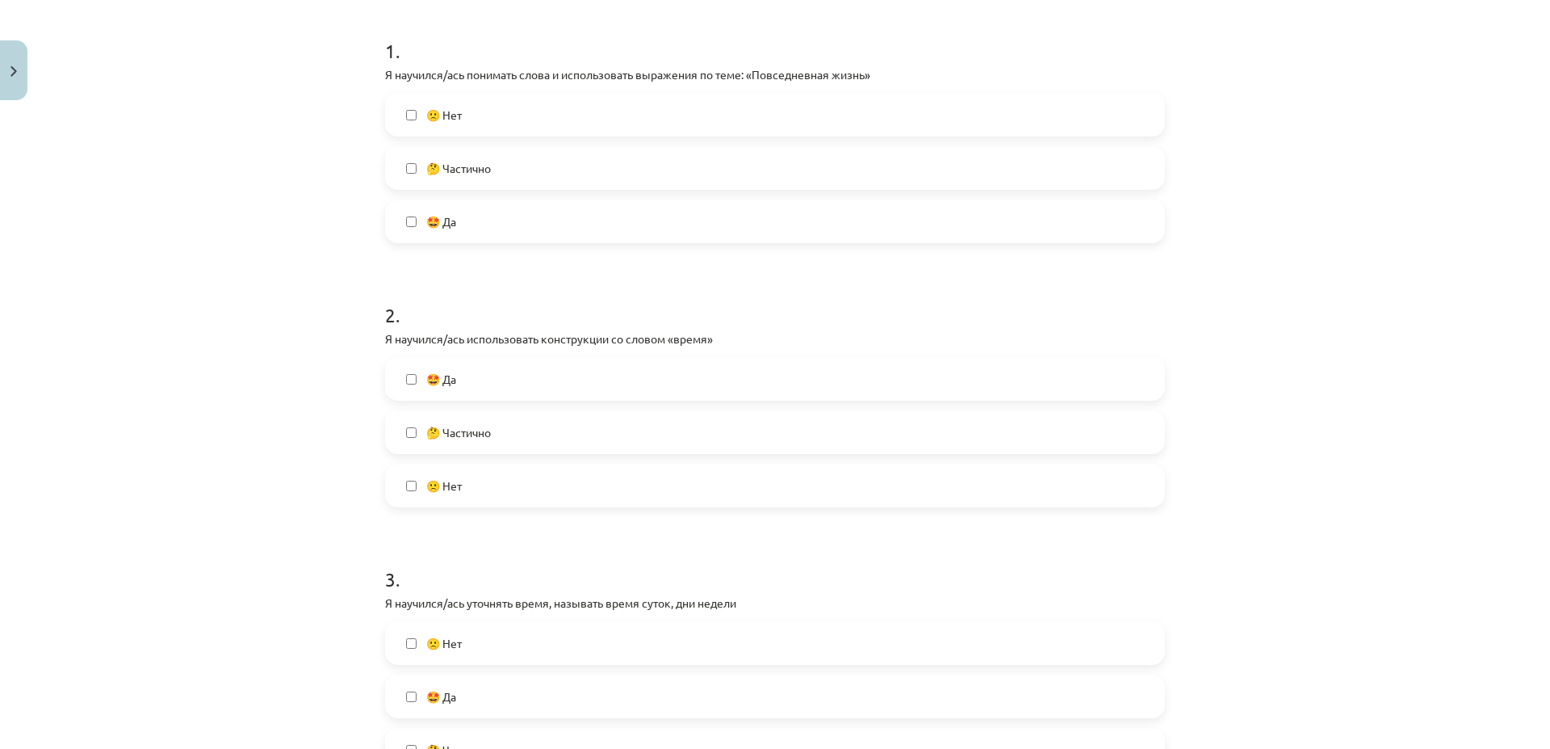
click at [409, 423] on label "🤔 Частично" at bounding box center [775, 432] width 777 height 40
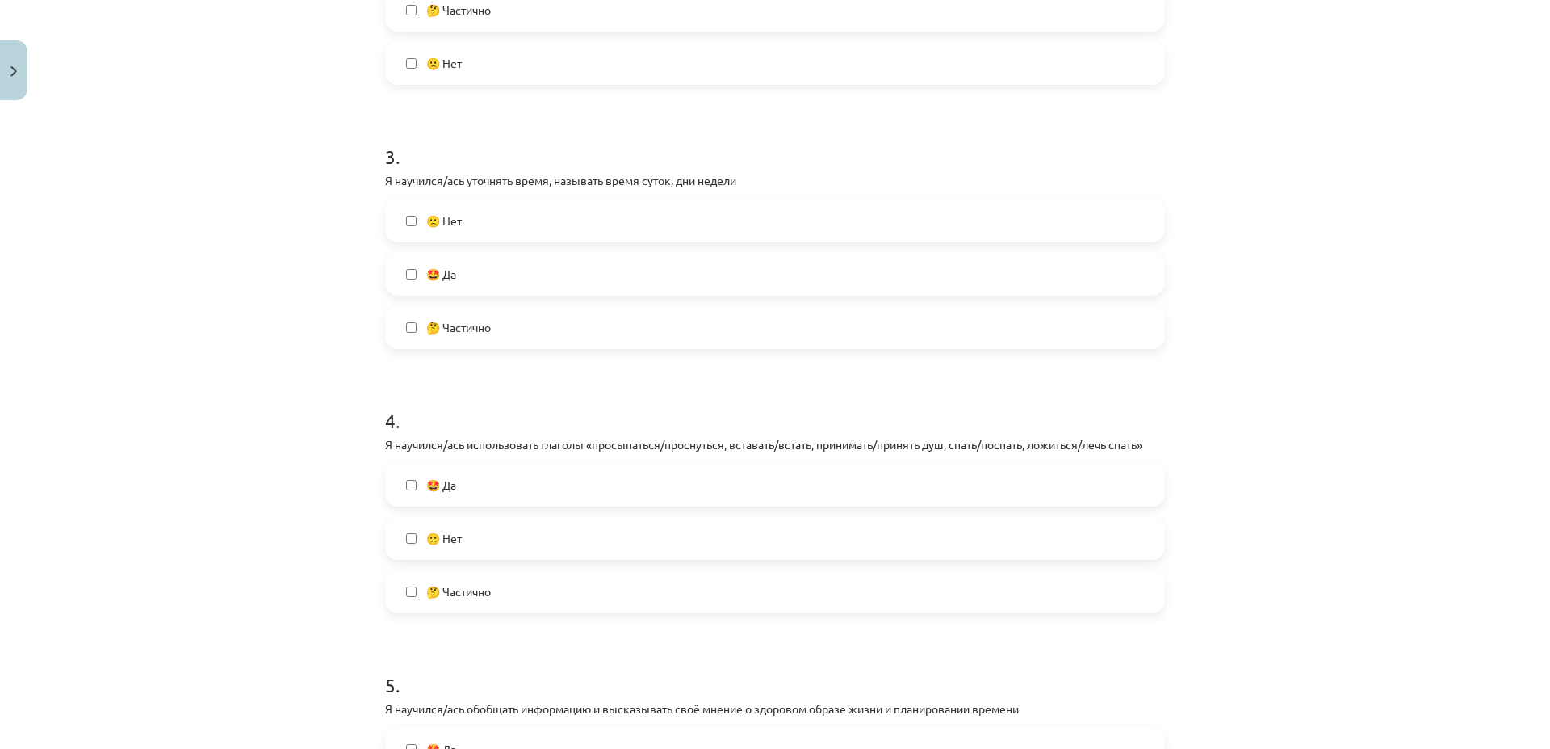
scroll to position [853, 0]
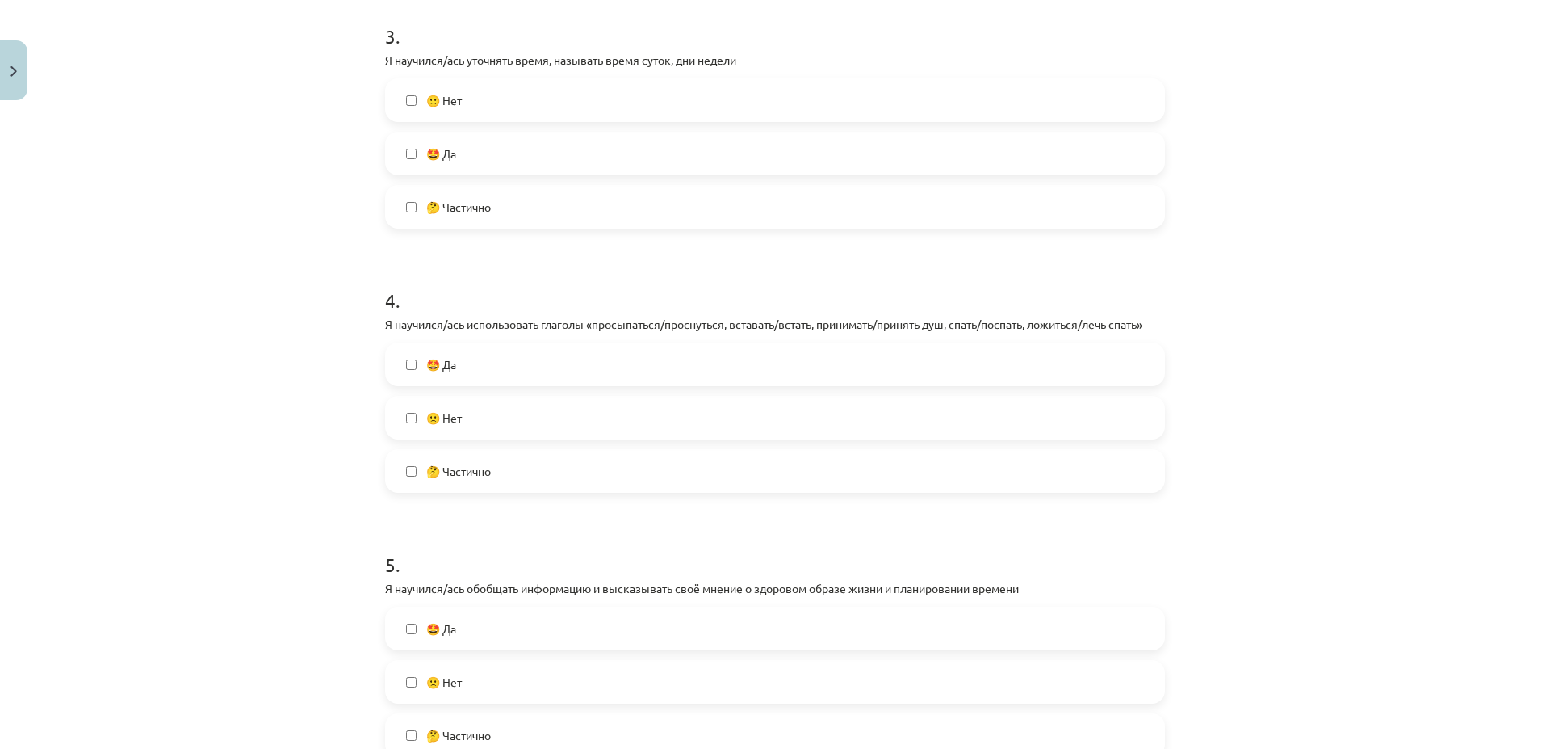
click at [399, 463] on label "🤔 Частично" at bounding box center [775, 471] width 777 height 40
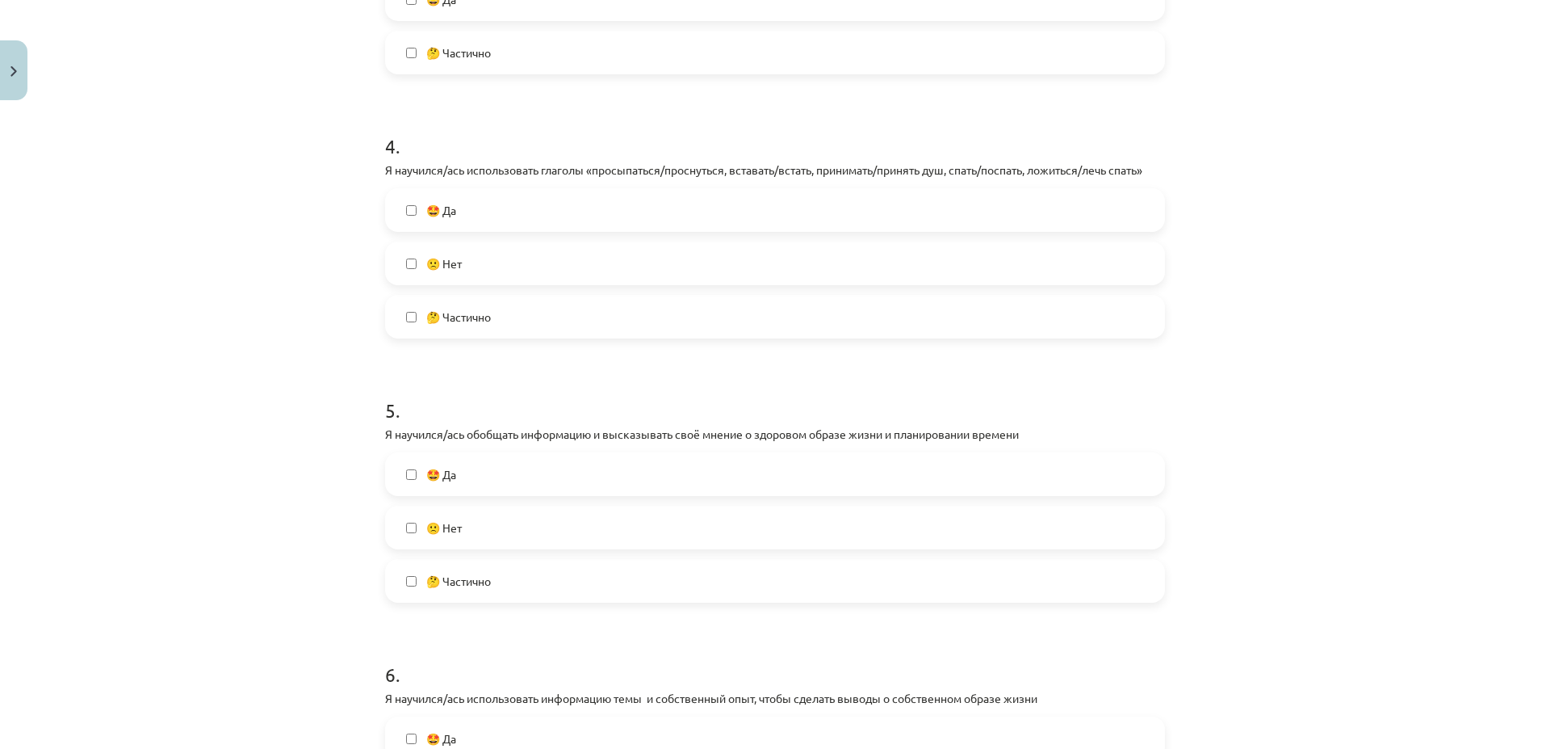
scroll to position [1163, 0]
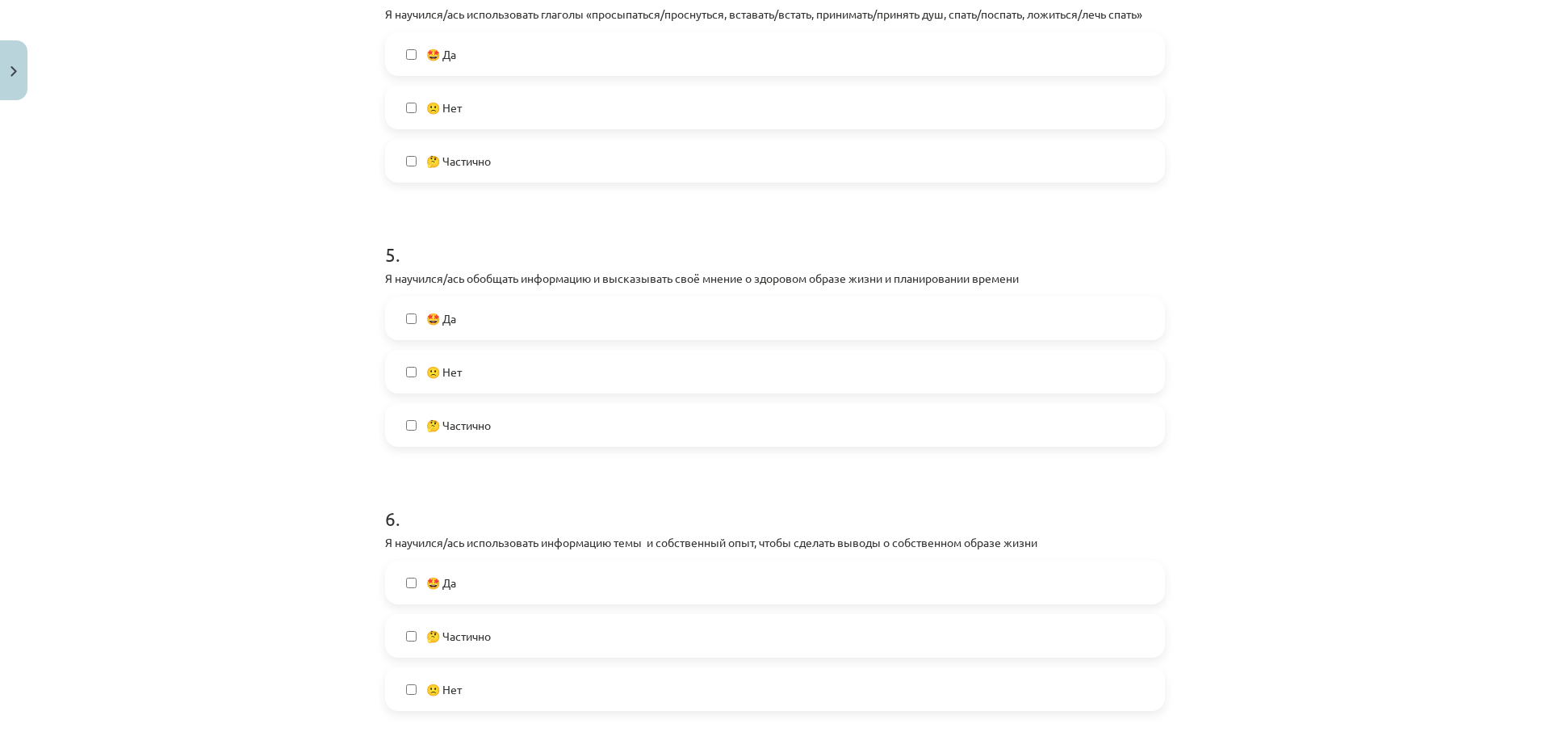
click at [405, 311] on label "🤩 Да" at bounding box center [775, 318] width 777 height 40
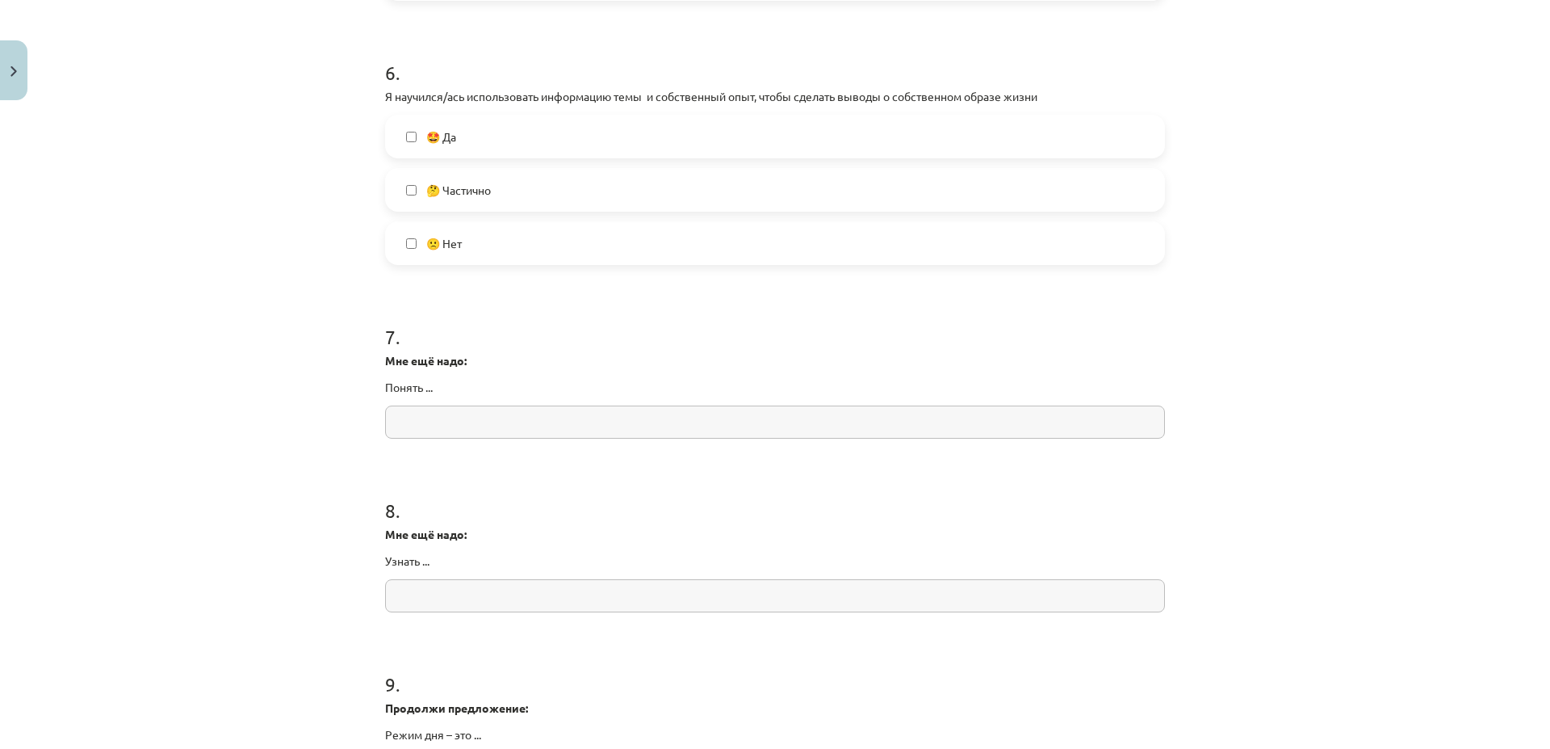
scroll to position [1705, 0]
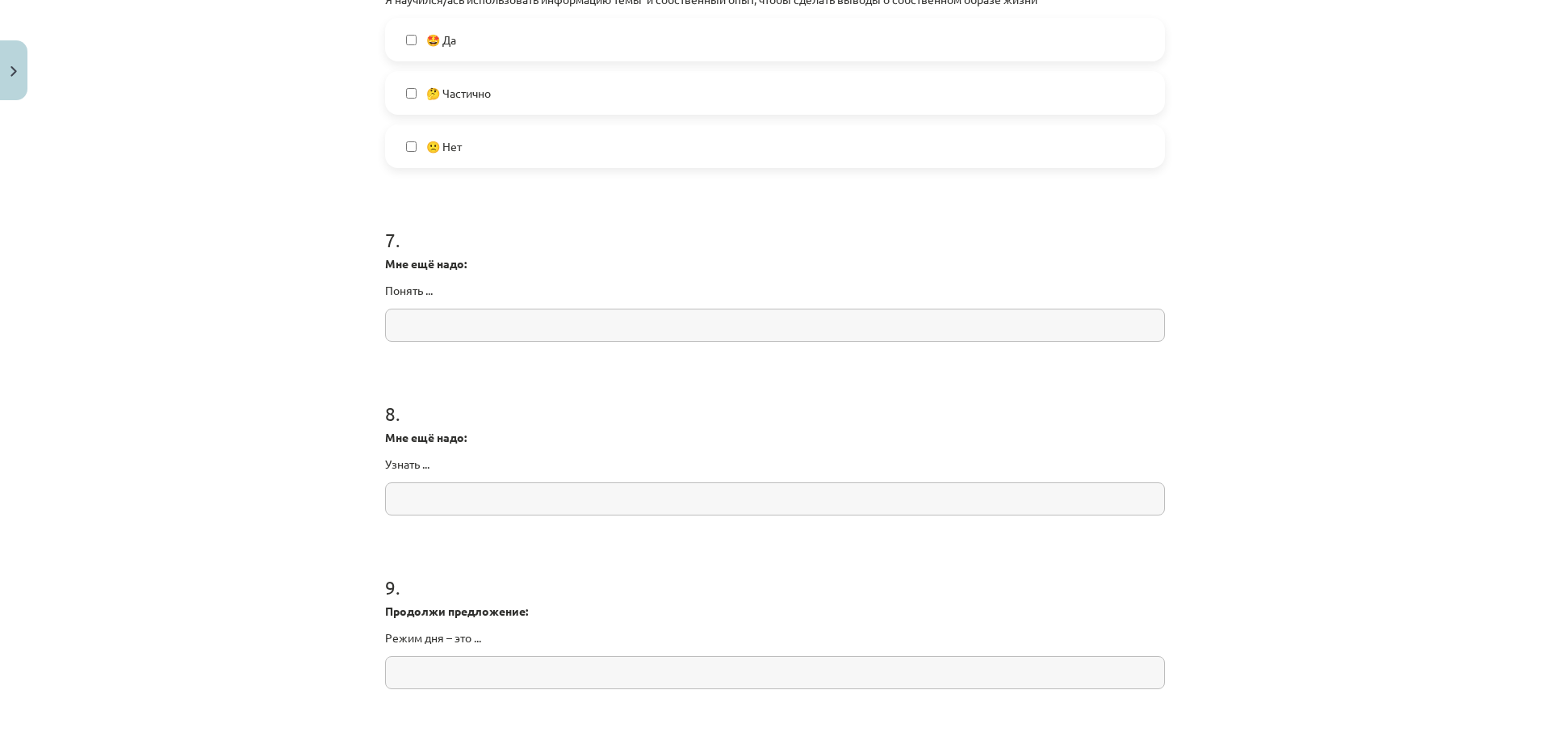
drag, startPoint x: 387, startPoint y: 325, endPoint x: 434, endPoint y: 327, distance: 47.7
click at [387, 327] on input "text" at bounding box center [775, 324] width 780 height 33
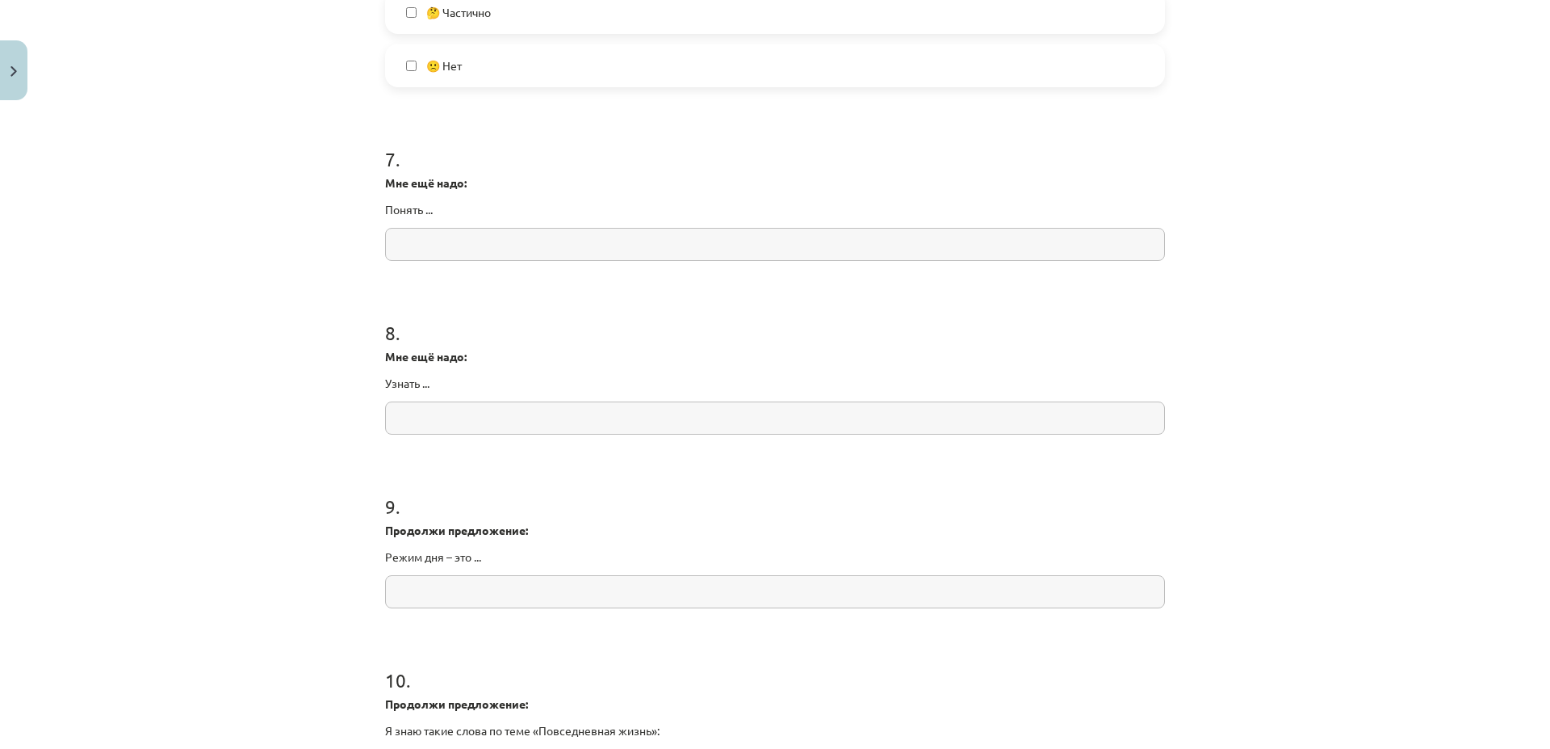
scroll to position [1861, 0]
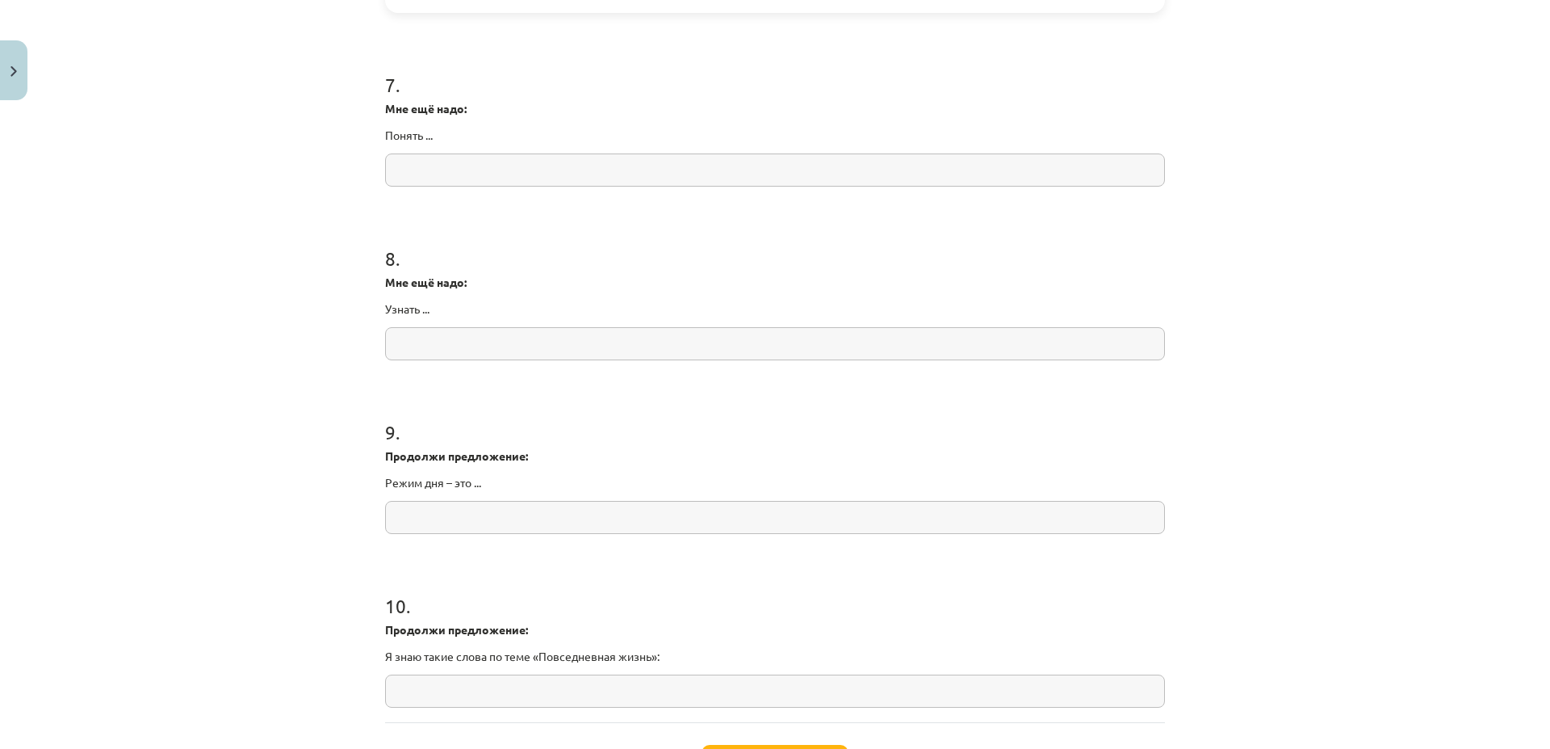
click at [436, 517] on input "text" at bounding box center [775, 517] width 780 height 33
type input "**********"
click at [450, 694] on input "text" at bounding box center [775, 690] width 780 height 33
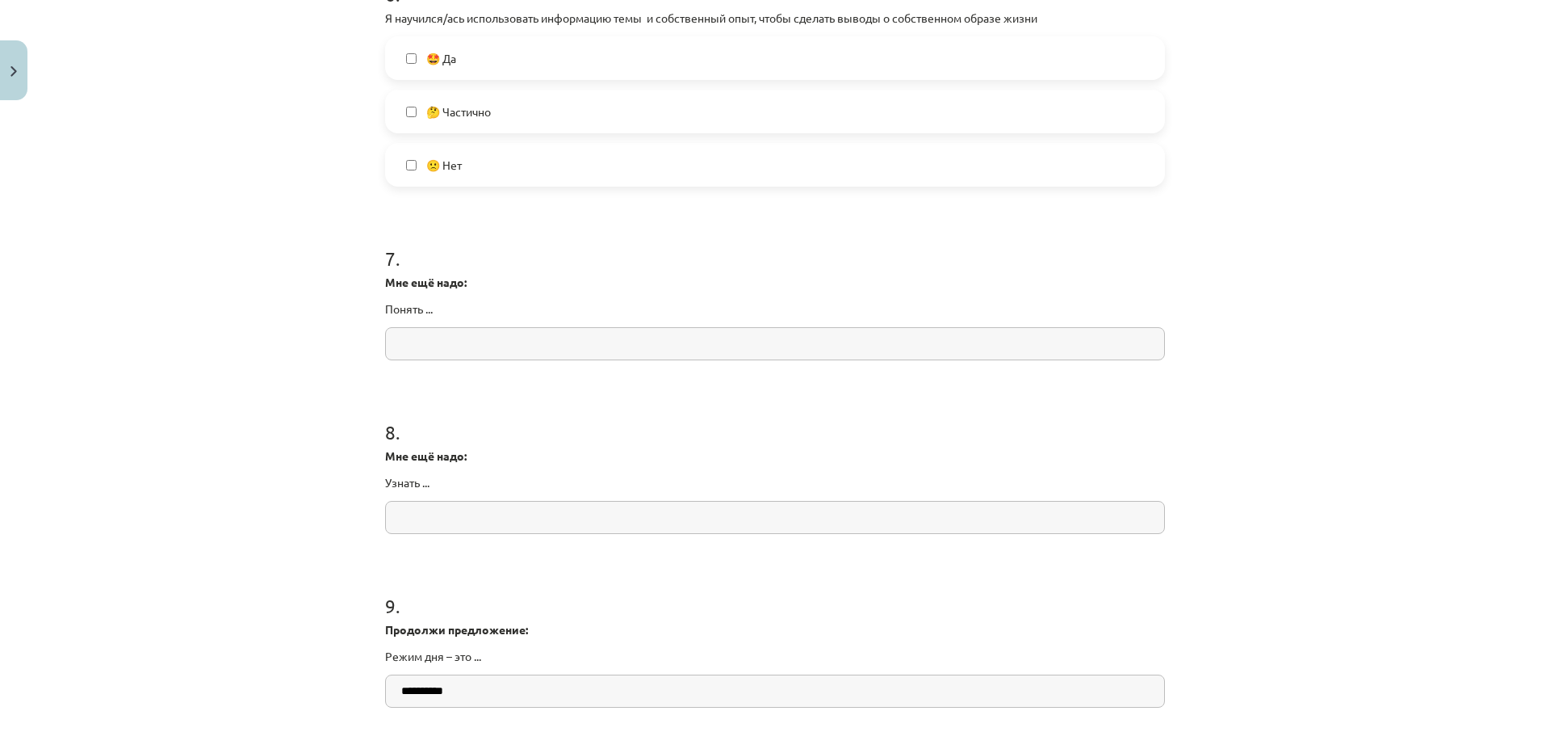
scroll to position [1609, 0]
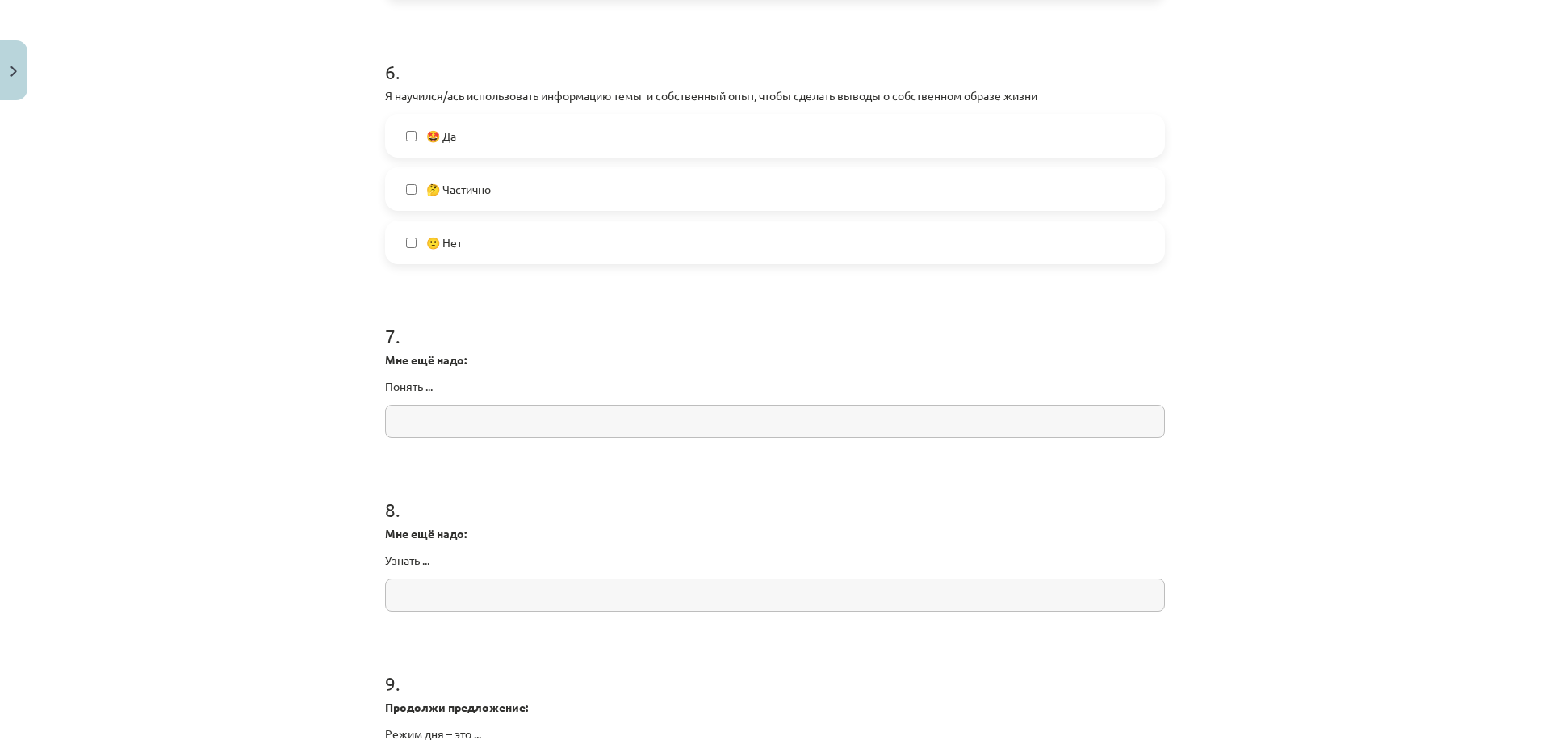
click at [542, 413] on input "text" at bounding box center [775, 421] width 780 height 33
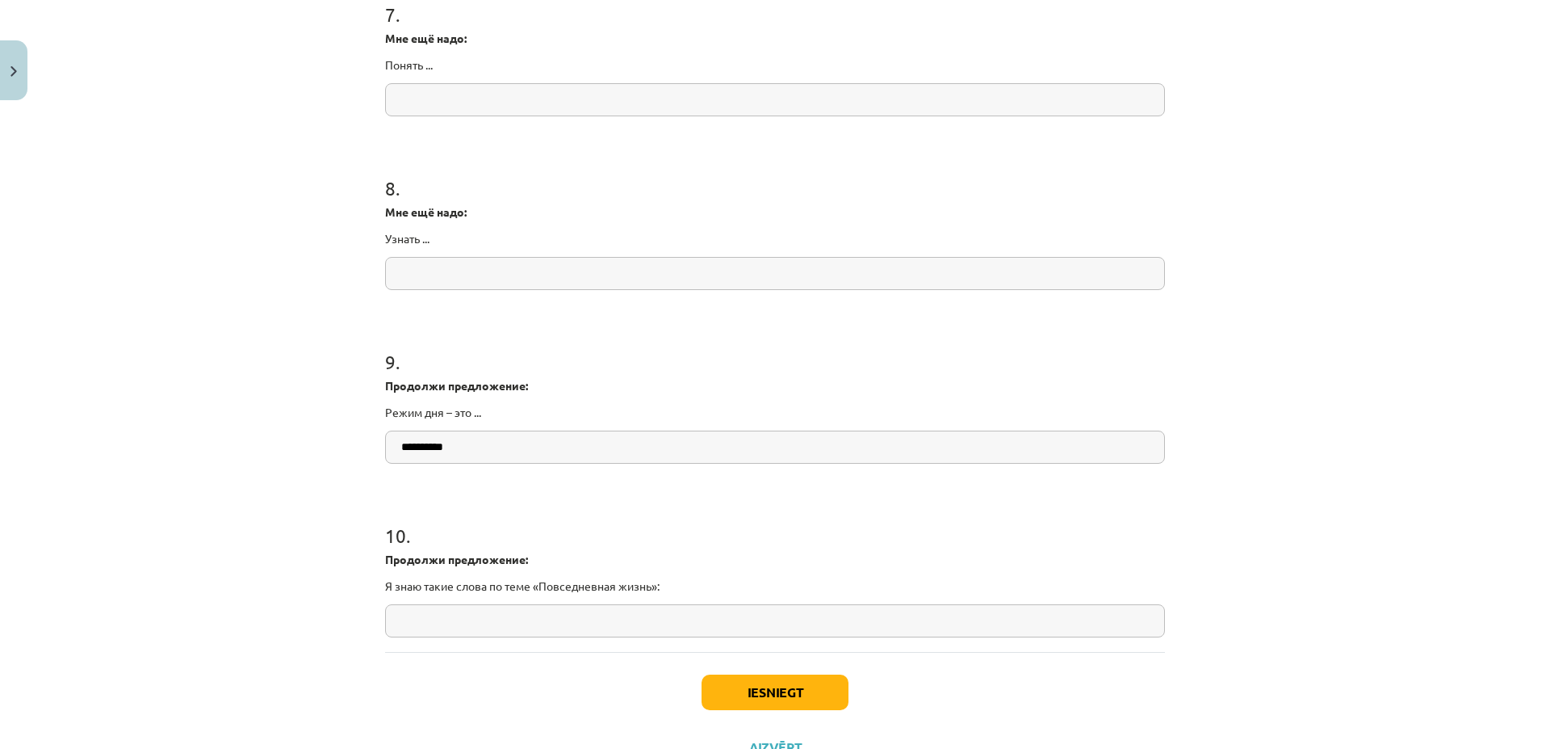
scroll to position [1997, 0]
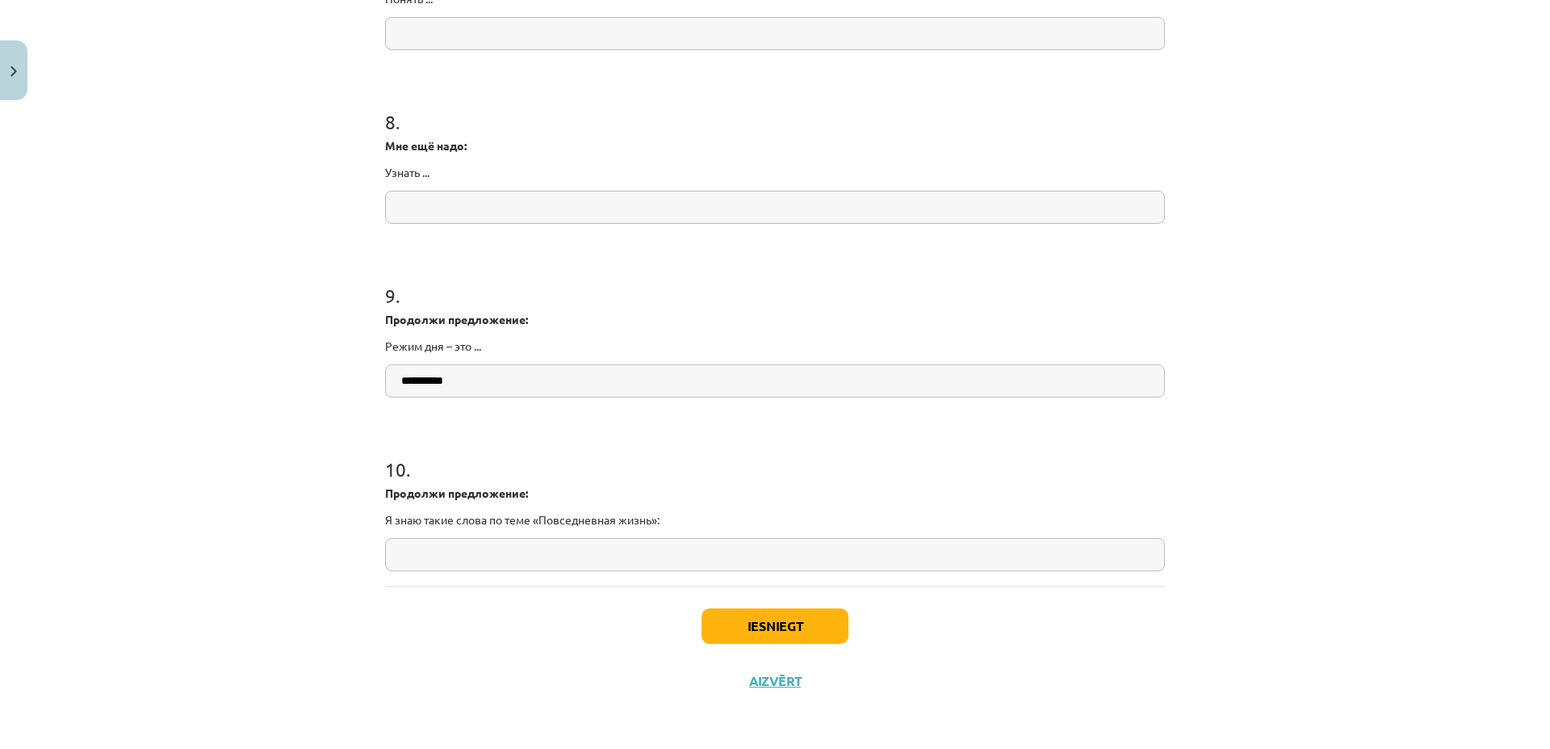
click at [458, 547] on input "text" at bounding box center [775, 554] width 780 height 33
type input "*********"
click at [782, 636] on button "Iesniegt" at bounding box center [775, 626] width 147 height 36
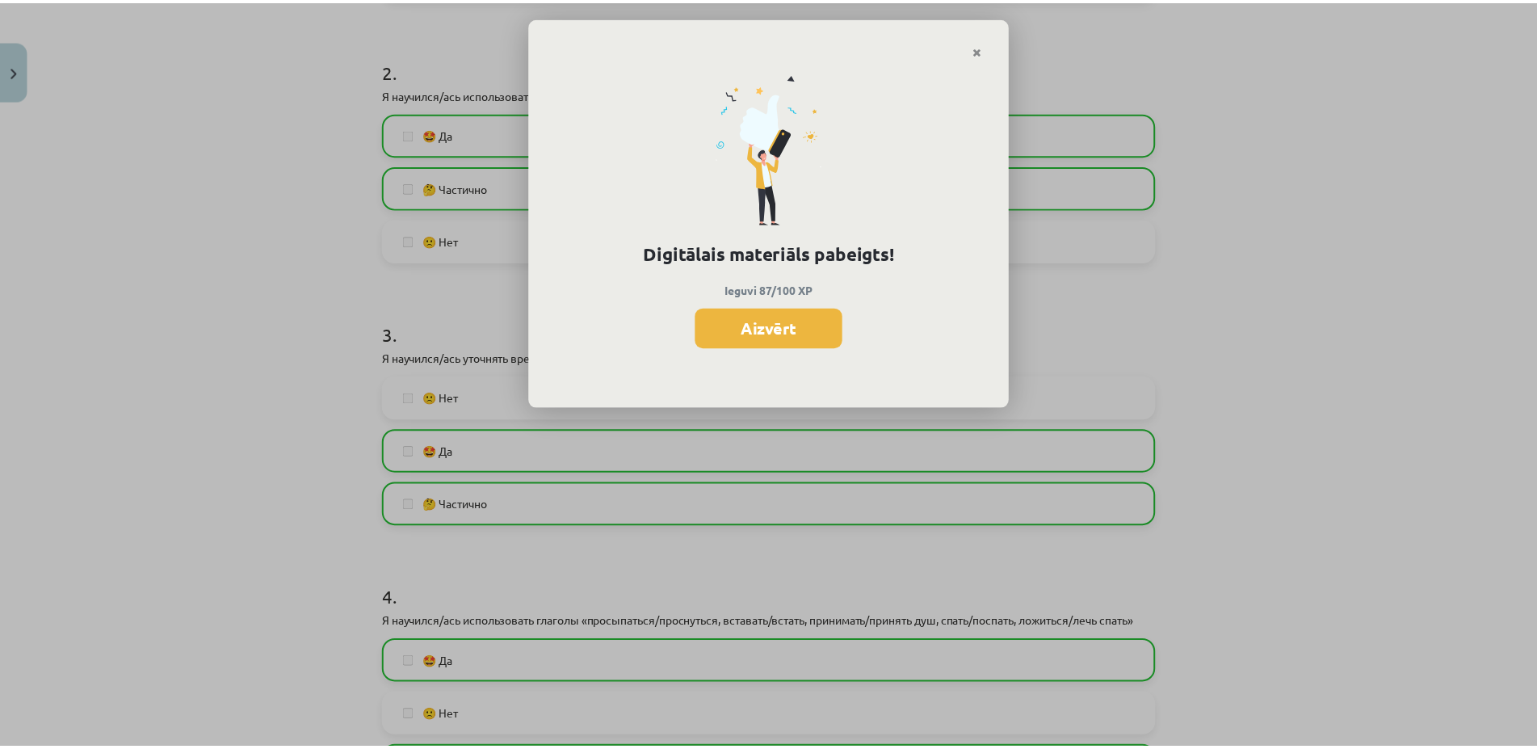
scroll to position [447, 0]
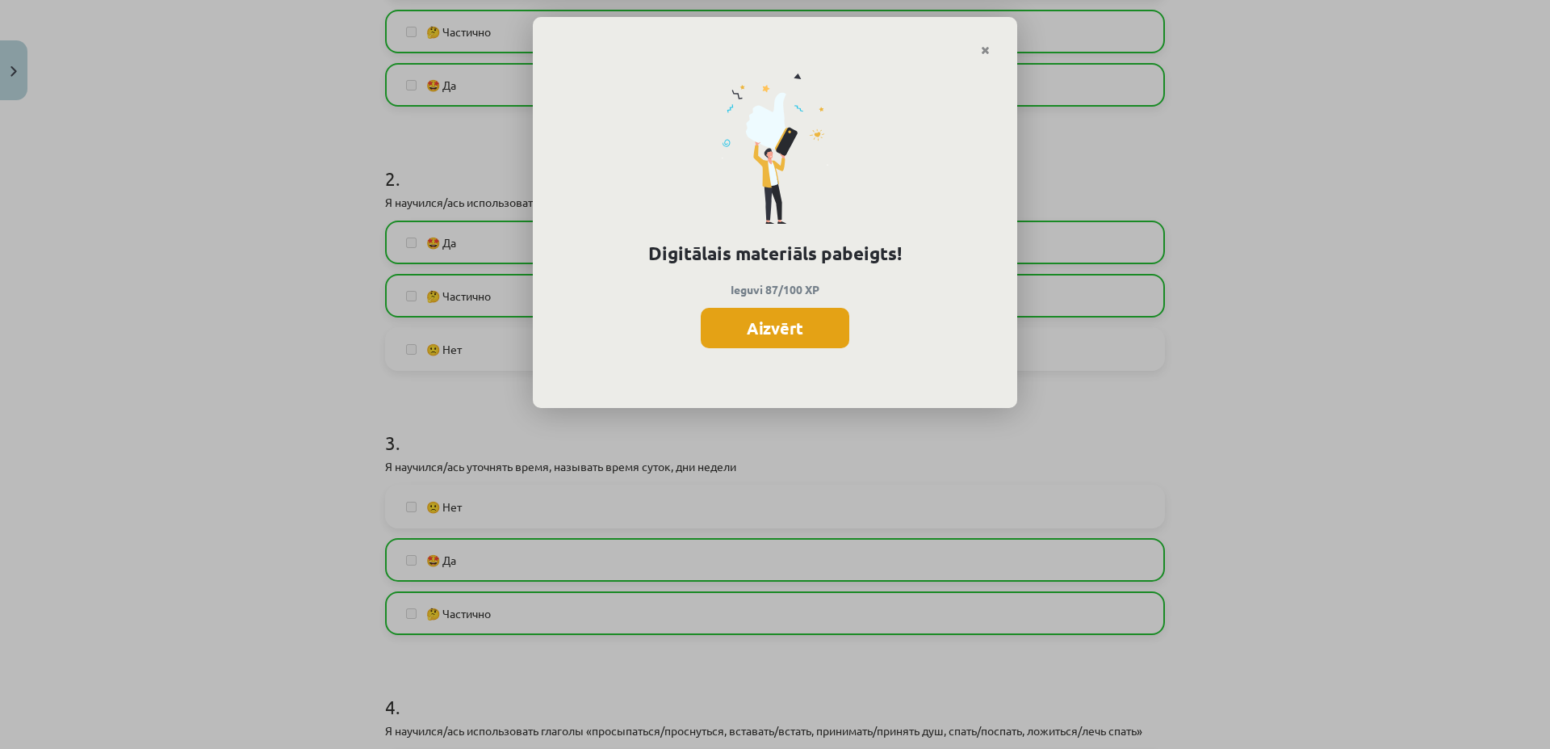
click at [787, 331] on button "Aizvērt" at bounding box center [775, 328] width 149 height 40
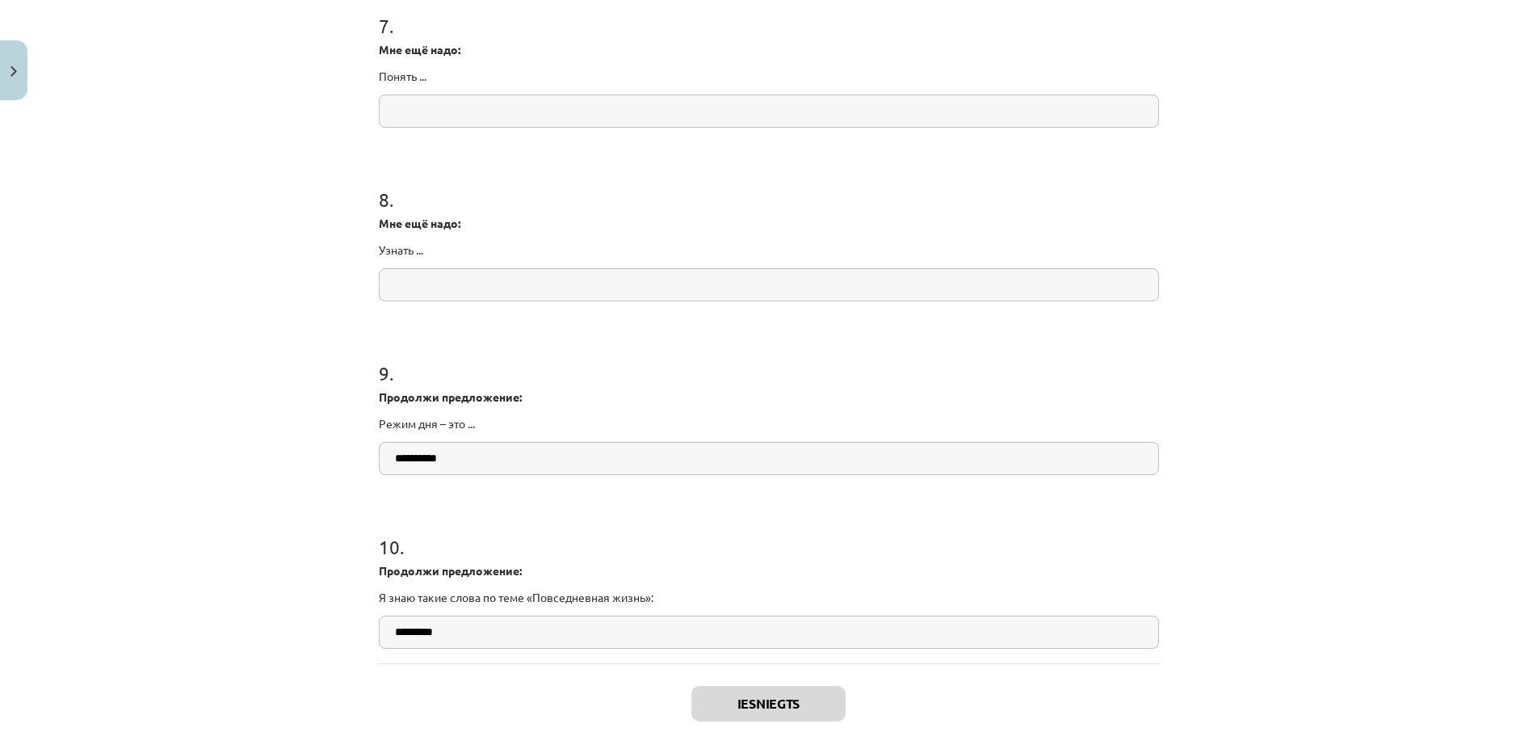
scroll to position [1997, 0]
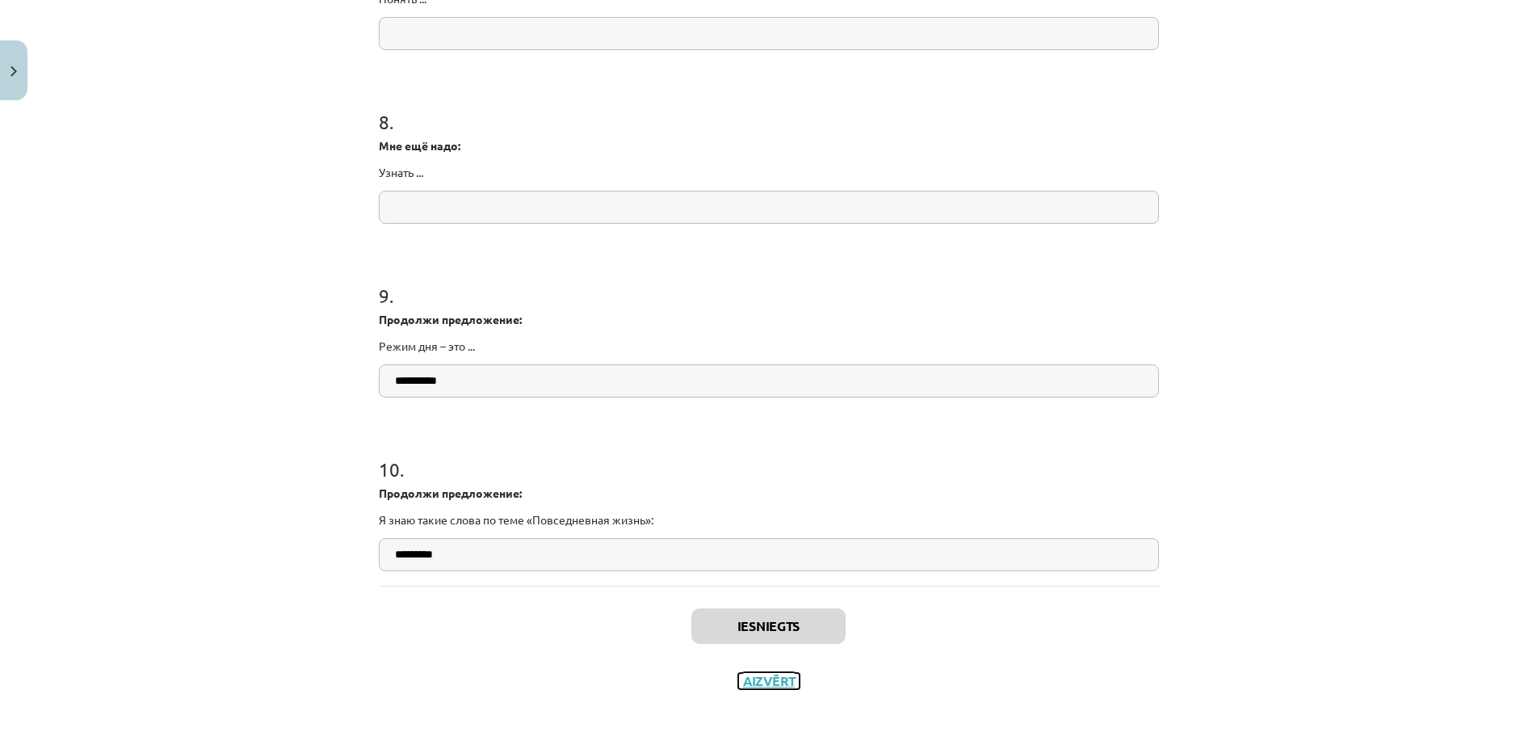
click at [771, 675] on button "Aizvērt" at bounding box center [768, 681] width 61 height 16
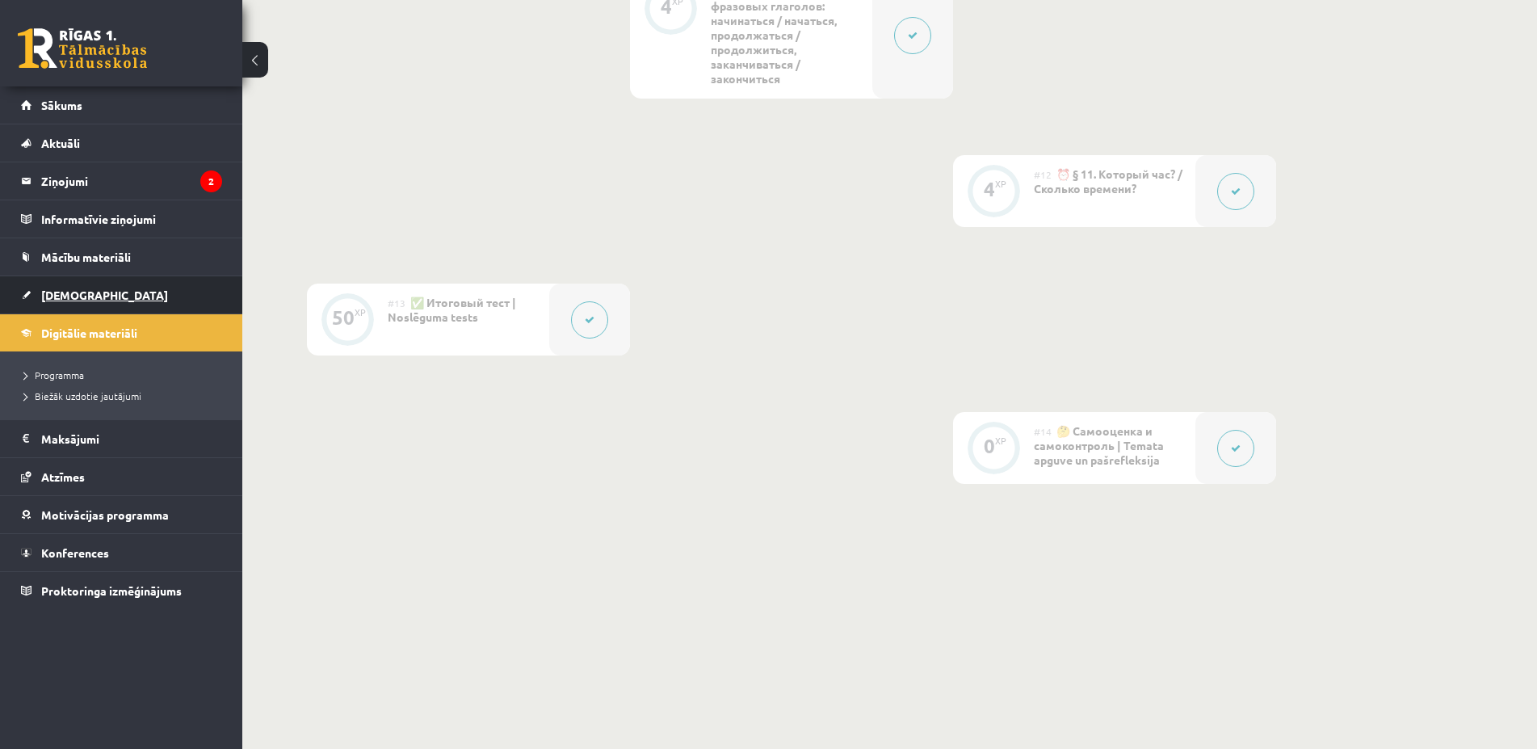
click at [57, 285] on link "[DEMOGRAPHIC_DATA]" at bounding box center [121, 294] width 201 height 37
